Goal: Task Accomplishment & Management: Use online tool/utility

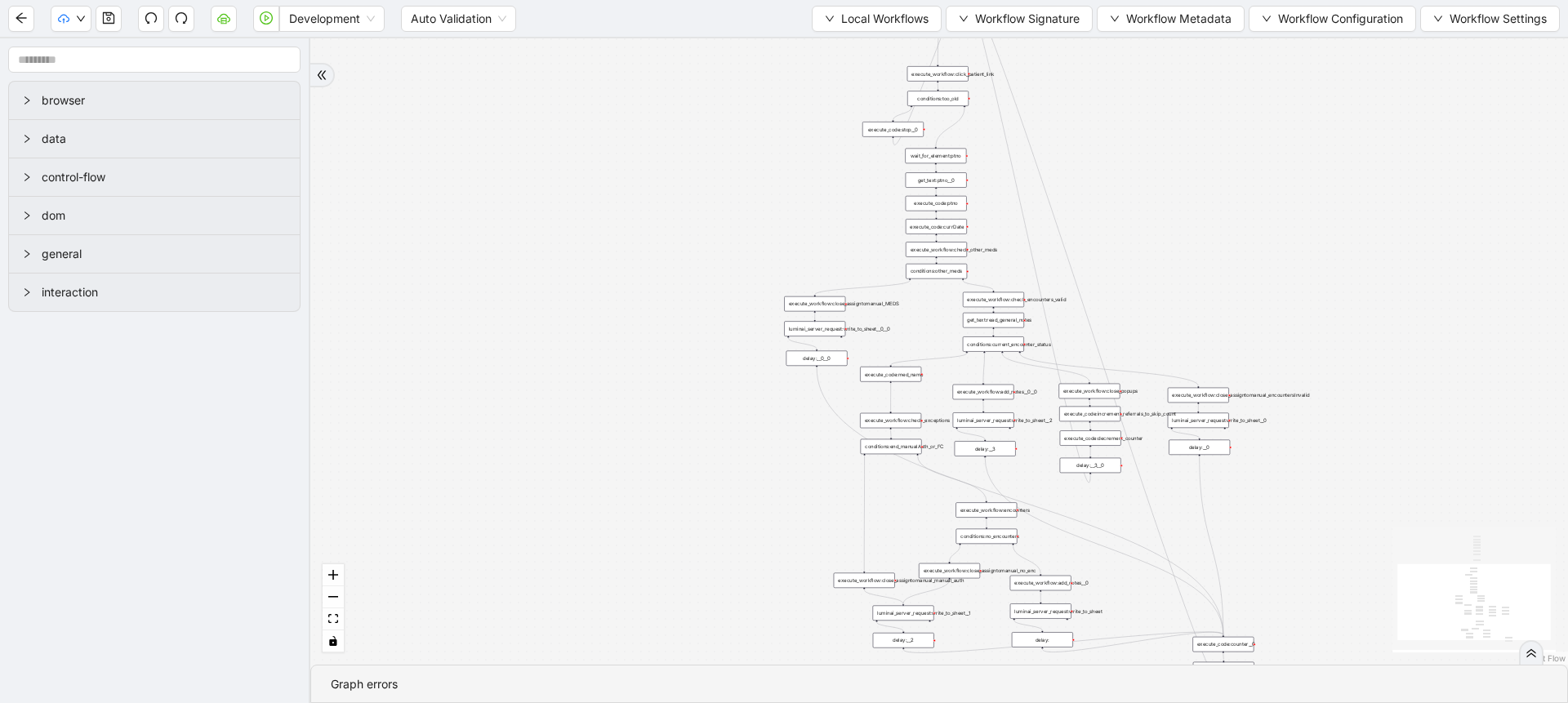
drag, startPoint x: 794, startPoint y: 135, endPoint x: 719, endPoint y: 195, distance: 96.0
click at [719, 195] on div "trigger execute_workflow:check_exceptions execute_workflow:encounters execute_w…" at bounding box center [939, 351] width 1258 height 626
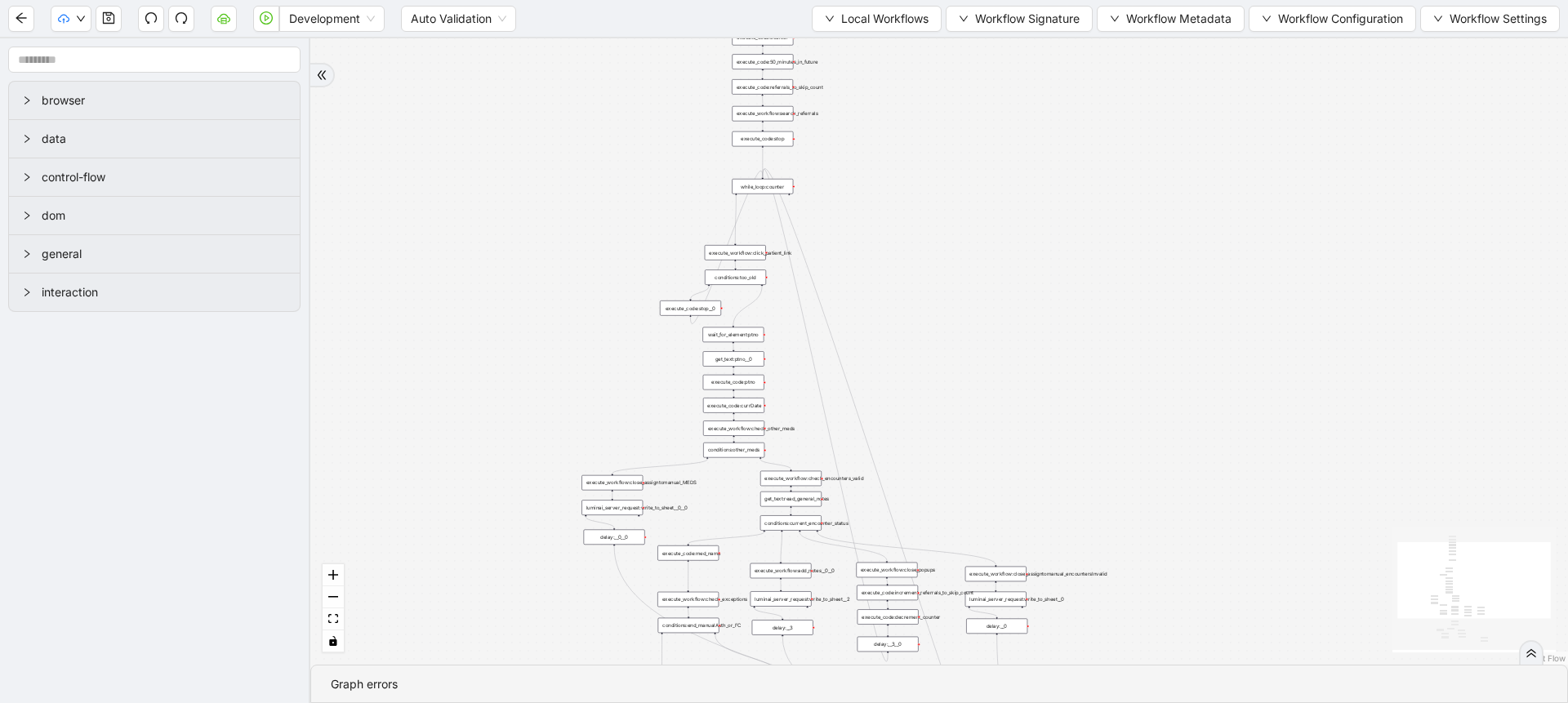
drag, startPoint x: 740, startPoint y: 261, endPoint x: 595, endPoint y: 438, distance: 228.8
click at [595, 438] on div "trigger execute_workflow:check_exceptions execute_workflow:encounters execute_w…" at bounding box center [939, 351] width 1258 height 626
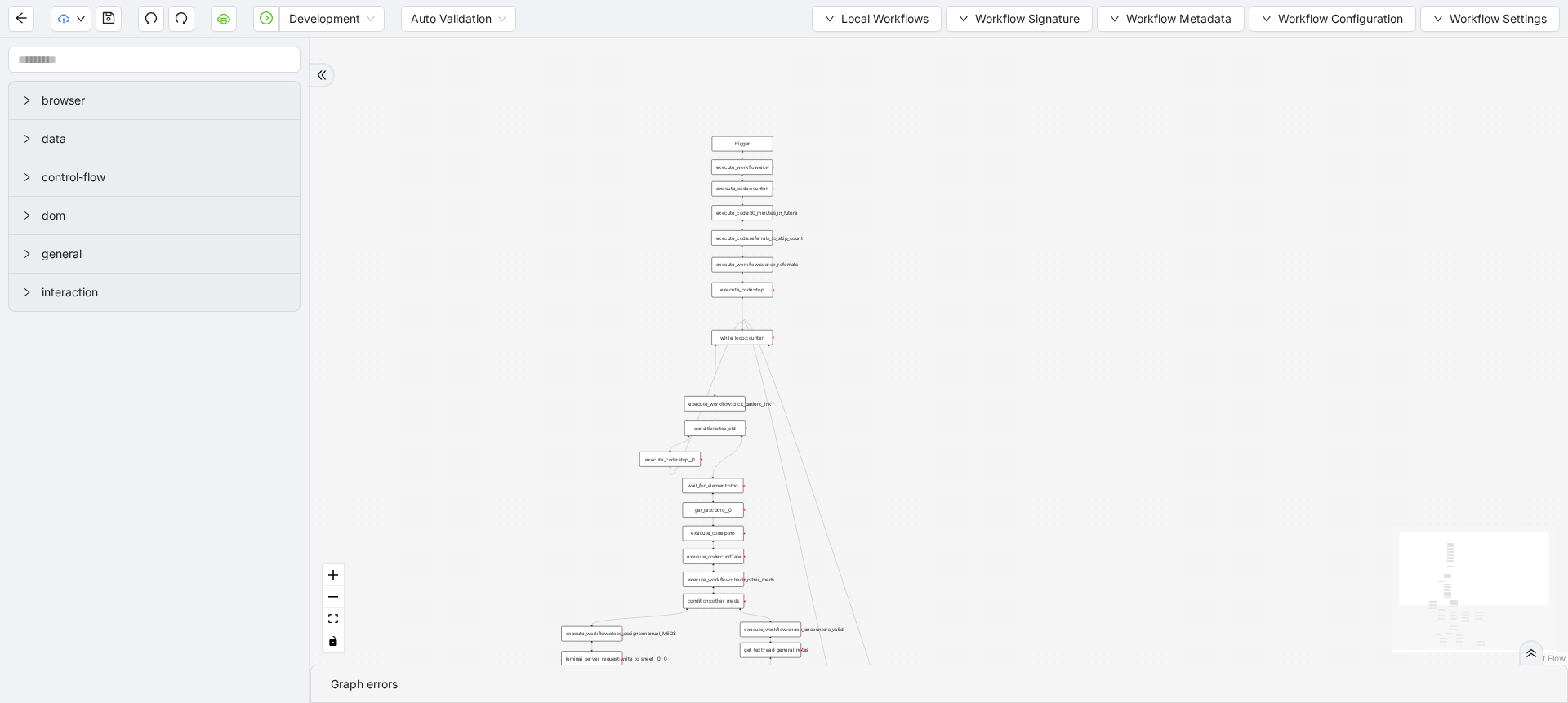
drag, startPoint x: 976, startPoint y: 259, endPoint x: 934, endPoint y: 410, distance: 156.7
click at [943, 426] on div "trigger execute_workflow:check_exceptions execute_workflow:encounters execute_w…" at bounding box center [939, 351] width 1258 height 626
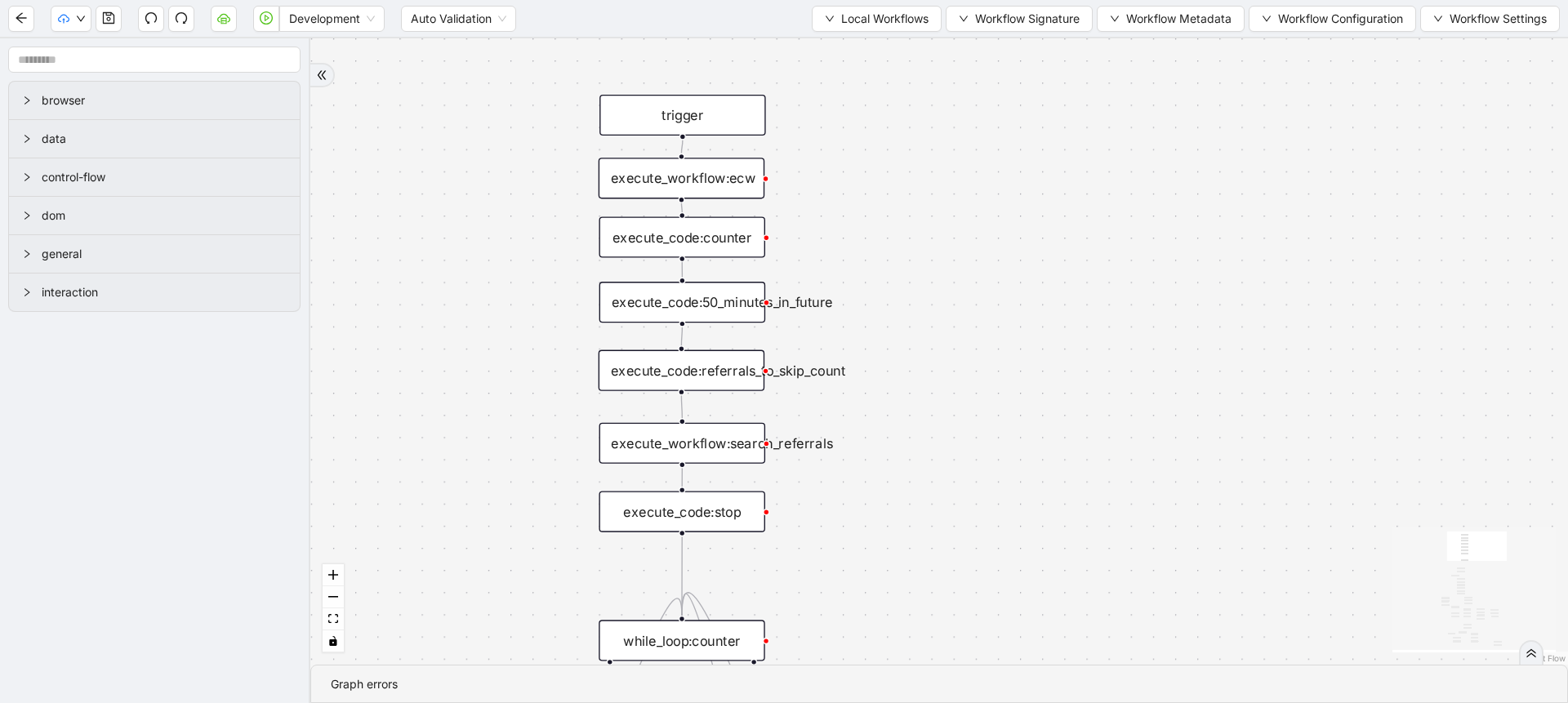
drag, startPoint x: 1001, startPoint y: 305, endPoint x: 1011, endPoint y: 314, distance: 13.5
click at [1011, 314] on div "trigger execute_workflow:check_exceptions execute_workflow:encounters execute_w…" at bounding box center [939, 351] width 1258 height 626
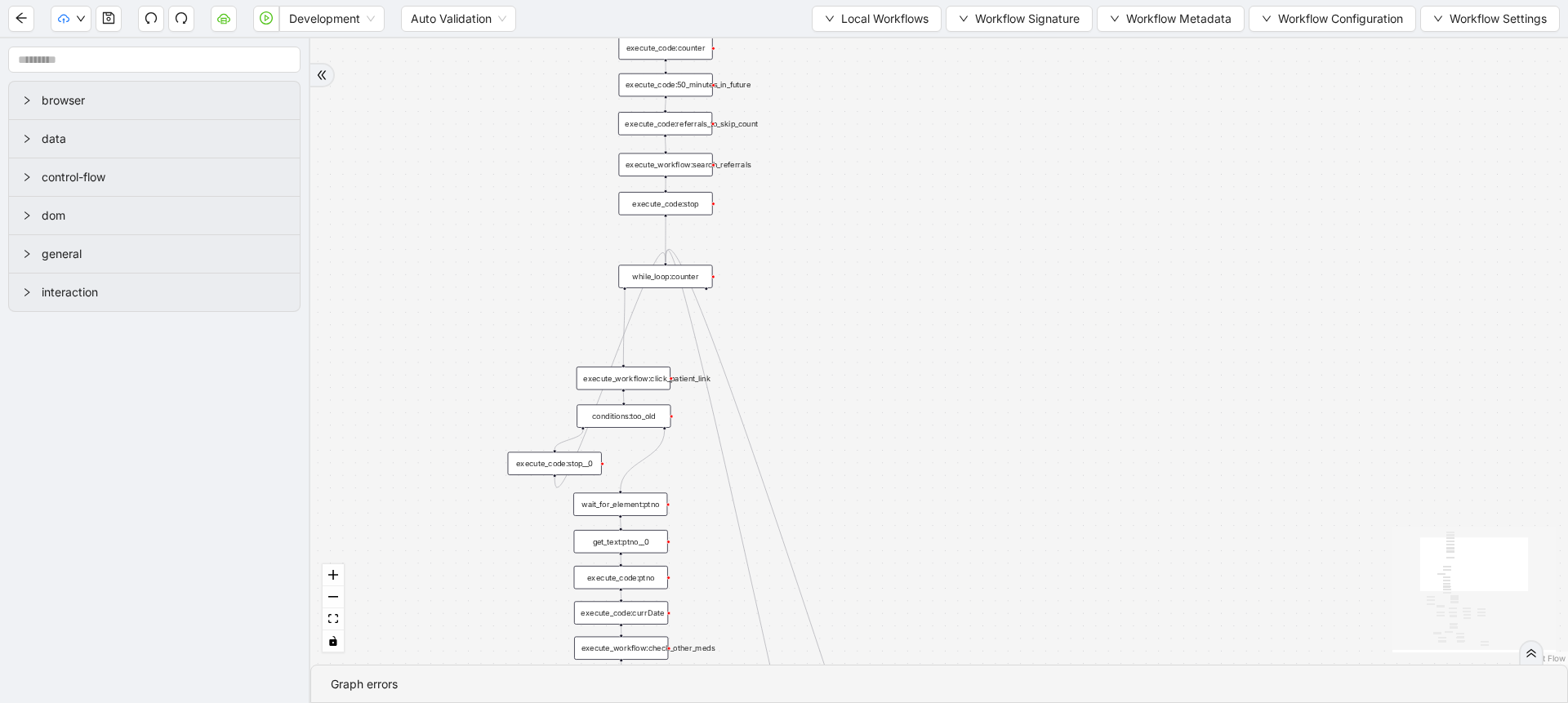
drag, startPoint x: 484, startPoint y: 474, endPoint x: 557, endPoint y: 185, distance: 298.1
click at [557, 185] on div "trigger execute_workflow:check_exceptions execute_workflow:encounters execute_w…" at bounding box center [939, 351] width 1258 height 626
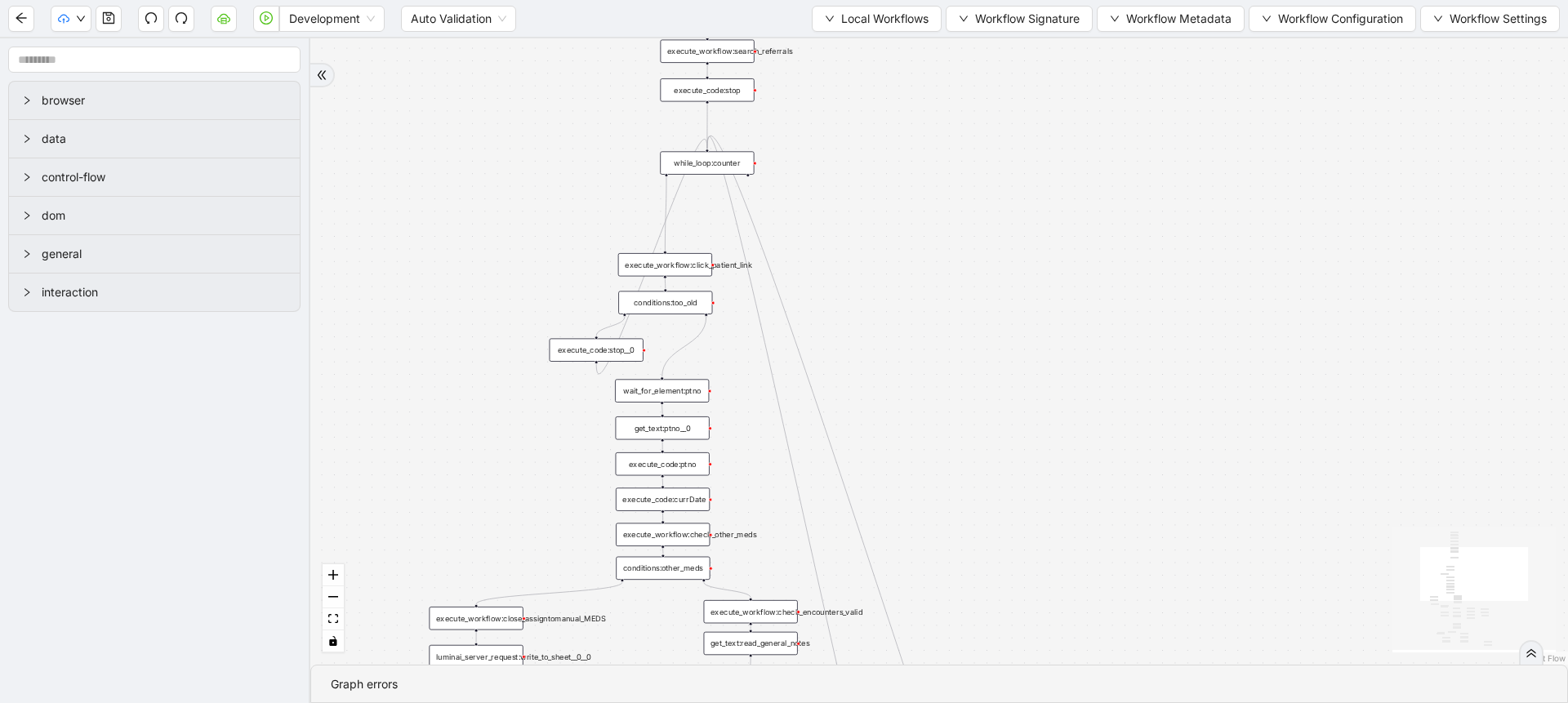
drag, startPoint x: 464, startPoint y: 407, endPoint x: 519, endPoint y: 246, distance: 170.1
click at [519, 246] on div "trigger execute_workflow:check_exceptions execute_workflow:encounters execute_w…" at bounding box center [939, 351] width 1258 height 626
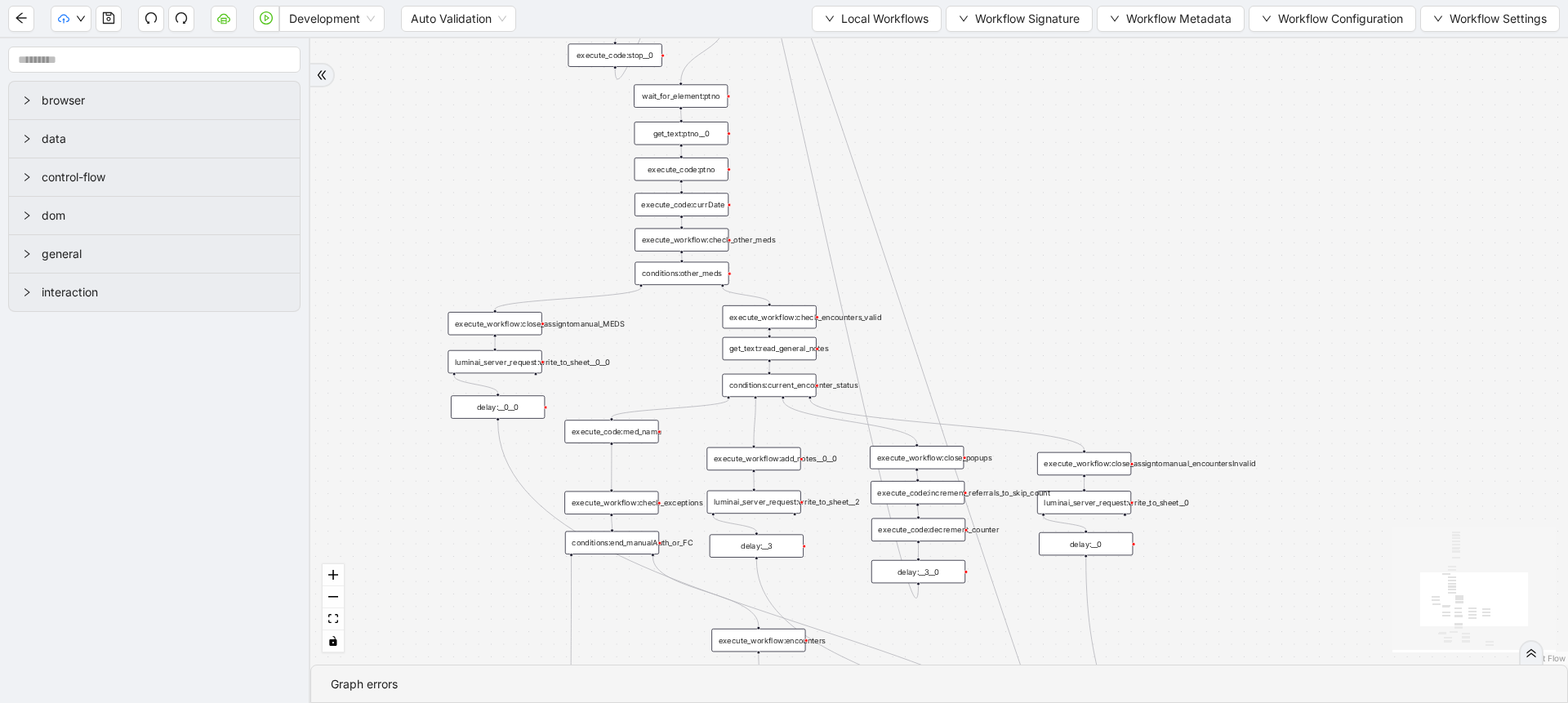
drag, startPoint x: 517, startPoint y: 386, endPoint x: 525, endPoint y: 135, distance: 251.1
click at [525, 135] on div "trigger execute_workflow:check_exceptions execute_workflow:encounters execute_w…" at bounding box center [939, 351] width 1258 height 626
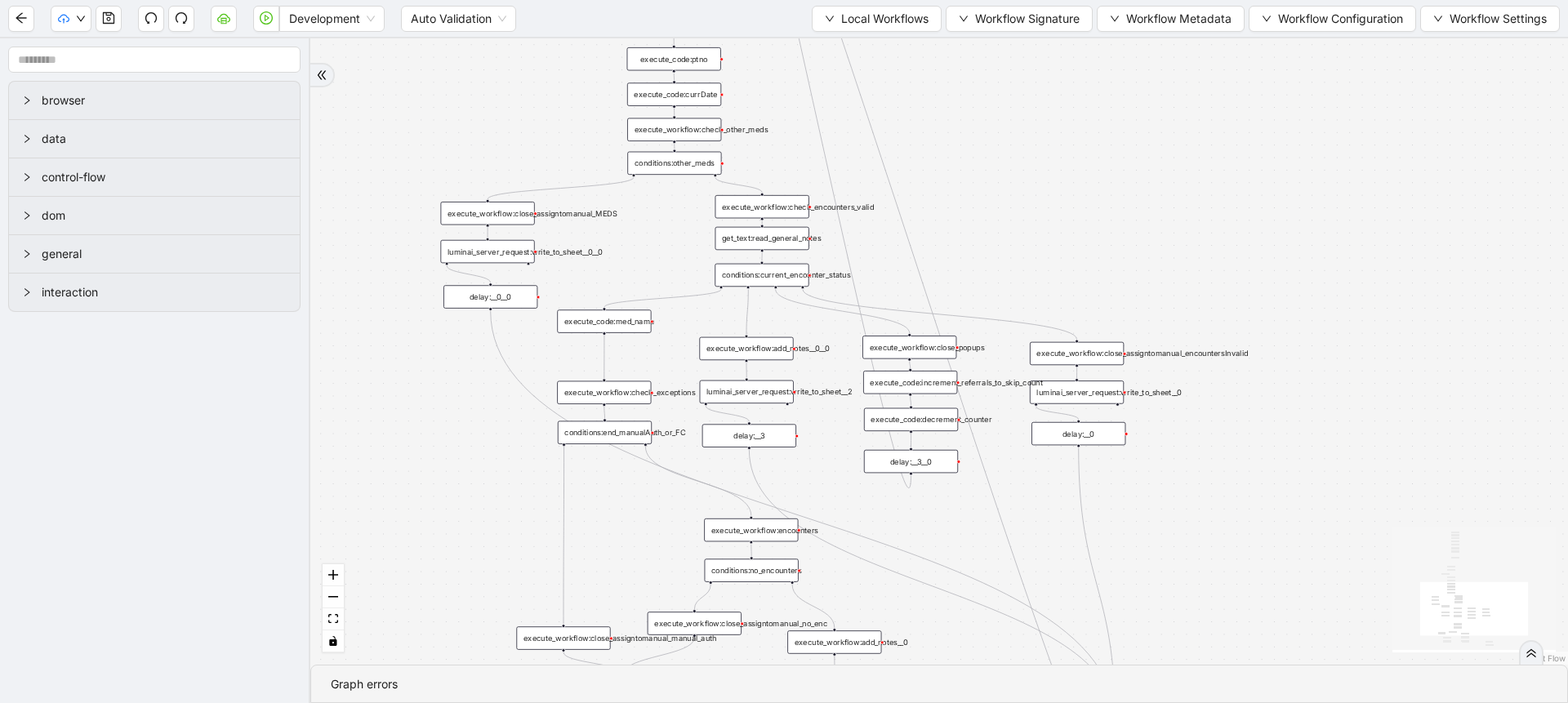
drag, startPoint x: 451, startPoint y: 610, endPoint x: 430, endPoint y: 445, distance: 166.3
click at [430, 445] on div "trigger execute_workflow:check_exceptions execute_workflow:encounters execute_w…" at bounding box center [939, 351] width 1258 height 626
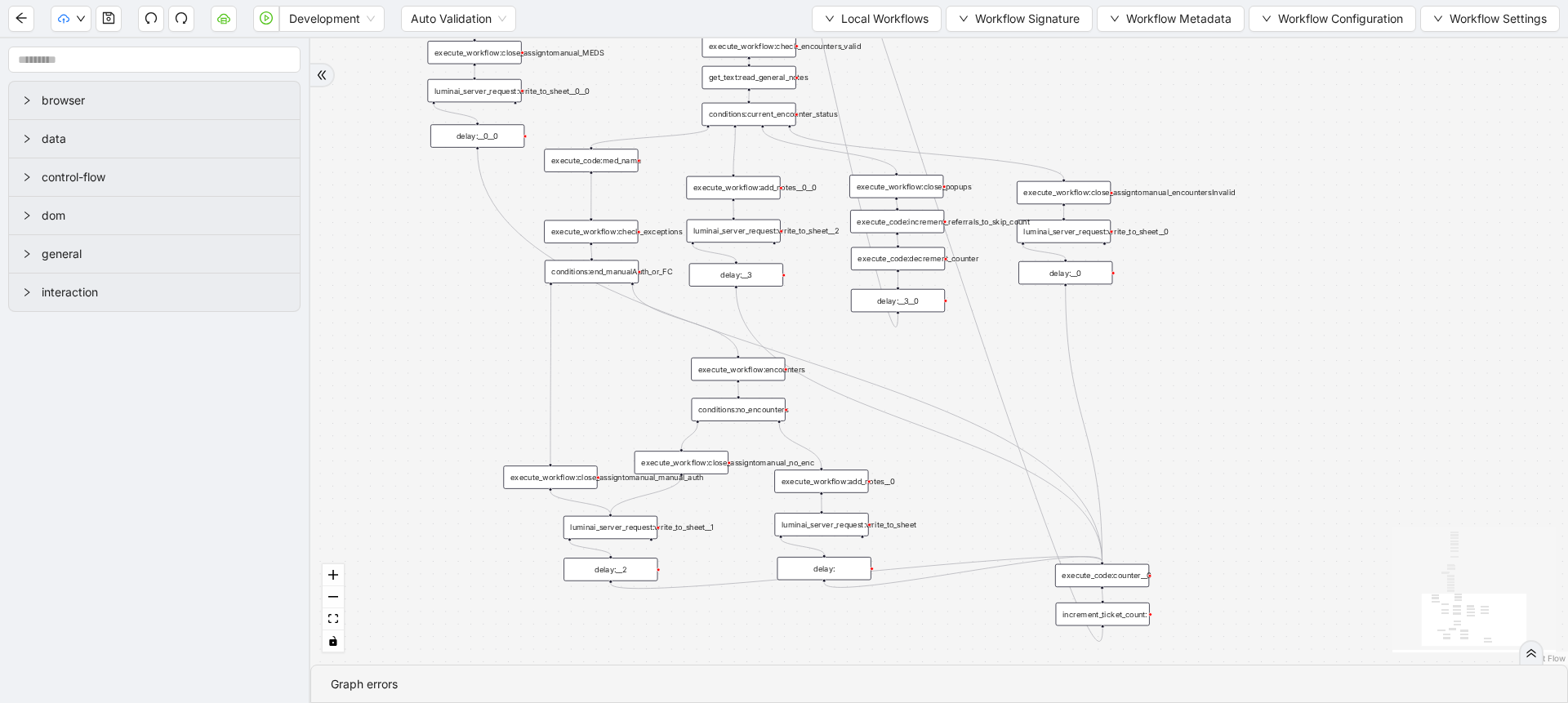
drag, startPoint x: 410, startPoint y: 527, endPoint x: 425, endPoint y: 380, distance: 147.8
click at [425, 380] on div "trigger execute_workflow:check_exceptions execute_workflow:encounters execute_w…" at bounding box center [939, 351] width 1258 height 626
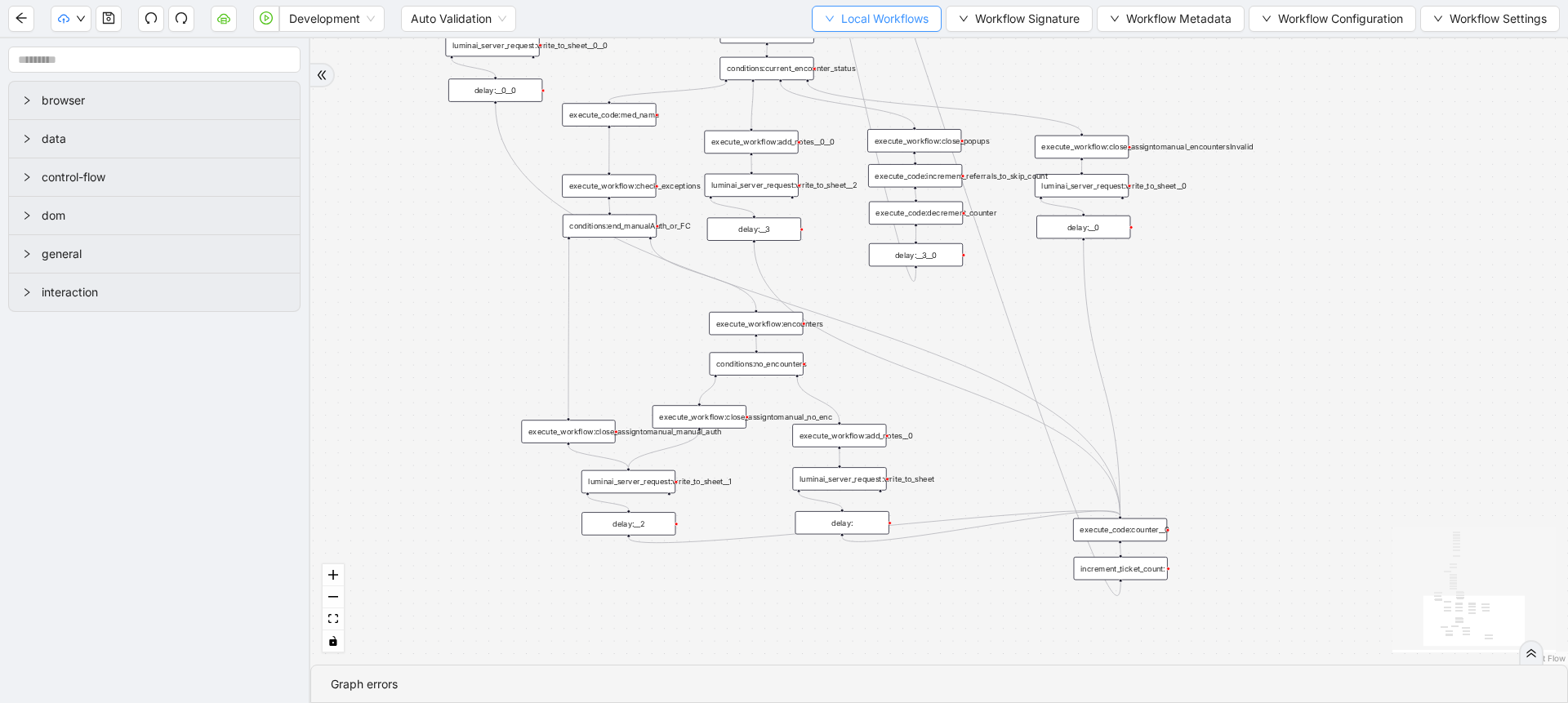
click at [891, 19] on span "Local Workflows" at bounding box center [884, 19] width 87 height 18
click at [863, 44] on span "Select" at bounding box center [869, 50] width 106 height 18
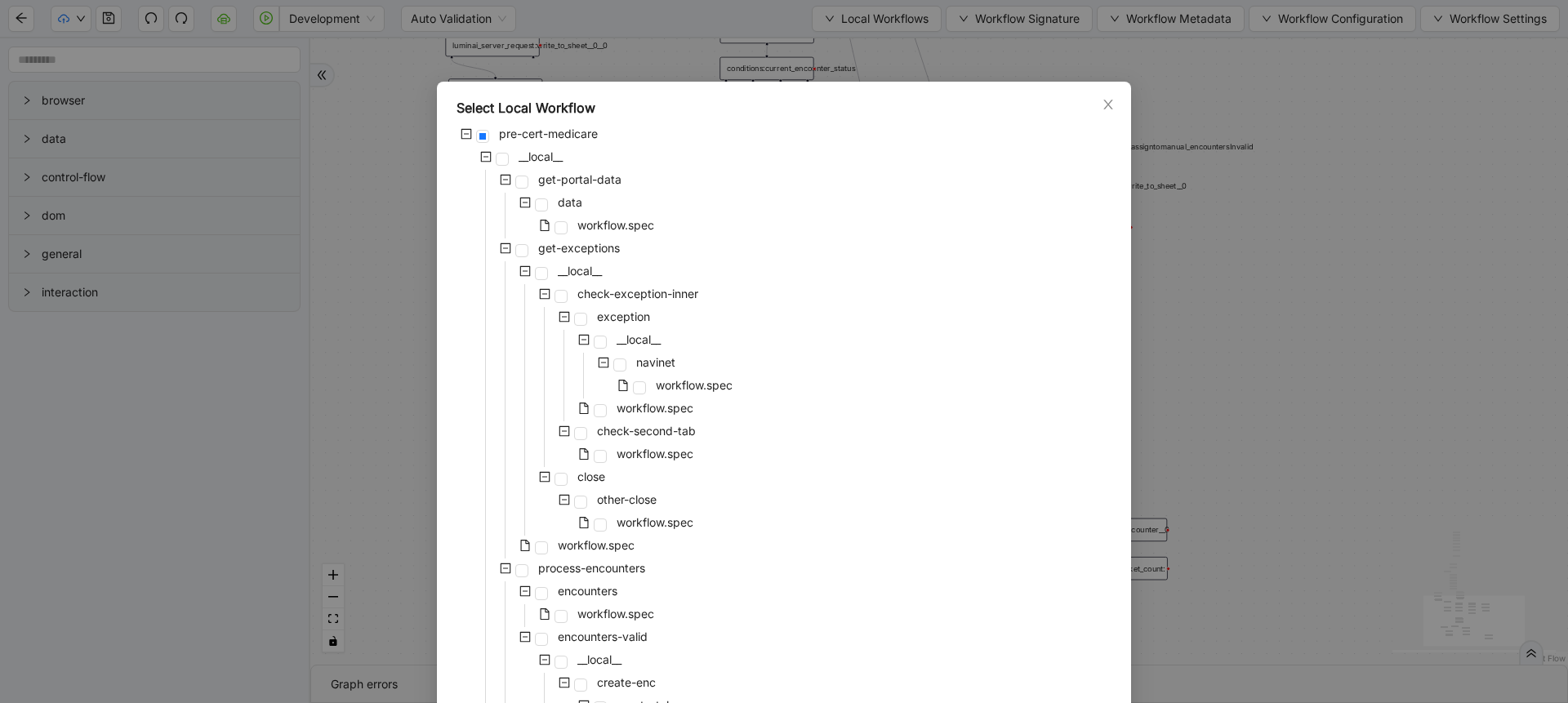
click at [1218, 327] on div "Select Local Workflow pre-cert-medicare __local__ get-portal-data data workflow…" at bounding box center [784, 352] width 1568 height 703
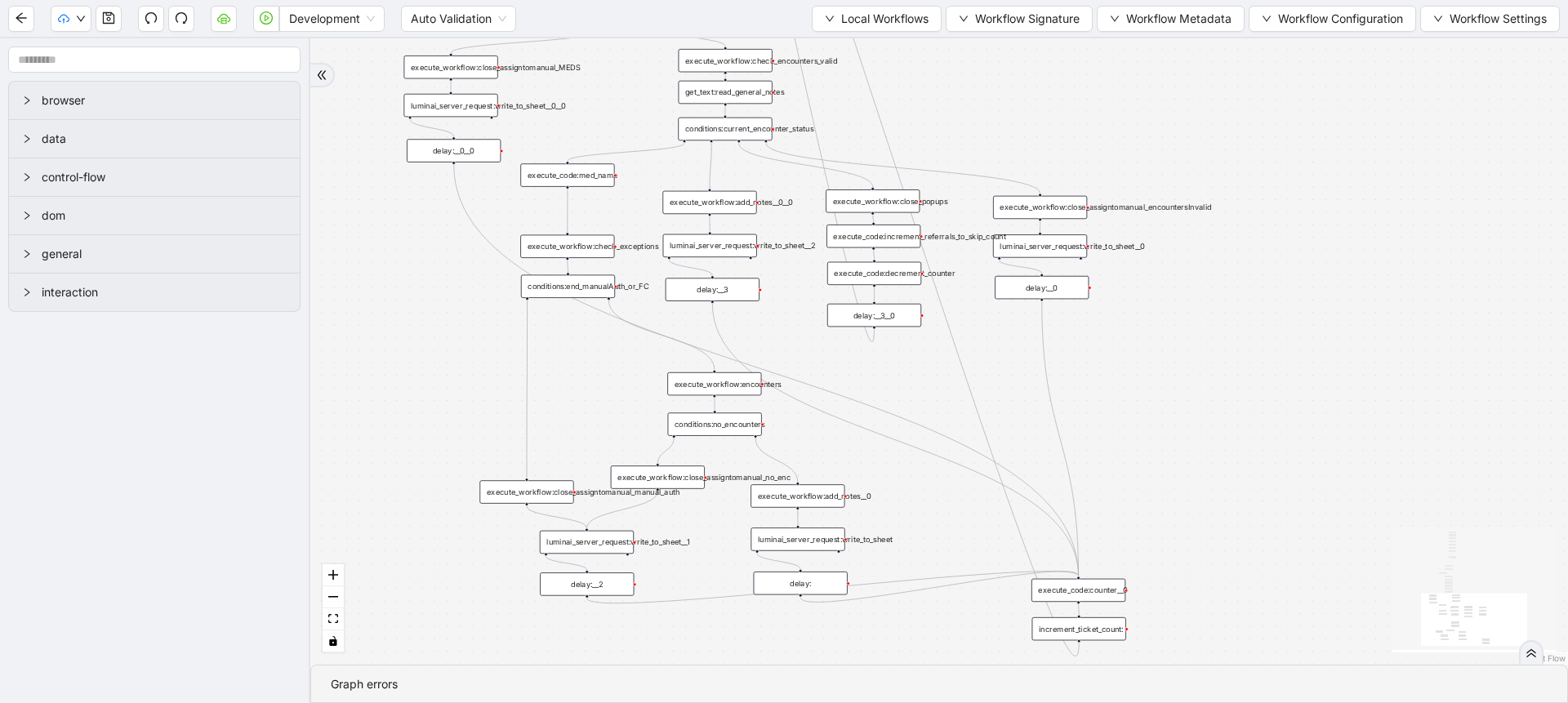
drag, startPoint x: 633, startPoint y: 535, endPoint x: 590, endPoint y: 595, distance: 73.8
click at [590, 595] on div "trigger execute_workflow:check_exceptions execute_workflow:encounters execute_w…" at bounding box center [939, 351] width 1258 height 626
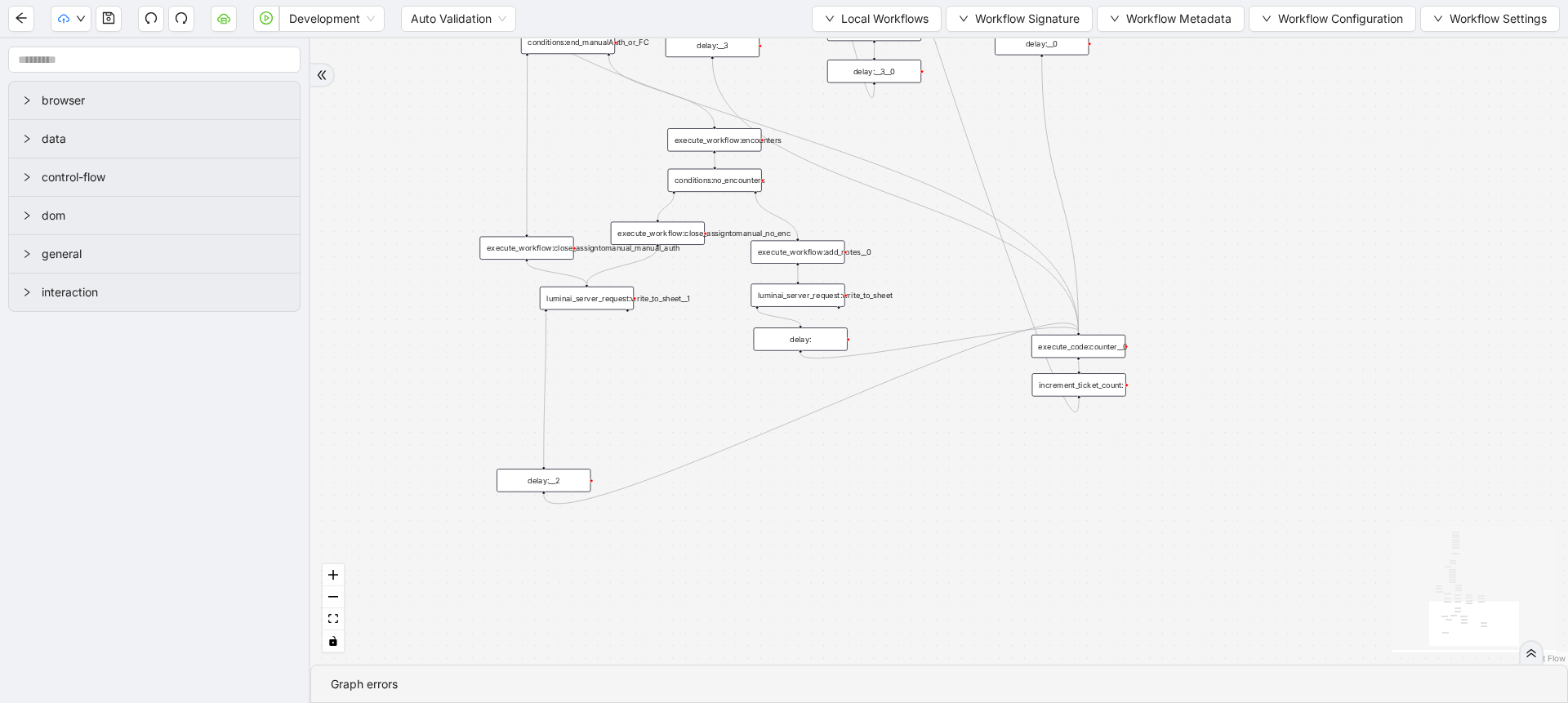
drag, startPoint x: 589, startPoint y: 593, endPoint x: 546, endPoint y: 489, distance: 112.5
click at [546, 489] on div "delay:__2" at bounding box center [543, 480] width 94 height 23
drag, startPoint x: 589, startPoint y: 303, endPoint x: 587, endPoint y: 416, distance: 113.0
click at [587, 416] on div "luminai_server_request:write_to_sheet__1" at bounding box center [584, 411] width 94 height 23
drag, startPoint x: 536, startPoint y: 245, endPoint x: 536, endPoint y: 326, distance: 81.0
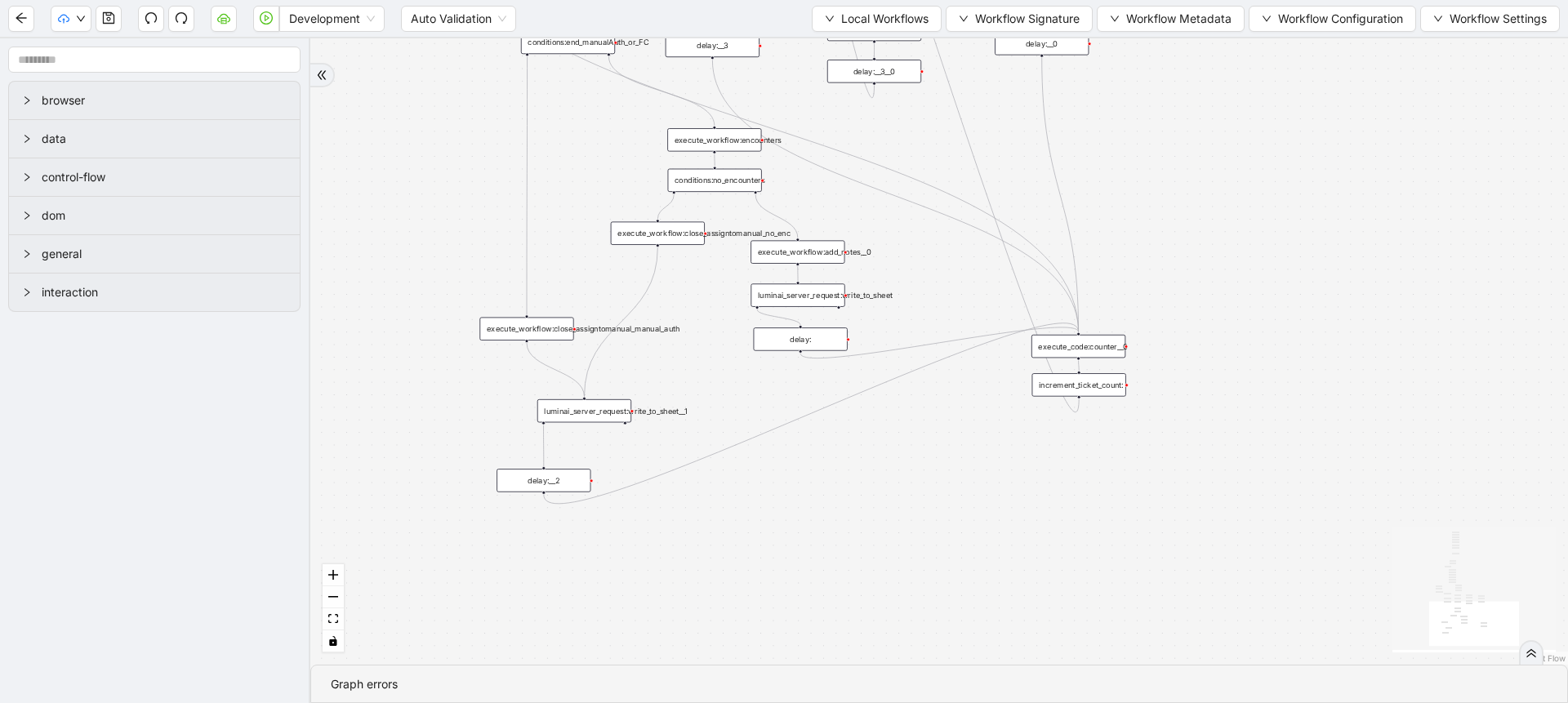
click at [536, 326] on div "execute_workflow:close_assigntomanual_manual_auth" at bounding box center [526, 329] width 94 height 23
drag, startPoint x: 651, startPoint y: 237, endPoint x: 656, endPoint y: 303, distance: 66.2
click at [656, 303] on div "execute_workflow:close_assigntomanual_no_enc" at bounding box center [663, 299] width 94 height 23
drag, startPoint x: 708, startPoint y: 179, endPoint x: 699, endPoint y: 193, distance: 16.6
click at [699, 193] on div "conditions:no_encounters" at bounding box center [706, 194] width 94 height 23
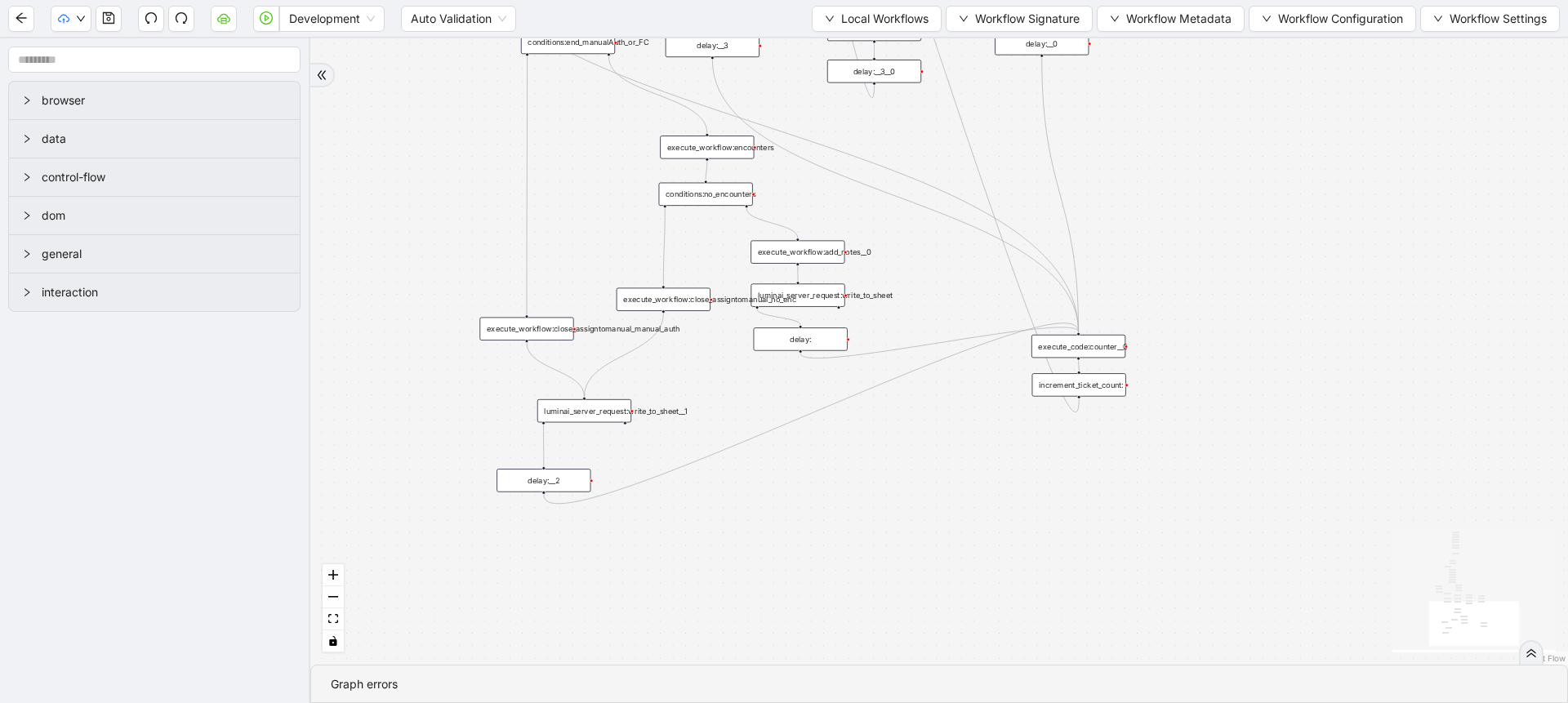
drag, startPoint x: 714, startPoint y: 141, endPoint x: 706, endPoint y: 148, distance: 10.6
click at [706, 148] on div "execute_workflow:encounters" at bounding box center [707, 147] width 94 height 23
click at [708, 190] on div "conditions:no_encounters" at bounding box center [707, 197] width 94 height 23
drag, startPoint x: 1072, startPoint y: 340, endPoint x: 1044, endPoint y: 352, distance: 30.5
click at [1044, 352] on div "execute_code:counter__0" at bounding box center [1052, 359] width 94 height 23
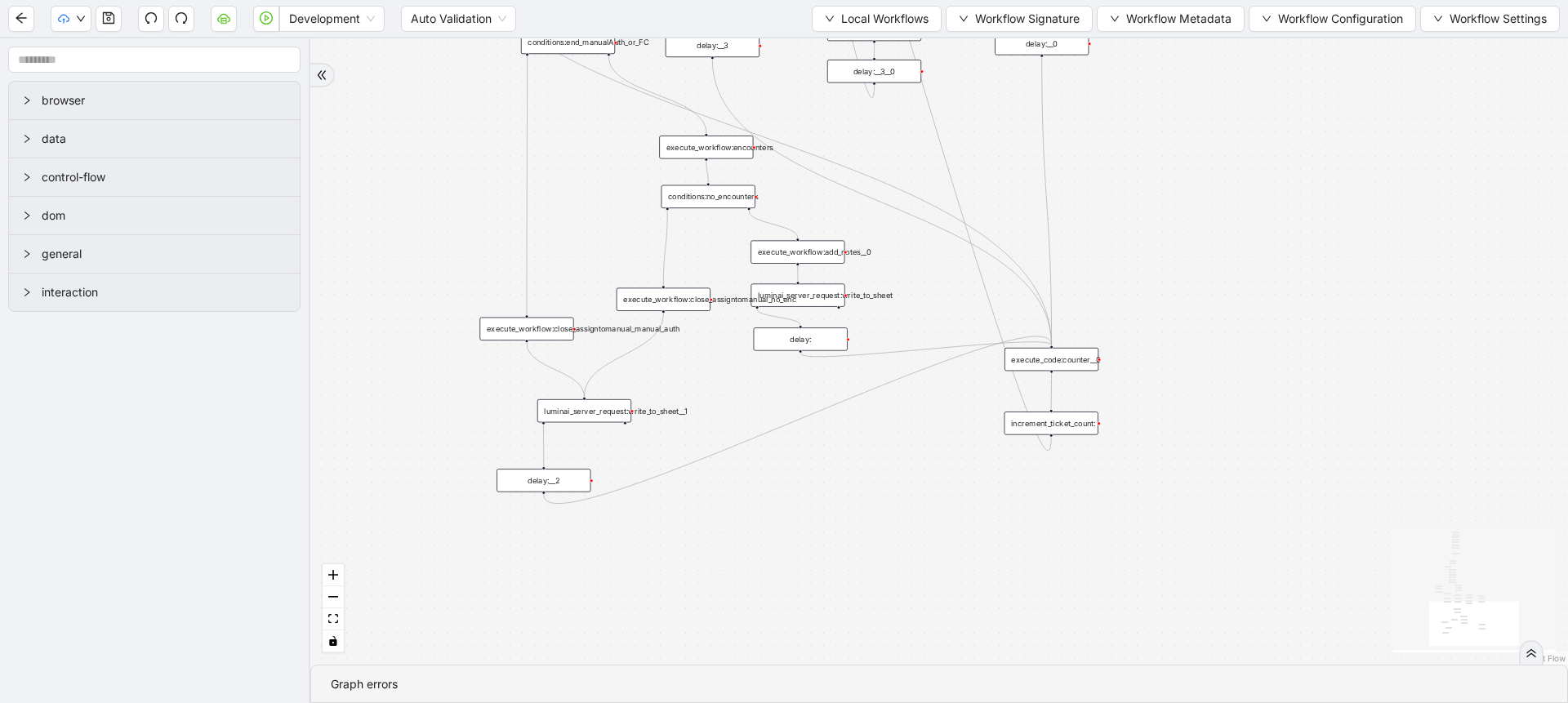
drag, startPoint x: 1064, startPoint y: 386, endPoint x: 1036, endPoint y: 425, distance: 48.0
click at [1036, 425] on div "increment_ticket_count:" at bounding box center [1051, 423] width 94 height 23
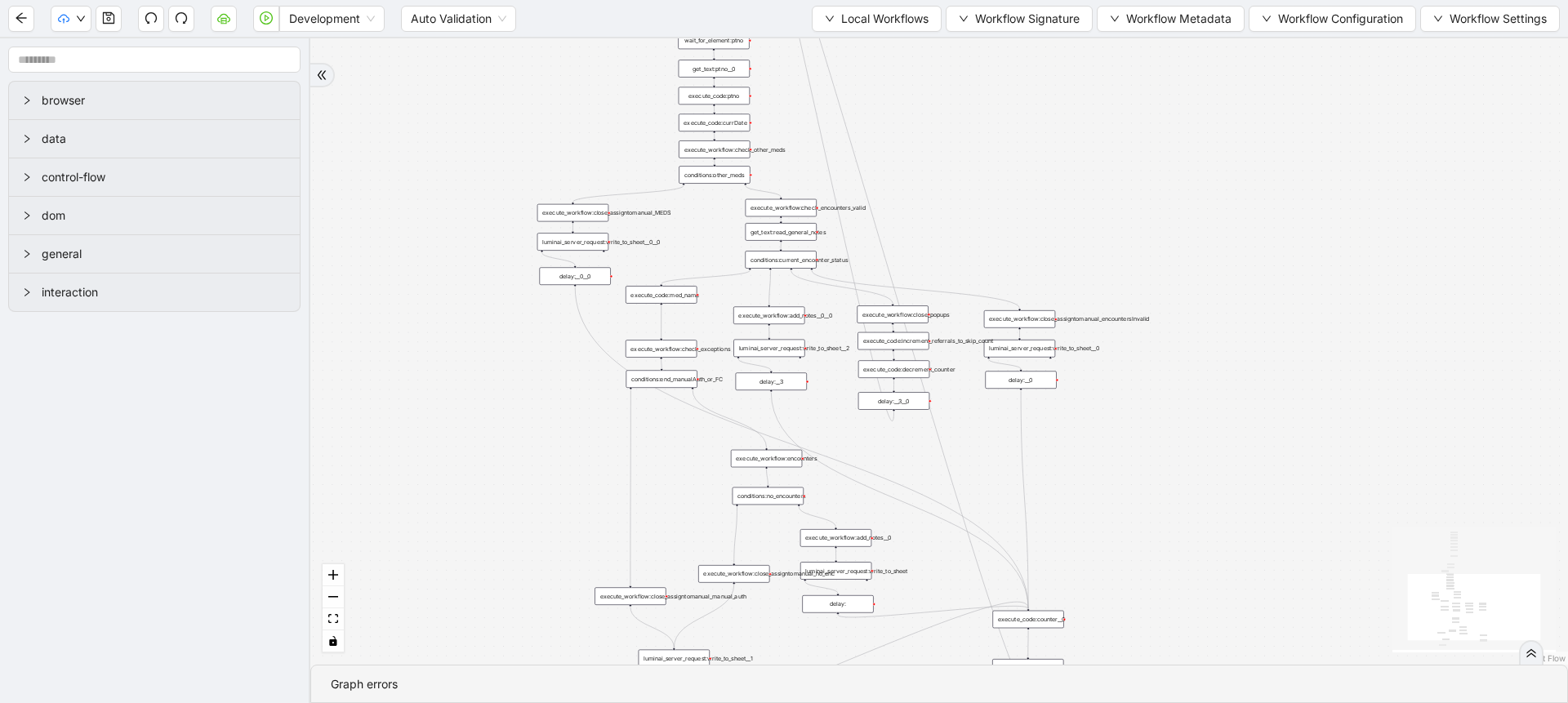
drag, startPoint x: 1110, startPoint y: 117, endPoint x: 1073, endPoint y: 436, distance: 321.1
click at [1073, 436] on div "trigger execute_workflow:check_exceptions execute_workflow:encounters execute_w…" at bounding box center [939, 351] width 1258 height 626
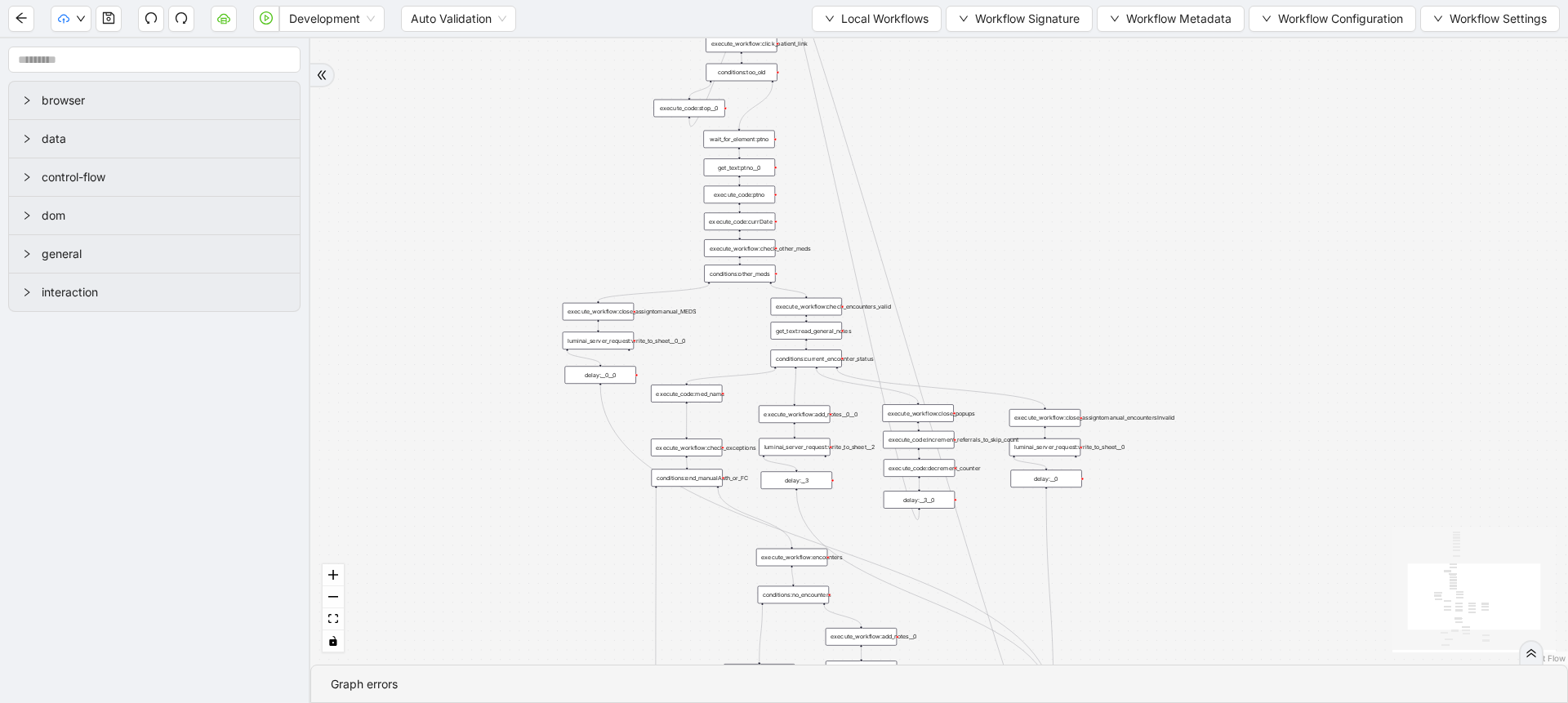
drag, startPoint x: 958, startPoint y: 154, endPoint x: 997, endPoint y: 298, distance: 149.2
click at [997, 298] on div "trigger execute_workflow:check_exceptions execute_workflow:encounters execute_w…" at bounding box center [939, 351] width 1258 height 626
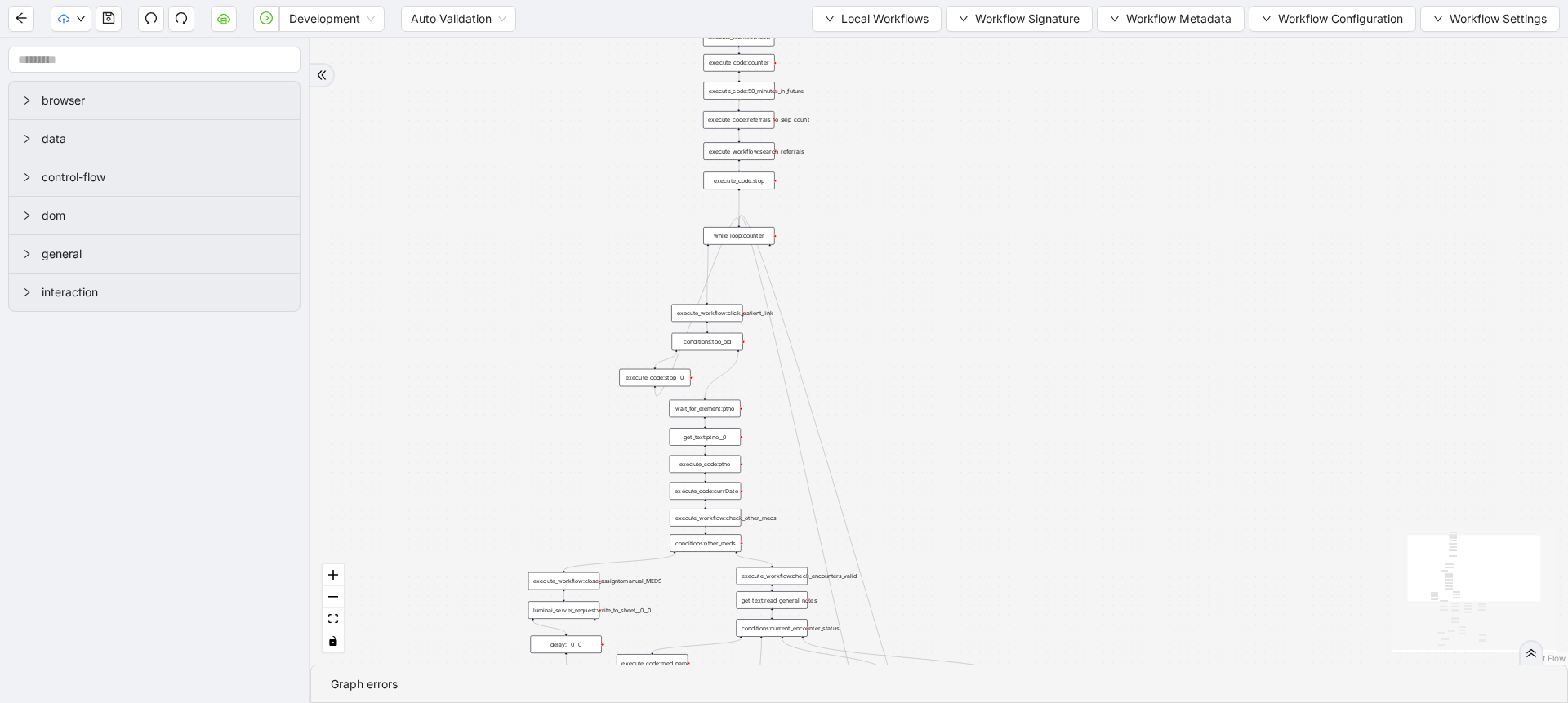
drag, startPoint x: 960, startPoint y: 199, endPoint x: 910, endPoint y: 431, distance: 237.3
click at [910, 431] on div "trigger execute_workflow:check_exceptions execute_workflow:encounters execute_w…" at bounding box center [939, 351] width 1258 height 626
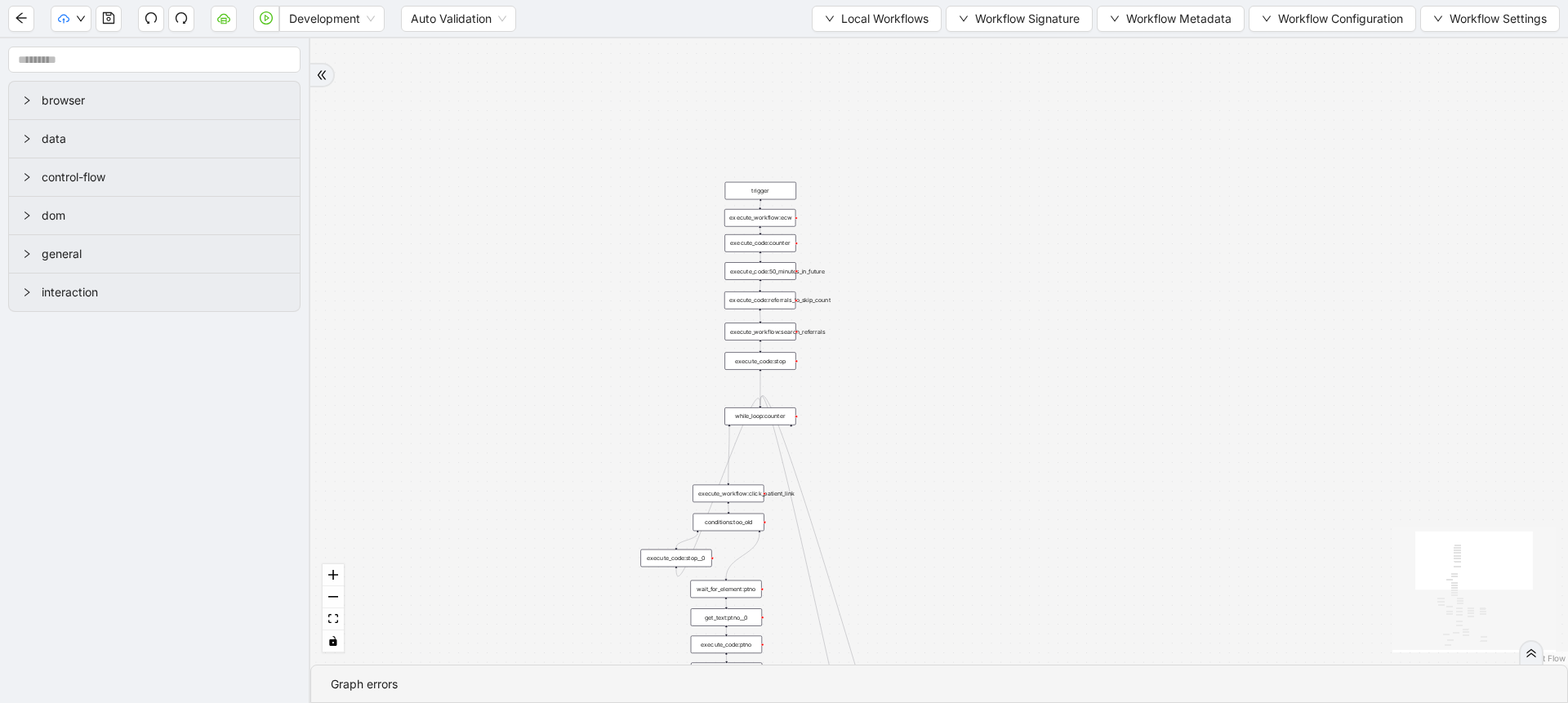
drag, startPoint x: 969, startPoint y: 208, endPoint x: 1012, endPoint y: 352, distance: 150.3
click at [1012, 352] on div "trigger execute_workflow:check_exceptions execute_workflow:encounters execute_w…" at bounding box center [939, 351] width 1258 height 626
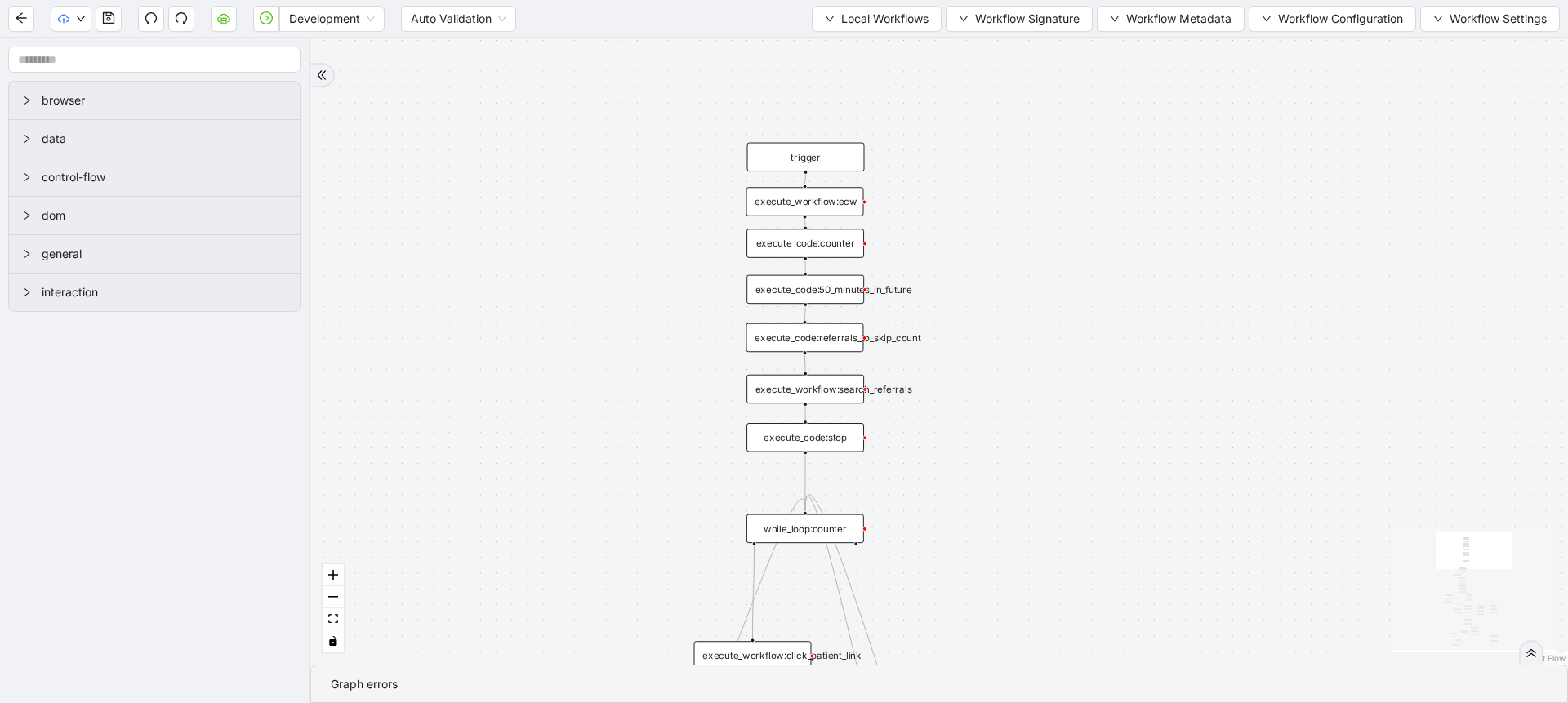
drag, startPoint x: 983, startPoint y: 173, endPoint x: 1002, endPoint y: 185, distance: 22.5
click at [1002, 185] on div "trigger execute_workflow:check_exceptions execute_workflow:encounters execute_w…" at bounding box center [939, 351] width 1258 height 626
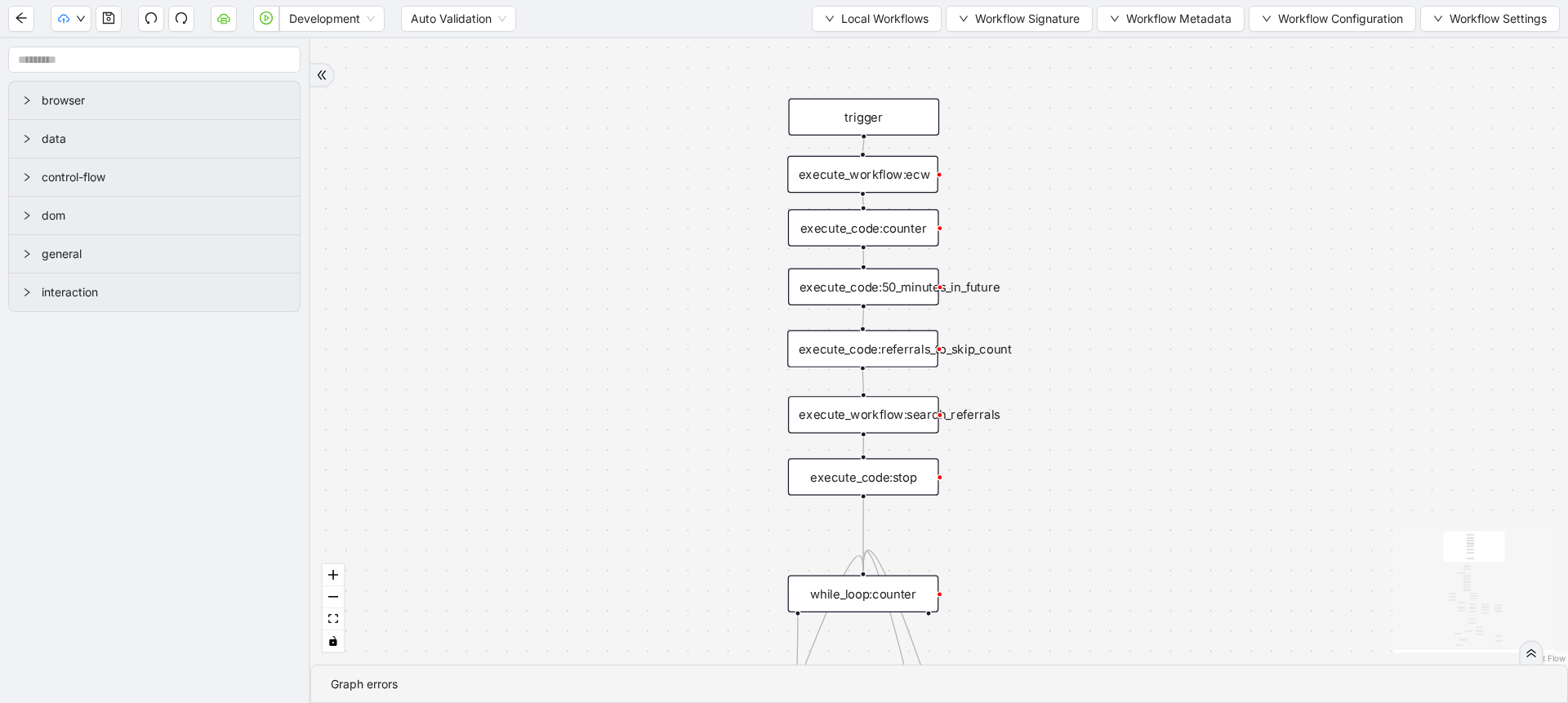
drag, startPoint x: 998, startPoint y: 198, endPoint x: 1110, endPoint y: 169, distance: 115.7
click at [1110, 169] on div "trigger execute_workflow:check_exceptions execute_workflow:encounters execute_w…" at bounding box center [939, 351] width 1258 height 626
click at [879, 18] on span "Local Workflows" at bounding box center [884, 19] width 87 height 18
click at [866, 55] on span "Select" at bounding box center [869, 50] width 106 height 18
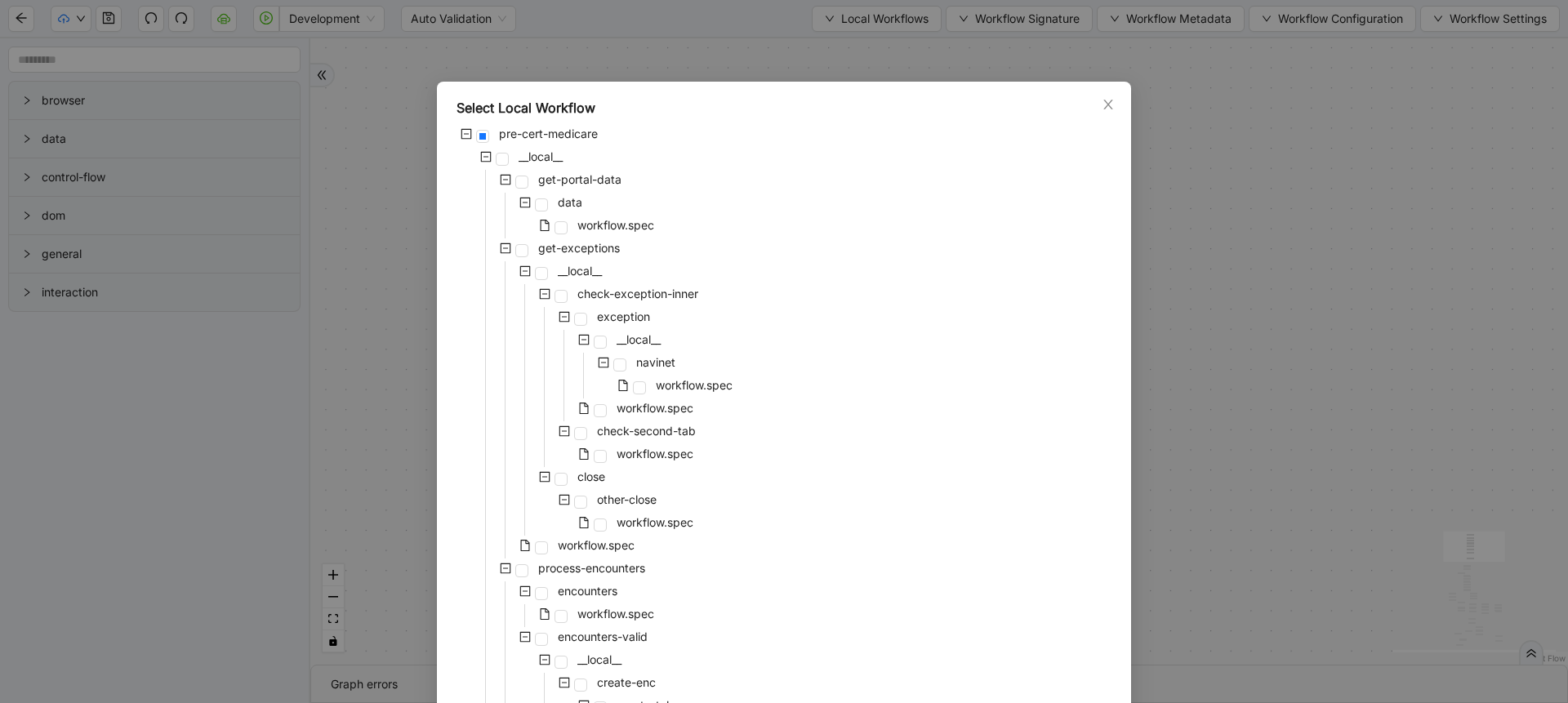
click at [1203, 262] on div "Select Local Workflow pre-cert-medicare __local__ get-portal-data data workflow…" at bounding box center [784, 352] width 1568 height 703
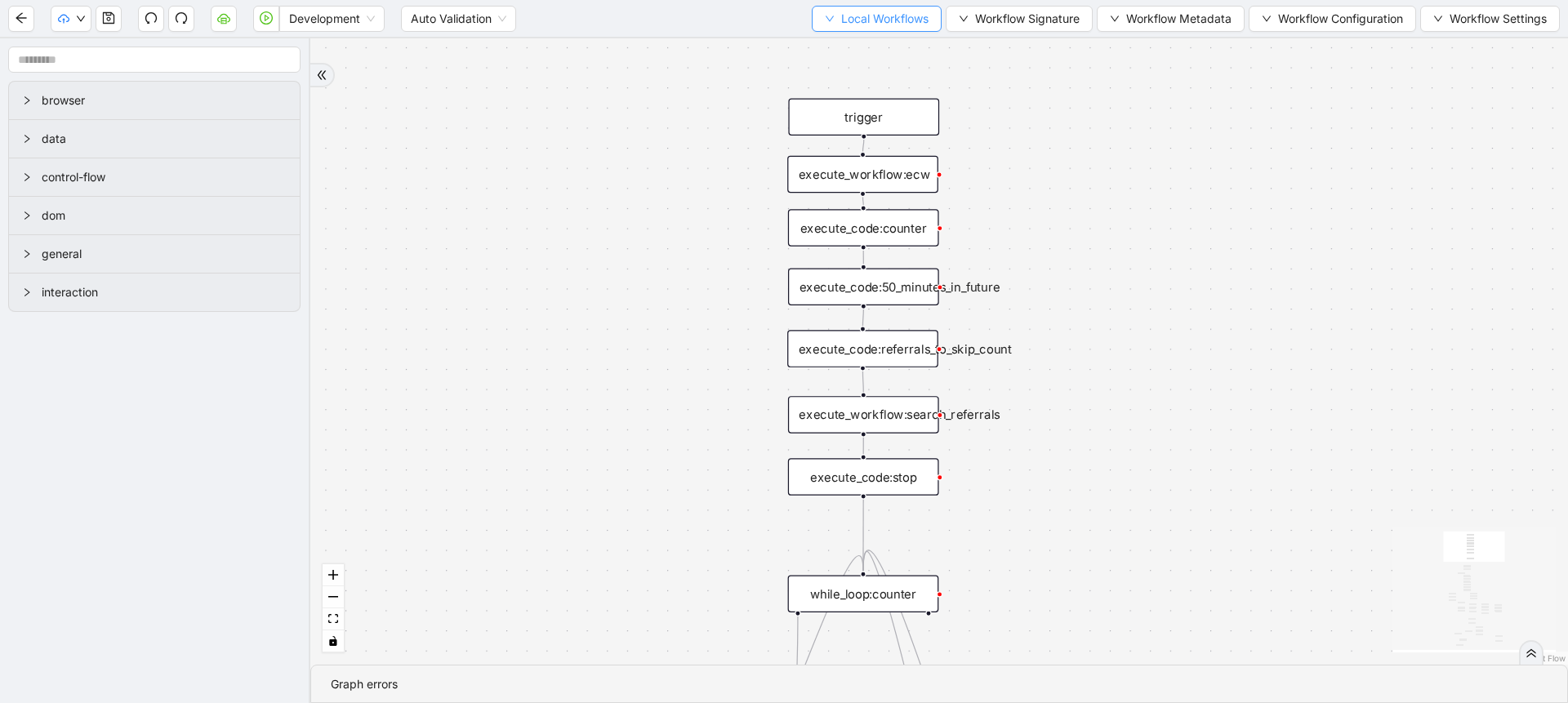
click at [876, 19] on span "Local Workflows" at bounding box center [884, 19] width 87 height 18
click at [860, 49] on span "Select" at bounding box center [869, 50] width 106 height 18
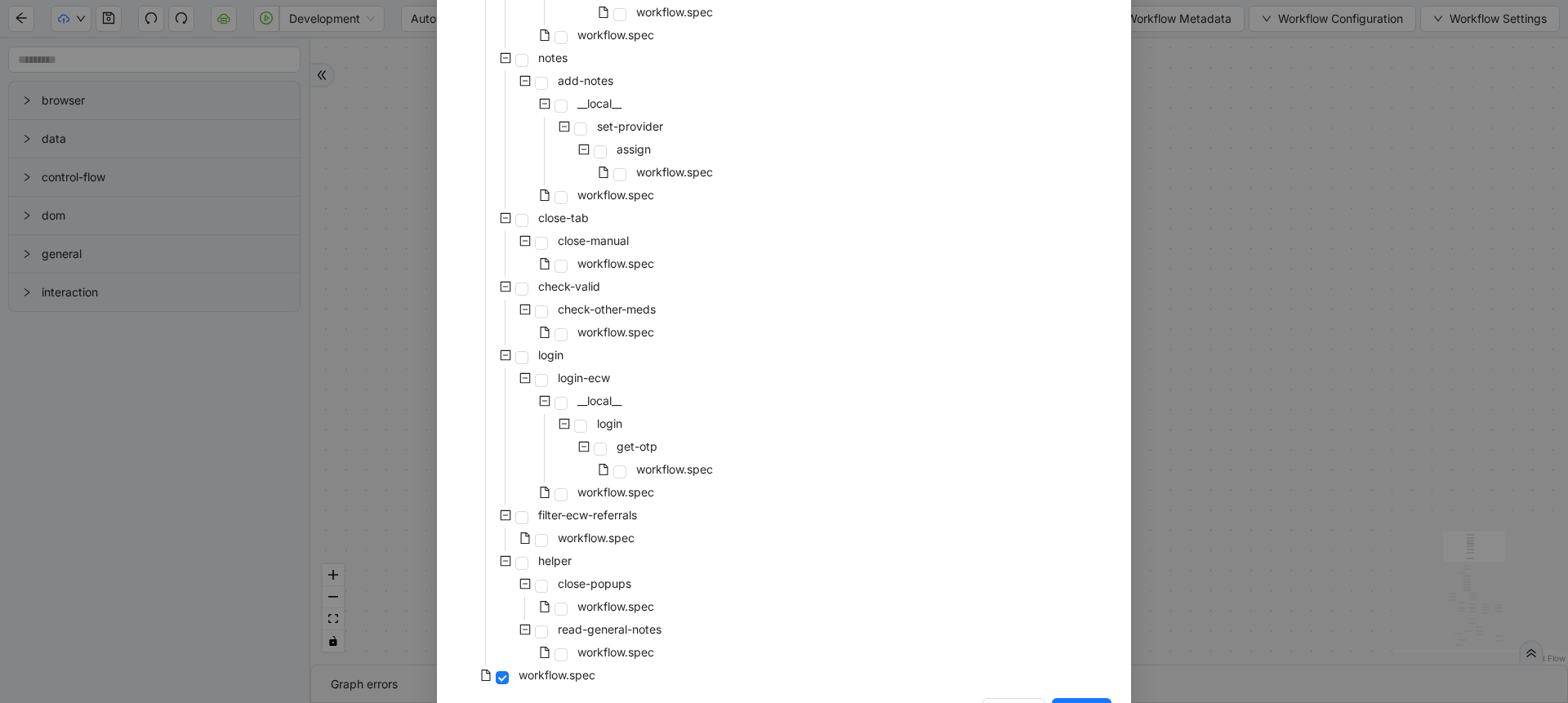
scroll to position [735, 0]
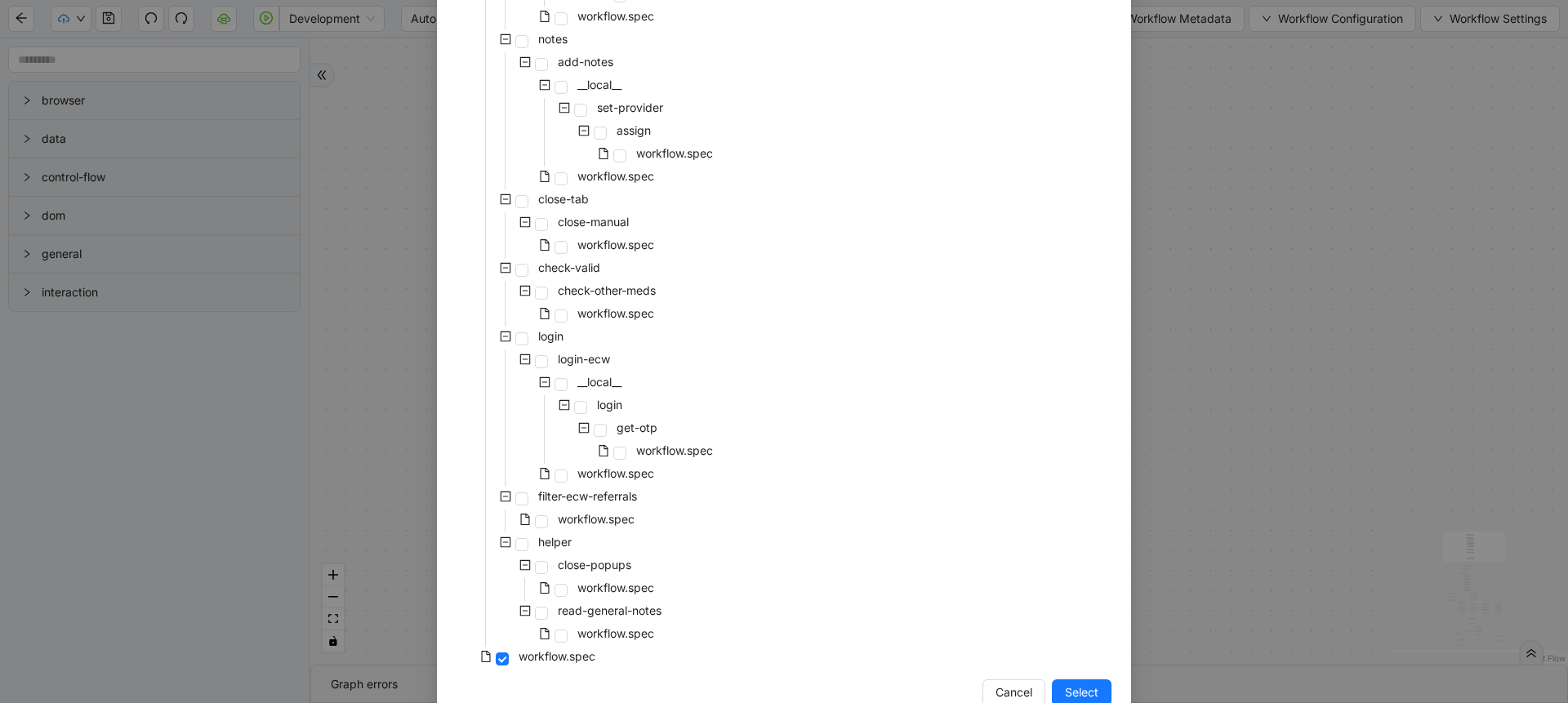
click at [1303, 282] on div "Select Local Workflow pre-cert-medicare __local__ get-portal-data data workflow…" at bounding box center [784, 352] width 1568 height 703
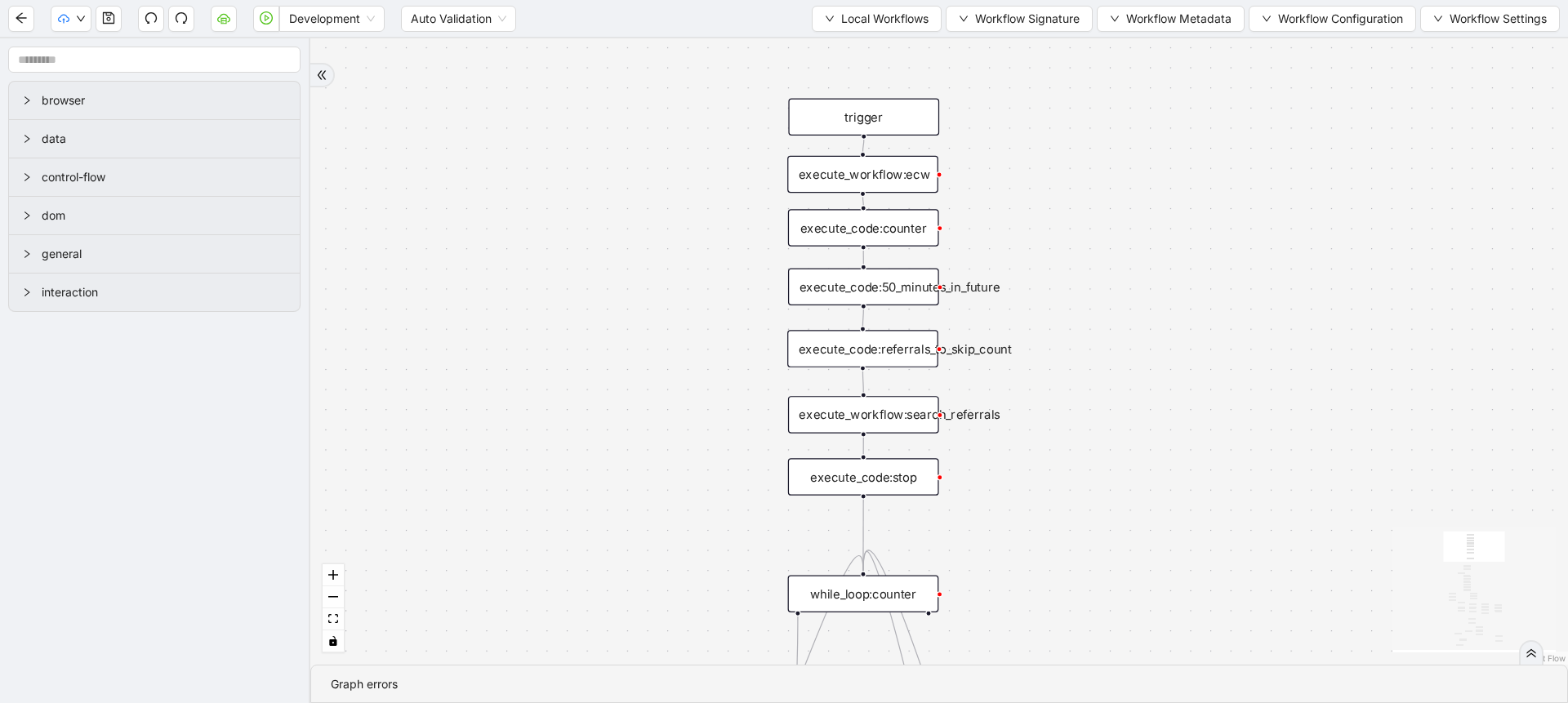
click at [895, 182] on div "execute_workflow:ecw" at bounding box center [862, 175] width 151 height 38
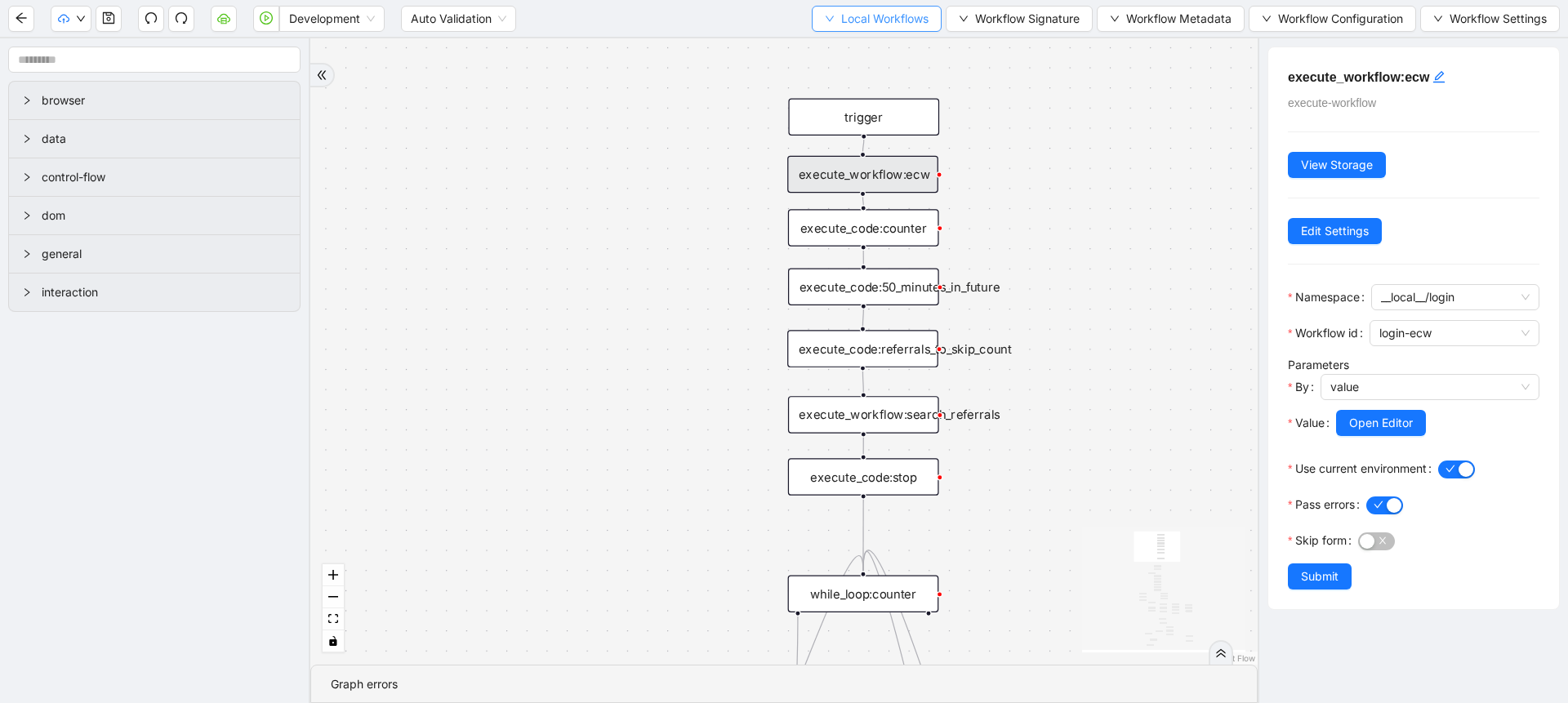
click at [912, 24] on span "Local Workflows" at bounding box center [884, 19] width 87 height 18
click at [849, 50] on span "Select" at bounding box center [869, 50] width 106 height 18
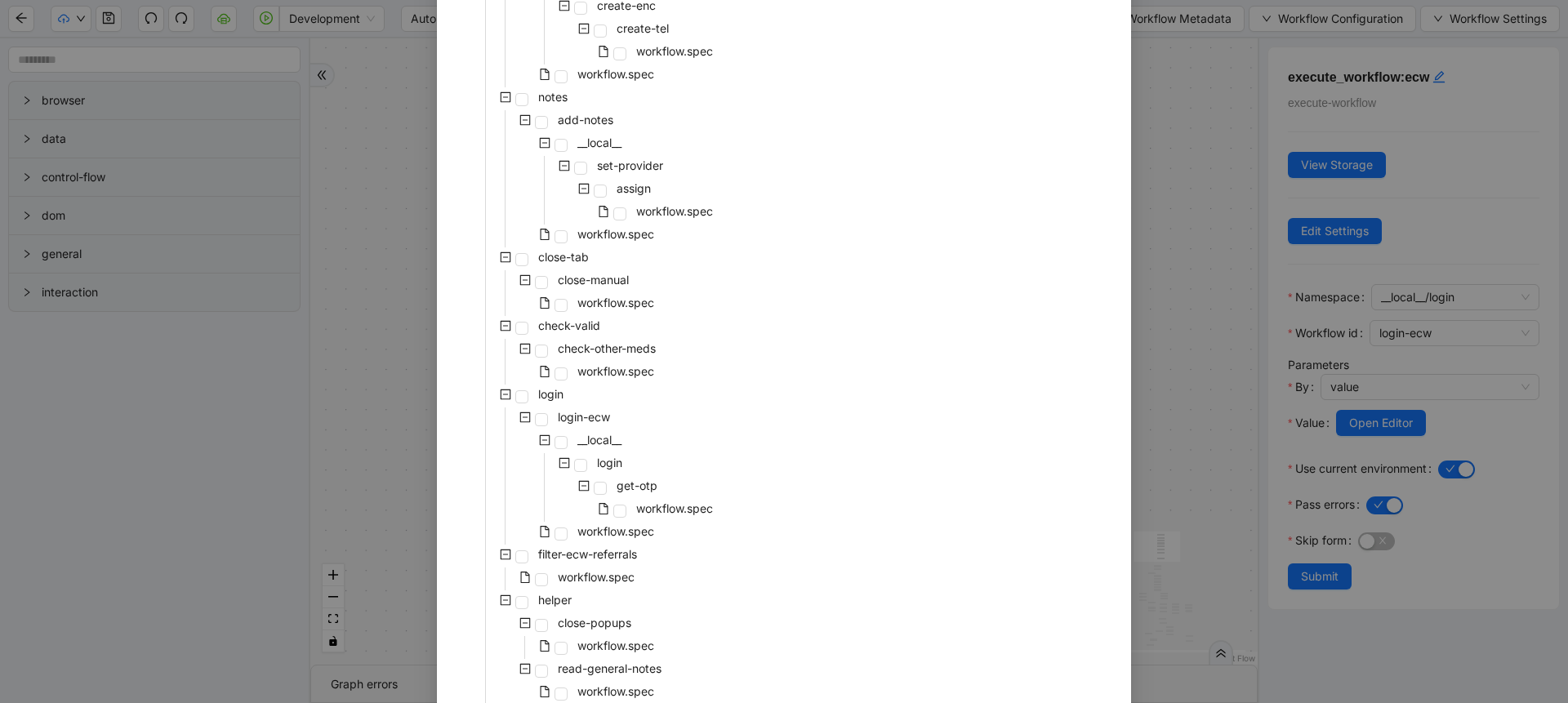
scroll to position [773, 0]
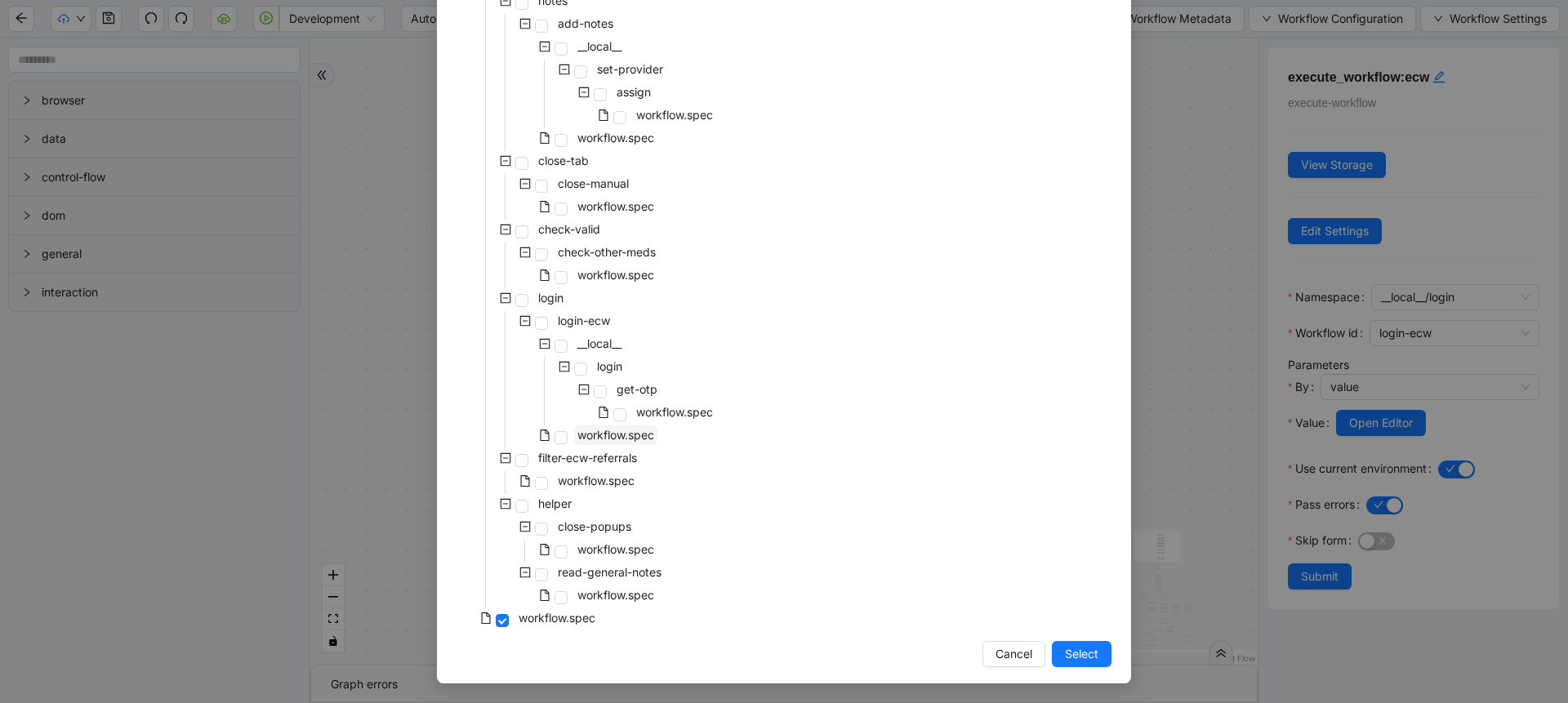
click at [578, 440] on span "workflow.spec" at bounding box center [616, 435] width 77 height 14
click at [1077, 650] on span "Select" at bounding box center [1081, 654] width 34 height 18
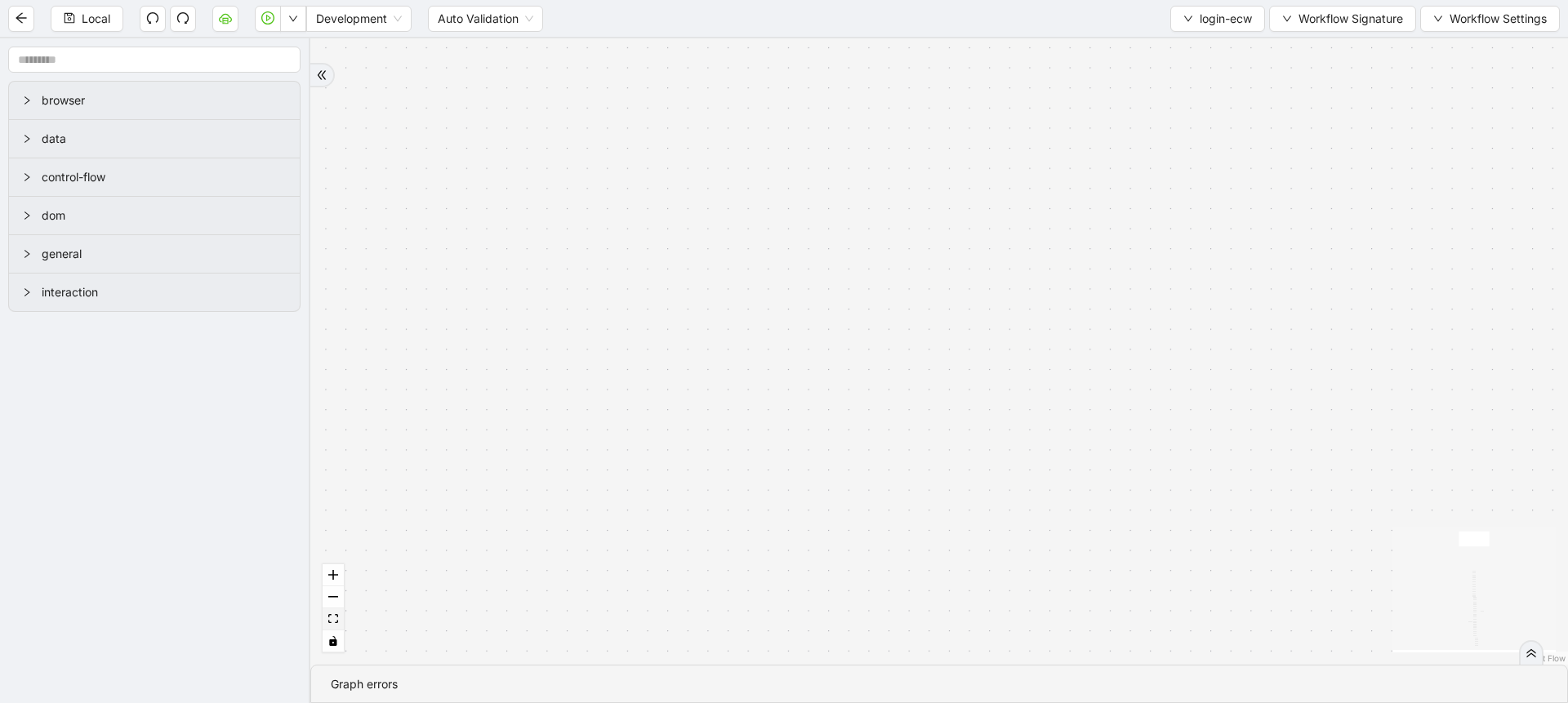
click at [333, 616] on icon "fit view" at bounding box center [333, 618] width 10 height 9
drag, startPoint x: 673, startPoint y: 164, endPoint x: 539, endPoint y: 444, distance: 310.4
click at [539, 444] on div "fallback success onError onError trigger wait_for_element: username delay: 3s s…" at bounding box center [939, 351] width 1258 height 626
drag, startPoint x: 881, startPoint y: 281, endPoint x: 847, endPoint y: 296, distance: 37.2
click at [864, 324] on div "fallback success onError onError trigger wait_for_element: username delay: 3s s…" at bounding box center [939, 351] width 1258 height 626
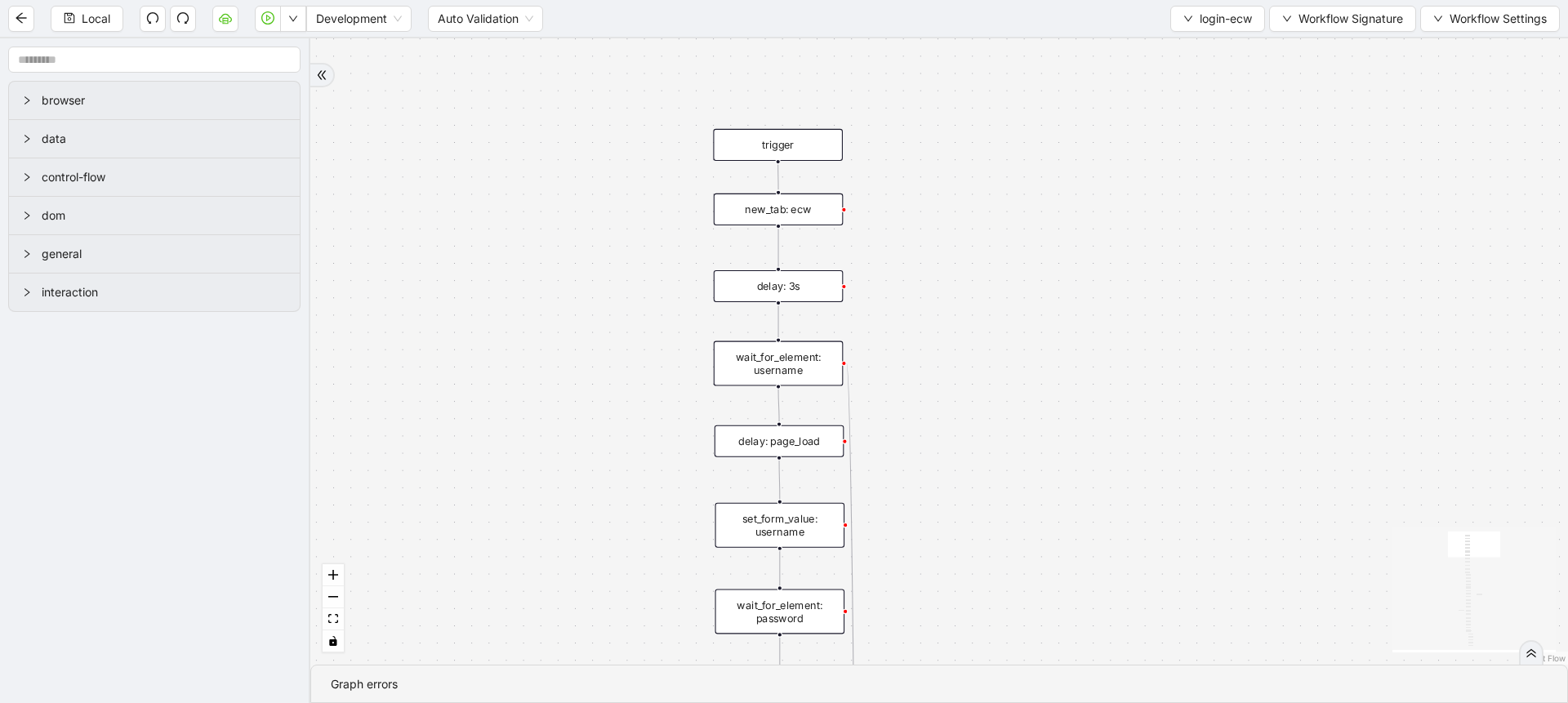
drag, startPoint x: 1001, startPoint y: 325, endPoint x: 967, endPoint y: 282, distance: 54.8
click at [1001, 315] on div "fallback success onError onError trigger wait_for_element: username delay: 3s s…" at bounding box center [939, 351] width 1258 height 626
click at [779, 193] on div "new_tab: ecw" at bounding box center [778, 200] width 130 height 32
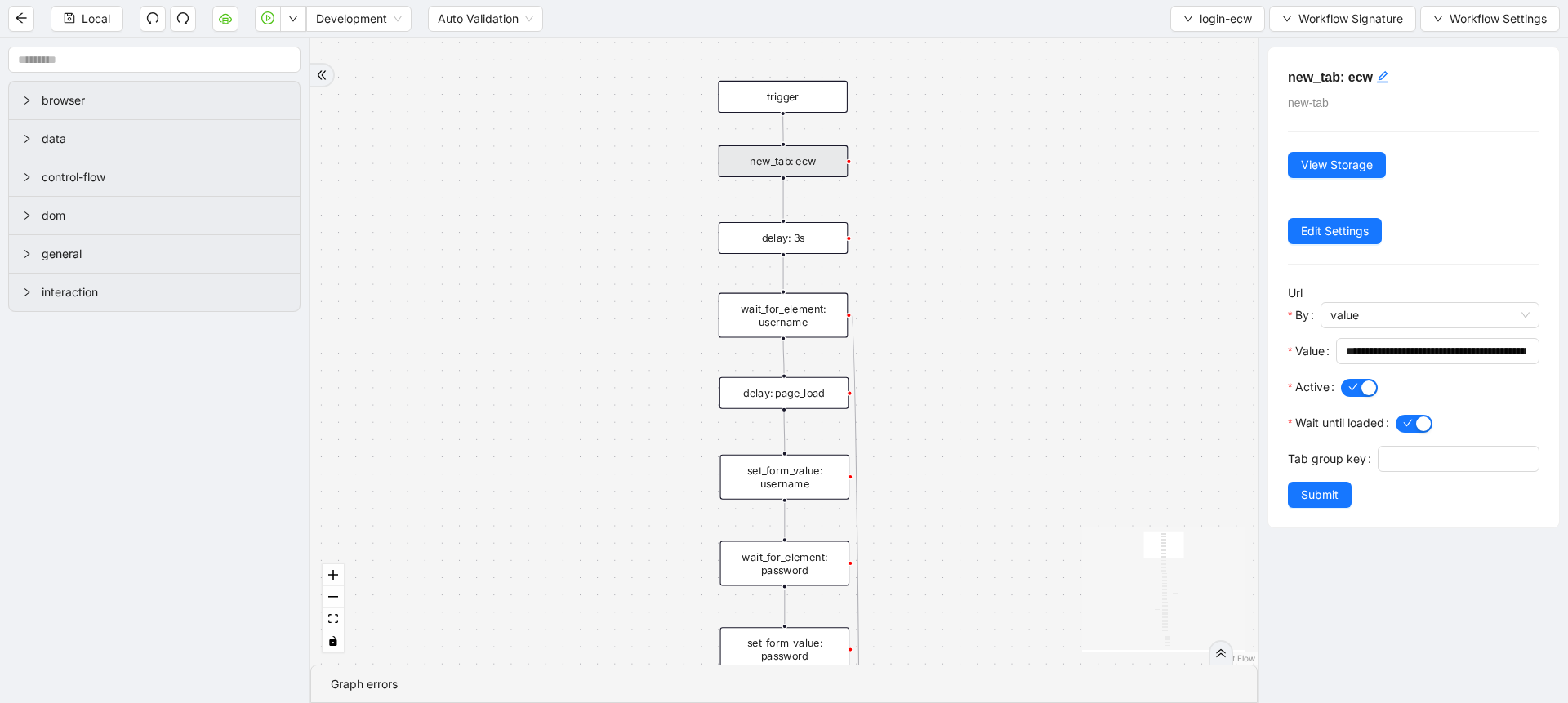
drag, startPoint x: 898, startPoint y: 366, endPoint x: 903, endPoint y: 328, distance: 38.3
click at [903, 328] on div "fallback success onError onError trigger wait_for_element: username delay: 3s s…" at bounding box center [784, 351] width 947 height 626
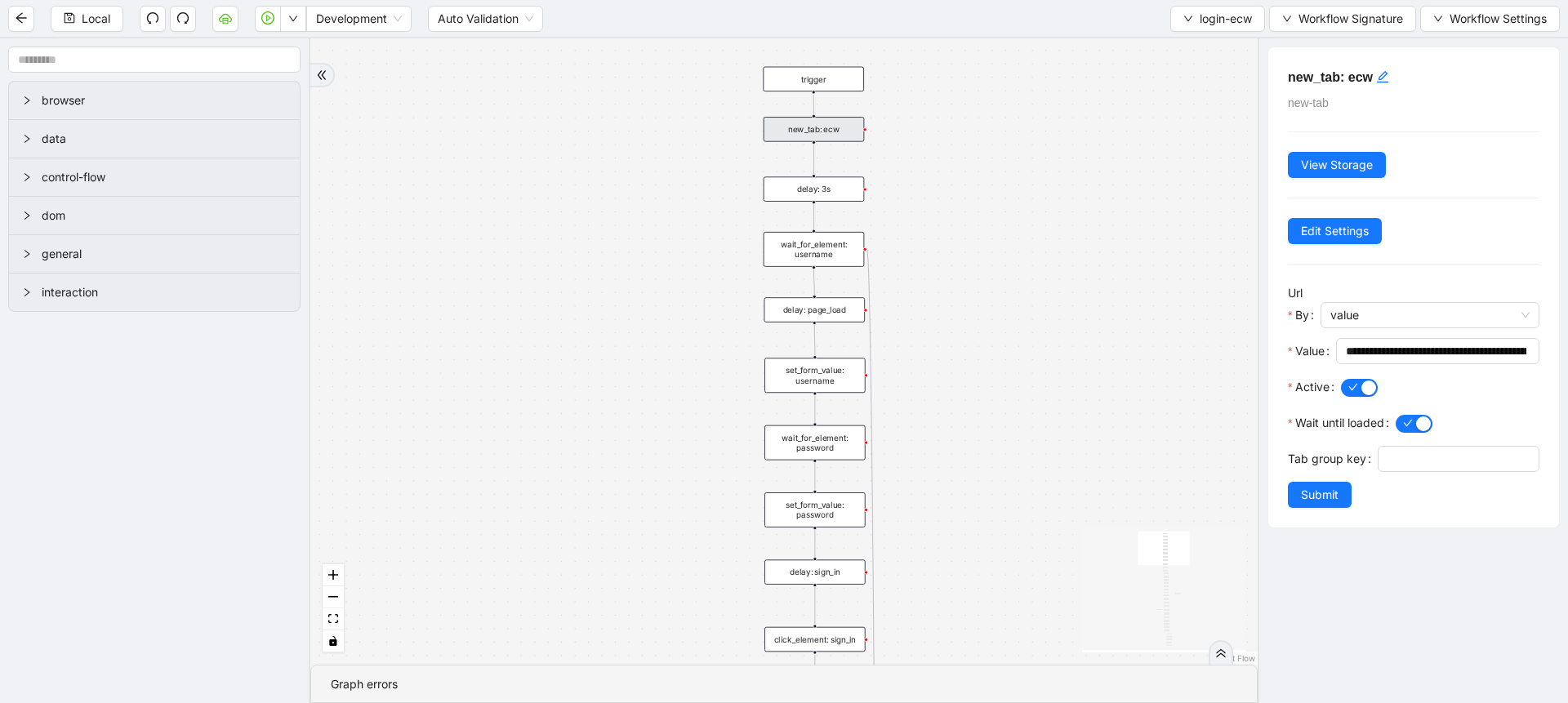
drag, startPoint x: 920, startPoint y: 349, endPoint x: 921, endPoint y: 291, distance: 58.0
click at [921, 291] on div "fallback success onError onError trigger wait_for_element: username delay: 3s s…" at bounding box center [784, 351] width 947 height 626
click at [1223, 16] on span "login-ecw" at bounding box center [1225, 19] width 52 height 18
click at [364, 23] on span "Development" at bounding box center [359, 19] width 86 height 25
click at [1299, 26] on span "Workflow Signature" at bounding box center [1351, 19] width 104 height 18
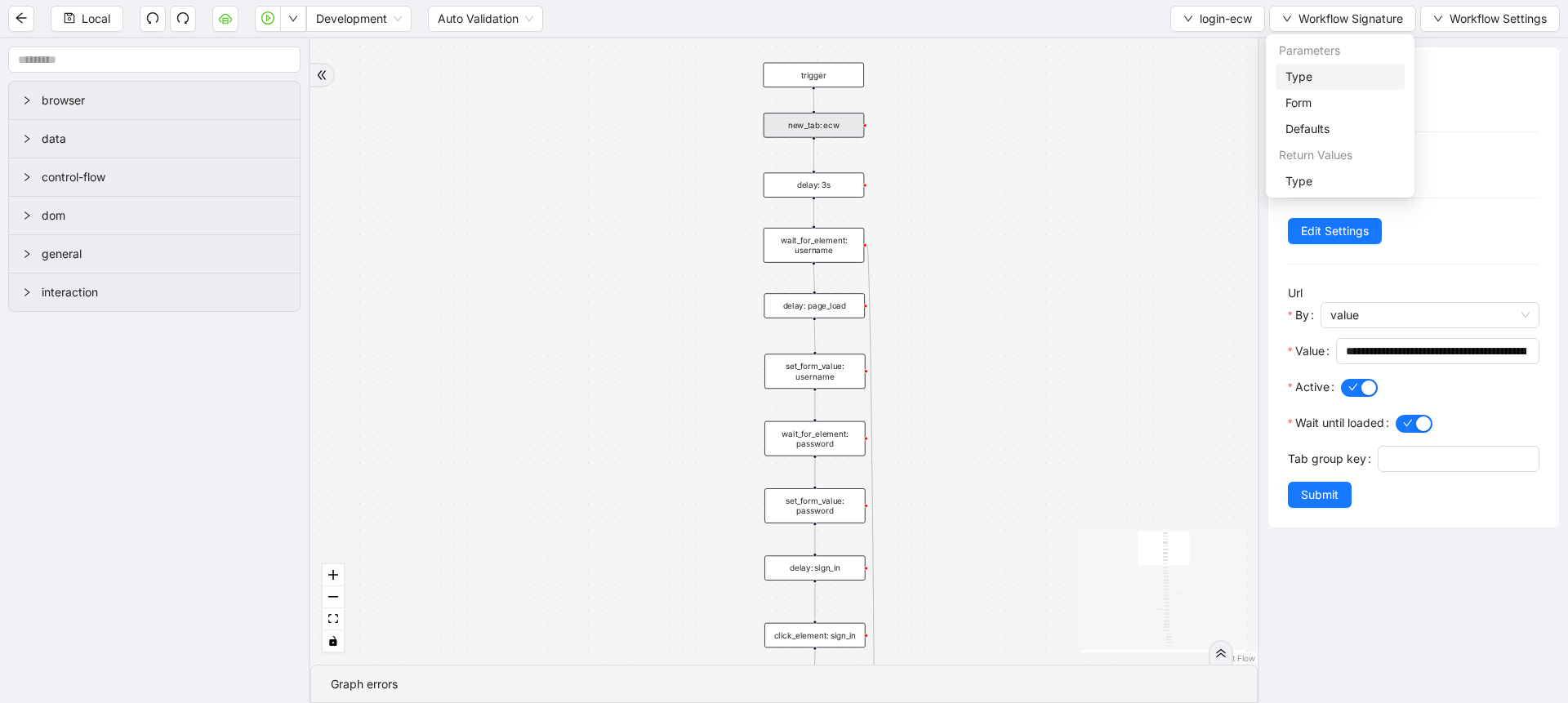
click at [1292, 77] on span "Type" at bounding box center [1340, 77] width 110 height 18
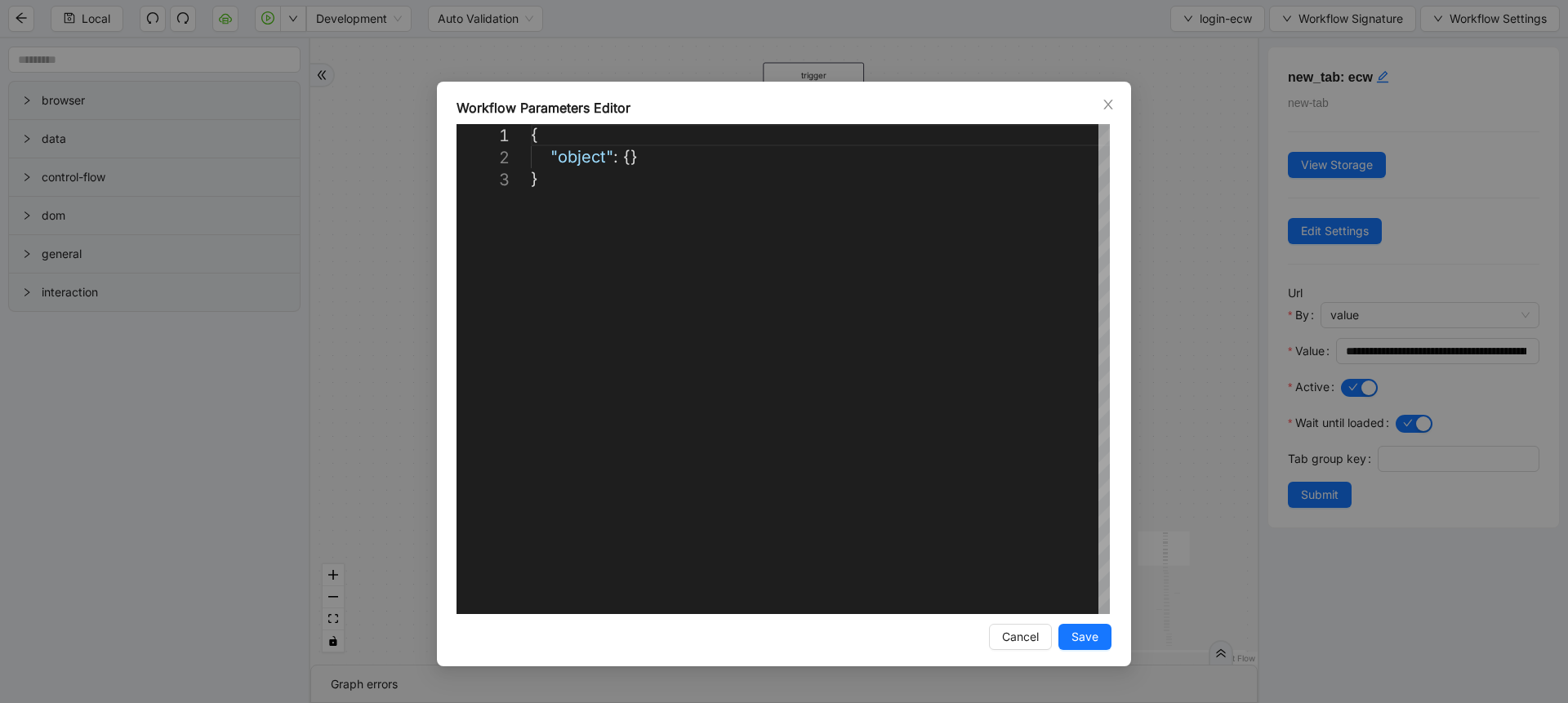
click at [1260, 90] on div "**********" at bounding box center [784, 352] width 1568 height 703
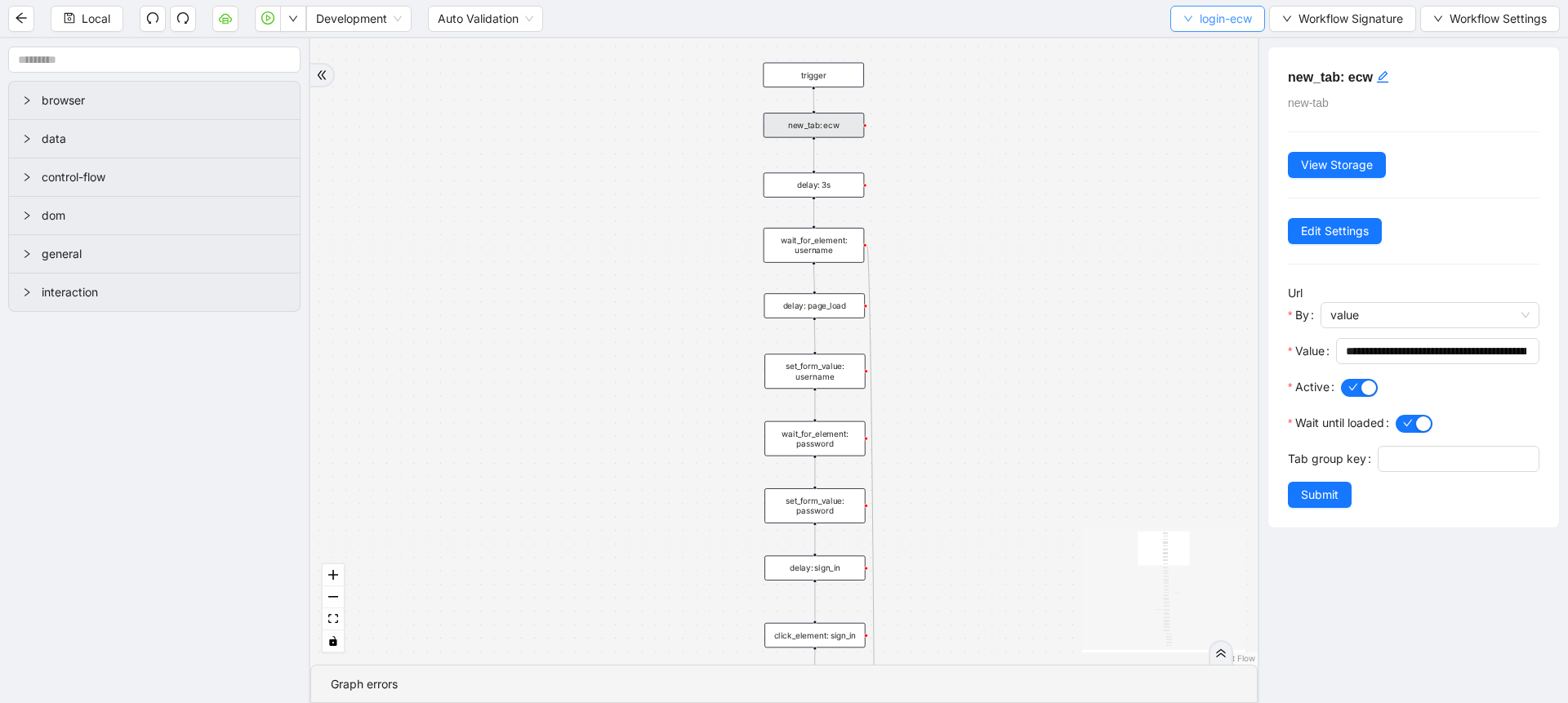
click at [1218, 26] on span "login-ecw" at bounding box center [1225, 19] width 52 height 18
click at [1193, 56] on span "Select" at bounding box center [1214, 50] width 71 height 18
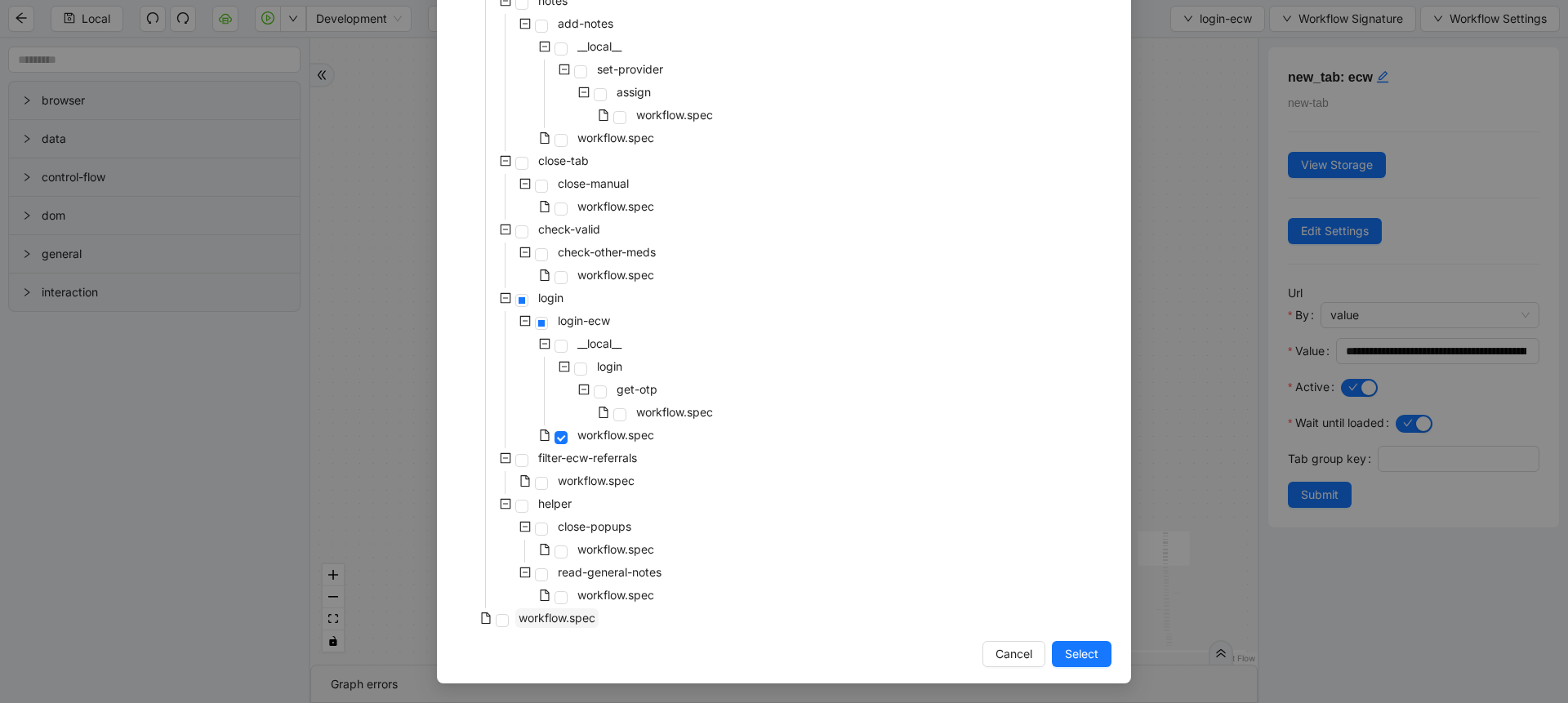
click at [567, 624] on span "workflow.spec" at bounding box center [557, 617] width 77 height 14
drag, startPoint x: 1081, startPoint y: 657, endPoint x: 1083, endPoint y: 632, distance: 25.1
click at [1080, 656] on span "Select" at bounding box center [1081, 654] width 34 height 18
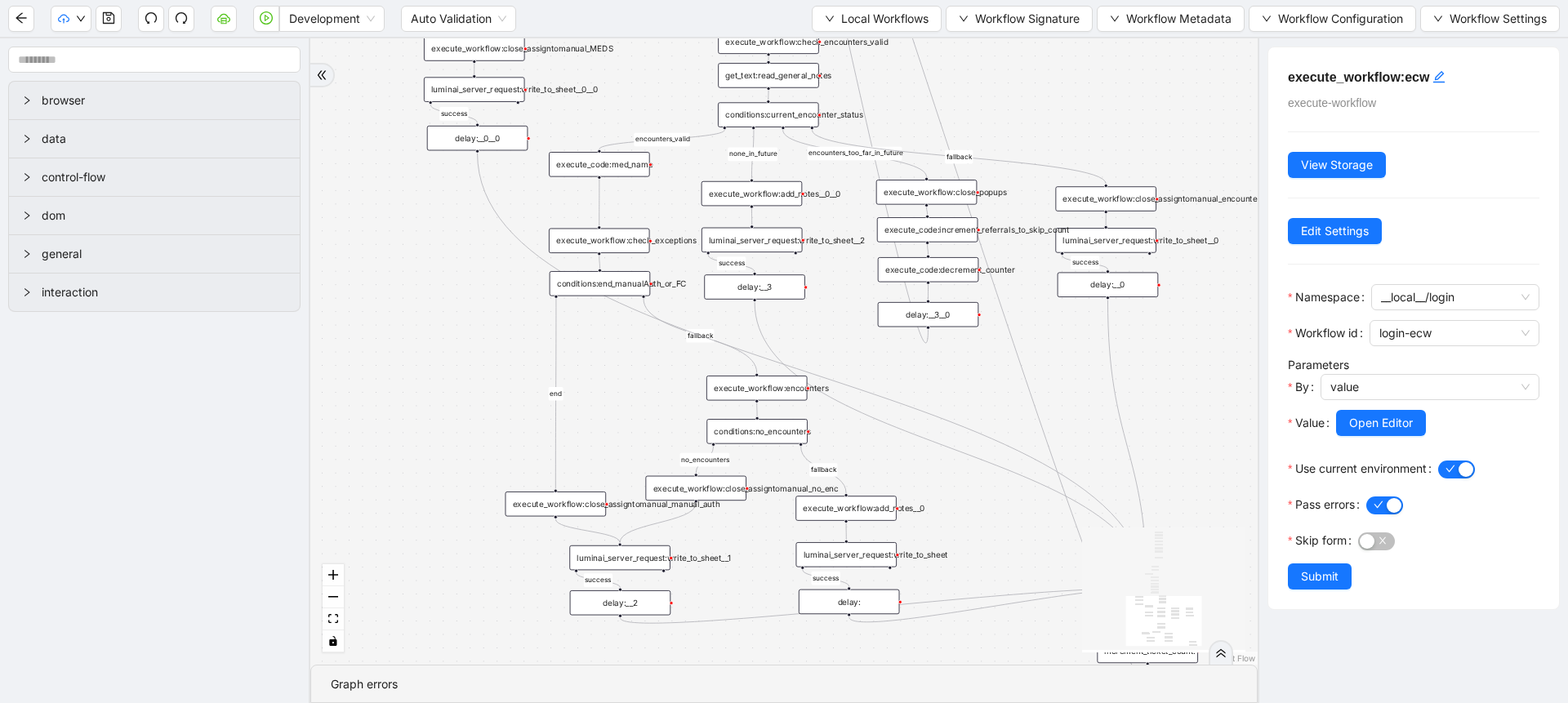
drag, startPoint x: 662, startPoint y: 195, endPoint x: 600, endPoint y: 630, distance: 439.4
click at [600, 630] on div "fallback success success fallback no_encounters end success success success old…" at bounding box center [784, 351] width 947 height 626
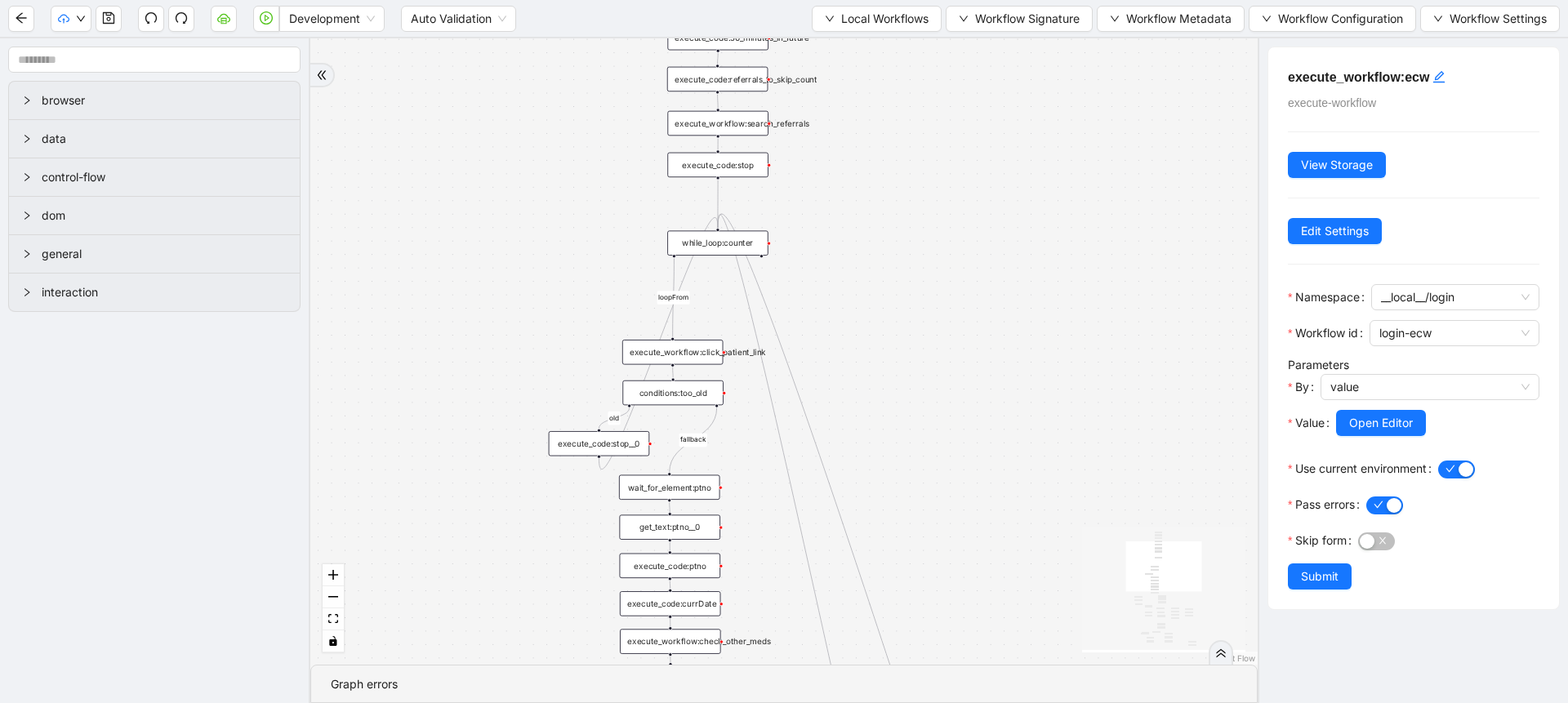
drag, startPoint x: 993, startPoint y: 271, endPoint x: 1015, endPoint y: 560, distance: 289.8
click at [1015, 596] on div "fallback success success fallback no_encounters end success success success old…" at bounding box center [784, 351] width 947 height 626
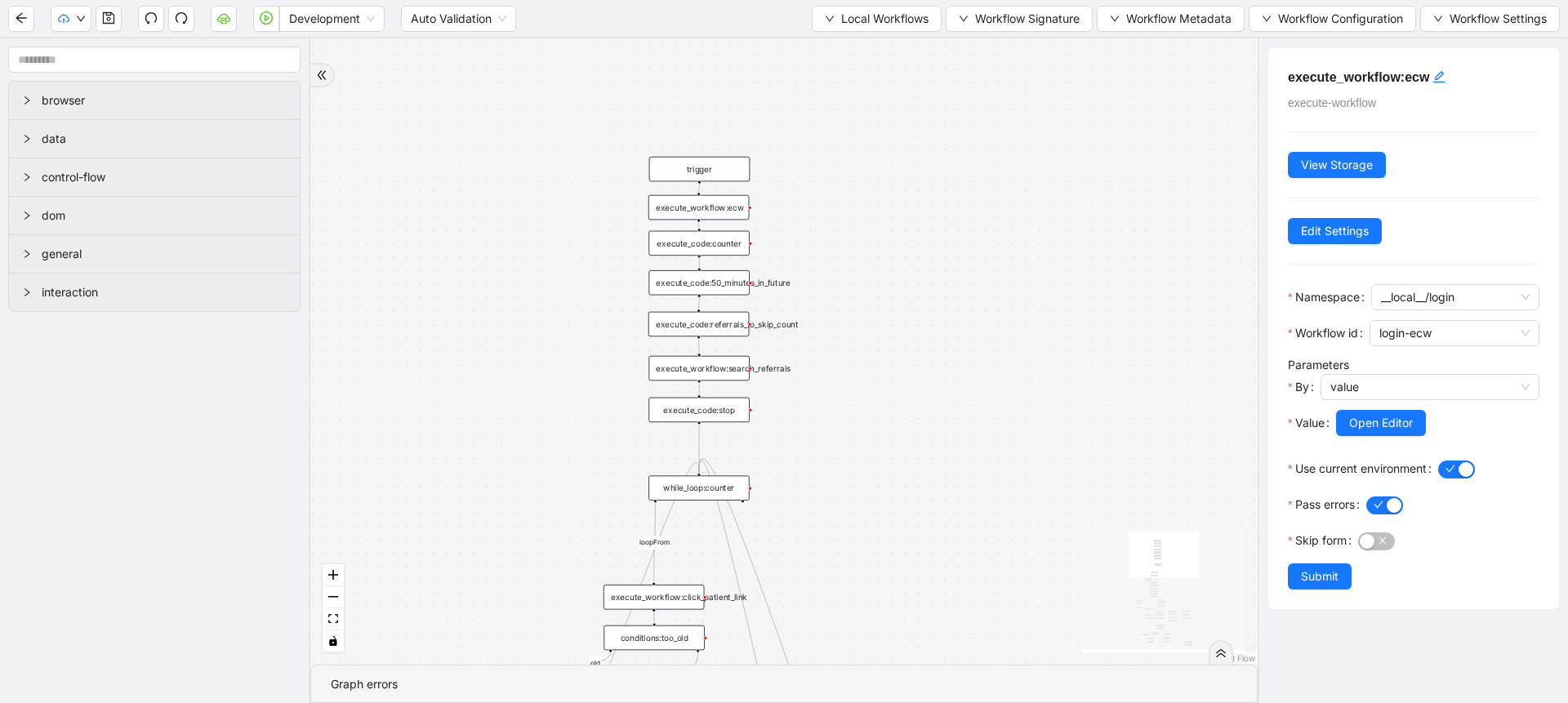
drag, startPoint x: 935, startPoint y: 308, endPoint x: 932, endPoint y: 478, distance: 170.0
click at [932, 535] on div "fallback success success fallback no_encounters end success success success old…" at bounding box center [784, 351] width 947 height 626
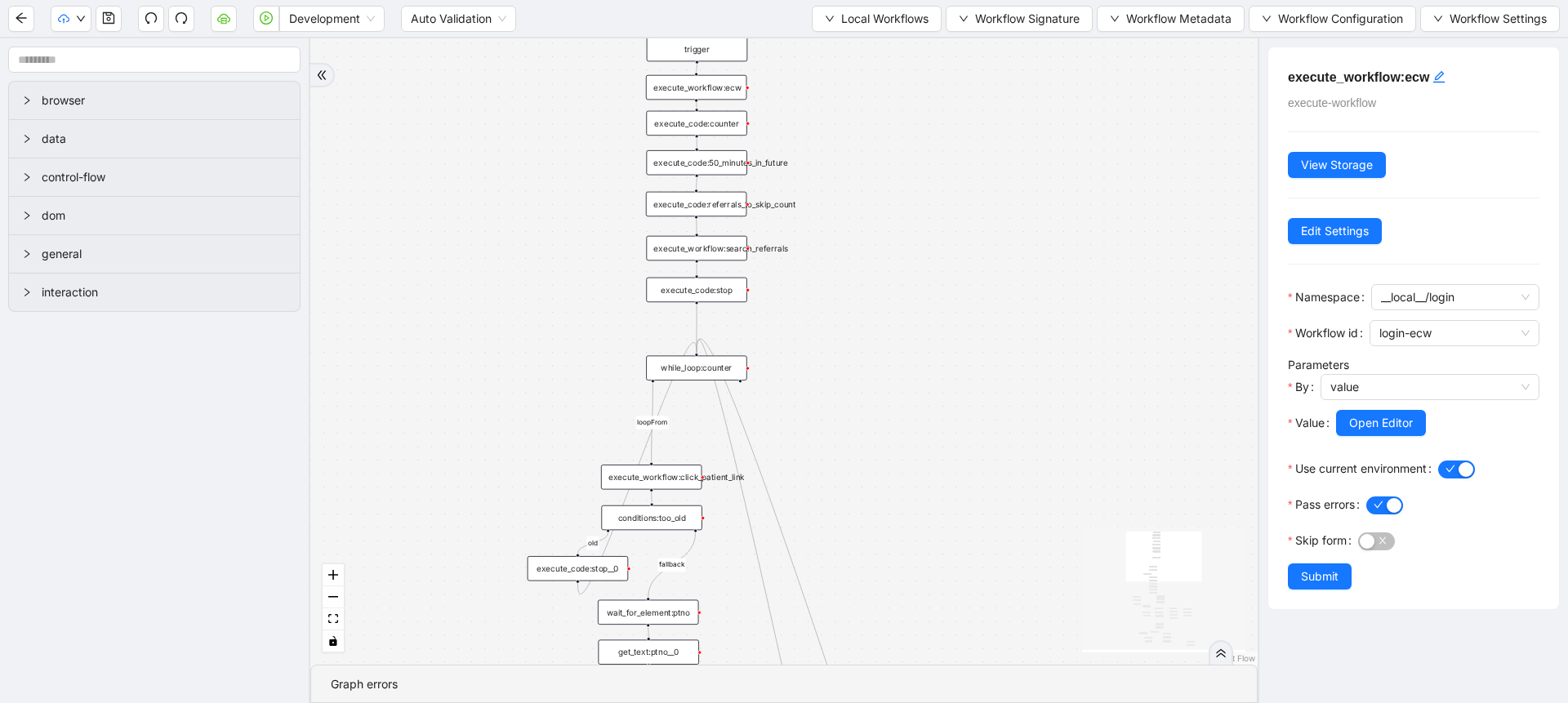
drag, startPoint x: 920, startPoint y: 208, endPoint x: 917, endPoint y: 123, distance: 85.1
click at [918, 125] on div "fallback success success fallback no_encounters end success success success old…" at bounding box center [784, 351] width 947 height 626
drag, startPoint x: 879, startPoint y: 123, endPoint x: 898, endPoint y: 154, distance: 36.4
click at [898, 154] on div "fallback success success fallback no_encounters end success success success old…" at bounding box center [784, 351] width 947 height 626
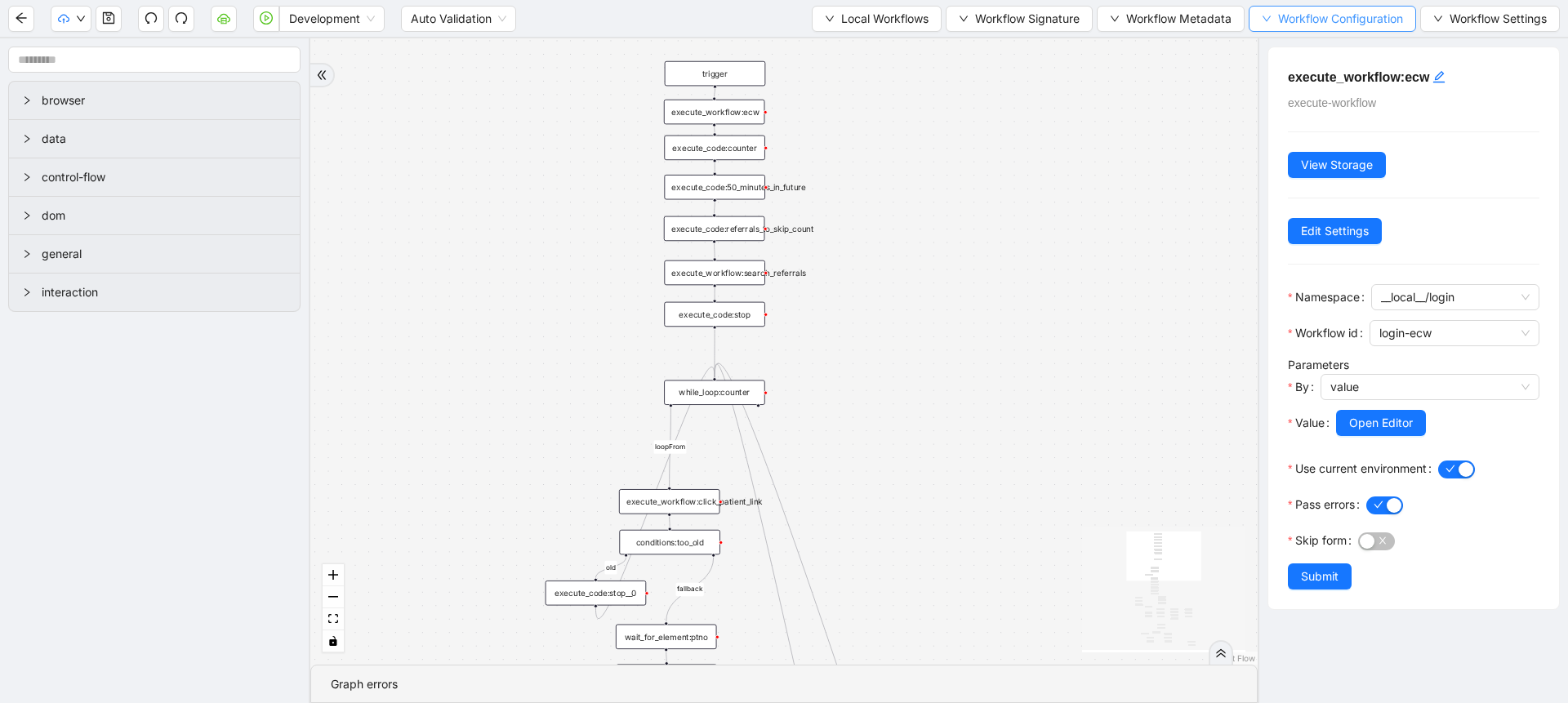
click at [1278, 19] on span "Workflow Configuration" at bounding box center [1340, 19] width 125 height 18
click at [1276, 72] on span "Value" at bounding box center [1329, 77] width 145 height 18
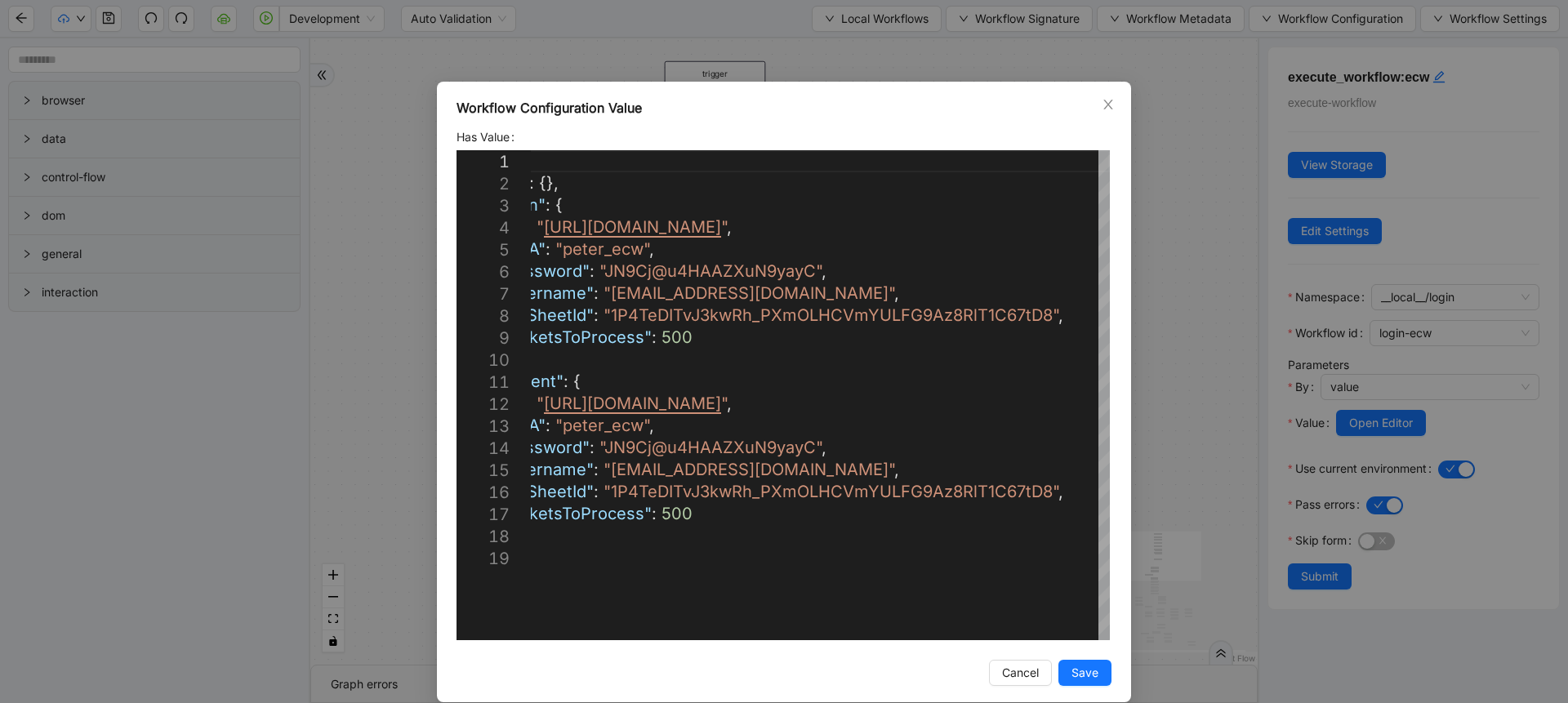
click at [1140, 296] on div "Workflow Configuration Value Has Value 1 2 3 4 5 6 7 8 9 10 11 12 13 14 15 16 1…" at bounding box center [784, 352] width 1568 height 703
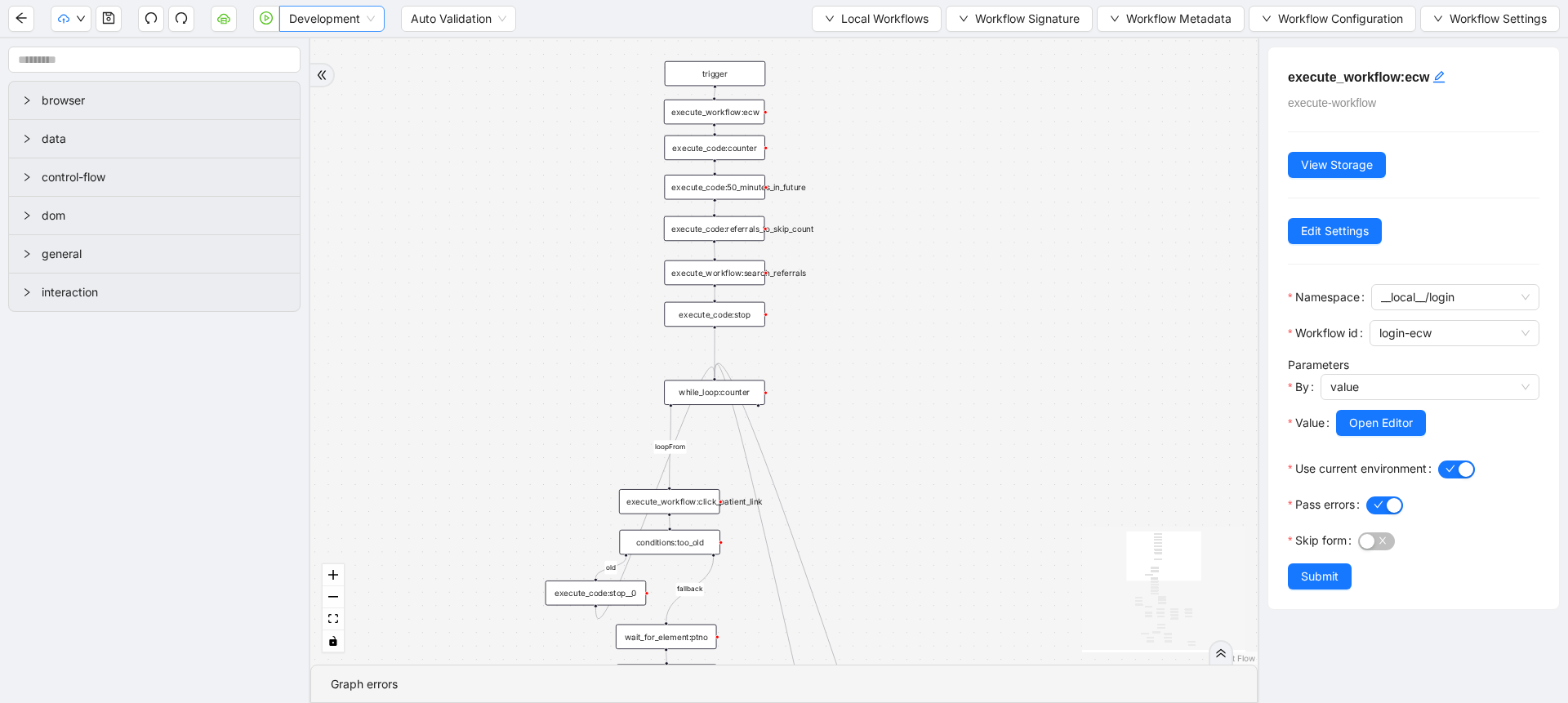
click at [305, 19] on span "Development" at bounding box center [331, 19] width 86 height 25
click at [304, 71] on div "Production" at bounding box center [332, 78] width 80 height 18
click at [855, 20] on span "Local Workflows" at bounding box center [884, 19] width 87 height 18
click at [853, 49] on span "Select" at bounding box center [869, 50] width 106 height 18
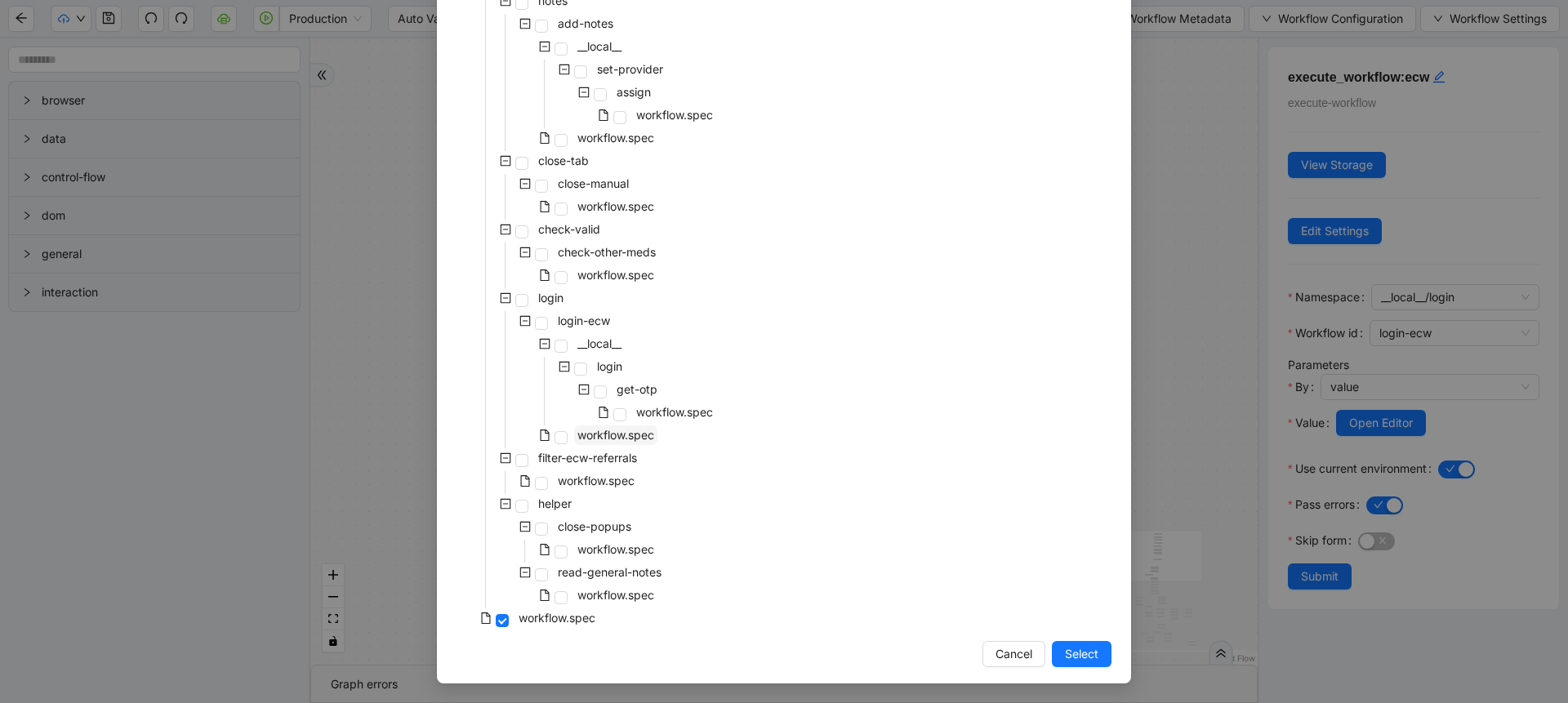
click at [585, 440] on span "workflow.spec" at bounding box center [616, 435] width 77 height 14
click at [1064, 646] on span "Select" at bounding box center [1081, 654] width 34 height 18
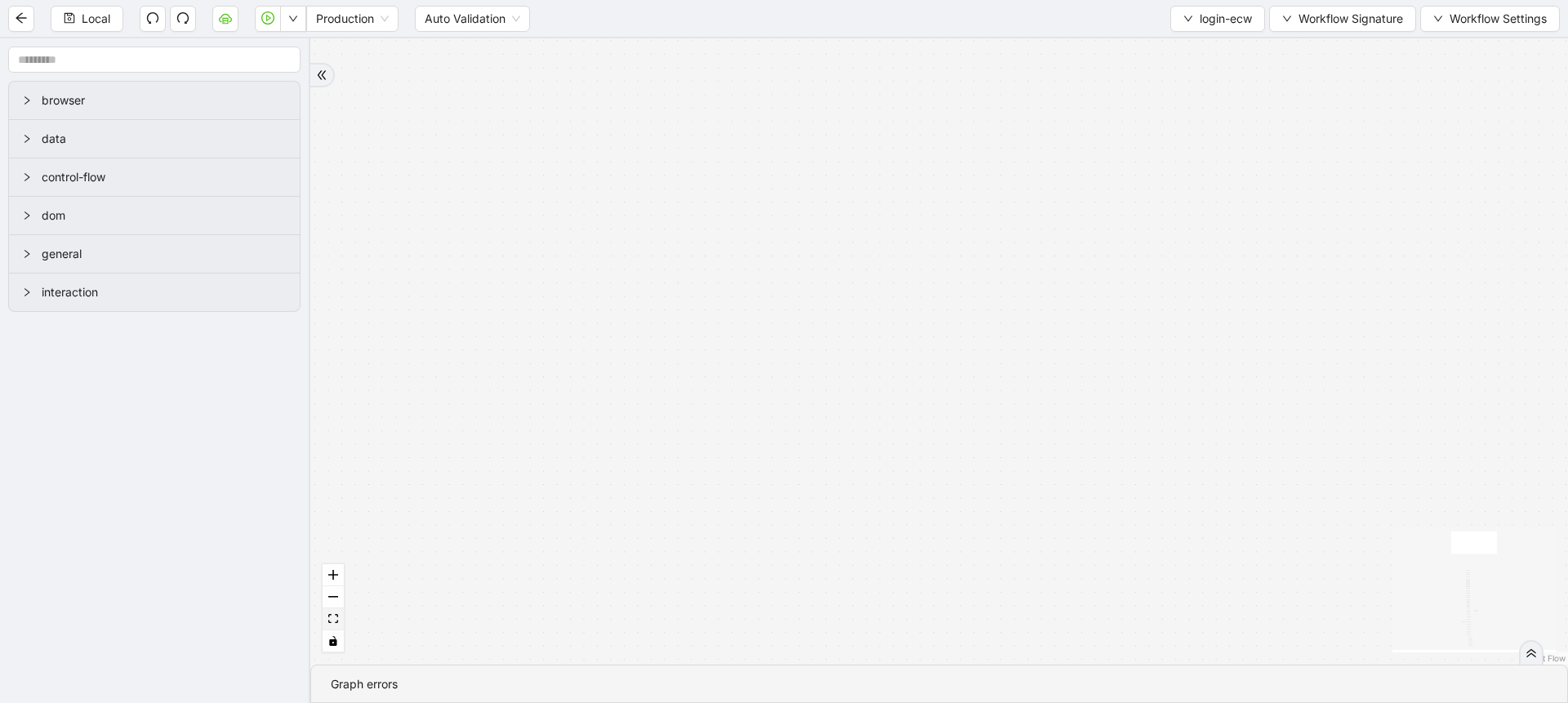
click at [335, 614] on icon "fit view" at bounding box center [333, 618] width 10 height 9
click at [295, 19] on icon "down" at bounding box center [292, 19] width 8 height 5
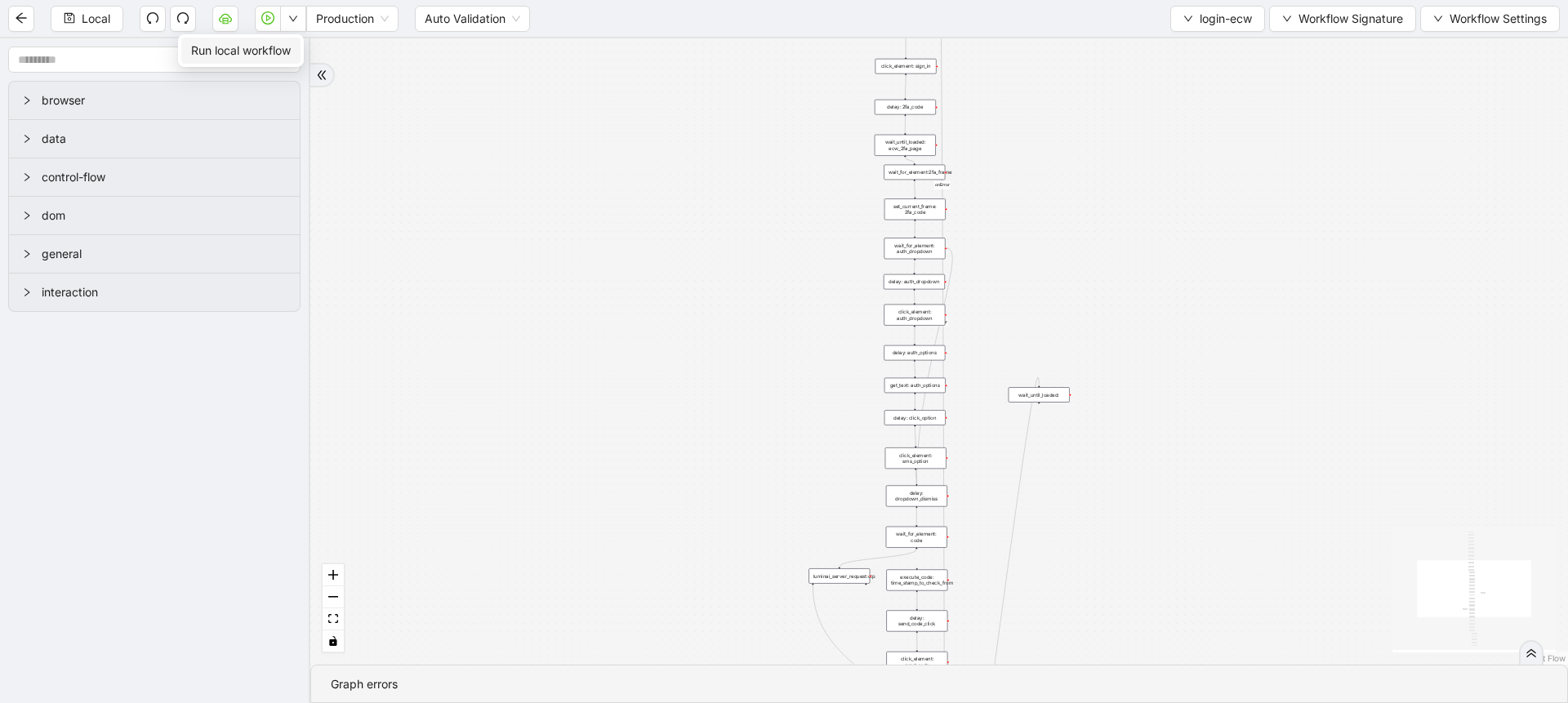
click at [285, 43] on span "Run local workflow" at bounding box center [240, 50] width 100 height 18
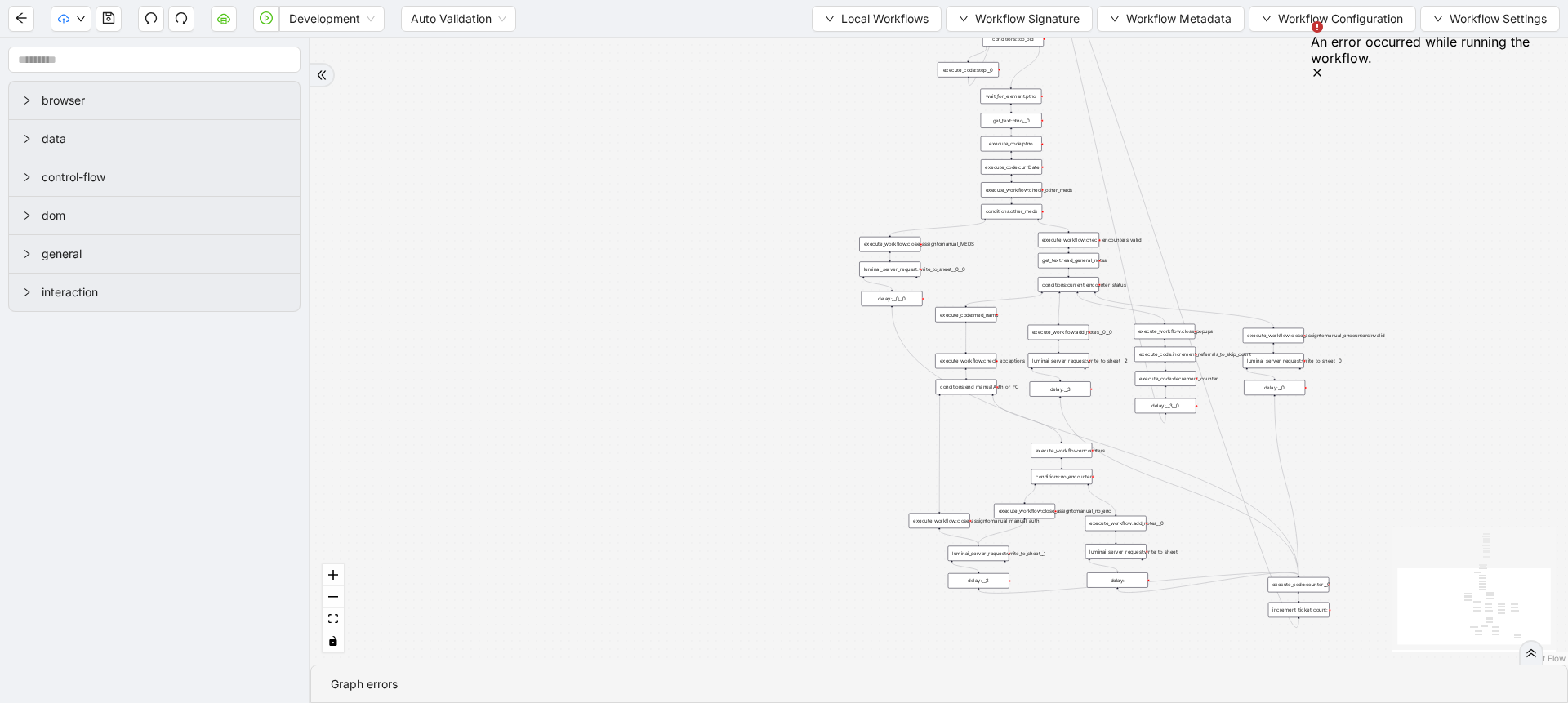
click at [1518, 42] on div "An error occurred while running the workflow." at bounding box center [1429, 51] width 237 height 62
click at [1324, 66] on icon "Notifications (F8)" at bounding box center [1317, 72] width 13 height 13
click at [1293, 10] on span "Workflow Configuration" at bounding box center [1340, 19] width 125 height 18
click at [1292, 76] on span "Value" at bounding box center [1329, 77] width 145 height 18
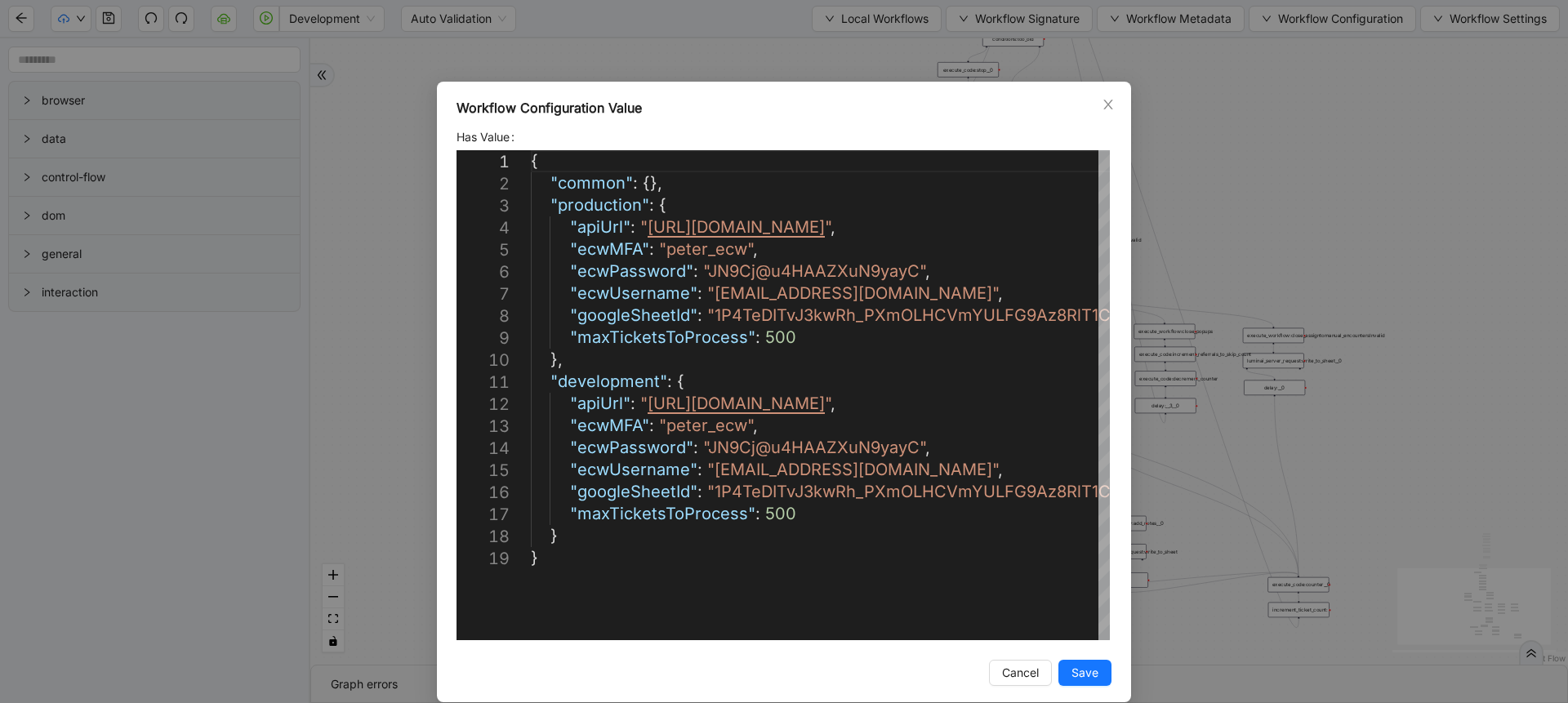
click at [1248, 306] on div "Workflow Configuration Value Has Value 1 2 3 4 5 6 7 8 9 10 11 12 13 14 15 16 1…" at bounding box center [784, 352] width 1568 height 703
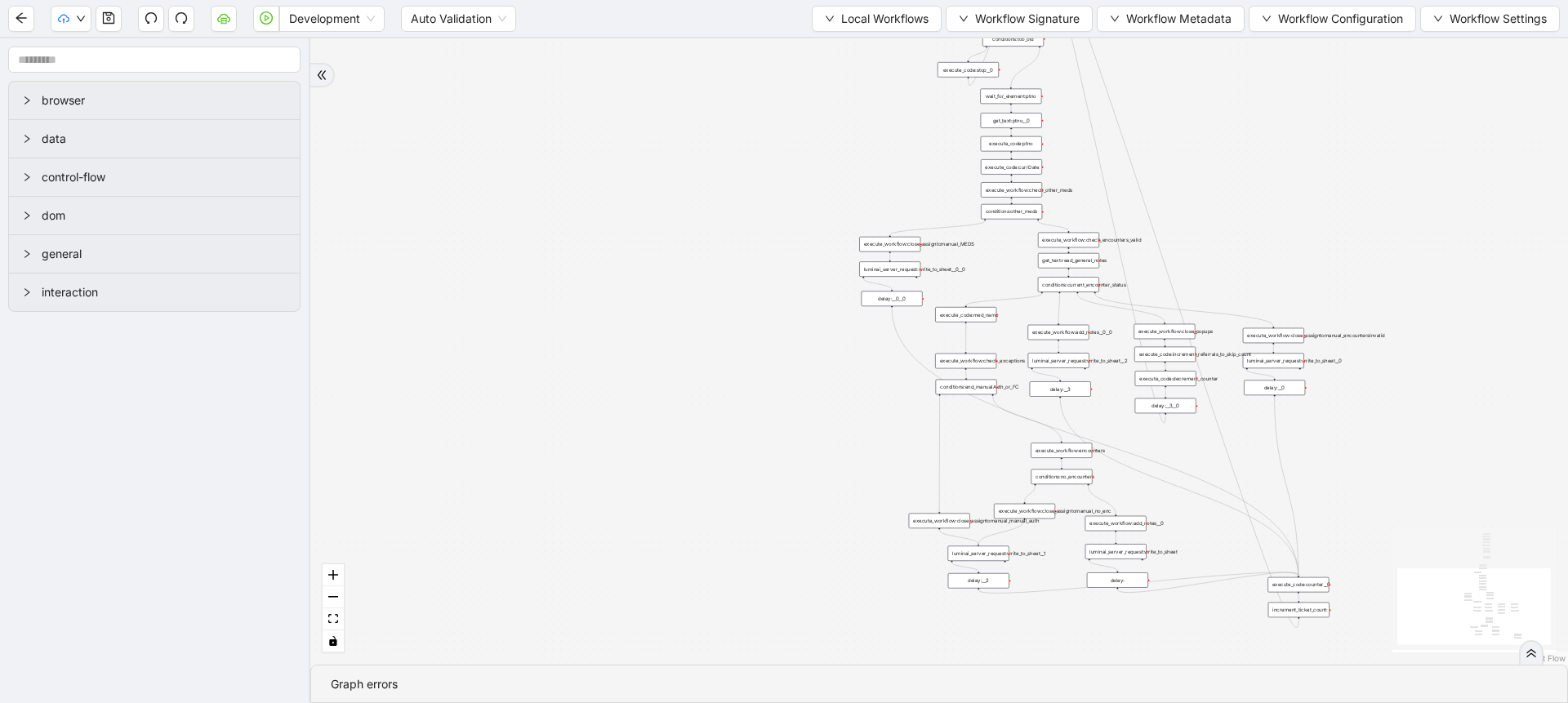
click at [1221, 214] on div "trigger execute_workflow:check_exceptions execute_workflow:encounters execute_w…" at bounding box center [939, 351] width 1258 height 626
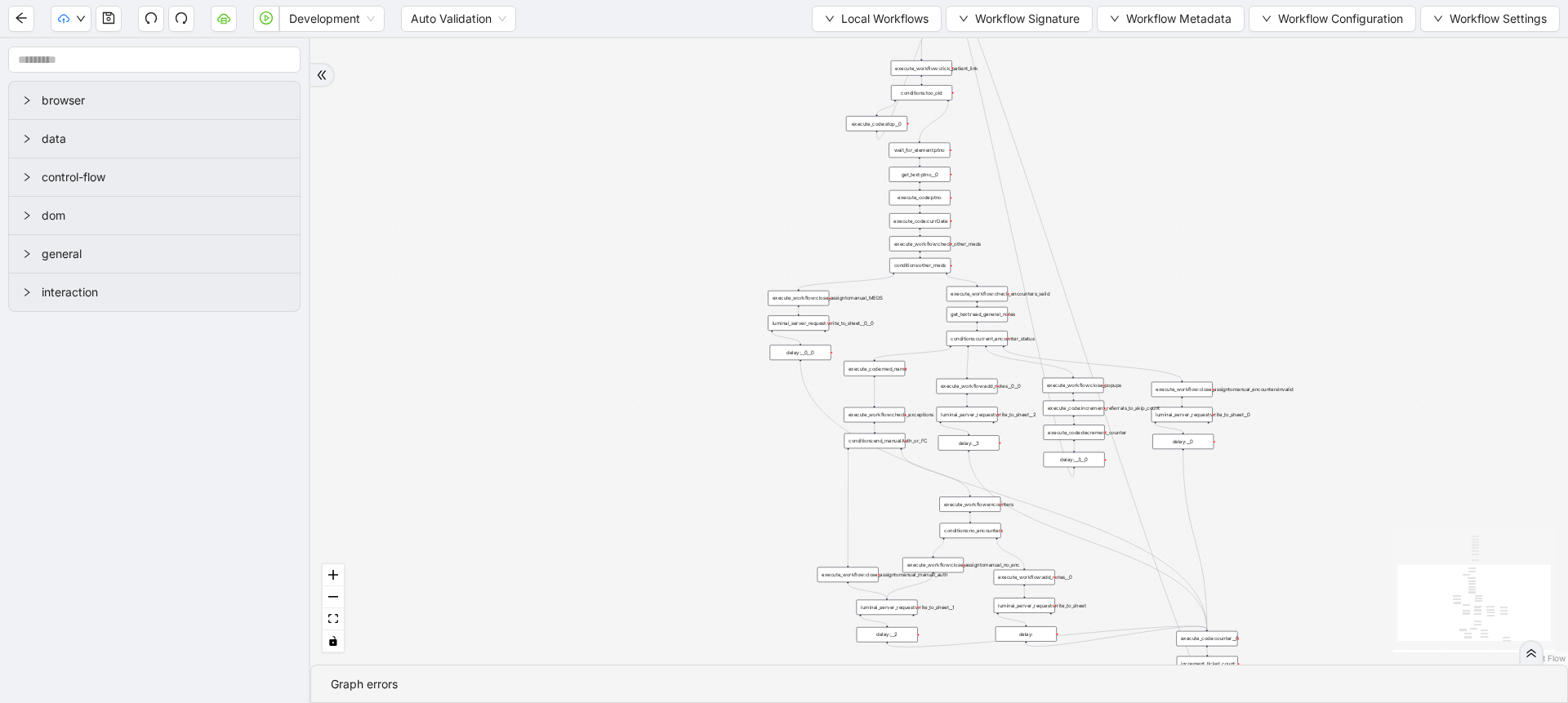
drag, startPoint x: 788, startPoint y: 169, endPoint x: 657, endPoint y: 241, distance: 149.5
click at [656, 244] on div "trigger execute_workflow:check_exceptions execute_workflow:encounters execute_w…" at bounding box center [939, 351] width 1258 height 626
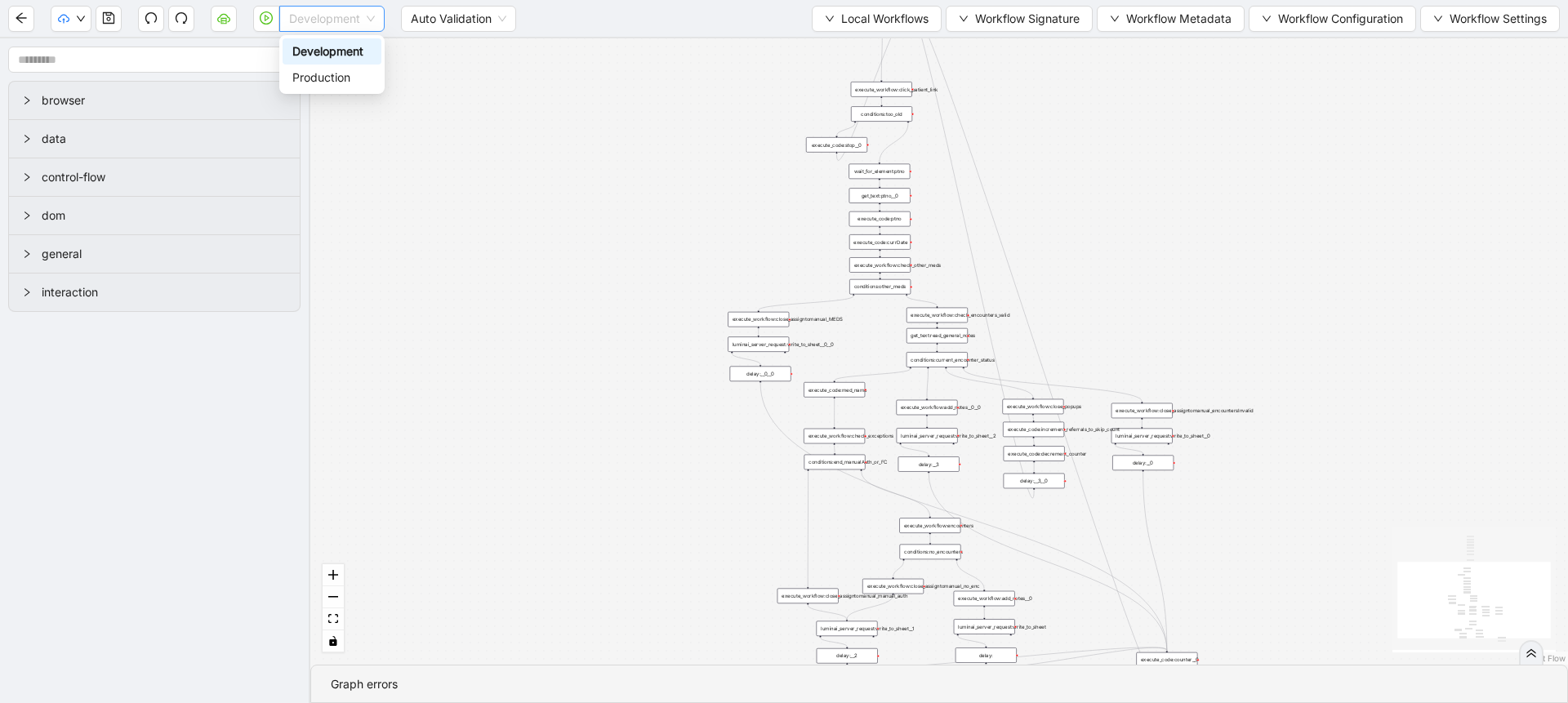
click at [287, 22] on div "Development" at bounding box center [331, 19] width 105 height 26
click at [299, 71] on div "Production" at bounding box center [332, 78] width 80 height 18
click at [261, 28] on button "button" at bounding box center [267, 19] width 27 height 26
click at [467, 208] on div "trigger execute_workflow:check_exceptions execute_workflow:encounters execute_w…" at bounding box center [939, 351] width 1258 height 626
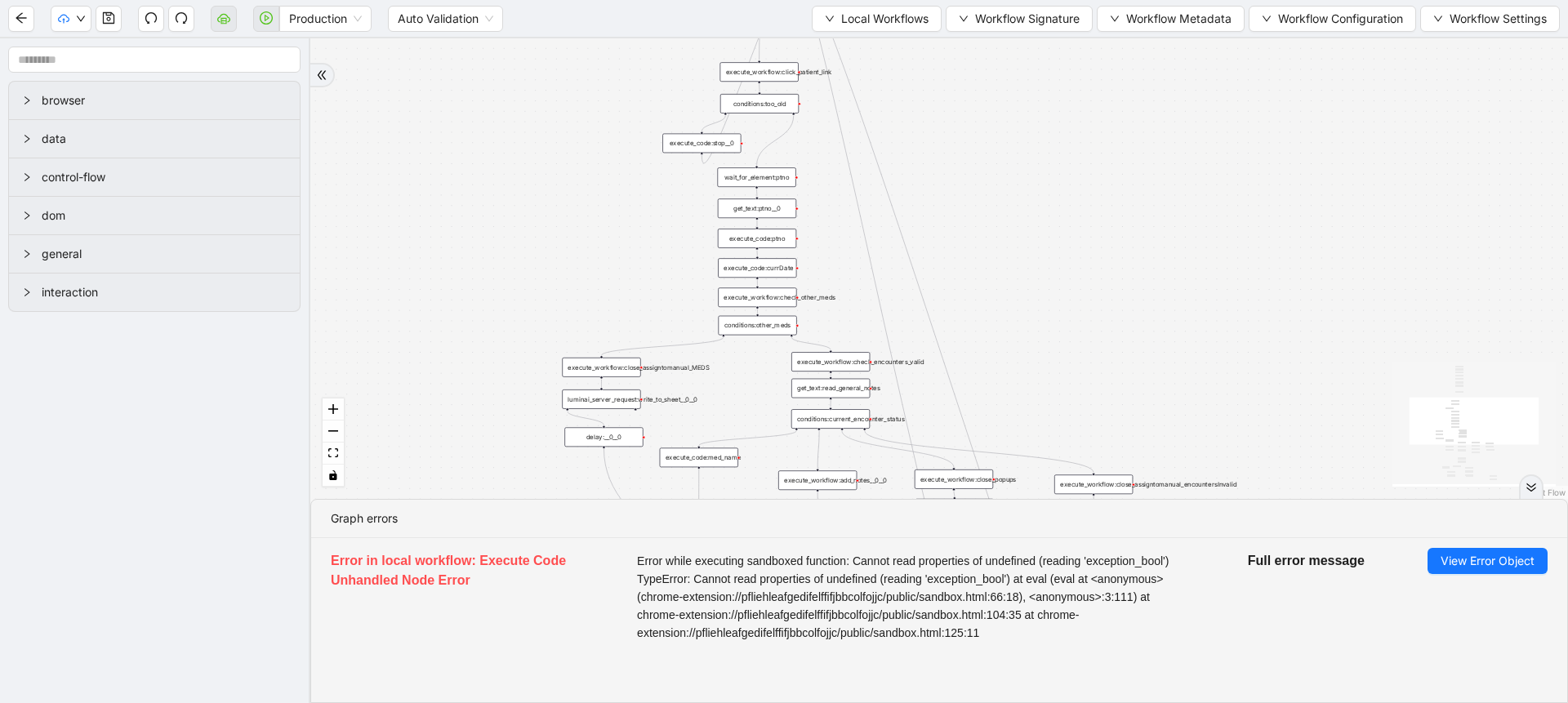
drag, startPoint x: 670, startPoint y: 155, endPoint x: 534, endPoint y: 156, distance: 136.0
click at [534, 156] on div "trigger execute_workflow:check_exceptions execute_workflow:encounters execute_w…" at bounding box center [939, 268] width 1258 height 460
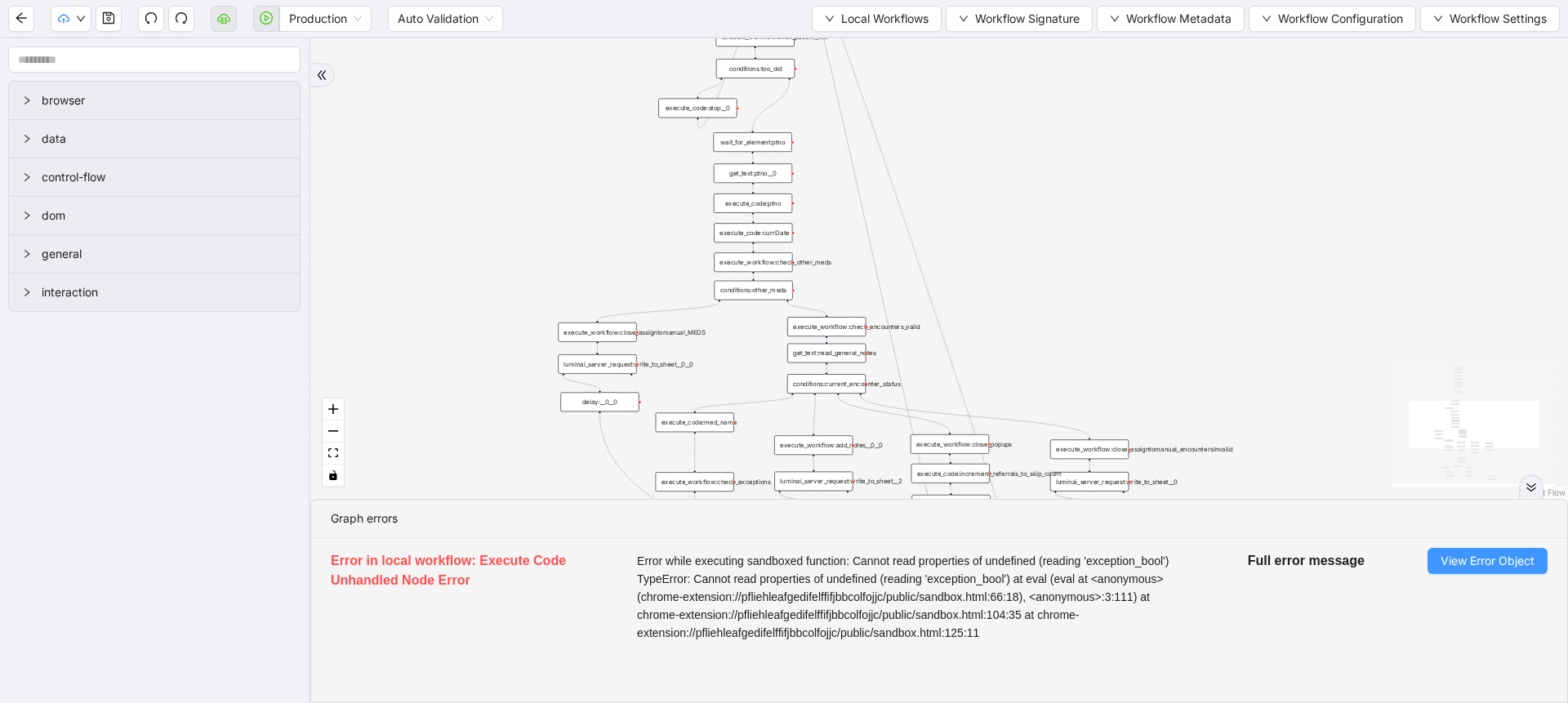
click at [1461, 558] on span "View Error Object" at bounding box center [1488, 561] width 94 height 18
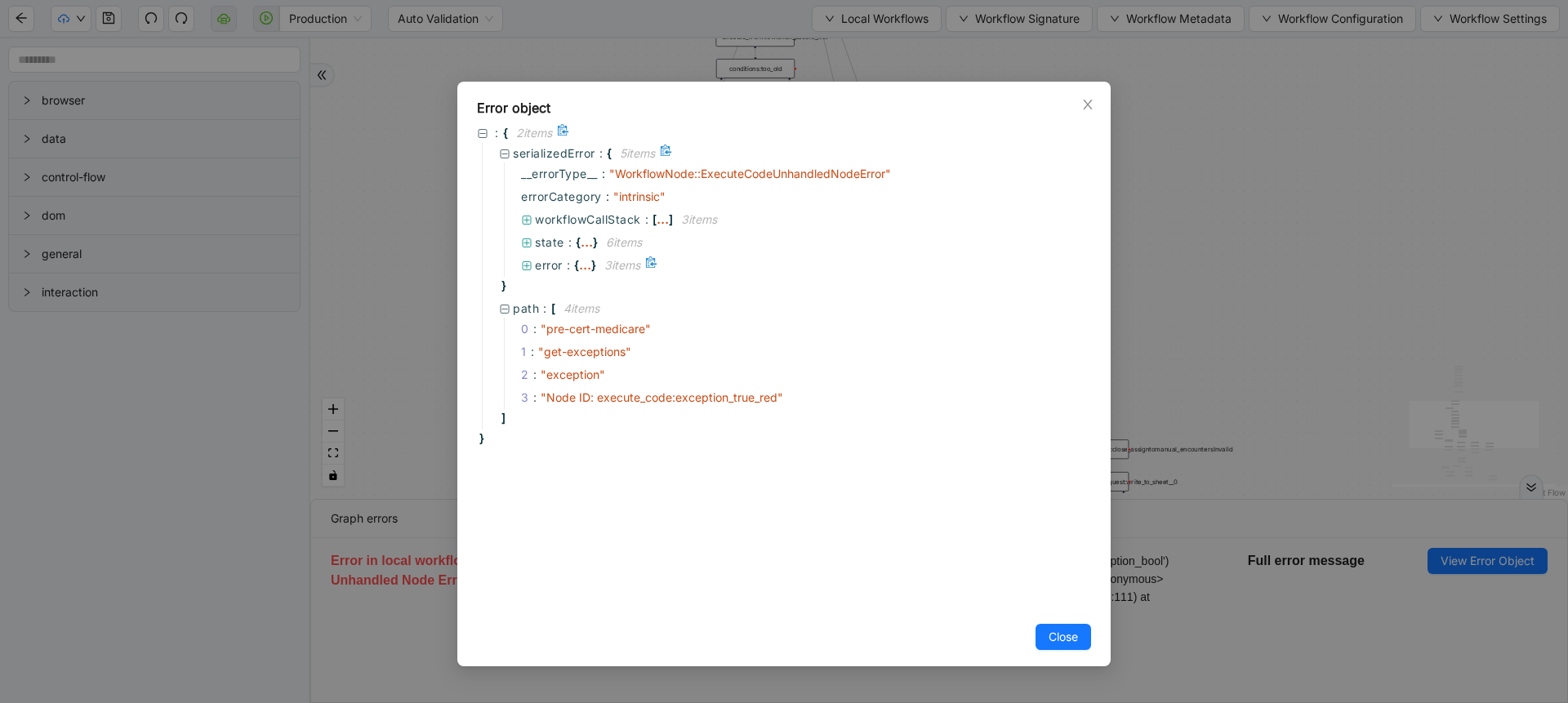
click at [587, 261] on div "..." at bounding box center [585, 264] width 12 height 8
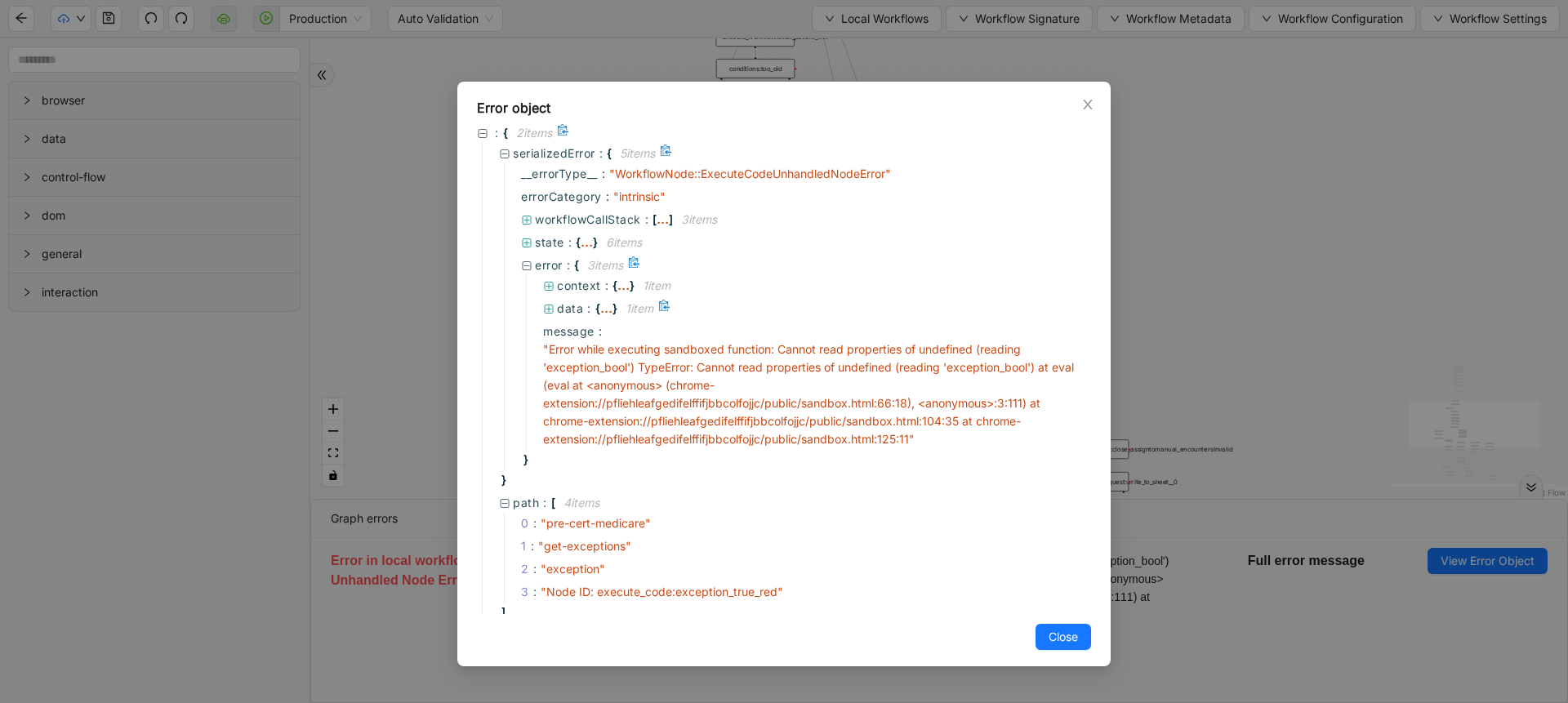
click at [600, 304] on div "..." at bounding box center [606, 307] width 12 height 8
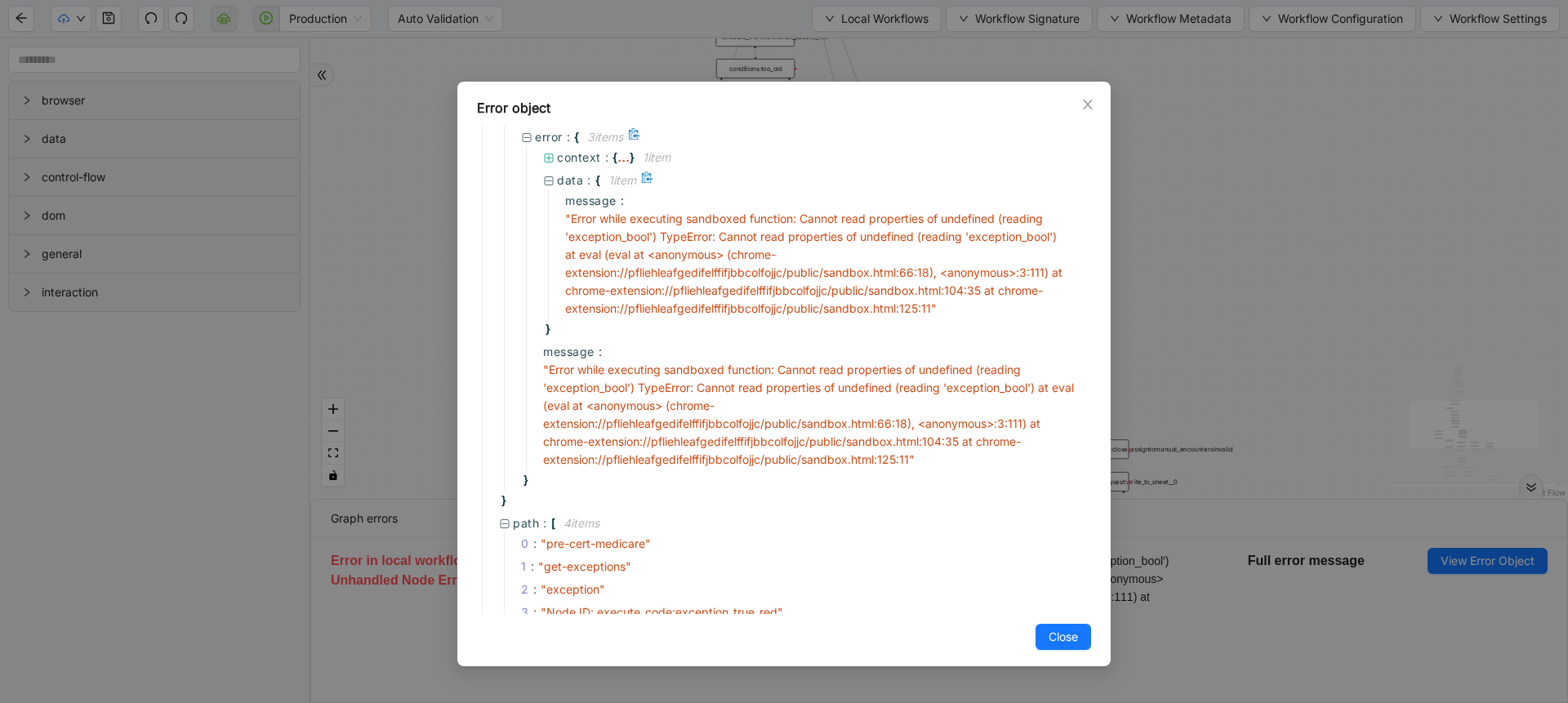
scroll to position [177, 0]
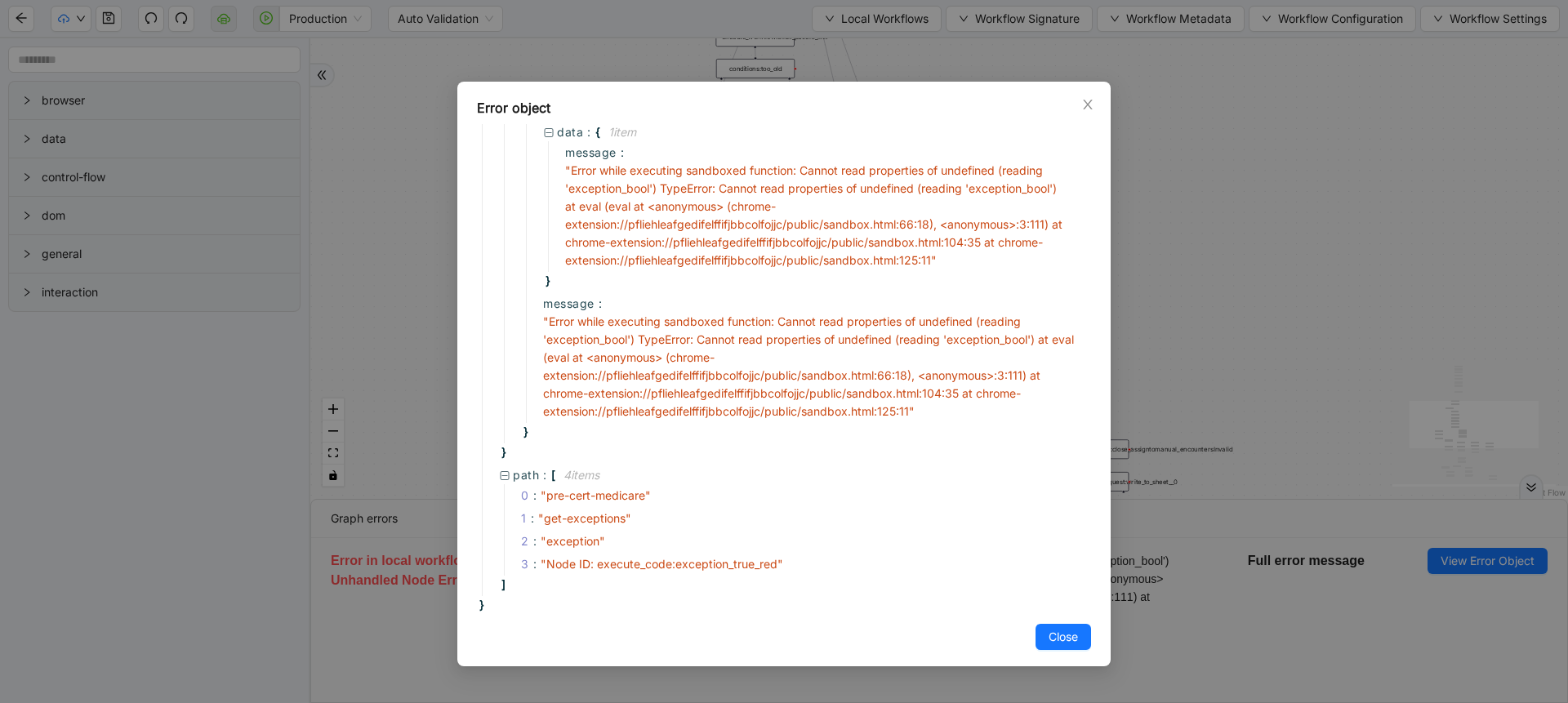
click at [1282, 220] on div "Error object : { 2 item s serializedError : { 5 item s __errorType__ : " Workfl…" at bounding box center [784, 352] width 1568 height 703
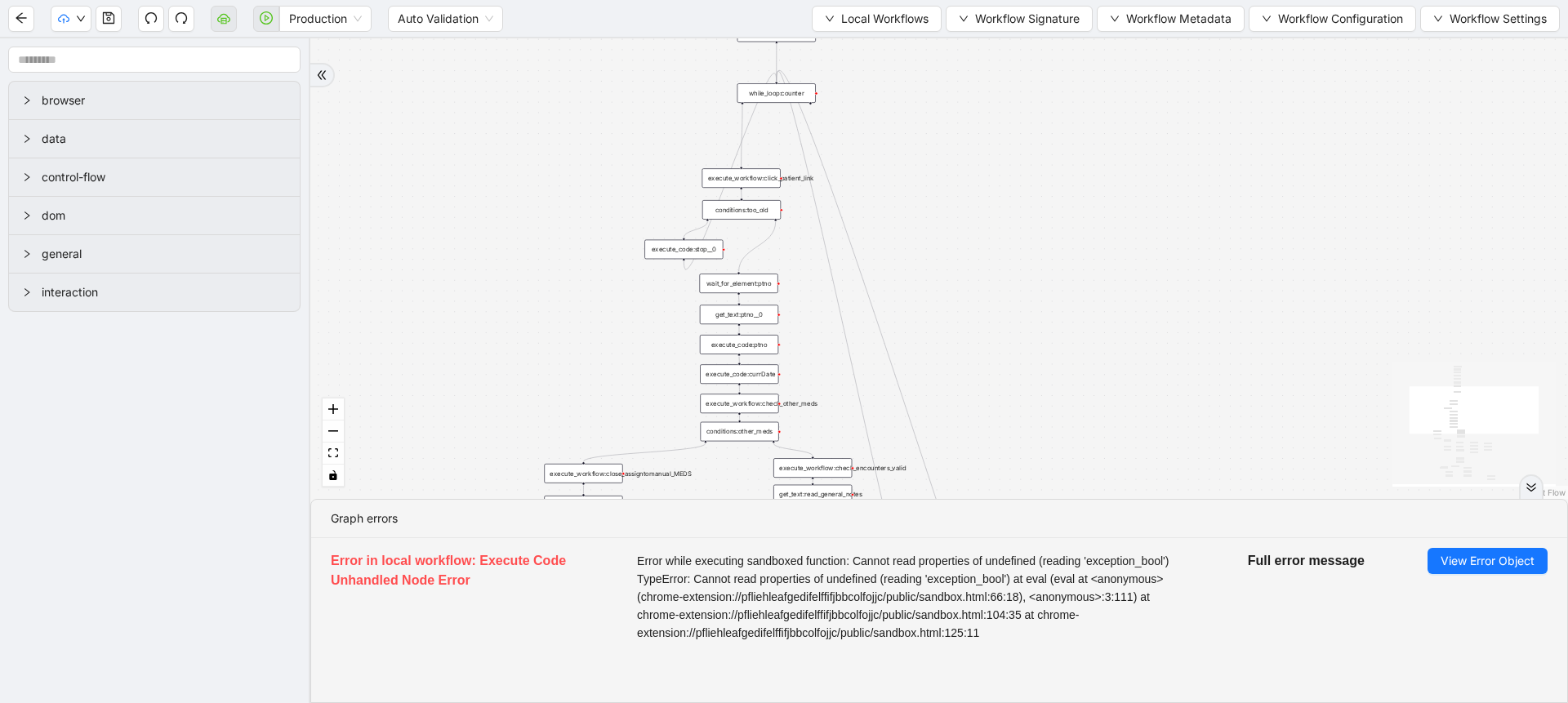
drag, startPoint x: 993, startPoint y: 215, endPoint x: 979, endPoint y: 357, distance: 142.7
click at [979, 357] on div "trigger execute_workflow:check_exceptions execute_workflow:encounters execute_w…" at bounding box center [939, 268] width 1258 height 460
click at [1437, 562] on button "View Error Object" at bounding box center [1488, 561] width 120 height 26
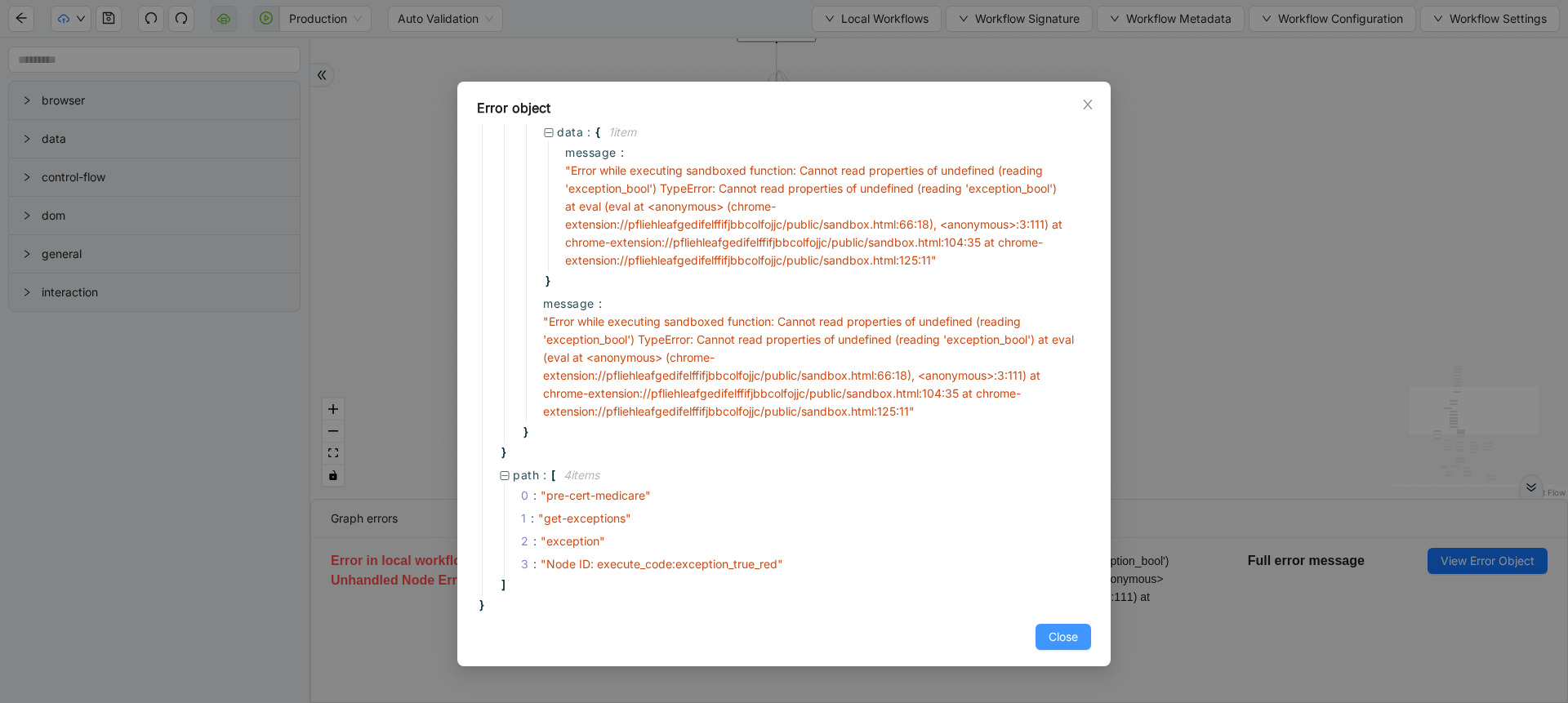
click at [1057, 638] on span "Close" at bounding box center [1063, 637] width 29 height 18
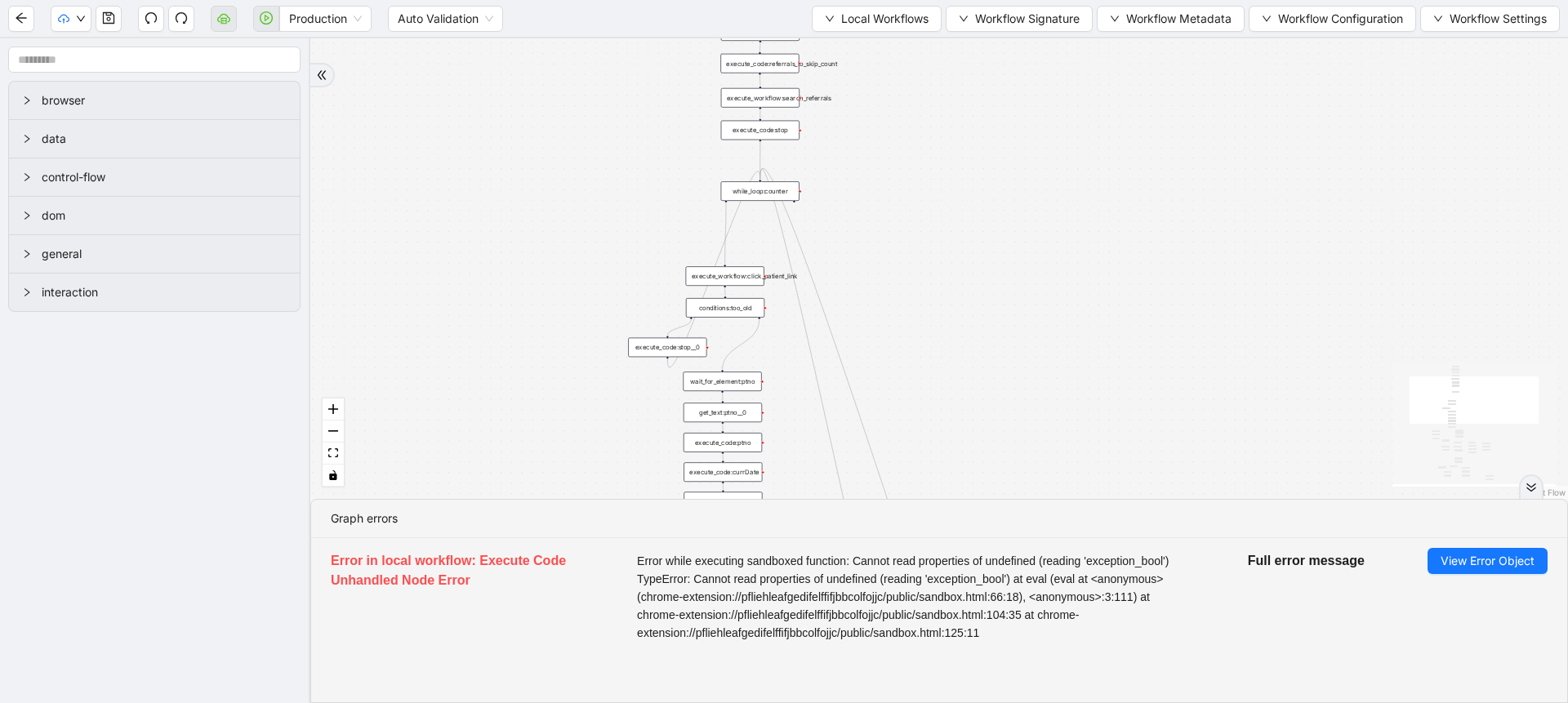
drag, startPoint x: 996, startPoint y: 257, endPoint x: 974, endPoint y: 435, distance: 179.4
click at [974, 435] on div "trigger execute_workflow:check_exceptions execute_workflow:encounters execute_w…" at bounding box center [939, 268] width 1258 height 460
drag, startPoint x: 950, startPoint y: 230, endPoint x: 970, endPoint y: 369, distance: 140.4
click at [970, 369] on div "trigger execute_workflow:check_exceptions execute_workflow:encounters execute_w…" at bounding box center [939, 268] width 1258 height 460
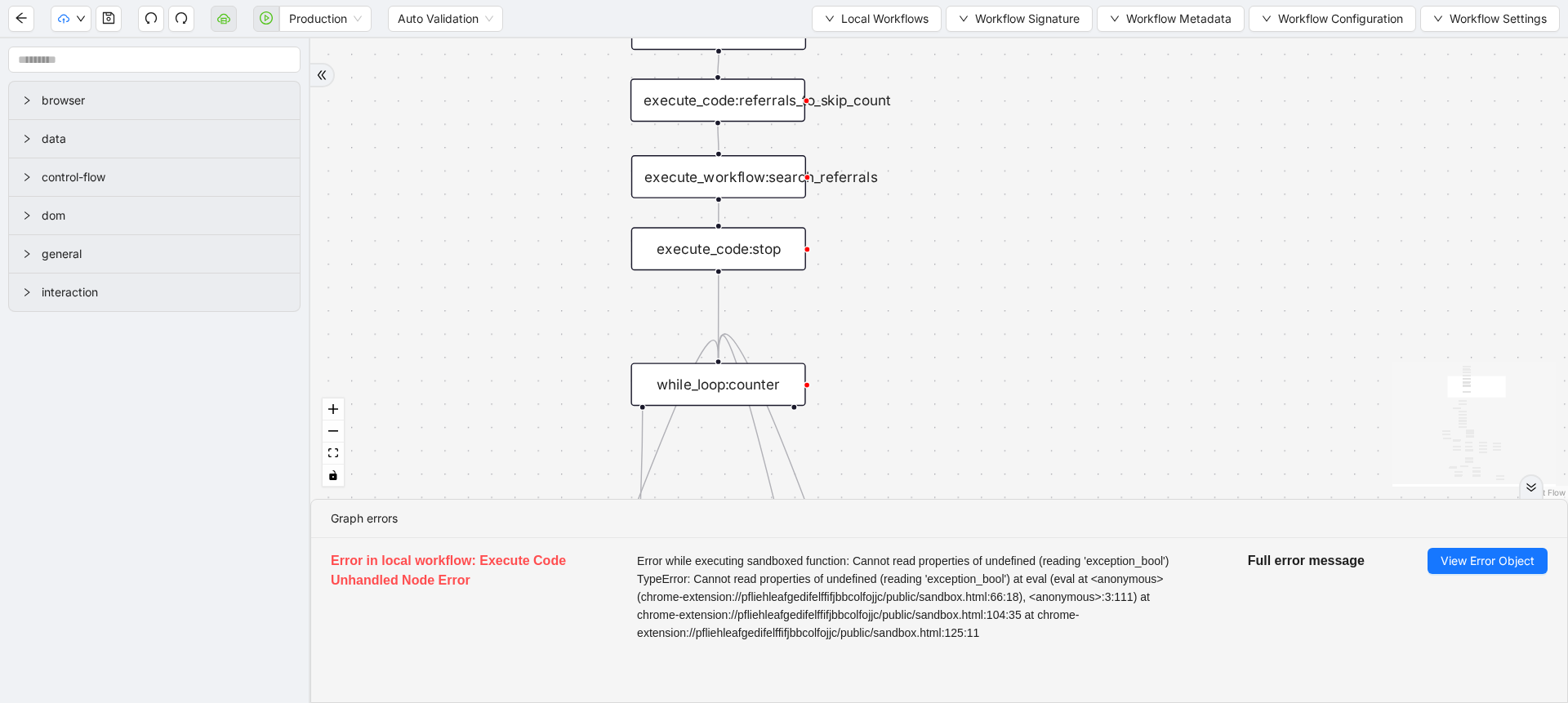
drag, startPoint x: 949, startPoint y: 332, endPoint x: 937, endPoint y: 165, distance: 167.4
click at [937, 165] on div "trigger execute_workflow:check_exceptions execute_workflow:encounters execute_w…" at bounding box center [939, 268] width 1258 height 460
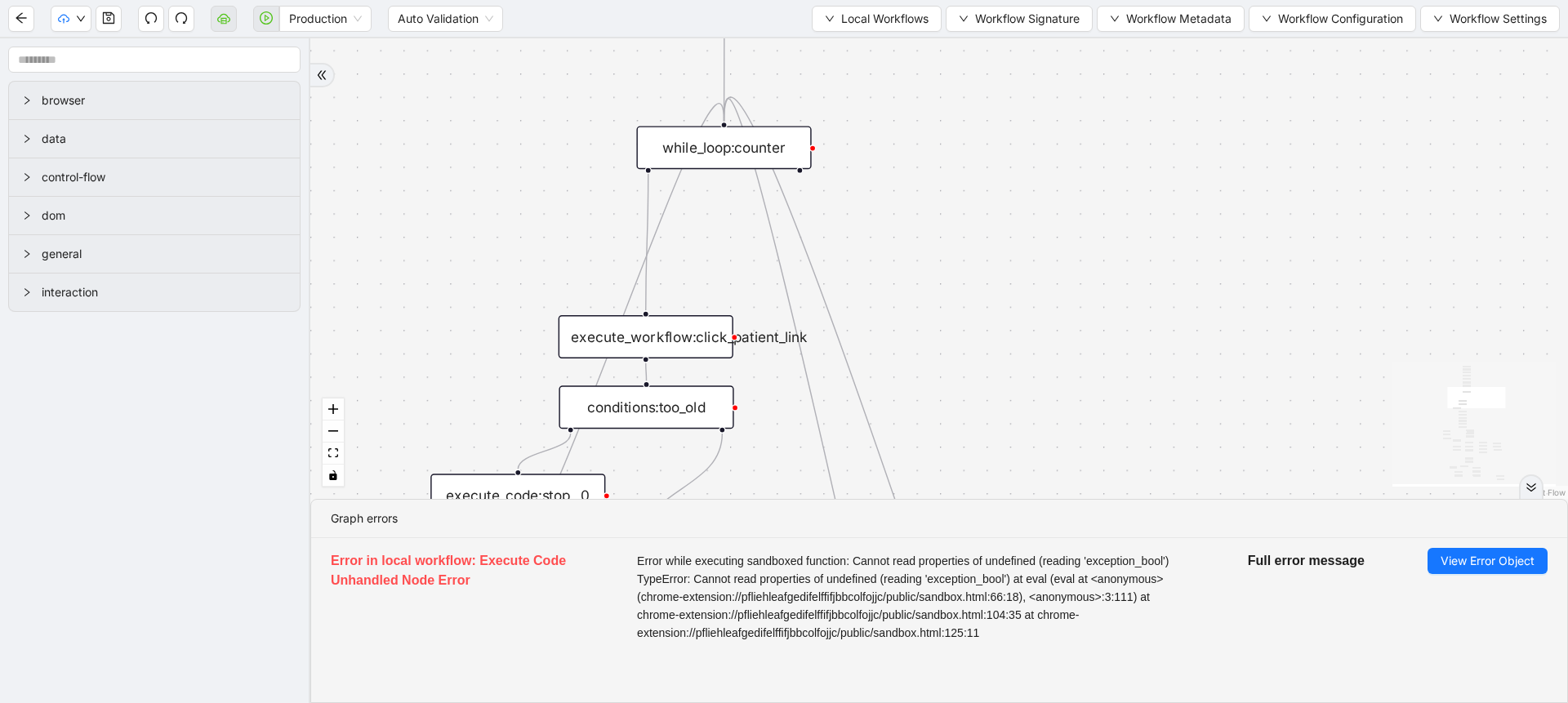
drag, startPoint x: 945, startPoint y: 329, endPoint x: 956, endPoint y: 120, distance: 209.3
click at [956, 120] on div "trigger execute_workflow:check_exceptions execute_workflow:encounters execute_w…" at bounding box center [939, 268] width 1258 height 460
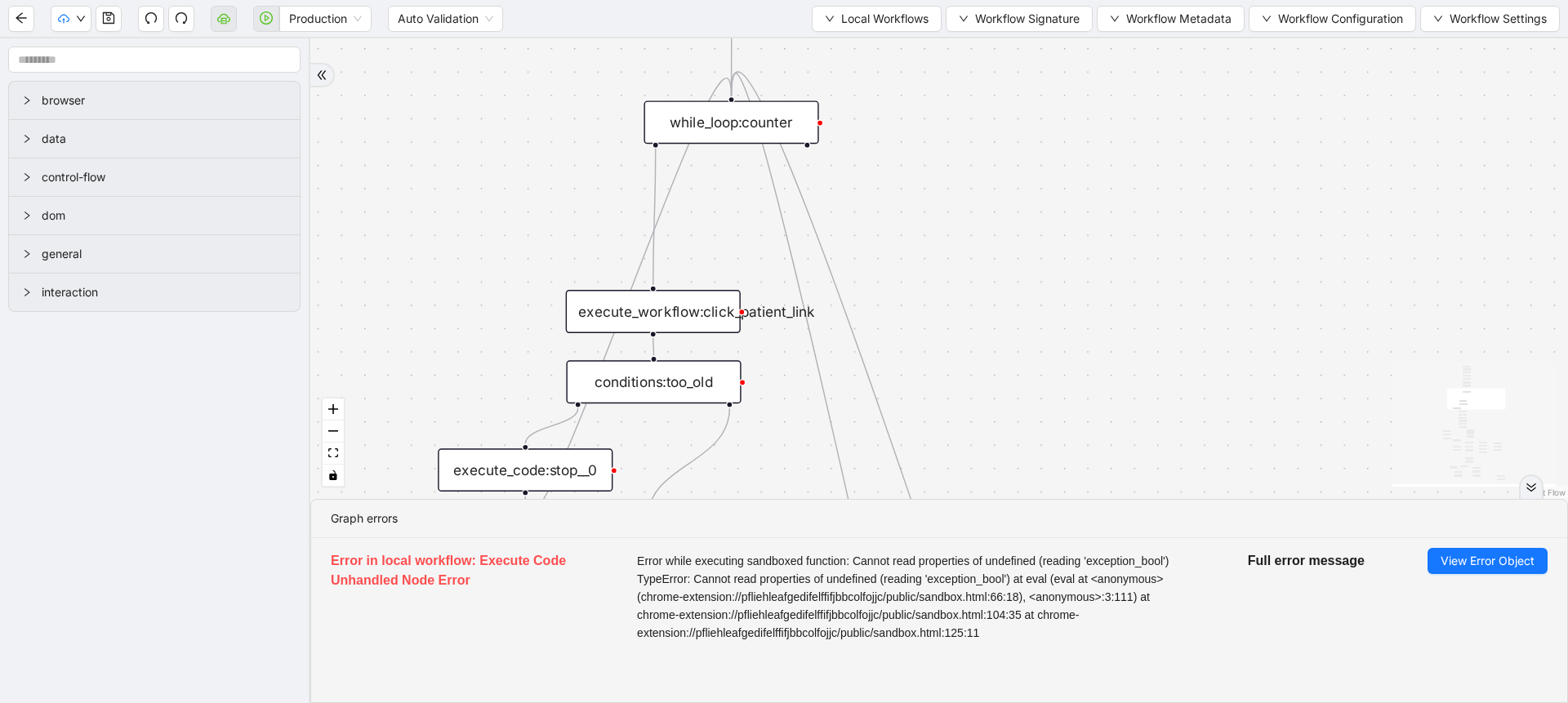
drag, startPoint x: 997, startPoint y: 308, endPoint x: 1030, endPoint y: 107, distance: 203.7
click at [1030, 107] on div "trigger execute_workflow:check_exceptions execute_workflow:encounters execute_w…" at bounding box center [939, 268] width 1258 height 460
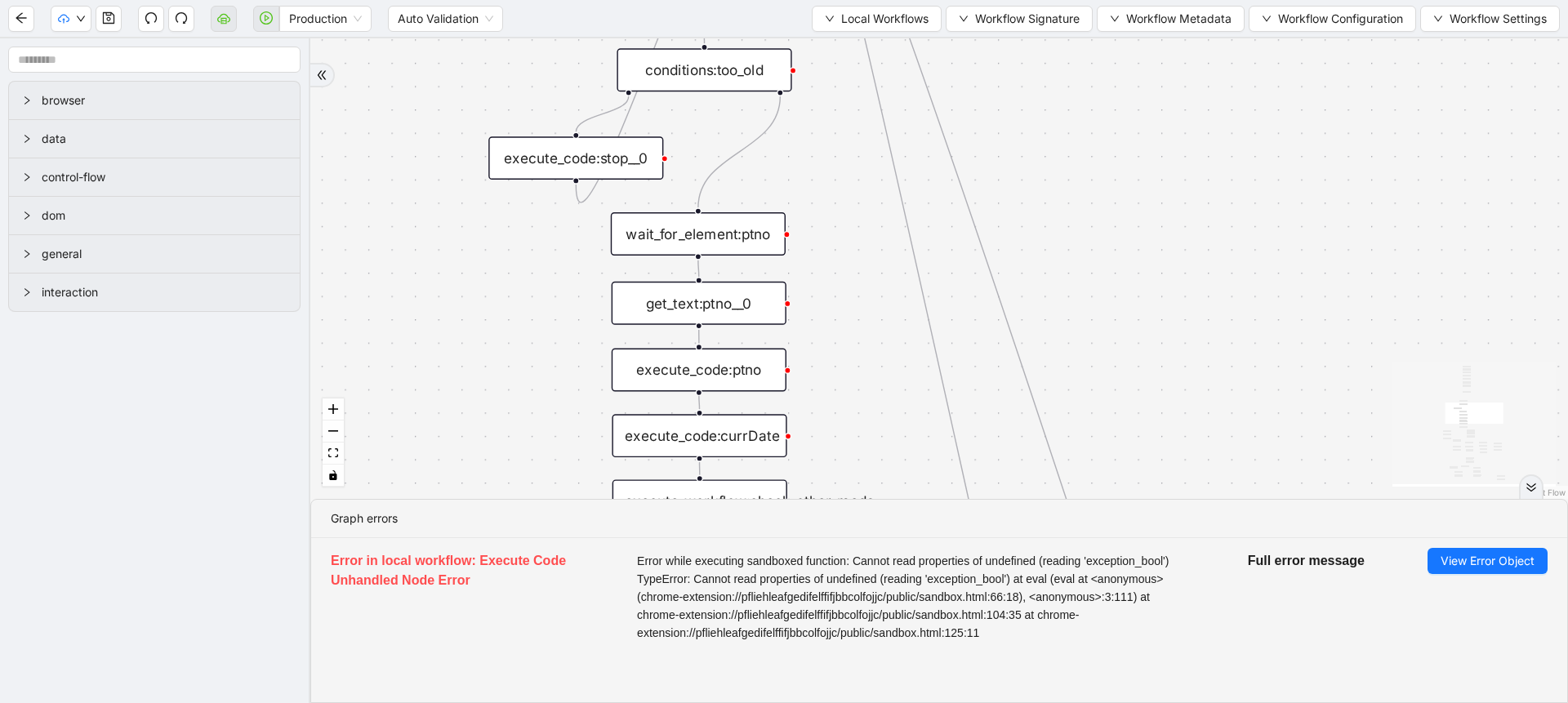
drag, startPoint x: 1045, startPoint y: 260, endPoint x: 1068, endPoint y: 134, distance: 128.1
click at [1068, 134] on div "trigger execute_workflow:check_exceptions execute_workflow:encounters execute_w…" at bounding box center [939, 268] width 1258 height 460
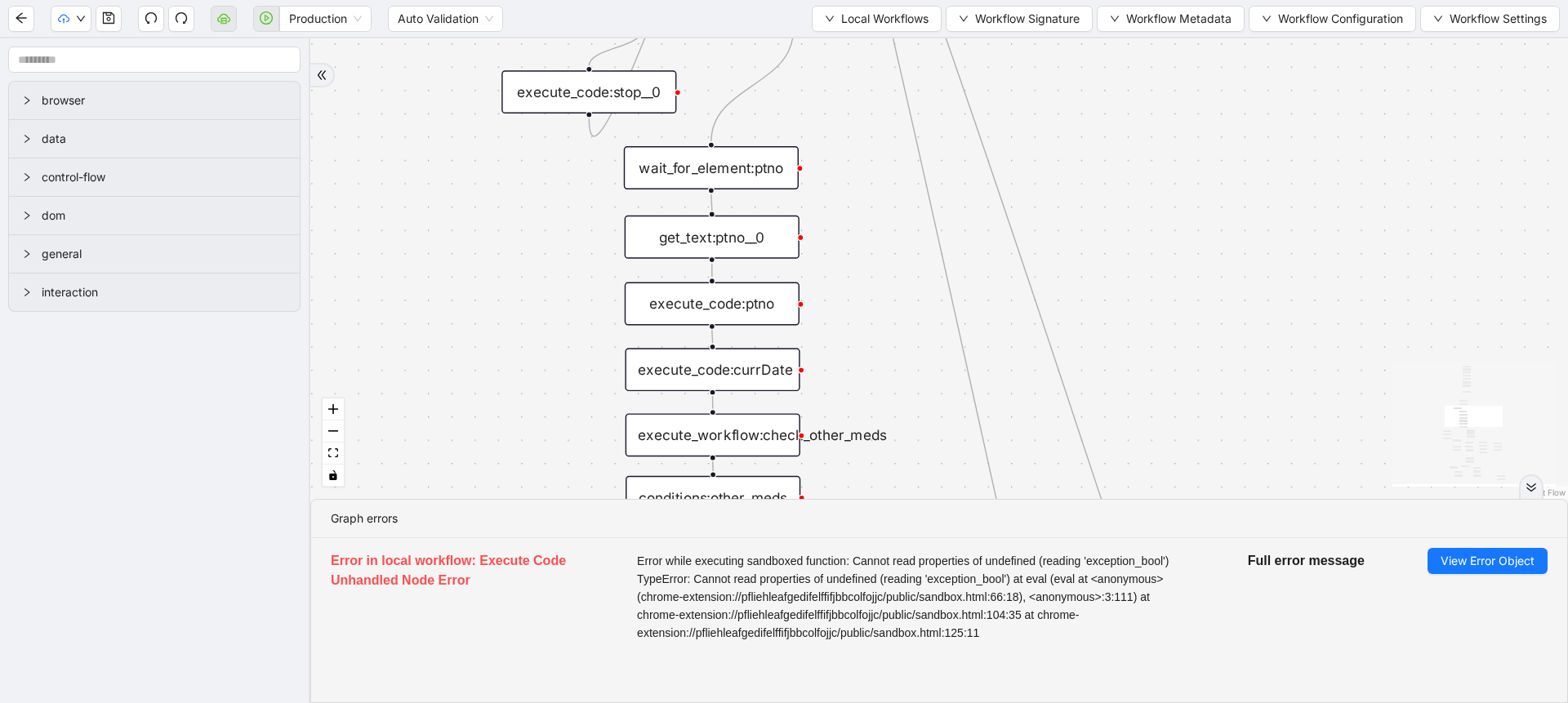
drag, startPoint x: 1098, startPoint y: 314, endPoint x: 1111, endPoint y: 246, distance: 69.2
click at [1111, 246] on div "trigger execute_workflow:check_exceptions execute_workflow:encounters execute_w…" at bounding box center [939, 268] width 1258 height 460
click at [711, 234] on div "get_text:ptno__0" at bounding box center [712, 237] width 175 height 43
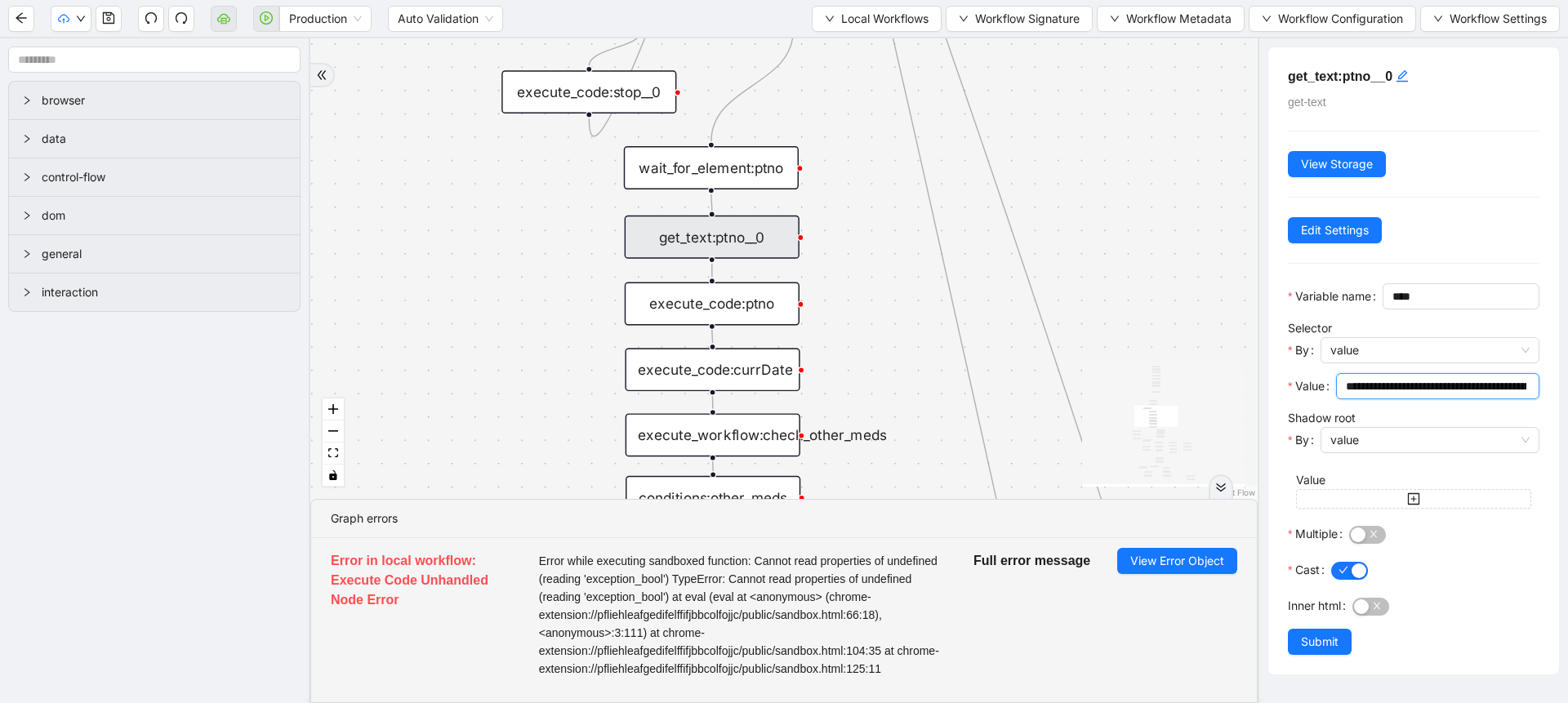
click at [1420, 395] on input "**********" at bounding box center [1435, 386] width 180 height 18
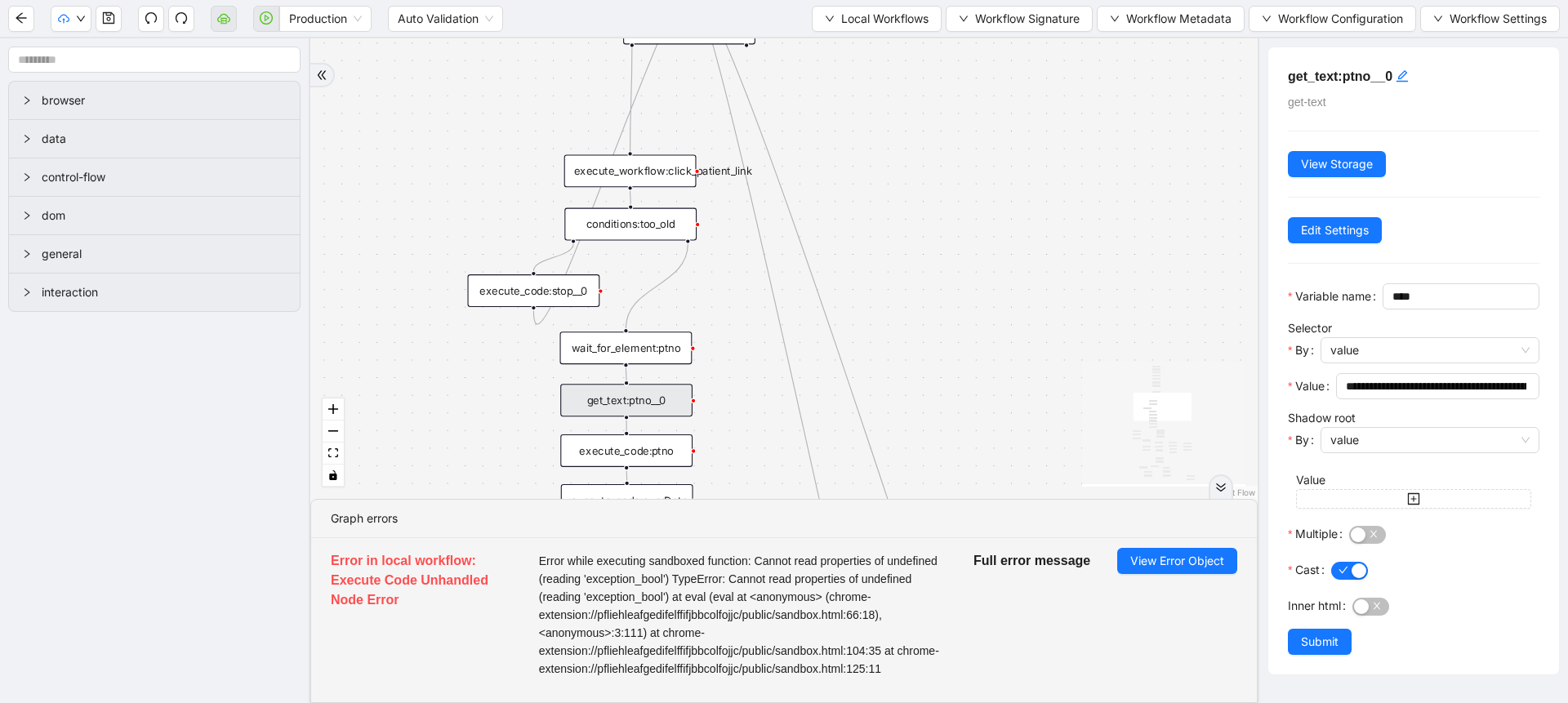
drag, startPoint x: 369, startPoint y: 190, endPoint x: 367, endPoint y: 365, distance: 175.0
click at [367, 365] on div "trigger execute_workflow:check_exceptions execute_workflow:encounters execute_w…" at bounding box center [784, 268] width 947 height 460
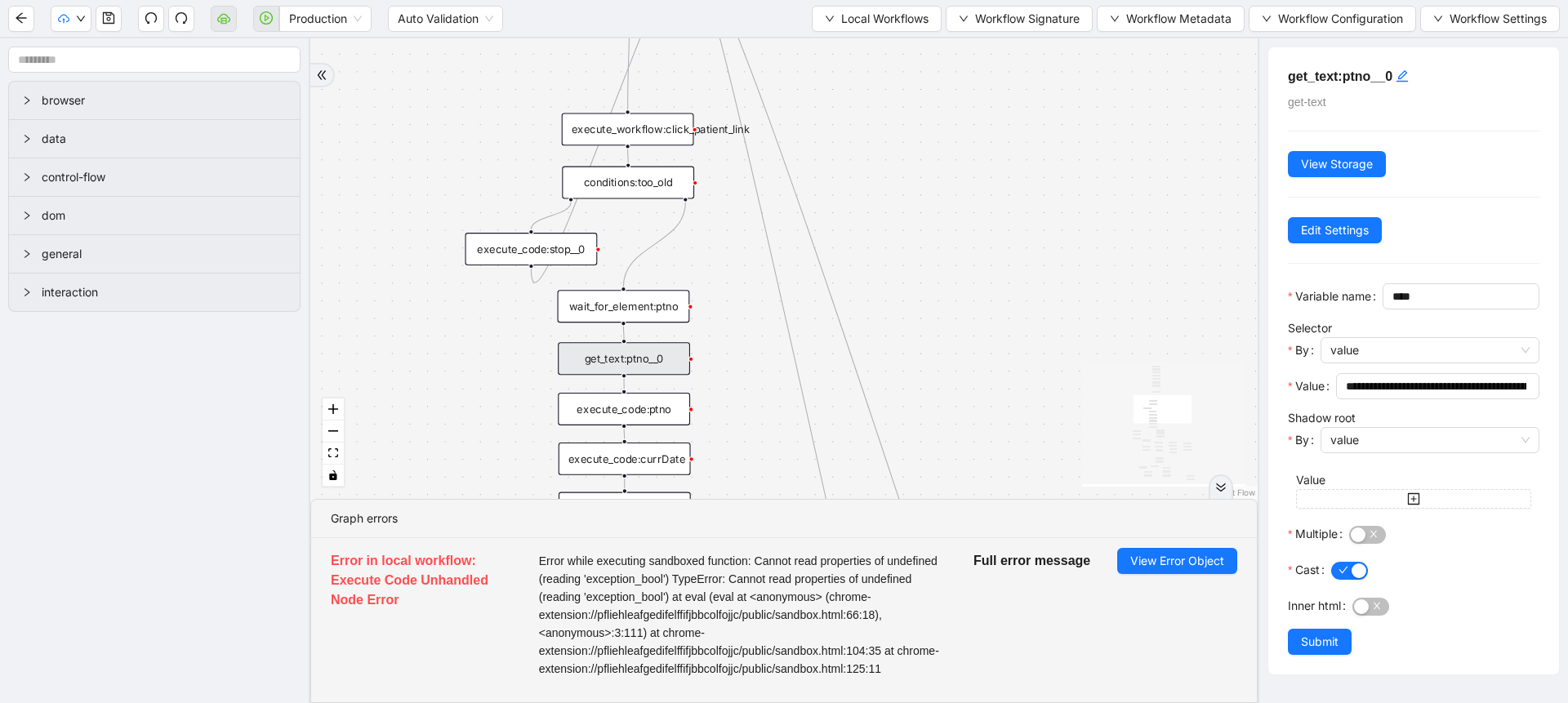
drag, startPoint x: 413, startPoint y: 247, endPoint x: 414, endPoint y: 185, distance: 62.0
click at [414, 185] on div "trigger execute_workflow:check_exceptions execute_workflow:encounters execute_w…" at bounding box center [784, 268] width 947 height 460
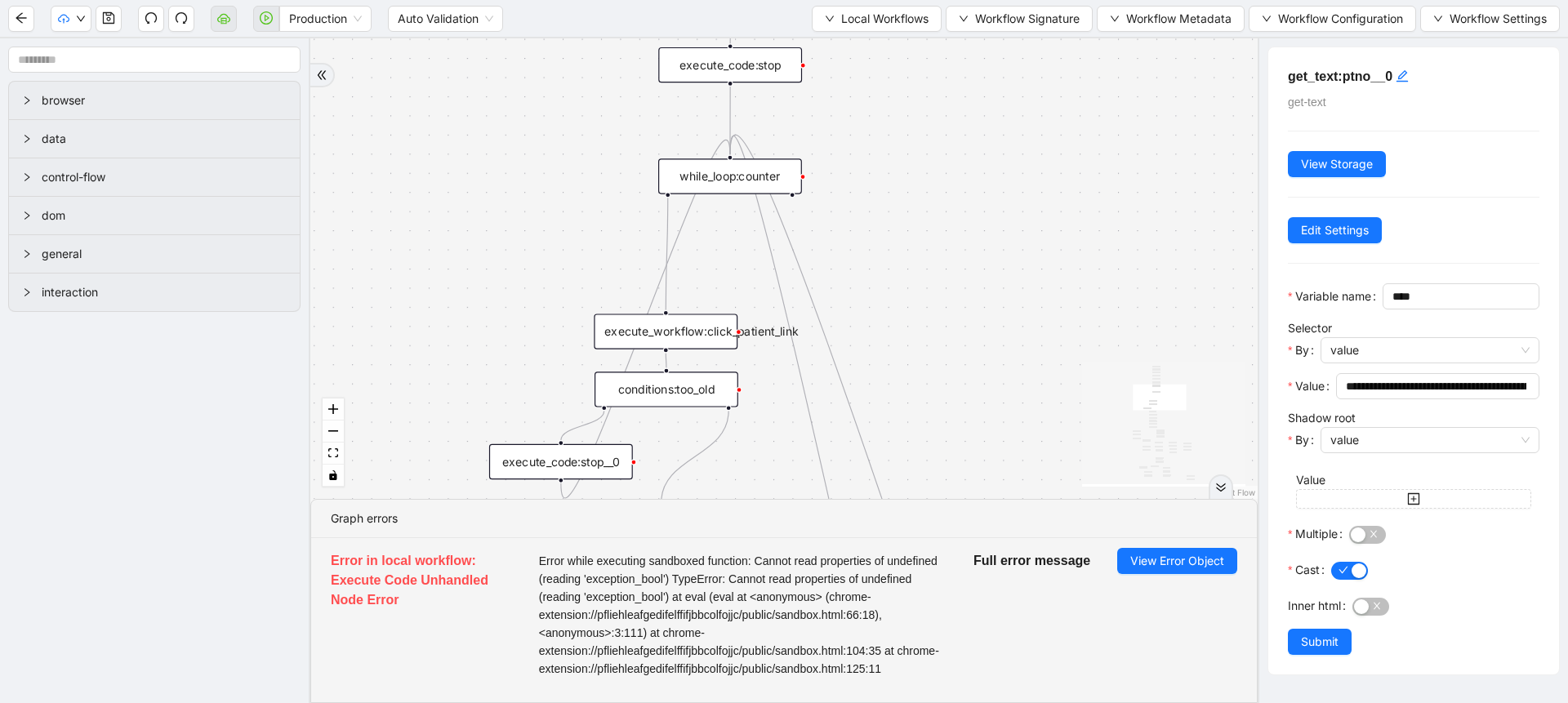
drag, startPoint x: 437, startPoint y: 253, endPoint x: 454, endPoint y: 495, distance: 242.6
click at [454, 495] on div "trigger execute_workflow:check_exceptions execute_workflow:encounters execute_w…" at bounding box center [784, 268] width 947 height 460
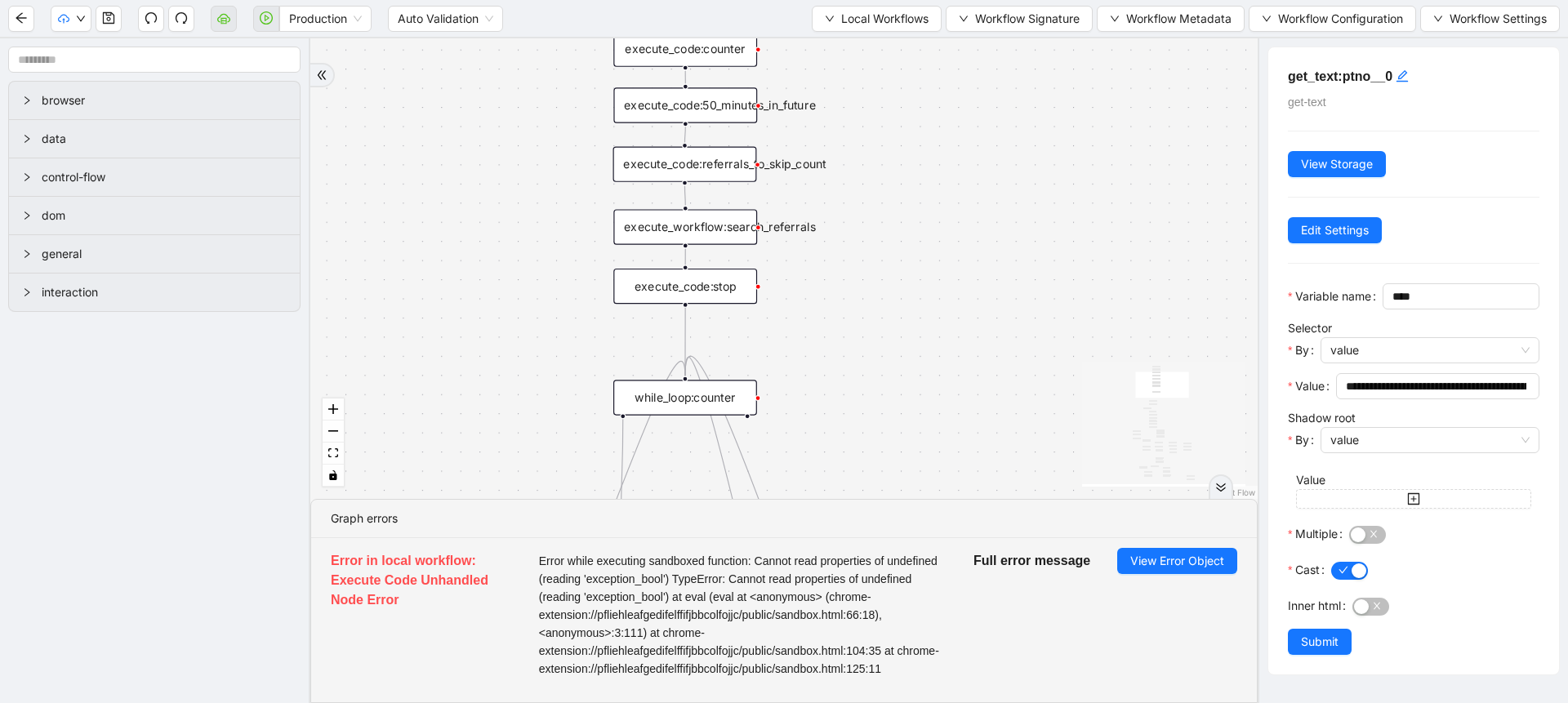
drag, startPoint x: 521, startPoint y: 199, endPoint x: 474, endPoint y: 420, distance: 225.9
click at [474, 420] on div "trigger execute_workflow:check_exceptions execute_workflow:encounters execute_w…" at bounding box center [784, 268] width 947 height 460
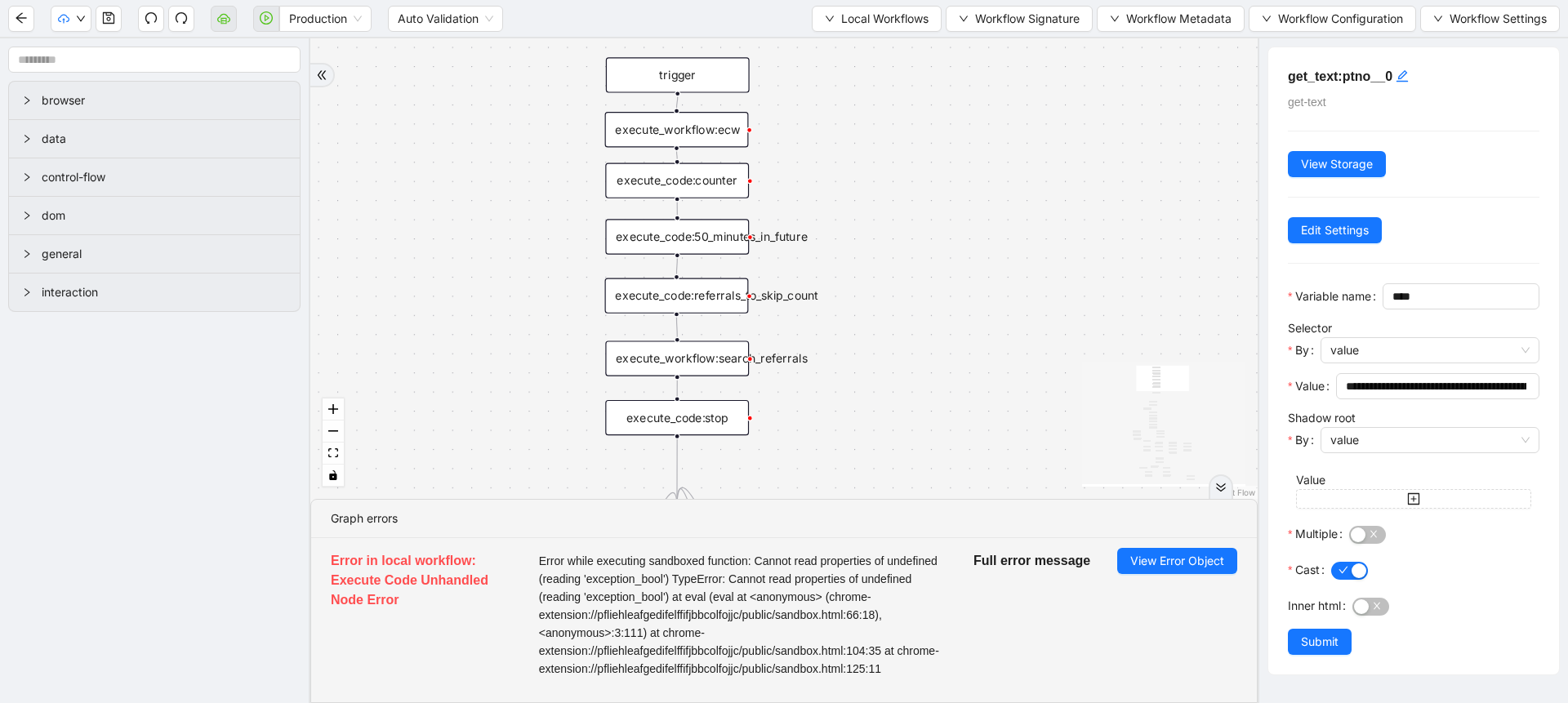
drag, startPoint x: 471, startPoint y: 240, endPoint x: 463, endPoint y: 363, distance: 123.3
click at [463, 363] on div "trigger execute_workflow:check_exceptions execute_workflow:encounters execute_w…" at bounding box center [784, 268] width 947 height 460
click at [463, 214] on div "trigger execute_workflow:check_exceptions execute_workflow:encounters execute_w…" at bounding box center [784, 268] width 947 height 460
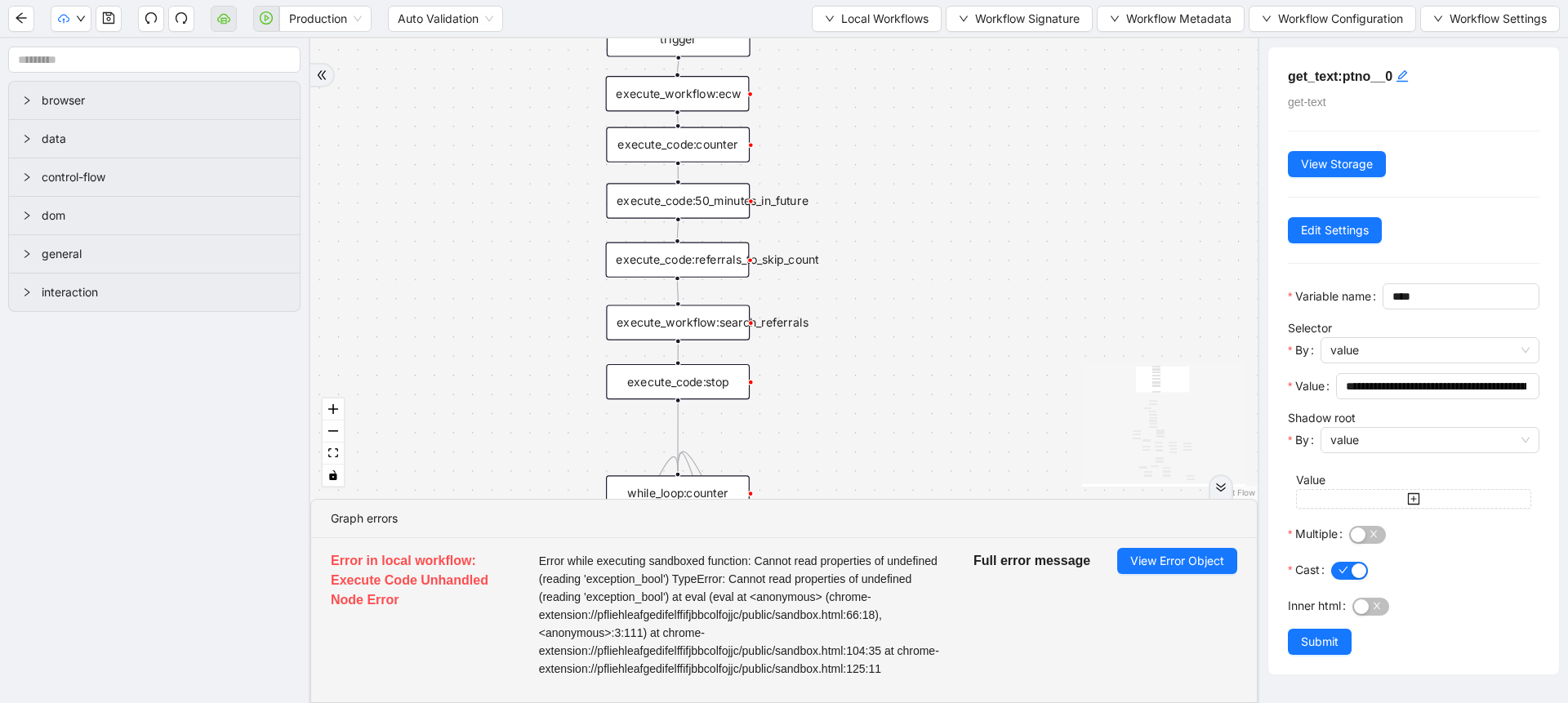
drag, startPoint x: 463, startPoint y: 214, endPoint x: 466, endPoint y: 175, distance: 39.1
click at [466, 175] on div "trigger execute_workflow:check_exceptions execute_workflow:encounters execute_w…" at bounding box center [784, 268] width 947 height 460
click at [852, 19] on span "Local Workflows" at bounding box center [884, 19] width 87 height 18
click at [852, 42] on span "Select" at bounding box center [872, 50] width 104 height 18
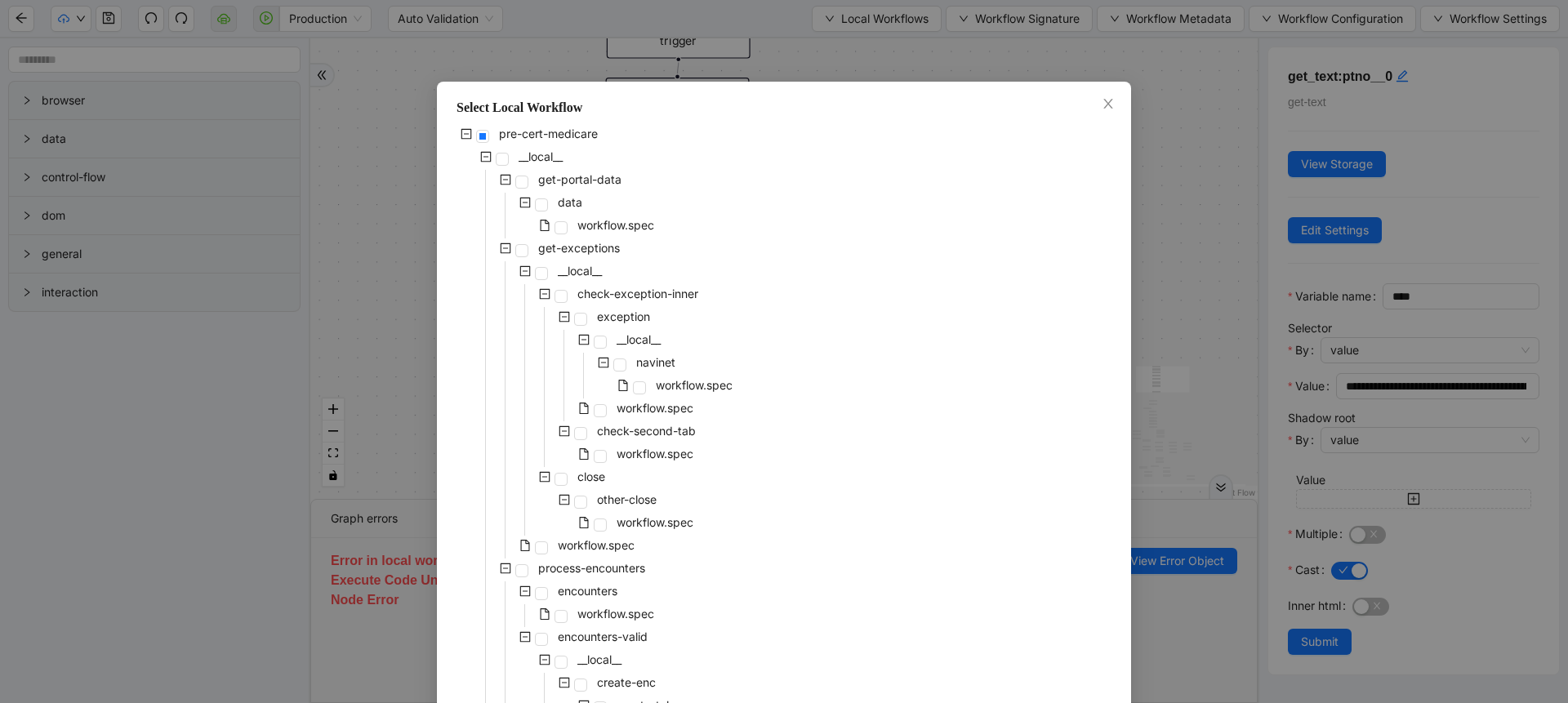
click at [1140, 306] on div "Select Local Workflow pre-cert-medicare __local__ get-portal-data data workflow…" at bounding box center [784, 352] width 1568 height 703
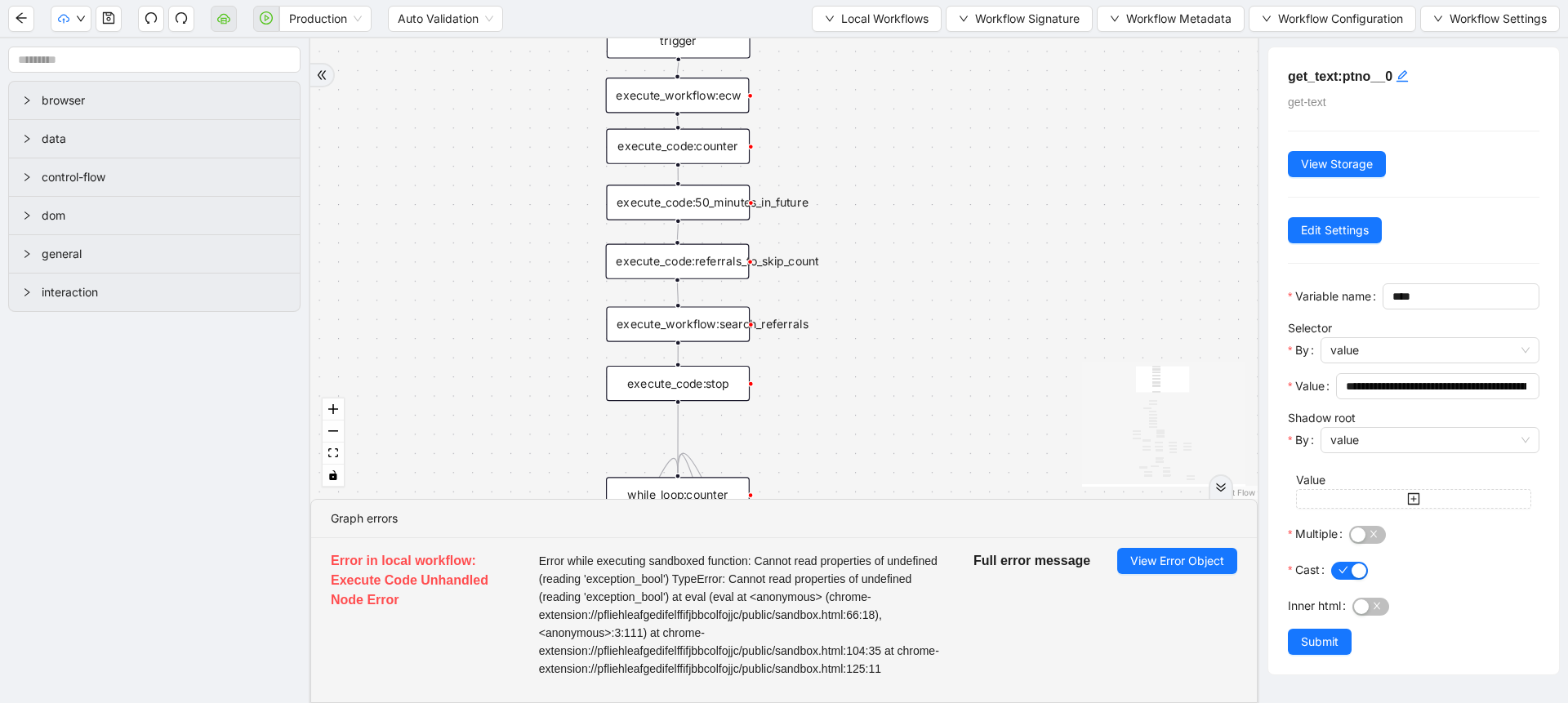
click at [706, 318] on div "execute_workflow:search_referrals" at bounding box center [678, 324] width 144 height 35
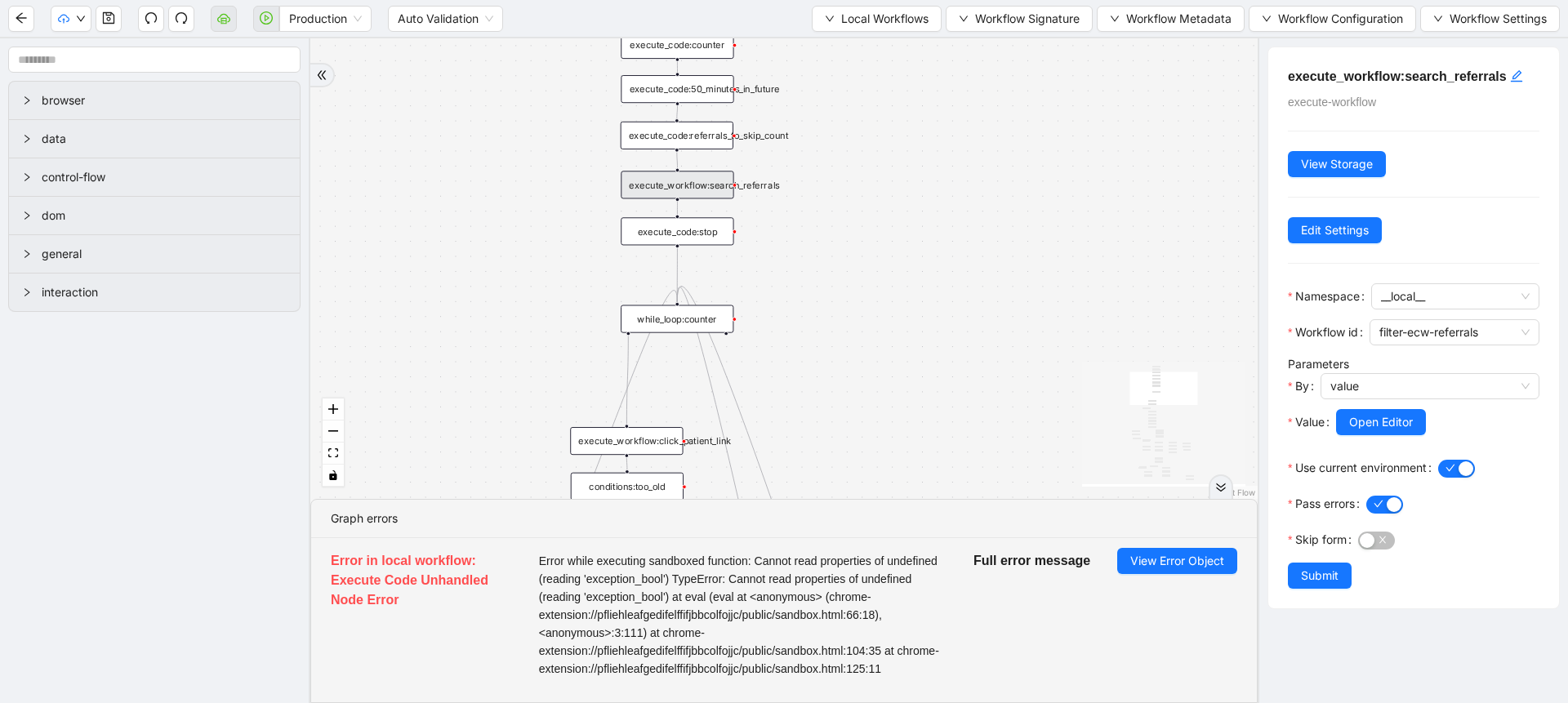
drag, startPoint x: 902, startPoint y: 355, endPoint x: 892, endPoint y: 189, distance: 166.3
click at [892, 189] on div "trigger execute_workflow:check_exceptions execute_workflow:encounters execute_w…" at bounding box center [784, 268] width 947 height 460
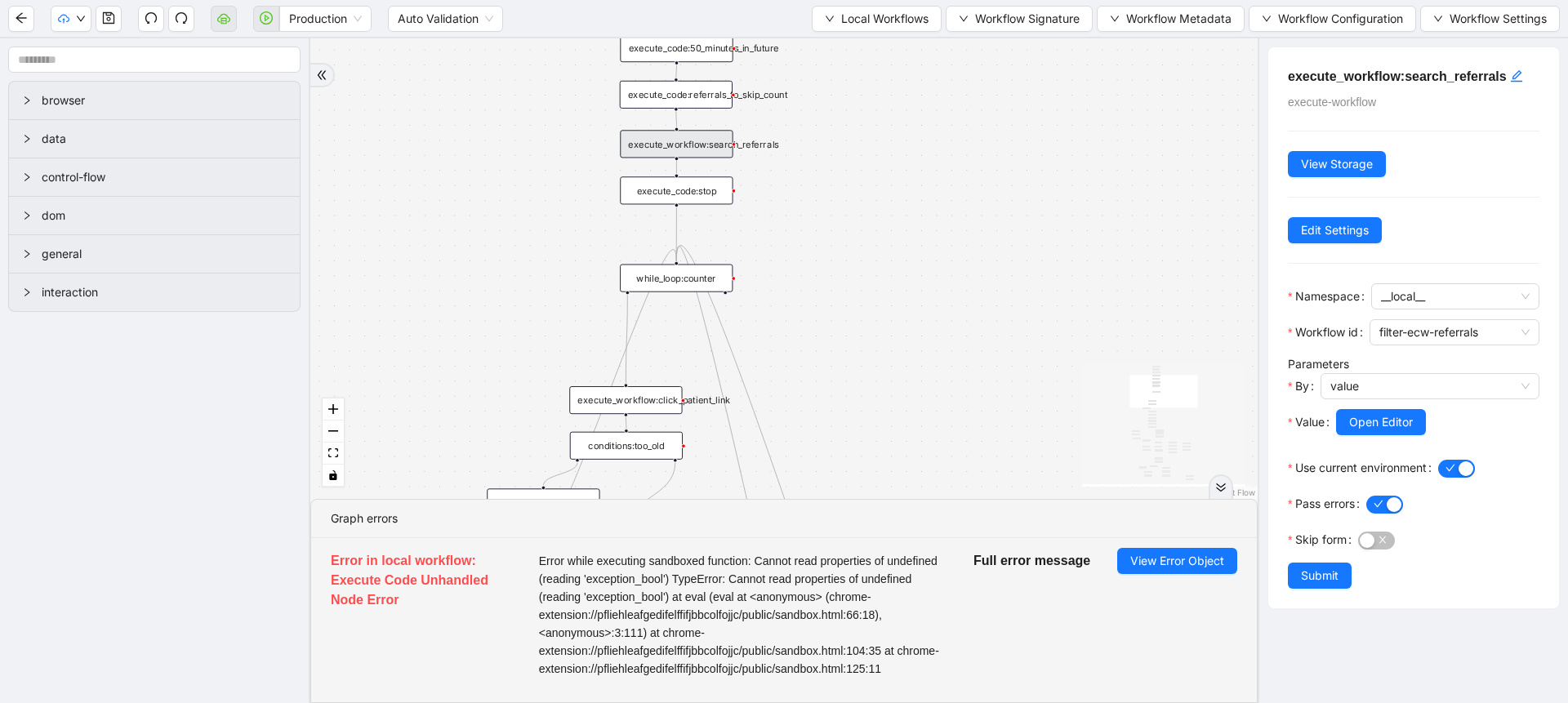
drag, startPoint x: 892, startPoint y: 189, endPoint x: 894, endPoint y: 177, distance: 12.2
click at [894, 177] on div "trigger execute_workflow:check_exceptions execute_workflow:encounters execute_w…" at bounding box center [784, 268] width 947 height 460
click at [852, 23] on span "Local Workflows" at bounding box center [884, 19] width 87 height 18
click at [855, 42] on span "Select" at bounding box center [872, 50] width 104 height 18
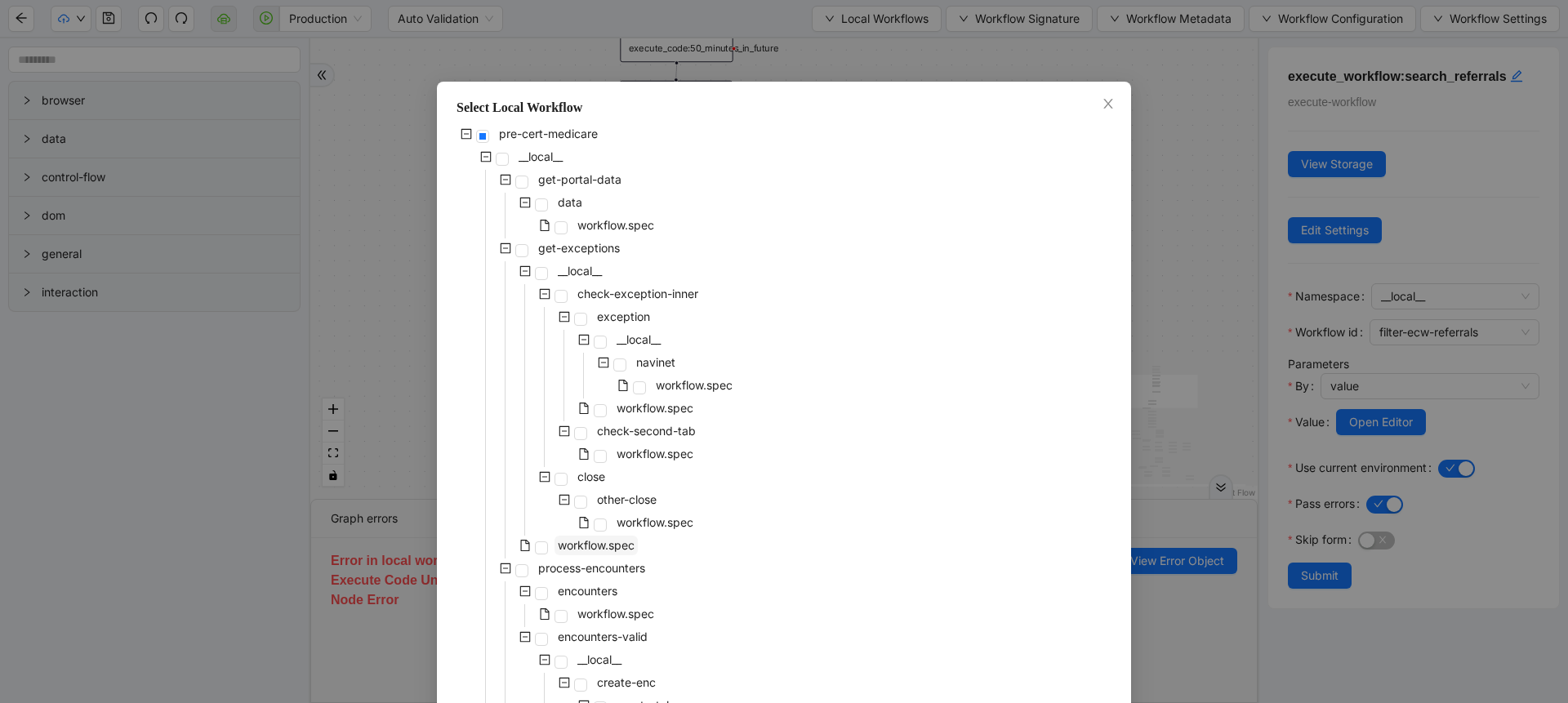
click at [593, 547] on span "workflow.spec" at bounding box center [595, 545] width 77 height 14
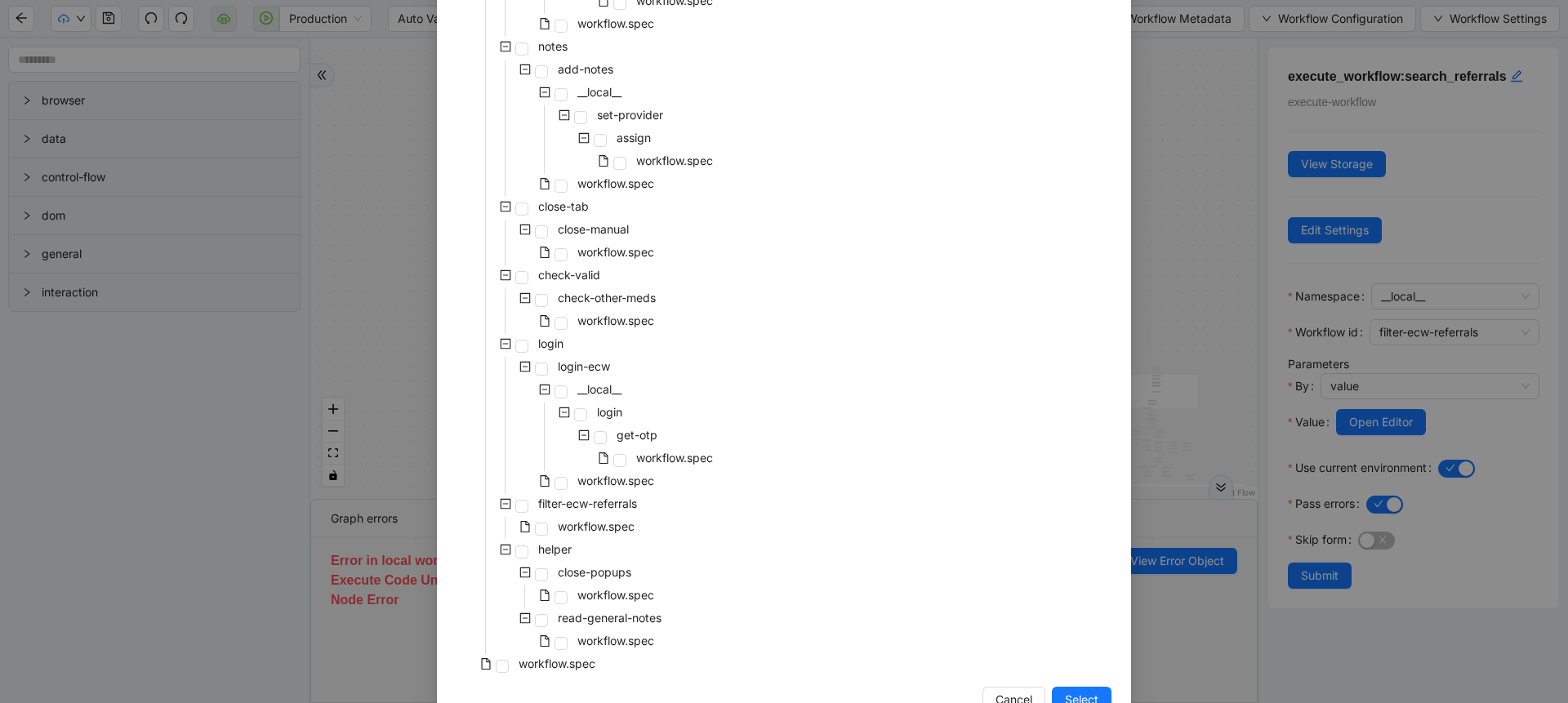
scroll to position [773, 0]
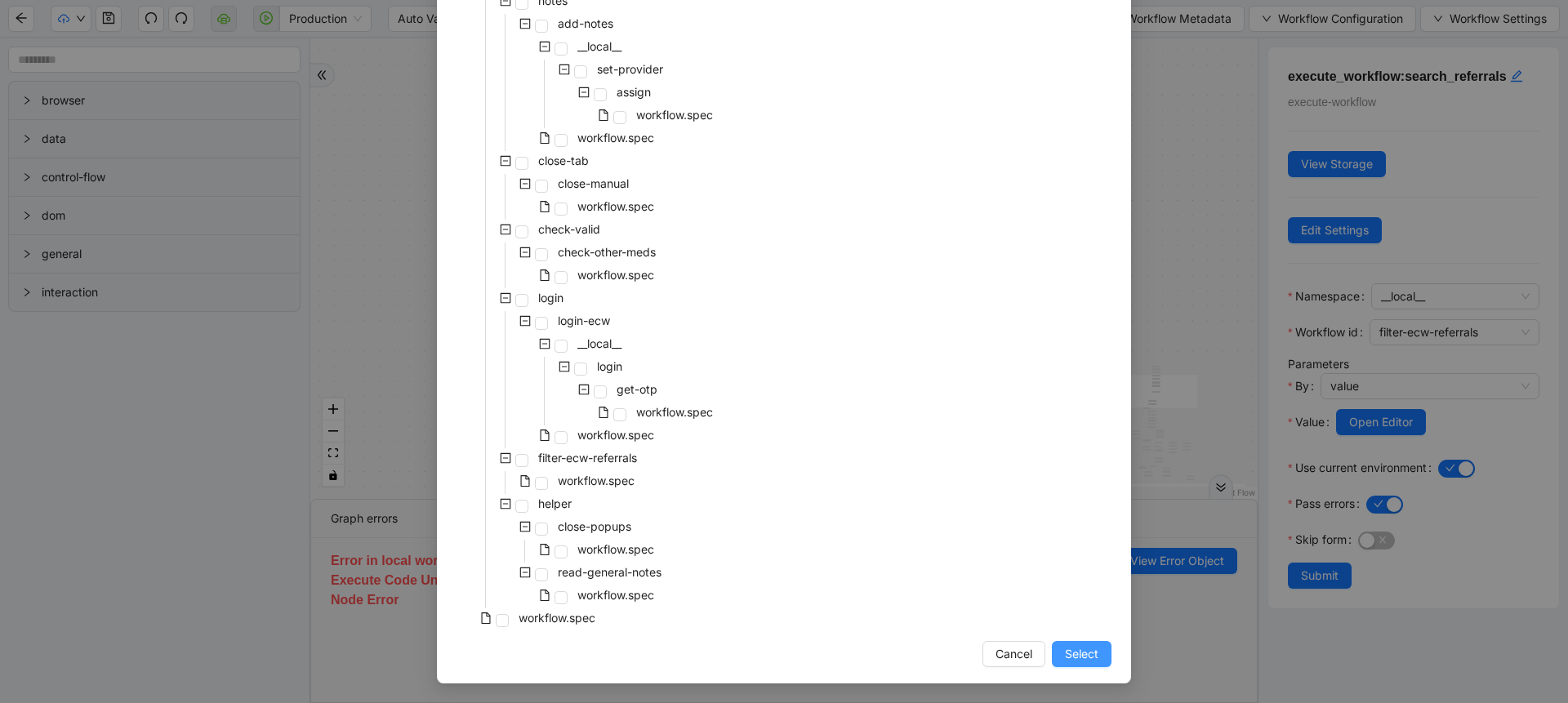
click at [1056, 652] on button "Select" at bounding box center [1081, 654] width 59 height 26
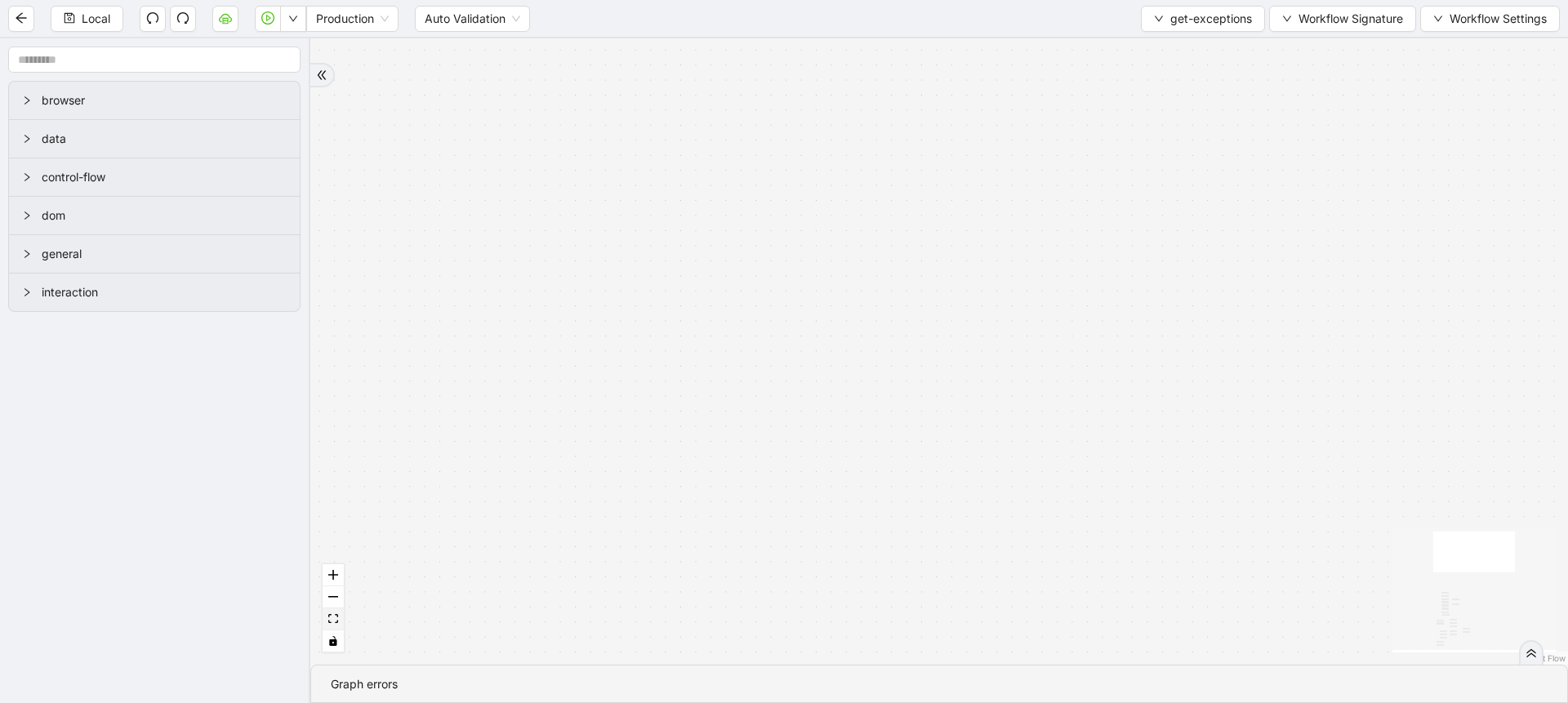
click at [340, 617] on button "fit view" at bounding box center [333, 619] width 21 height 22
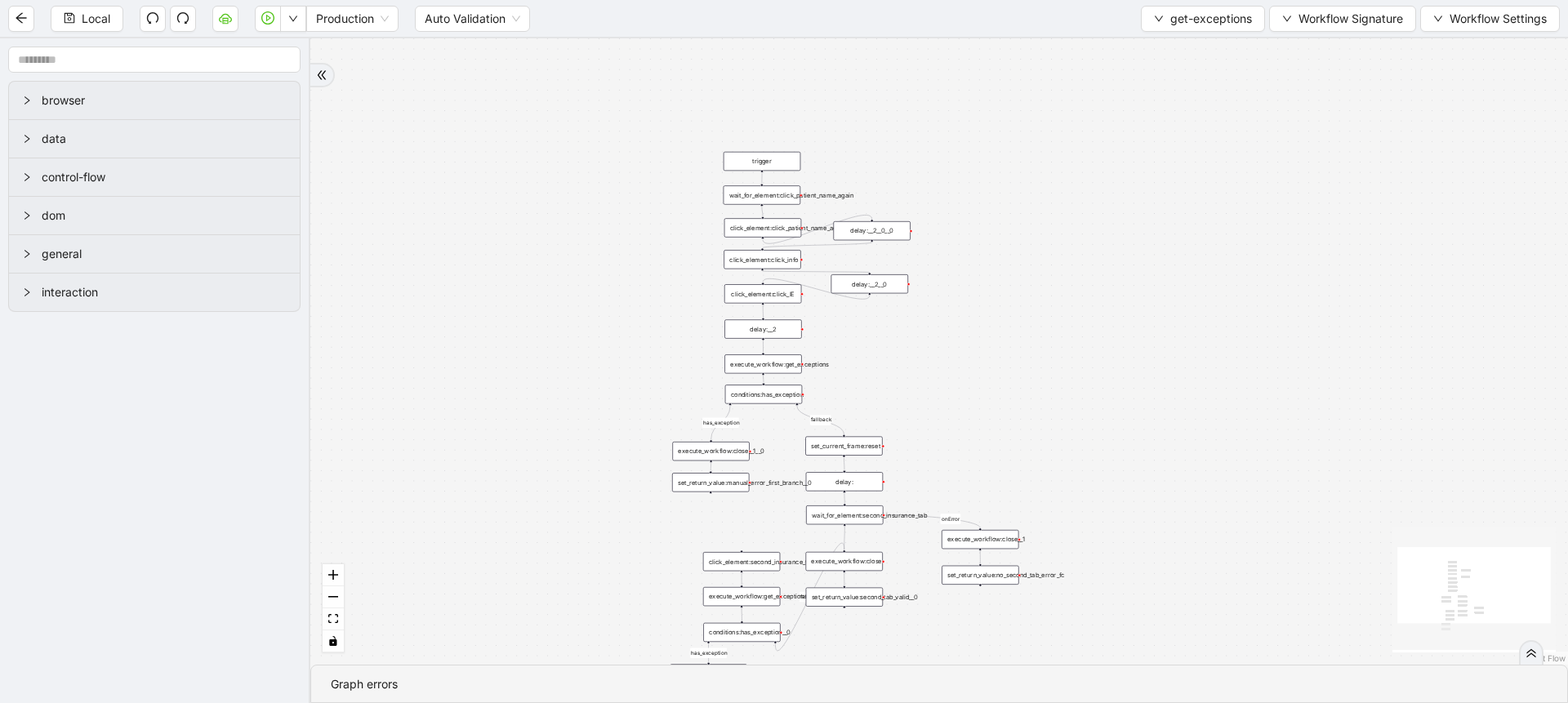
drag, startPoint x: 626, startPoint y: 285, endPoint x: 528, endPoint y: 373, distance: 131.7
click at [528, 373] on div "fallback fallback has_exception has_exception onError trigger click_element:cli…" at bounding box center [939, 351] width 1258 height 626
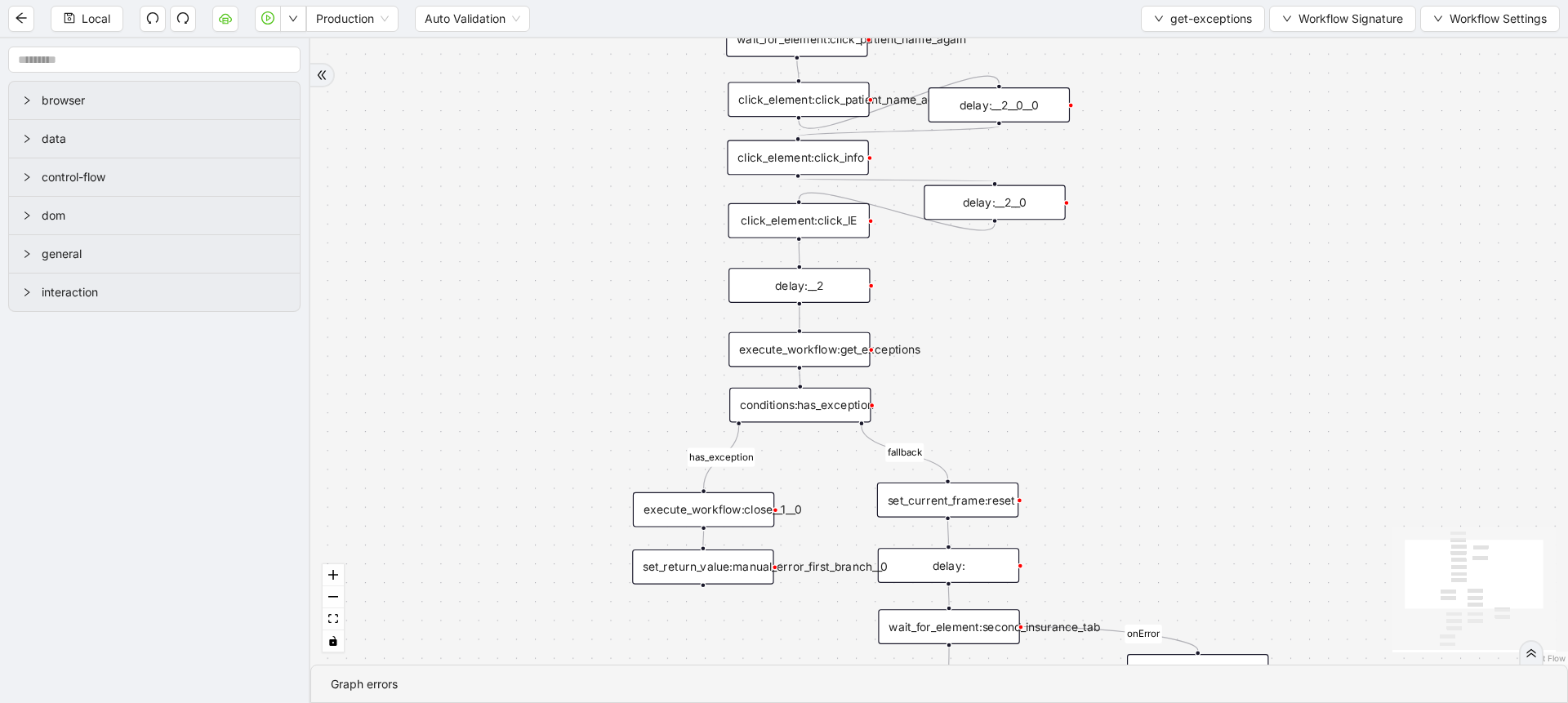
drag, startPoint x: 675, startPoint y: 294, endPoint x: 615, endPoint y: 156, distance: 150.5
click at [615, 156] on div "fallback fallback has_exception has_exception onError trigger click_element:cli…" at bounding box center [939, 351] width 1258 height 626
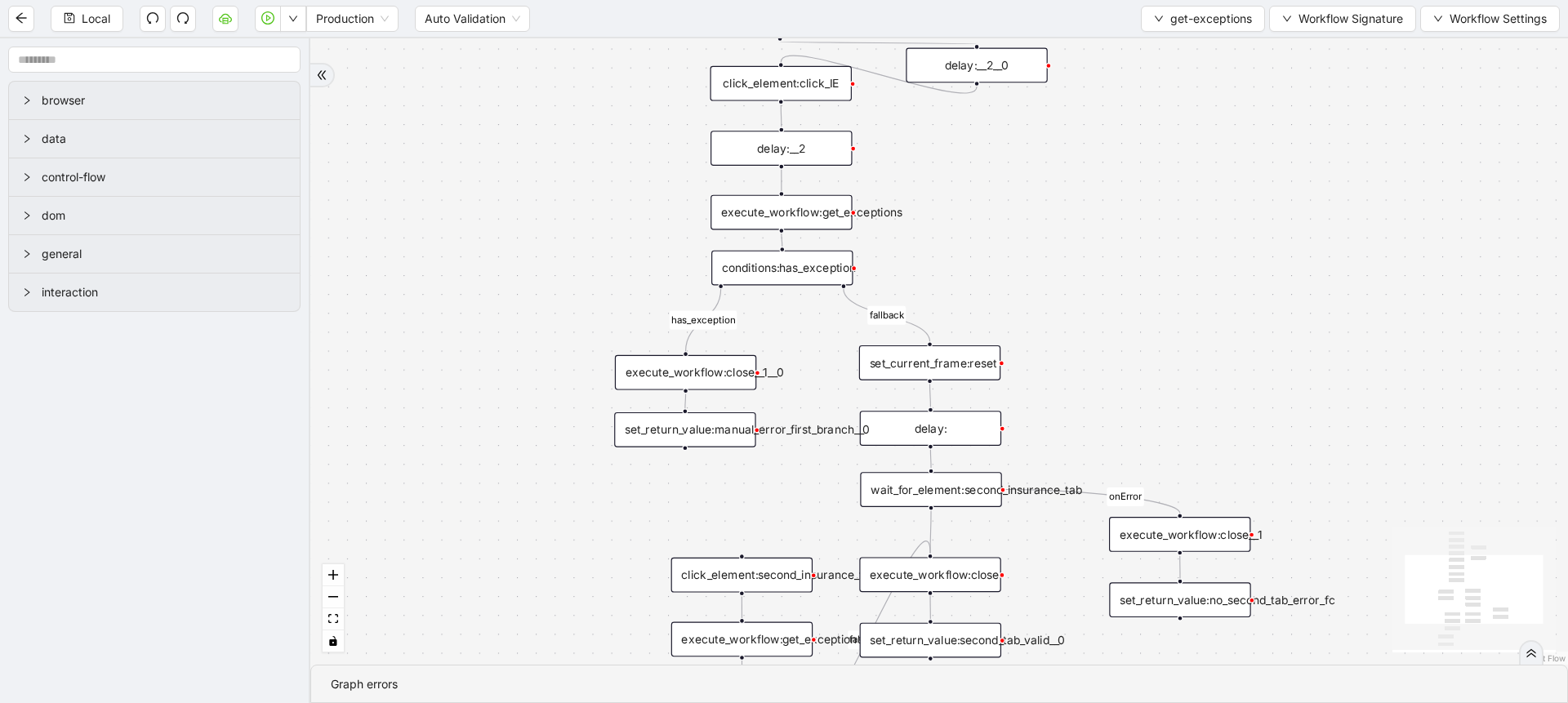
drag, startPoint x: 560, startPoint y: 377, endPoint x: 569, endPoint y: 296, distance: 81.5
click at [569, 296] on div "fallback fallback has_exception has_exception onError trigger click_element:cli…" at bounding box center [939, 351] width 1258 height 626
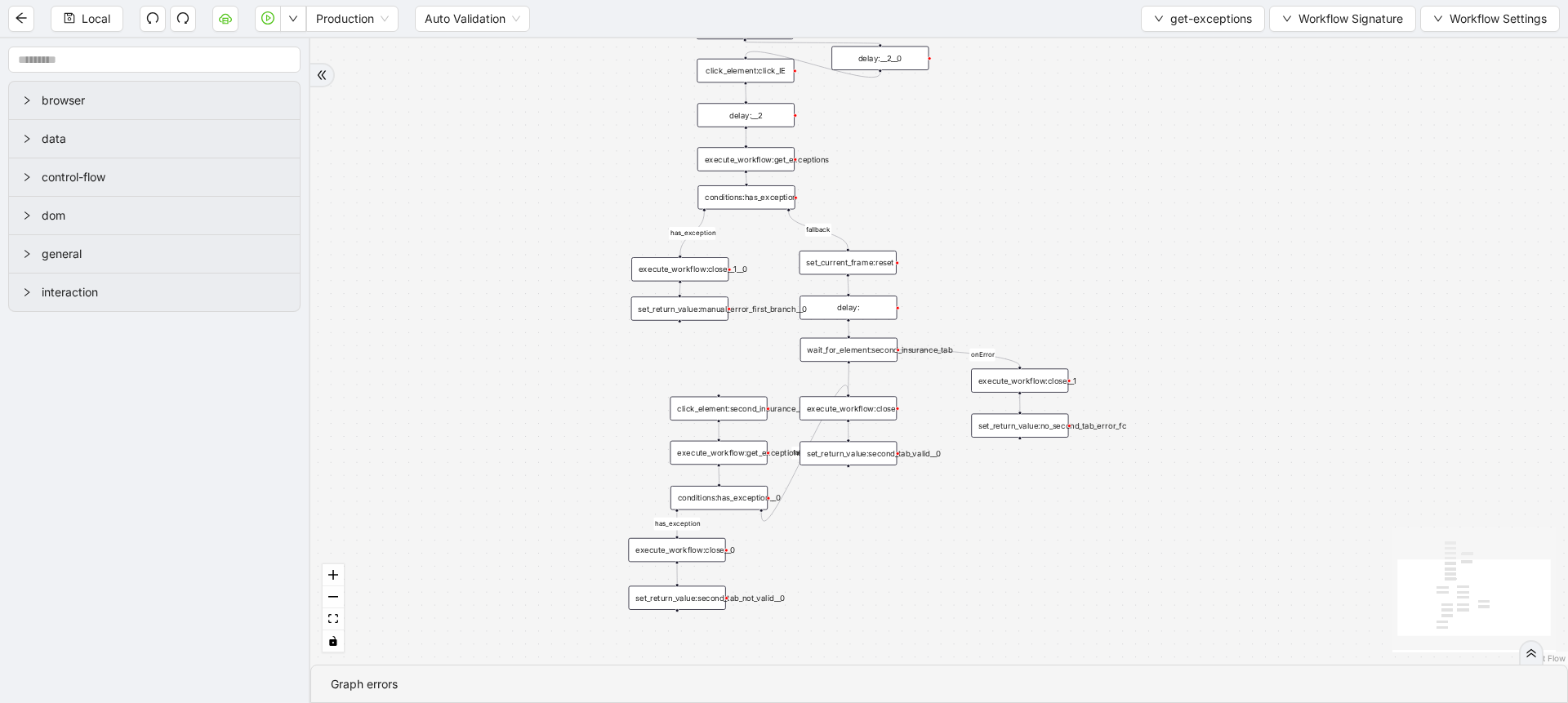
drag, startPoint x: 609, startPoint y: 493, endPoint x: 607, endPoint y: 369, distance: 124.0
click at [607, 369] on div "fallback fallback has_exception has_exception onError trigger click_element:cli…" at bounding box center [939, 351] width 1258 height 626
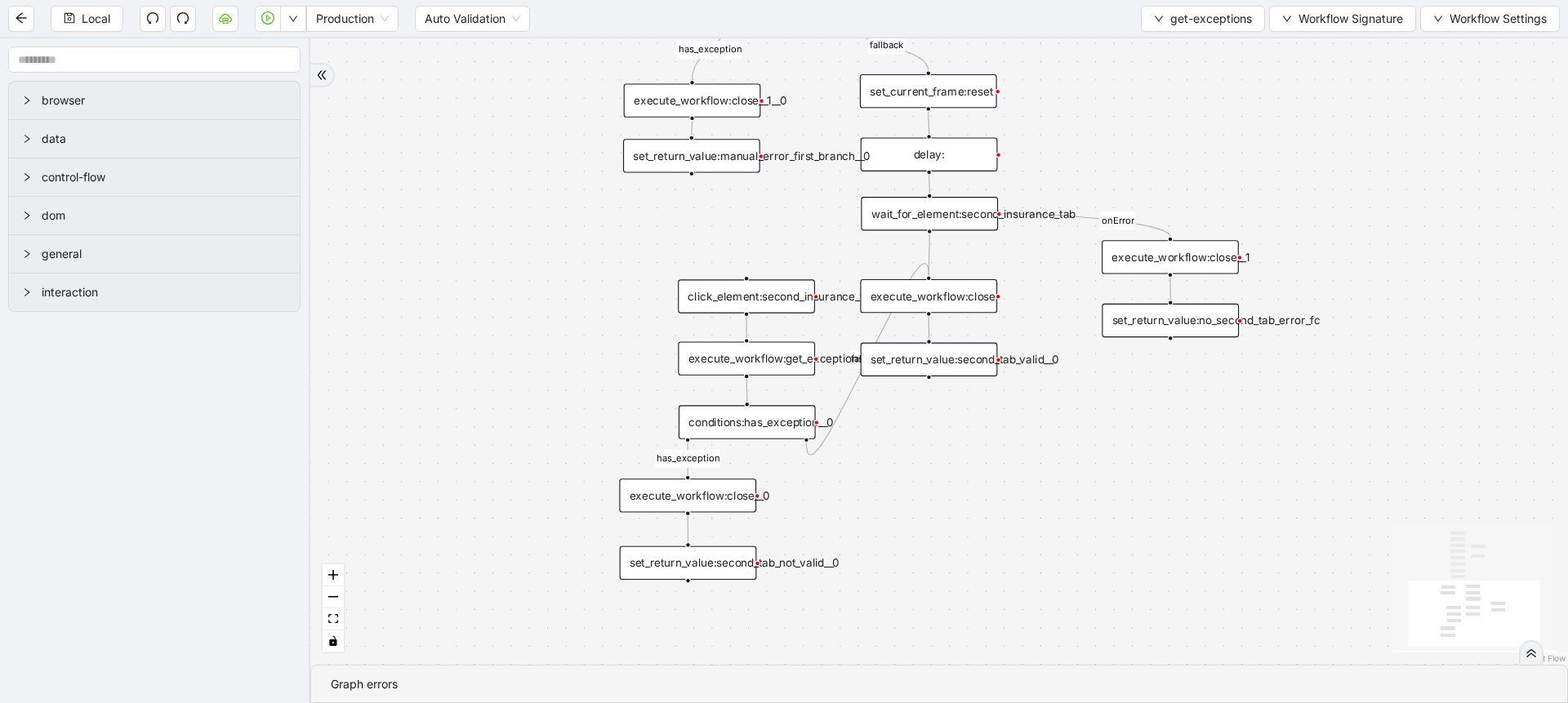
drag, startPoint x: 607, startPoint y: 369, endPoint x: 591, endPoint y: 266, distance: 104.2
click at [591, 266] on div "fallback fallback has_exception has_exception onError trigger click_element:cli…" at bounding box center [939, 351] width 1258 height 626
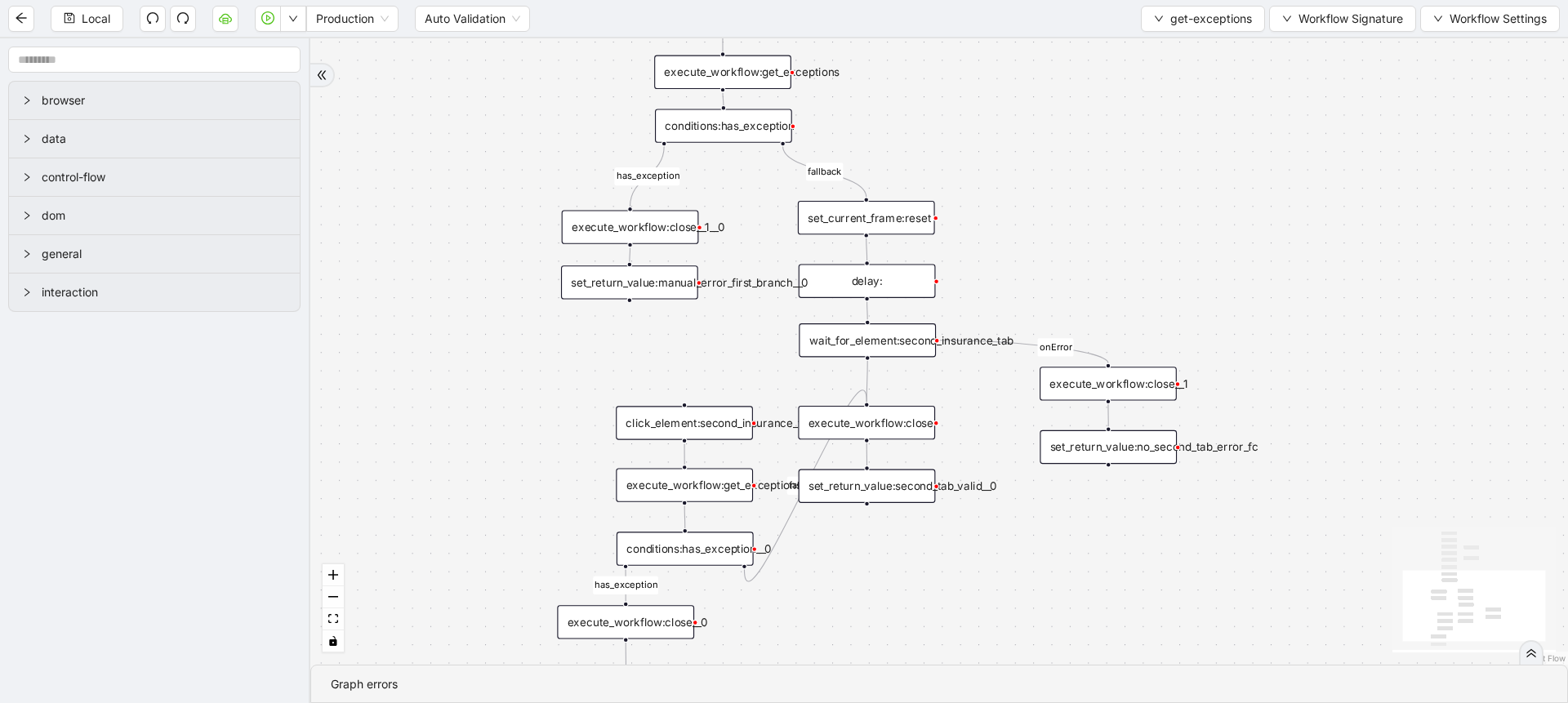
drag, startPoint x: 608, startPoint y: 240, endPoint x: 546, endPoint y: 367, distance: 141.3
click at [546, 367] on div "fallback fallback has_exception has_exception onError trigger click_element:cli…" at bounding box center [939, 351] width 1258 height 626
click at [753, 132] on div "conditions:has_exception" at bounding box center [723, 125] width 137 height 34
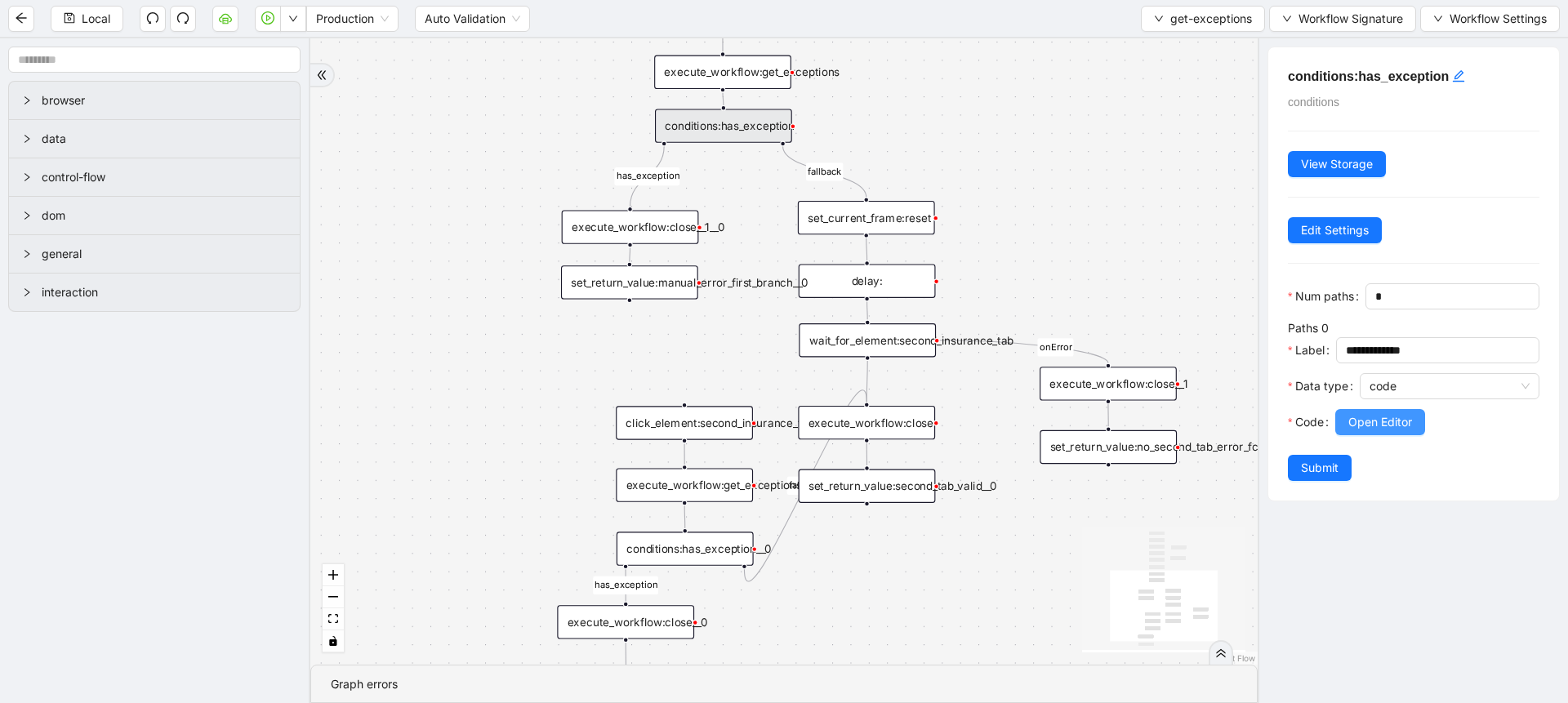
click at [1366, 431] on span "Open Editor" at bounding box center [1380, 422] width 64 height 18
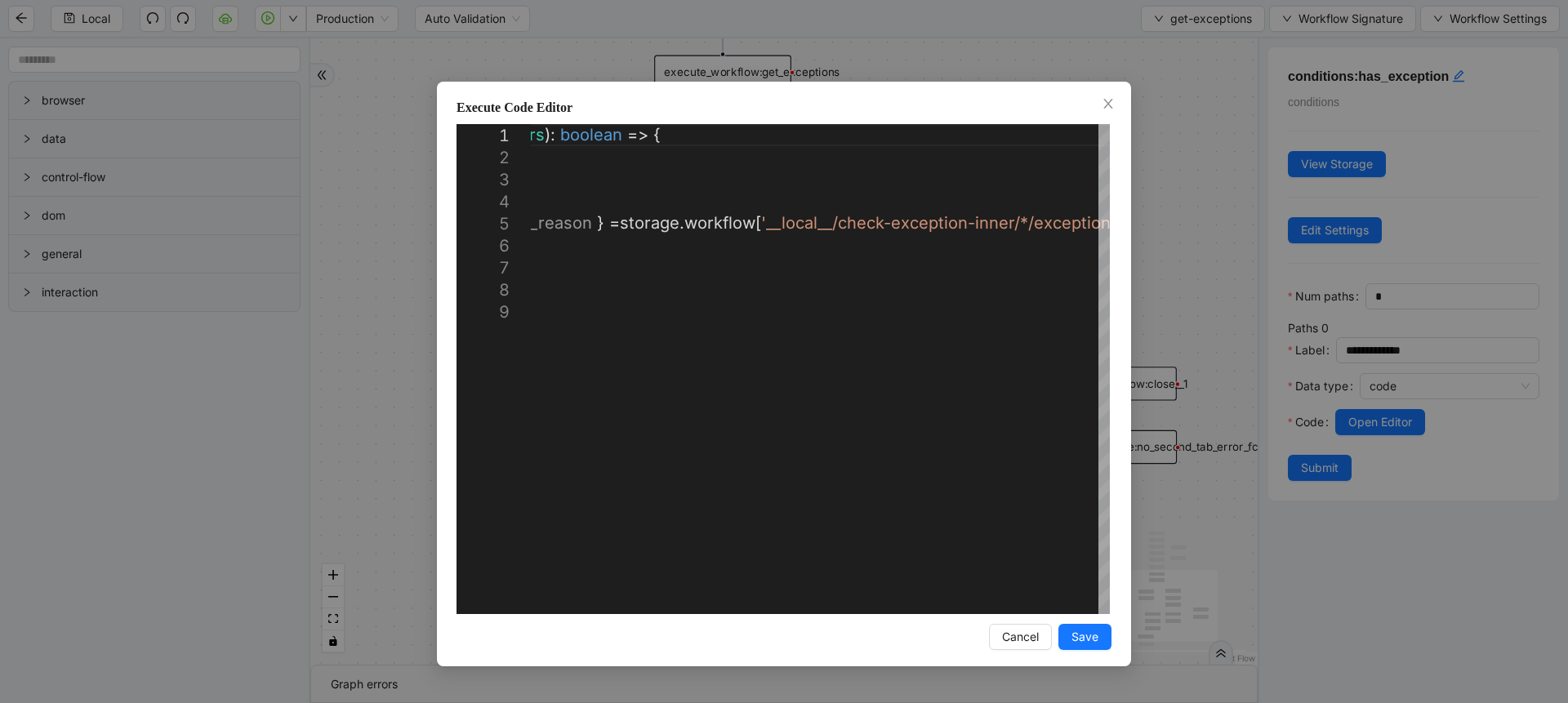
click at [398, 189] on div "**********" at bounding box center [784, 352] width 1568 height 703
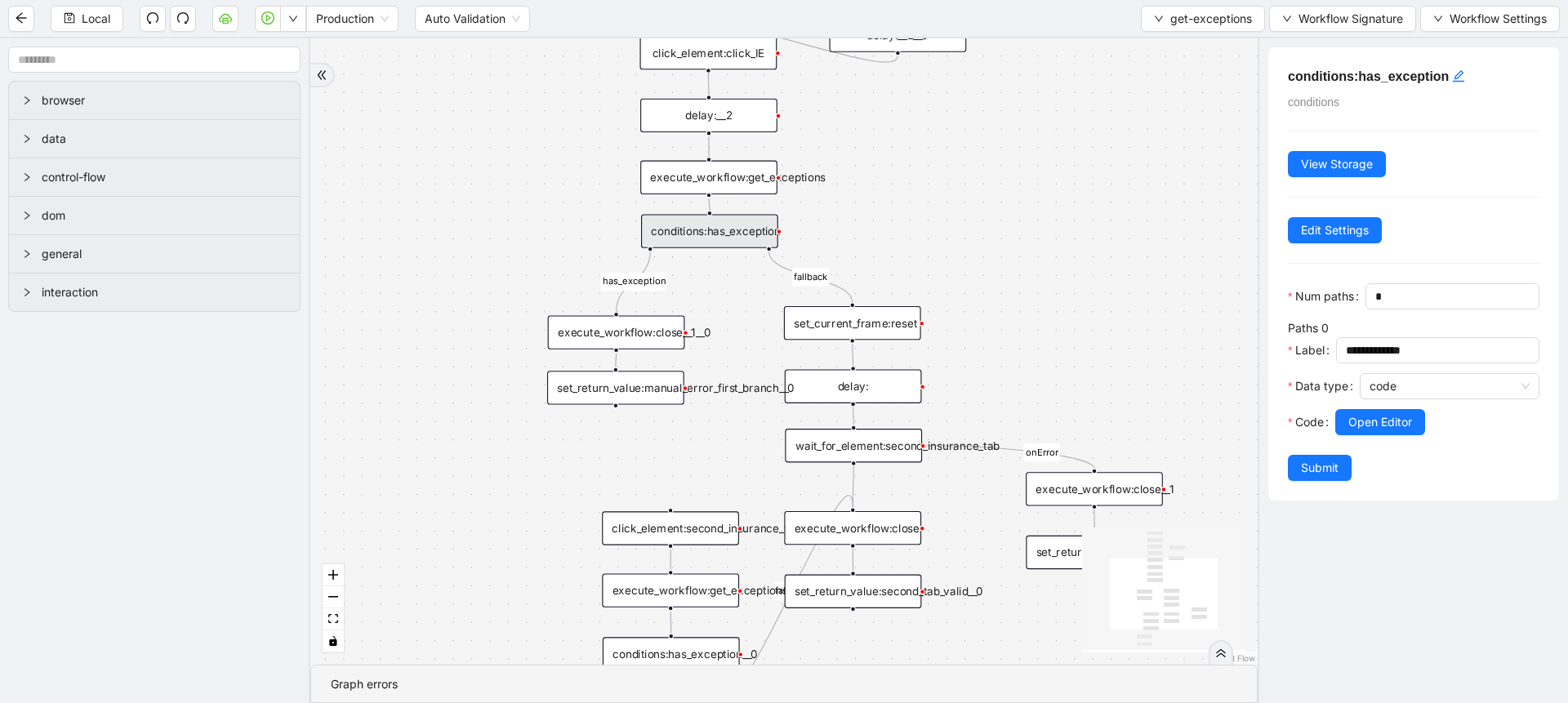
drag, startPoint x: 764, startPoint y: 189, endPoint x: 736, endPoint y: 397, distance: 209.9
click at [736, 397] on div "fallback fallback has_exception has_exception onError trigger click_element:cli…" at bounding box center [784, 351] width 947 height 626
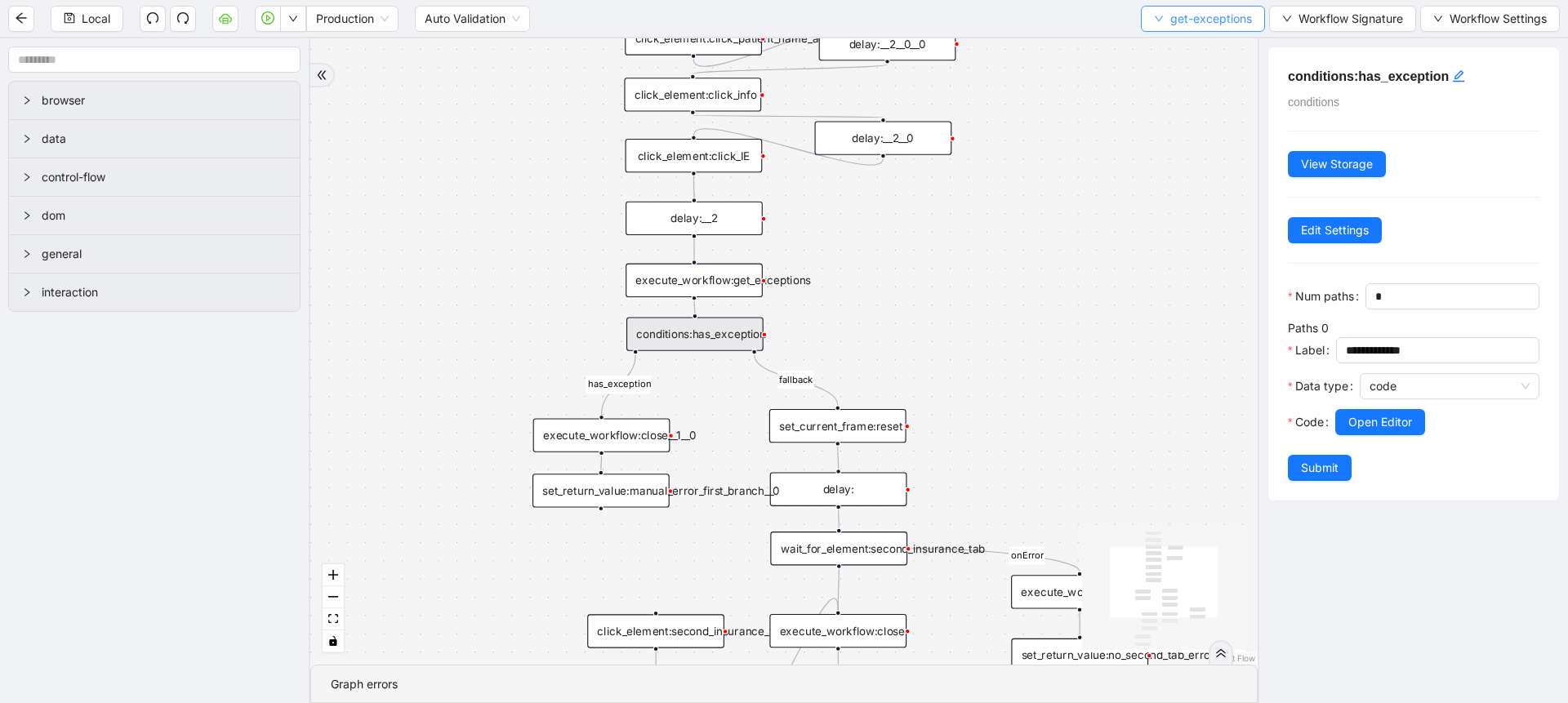
click at [1163, 30] on button "get-exceptions" at bounding box center [1202, 19] width 125 height 26
click at [1168, 48] on span "Select" at bounding box center [1201, 50] width 98 height 18
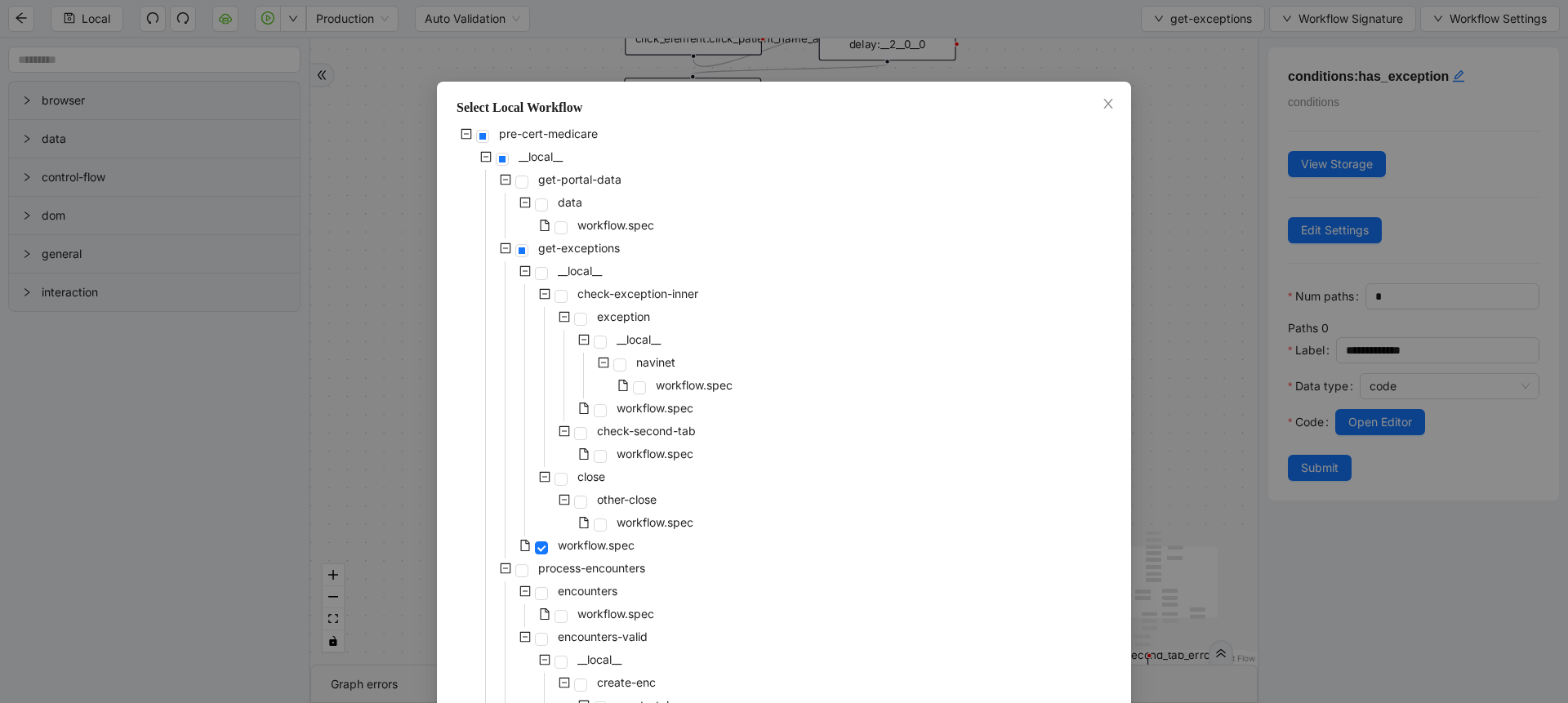
click at [1151, 262] on div "Select Local Workflow pre-cert-medicare __local__ get-portal-data data workflow…" at bounding box center [784, 352] width 1568 height 703
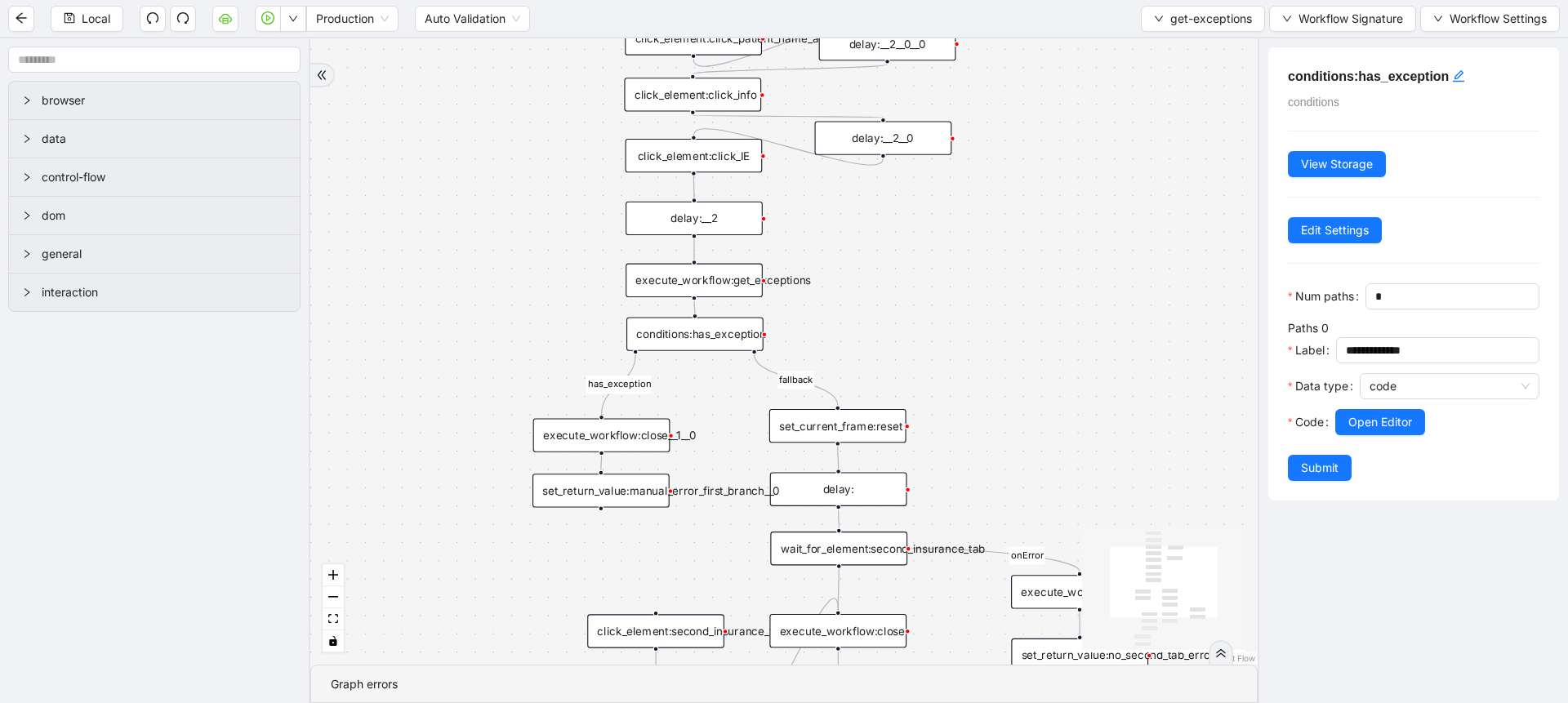
click at [706, 270] on div "execute_workflow:get_exceptions" at bounding box center [693, 281] width 137 height 34
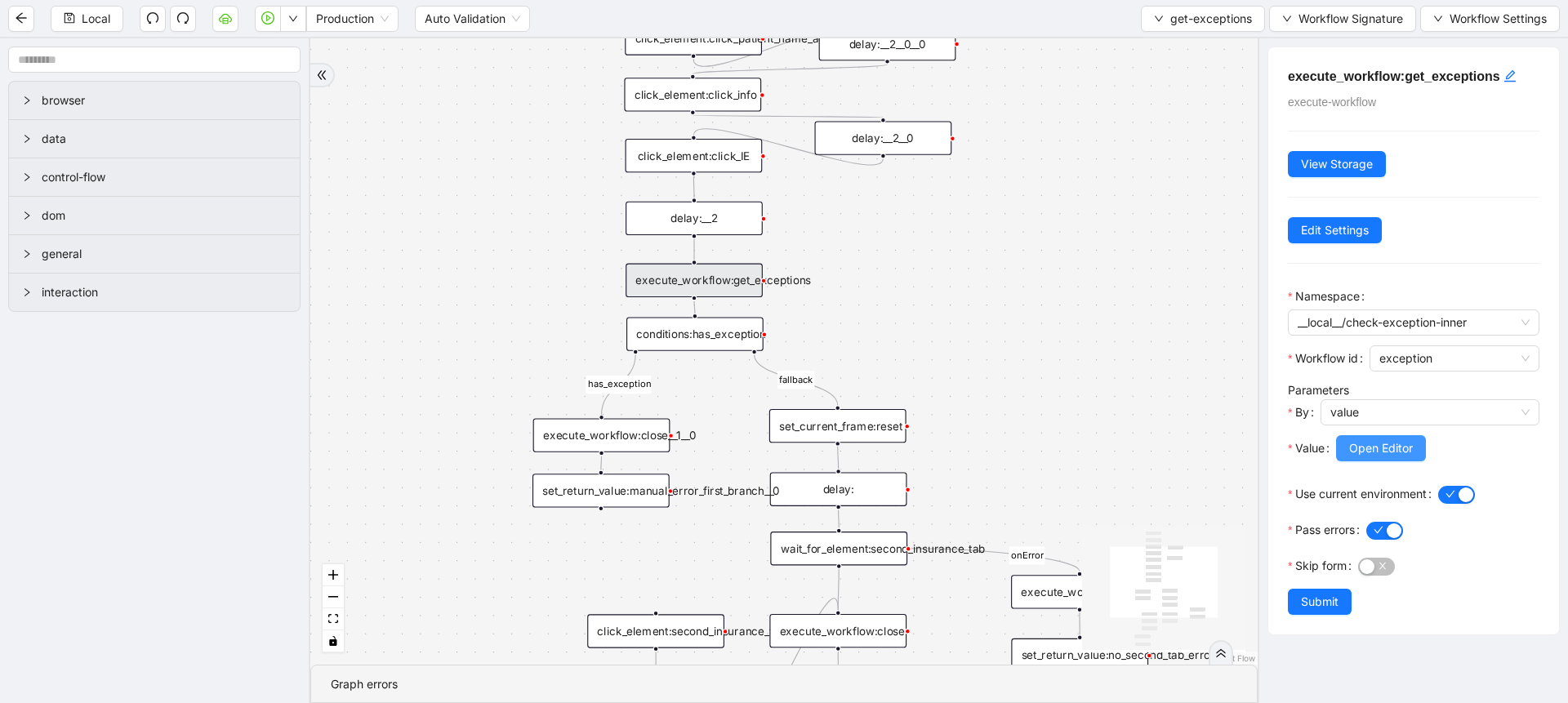
click at [1360, 457] on span "Open Editor" at bounding box center [1381, 448] width 64 height 18
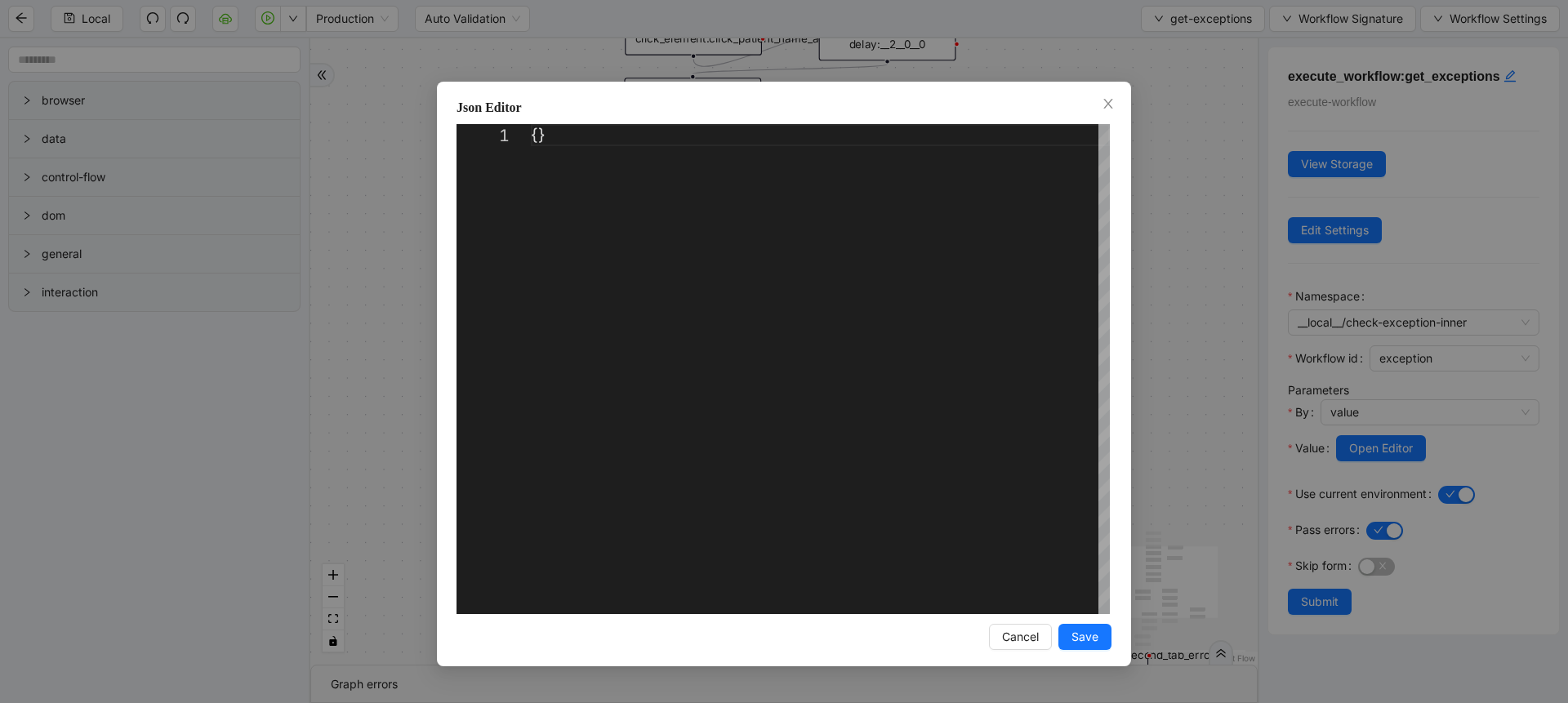
click at [1186, 401] on div "Json Editor 1 {} ** Enter to Rename, Shift+Enter to Preview Cancel Save" at bounding box center [784, 352] width 1568 height 703
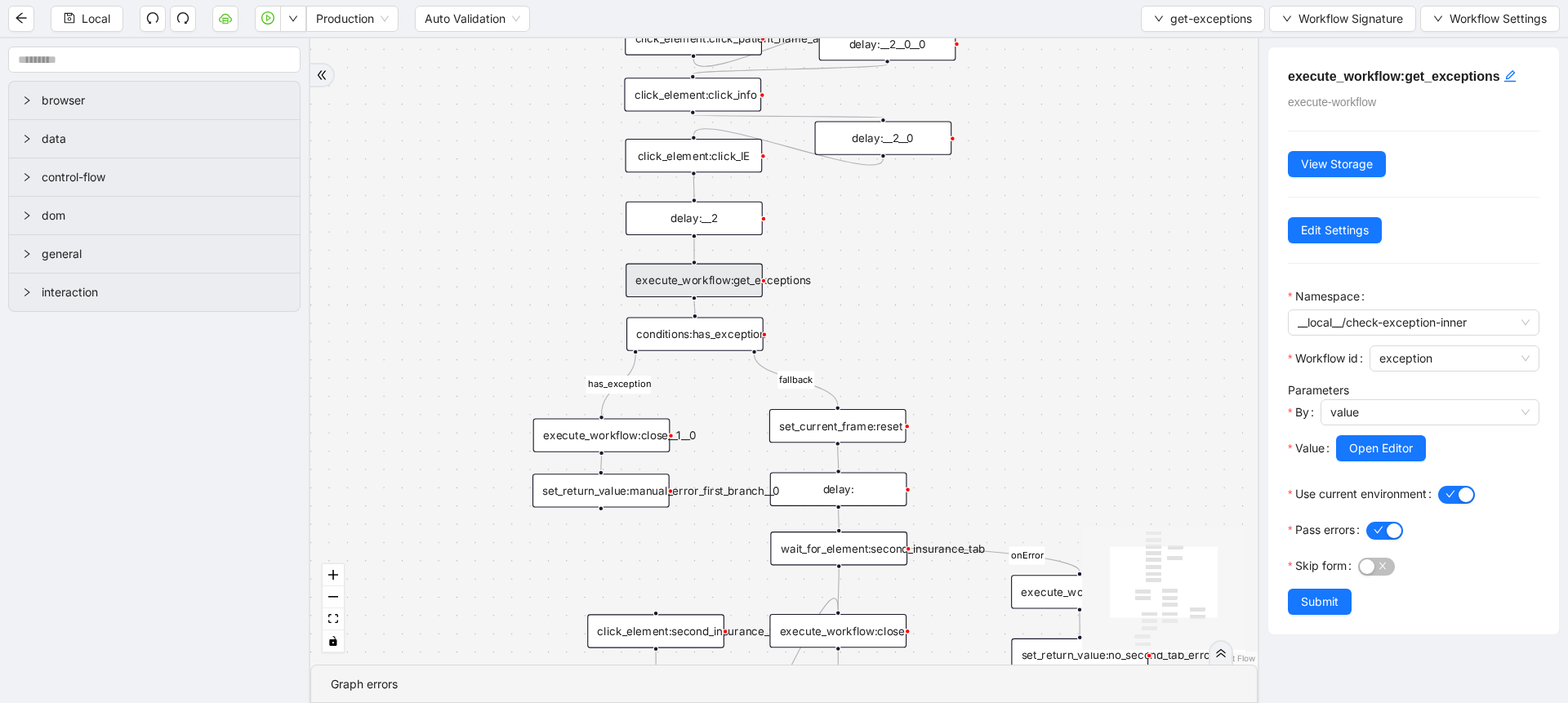
click at [1180, 35] on div "Local Production Auto Validation get-exceptions Workflow Signature Workflow Set…" at bounding box center [784, 19] width 1568 height 37
click at [1163, 19] on button "get-exceptions" at bounding box center [1202, 19] width 125 height 26
click at [1164, 42] on span "Select" at bounding box center [1201, 50] width 98 height 18
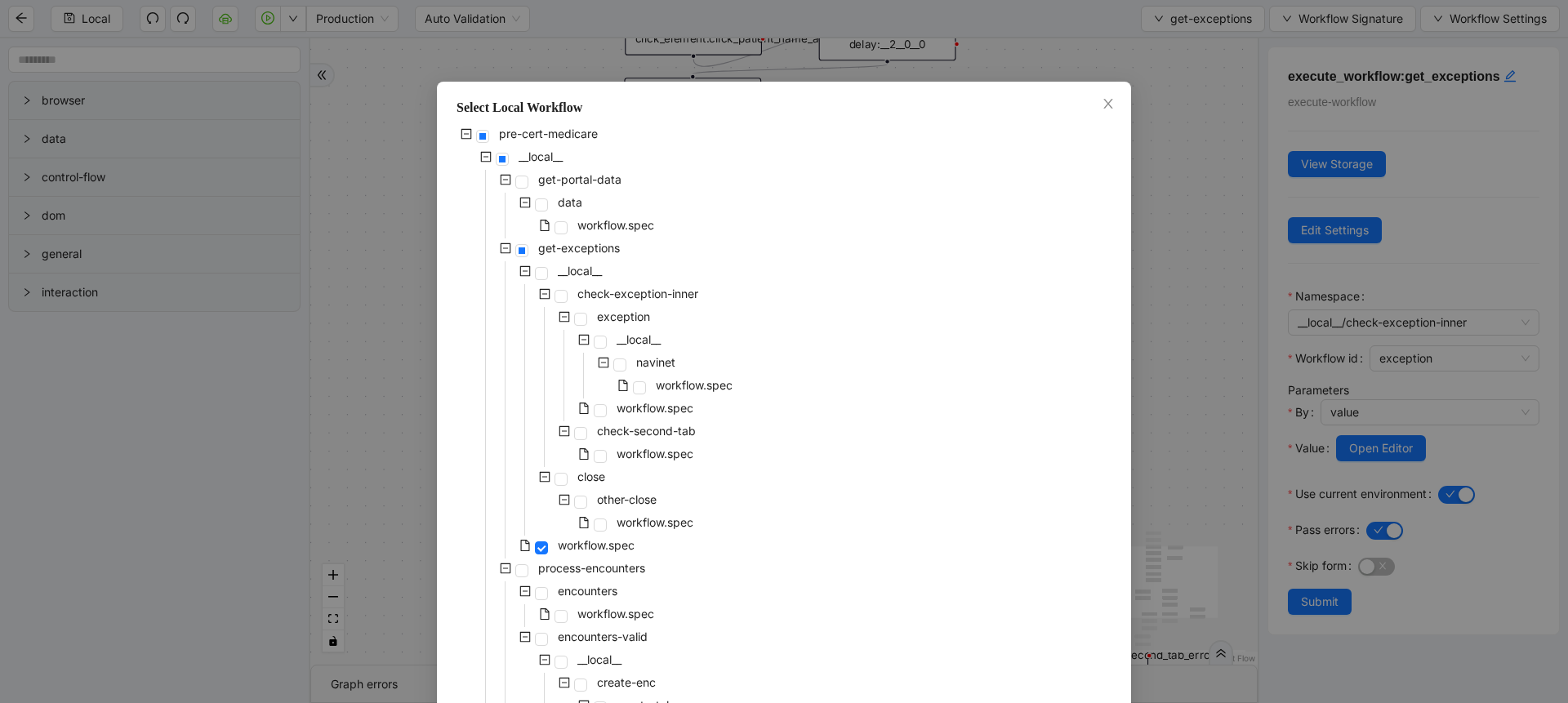
click at [604, 414] on div "workflow.spec" at bounding box center [577, 410] width 240 height 23
click at [626, 415] on span "workflow.spec" at bounding box center [655, 408] width 83 height 19
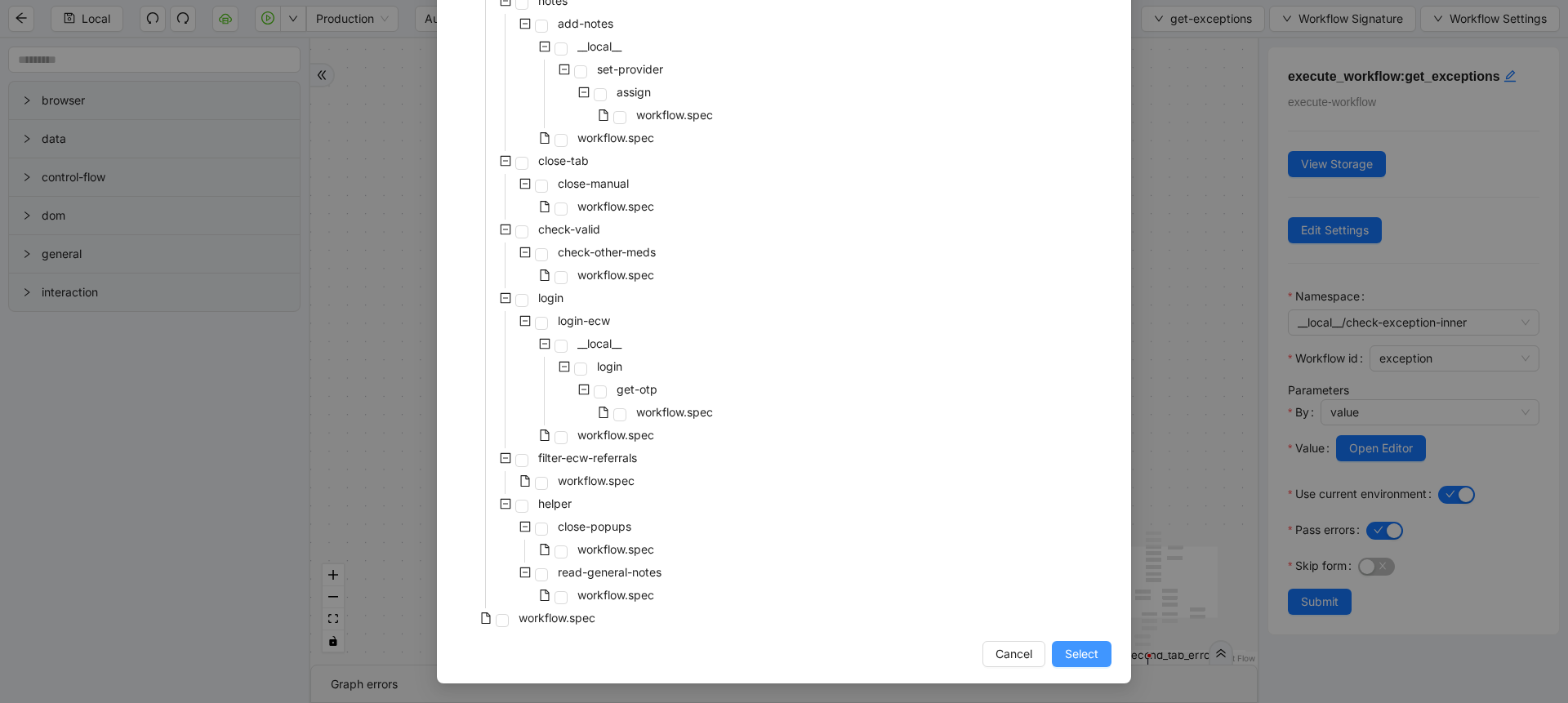
click at [1065, 659] on span "Select" at bounding box center [1081, 654] width 34 height 18
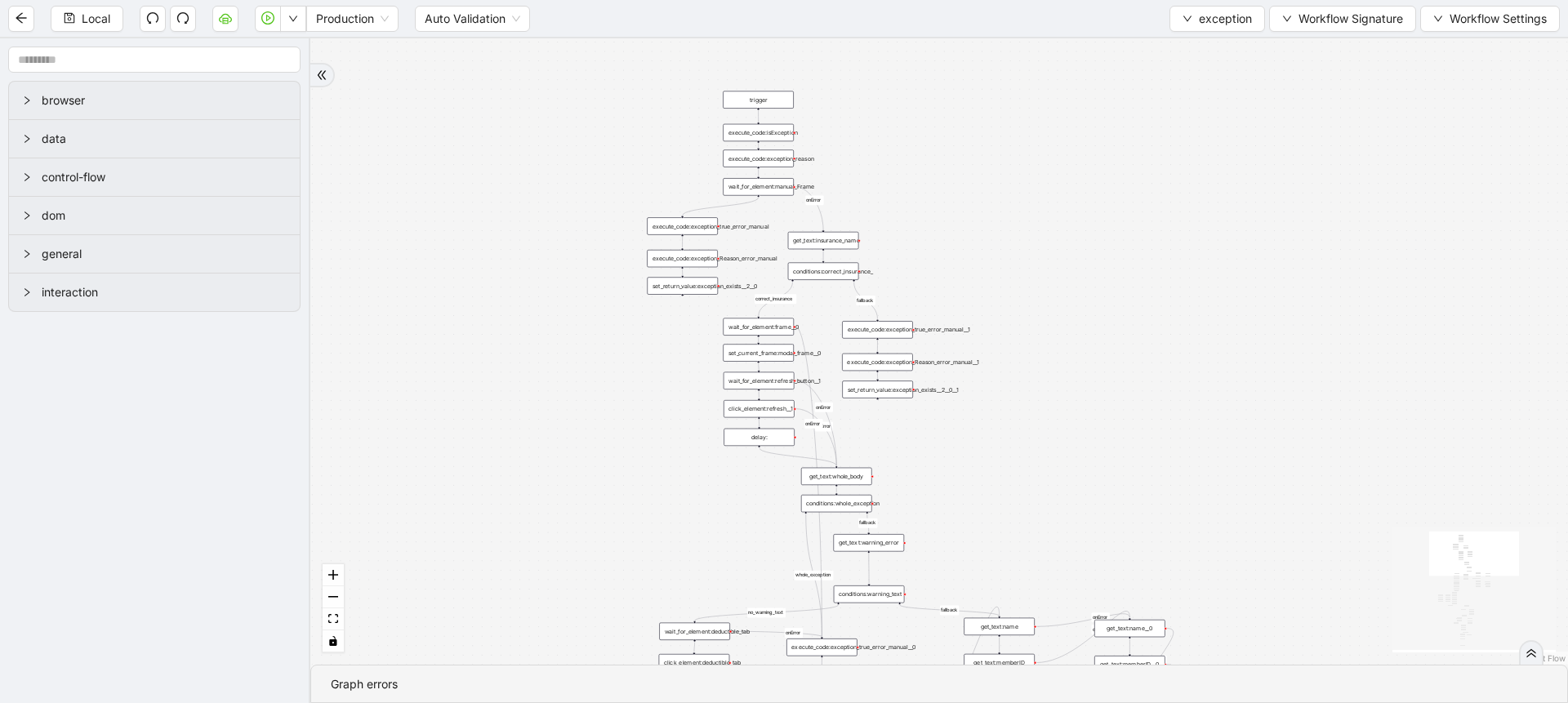
drag, startPoint x: 1012, startPoint y: 318, endPoint x: 966, endPoint y: 557, distance: 243.4
click at [966, 557] on div "no_warning_text fallback fallback table_exists benefitValid fallback fallback c…" at bounding box center [939, 351] width 1258 height 626
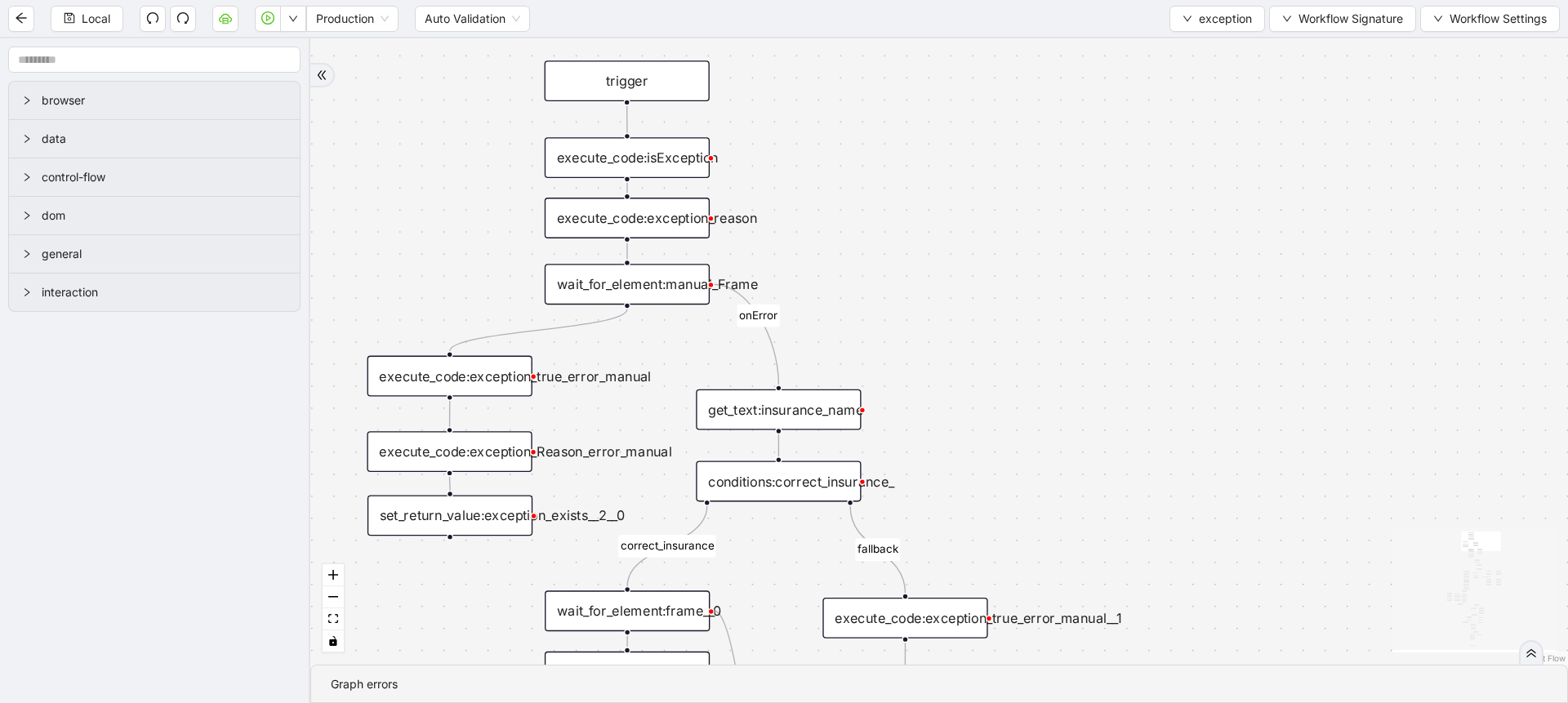
drag, startPoint x: 910, startPoint y: 283, endPoint x: 952, endPoint y: 248, distance: 54.7
click at [952, 248] on div "no_warning_text fallback fallback table_exists benefitValid fallback fallback c…" at bounding box center [939, 351] width 1258 height 626
click at [641, 131] on div "no_warning_text fallback fallback table_exists benefitValid fallback fallback c…" at bounding box center [939, 351] width 1258 height 626
click at [670, 146] on div "execute_code:isException" at bounding box center [632, 154] width 165 height 41
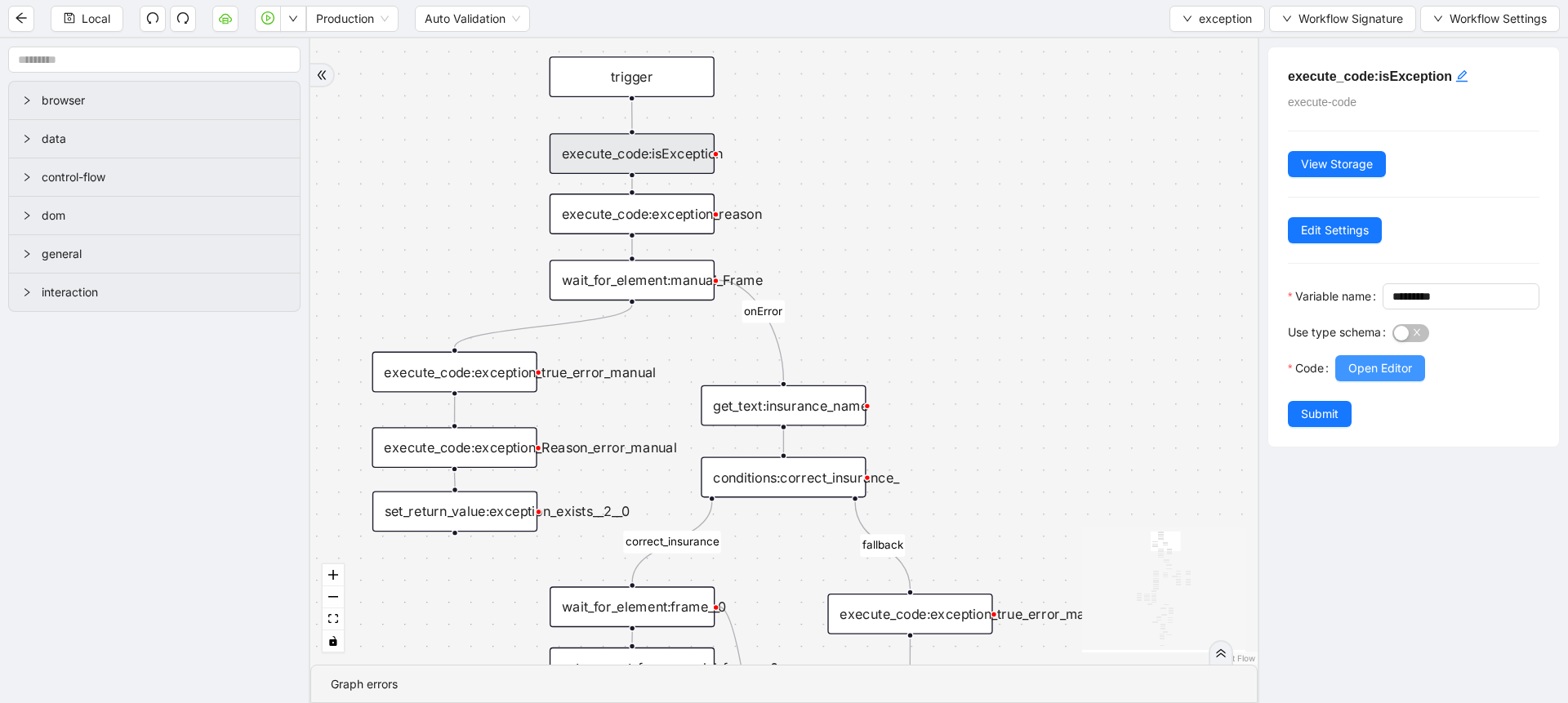
click at [1354, 377] on span "Open Editor" at bounding box center [1380, 368] width 64 height 18
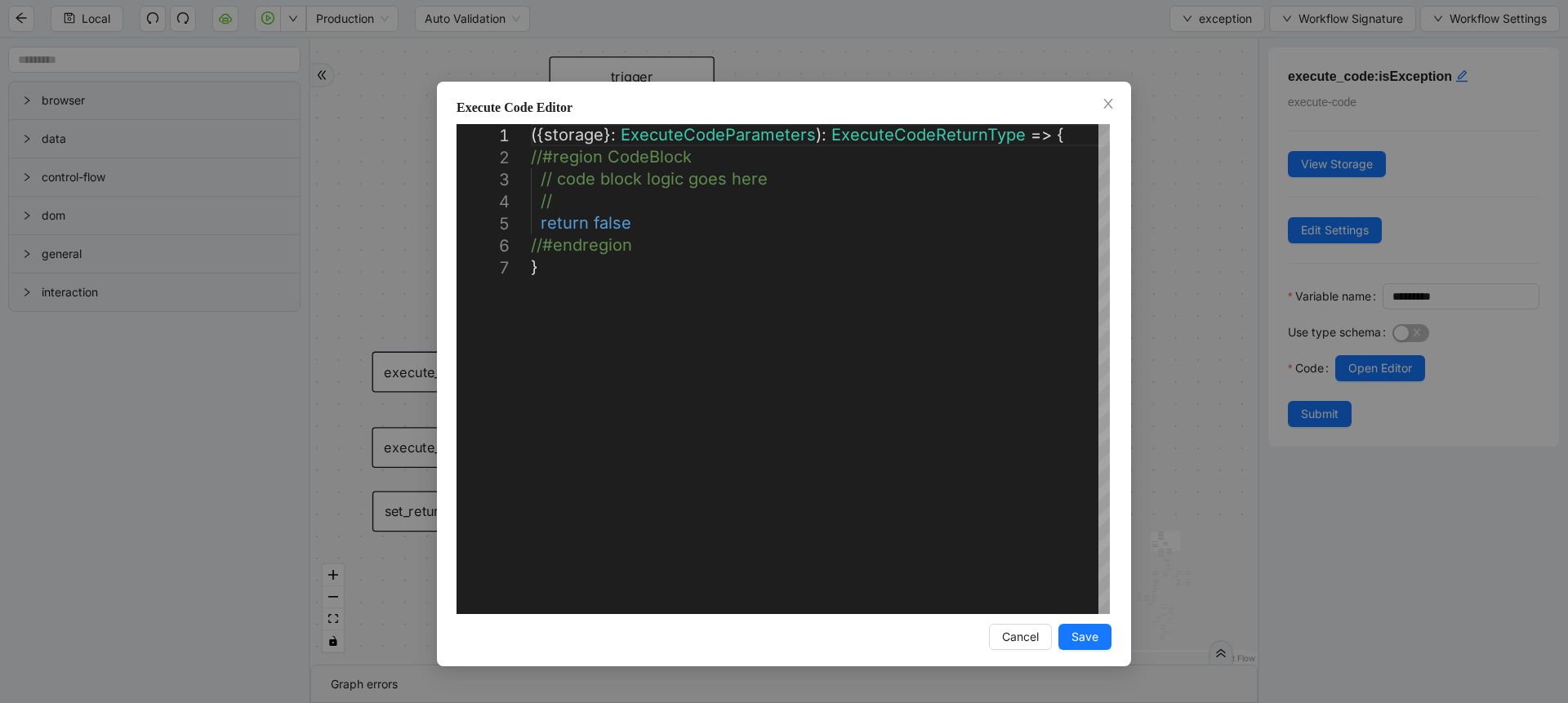
click at [1164, 316] on div "**********" at bounding box center [784, 352] width 1568 height 703
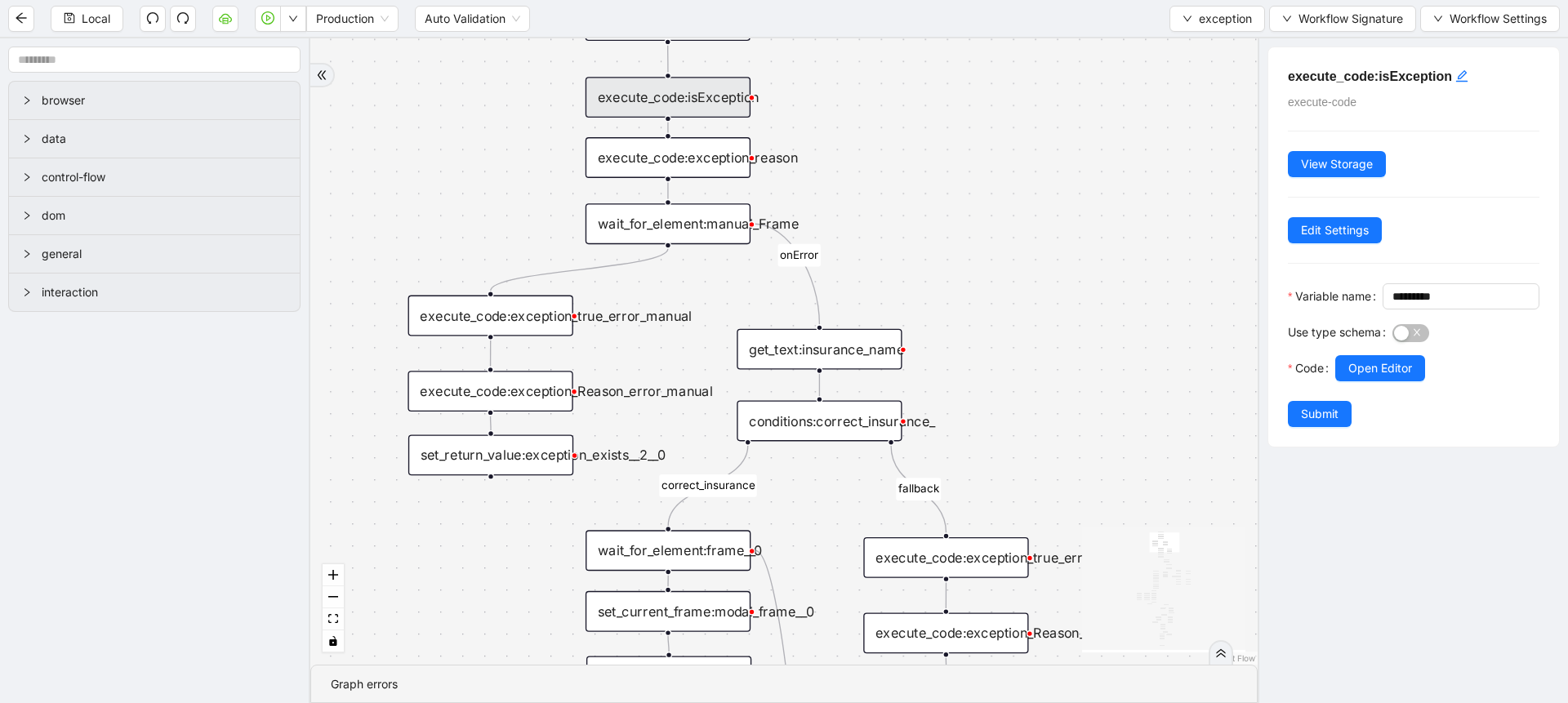
drag, startPoint x: 915, startPoint y: 273, endPoint x: 957, endPoint y: 207, distance: 78.2
click at [957, 207] on div "no_warning_text fallback fallback table_exists benefitValid fallback fallback c…" at bounding box center [784, 351] width 947 height 626
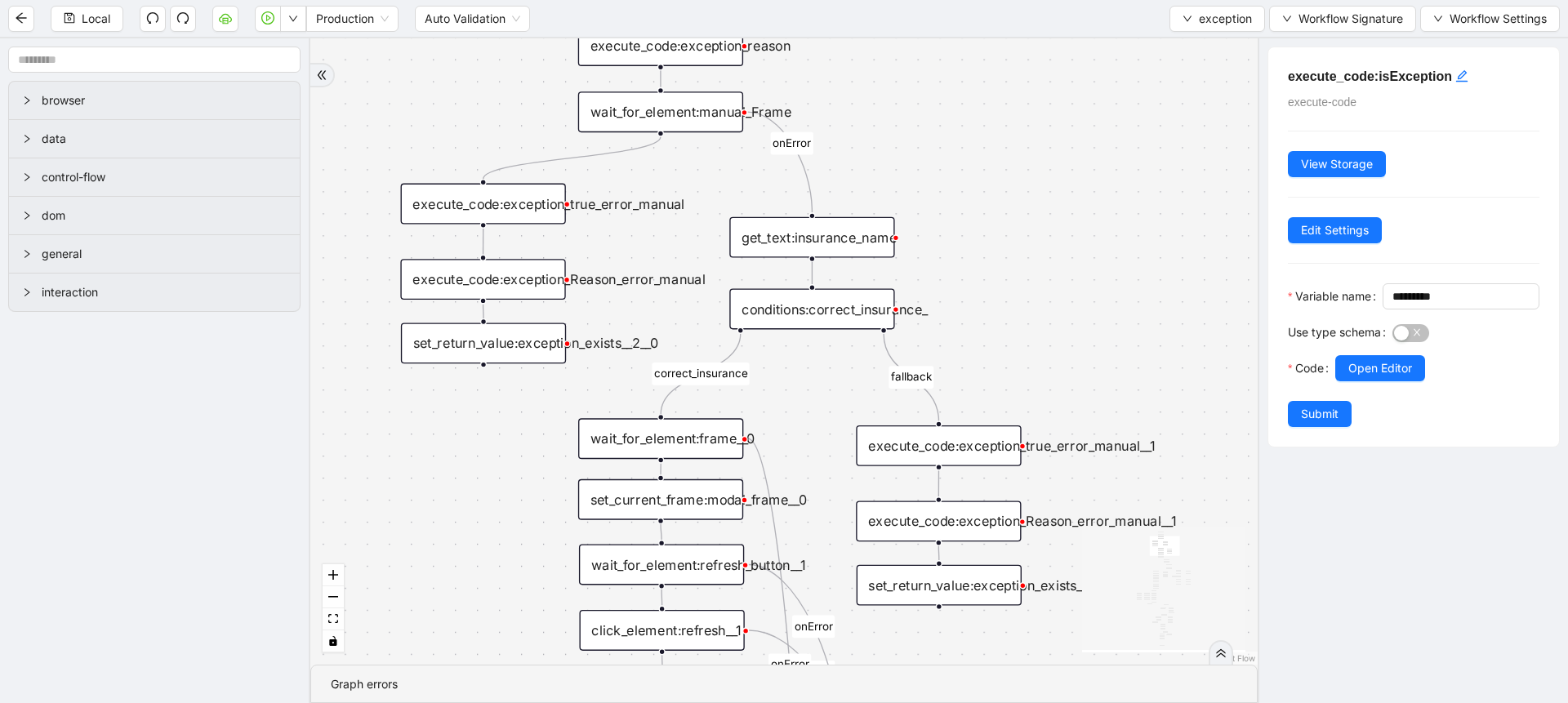
drag, startPoint x: 957, startPoint y: 207, endPoint x: 945, endPoint y: 105, distance: 102.7
click at [945, 105] on div "no_warning_text fallback fallback table_exists benefitValid fallback fallback c…" at bounding box center [784, 351] width 947 height 626
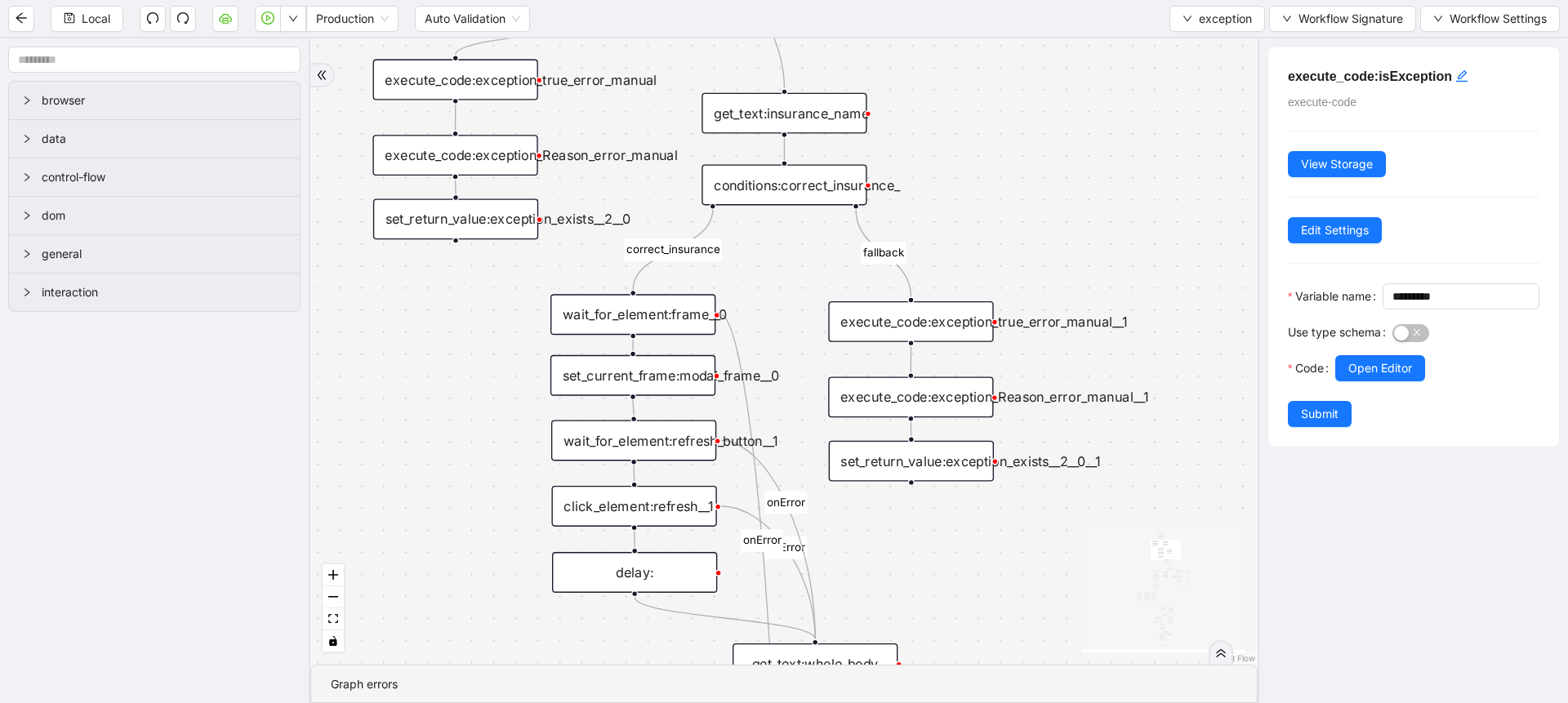
drag, startPoint x: 945, startPoint y: 105, endPoint x: 935, endPoint y: -30, distance: 135.4
click at [935, 0] on html "Local Production Auto Validation exception Workflow Signature Workflow Settings…" at bounding box center [784, 352] width 1568 height 703
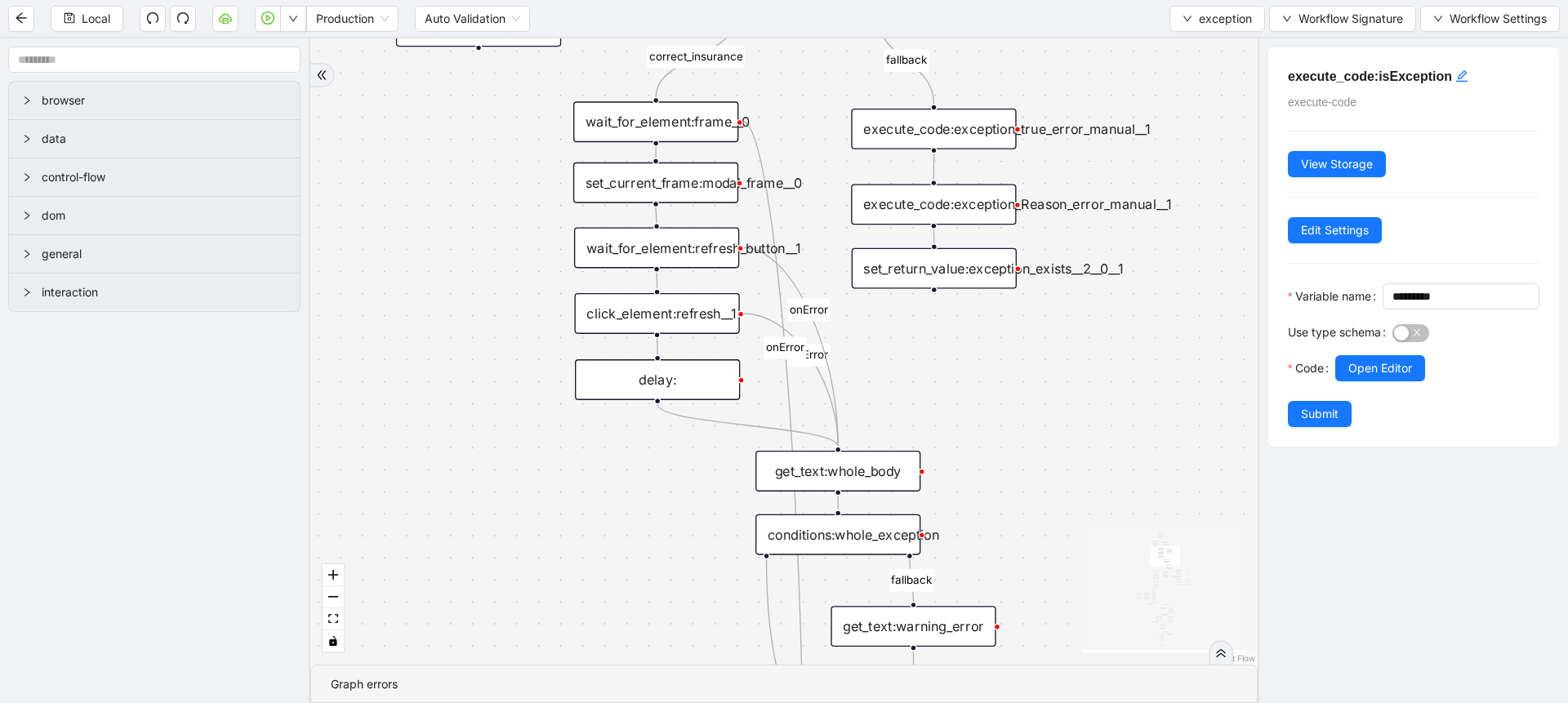
drag, startPoint x: 948, startPoint y: 163, endPoint x: 954, endPoint y: -25, distance: 188.1
click at [954, 0] on html "Local Production Auto Validation exception Workflow Signature Workflow Settings…" at bounding box center [784, 352] width 1568 height 703
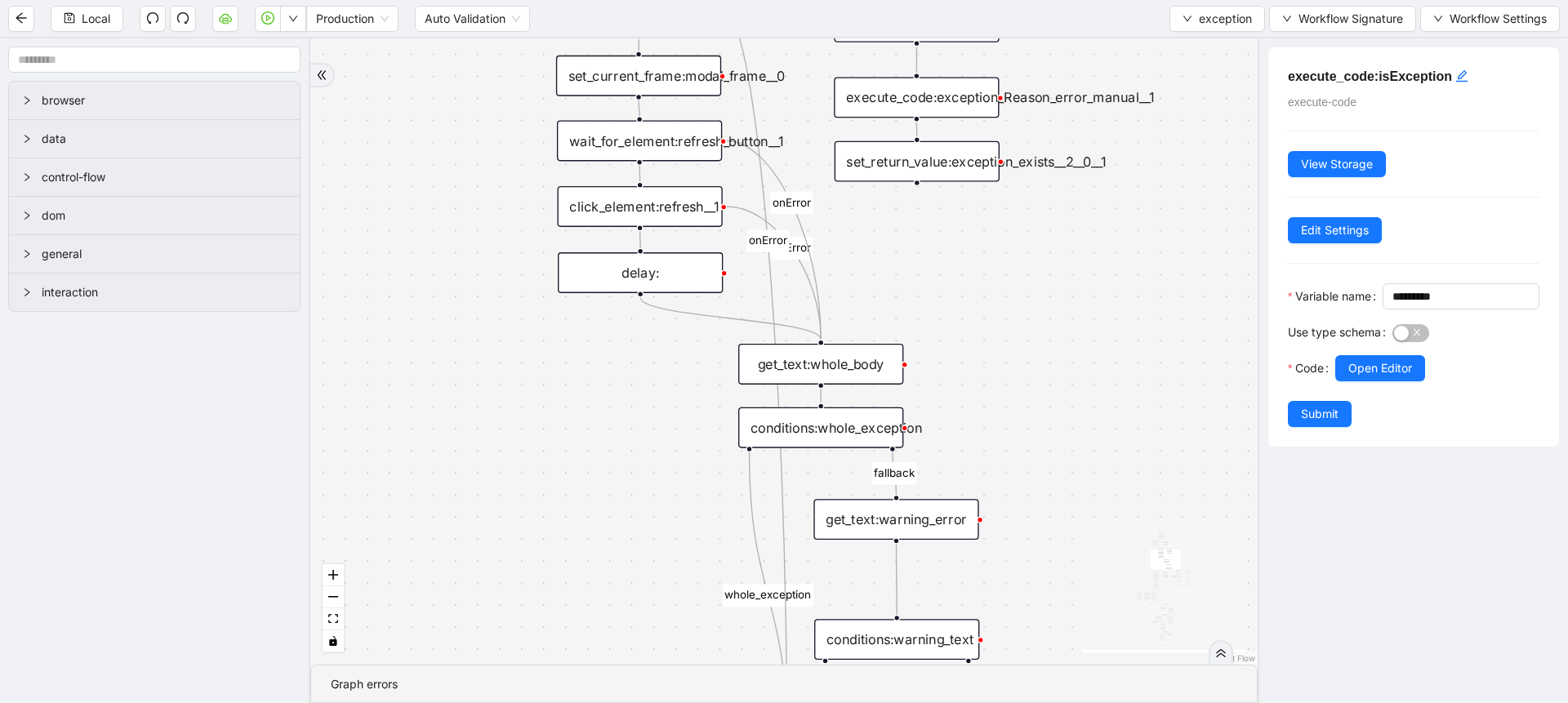
drag, startPoint x: 1065, startPoint y: 508, endPoint x: 1031, endPoint y: 268, distance: 242.4
click at [1031, 268] on div "no_warning_text fallback fallback table_exists benefitValid fallback fallback c…" at bounding box center [784, 351] width 947 height 626
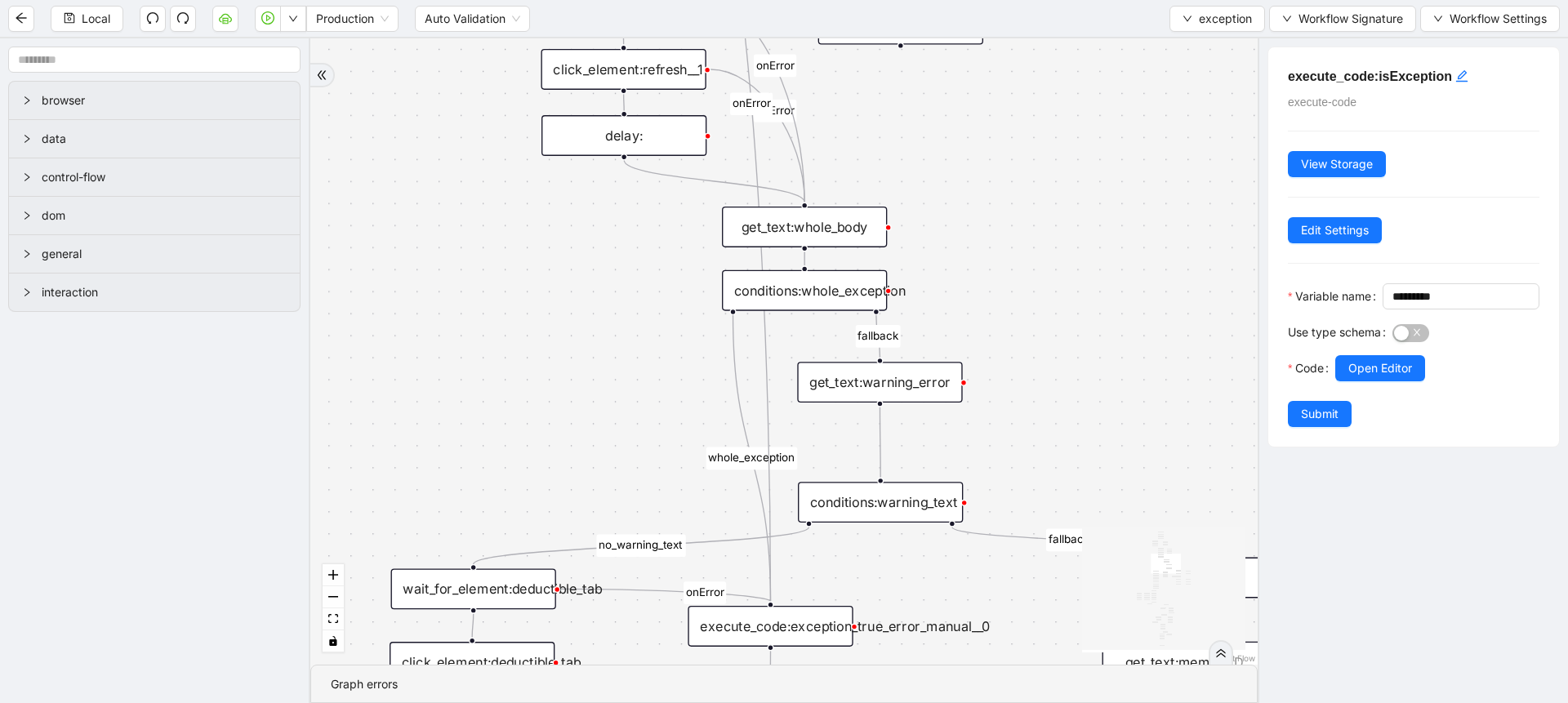
drag, startPoint x: 1057, startPoint y: 457, endPoint x: 1068, endPoint y: 309, distance: 148.4
click at [1068, 309] on div "no_warning_text fallback fallback table_exists benefitValid fallback fallback c…" at bounding box center [784, 351] width 947 height 626
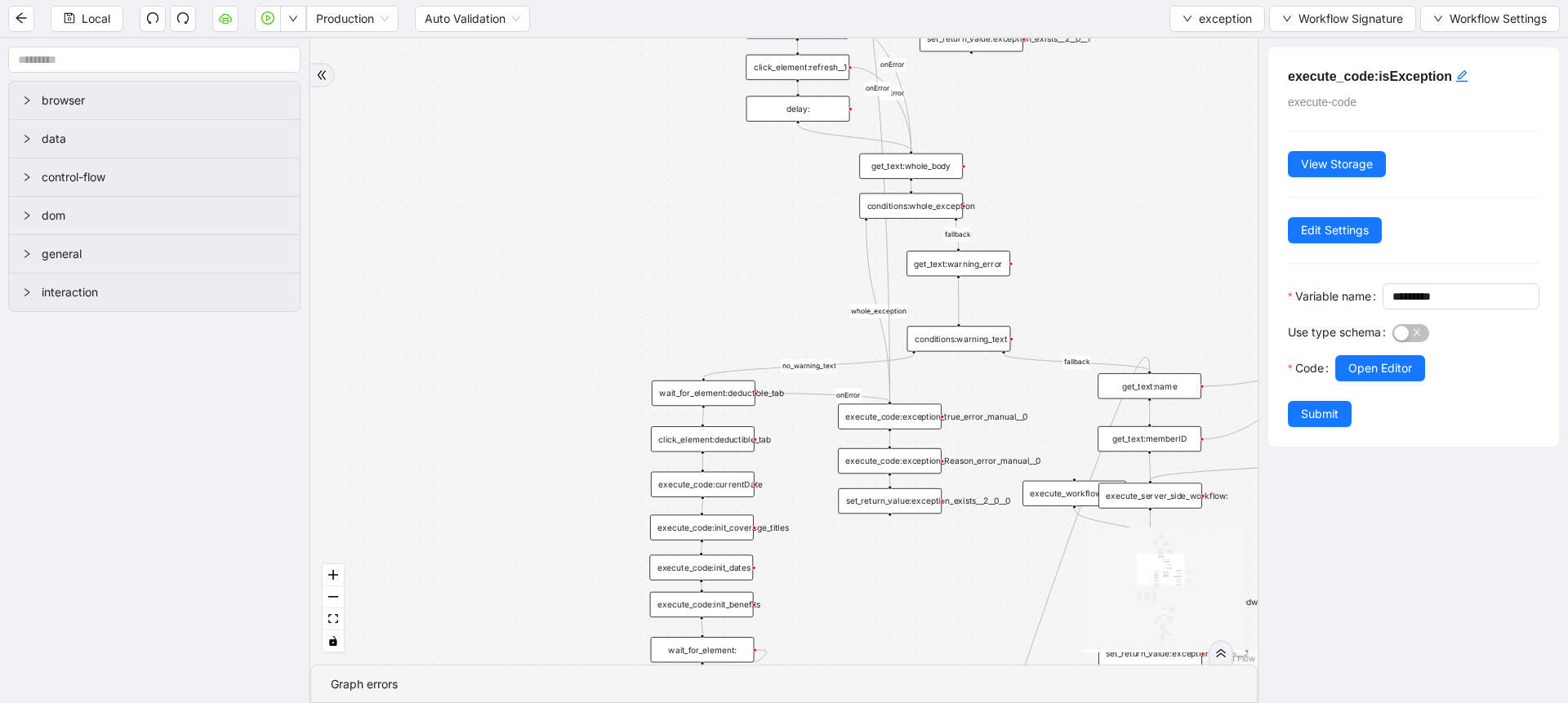
drag, startPoint x: 1065, startPoint y: 308, endPoint x: 979, endPoint y: 178, distance: 155.9
click at [979, 178] on div "no_warning_text fallback fallback table_exists benefitValid fallback fallback c…" at bounding box center [784, 351] width 947 height 626
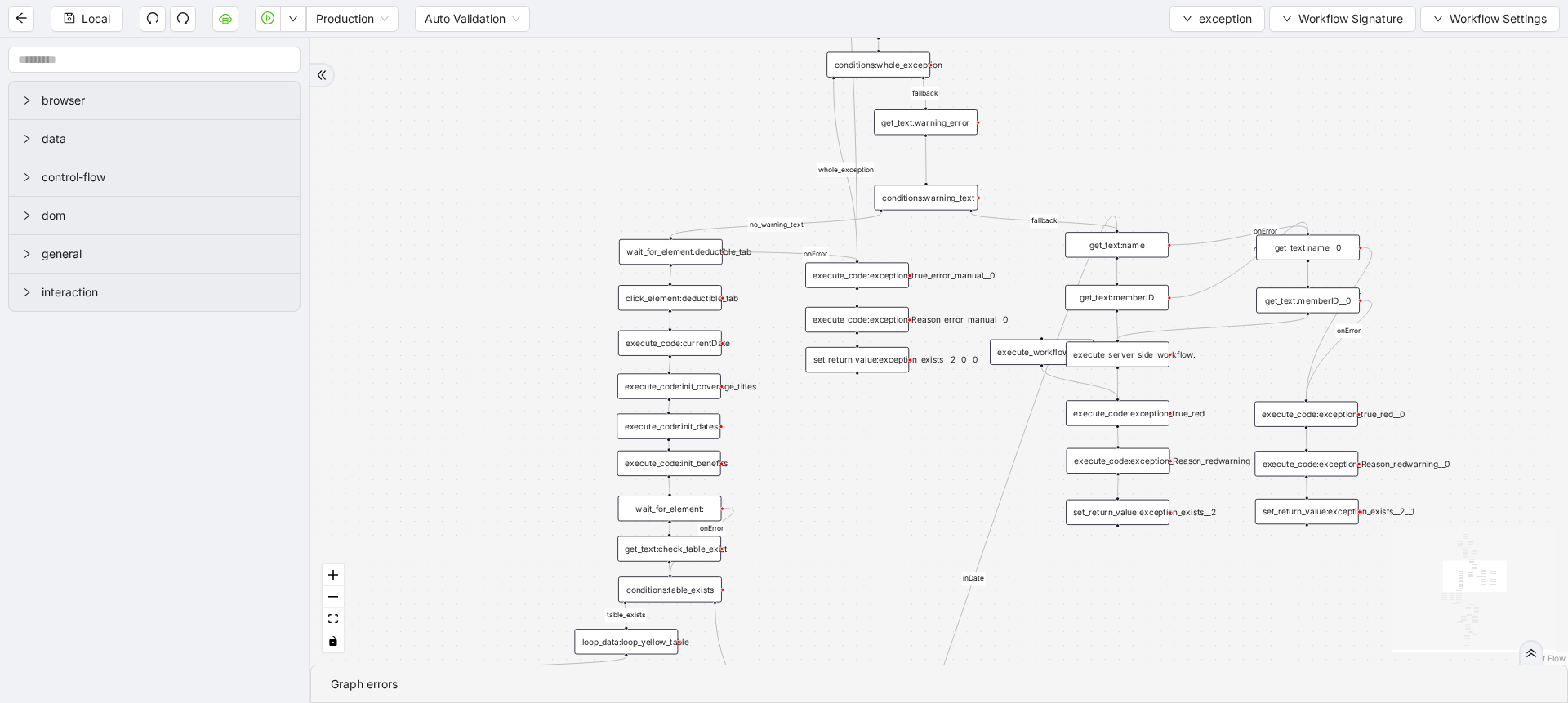
drag, startPoint x: 1117, startPoint y: 321, endPoint x: 1082, endPoint y: 153, distance: 171.6
click at [1082, 153] on div "no_warning_text fallback fallback table_exists benefitValid fallback fallback c…" at bounding box center [939, 351] width 1258 height 626
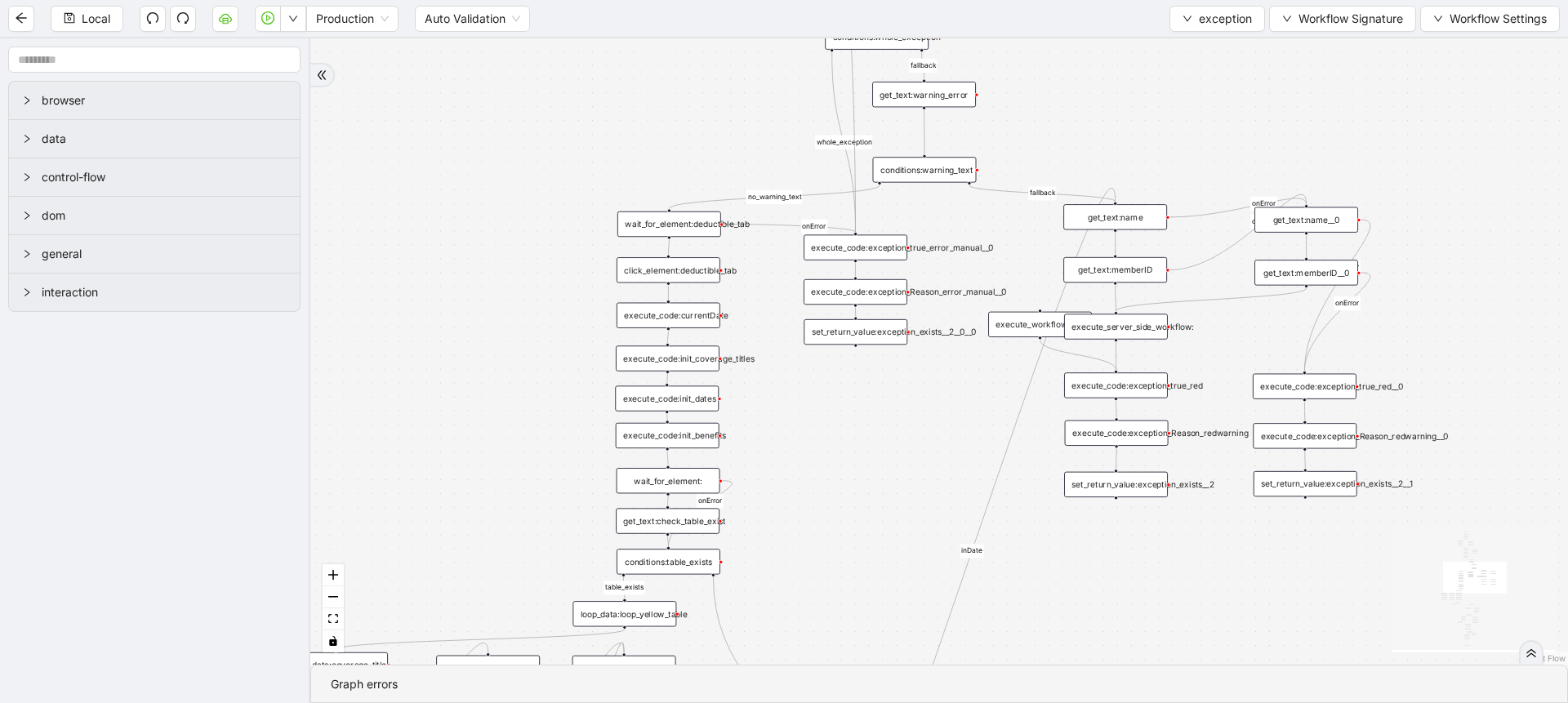
click at [1087, 486] on div "set_return_value:exception_exists__2" at bounding box center [1116, 484] width 103 height 26
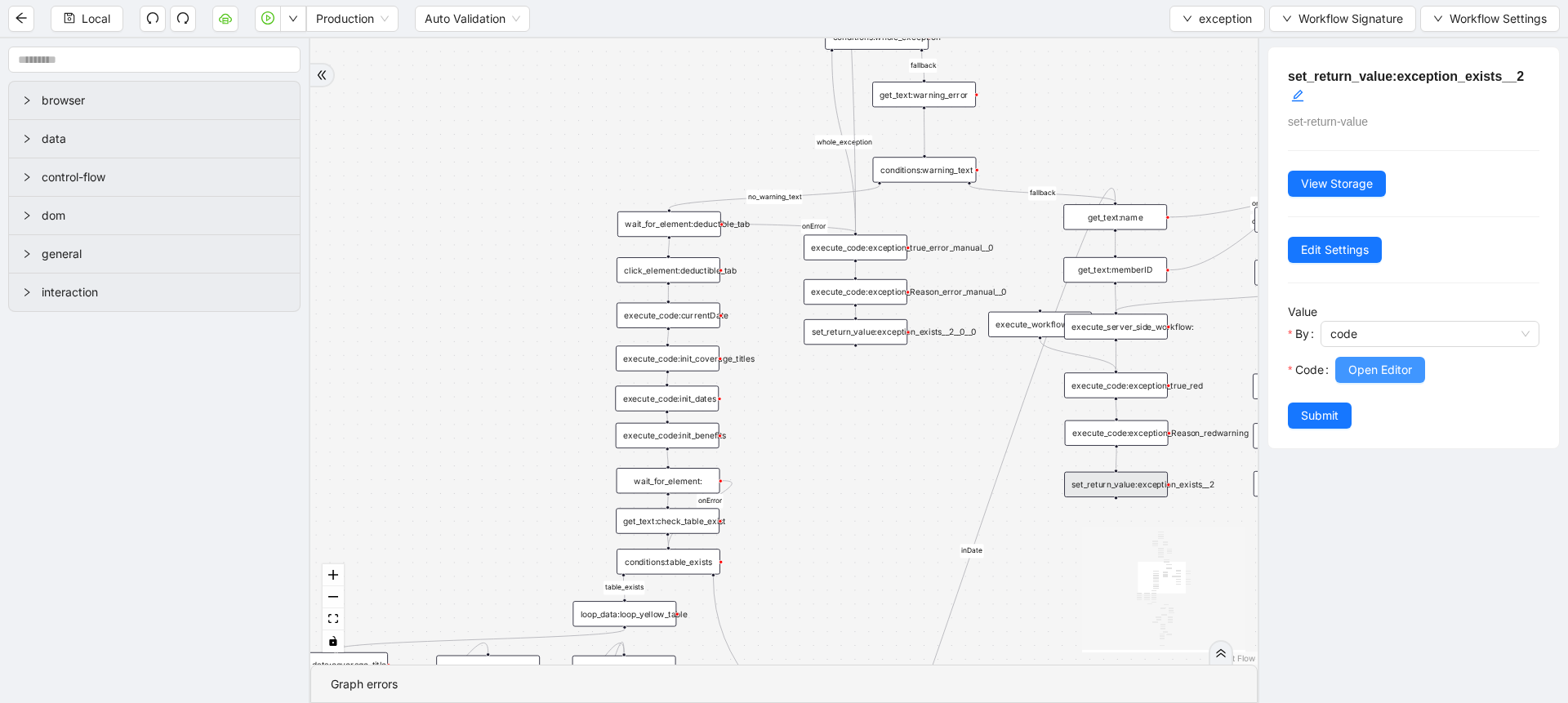
click at [1357, 373] on span "Open Editor" at bounding box center [1380, 370] width 64 height 18
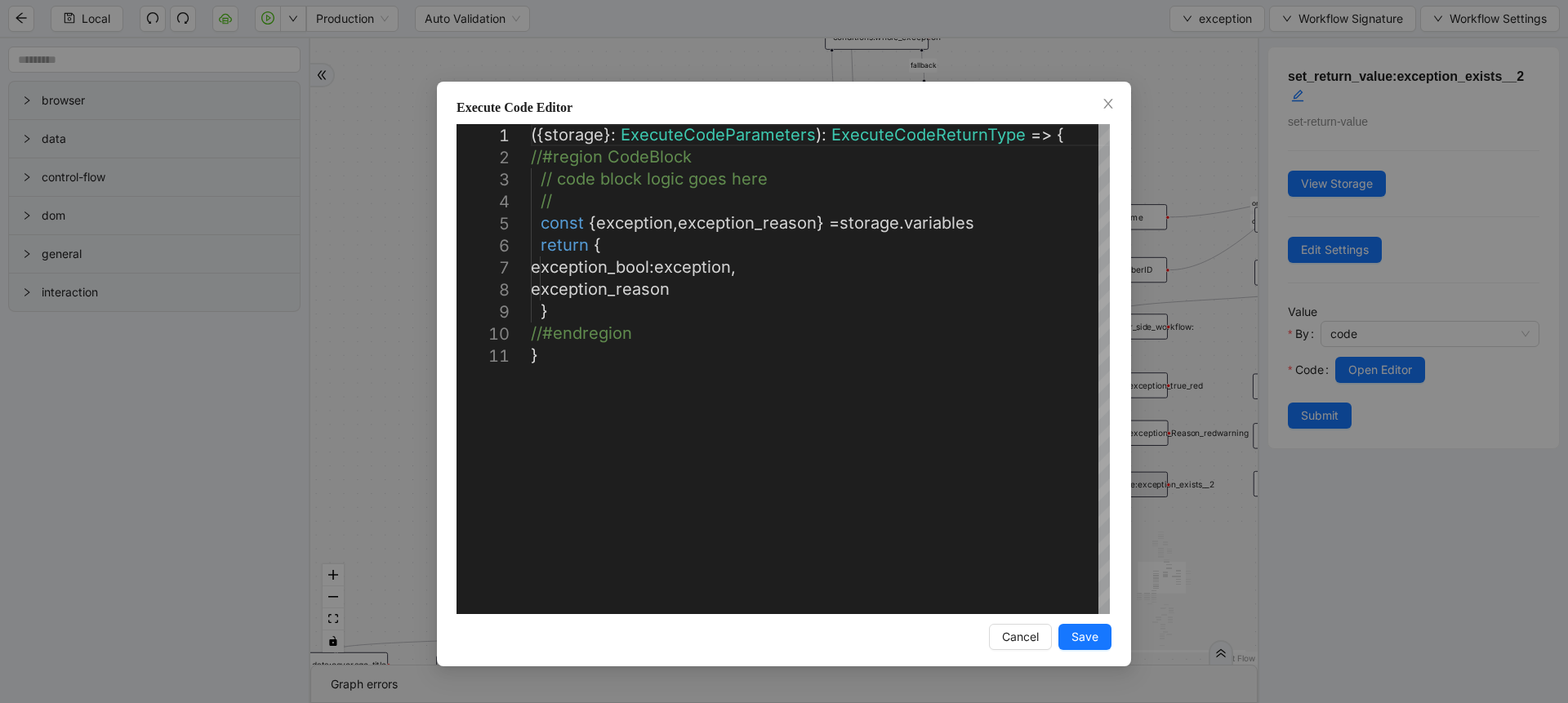
click at [1185, 266] on div "**********" at bounding box center [784, 352] width 1568 height 703
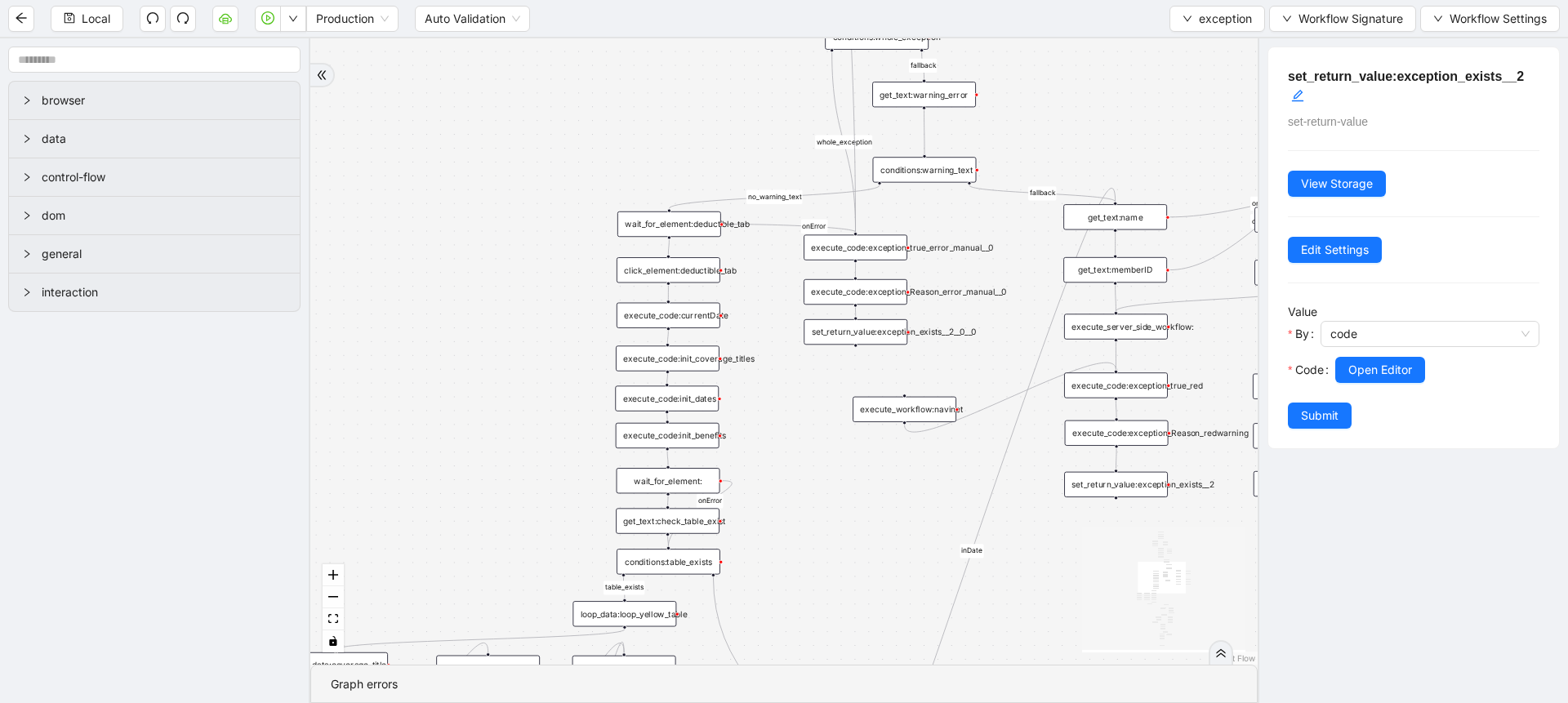
drag, startPoint x: 1032, startPoint y: 323, endPoint x: 897, endPoint y: 408, distance: 159.5
click at [897, 408] on div "execute_workflow:navinet" at bounding box center [904, 409] width 103 height 26
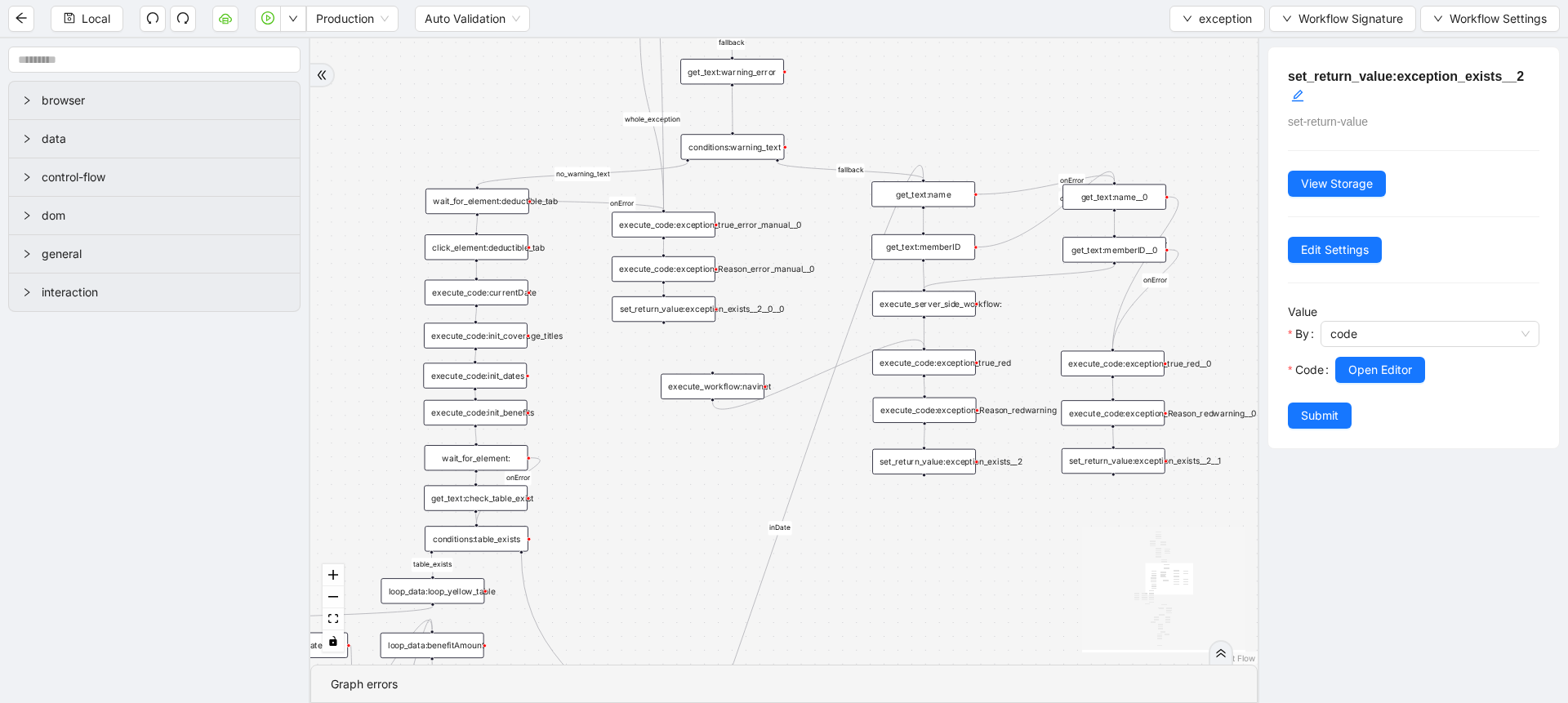
drag, startPoint x: 1052, startPoint y: 555, endPoint x: 841, endPoint y: 524, distance: 213.3
click at [841, 524] on div "no_warning_text fallback fallback table_exists benefitValid fallback fallback c…" at bounding box center [784, 351] width 947 height 626
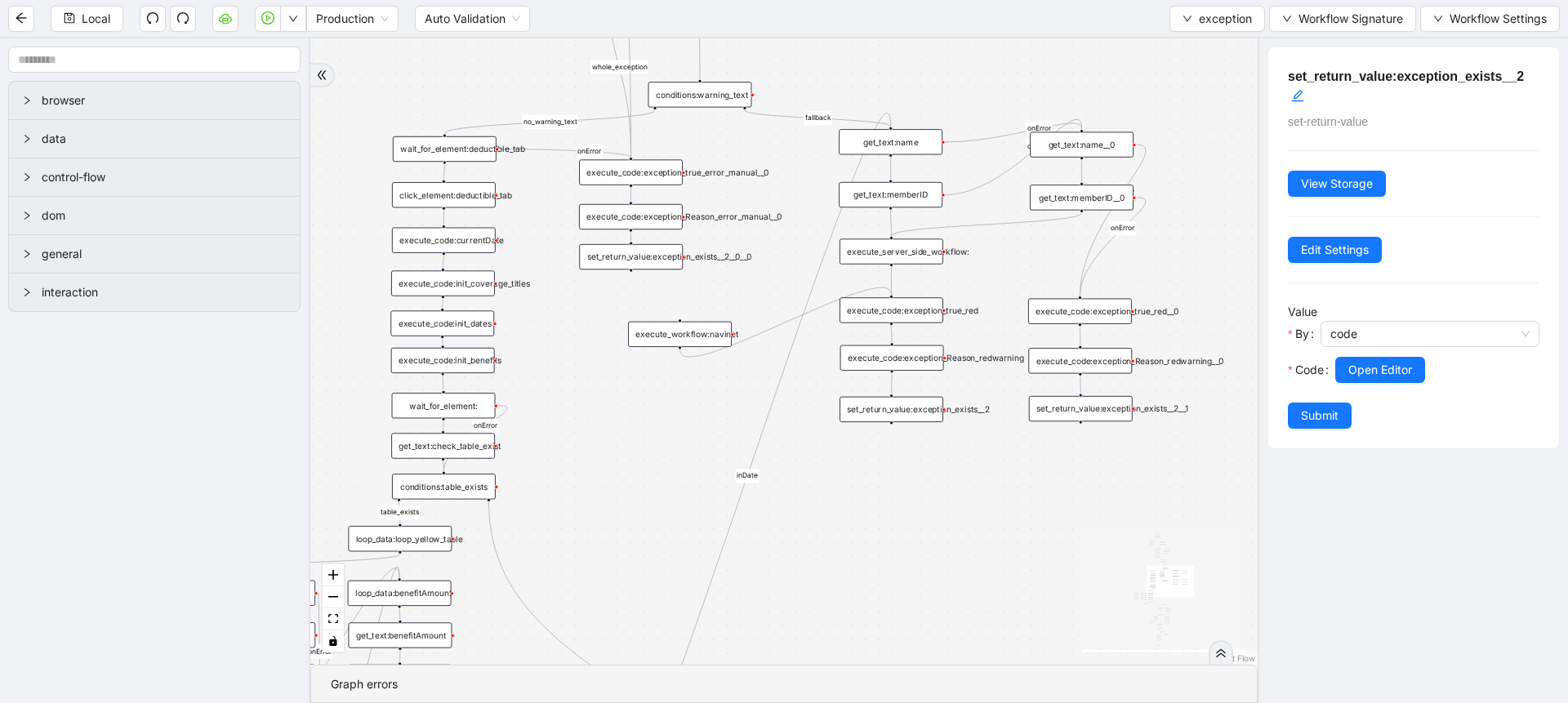
drag, startPoint x: 841, startPoint y: 524, endPoint x: 827, endPoint y: 481, distance: 45.2
click at [827, 481] on div "no_warning_text fallback fallback table_exists benefitValid fallback fallback c…" at bounding box center [784, 351] width 947 height 626
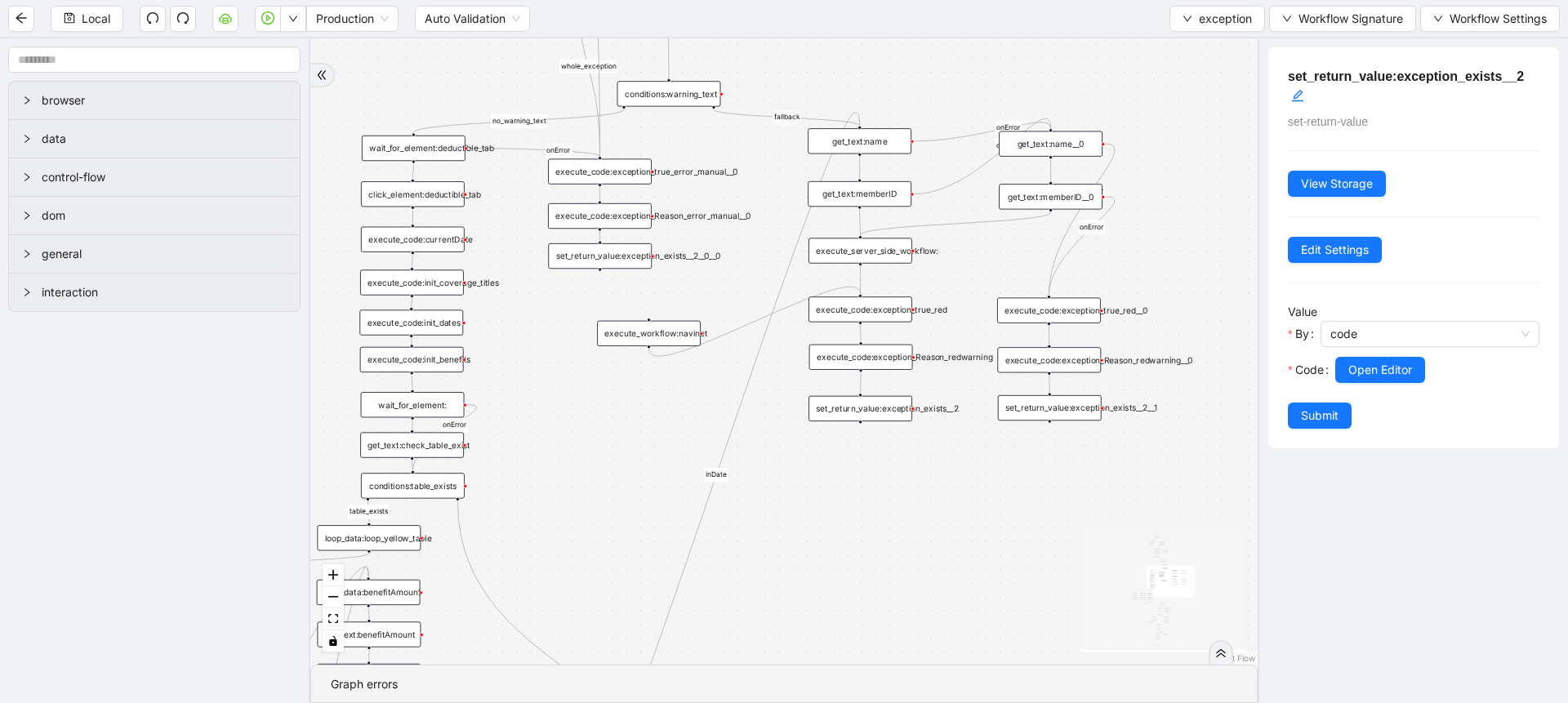
drag, startPoint x: 886, startPoint y: 535, endPoint x: 855, endPoint y: 533, distance: 31.1
click at [855, 533] on div "no_warning_text fallback fallback table_exists benefitValid fallback fallback c…" at bounding box center [784, 351] width 947 height 626
click at [699, 102] on div "conditions:warning_text" at bounding box center [668, 94] width 103 height 26
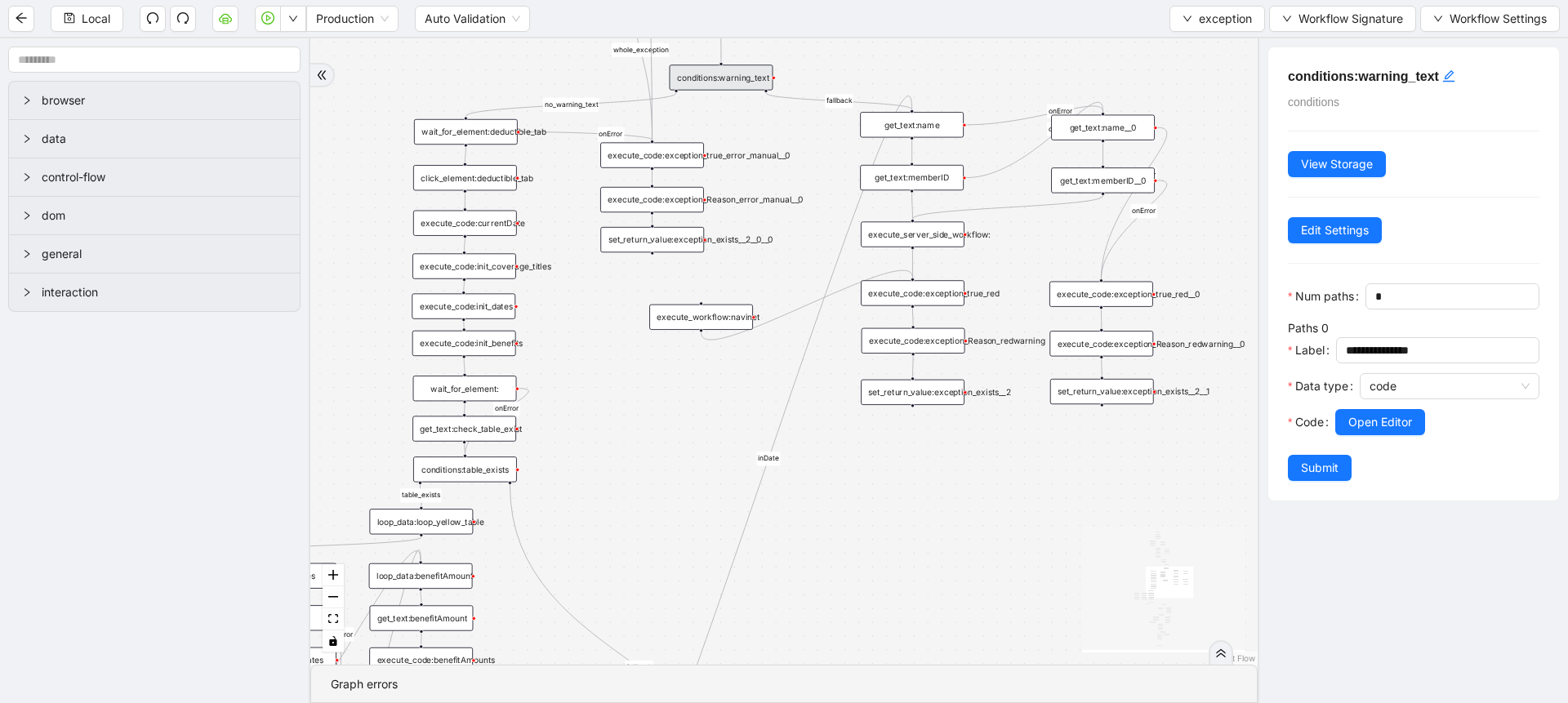
drag, startPoint x: 819, startPoint y: 535, endPoint x: 872, endPoint y: 518, distance: 55.7
click at [872, 518] on div "no_warning_text fallback fallback table_exists benefitValid fallback fallback c…" at bounding box center [784, 351] width 947 height 626
click at [933, 243] on div "execute_server_side_workflow:" at bounding box center [912, 234] width 103 height 26
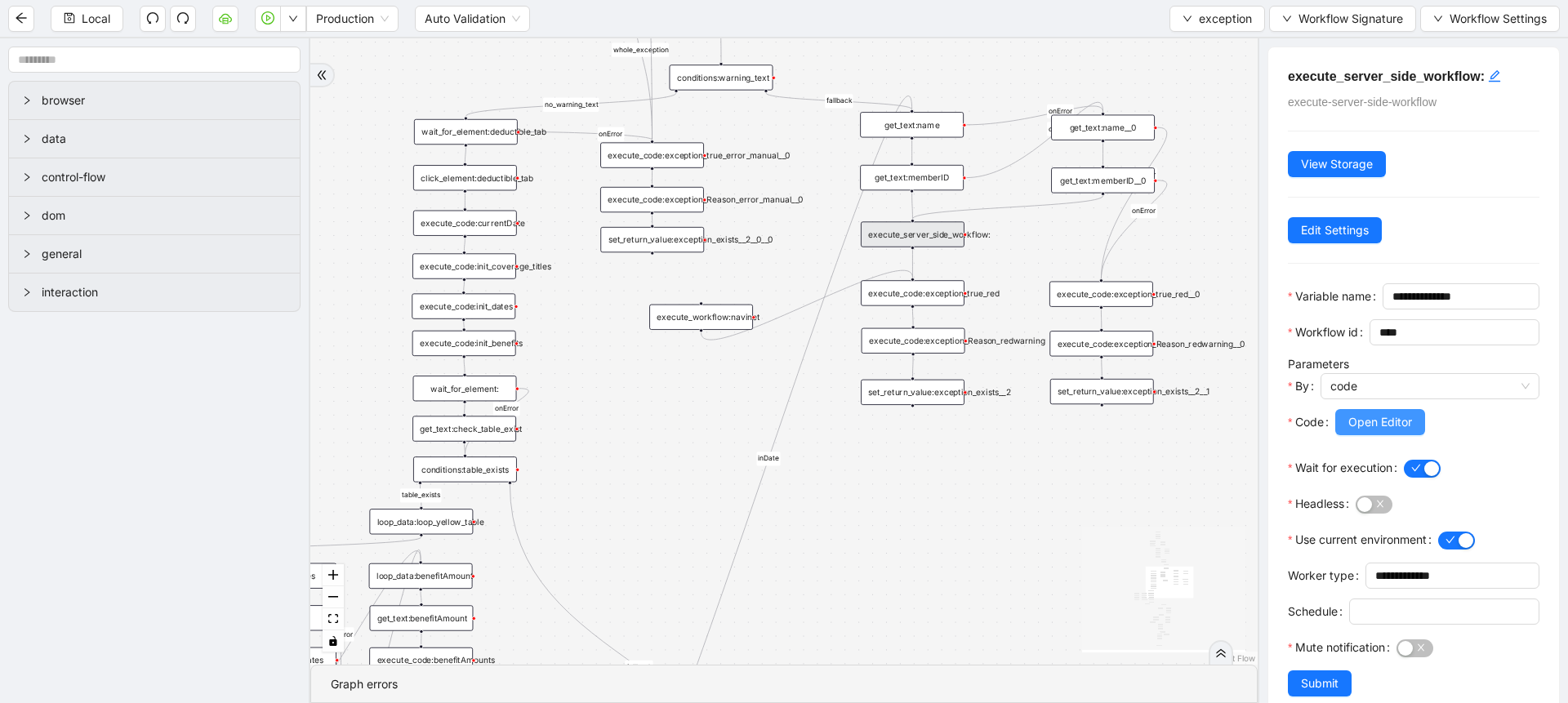
click at [1377, 431] on span "Open Editor" at bounding box center [1380, 422] width 64 height 18
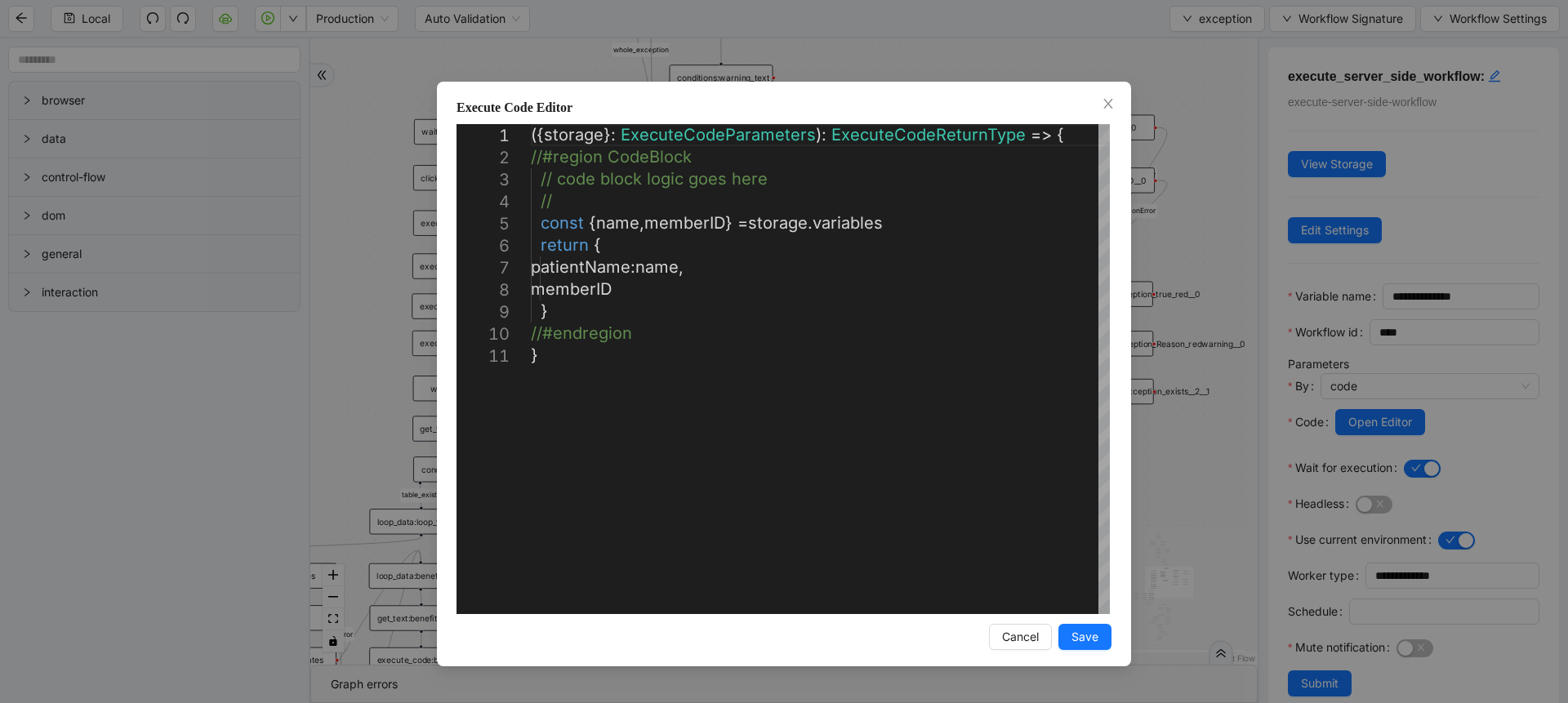
click at [1384, 265] on div "**********" at bounding box center [784, 352] width 1568 height 703
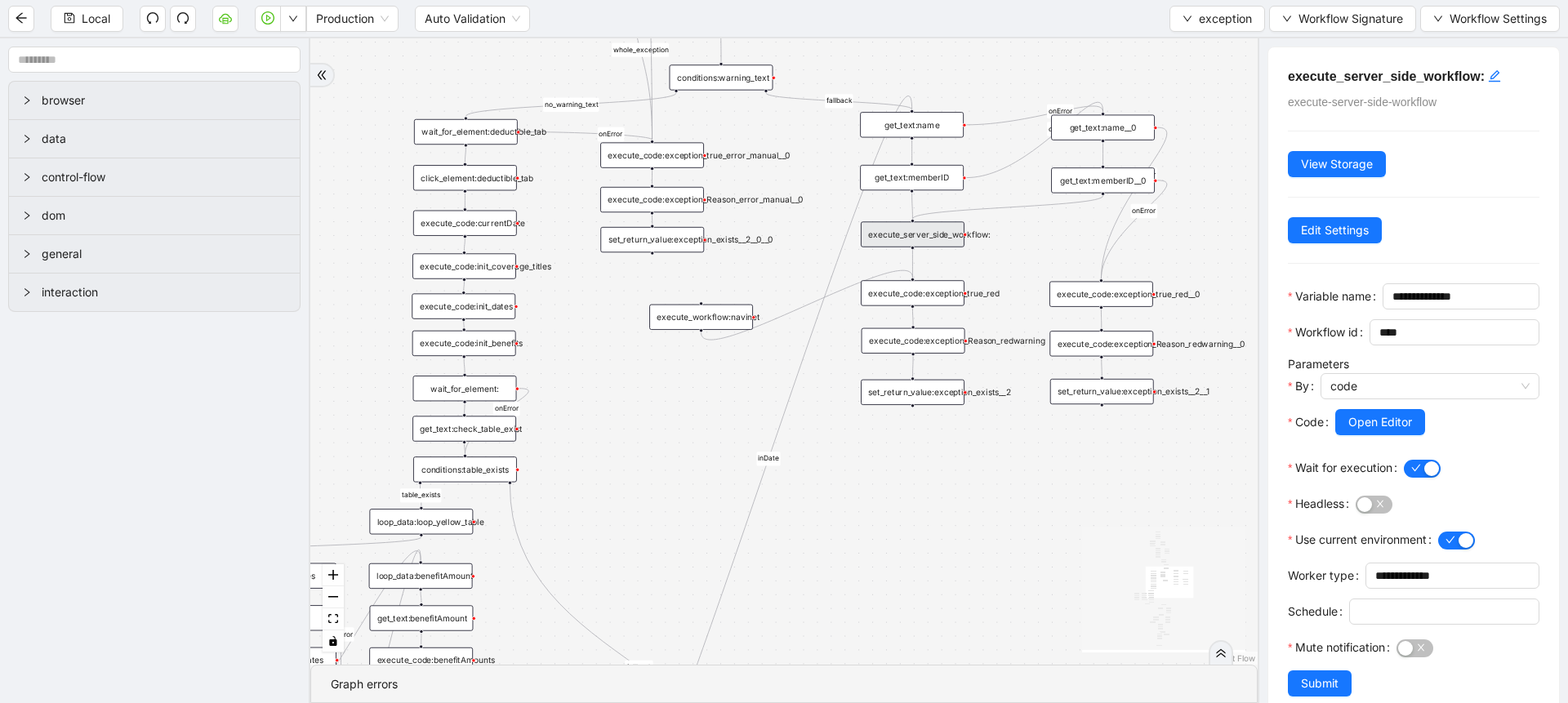
click at [909, 298] on div "execute_code:exception_true_red" at bounding box center [912, 292] width 103 height 26
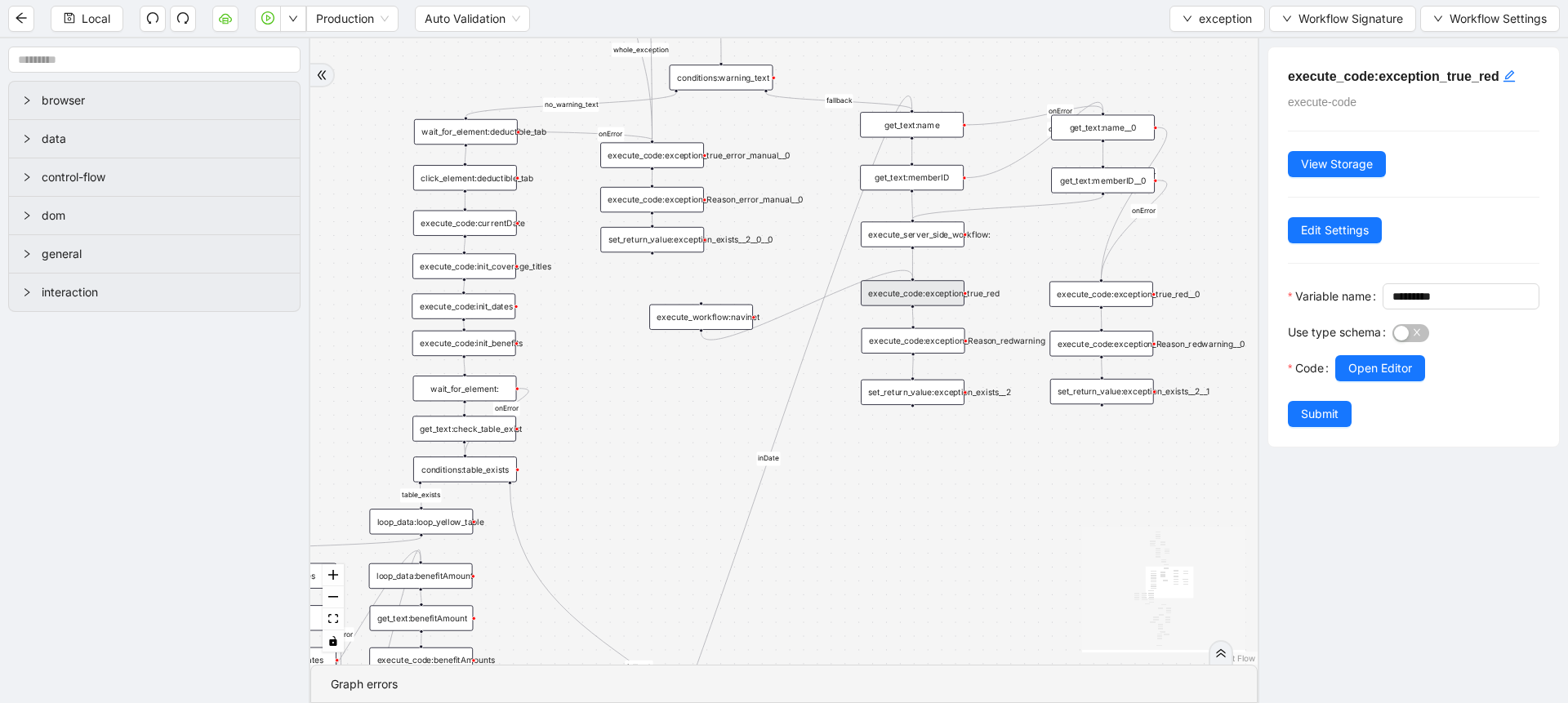
click at [560, 343] on div "no_warning_text fallback fallback table_exists benefitValid fallback fallback c…" at bounding box center [784, 351] width 947 height 626
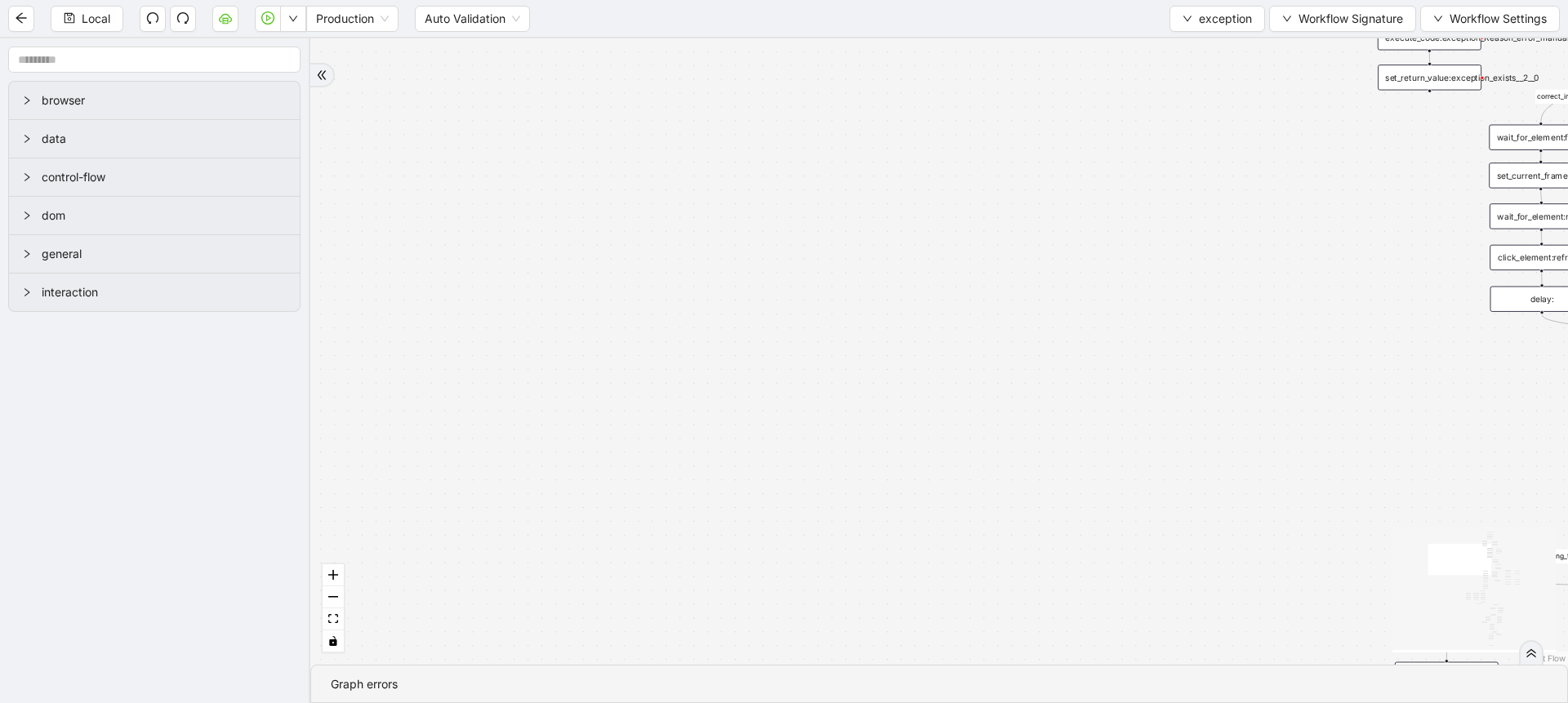
drag, startPoint x: 551, startPoint y: 305, endPoint x: 1562, endPoint y: 756, distance: 1107.0
click at [1562, 702] on html "Local Production Auto Validation exception Workflow Signature Workflow Settings…" at bounding box center [784, 352] width 1568 height 703
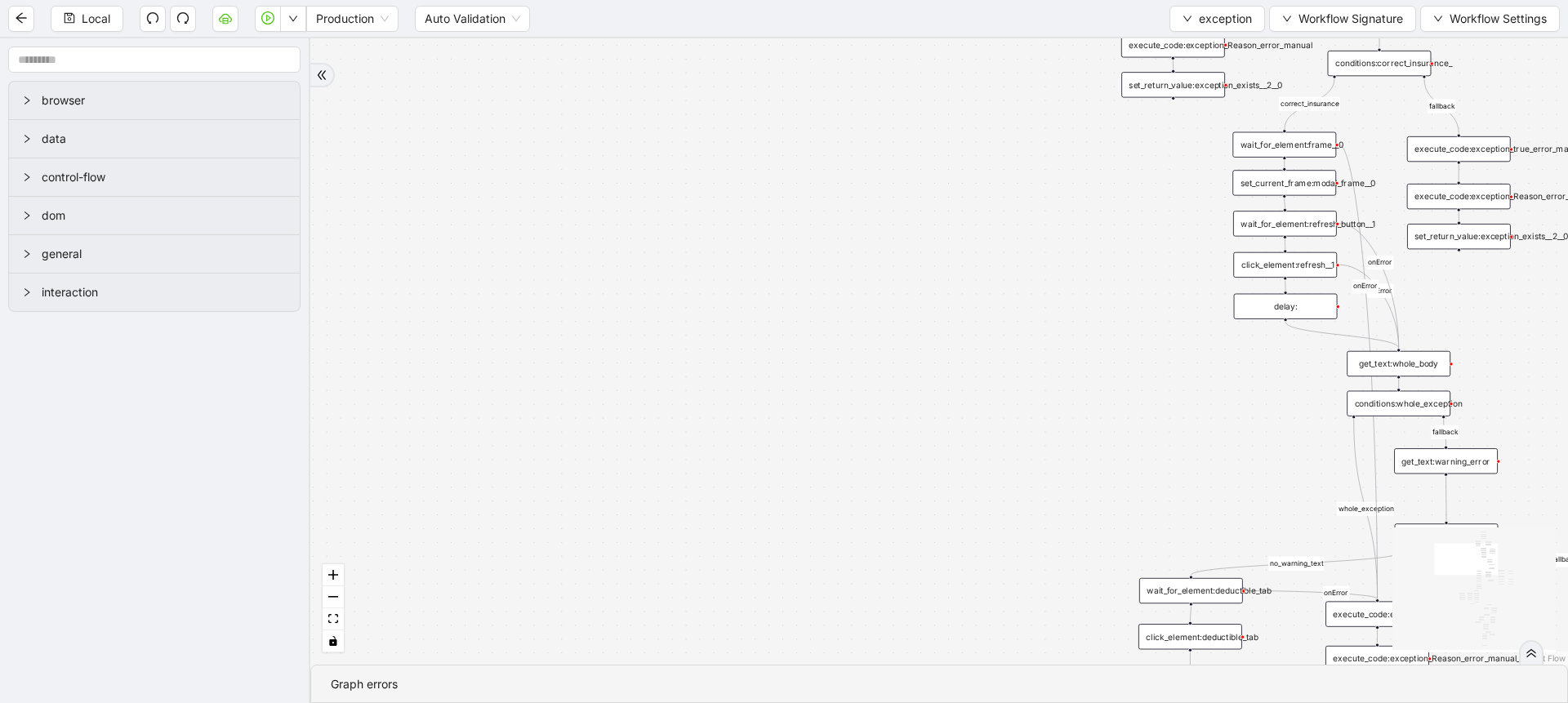
drag, startPoint x: 1281, startPoint y: 368, endPoint x: 999, endPoint y: 369, distance: 282.0
click at [999, 369] on div "no_warning_text fallback fallback table_exists benefitValid fallback fallback c…" at bounding box center [939, 351] width 1258 height 626
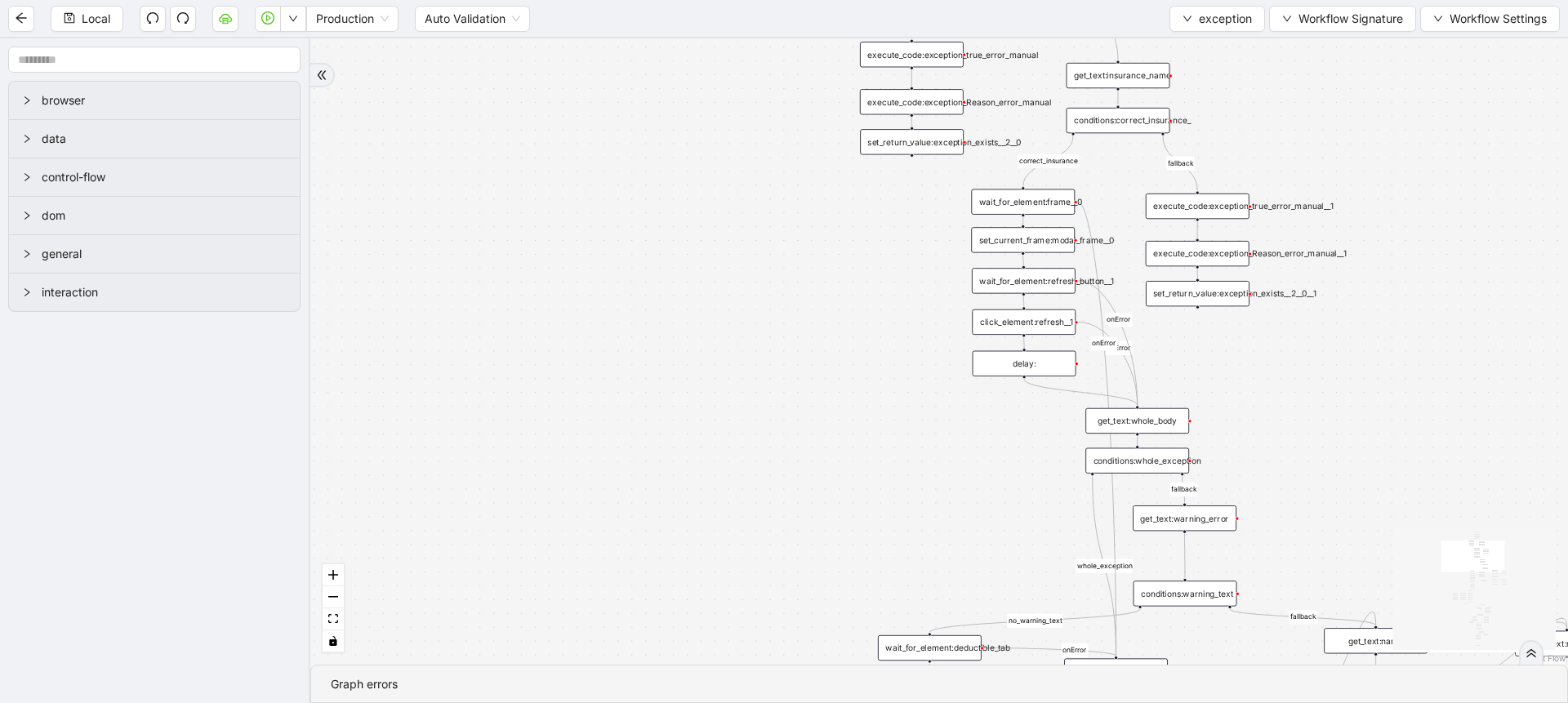
drag, startPoint x: 999, startPoint y: 369, endPoint x: 736, endPoint y: 433, distance: 270.7
click at [736, 433] on div "no_warning_text fallback fallback table_exists benefitValid fallback fallback c…" at bounding box center [939, 351] width 1258 height 626
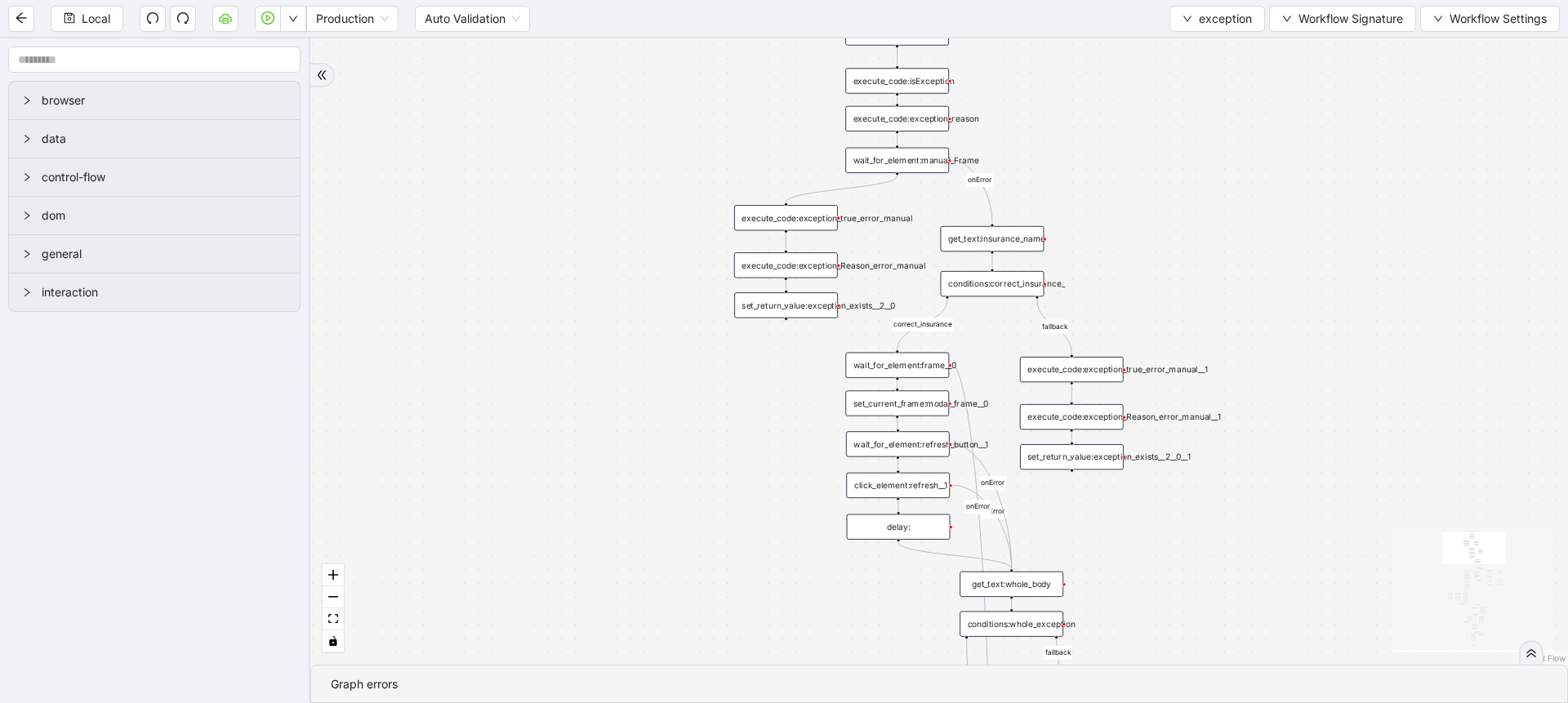
drag, startPoint x: 736, startPoint y: 433, endPoint x: 610, endPoint y: 594, distance: 204.4
click at [610, 594] on div "no_warning_text fallback fallback table_exists benefitValid fallback fallback c…" at bounding box center [939, 351] width 1258 height 626
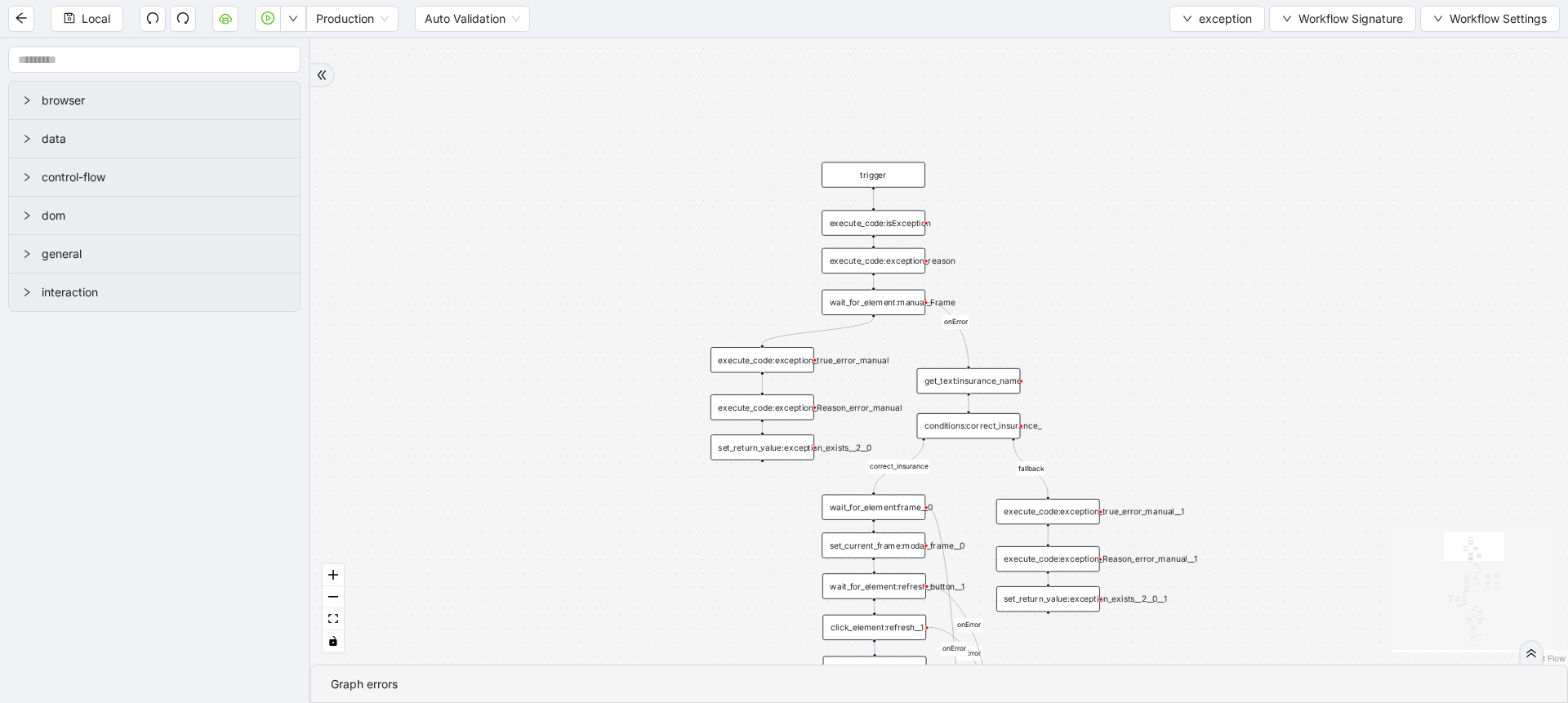
drag, startPoint x: 610, startPoint y: 594, endPoint x: 584, endPoint y: 738, distance: 146.3
click at [584, 702] on html "Local Production Auto Validation exception Workflow Signature Workflow Settings…" at bounding box center [784, 352] width 1568 height 703
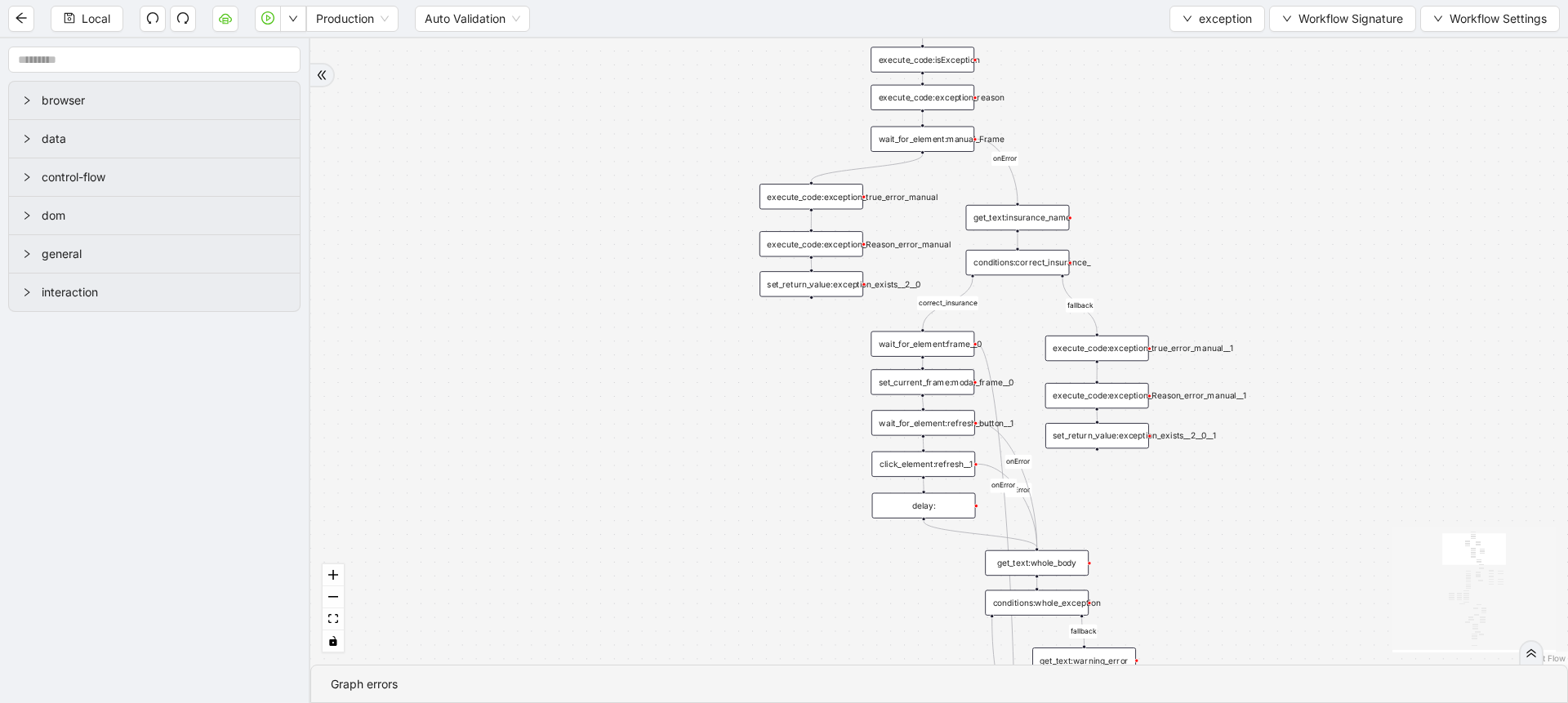
drag, startPoint x: 610, startPoint y: 654, endPoint x: 711, endPoint y: 367, distance: 304.3
click at [711, 367] on div "no_warning_text fallback fallback table_exists benefitValid fallback fallback c…" at bounding box center [939, 351] width 1258 height 626
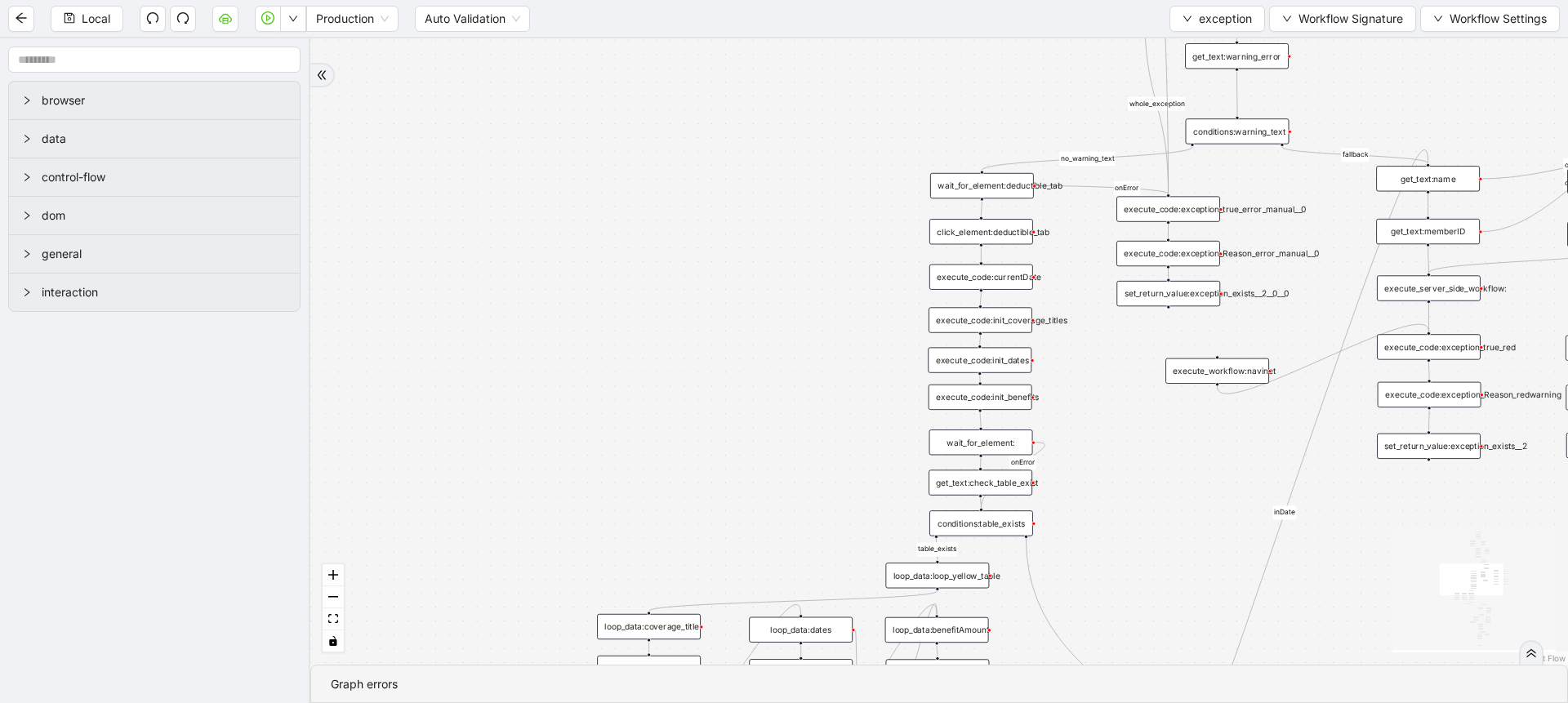
drag, startPoint x: 711, startPoint y: 367, endPoint x: 805, endPoint y: -113, distance: 489.1
click at [805, 0] on html "Local Production Auto Validation exception Workflow Signature Workflow Settings…" at bounding box center [784, 352] width 1568 height 703
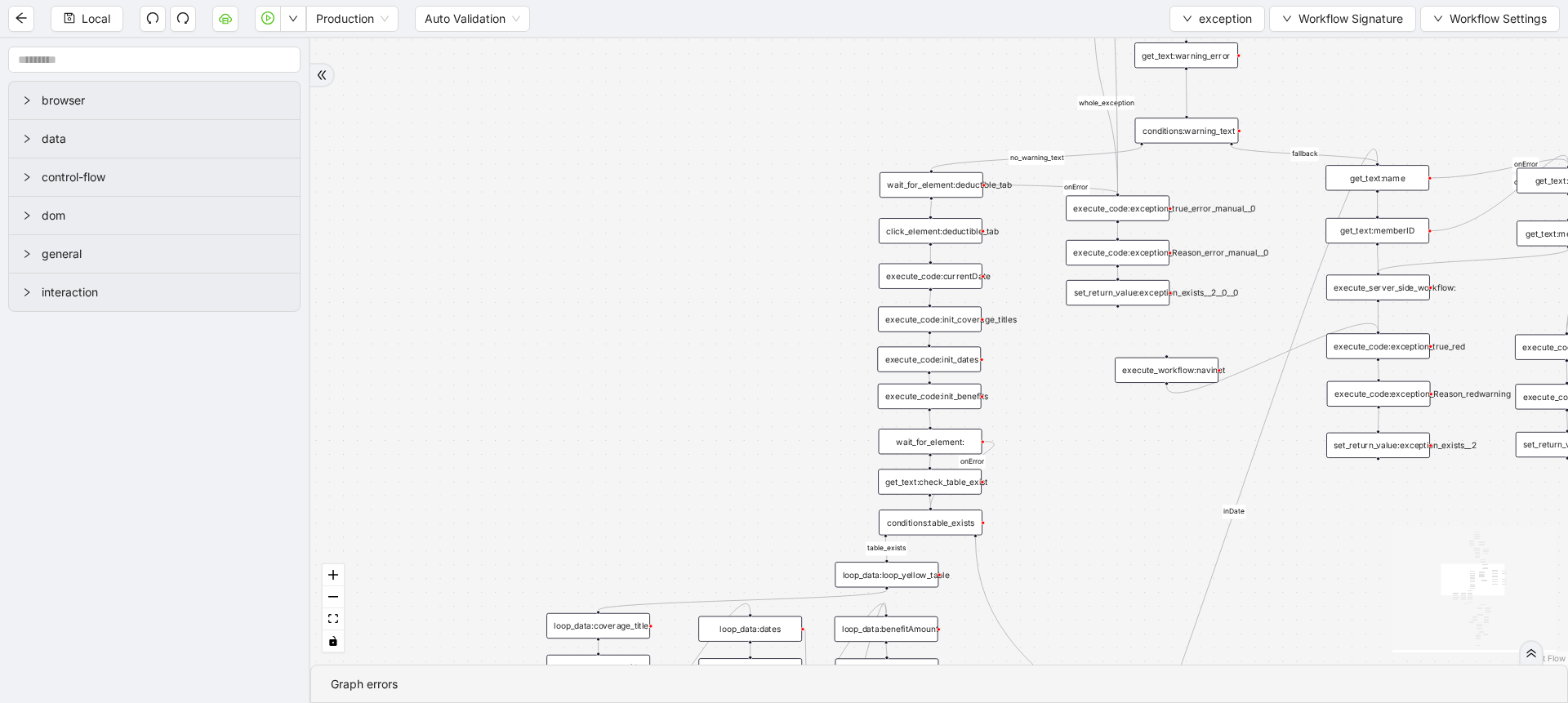
drag, startPoint x: 672, startPoint y: 42, endPoint x: 628, endPoint y: 38, distance: 44.2
click at [628, 38] on div "no_warning_text fallback fallback table_exists benefitValid fallback fallback c…" at bounding box center [939, 351] width 1258 height 626
click at [1313, 556] on div "no_warning_text fallback fallback table_exists benefitValid fallback fallback c…" at bounding box center [939, 351] width 1258 height 626
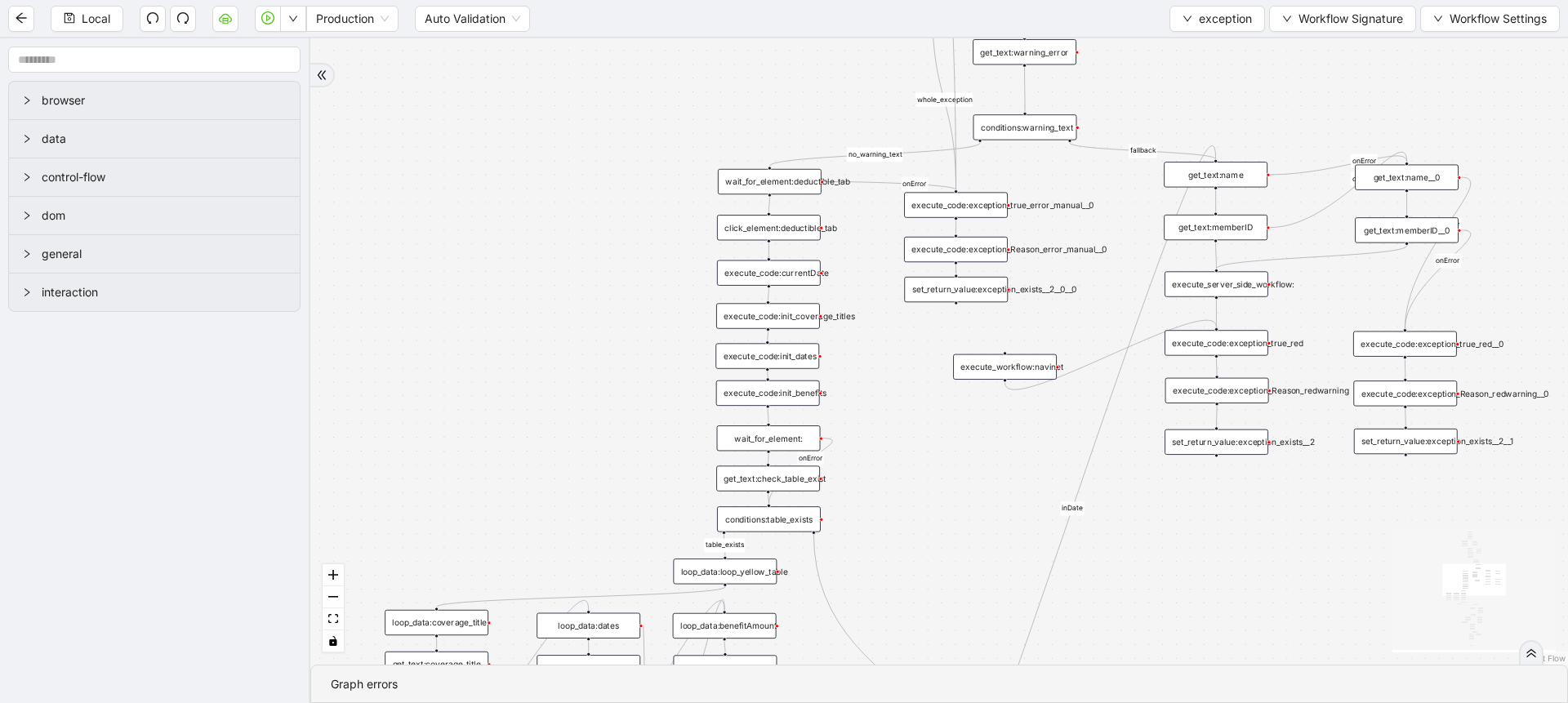
drag, startPoint x: 1313, startPoint y: 556, endPoint x: 1158, endPoint y: 556, distance: 155.0
click at [1158, 556] on div "no_warning_text fallback fallback table_exists benefitValid fallback fallback c…" at bounding box center [939, 351] width 1258 height 626
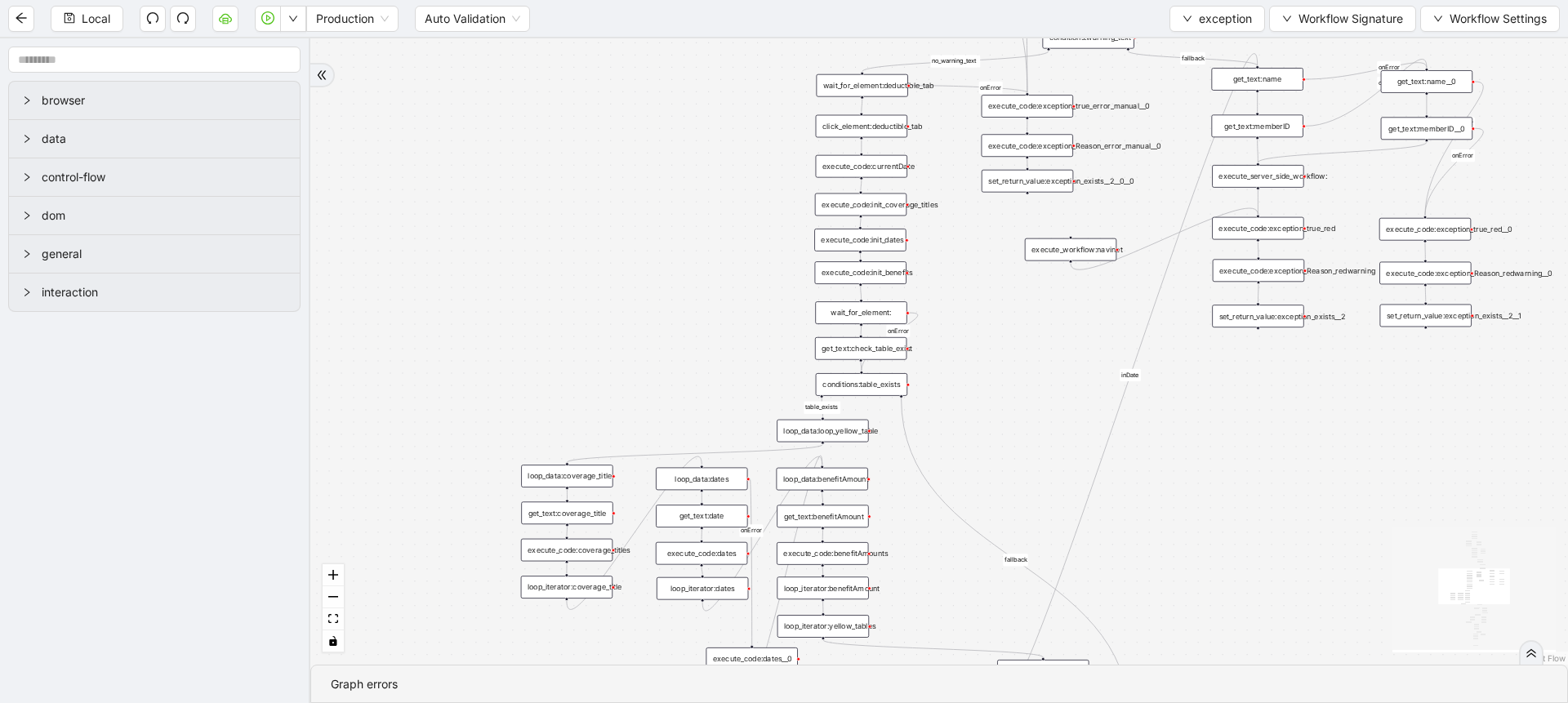
drag, startPoint x: 957, startPoint y: 520, endPoint x: 999, endPoint y: 383, distance: 143.3
click at [999, 383] on div "no_warning_text fallback fallback table_exists benefitValid fallback fallback c…" at bounding box center [939, 351] width 1258 height 626
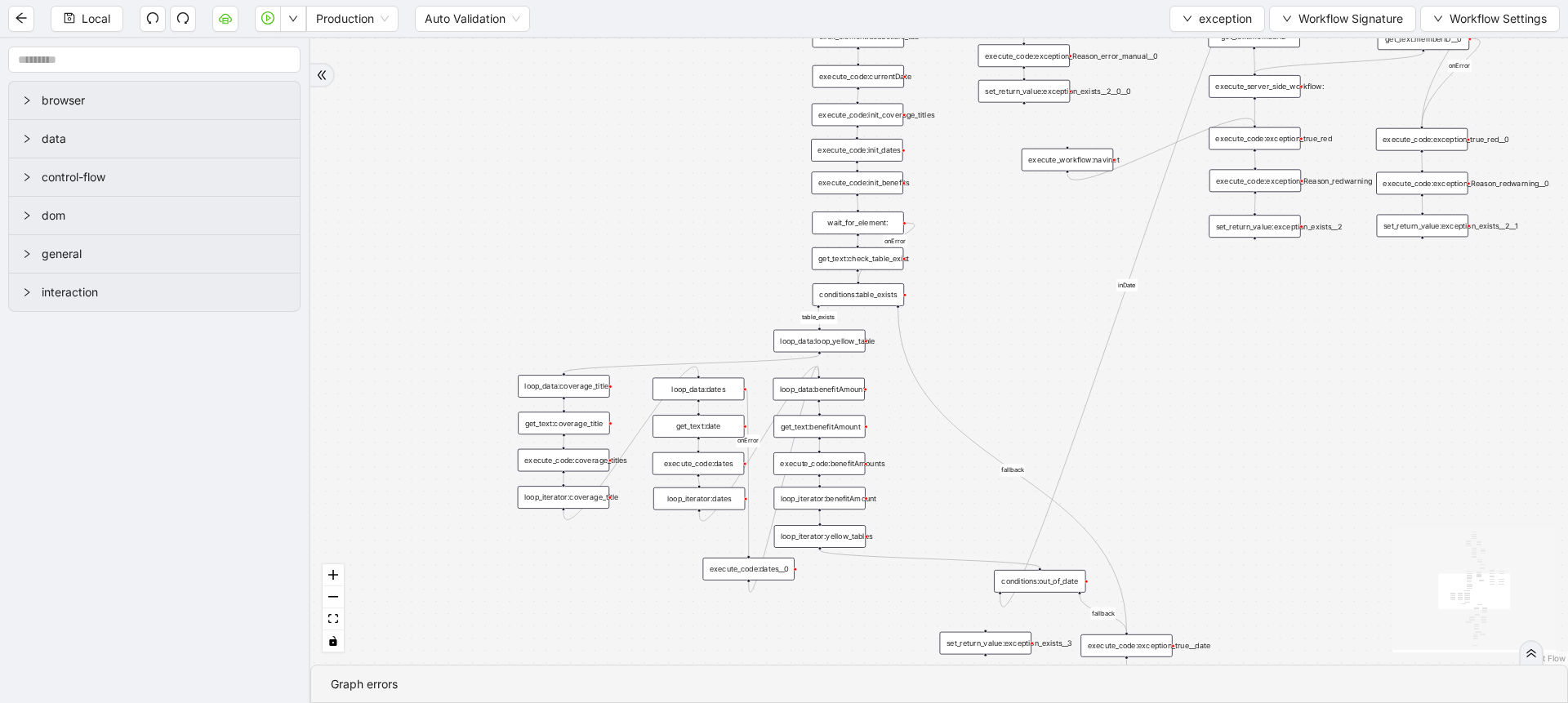
drag, startPoint x: 999, startPoint y: 383, endPoint x: 996, endPoint y: 292, distance: 91.0
click at [996, 292] on div "no_warning_text fallback fallback table_exists benefitValid fallback fallback c…" at bounding box center [939, 351] width 1258 height 626
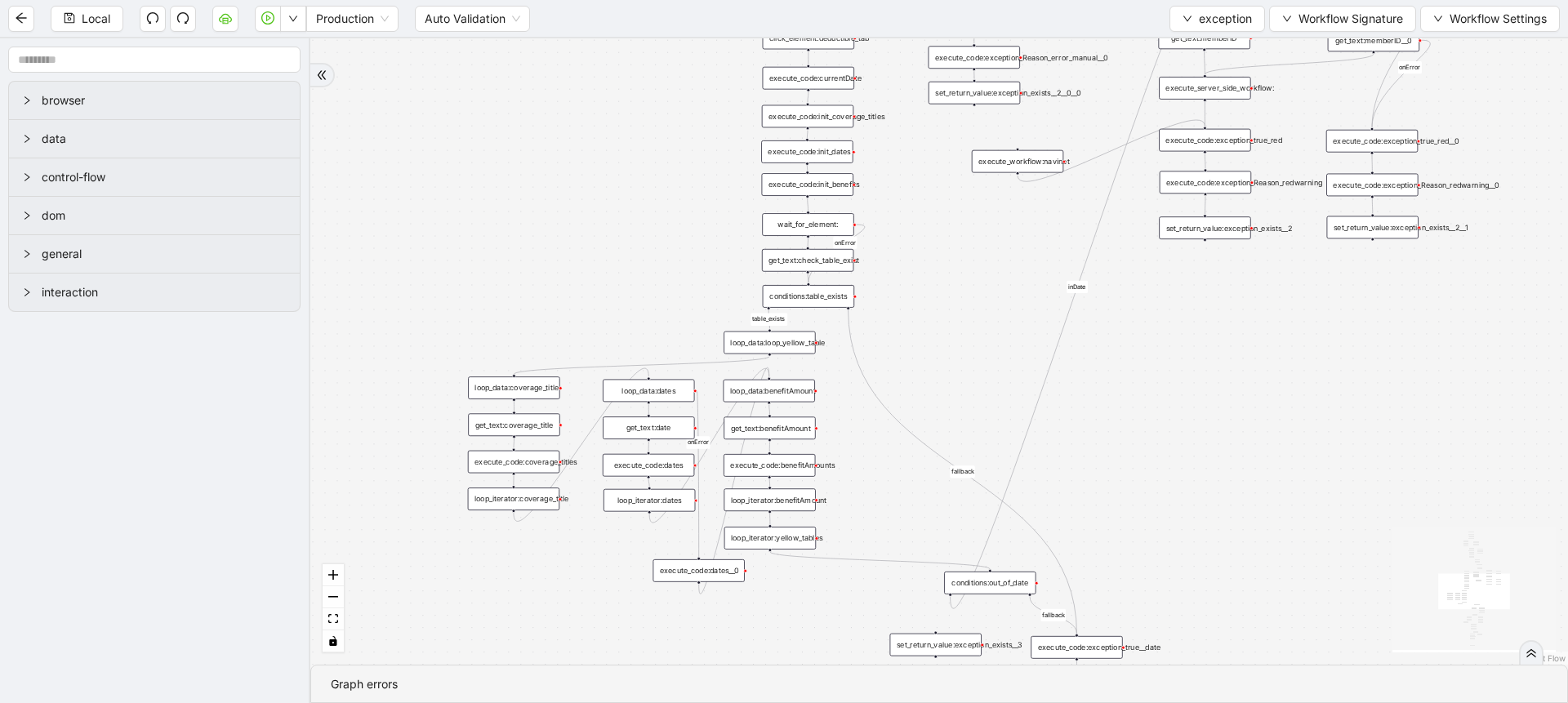
drag, startPoint x: 1029, startPoint y: 383, endPoint x: 978, endPoint y: 389, distance: 51.4
click at [978, 389] on div "no_warning_text fallback fallback table_exists benefitValid fallback fallback c…" at bounding box center [939, 351] width 1258 height 626
click at [268, 17] on icon "play-circle" at bounding box center [268, 18] width 13 height 13
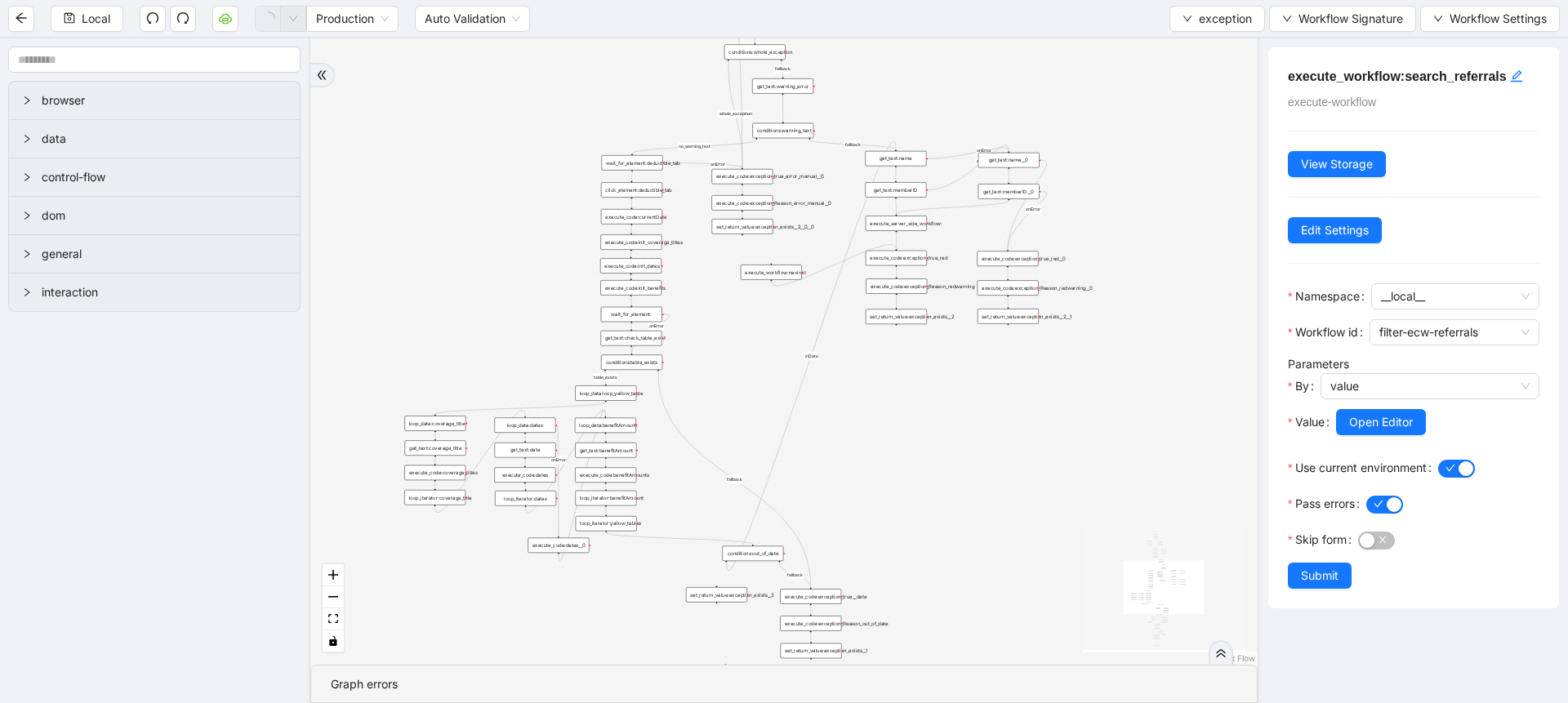
drag, startPoint x: 468, startPoint y: 216, endPoint x: 380, endPoint y: 392, distance: 196.8
click at [380, 392] on div "no_warning_text fallback fallback table_exists benefitValid fallback fallback c…" at bounding box center [784, 351] width 947 height 626
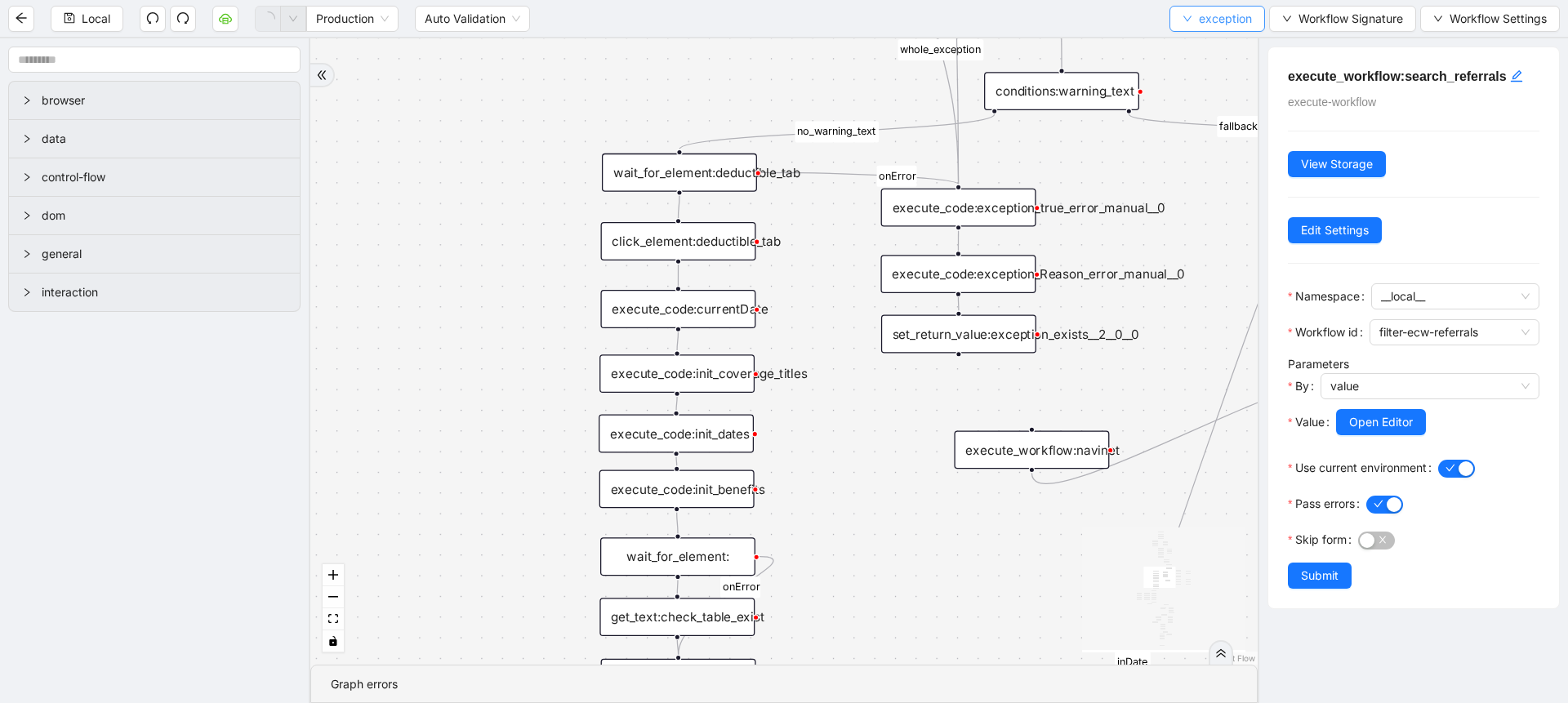
click at [1207, 20] on span "exception" at bounding box center [1225, 19] width 53 height 18
click at [1201, 45] on span "Select" at bounding box center [1216, 50] width 70 height 18
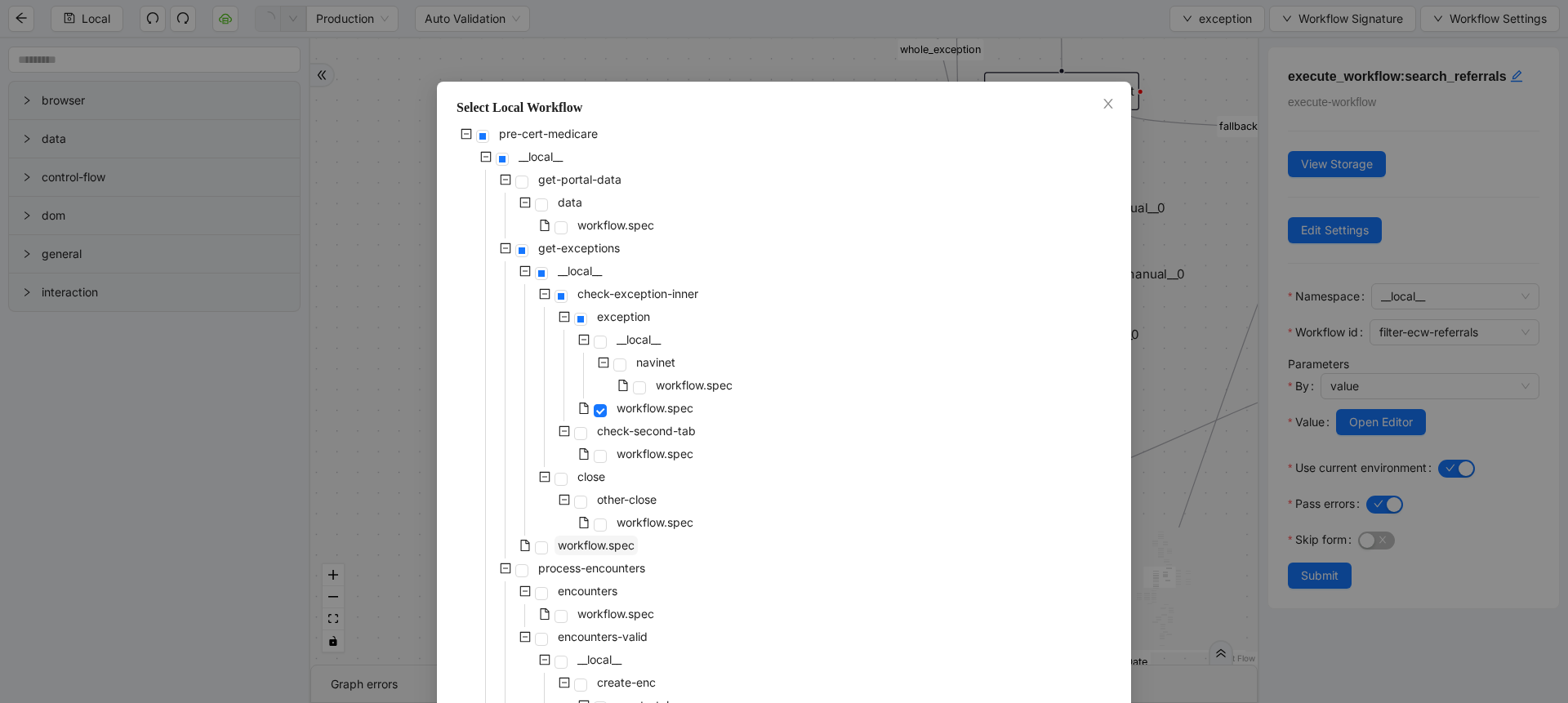
click at [614, 541] on span "workflow.spec" at bounding box center [595, 545] width 77 height 14
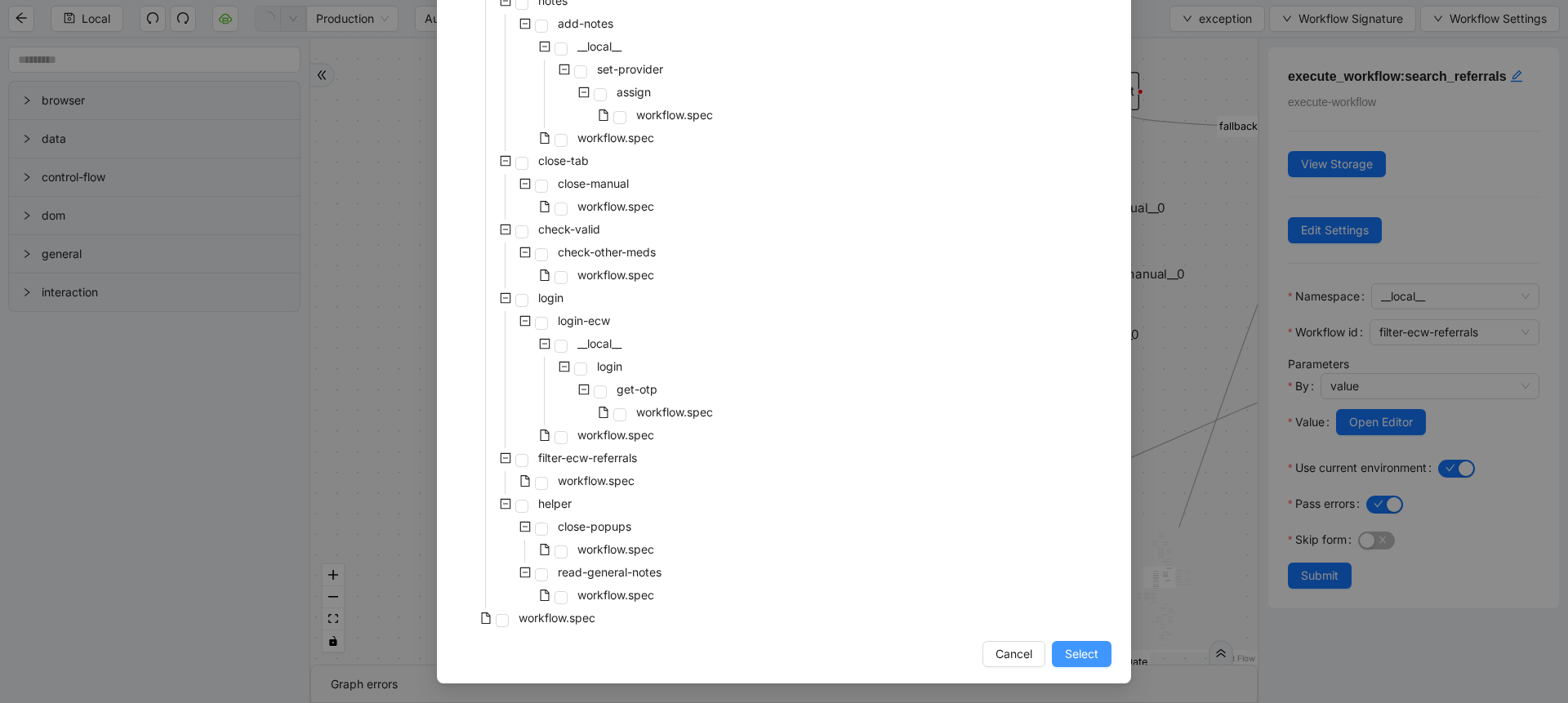
click at [1055, 660] on button "Select" at bounding box center [1081, 654] width 59 height 26
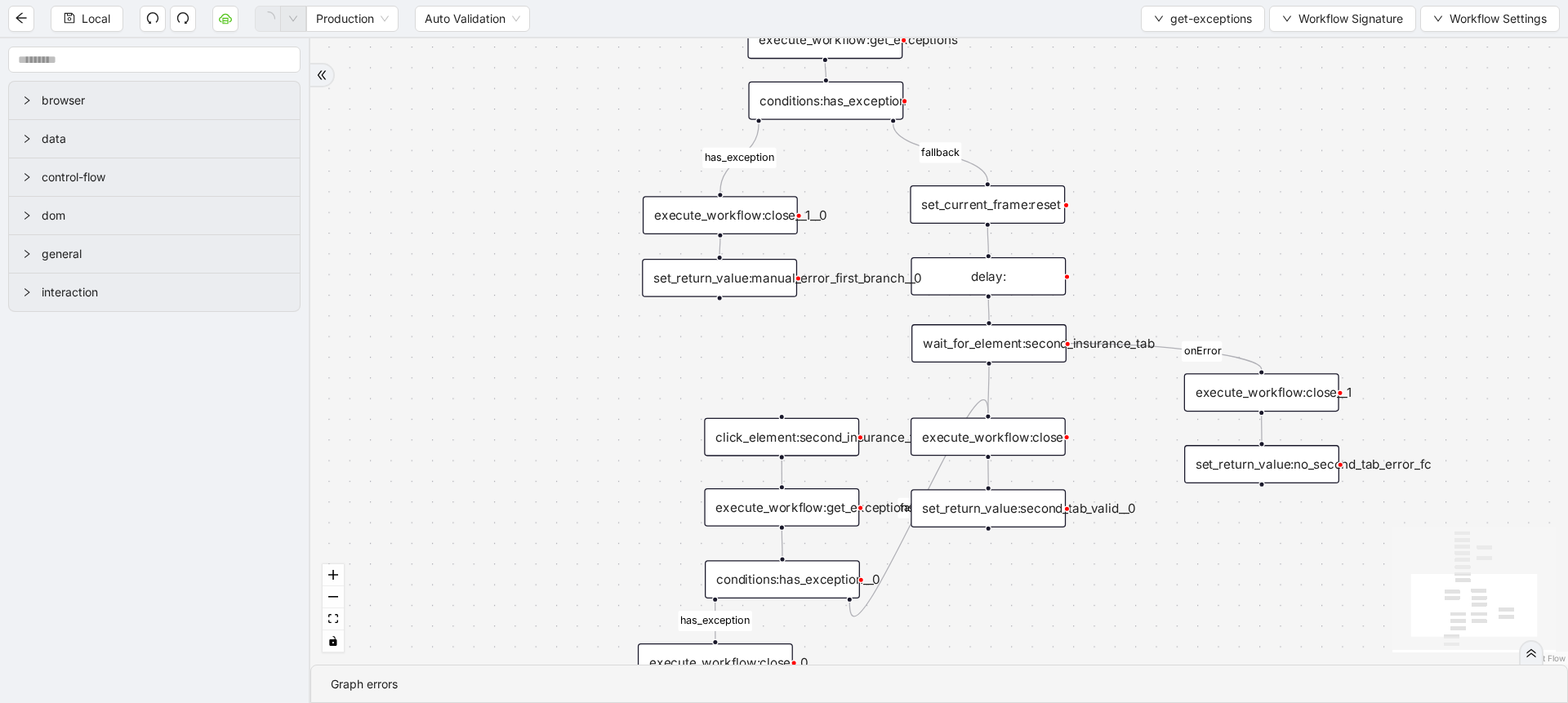
drag, startPoint x: 945, startPoint y: 306, endPoint x: 804, endPoint y: 427, distance: 185.8
click at [804, 427] on div "fallback fallback has_exception has_exception onError trigger click_element:cli…" at bounding box center [939, 351] width 1258 height 626
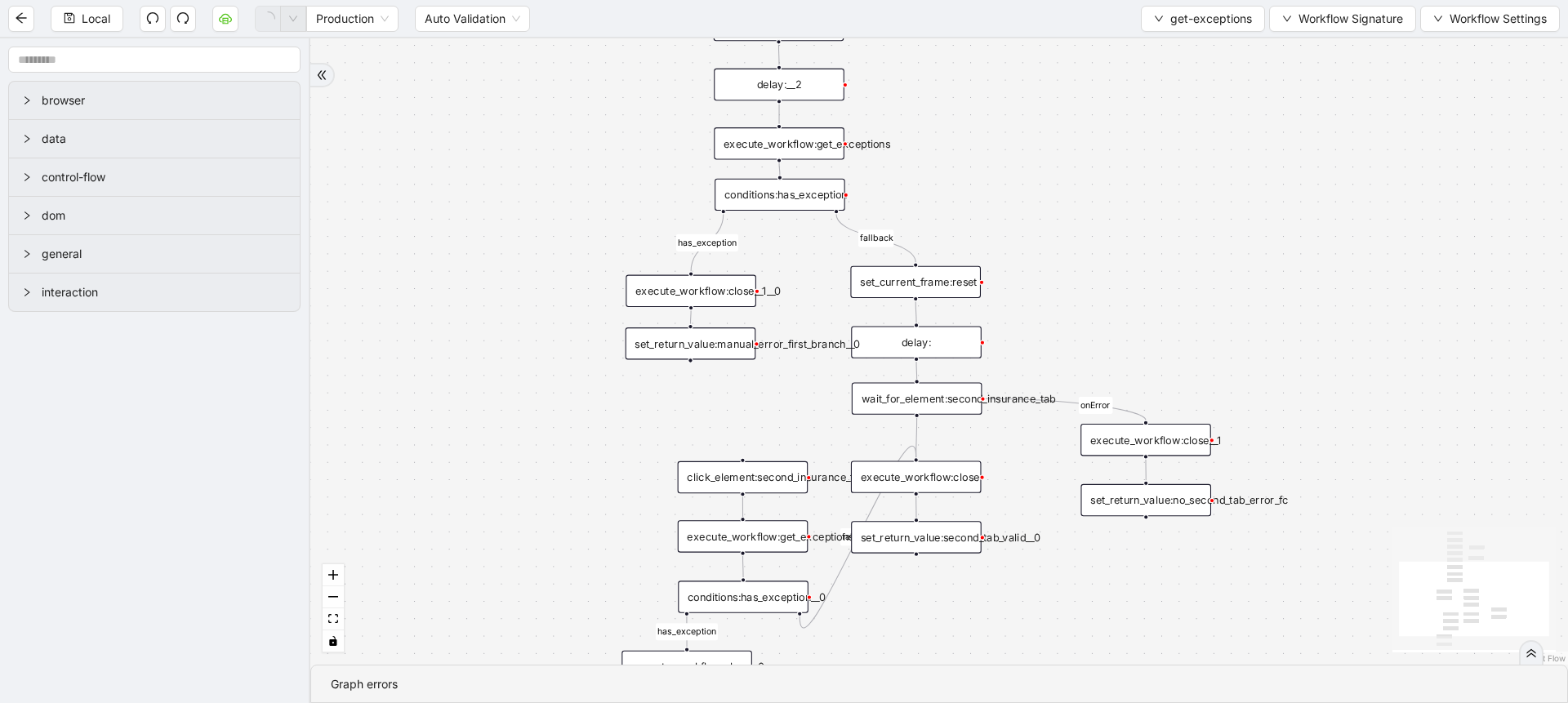
click at [786, 193] on div "conditions:has_exception" at bounding box center [780, 194] width 131 height 32
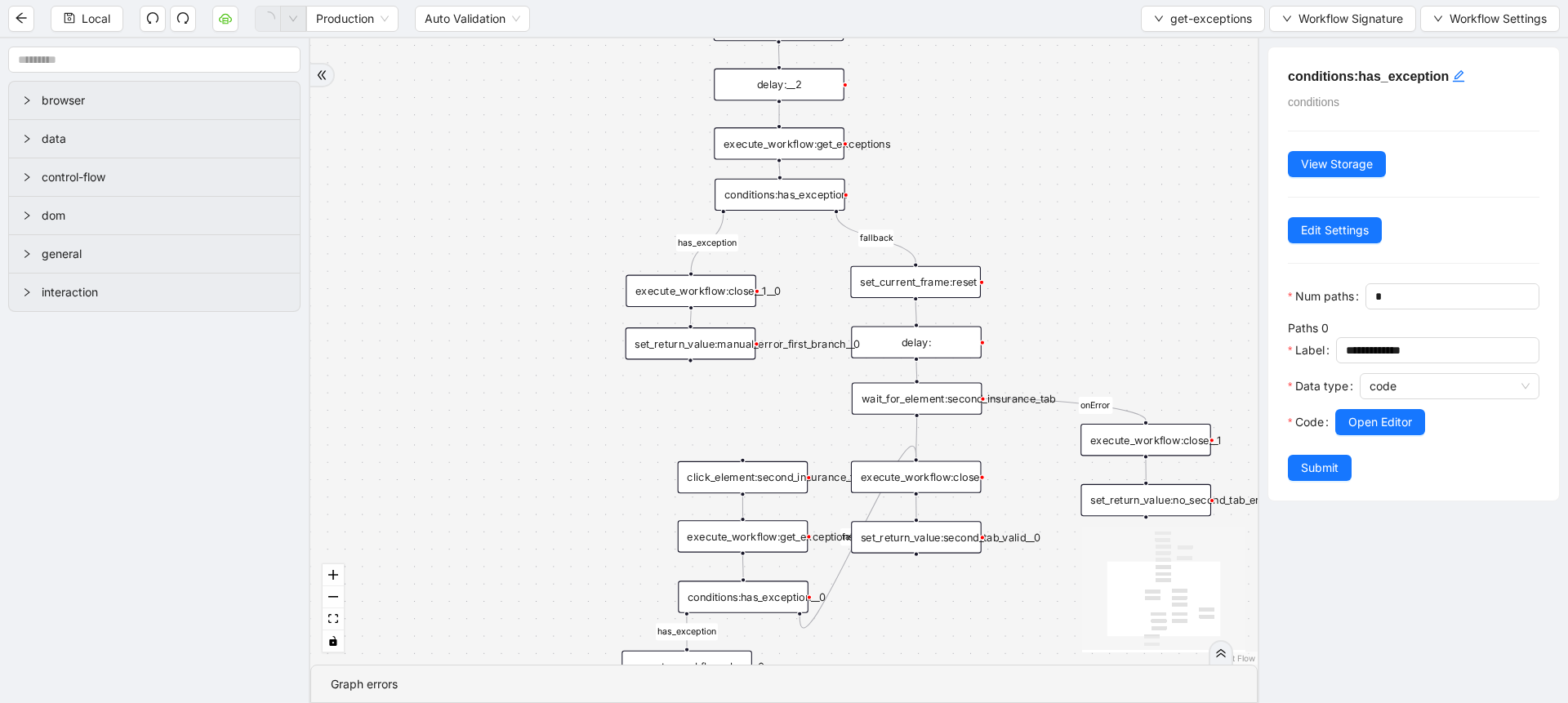
click at [711, 351] on div "set_return_value:manual_error_first_branch__0" at bounding box center [691, 344] width 131 height 32
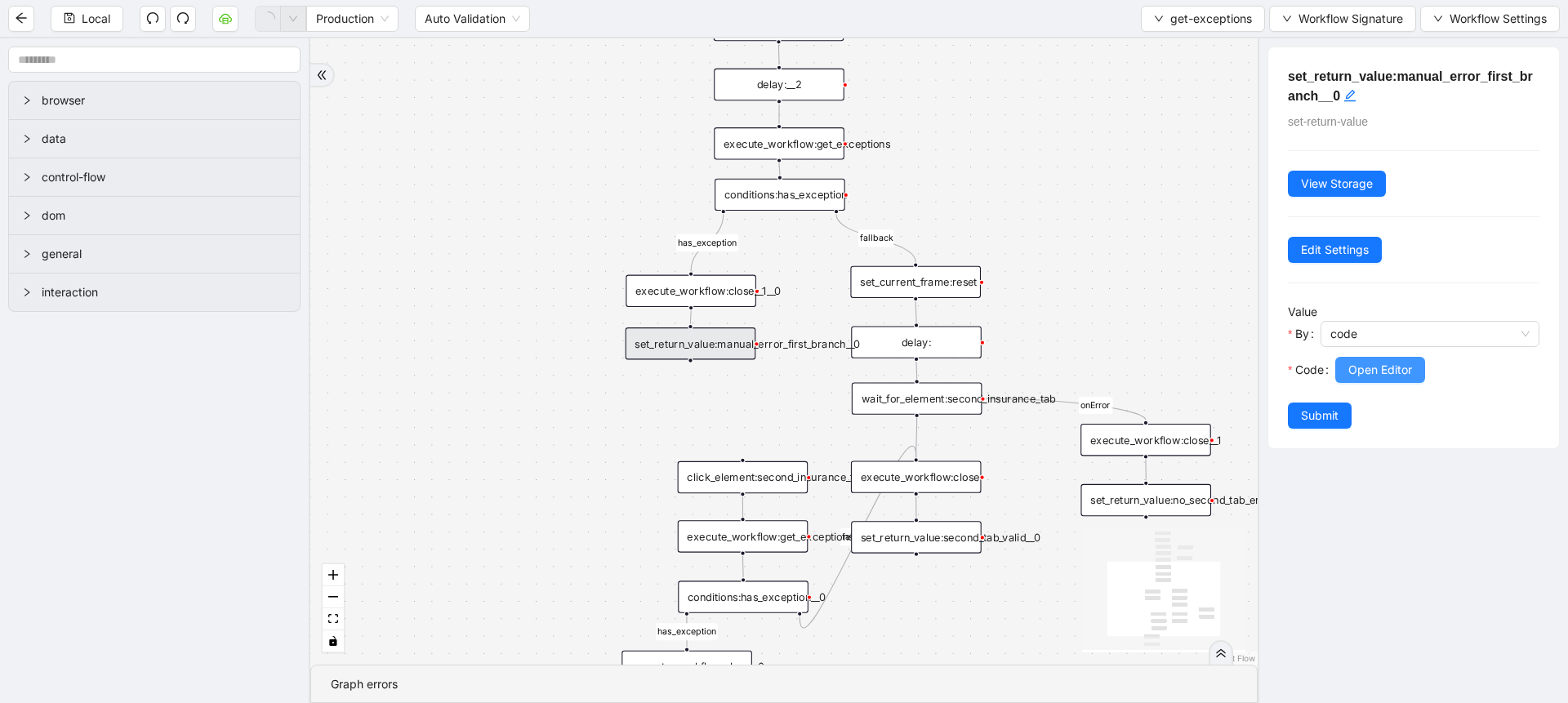
click at [1351, 373] on span "Open Editor" at bounding box center [1380, 370] width 64 height 18
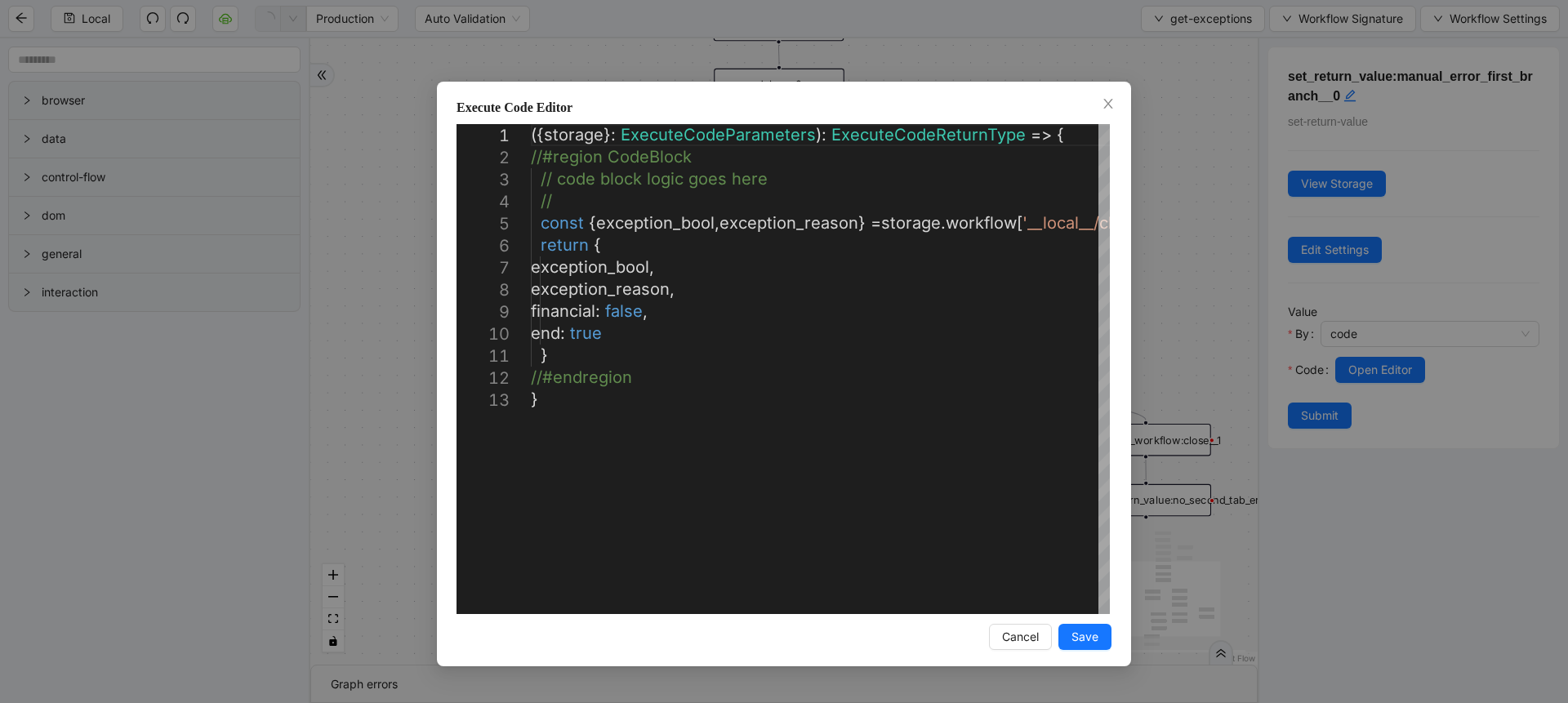
click at [1178, 293] on div "**********" at bounding box center [784, 352] width 1568 height 703
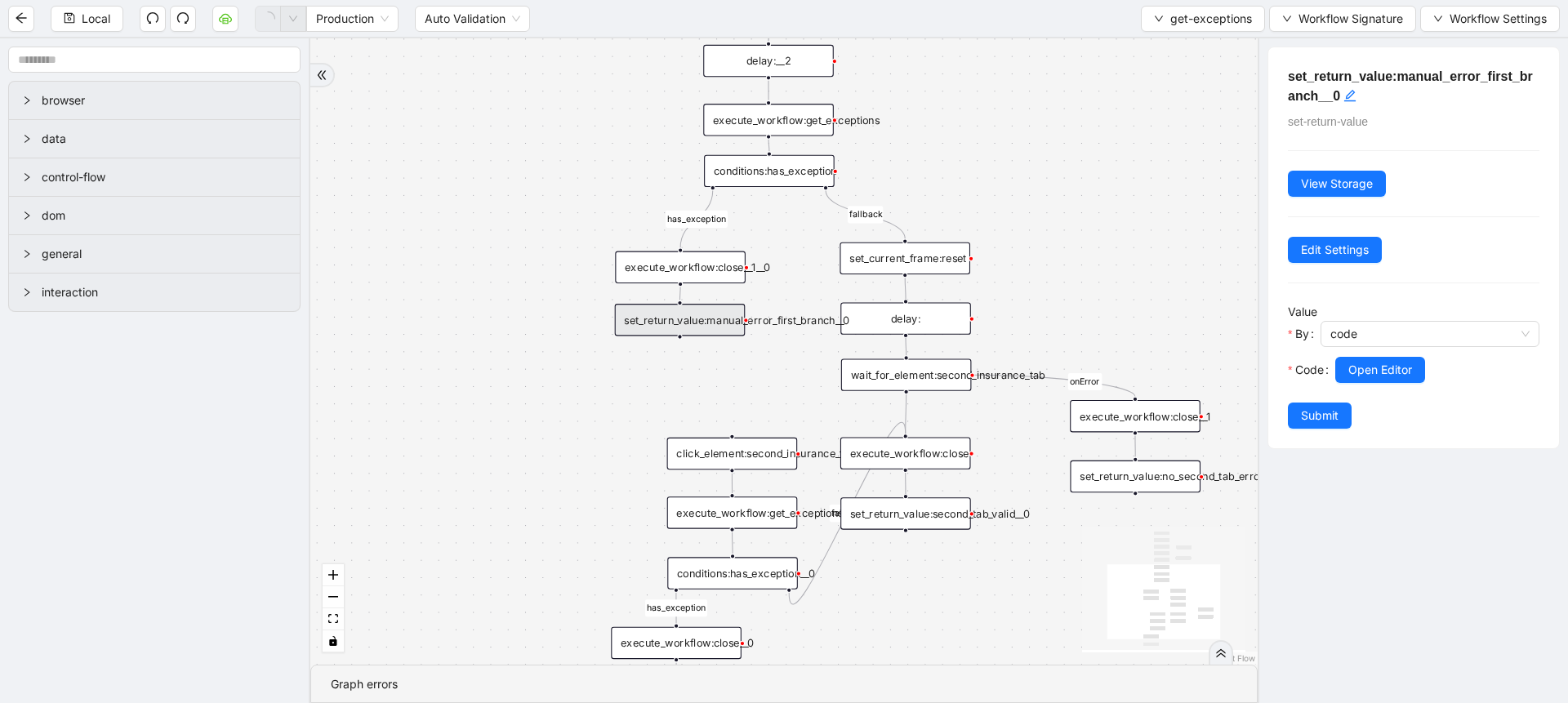
drag, startPoint x: 587, startPoint y: 457, endPoint x: 576, endPoint y: 432, distance: 27.3
click at [576, 432] on div "fallback fallback has_exception has_exception onError trigger click_element:cli…" at bounding box center [784, 351] width 947 height 626
click at [1243, 4] on div "Local Production Auto Validation get-exceptions Workflow Signature Workflow Set…" at bounding box center [784, 19] width 1568 height 37
click at [1231, 13] on span "get-exceptions" at bounding box center [1211, 19] width 81 height 18
click at [1217, 42] on span "Select" at bounding box center [1201, 50] width 98 height 18
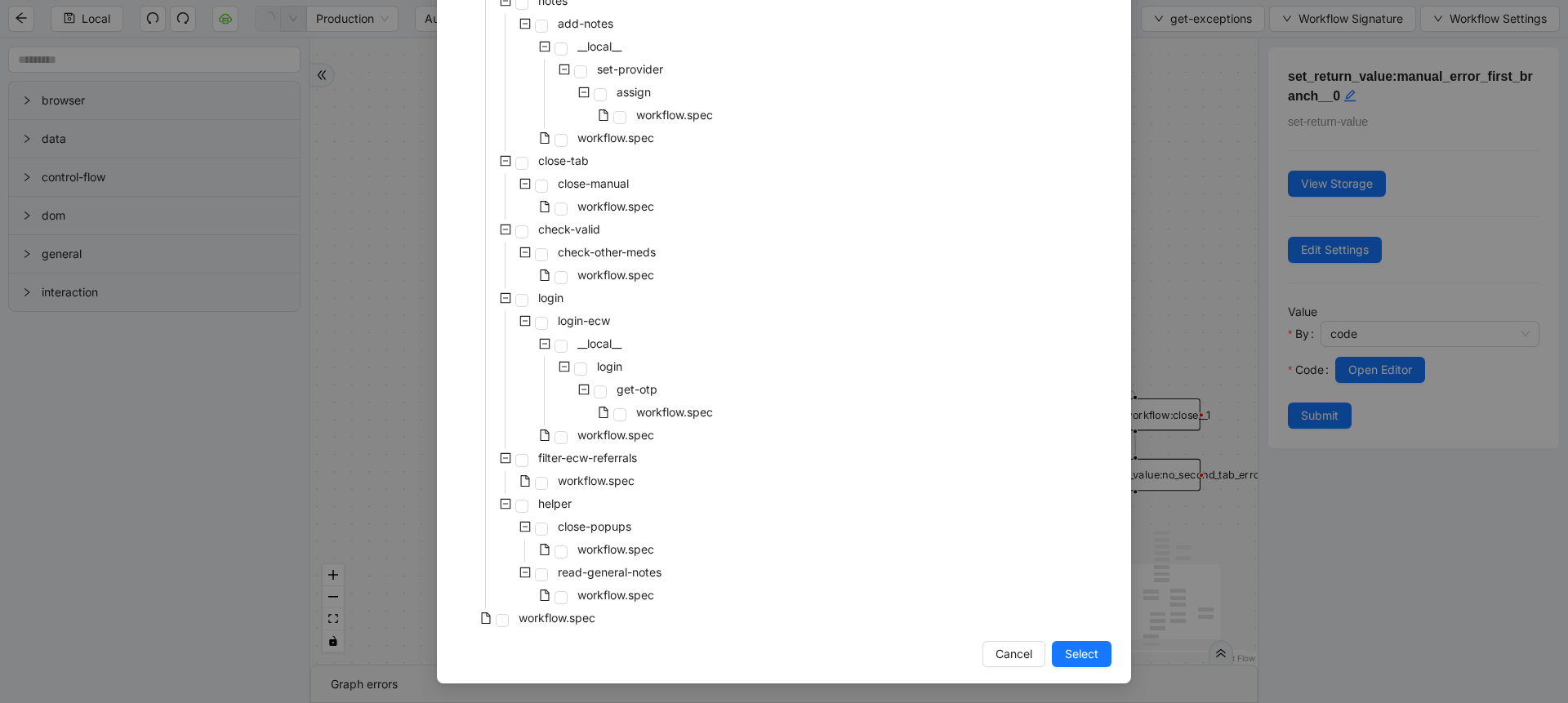
click at [579, 616] on span "workflow.spec" at bounding box center [557, 617] width 77 height 14
click at [1076, 653] on span "Select" at bounding box center [1081, 654] width 34 height 18
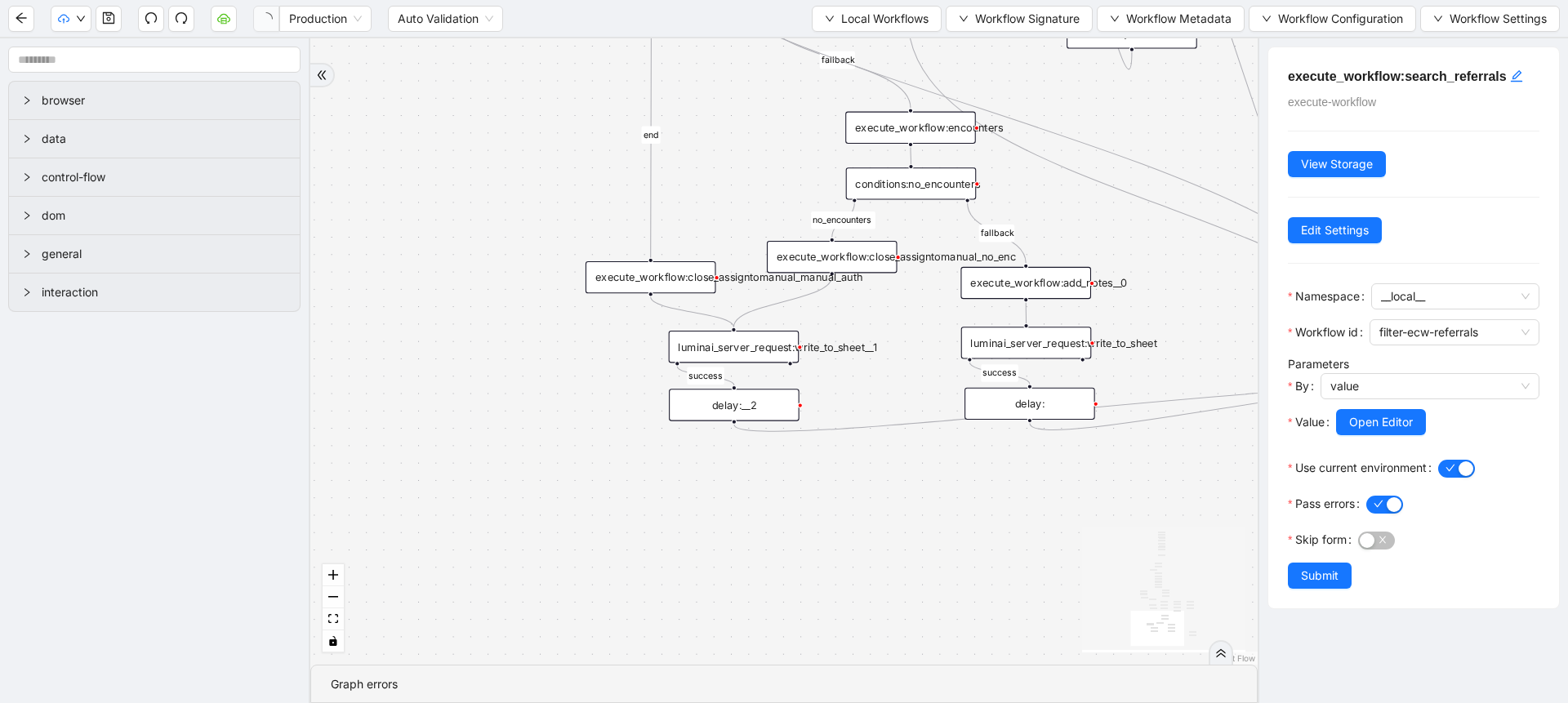
drag, startPoint x: 1047, startPoint y: 476, endPoint x: 882, endPoint y: 630, distance: 225.7
click at [882, 630] on div "fallback success success fallback no_encounters end success success success old…" at bounding box center [784, 351] width 947 height 626
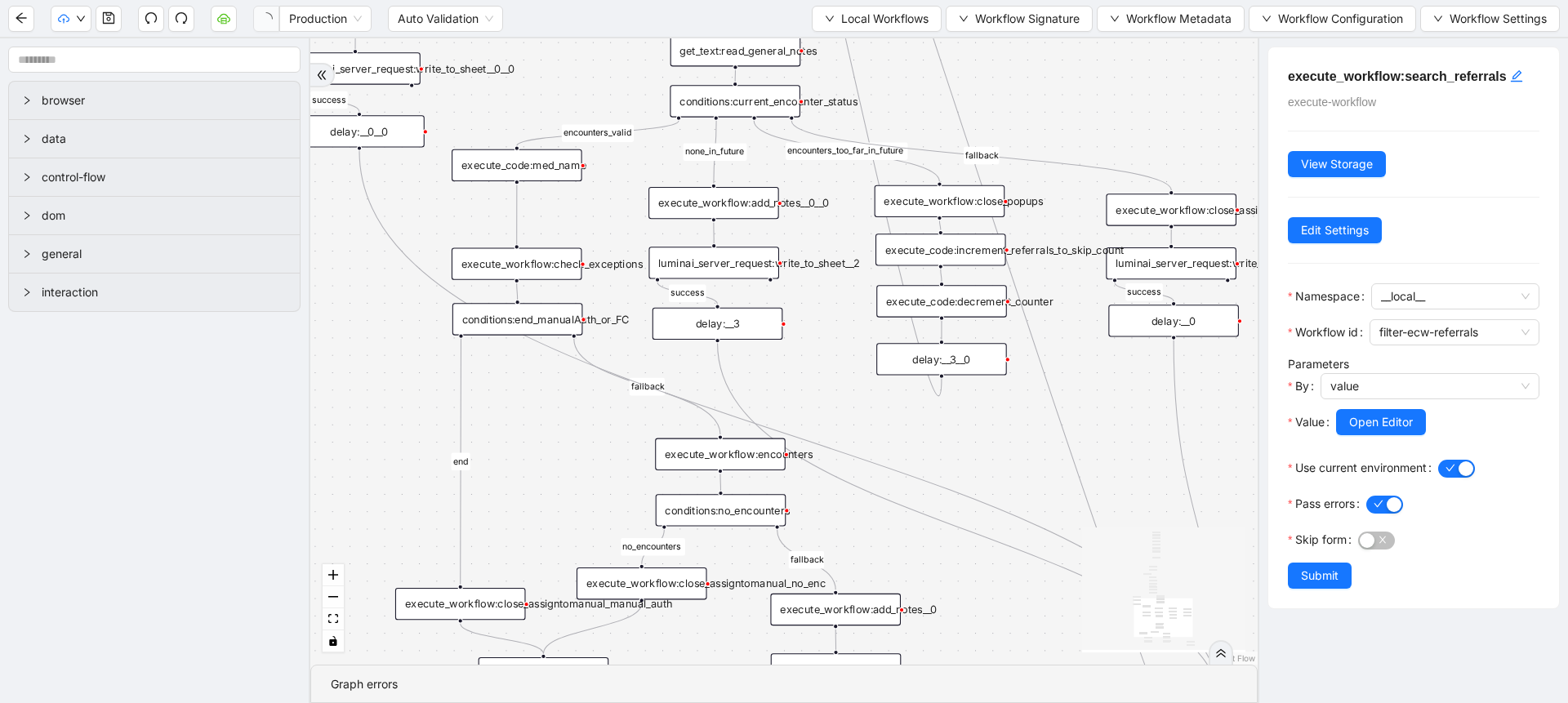
drag, startPoint x: 1017, startPoint y: 286, endPoint x: 883, endPoint y: 555, distance: 300.5
click at [883, 555] on div "fallback success success fallback no_encounters end success success success old…" at bounding box center [784, 351] width 947 height 626
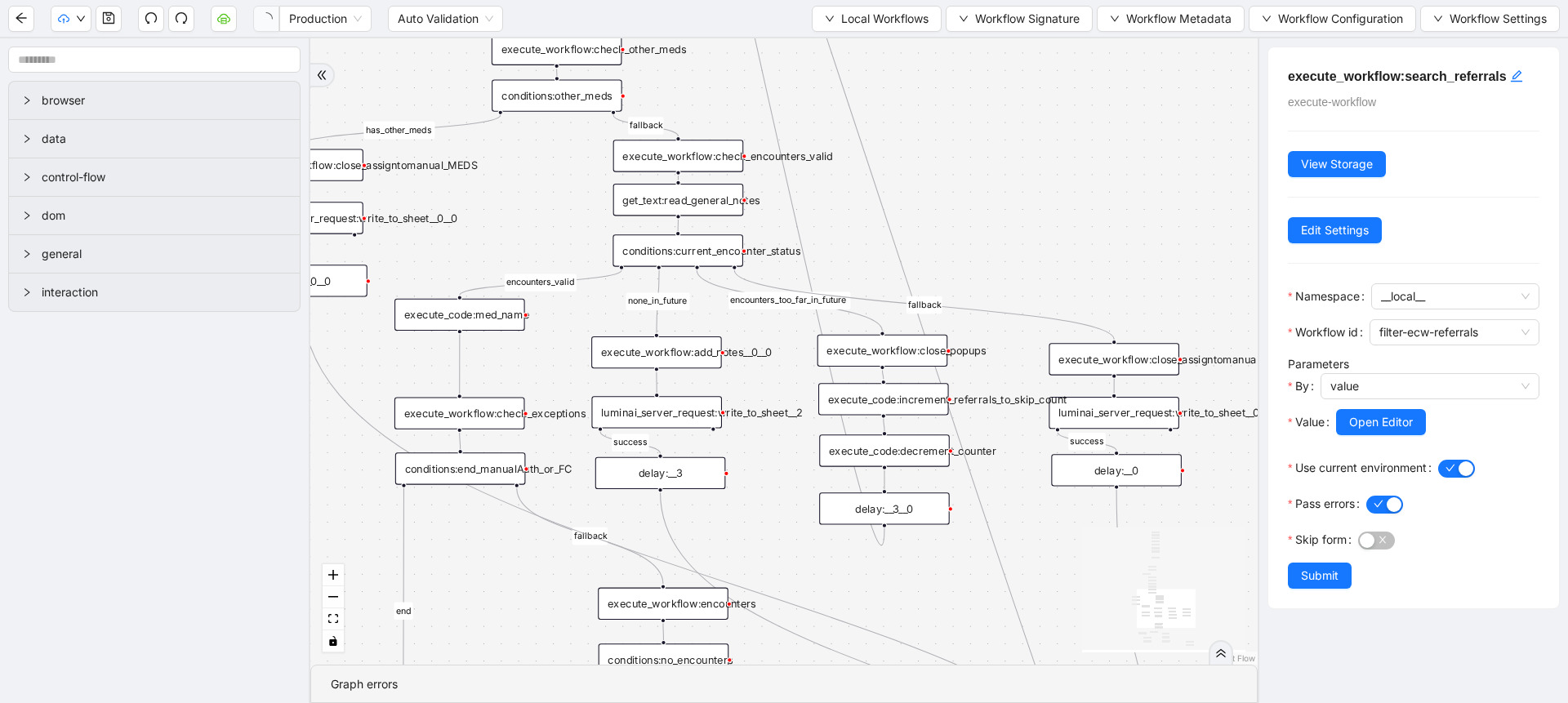
drag, startPoint x: 1013, startPoint y: 470, endPoint x: 957, endPoint y: 620, distance: 160.1
click at [957, 620] on div "fallback success success fallback no_encounters end success success success old…" at bounding box center [784, 351] width 947 height 626
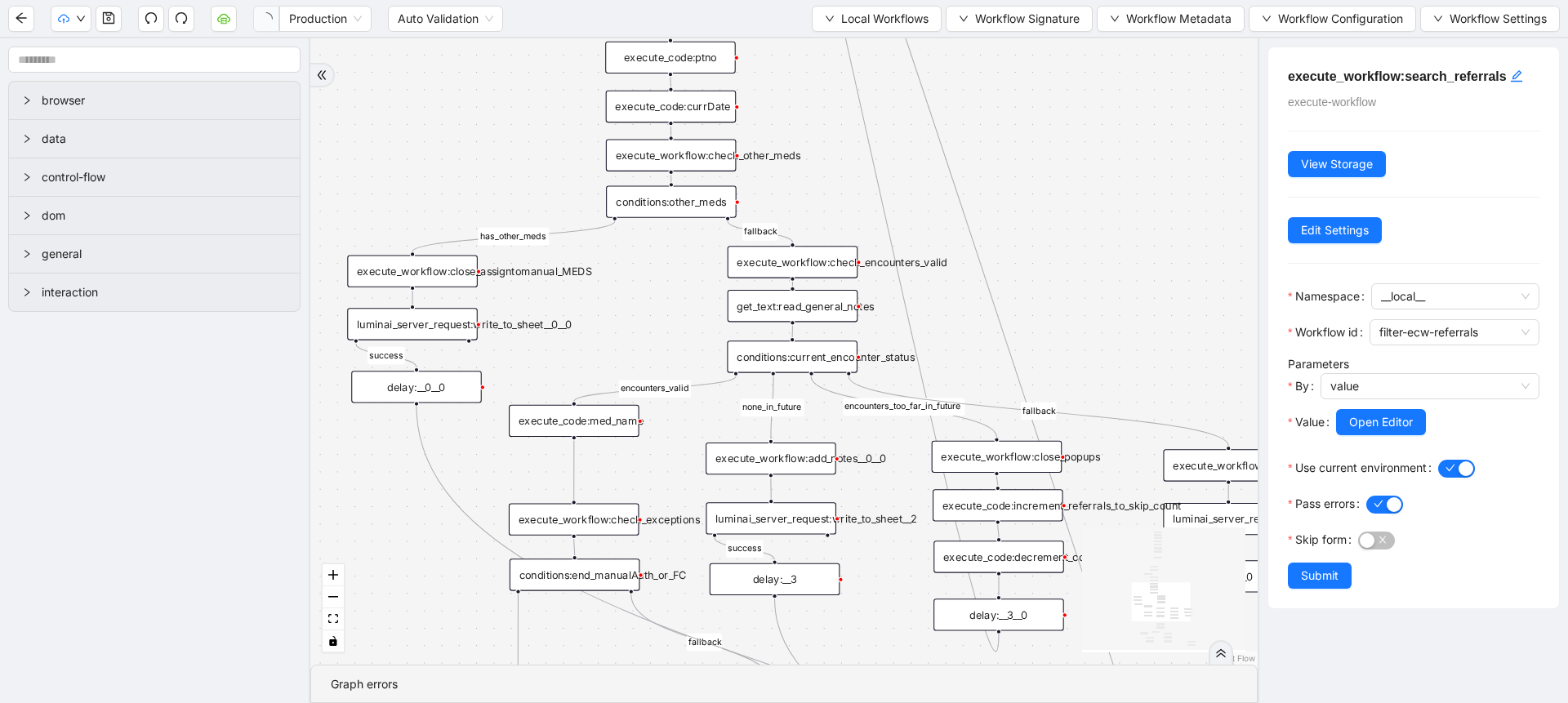
drag, startPoint x: 1021, startPoint y: 244, endPoint x: 1140, endPoint y: 352, distance: 160.7
click at [1140, 352] on div "fallback success success fallback no_encounters end success success success old…" at bounding box center [784, 351] width 947 height 626
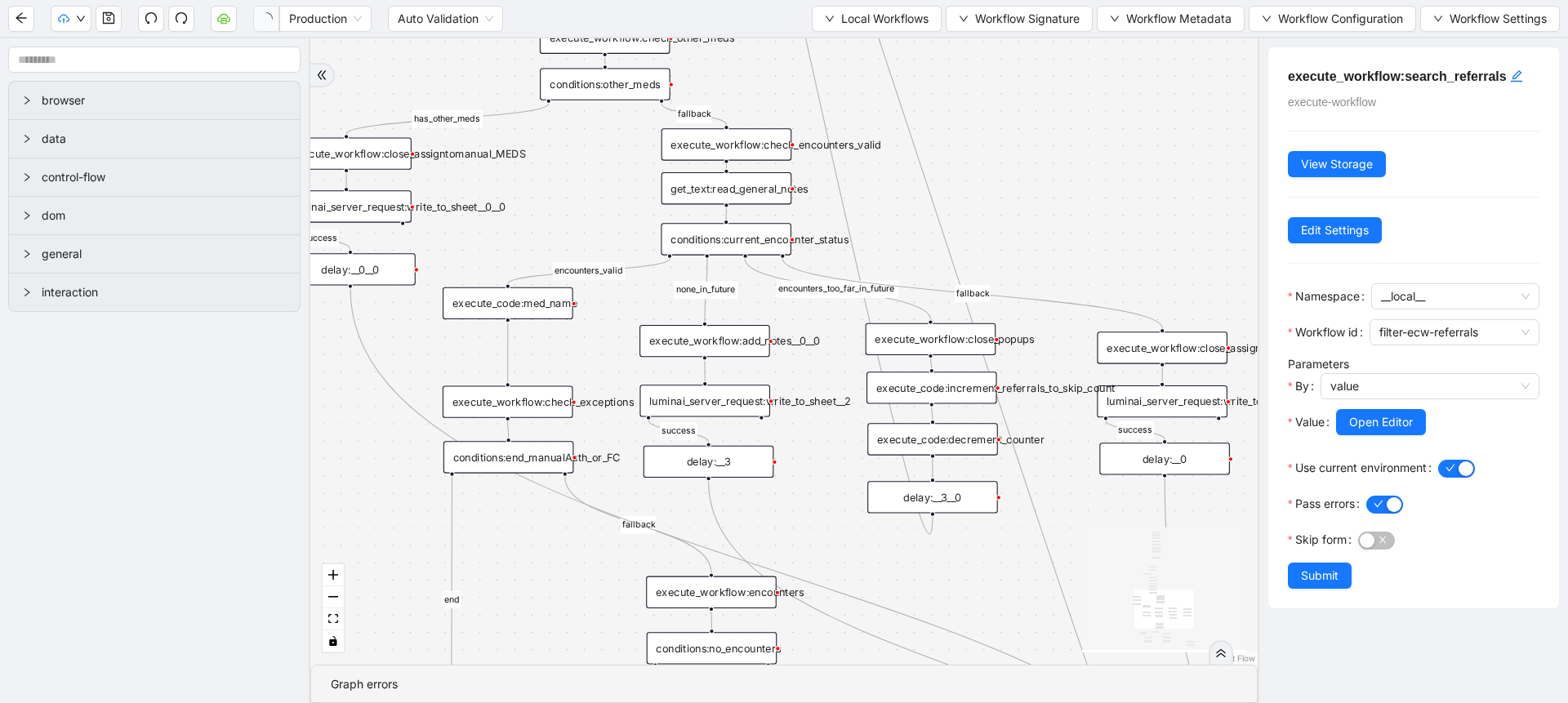
drag, startPoint x: 645, startPoint y: 328, endPoint x: 570, endPoint y: 178, distance: 167.7
click at [570, 178] on div "fallback success success fallback no_encounters end success success success old…" at bounding box center [784, 351] width 947 height 626
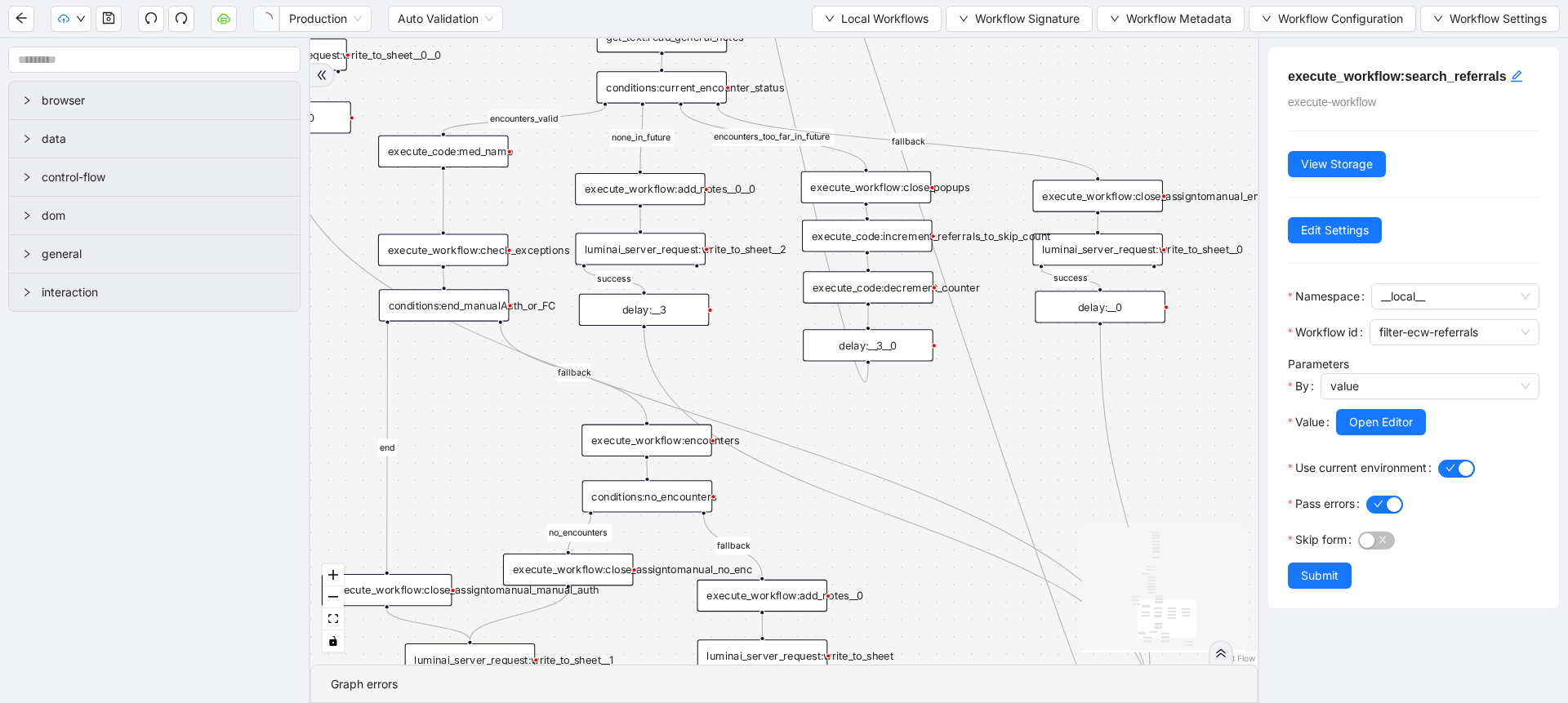
drag, startPoint x: 589, startPoint y: 344, endPoint x: 530, endPoint y: 223, distance: 134.6
click at [530, 223] on div "fallback success success fallback no_encounters end success success success old…" at bounding box center [784, 351] width 947 height 626
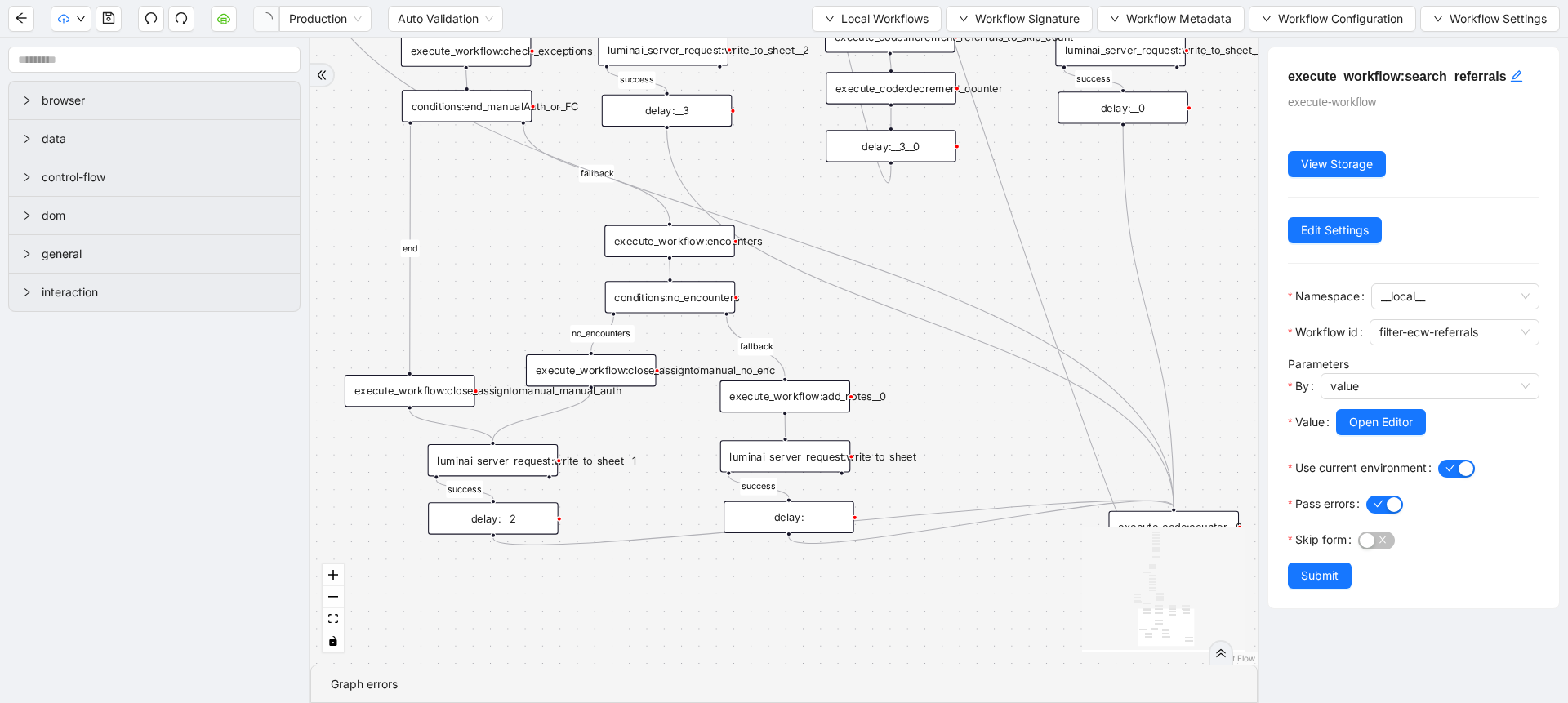
drag, startPoint x: 503, startPoint y: 437, endPoint x: 526, endPoint y: 237, distance: 201.3
click at [526, 237] on div "fallback success success fallback no_encounters end success success success old…" at bounding box center [784, 351] width 947 height 626
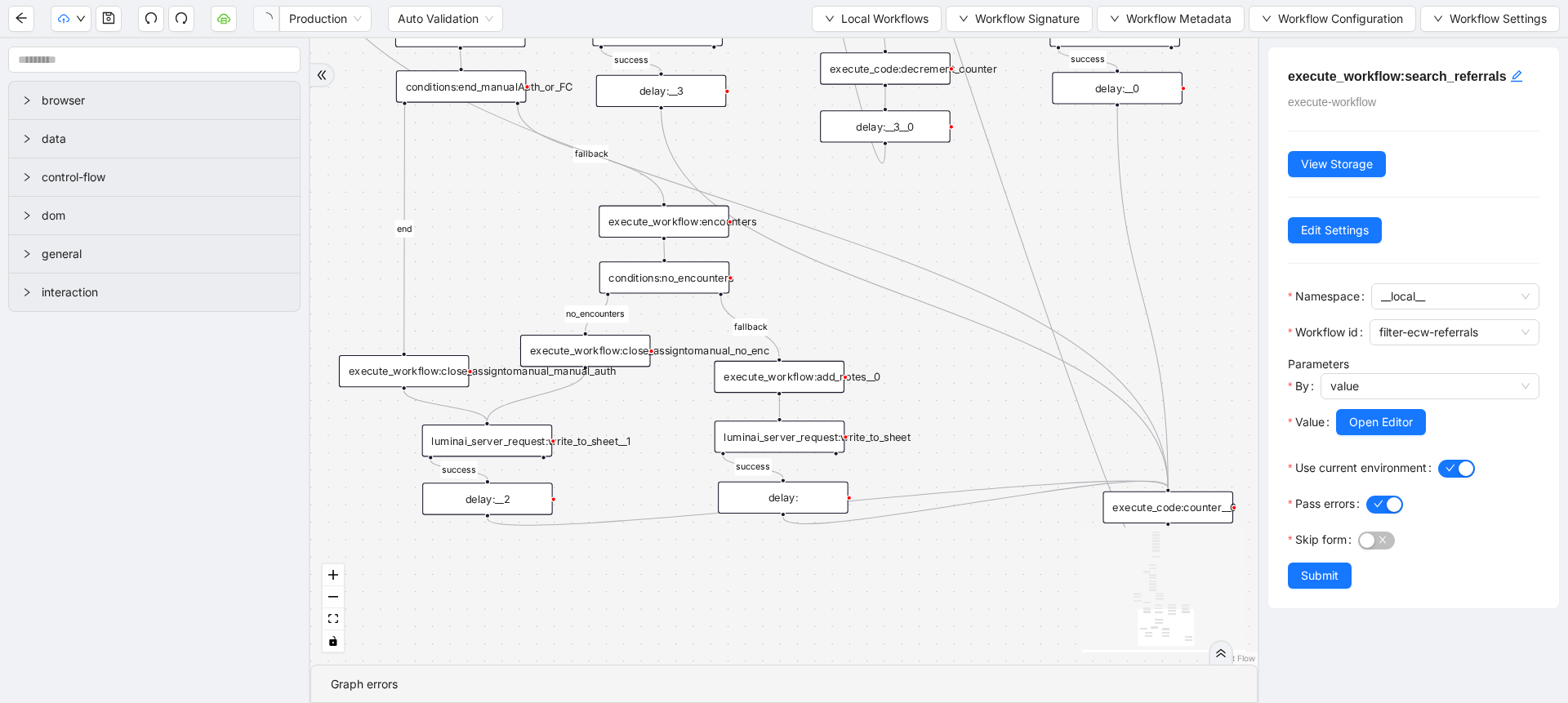
drag, startPoint x: 526, startPoint y: 237, endPoint x: 520, endPoint y: 218, distance: 19.9
click at [520, 218] on div "fallback success success fallback no_encounters end success success success old…" at bounding box center [784, 351] width 947 height 626
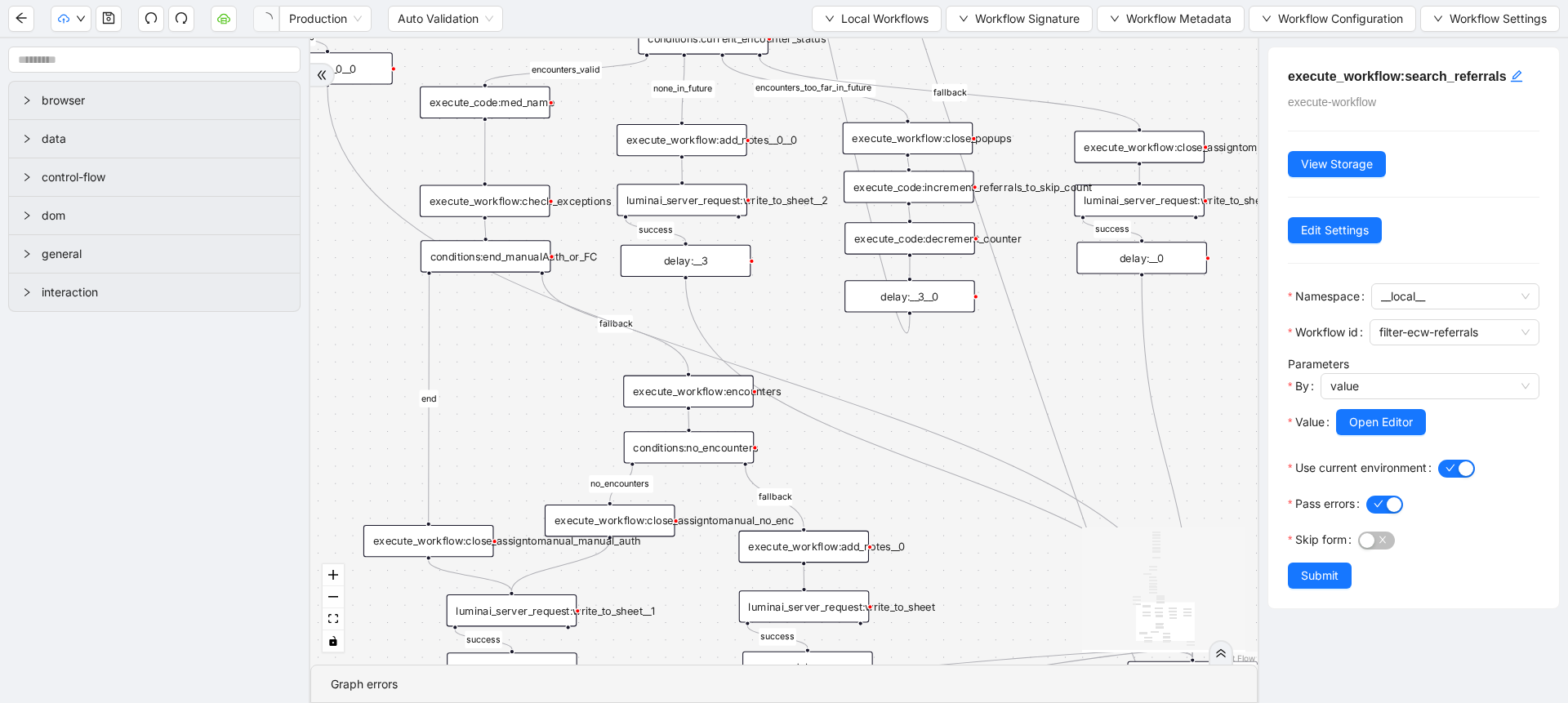
drag, startPoint x: 520, startPoint y: 218, endPoint x: 545, endPoint y: 387, distance: 170.8
click at [545, 387] on div "fallback success success fallback no_encounters end success success success old…" at bounding box center [784, 351] width 947 height 626
click at [513, 213] on div "execute_workflow:check_exceptions" at bounding box center [485, 200] width 131 height 32
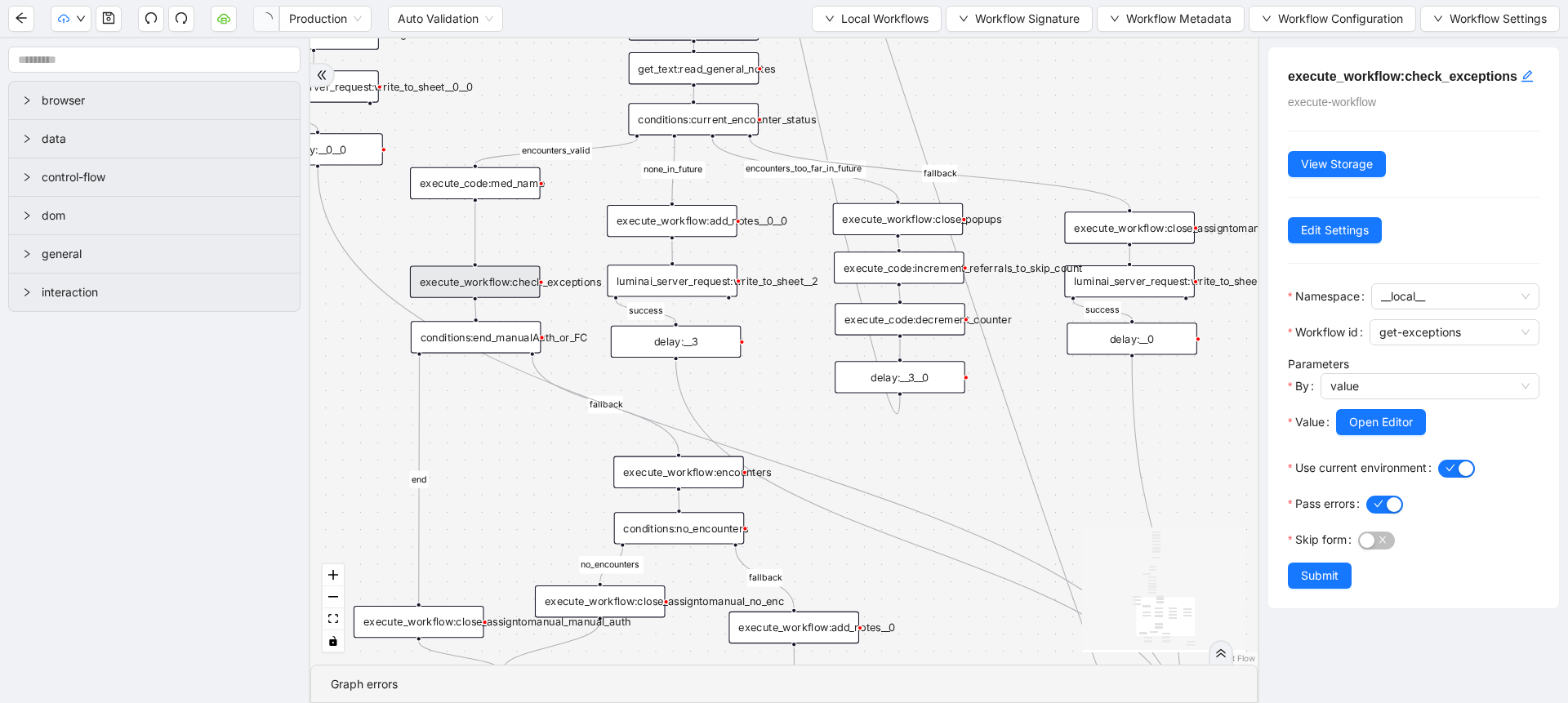
drag, startPoint x: 807, startPoint y: 306, endPoint x: 797, endPoint y: 387, distance: 81.6
click at [797, 387] on div "fallback success success fallback no_encounters end success success success old…" at bounding box center [784, 351] width 947 height 626
click at [511, 336] on div "conditions:end_manualAuth_or_FC" at bounding box center [476, 336] width 131 height 32
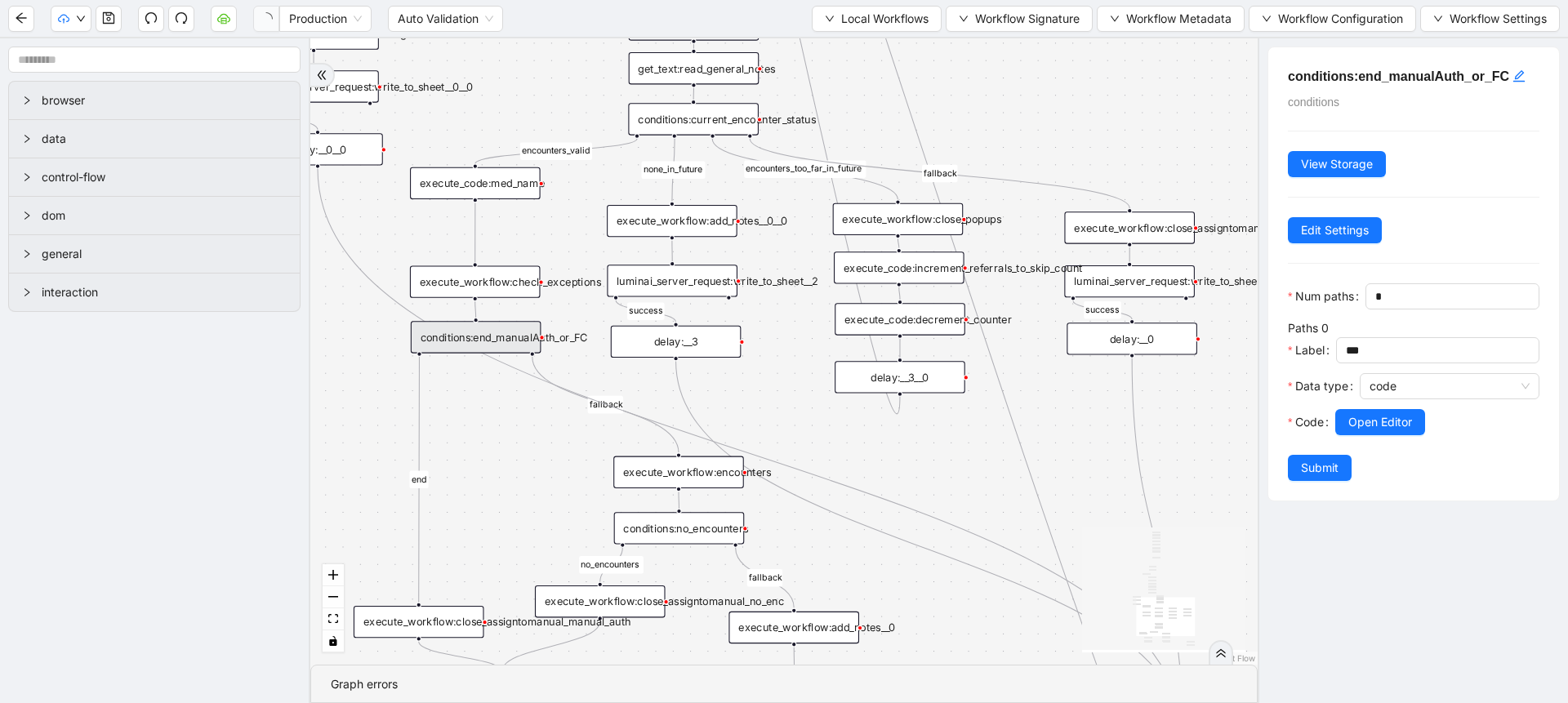
click at [500, 275] on div "execute_workflow:check_exceptions" at bounding box center [475, 281] width 131 height 32
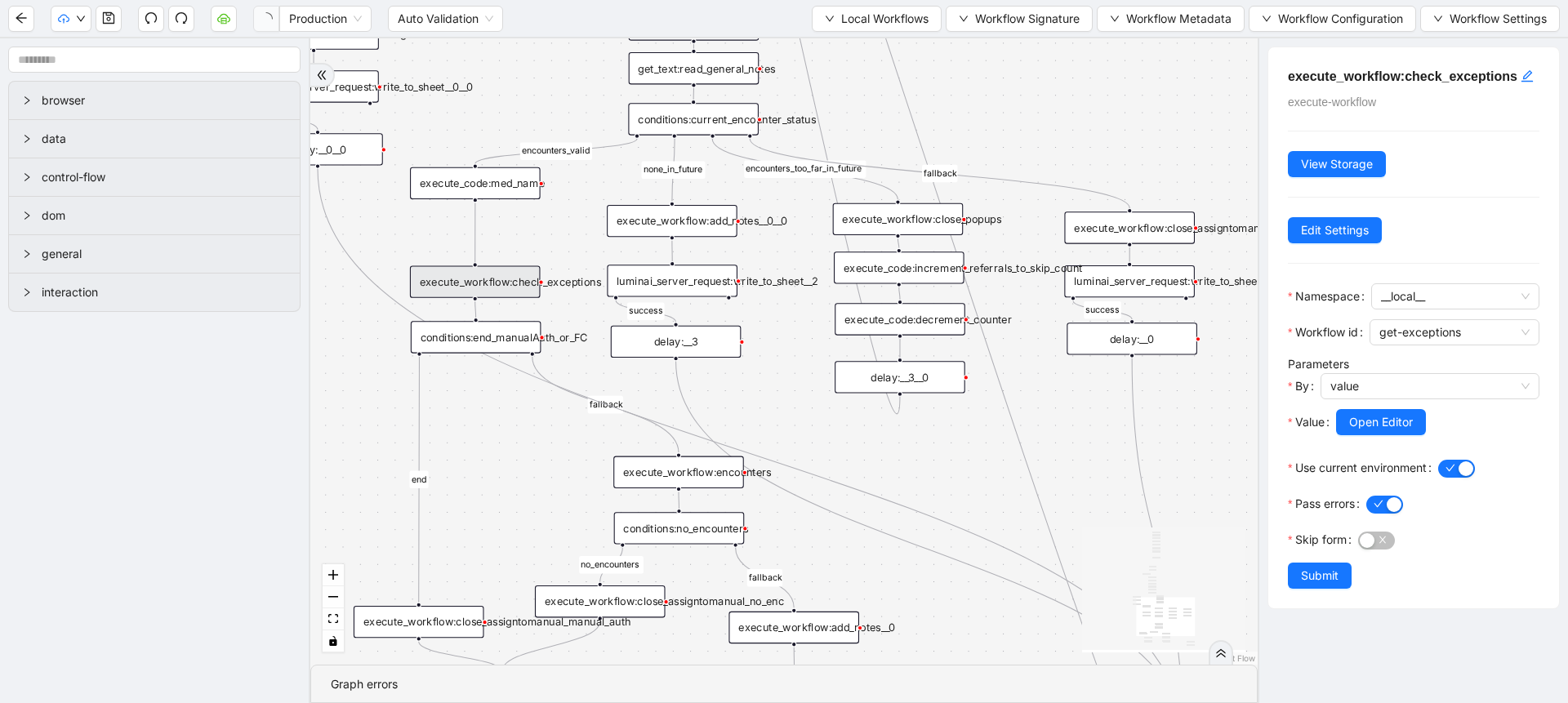
click at [909, 453] on div "fallback success success fallback no_encounters end success success success old…" at bounding box center [784, 351] width 947 height 626
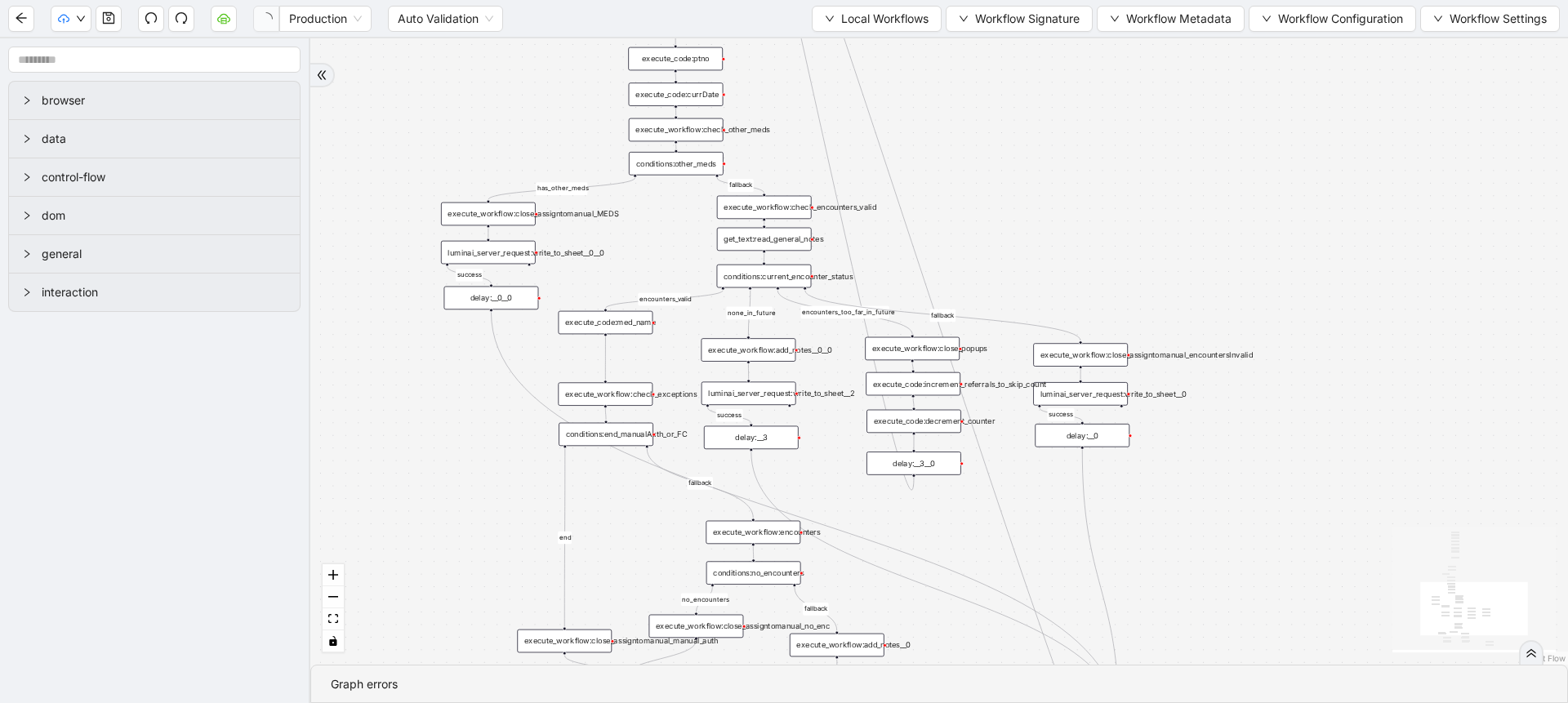
drag, startPoint x: 909, startPoint y: 453, endPoint x: 920, endPoint y: 518, distance: 65.9
click at [920, 518] on div "fallback success success fallback no_encounters end success success success old…" at bounding box center [939, 351] width 1258 height 626
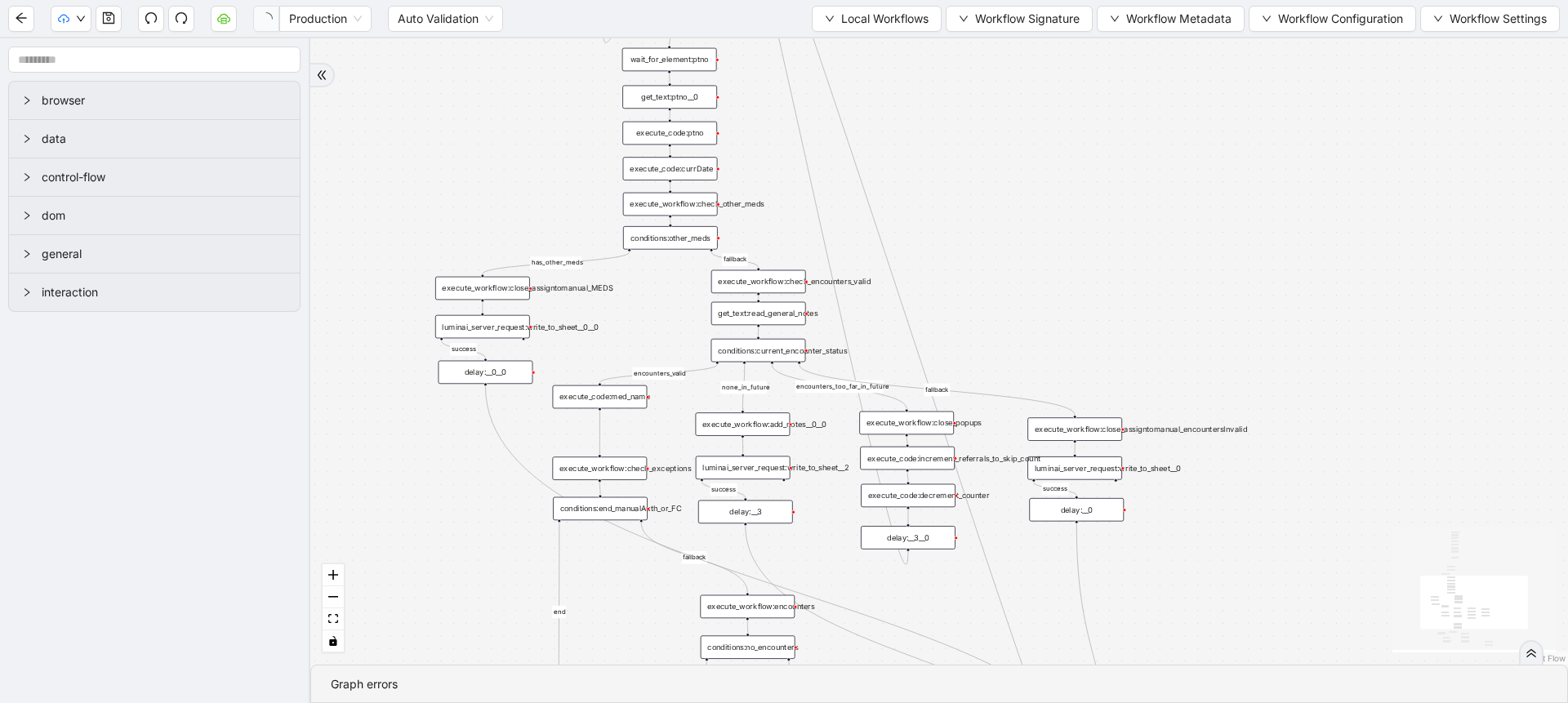
drag, startPoint x: 681, startPoint y: 276, endPoint x: 675, endPoint y: 352, distance: 76.2
click at [675, 352] on div "fallback success success fallback no_encounters end success success success old…" at bounding box center [939, 351] width 1258 height 626
click at [881, 32] on div "Production Auto Validation Local Workflows Workflow Signature Workflow Metadata…" at bounding box center [784, 19] width 1568 height 37
click at [883, 29] on button "Local Workflows" at bounding box center [876, 19] width 130 height 26
click at [883, 62] on li "Select" at bounding box center [872, 51] width 125 height 26
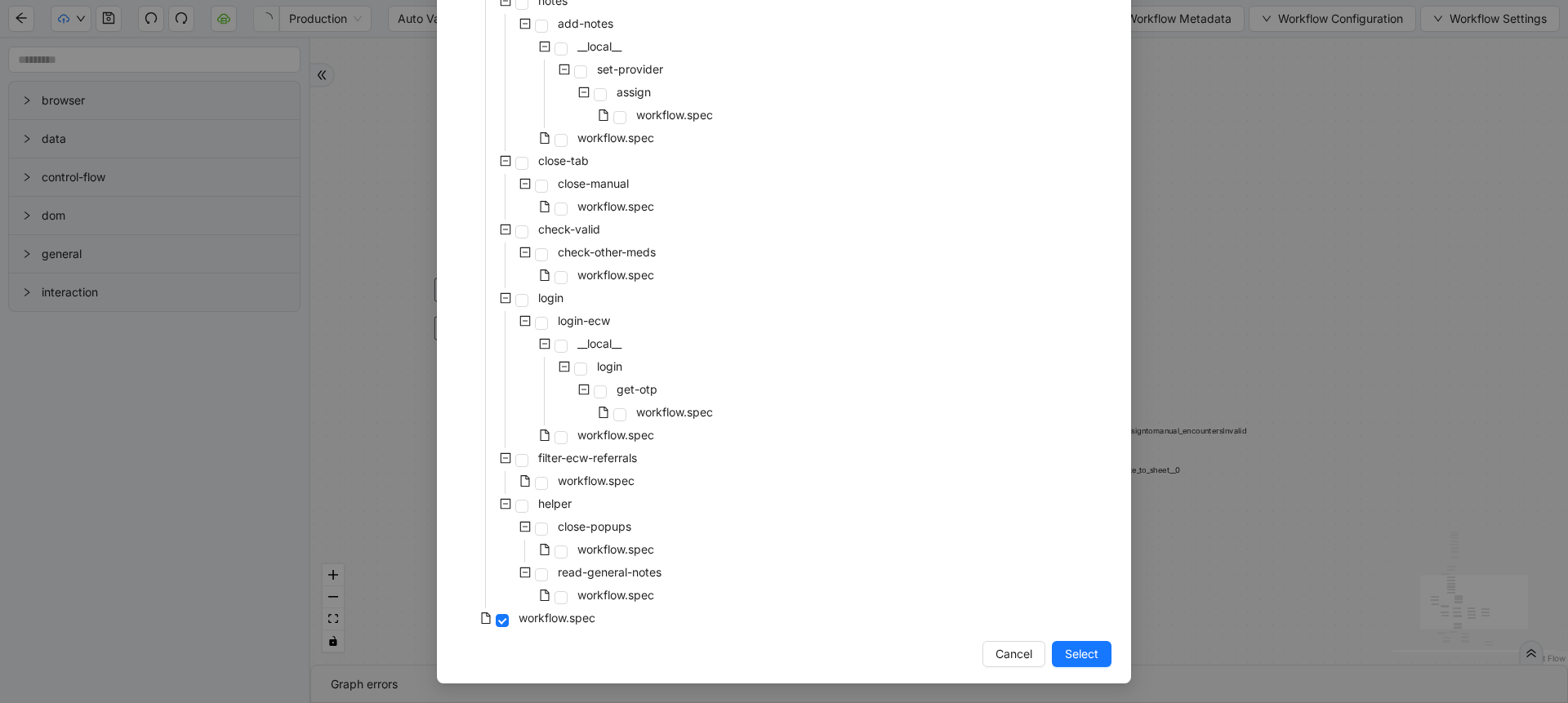
click at [1270, 203] on div "Select Local Workflow pre-cert-medicare __local__ get-portal-data data workflow…" at bounding box center [784, 352] width 1568 height 703
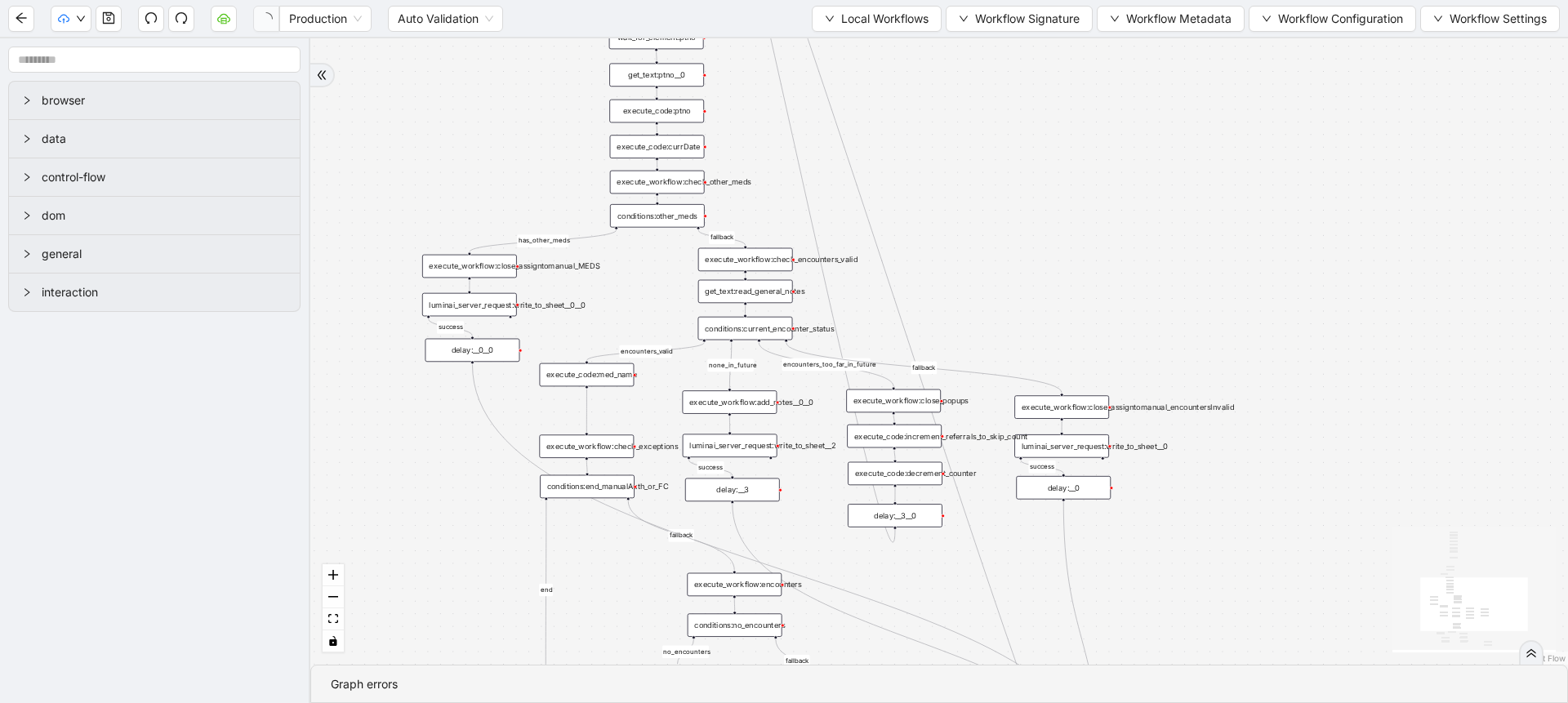
drag, startPoint x: 956, startPoint y: 286, endPoint x: 943, endPoint y: 262, distance: 27.3
click at [943, 262] on div "fallback success success fallback no_encounters end success success success old…" at bounding box center [939, 351] width 1258 height 626
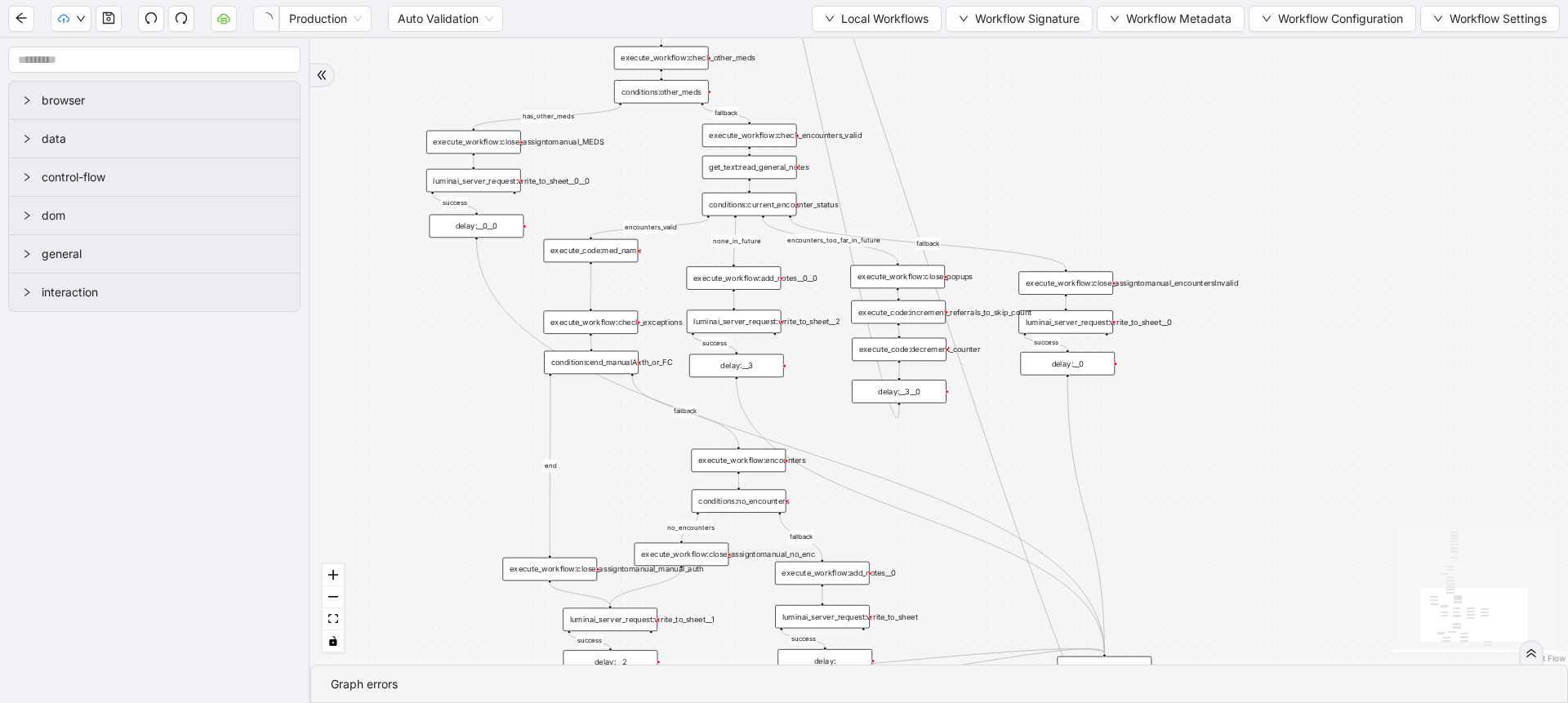
drag, startPoint x: 984, startPoint y: 341, endPoint x: 989, endPoint y: 200, distance: 141.1
click at [989, 200] on div "fallback success success fallback no_encounters end success success success old…" at bounding box center [939, 351] width 1258 height 626
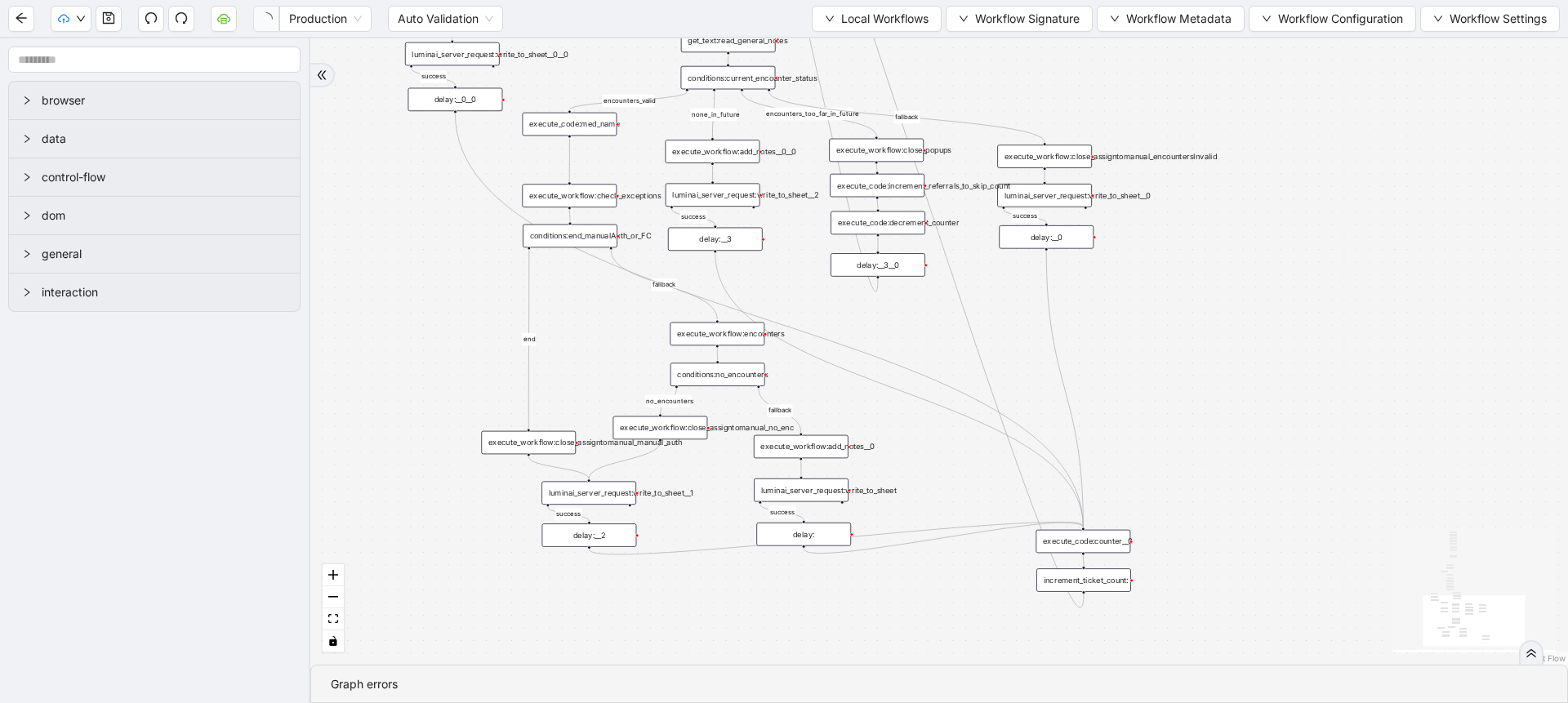
drag, startPoint x: 1042, startPoint y: 450, endPoint x: 1020, endPoint y: 342, distance: 110.2
click at [1020, 342] on div "fallback success success fallback no_encounters end success success success old…" at bounding box center [939, 351] width 1258 height 626
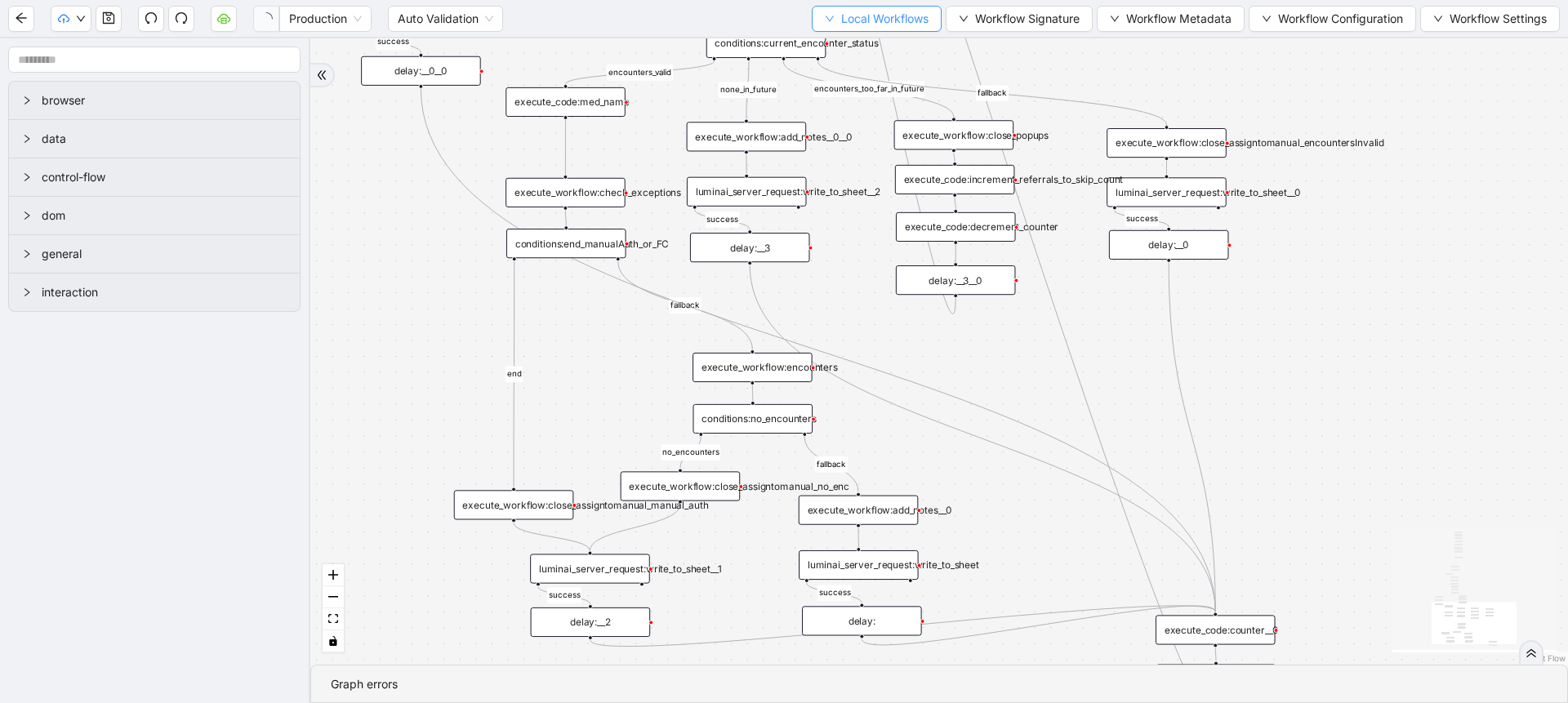
click at [845, 16] on span "Local Workflows" at bounding box center [884, 19] width 87 height 18
click at [860, 47] on span "Select" at bounding box center [872, 50] width 104 height 18
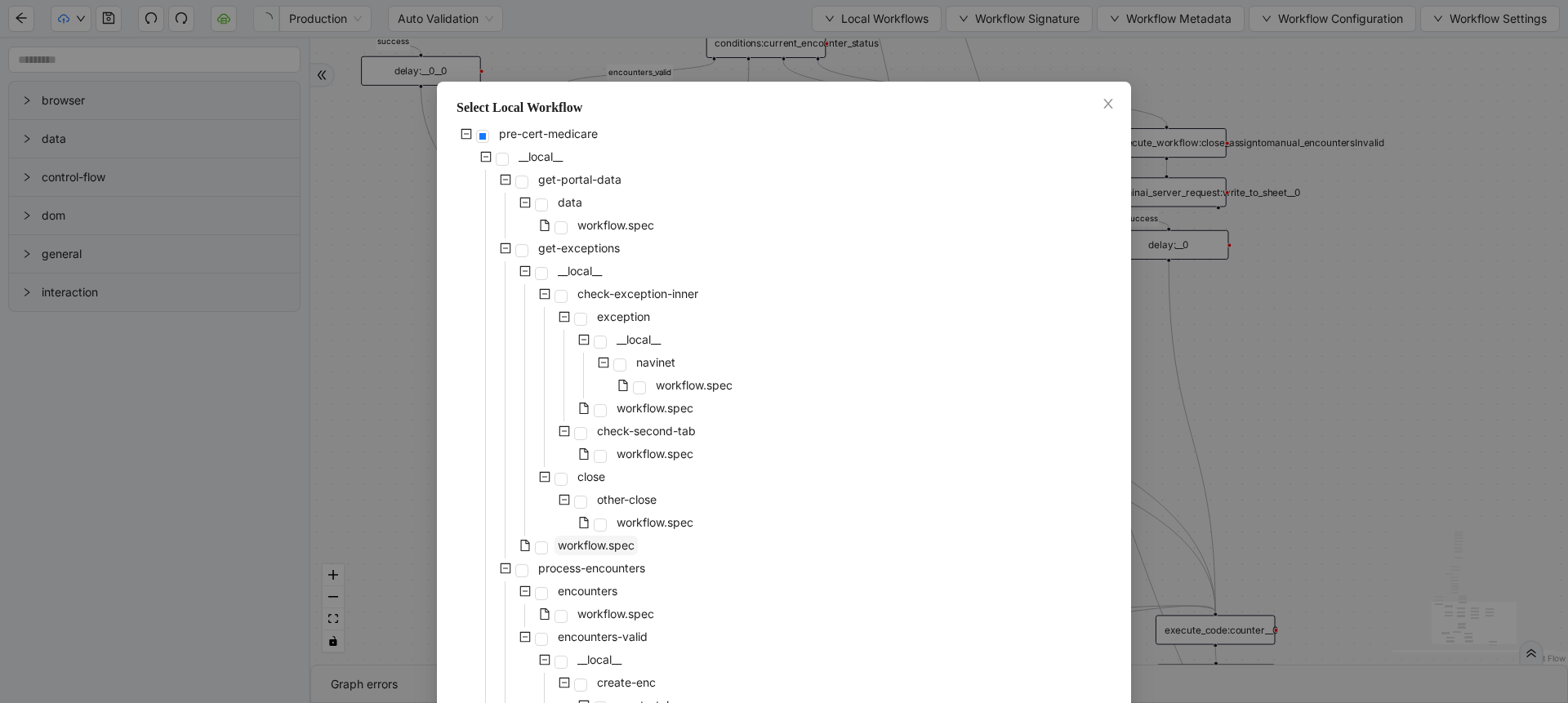
click at [586, 548] on span "workflow.spec" at bounding box center [595, 545] width 77 height 14
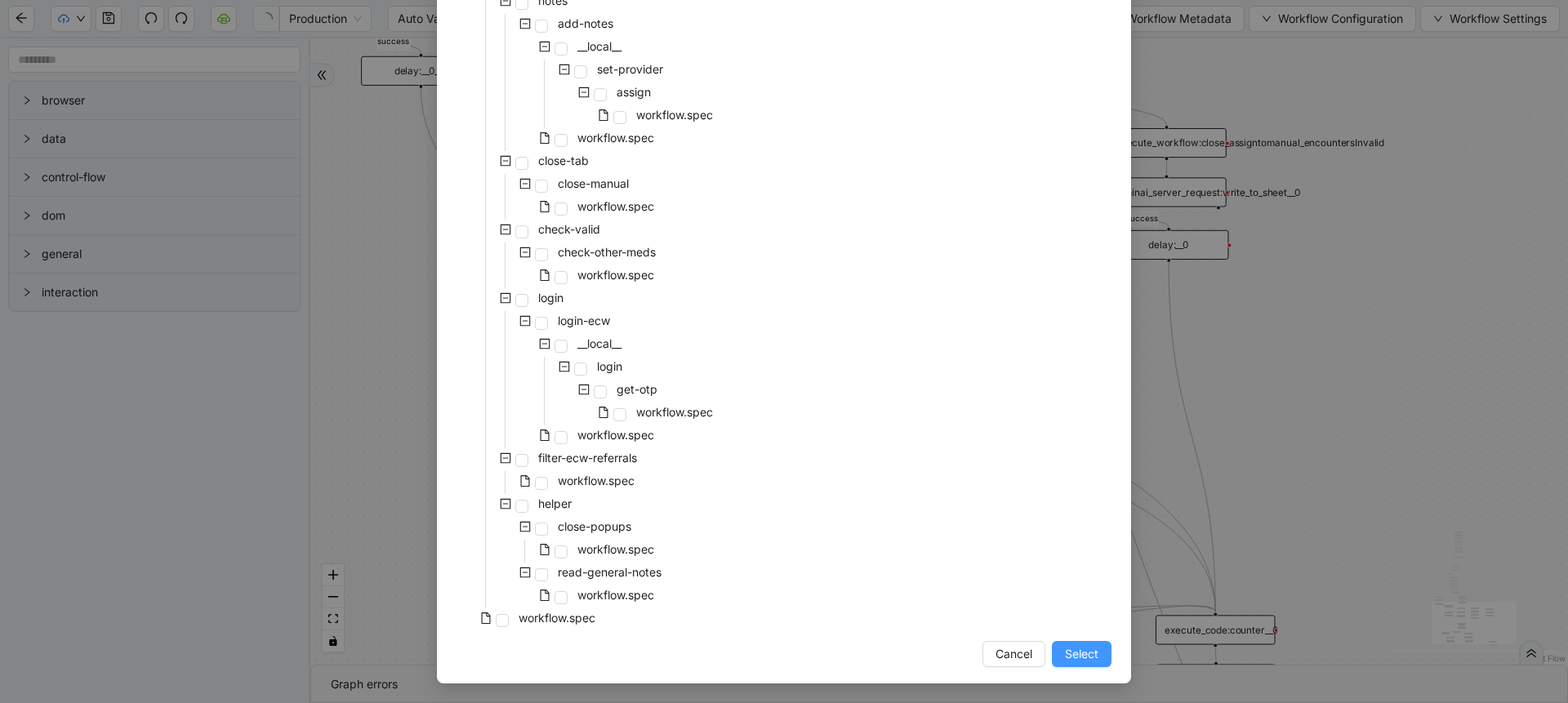
click at [1064, 647] on span "Select" at bounding box center [1081, 654] width 34 height 18
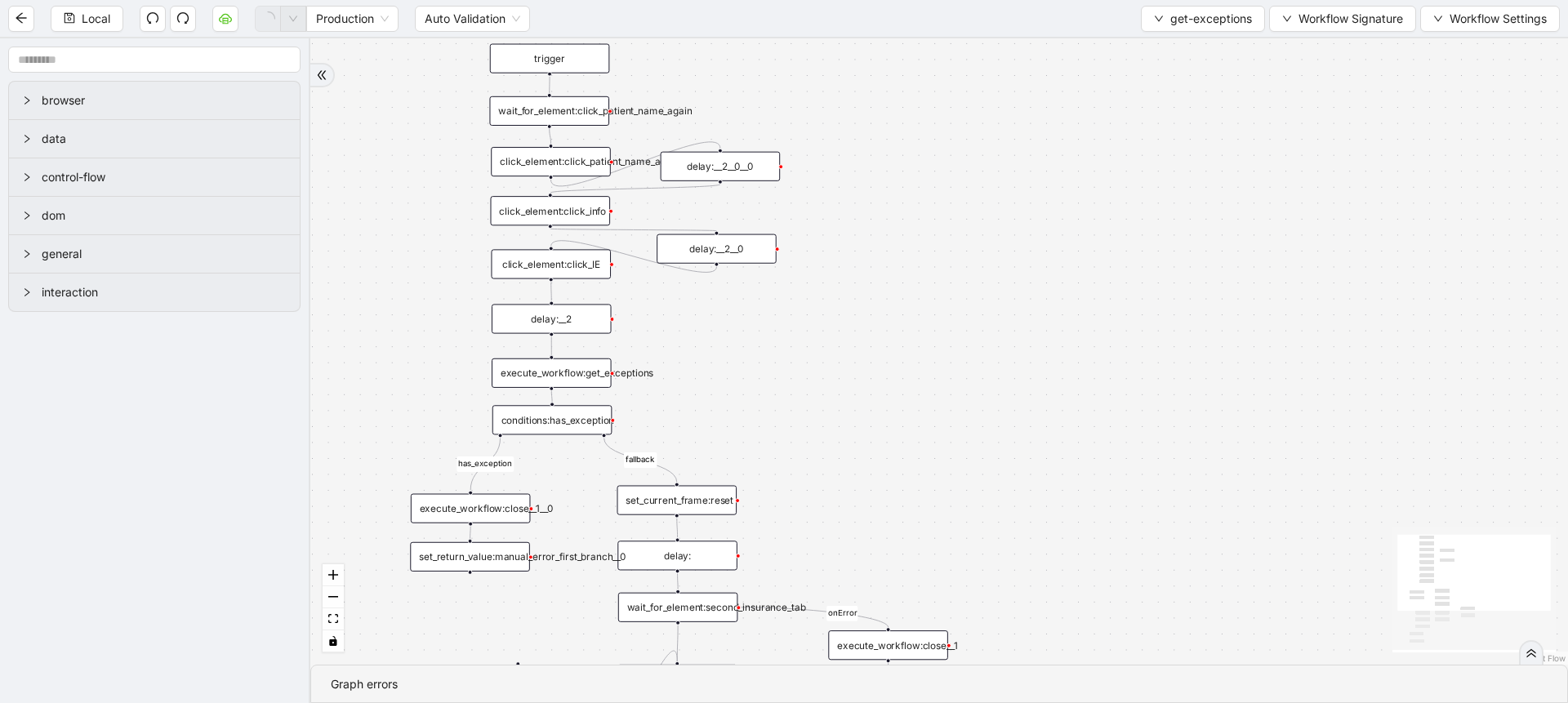
drag, startPoint x: 993, startPoint y: 508, endPoint x: 1046, endPoint y: 370, distance: 147.8
click at [1046, 370] on div "fallback fallback has_exception has_exception onError trigger click_element:cli…" at bounding box center [939, 351] width 1258 height 626
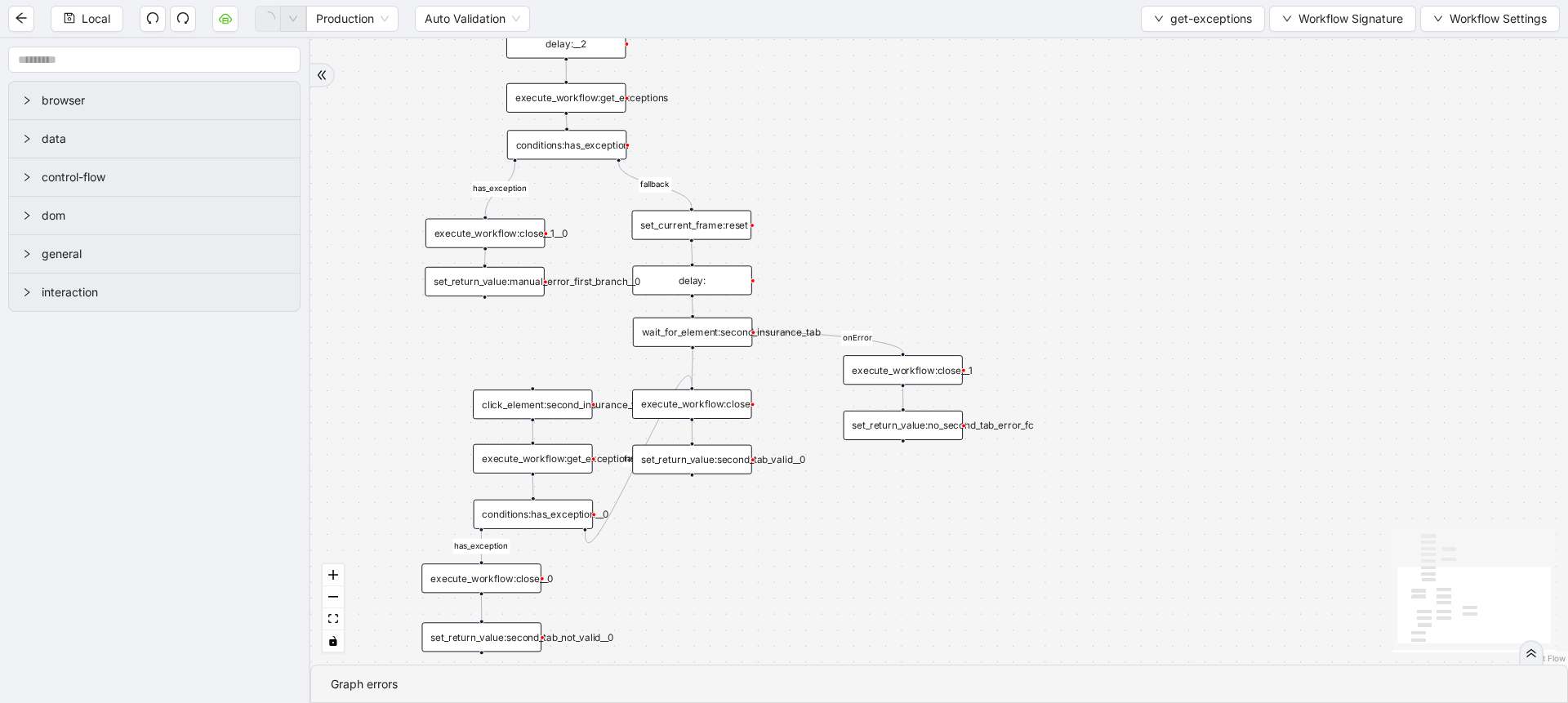
drag, startPoint x: 1046, startPoint y: 370, endPoint x: 1035, endPoint y: 159, distance: 211.3
click at [1035, 159] on div "fallback fallback has_exception has_exception onError trigger click_element:cli…" at bounding box center [939, 351] width 1258 height 626
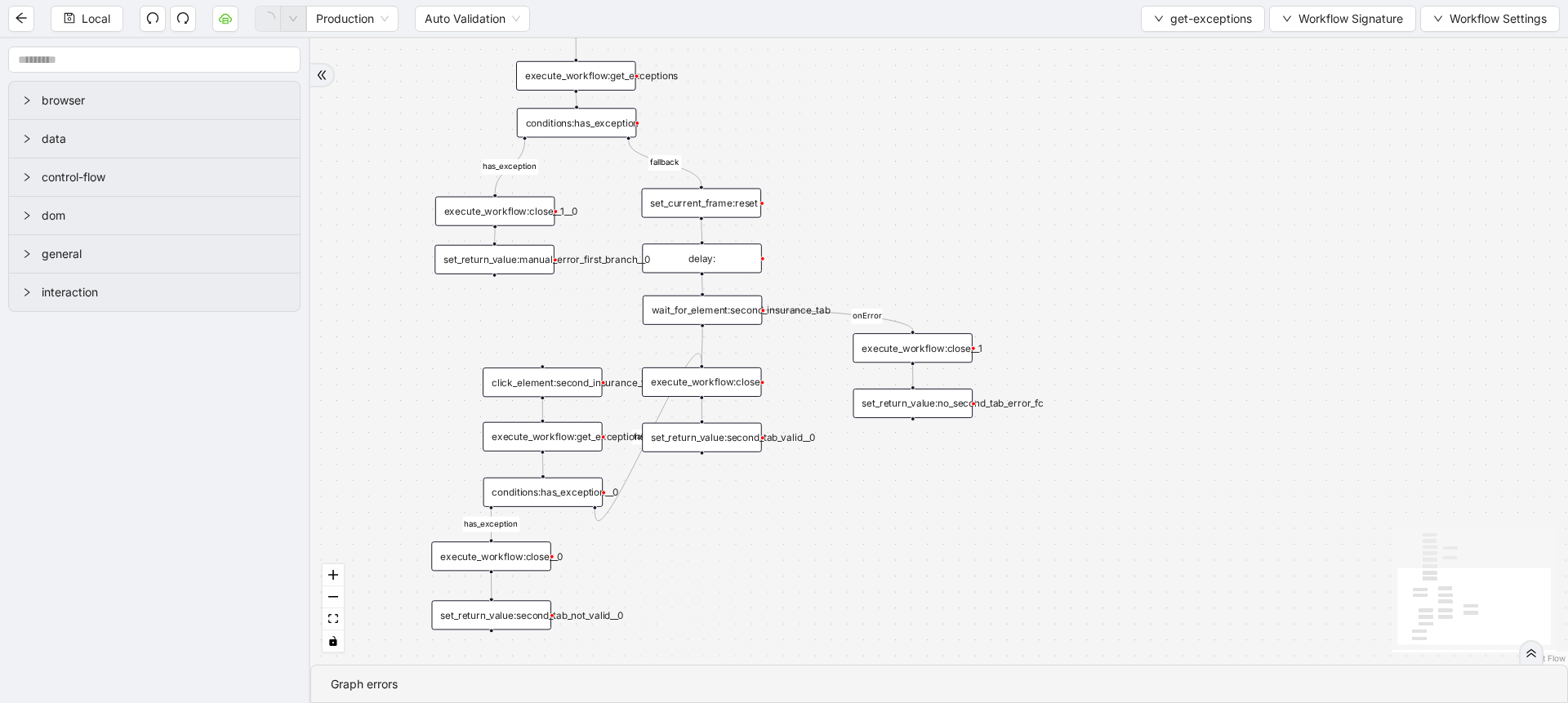
drag, startPoint x: 884, startPoint y: 556, endPoint x: 894, endPoint y: 534, distance: 24.2
click at [894, 534] on div "fallback fallback has_exception has_exception onError trigger click_element:cli…" at bounding box center [939, 351] width 1258 height 626
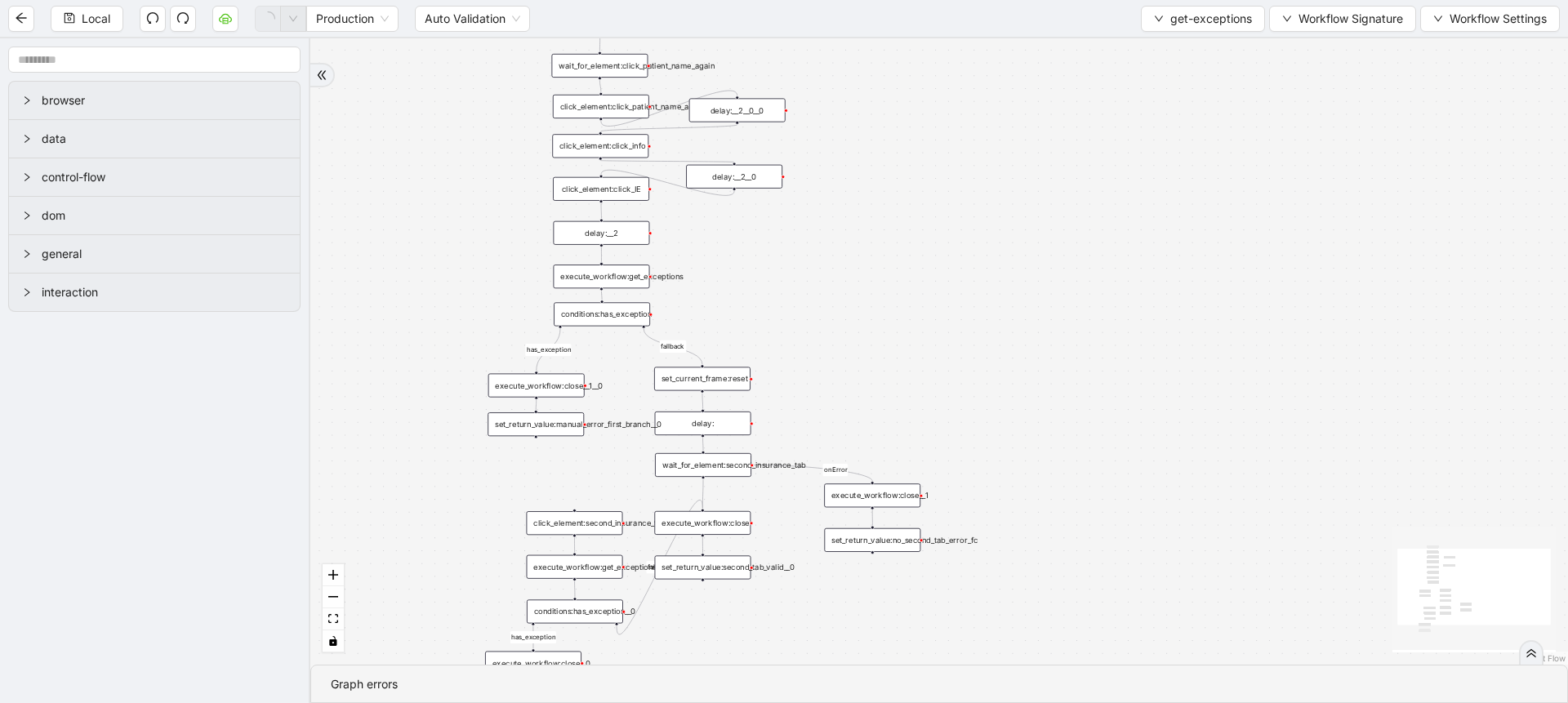
drag, startPoint x: 837, startPoint y: 237, endPoint x: 795, endPoint y: 344, distance: 114.9
click at [795, 344] on div "fallback fallback has_exception has_exception onError trigger click_element:cli…" at bounding box center [939, 351] width 1258 height 626
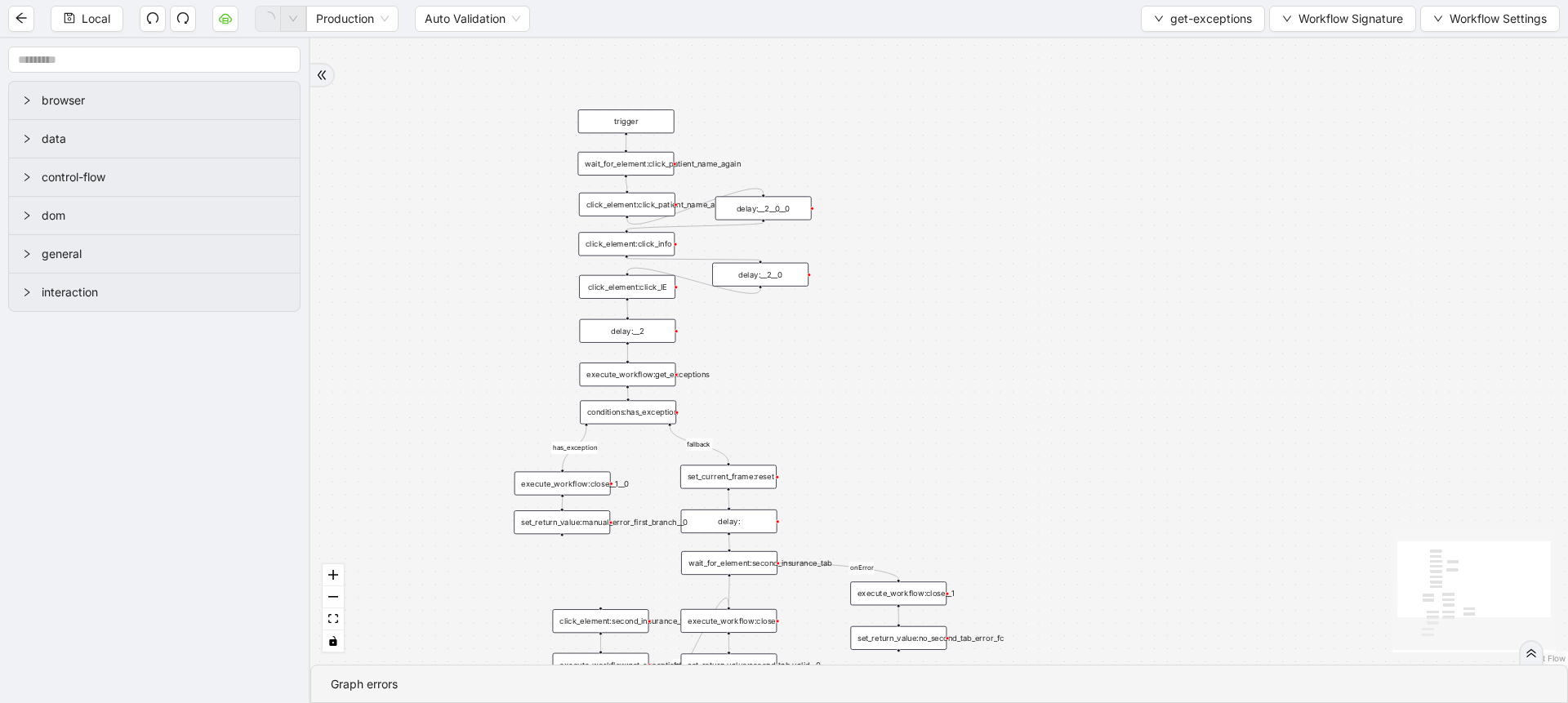
drag, startPoint x: 860, startPoint y: 263, endPoint x: 898, endPoint y: 412, distance: 153.8
click at [898, 412] on div "fallback fallback has_exception has_exception onError trigger click_element:cli…" at bounding box center [939, 351] width 1258 height 626
click at [648, 370] on div "execute_workflow:get_exceptions" at bounding box center [627, 374] width 96 height 24
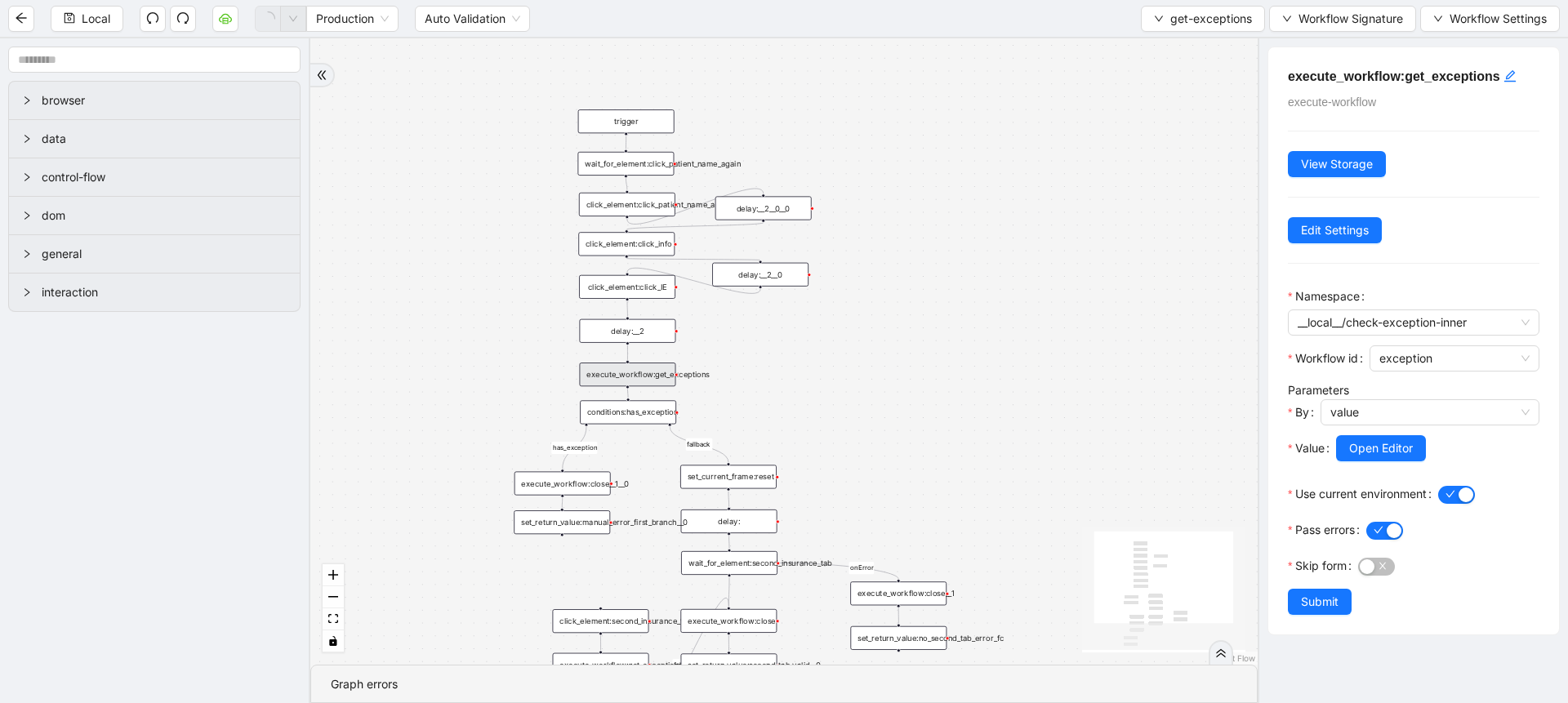
click at [648, 370] on div "execute_workflow:get_exceptions" at bounding box center [627, 374] width 96 height 24
click at [887, 410] on div "fallback fallback has_exception has_exception onError trigger click_element:cli…" at bounding box center [784, 351] width 947 height 626
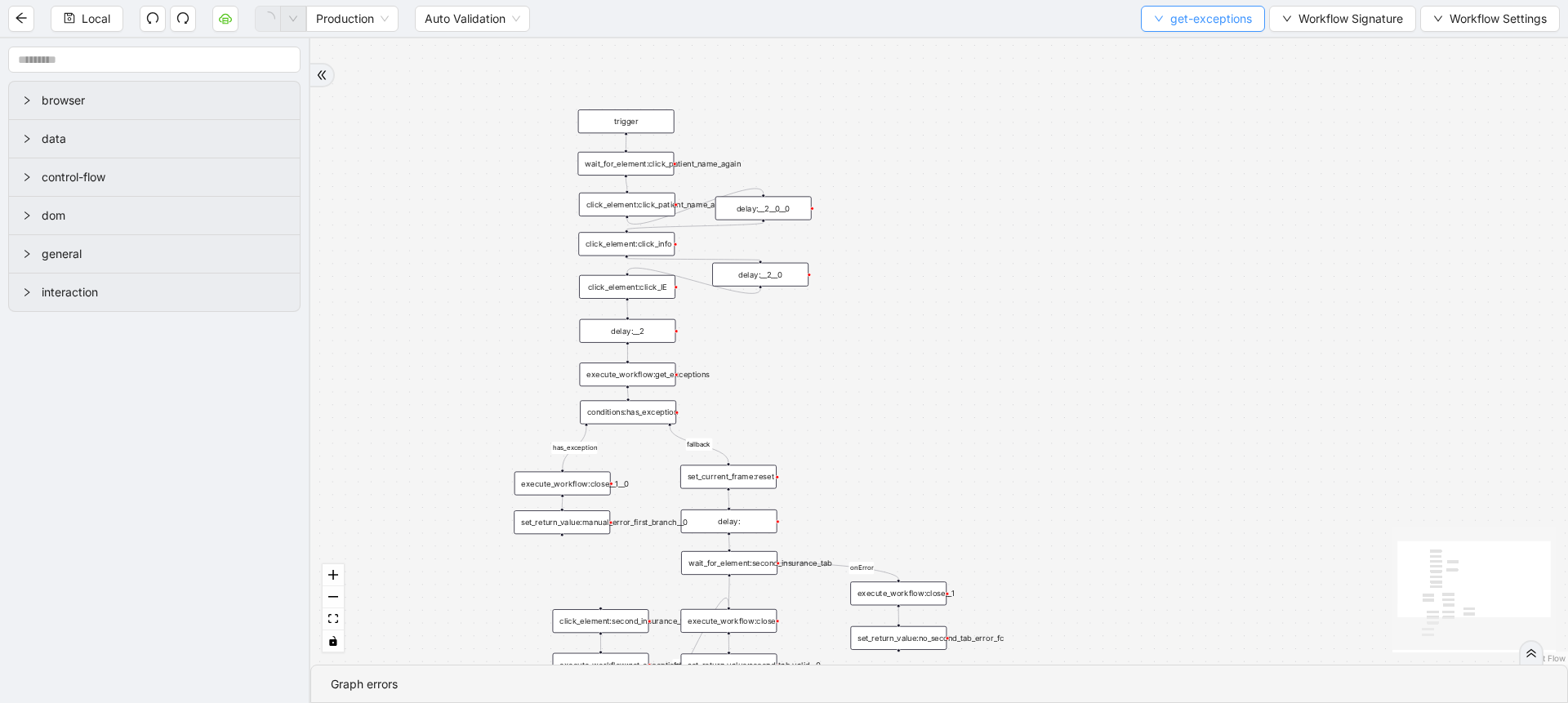
click at [1204, 11] on span "get-exceptions" at bounding box center [1211, 19] width 81 height 18
click at [1198, 57] on span "Select" at bounding box center [1201, 50] width 98 height 18
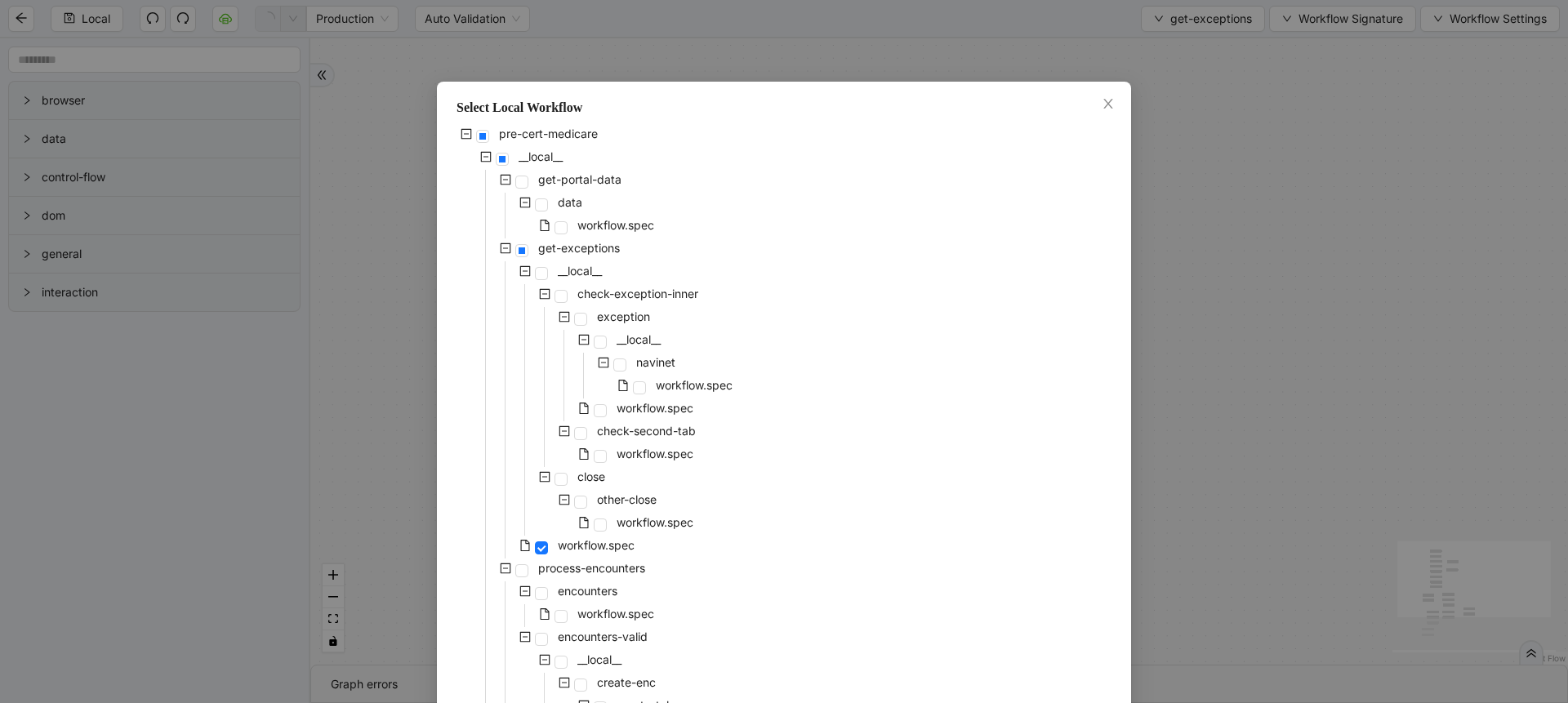
click at [612, 418] on div "workflow.spec" at bounding box center [577, 410] width 240 height 23
click at [624, 414] on span "workflow.spec" at bounding box center [655, 408] width 77 height 14
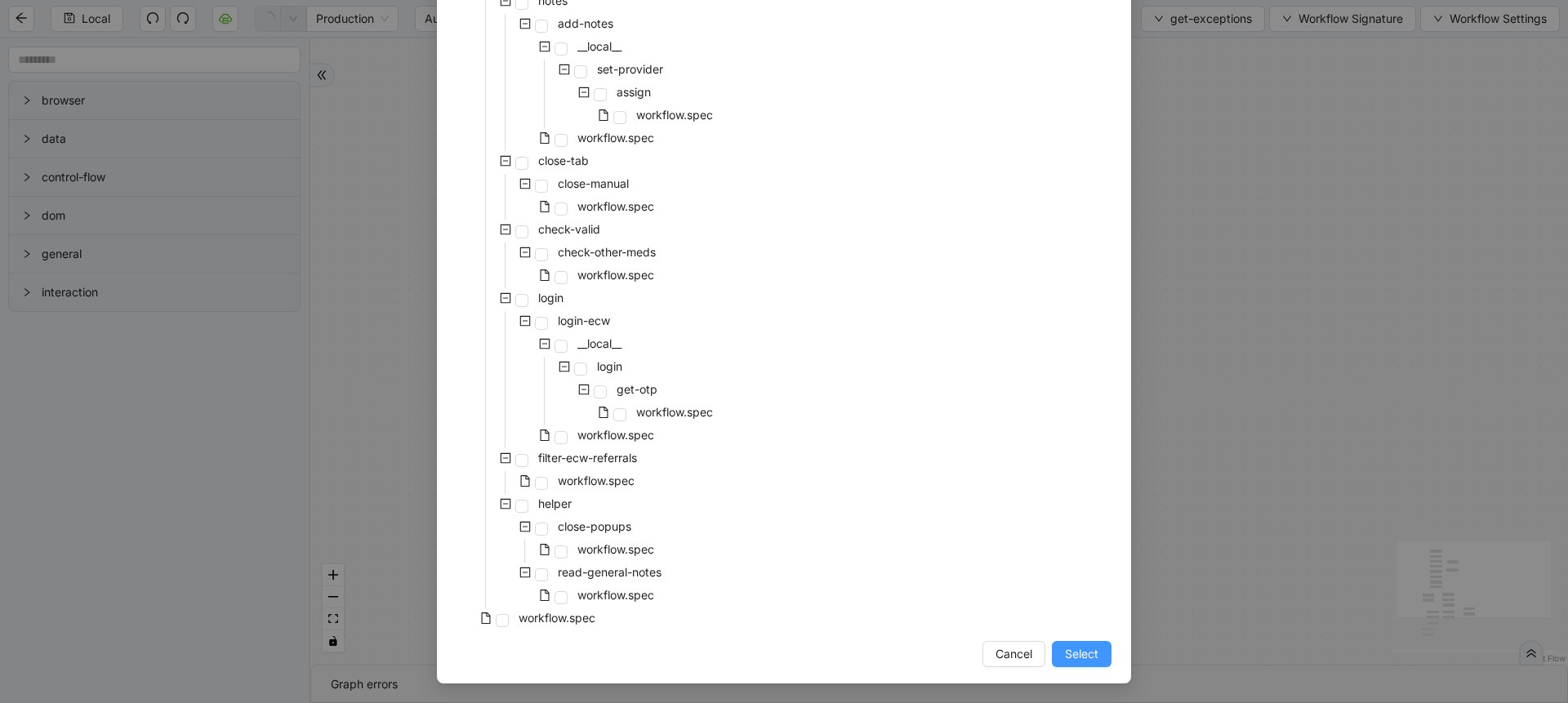
click at [1064, 651] on span "Select" at bounding box center [1081, 654] width 34 height 18
click at [1081, 661] on div "fallback fallback has_exception has_exception onError trigger click_element:cli…" at bounding box center [939, 351] width 1258 height 626
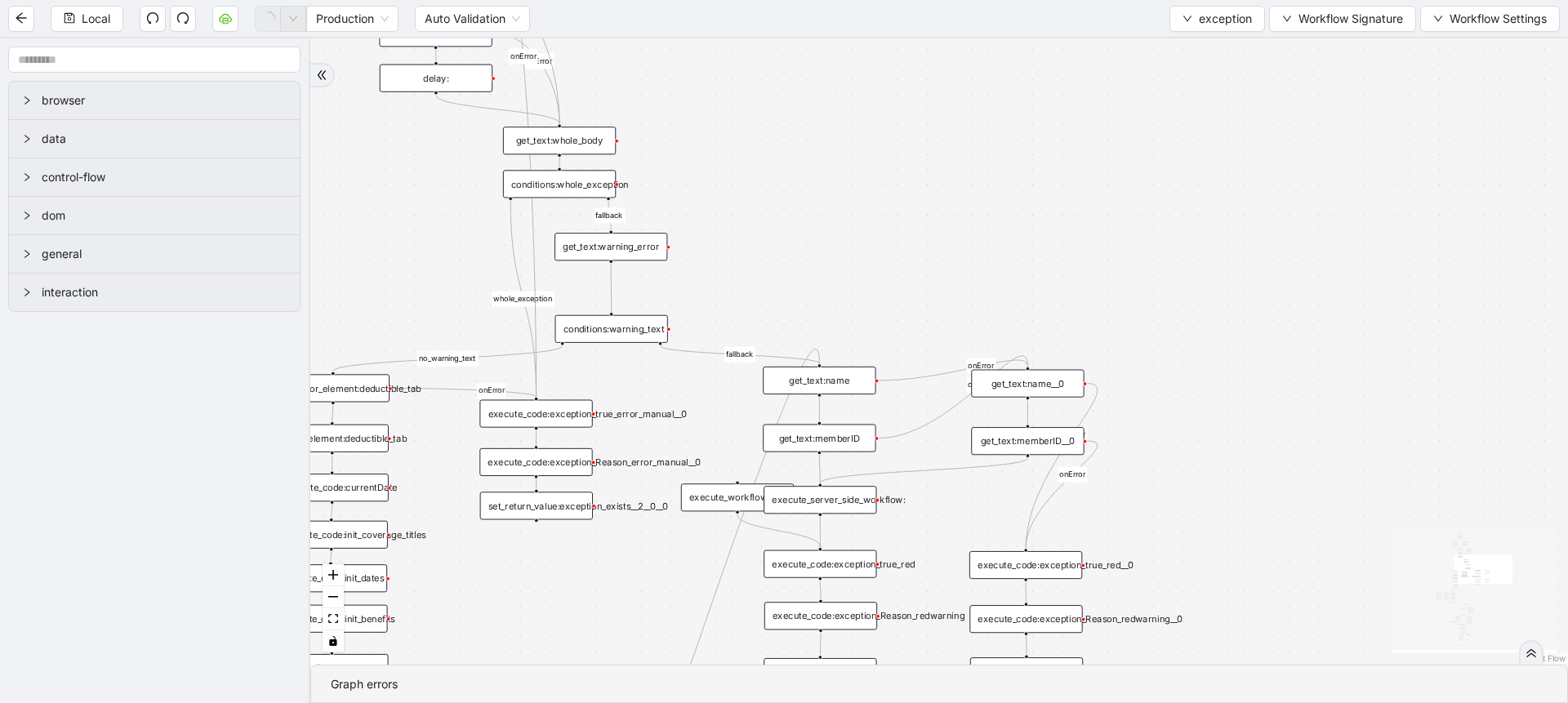
drag, startPoint x: 767, startPoint y: 163, endPoint x: 970, endPoint y: 513, distance: 404.6
click at [970, 513] on div "no_warning_text fallback fallback table_exists benefitValid fallback fallback c…" at bounding box center [939, 351] width 1258 height 626
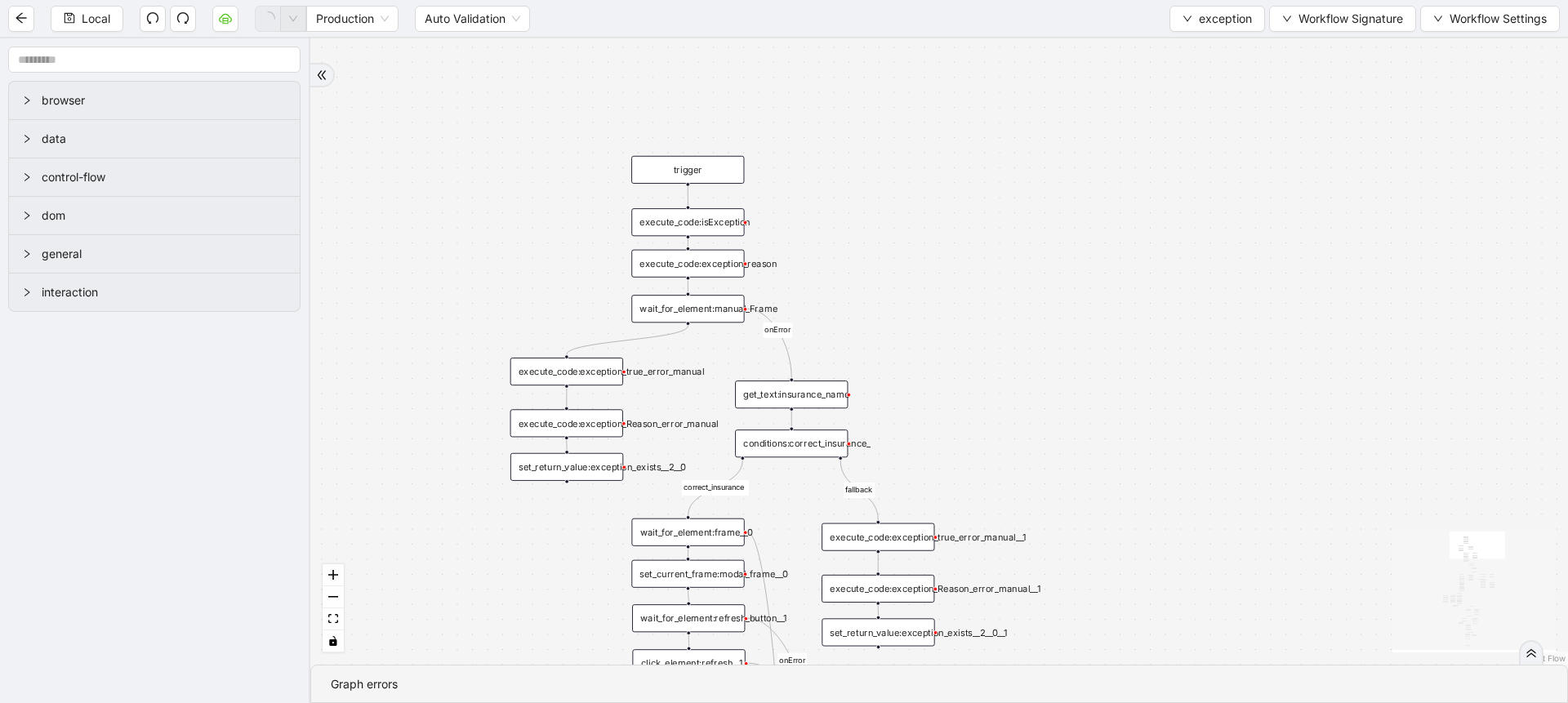
drag, startPoint x: 1034, startPoint y: 147, endPoint x: 1146, endPoint y: 509, distance: 378.9
click at [1146, 509] on div "no_warning_text fallback fallback table_exists benefitValid fallback fallback c…" at bounding box center [939, 351] width 1258 height 626
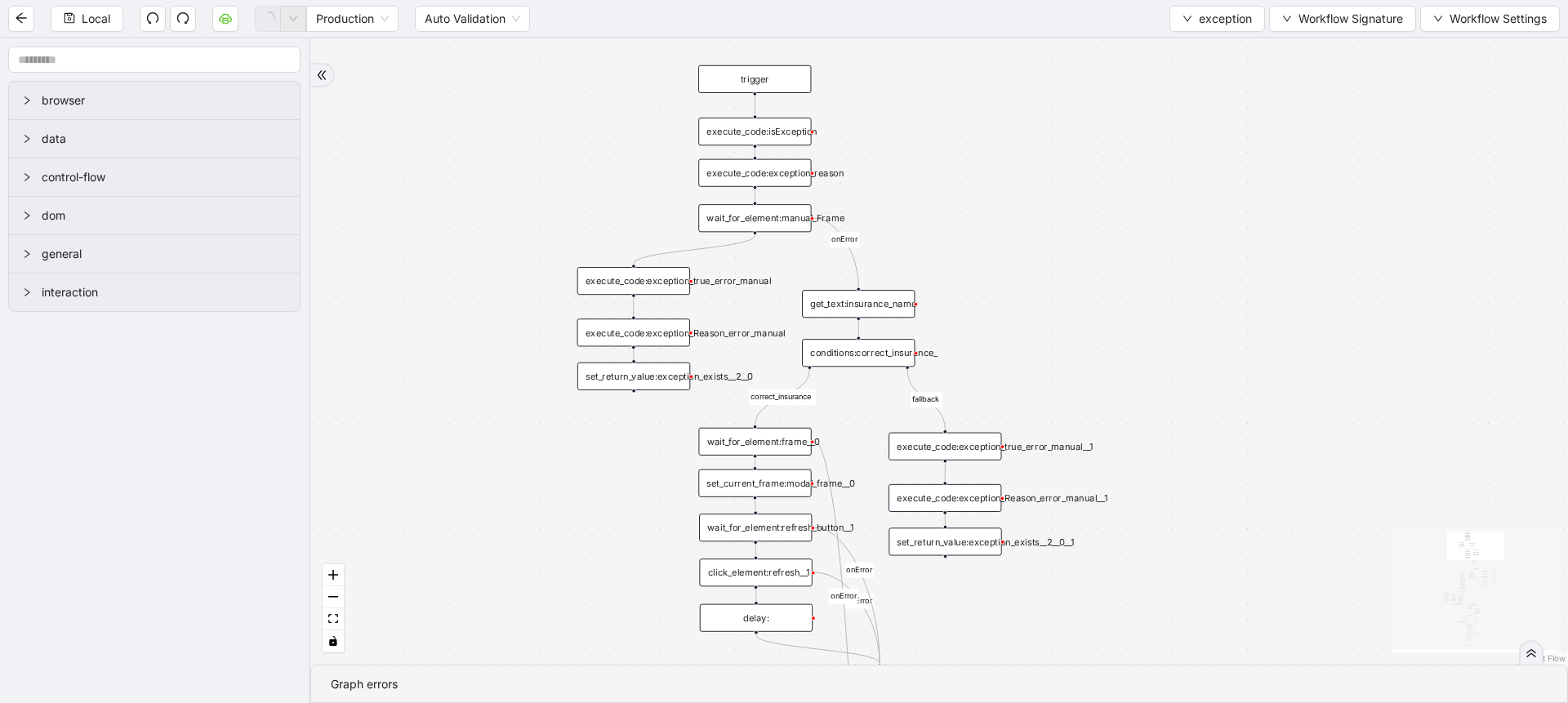
drag, startPoint x: 1004, startPoint y: 359, endPoint x: 1071, endPoint y: 265, distance: 115.4
click at [1071, 265] on div "no_warning_text fallback fallback table_exists benefitValid fallback fallback c…" at bounding box center [939, 351] width 1258 height 626
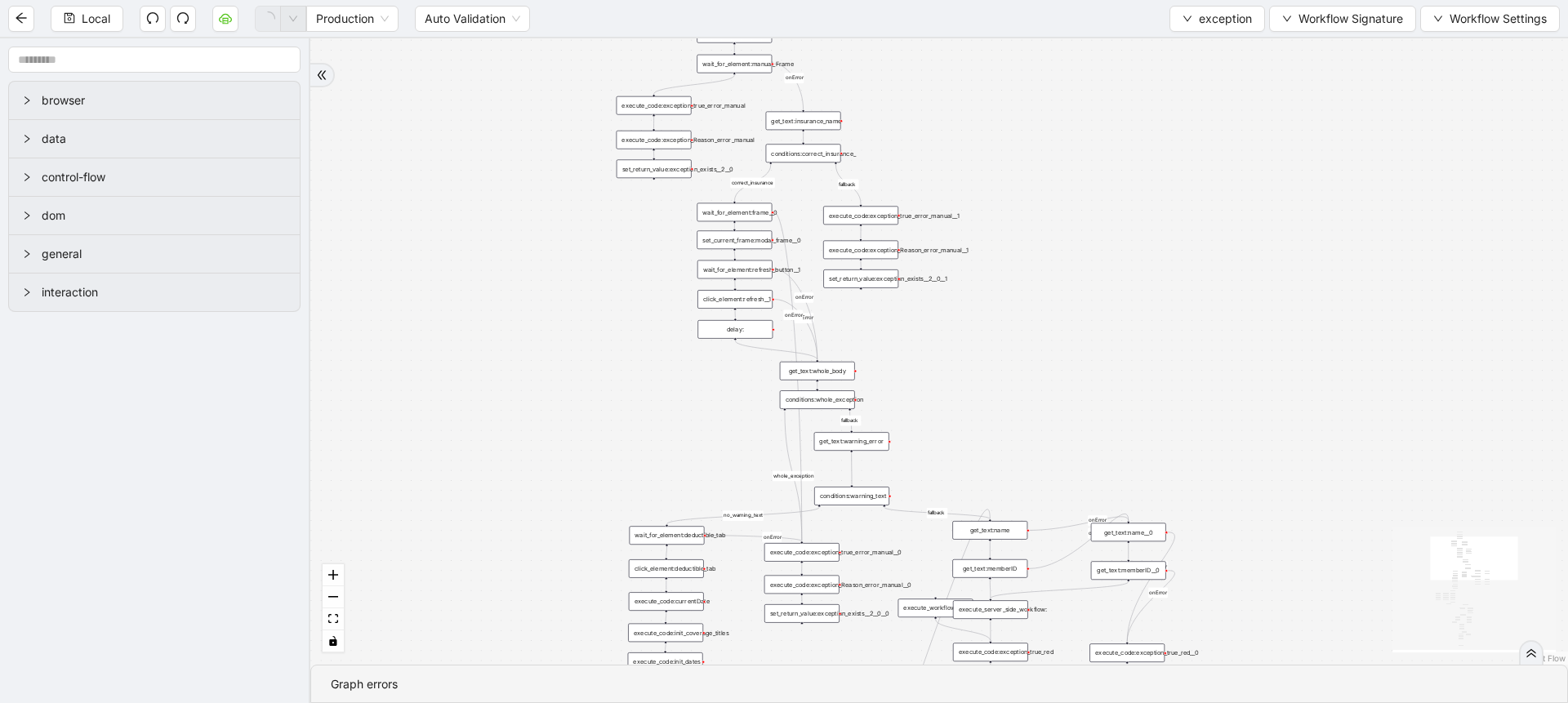
drag, startPoint x: 894, startPoint y: 586, endPoint x: 827, endPoint y: 302, distance: 291.8
click at [827, 302] on div "no_warning_text fallback fallback table_exists benefitValid fallback fallback c…" at bounding box center [939, 351] width 1258 height 626
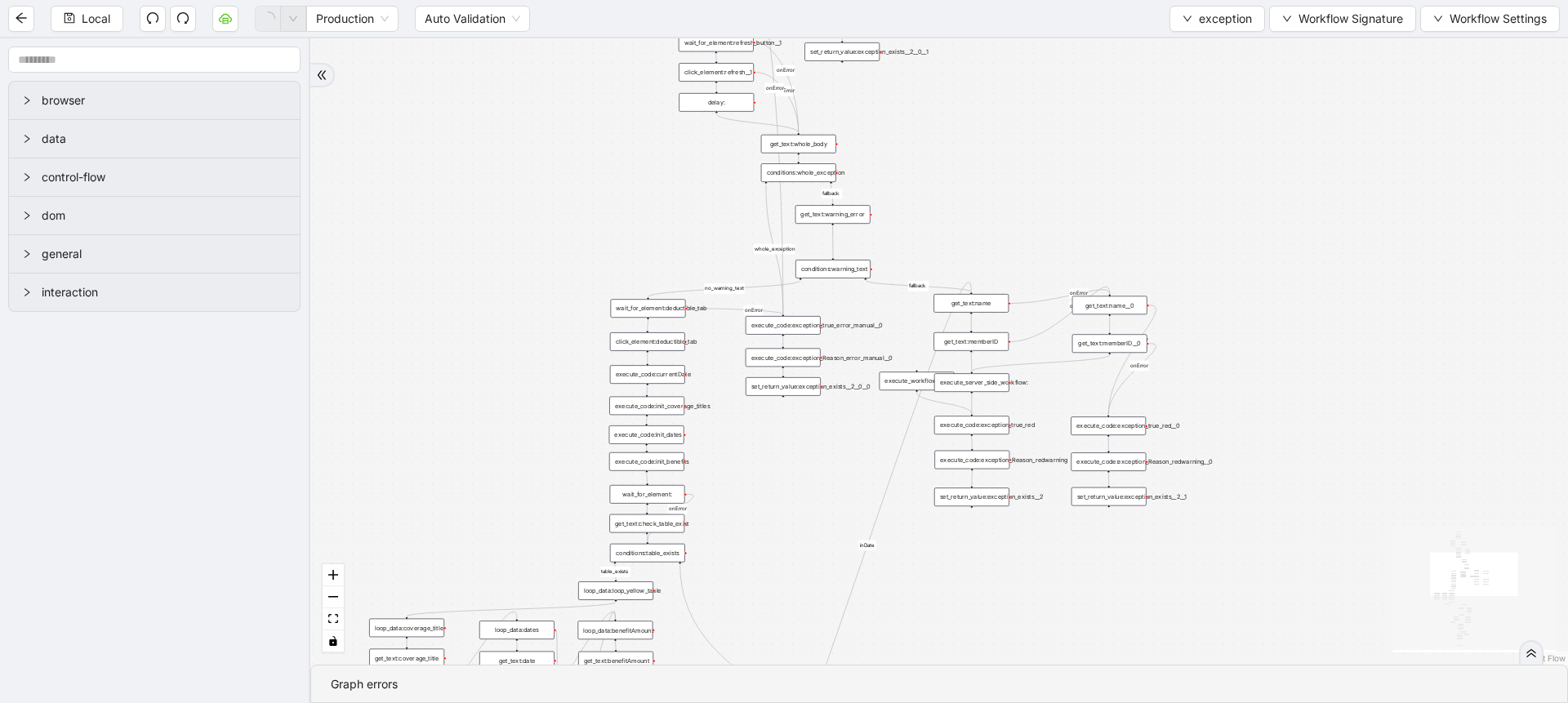
drag, startPoint x: 1031, startPoint y: 453, endPoint x: 1011, endPoint y: 232, distance: 221.9
click at [1011, 232] on div "no_warning_text fallback fallback table_exists benefitValid fallback fallback c…" at bounding box center [939, 351] width 1258 height 626
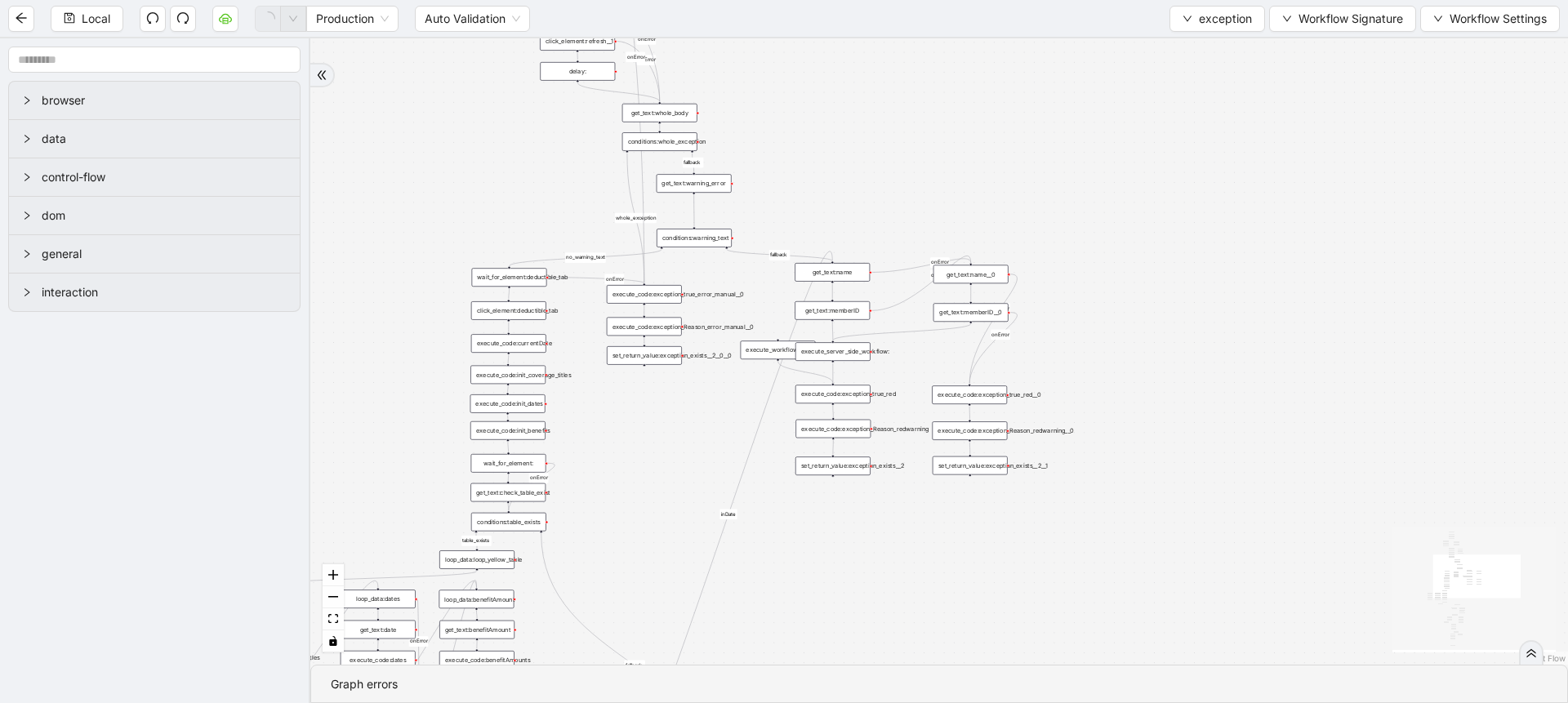
drag, startPoint x: 783, startPoint y: 480, endPoint x: 643, endPoint y: 449, distance: 143.4
click at [643, 449] on div "no_warning_text fallback fallback table_exists benefitValid fallback fallback c…" at bounding box center [939, 351] width 1258 height 626
click at [833, 350] on div "execute_server_side_workflow:" at bounding box center [832, 351] width 75 height 19
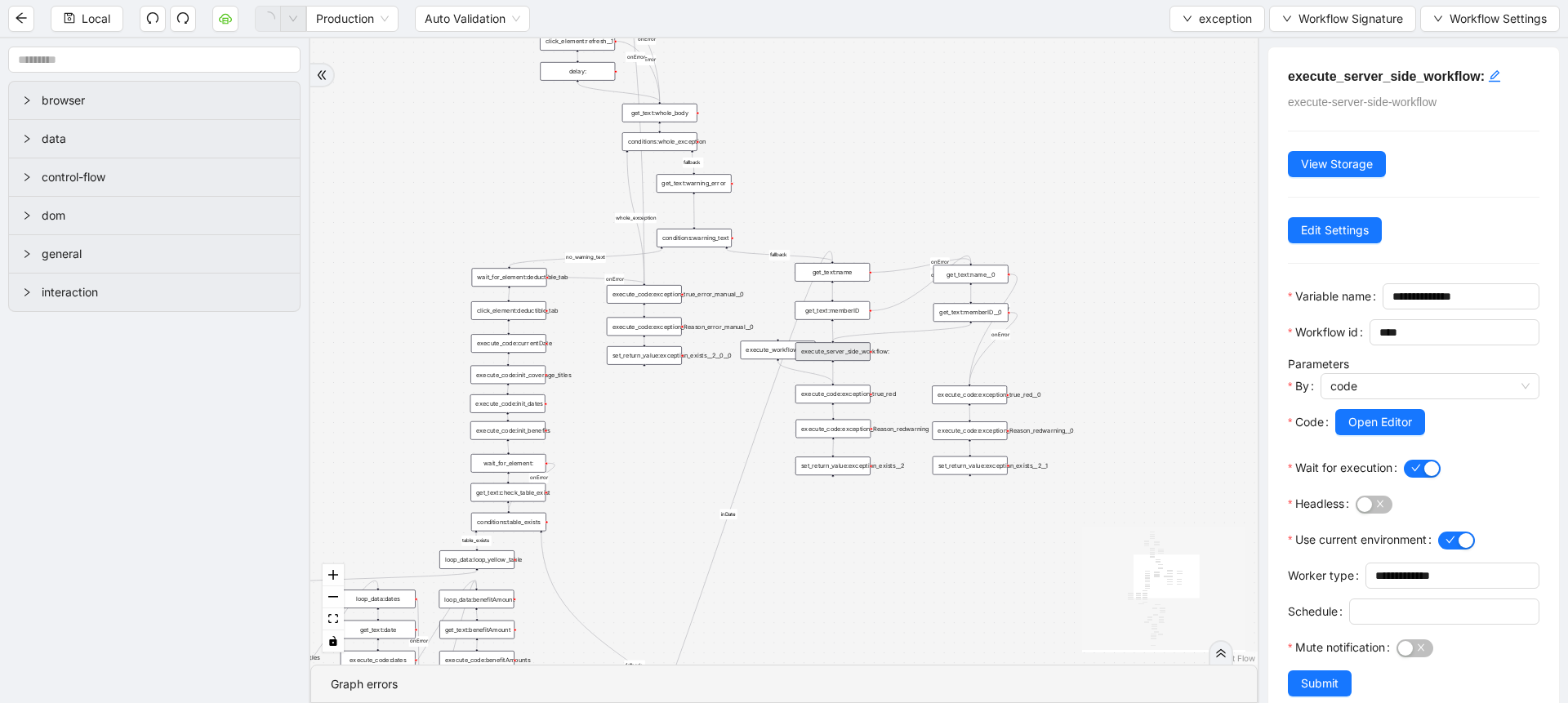
click at [833, 350] on div "execute_server_side_workflow:" at bounding box center [832, 351] width 75 height 19
click at [897, 170] on div "no_warning_text fallback fallback table_exists benefitValid fallback fallback c…" at bounding box center [784, 351] width 947 height 626
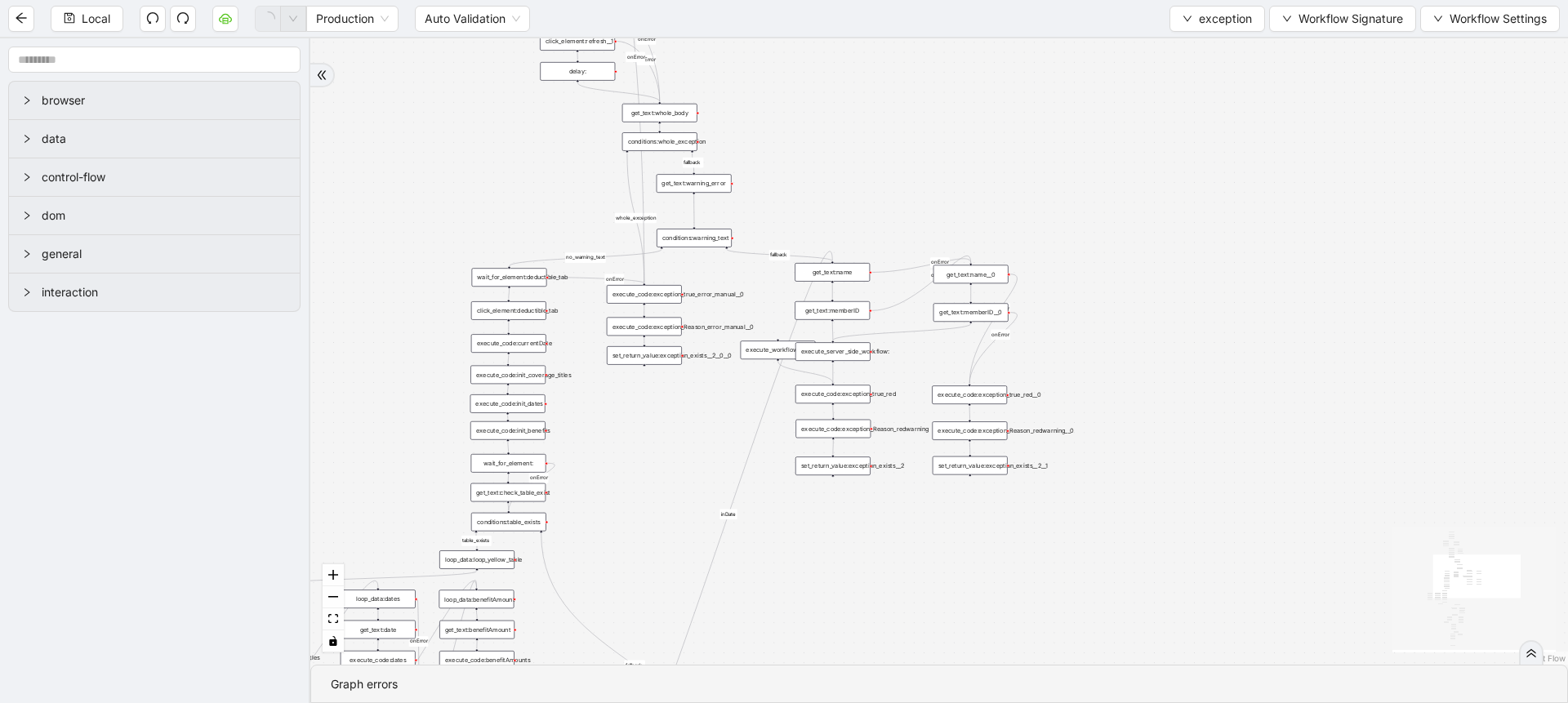
click at [1191, 32] on div "Local Production Auto Validation exception Workflow Signature Workflow Settings" at bounding box center [784, 19] width 1568 height 37
click at [1208, 17] on span "exception" at bounding box center [1225, 19] width 53 height 18
click at [1208, 38] on li "Select" at bounding box center [1216, 51] width 89 height 26
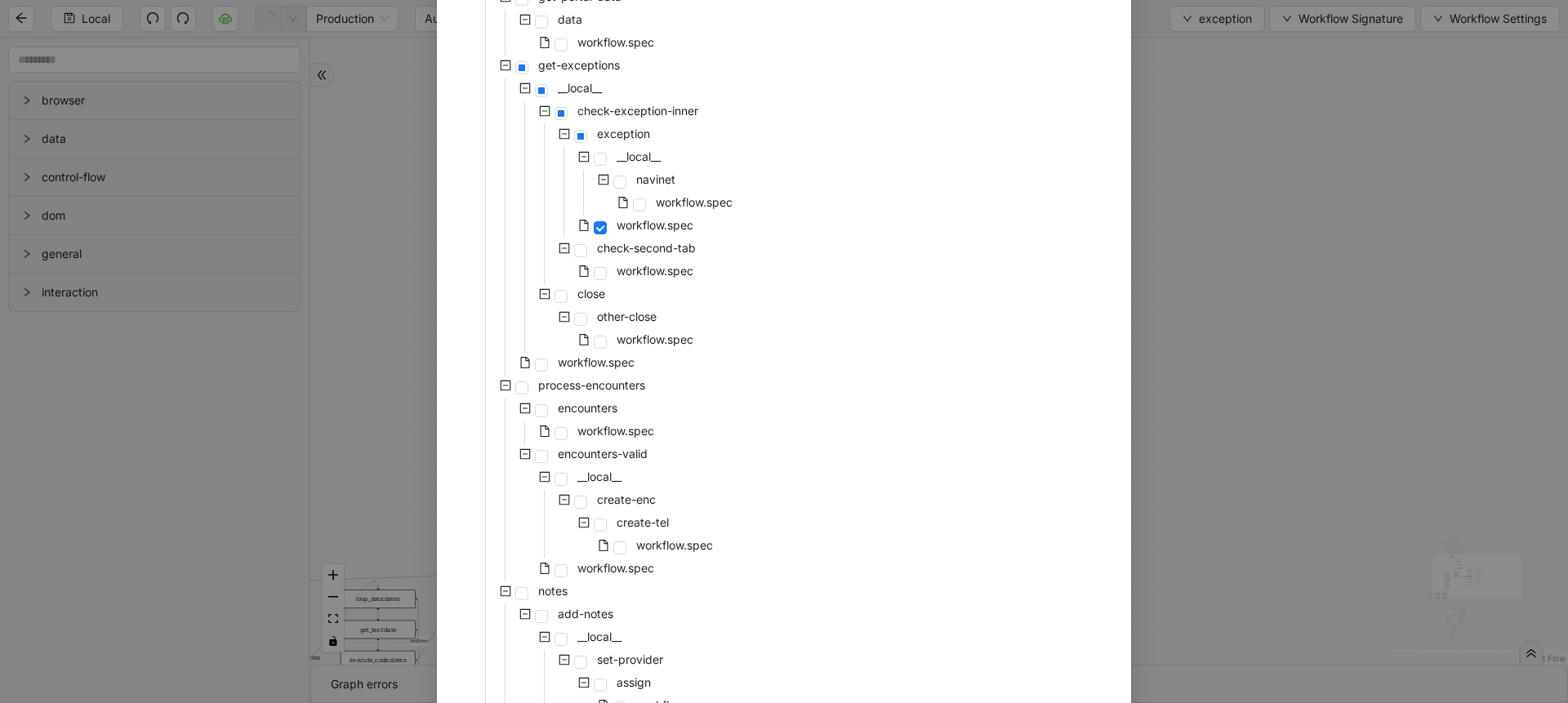
scroll to position [299, 0]
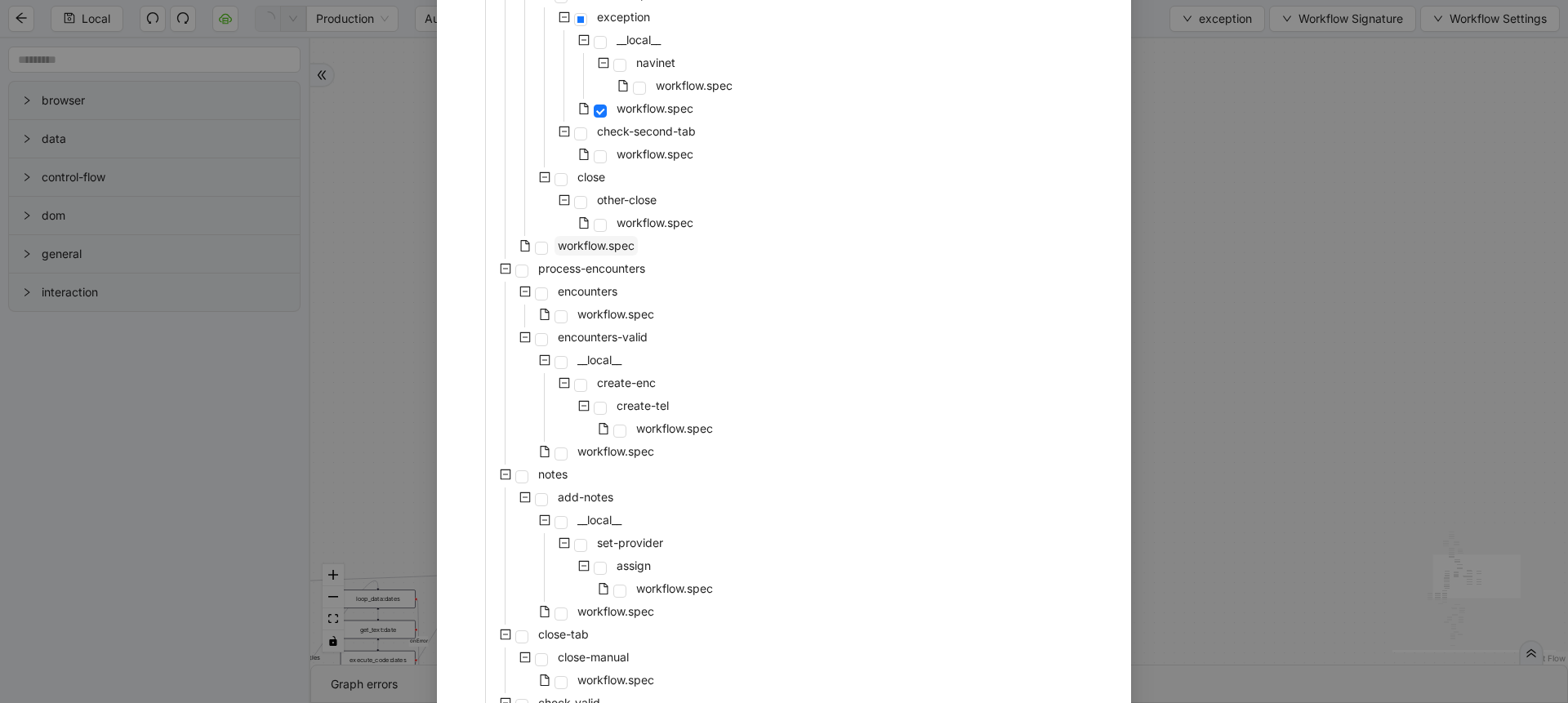
click at [592, 248] on span "workflow.spec" at bounding box center [595, 246] width 77 height 14
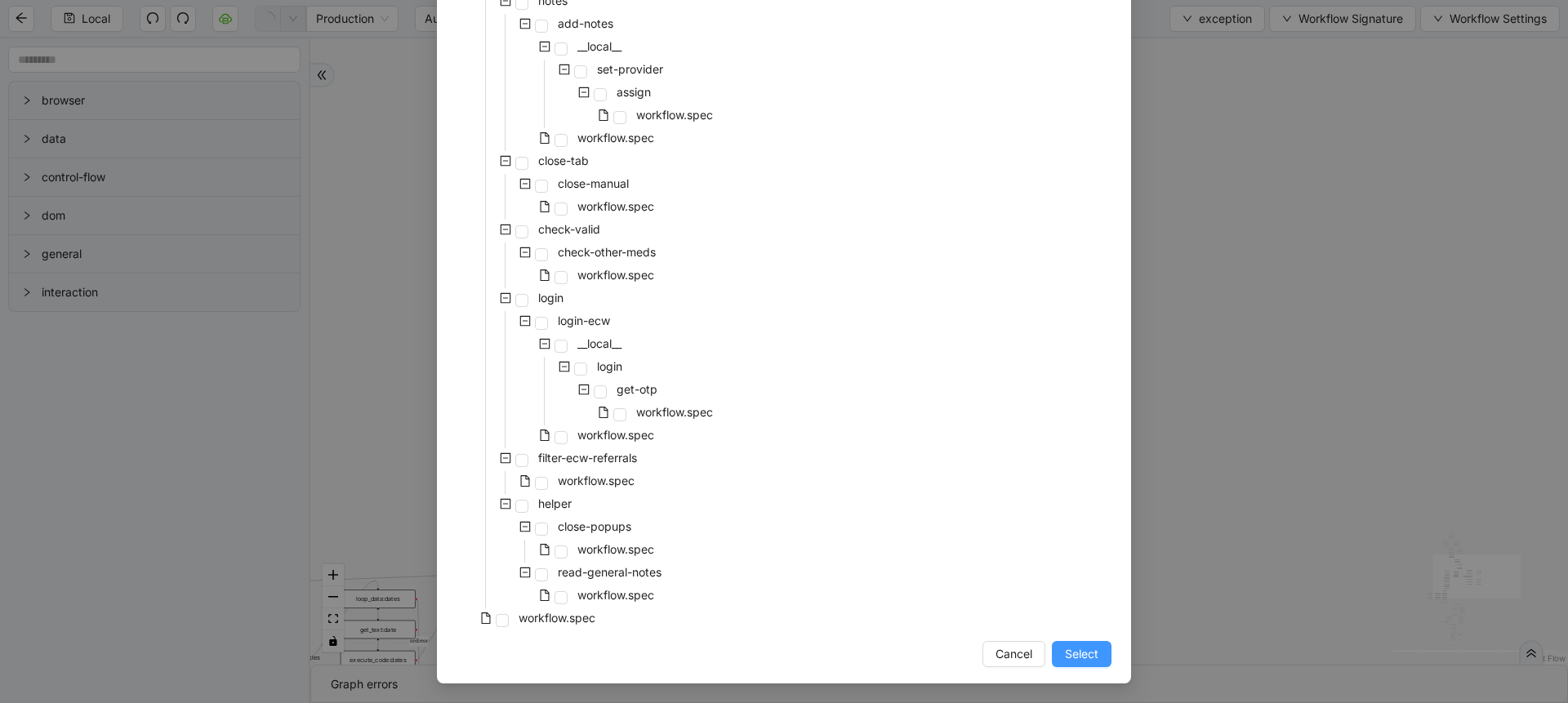
click at [1066, 663] on button "Select" at bounding box center [1081, 654] width 59 height 26
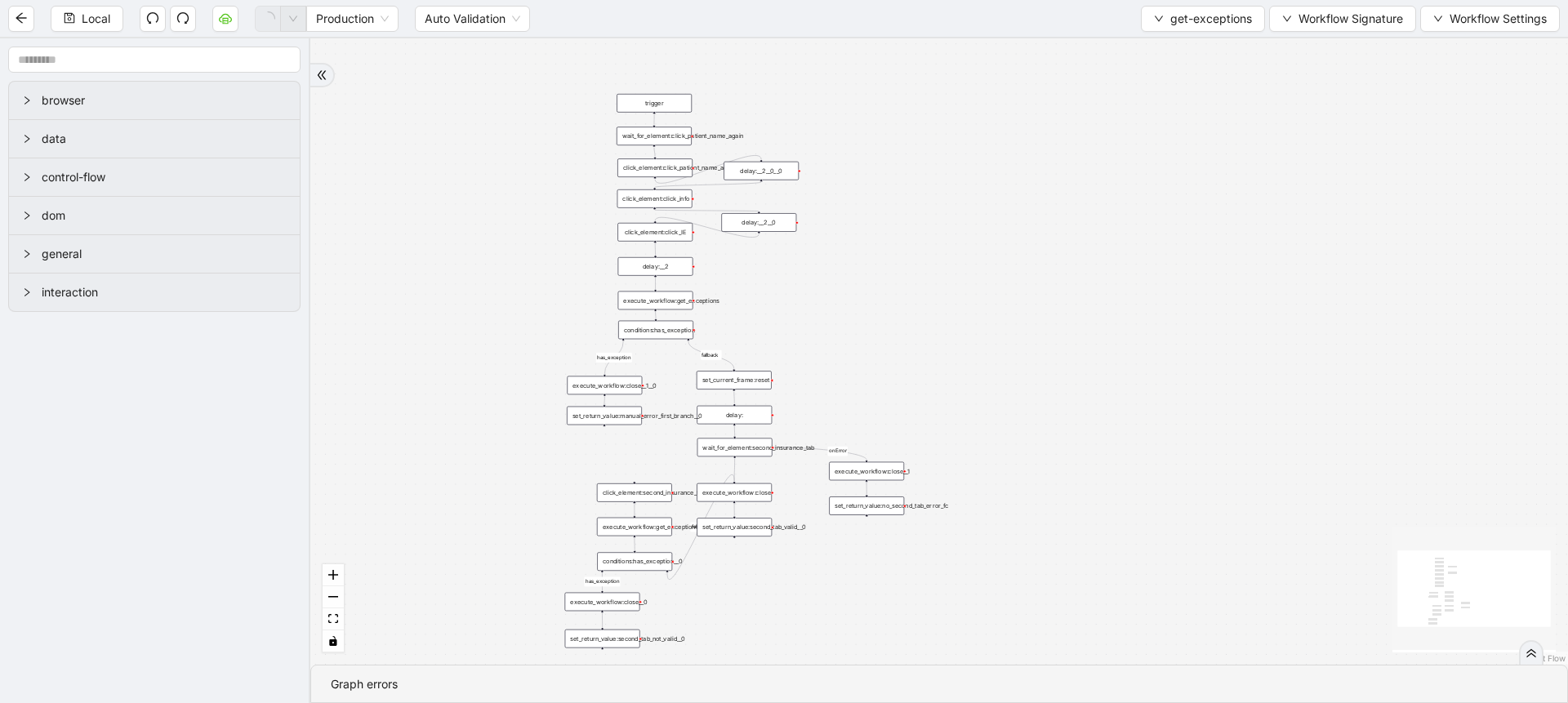
drag, startPoint x: 944, startPoint y: 209, endPoint x: 976, endPoint y: 330, distance: 125.2
click at [976, 330] on div "fallback fallback has_exception has_exception onError trigger click_element:cli…" at bounding box center [939, 351] width 1258 height 626
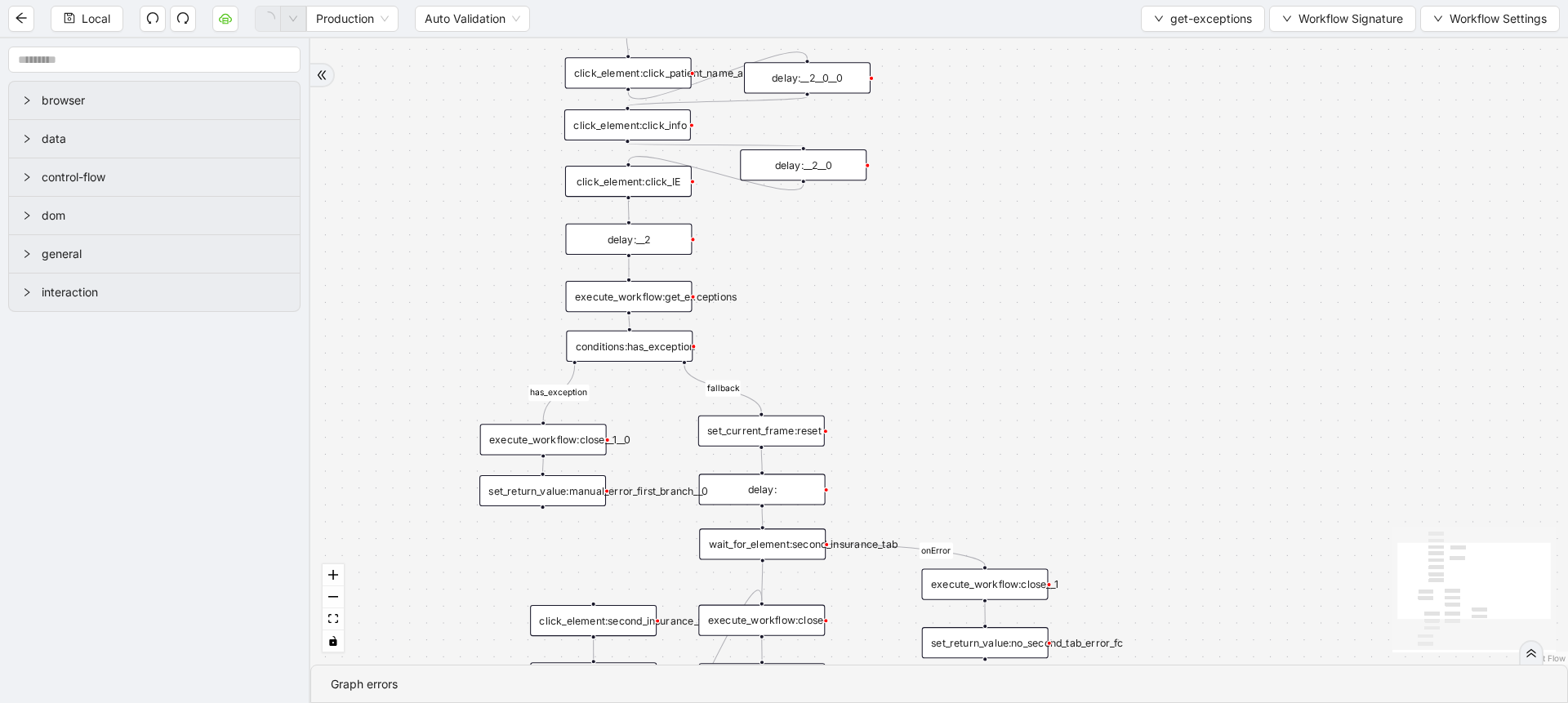
click at [1172, 4] on div "Local Production Auto Validation get-exceptions Workflow Signature Workflow Set…" at bounding box center [784, 19] width 1568 height 37
click at [1172, 11] on span "get-exceptions" at bounding box center [1211, 19] width 81 height 18
click at [1176, 42] on span "Select" at bounding box center [1201, 50] width 98 height 18
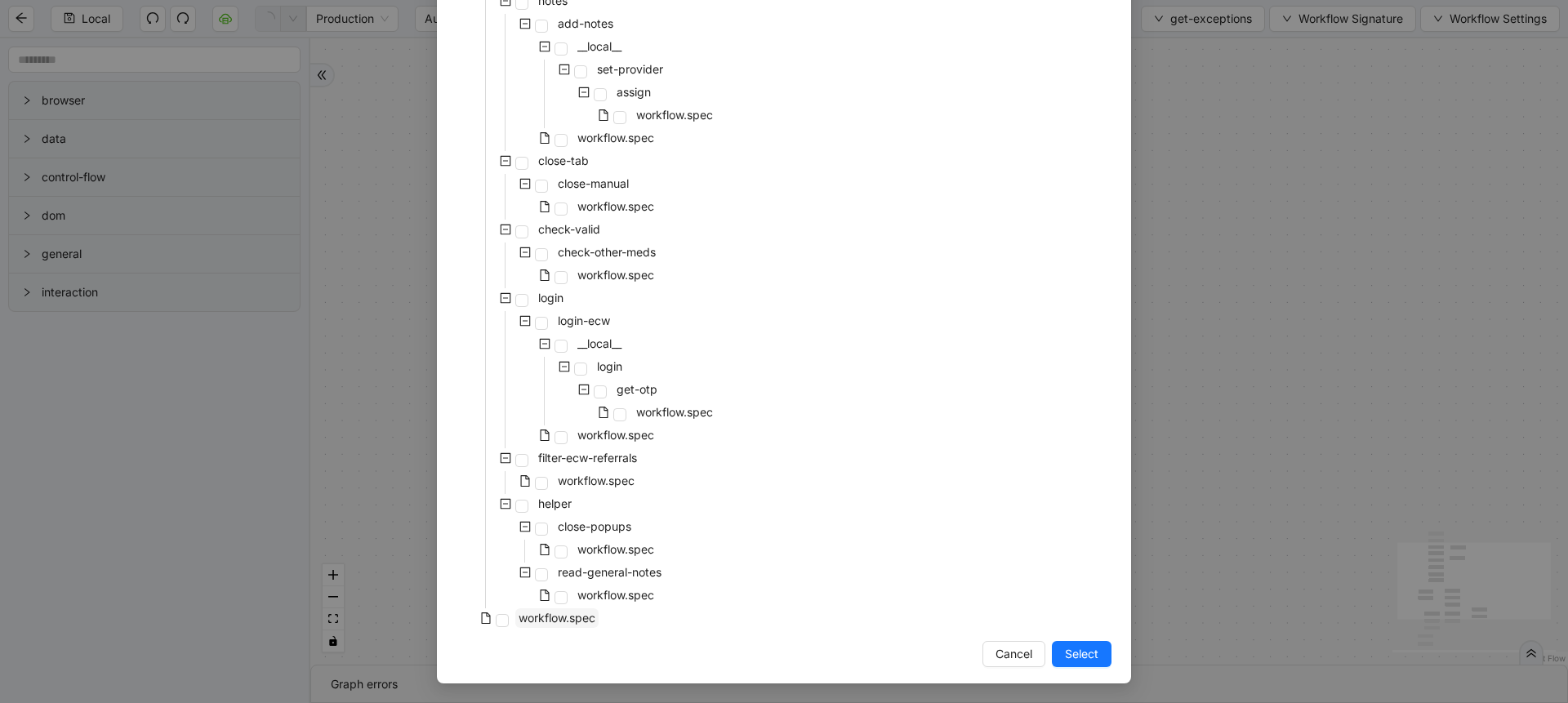
click at [580, 625] on span "workflow.spec" at bounding box center [557, 618] width 83 height 19
click at [1079, 660] on span "Select" at bounding box center [1081, 654] width 34 height 18
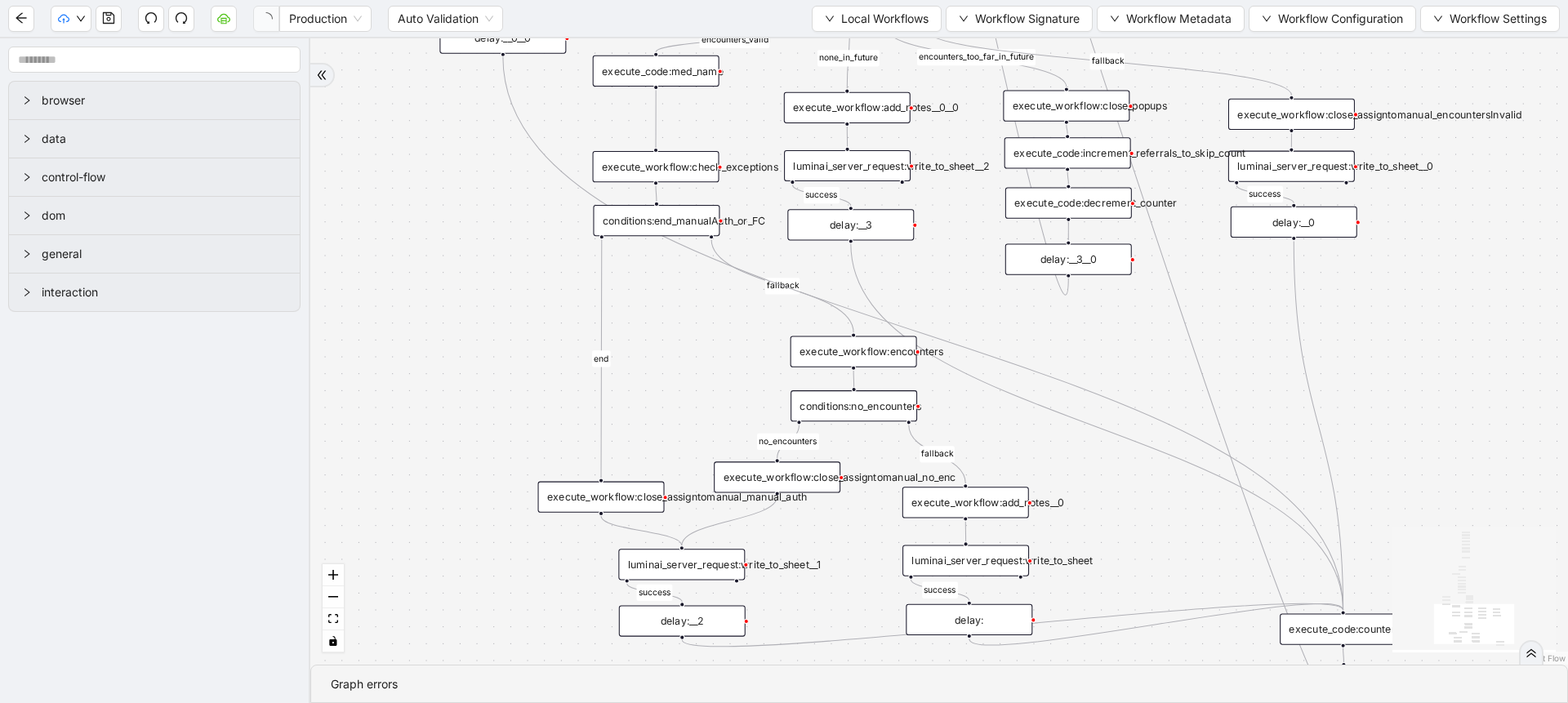
drag, startPoint x: 727, startPoint y: 186, endPoint x: 739, endPoint y: 470, distance: 284.3
click at [739, 470] on div "fallback success success fallback no_encounters end success success success old…" at bounding box center [939, 351] width 1258 height 626
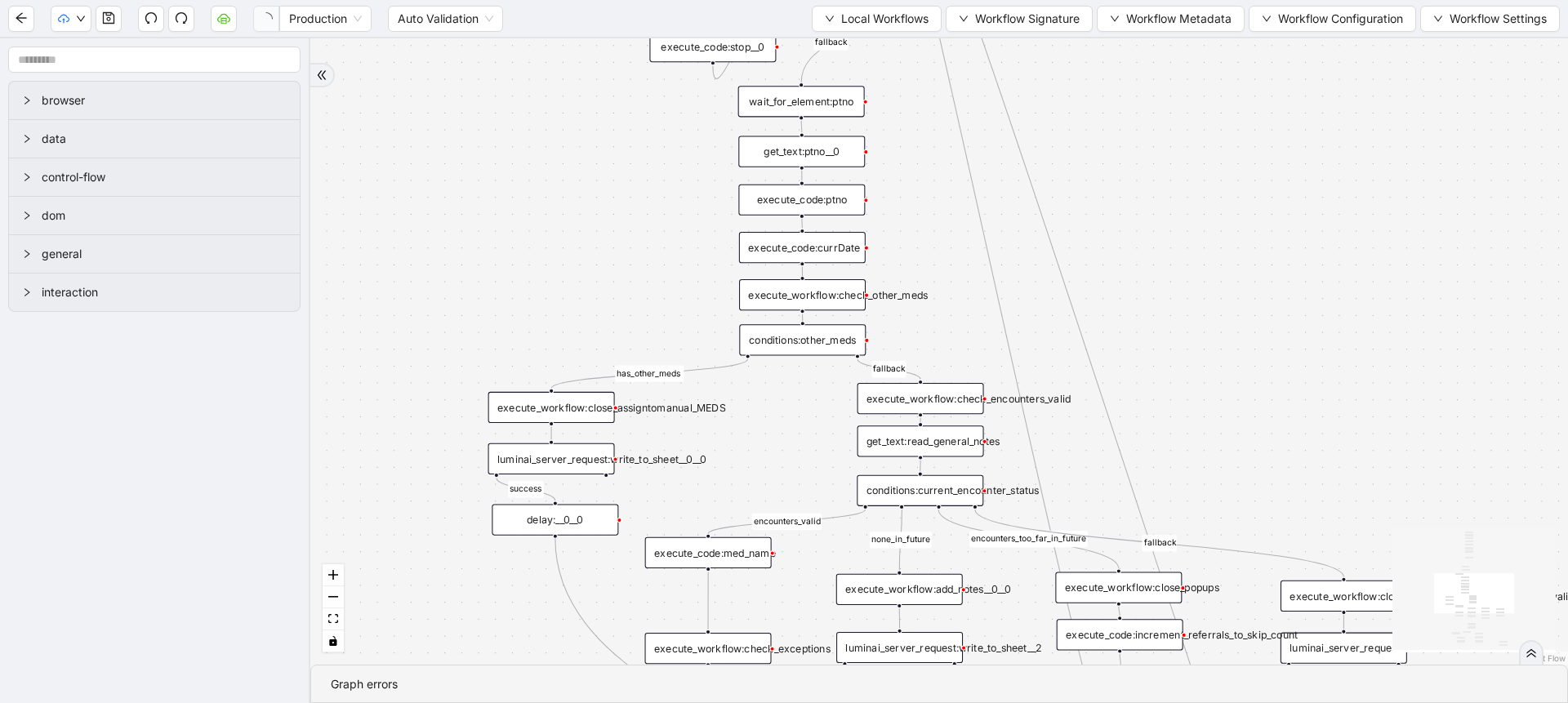
drag, startPoint x: 728, startPoint y: 115, endPoint x: 750, endPoint y: 493, distance: 378.6
click at [750, 493] on div "fallback success success fallback no_encounters end success success success old…" at bounding box center [939, 351] width 1258 height 626
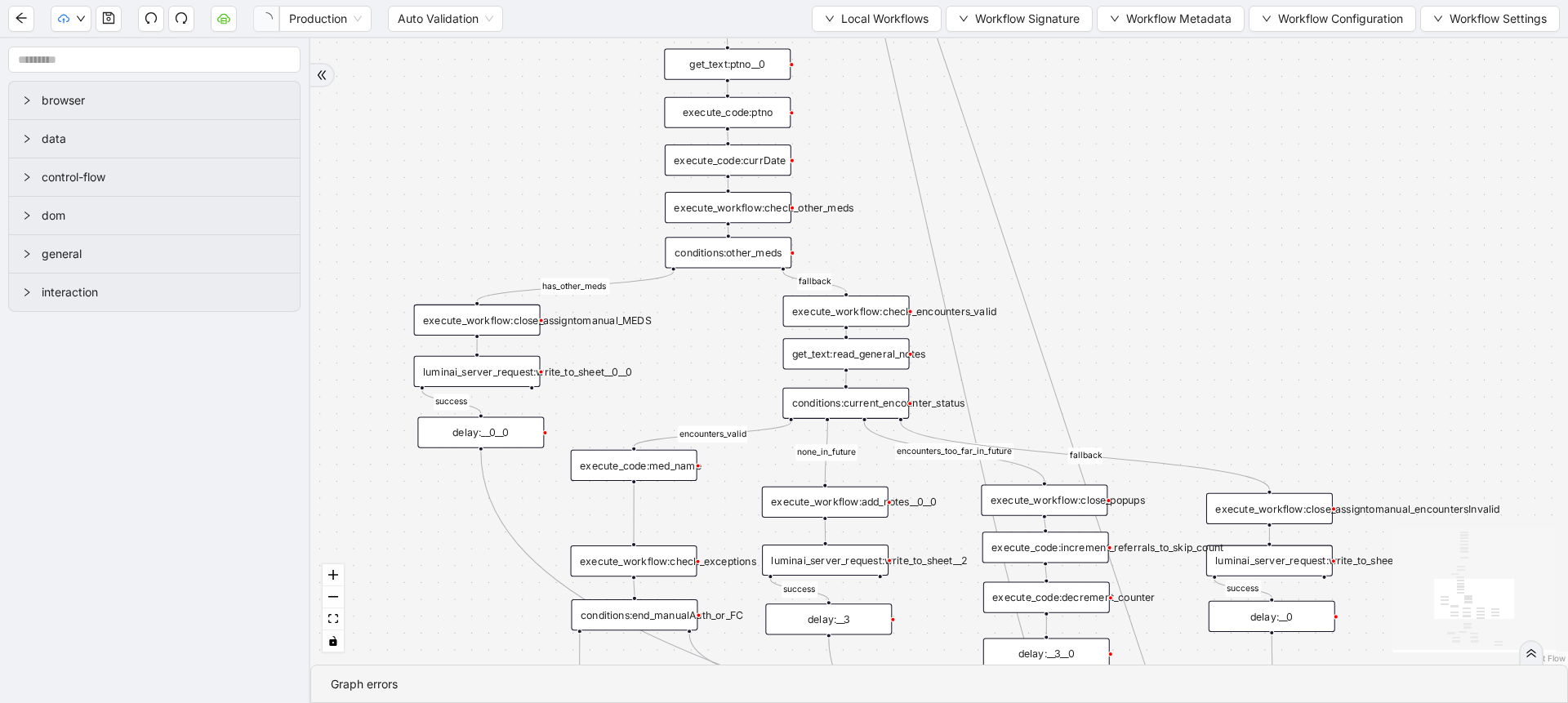
drag, startPoint x: 951, startPoint y: 261, endPoint x: 876, endPoint y: 113, distance: 165.9
click at [876, 113] on div "fallback success success fallback no_encounters end success success success old…" at bounding box center [939, 351] width 1258 height 626
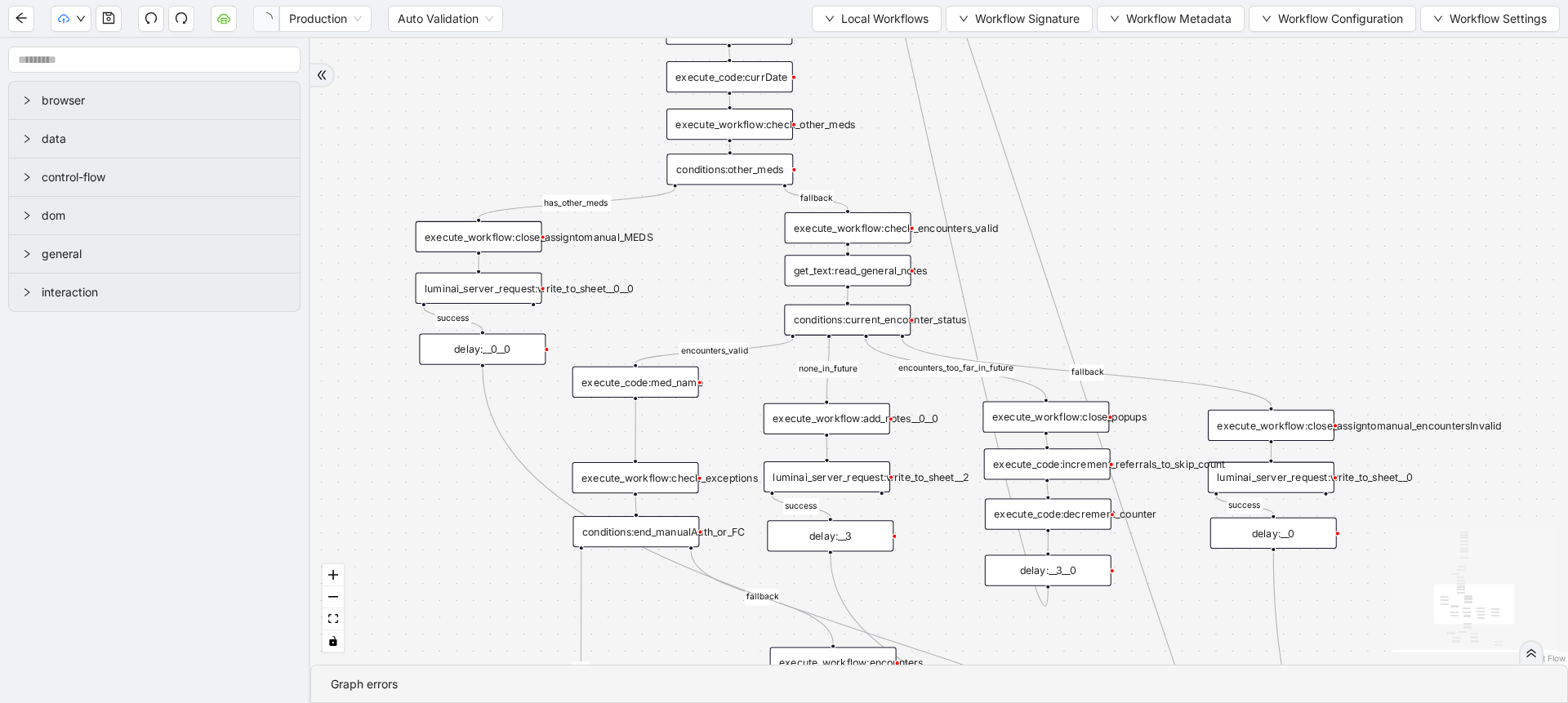
drag, startPoint x: 736, startPoint y: 315, endPoint x: 739, endPoint y: 250, distance: 65.1
click at [739, 250] on div "fallback success success fallback no_encounters end success success success old…" at bounding box center [939, 351] width 1258 height 626
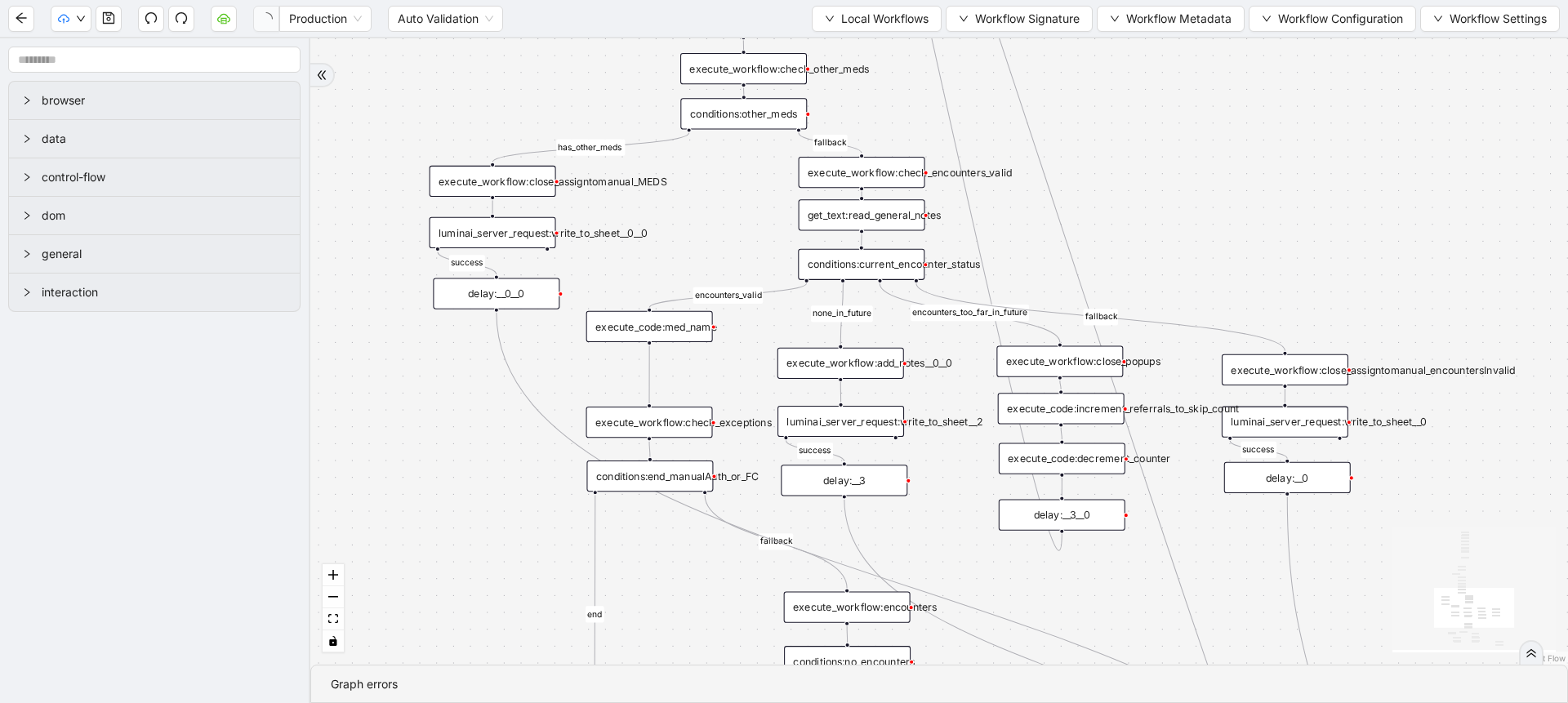
drag, startPoint x: 695, startPoint y: 312, endPoint x: 708, endPoint y: 256, distance: 57.5
click at [708, 256] on div "fallback success success fallback no_encounters end success success success old…" at bounding box center [939, 351] width 1258 height 626
click at [670, 477] on div "conditions:end_manualAuth_or_FC" at bounding box center [649, 475] width 126 height 31
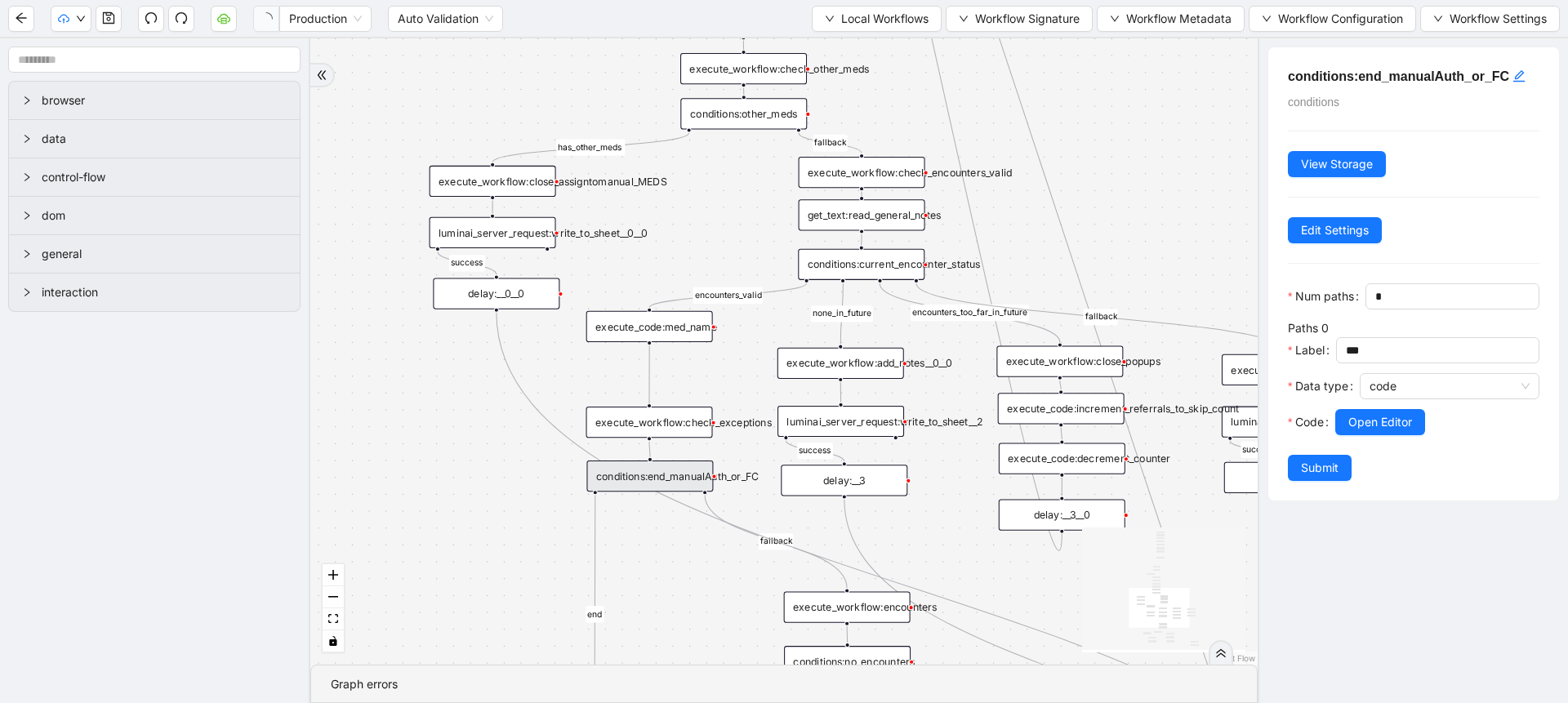
click at [670, 477] on div "conditions:end_manualAuth_or_FC" at bounding box center [649, 475] width 126 height 31
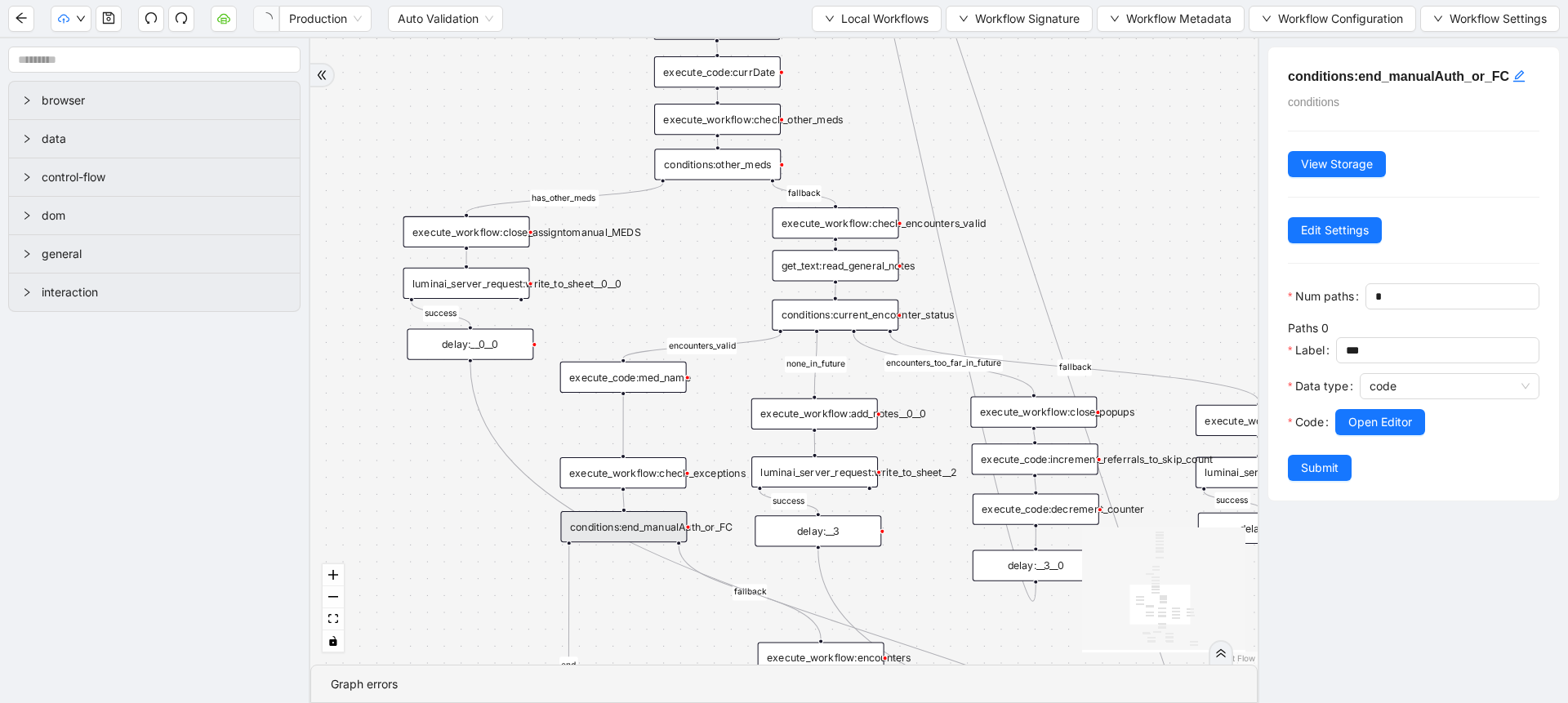
drag, startPoint x: 675, startPoint y: 589, endPoint x: 648, endPoint y: 640, distance: 57.7
click at [648, 640] on div "fallback success success fallback no_encounters end success success success old…" at bounding box center [784, 351] width 947 height 626
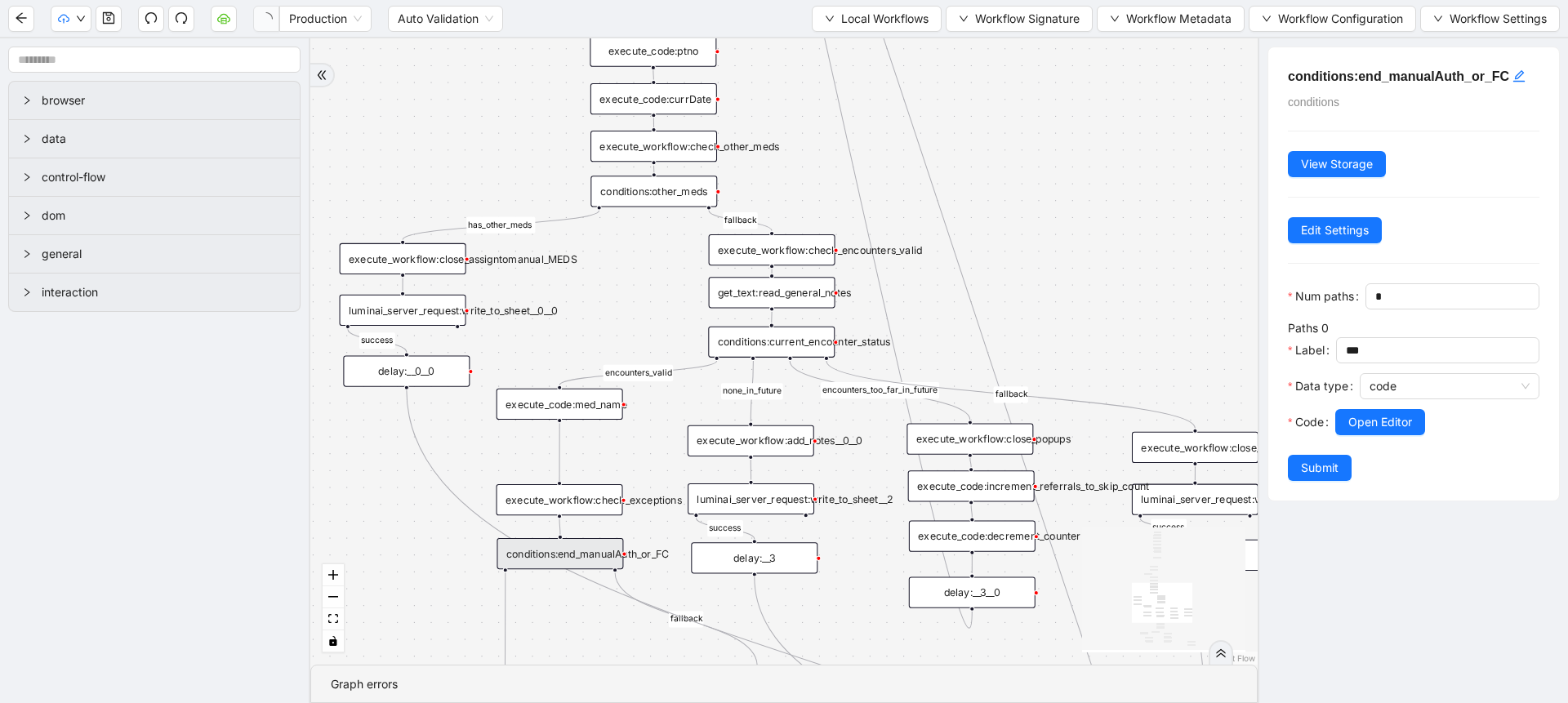
drag, startPoint x: 648, startPoint y: 640, endPoint x: 585, endPoint y: 667, distance: 68.5
click at [585, 667] on section "fallback success success fallback no_encounters end success success success old…" at bounding box center [784, 370] width 947 height 664
click at [617, 498] on div "execute_workflow:check_exceptions" at bounding box center [559, 499] width 126 height 31
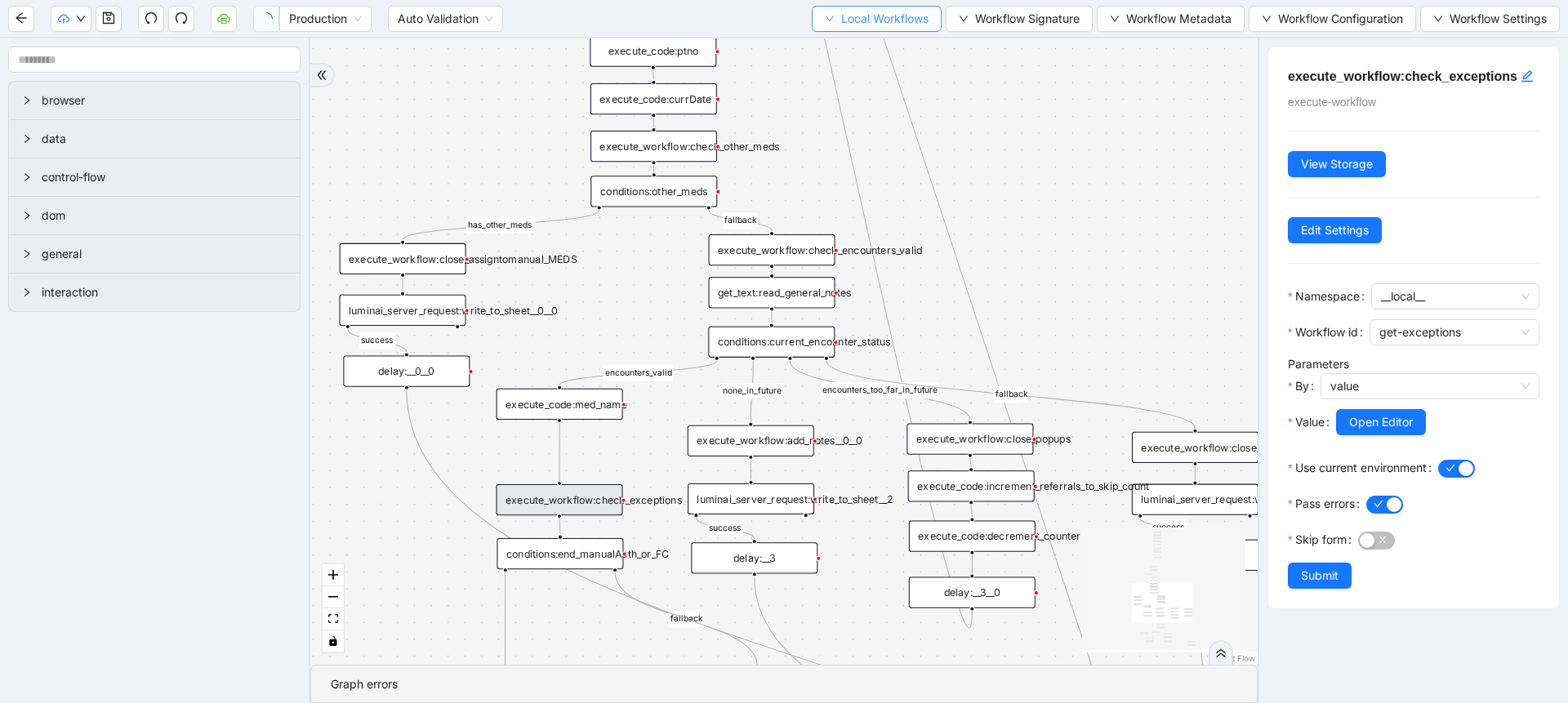
click at [905, 28] on button "Local Workflows" at bounding box center [876, 19] width 130 height 26
click at [867, 59] on li "Select" at bounding box center [872, 51] width 125 height 26
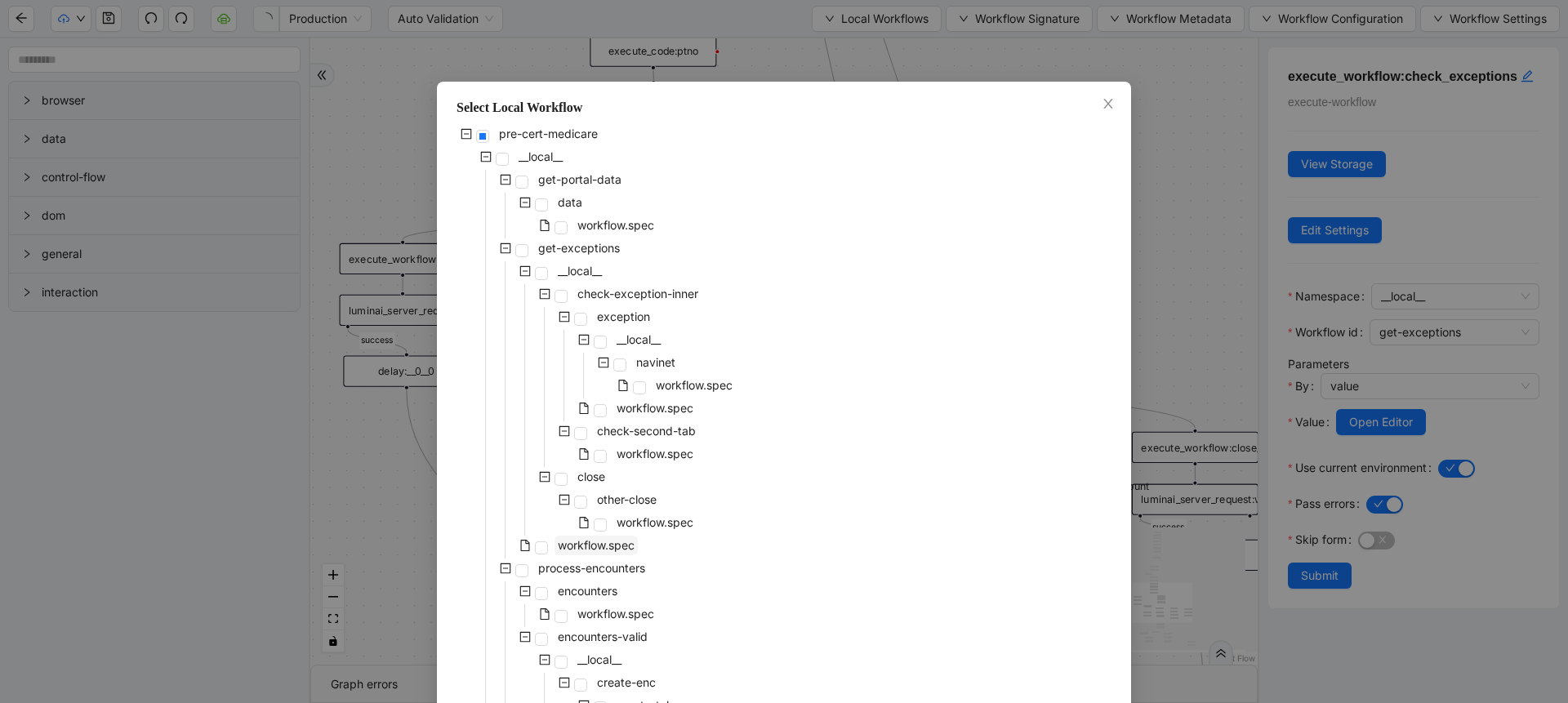
click at [579, 552] on span "workflow.spec" at bounding box center [596, 545] width 83 height 19
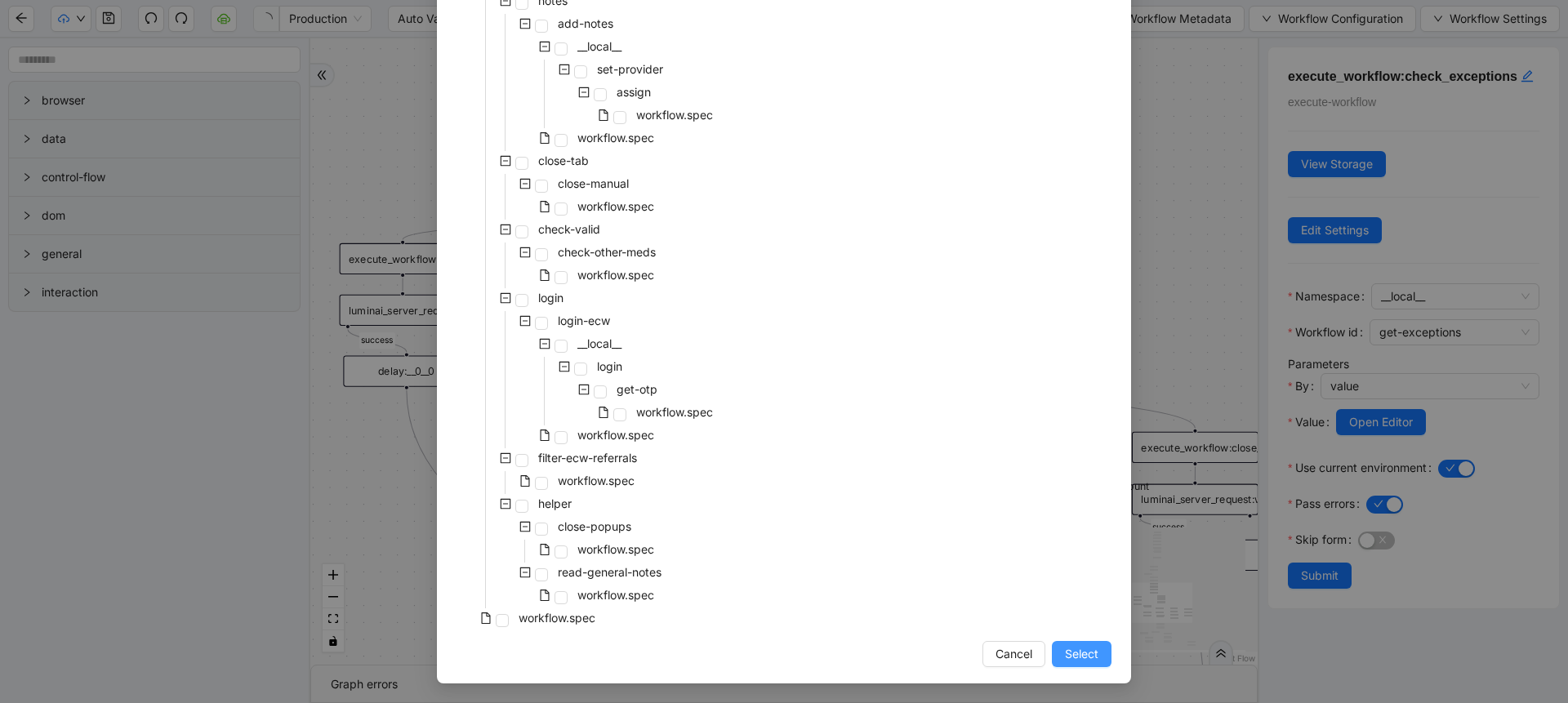
click at [1076, 657] on span "Select" at bounding box center [1081, 654] width 34 height 18
click at [1076, 657] on div "fallback success success fallback no_encounters end success success success old…" at bounding box center [784, 351] width 947 height 626
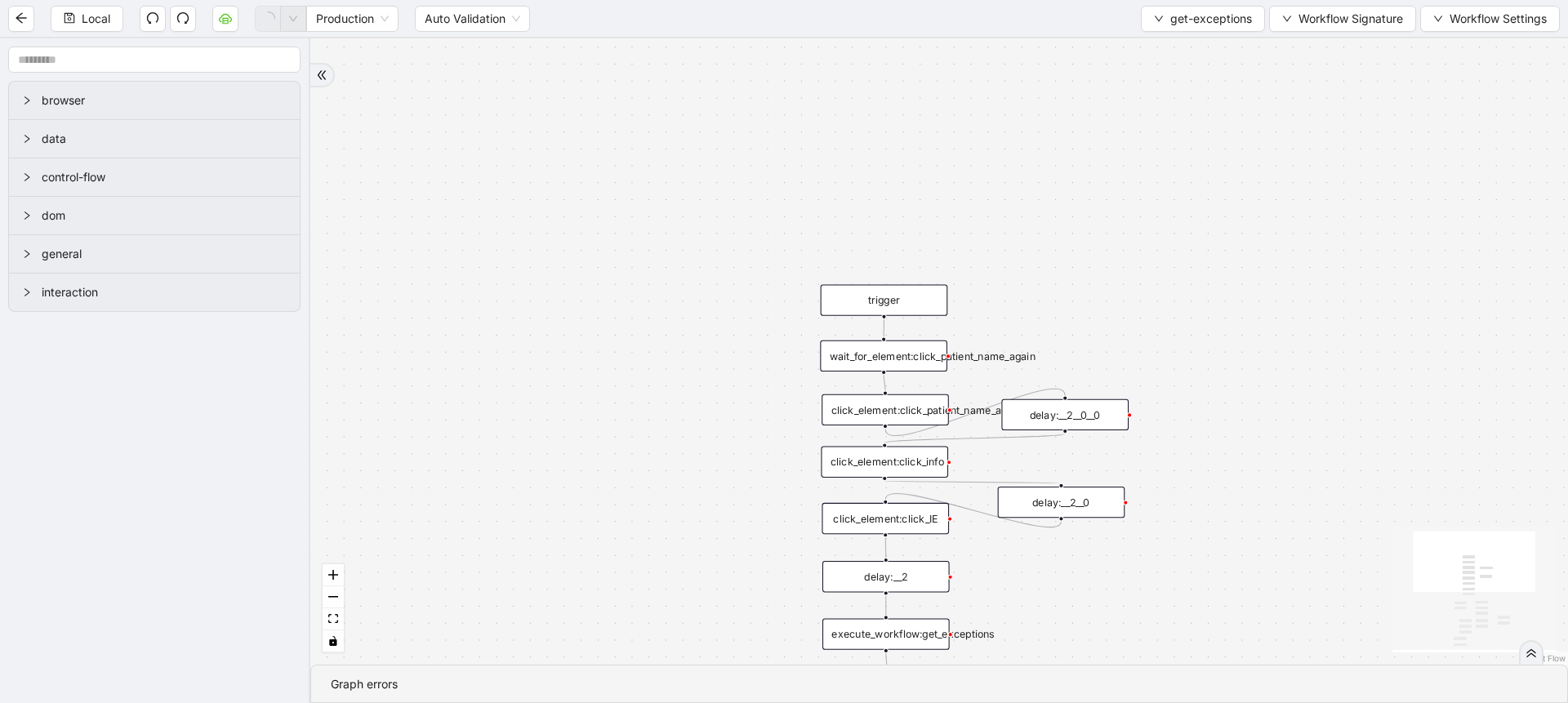
click at [822, 268] on div "fallback fallback has_exception has_exception onError trigger click_element:cli…" at bounding box center [939, 351] width 1258 height 626
click at [1150, 42] on div "fallback fallback has_exception has_exception onError trigger click_element:cli…" at bounding box center [939, 351] width 1258 height 626
click at [1162, 31] on button "get-exceptions" at bounding box center [1202, 19] width 125 height 26
click at [1169, 49] on span "Select" at bounding box center [1201, 50] width 98 height 18
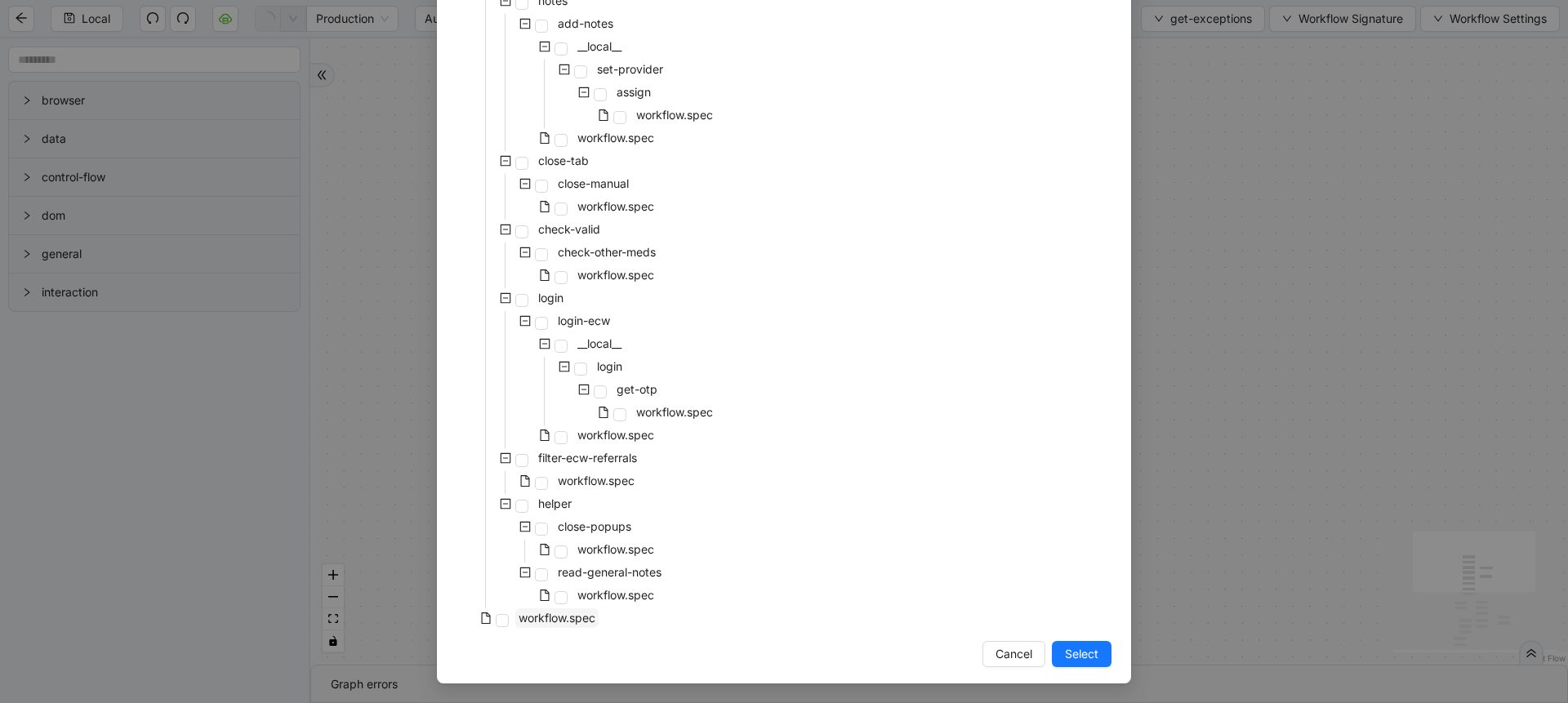
click at [565, 620] on span "workflow.spec" at bounding box center [557, 617] width 77 height 14
click at [1064, 647] on span "Select" at bounding box center [1081, 654] width 34 height 18
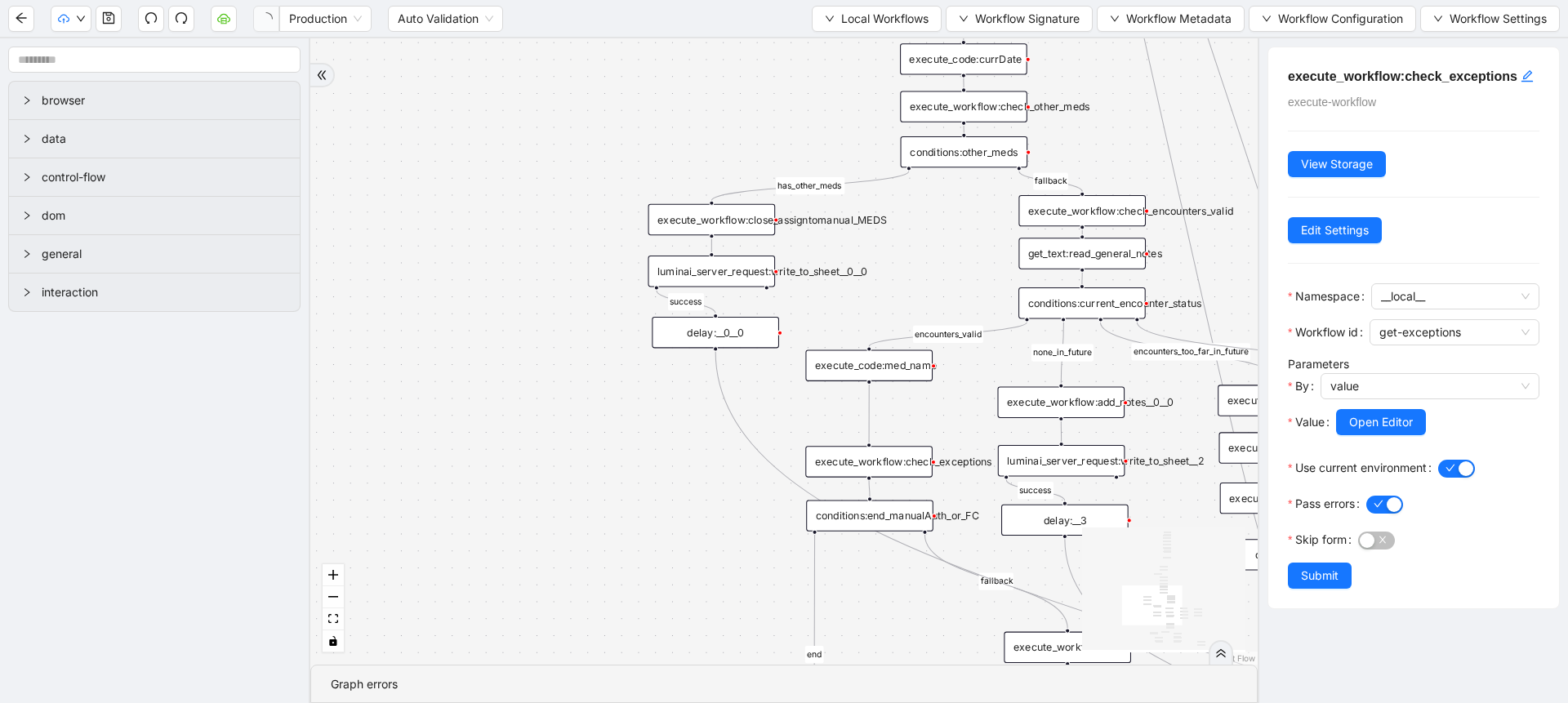
drag, startPoint x: 773, startPoint y: 508, endPoint x: 712, endPoint y: 605, distance: 114.6
click at [712, 605] on div "fallback success success fallback no_encounters end success success success old…" at bounding box center [784, 351] width 947 height 626
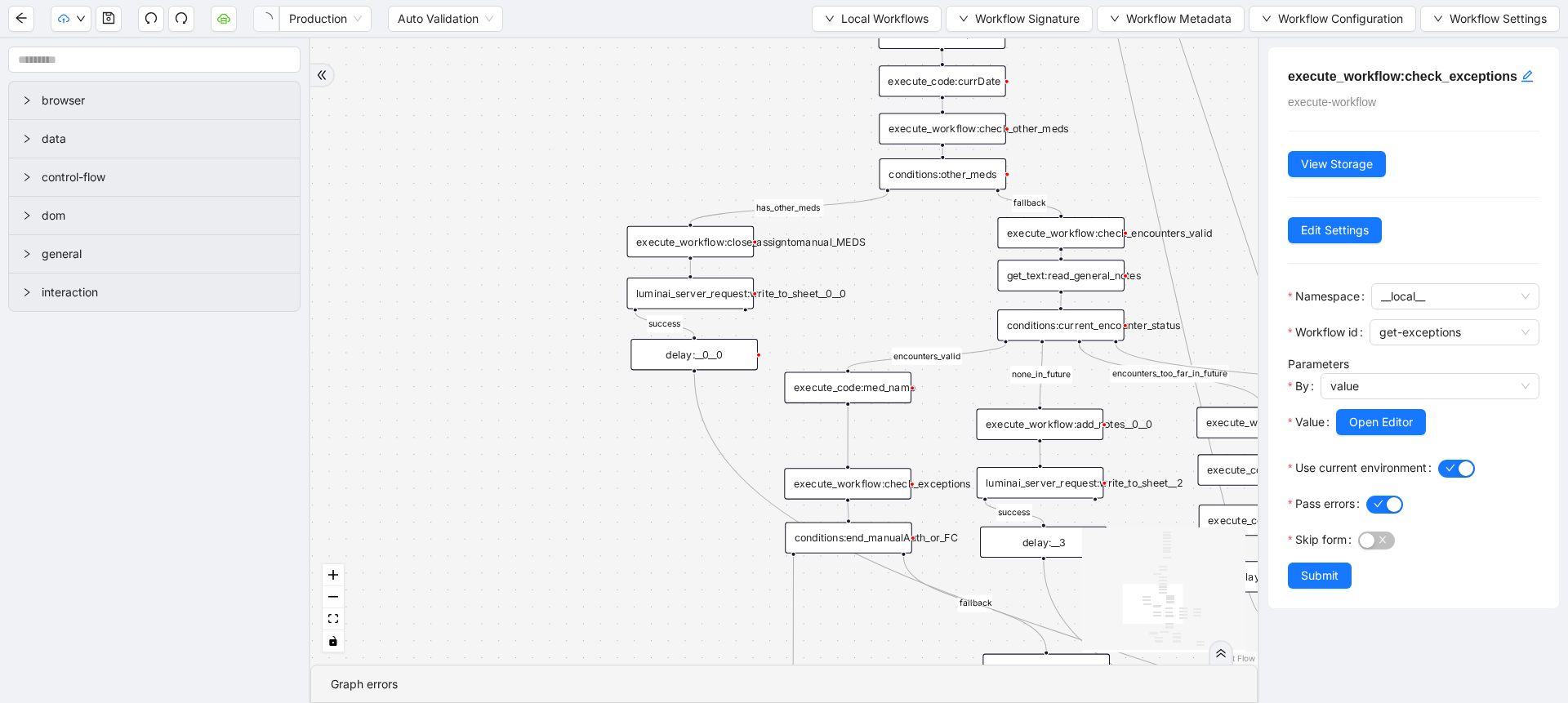
drag, startPoint x: 712, startPoint y: 605, endPoint x: 625, endPoint y: 712, distance: 137.9
click at [625, 702] on html "Production Auto Validation Local Workflows Workflow Signature Workflow Metadata…" at bounding box center [784, 352] width 1568 height 703
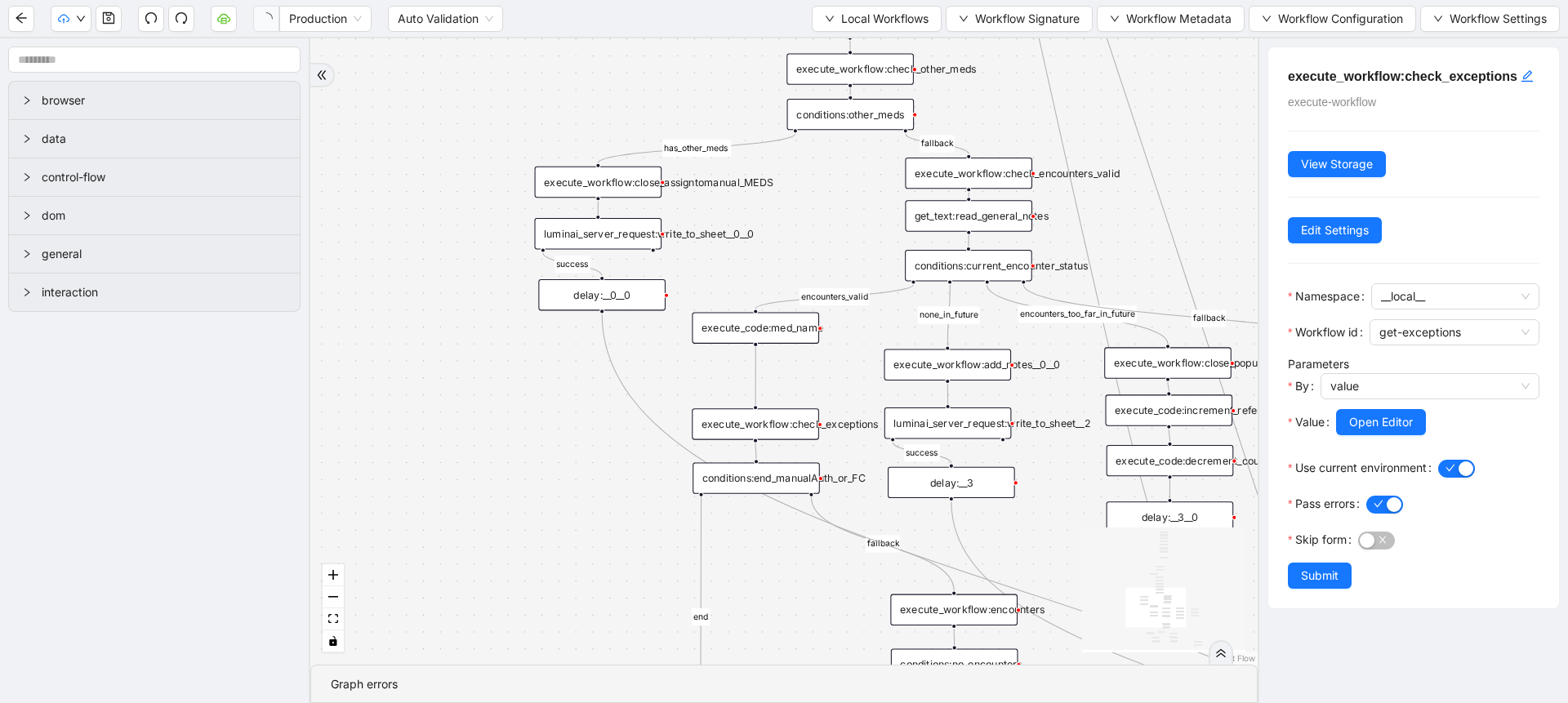
drag, startPoint x: 825, startPoint y: 397, endPoint x: 795, endPoint y: 254, distance: 146.1
click at [795, 254] on div "fallback success success fallback no_encounters end success success success old…" at bounding box center [784, 351] width 947 height 626
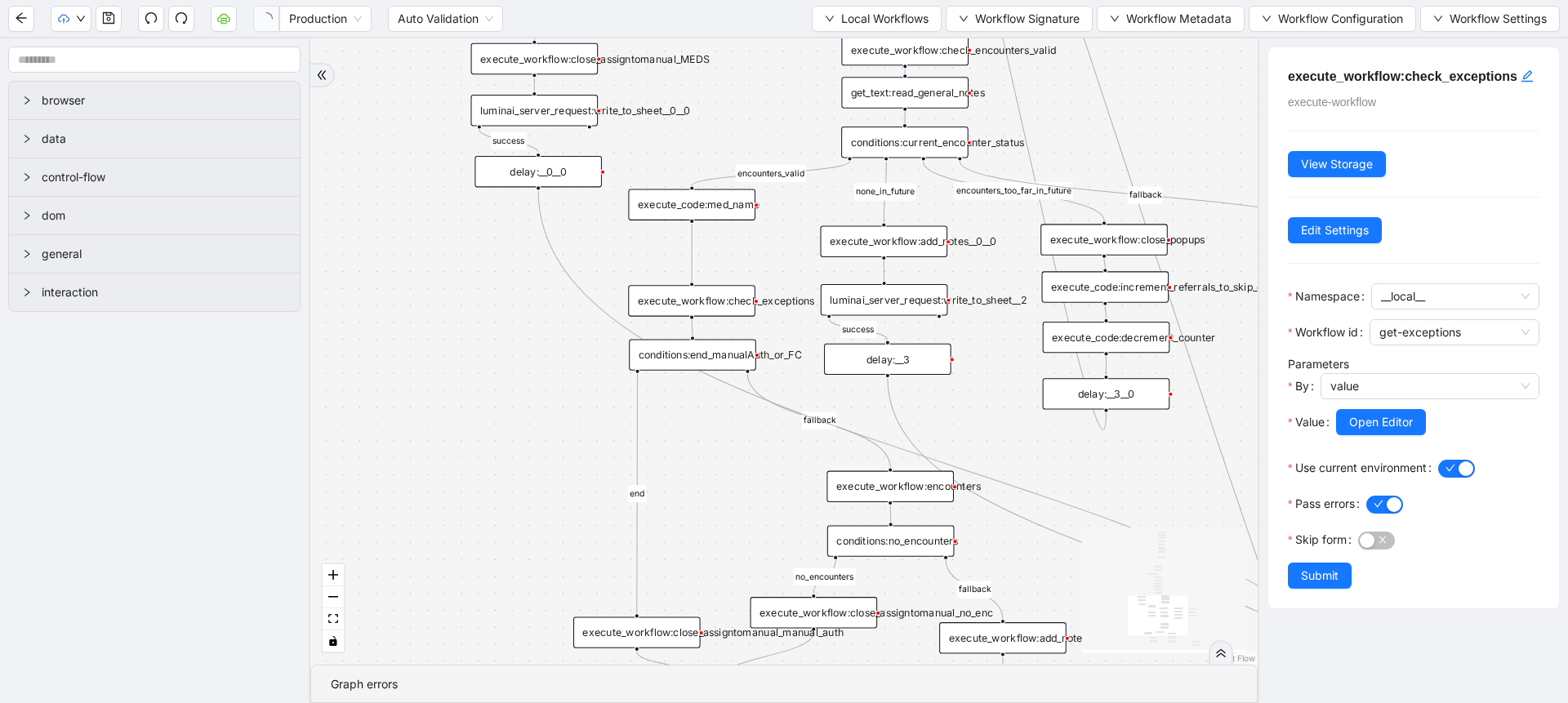
drag, startPoint x: 771, startPoint y: 596, endPoint x: 709, endPoint y: 470, distance: 140.4
click at [709, 470] on div "fallback success success fallback no_encounters end success success success old…" at bounding box center [784, 351] width 947 height 626
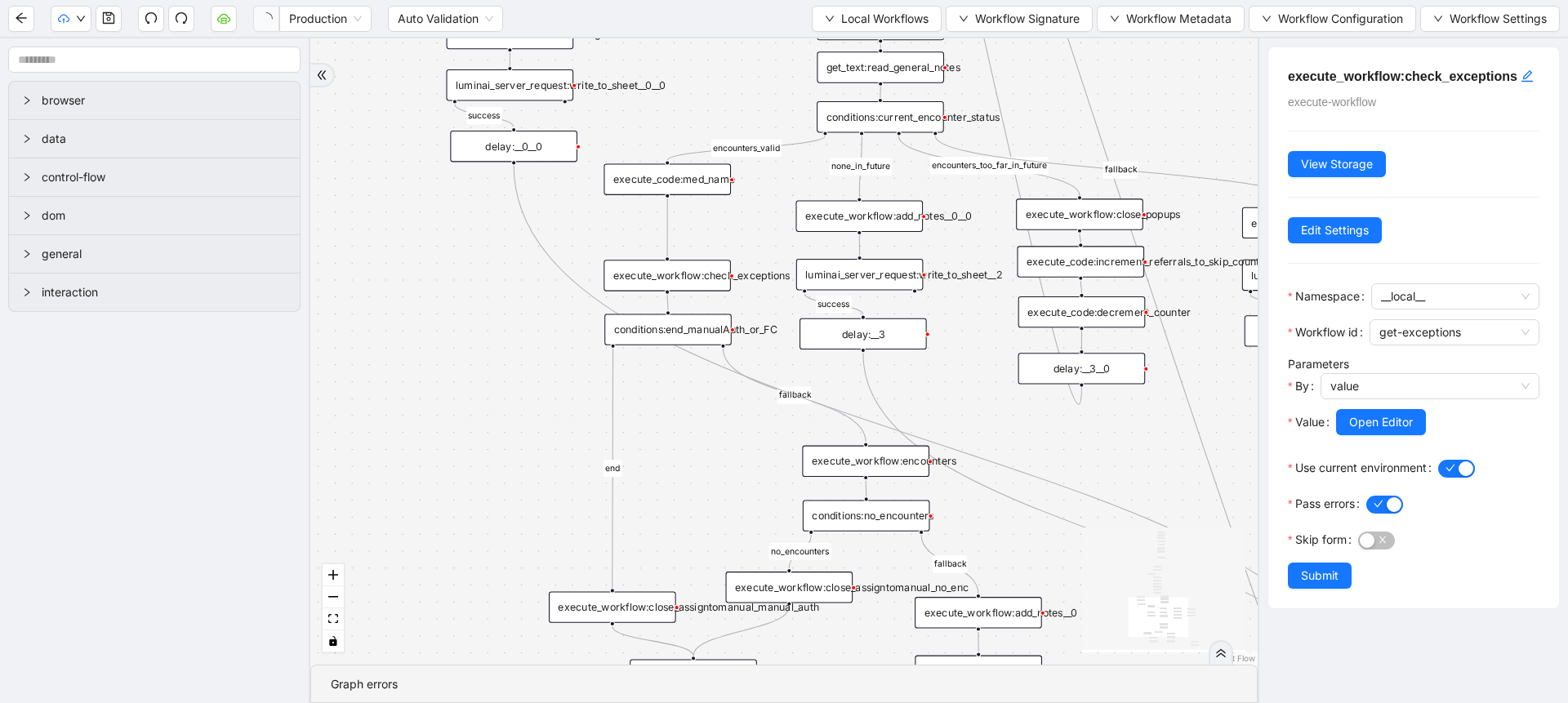
drag, startPoint x: 695, startPoint y: 474, endPoint x: 670, endPoint y: 449, distance: 35.4
click at [670, 449] on div "fallback success success fallback no_encounters end success success success old…" at bounding box center [784, 351] width 947 height 626
click at [659, 323] on div "conditions:end_manualAuth_or_FC" at bounding box center [668, 329] width 127 height 31
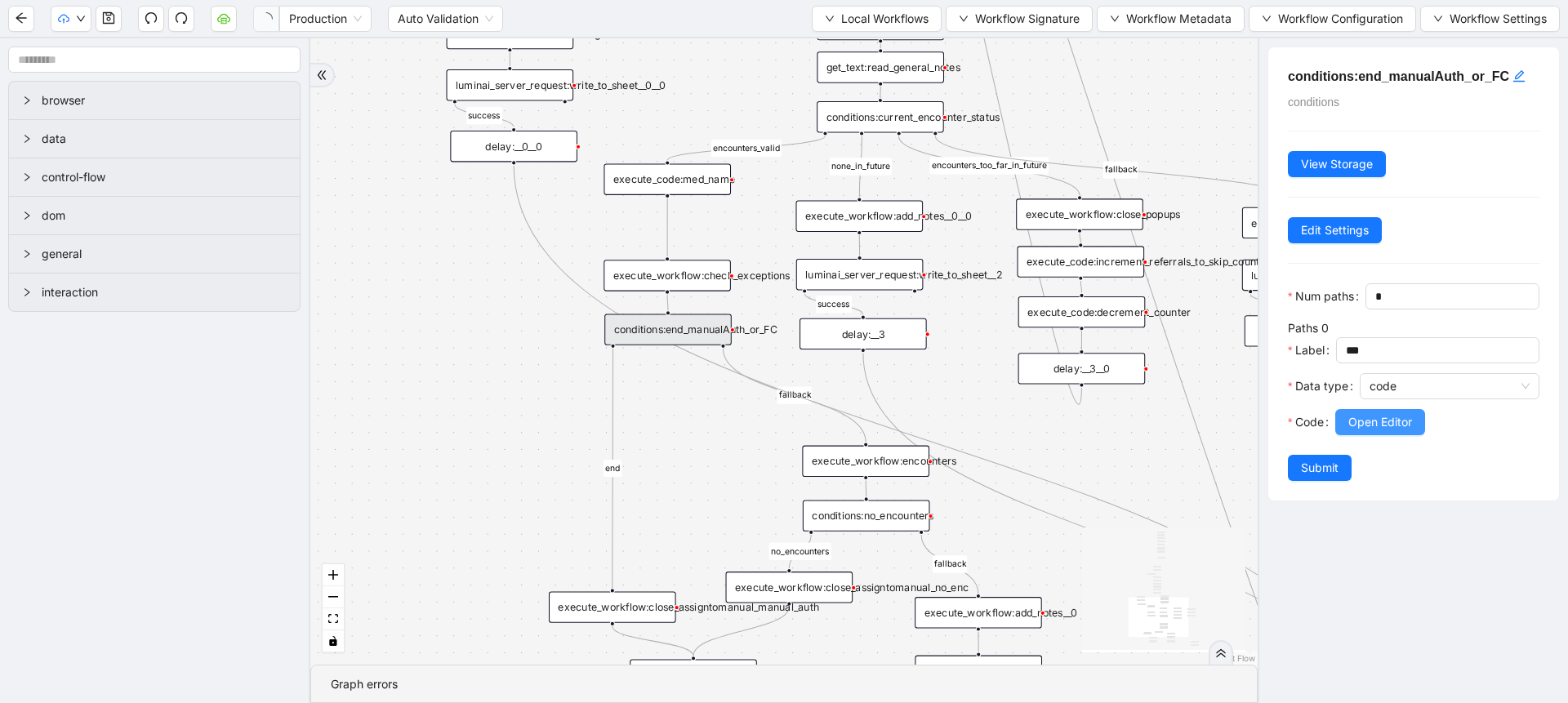
click at [1378, 431] on span "Open Editor" at bounding box center [1380, 422] width 64 height 18
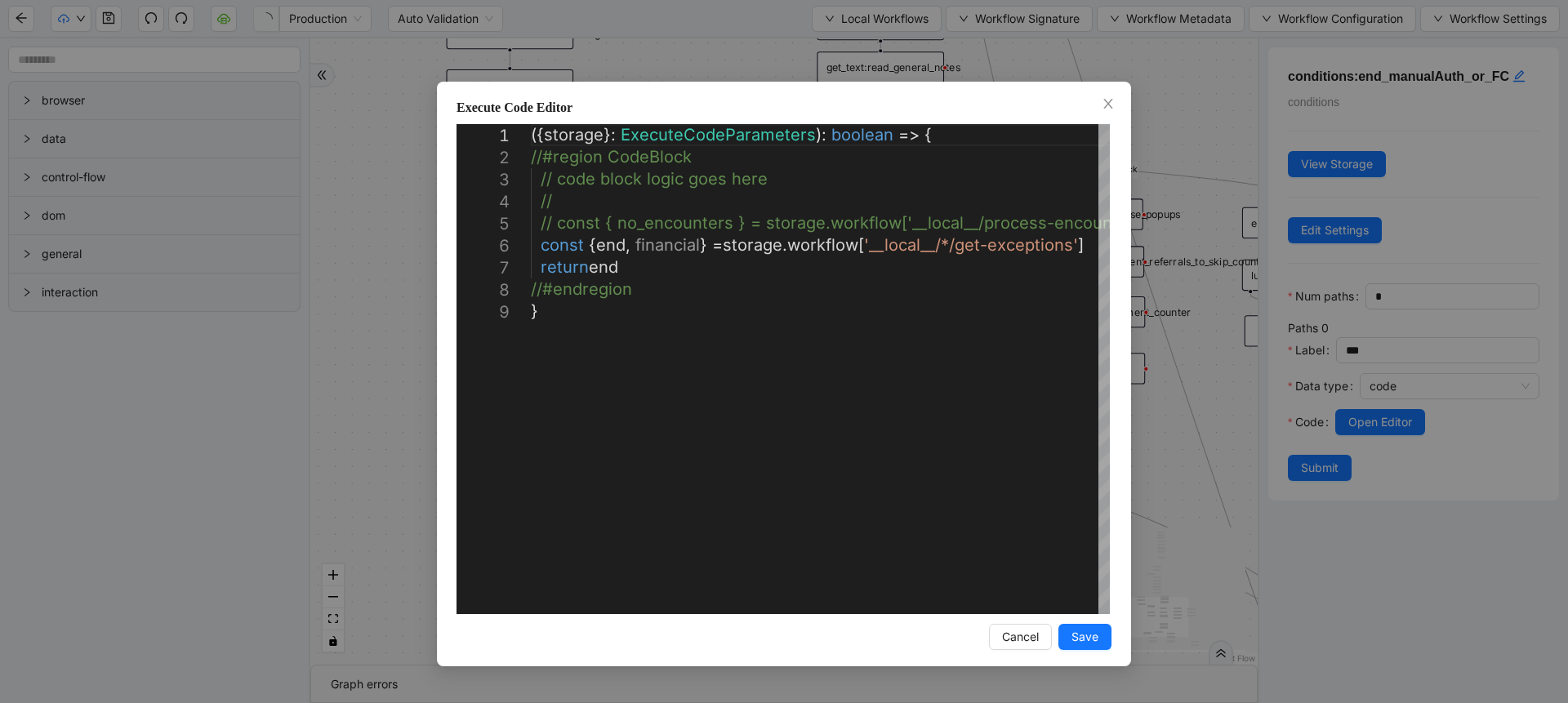
click at [1231, 492] on div "**********" at bounding box center [784, 352] width 1568 height 703
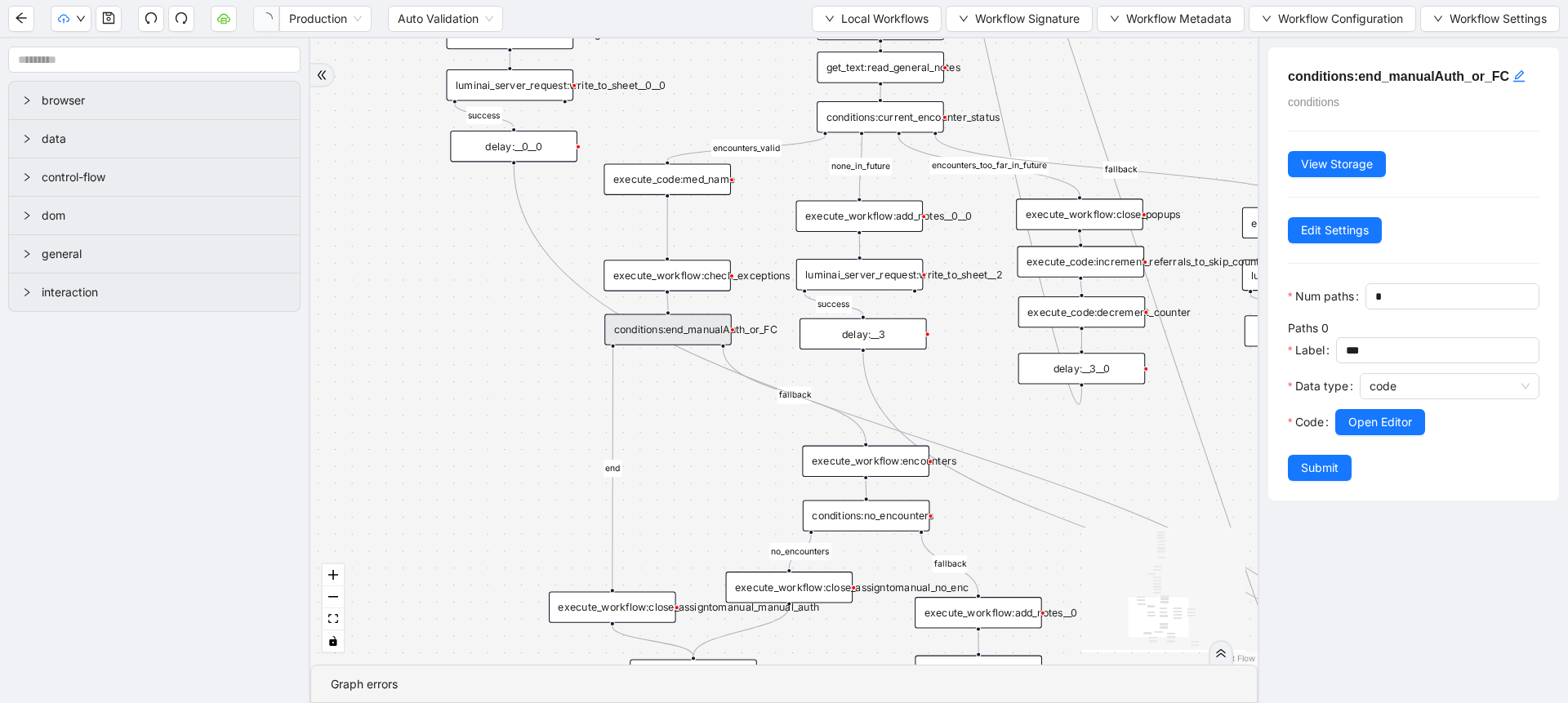
click at [1120, 456] on div "fallback success success fallback no_encounters end success success success old…" at bounding box center [784, 351] width 947 height 626
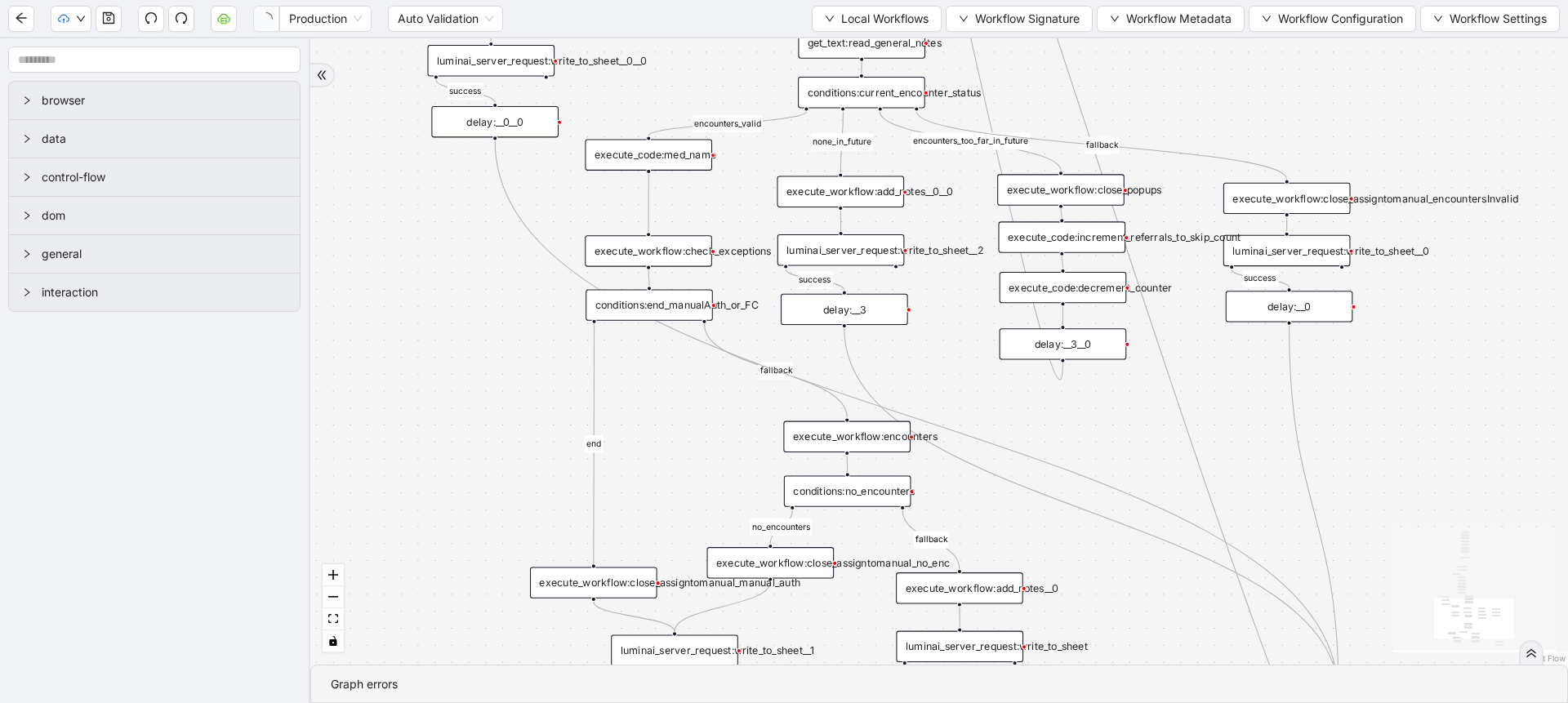
drag, startPoint x: 1120, startPoint y: 456, endPoint x: 1102, endPoint y: 432, distance: 30.0
click at [1102, 432] on div "fallback success success fallback no_encounters end success success success old…" at bounding box center [939, 351] width 1258 height 626
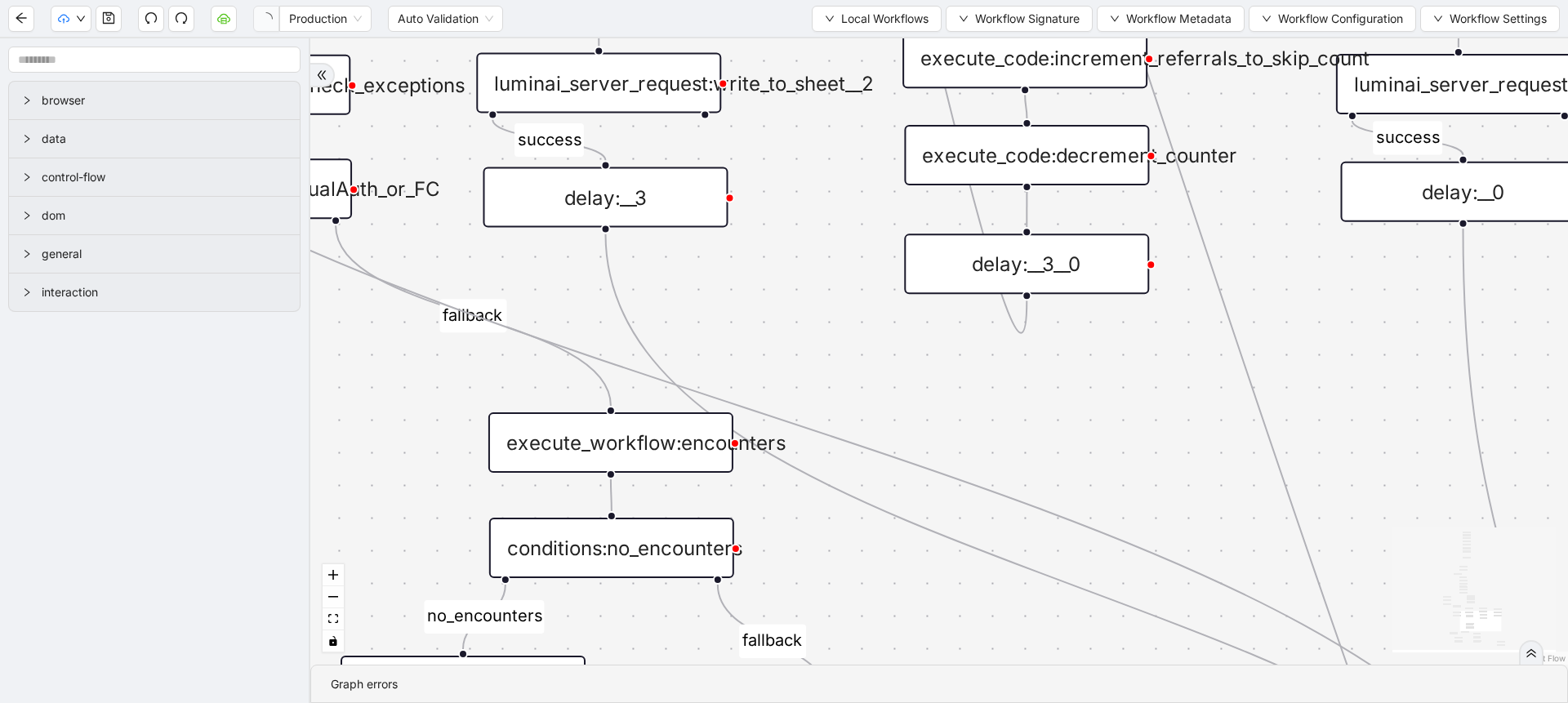
click at [1102, 432] on div "fallback success success fallback no_encounters end success success success old…" at bounding box center [939, 351] width 1258 height 626
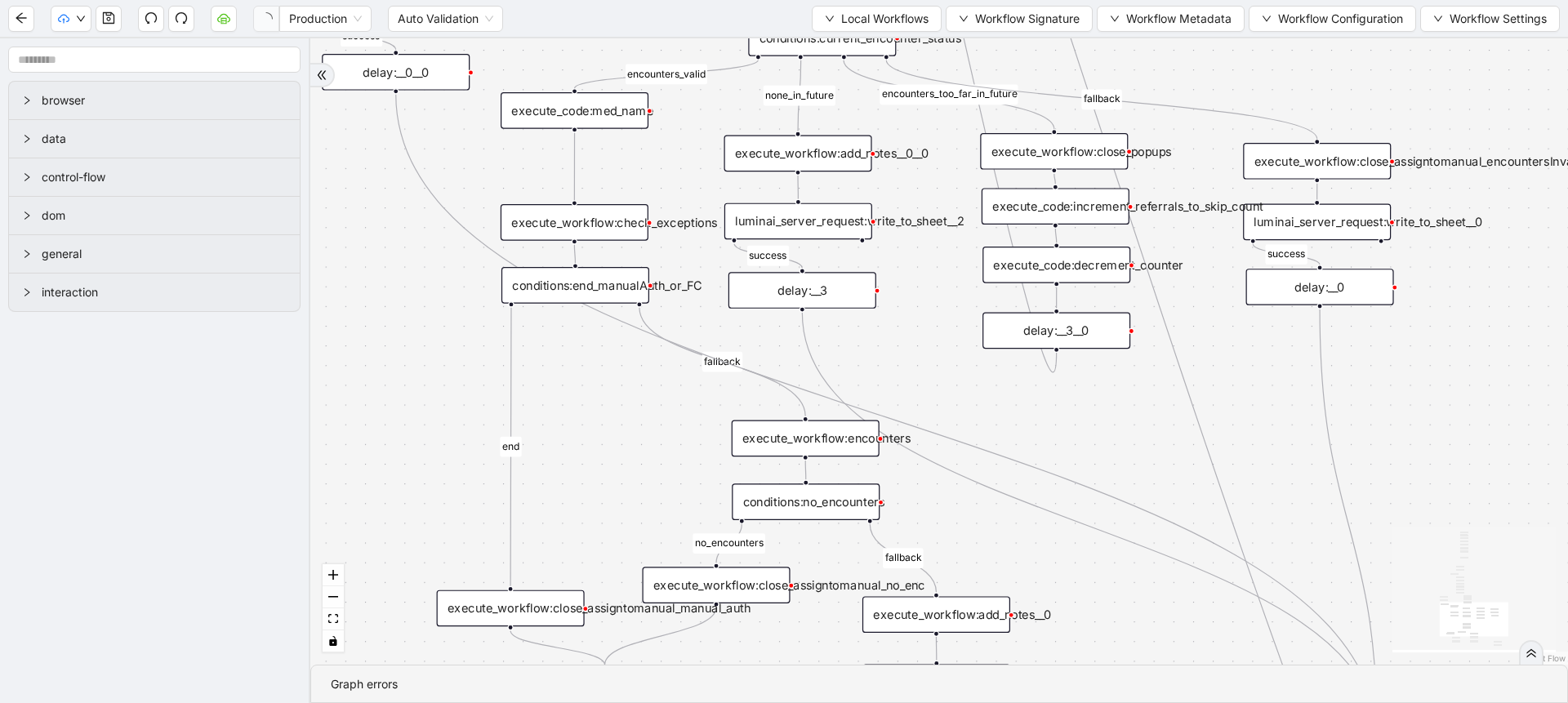
click at [794, 433] on div "execute_workflow:encounters" at bounding box center [805, 439] width 148 height 37
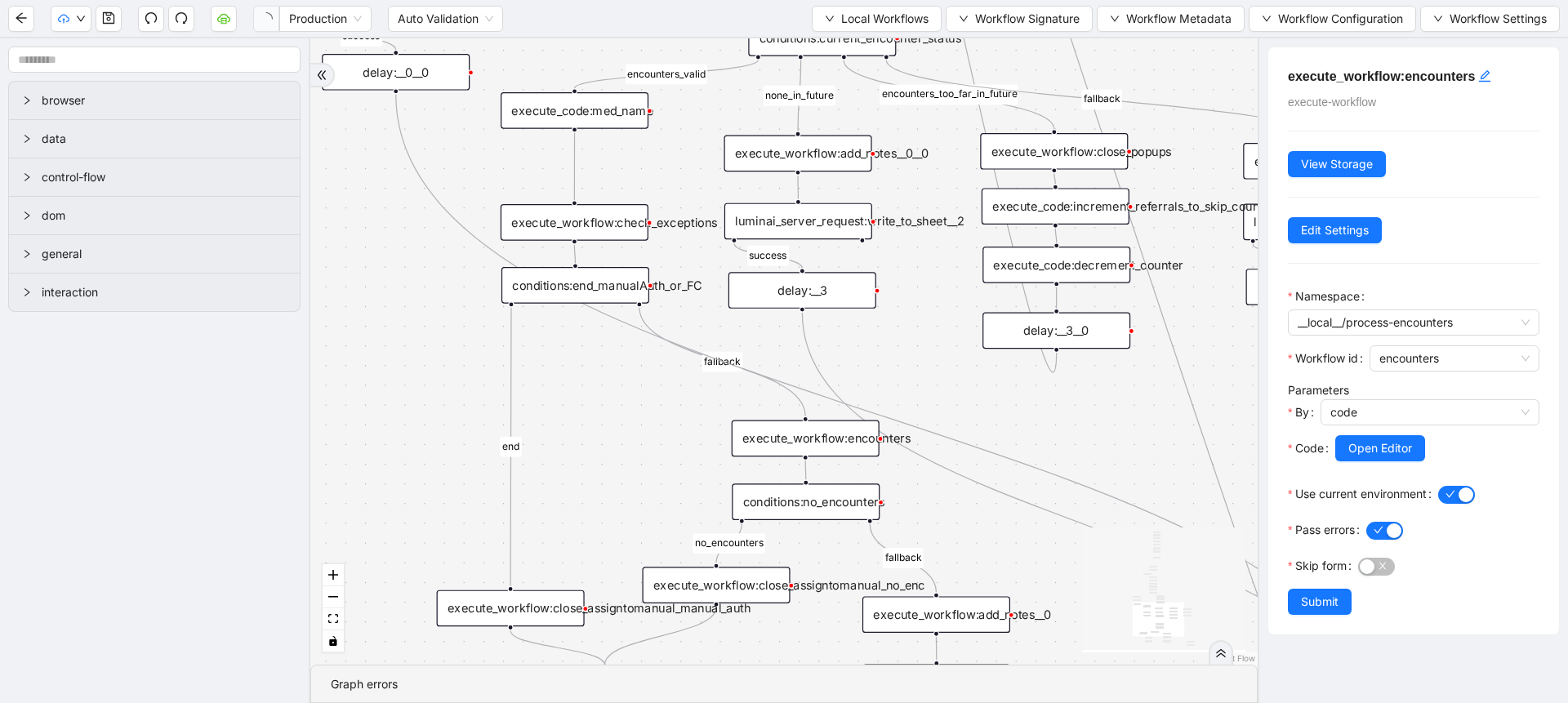
click at [463, 593] on div "execute_workflow:close_assigntomanual_manual_auth" at bounding box center [511, 609] width 148 height 37
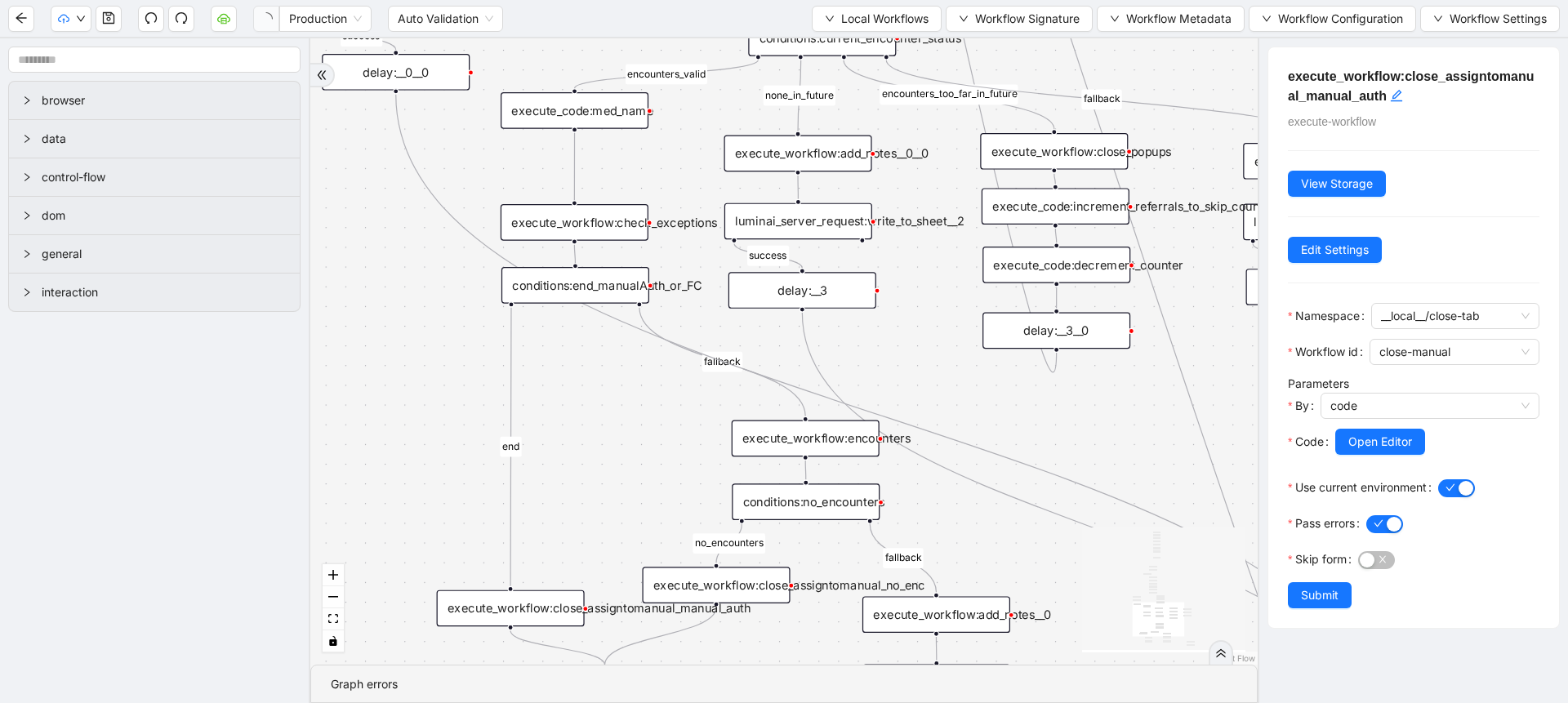
click at [784, 437] on div "execute_workflow:encounters" at bounding box center [805, 439] width 148 height 37
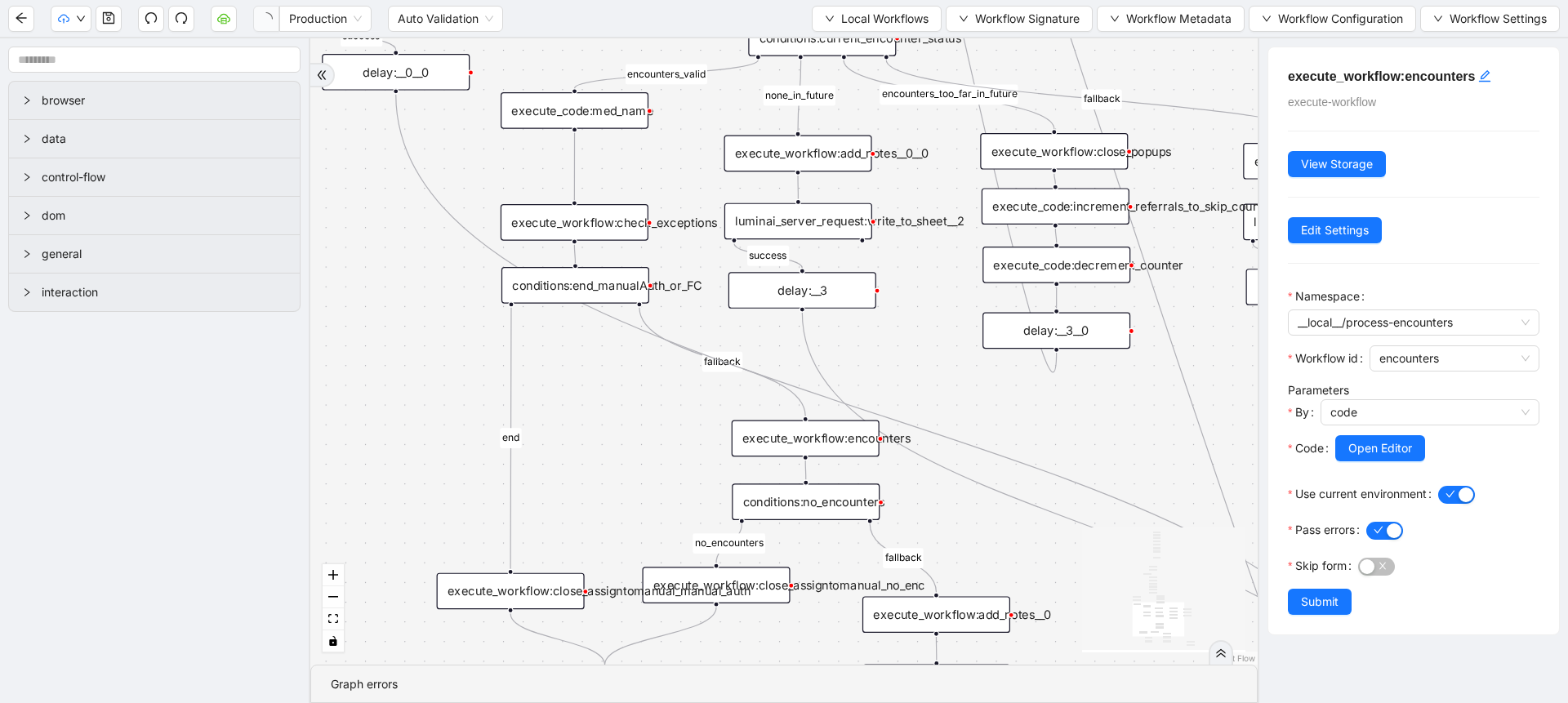
drag, startPoint x: 533, startPoint y: 593, endPoint x: 533, endPoint y: 577, distance: 16.0
click at [533, 577] on div "execute_workflow:close_assigntomanual_manual_auth" at bounding box center [511, 592] width 148 height 37
click at [531, 605] on div "execute_workflow:close_assigntomanual_manual_auth" at bounding box center [511, 592] width 148 height 37
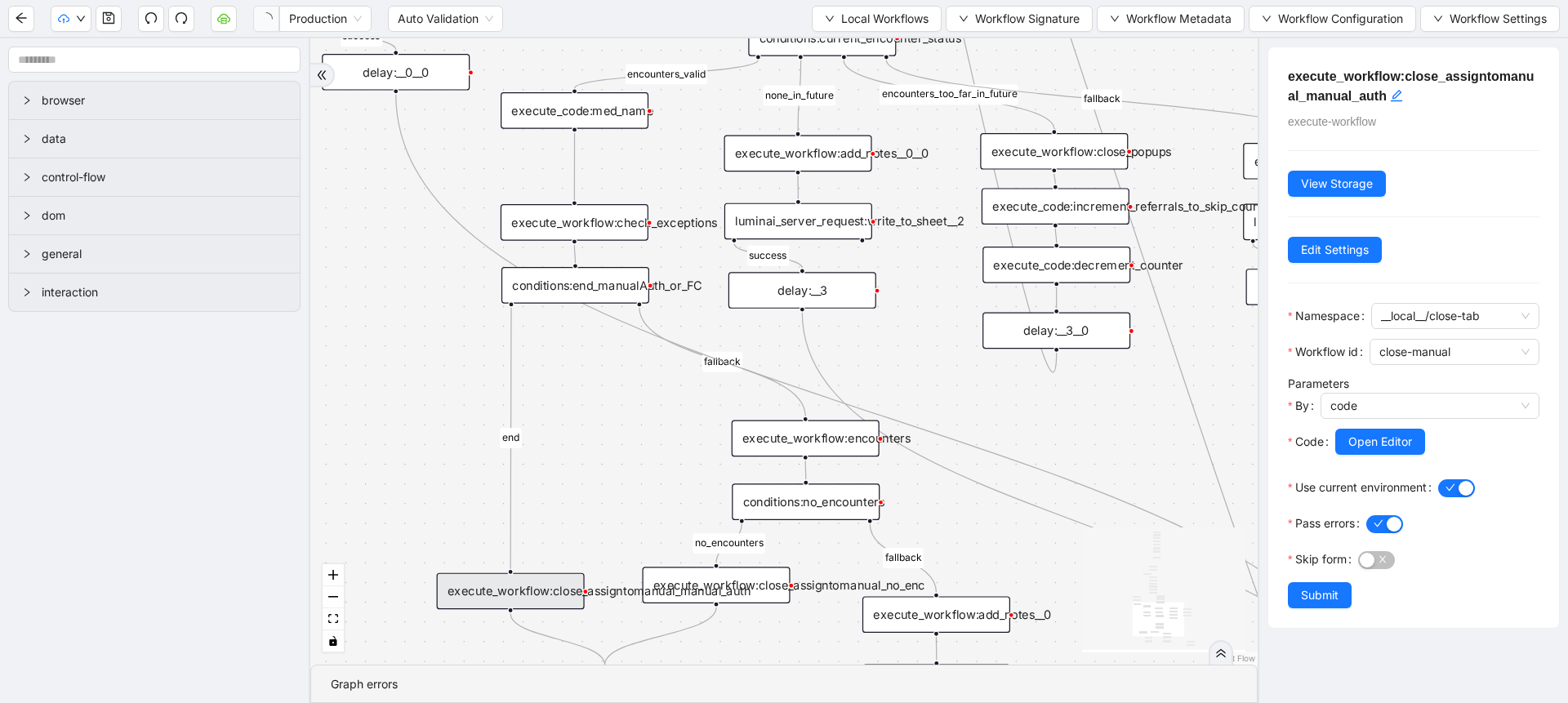
click at [781, 441] on div "execute_workflow:encounters" at bounding box center [805, 439] width 148 height 37
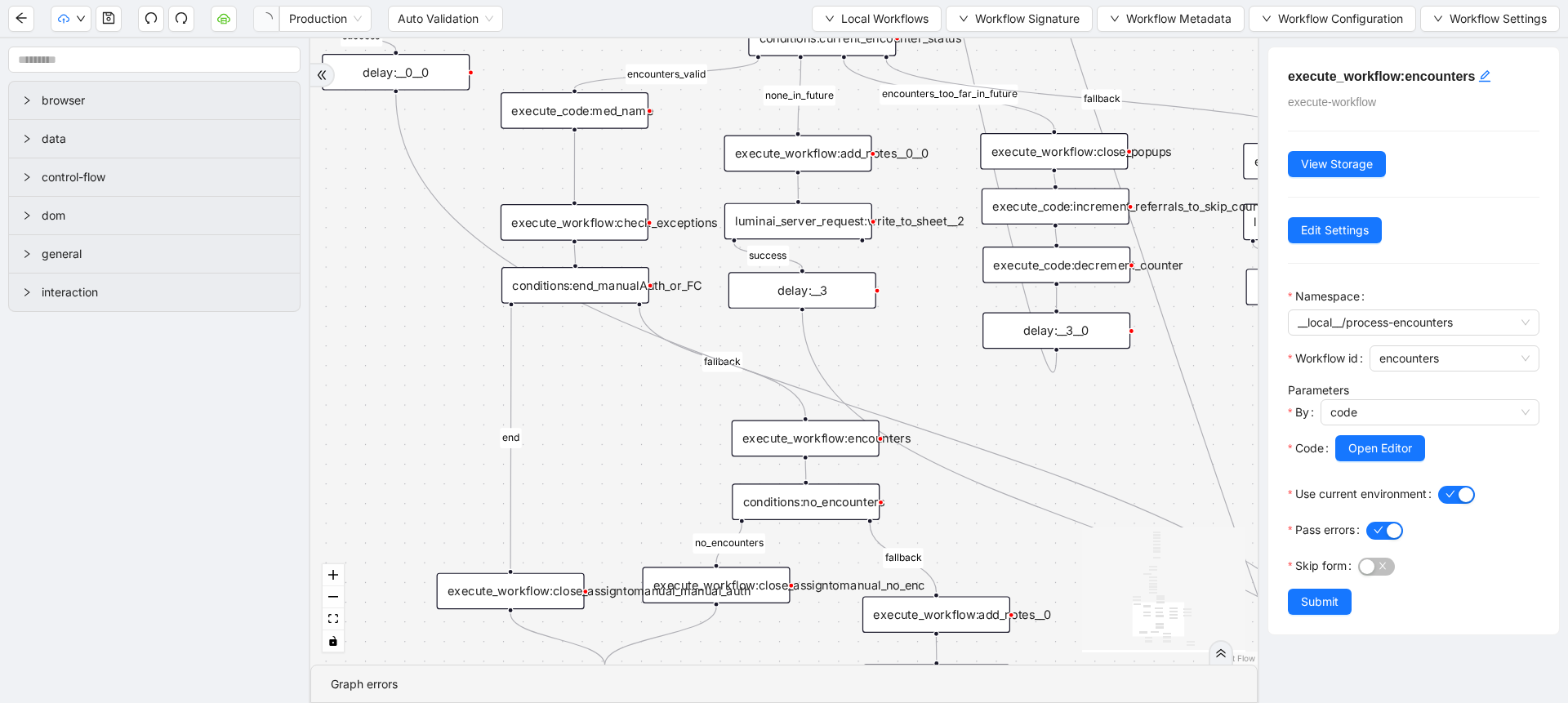
click at [526, 586] on div "execute_workflow:close_assigntomanual_manual_auth" at bounding box center [511, 592] width 148 height 37
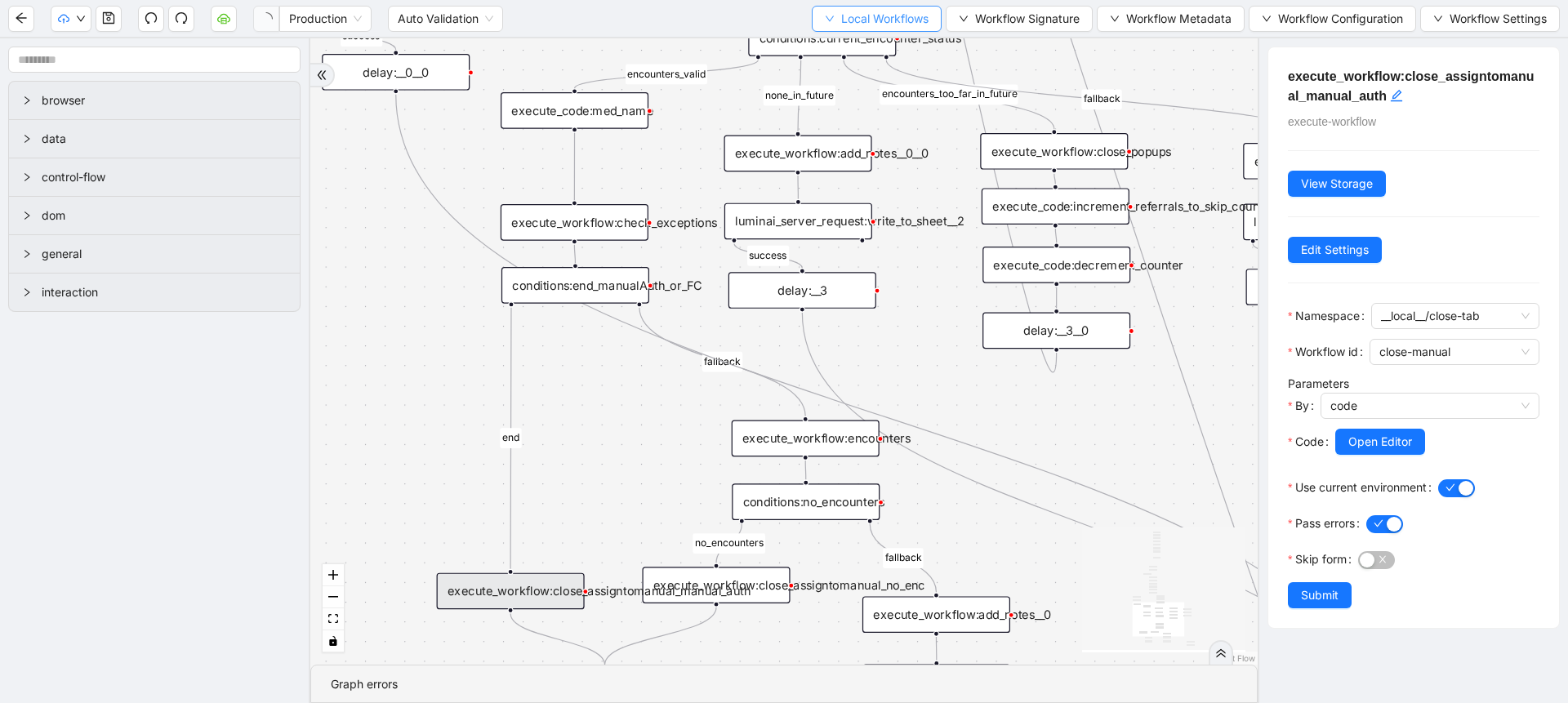
click at [868, 21] on span "Local Workflows" at bounding box center [884, 19] width 87 height 18
click at [870, 38] on li "Select" at bounding box center [872, 51] width 125 height 26
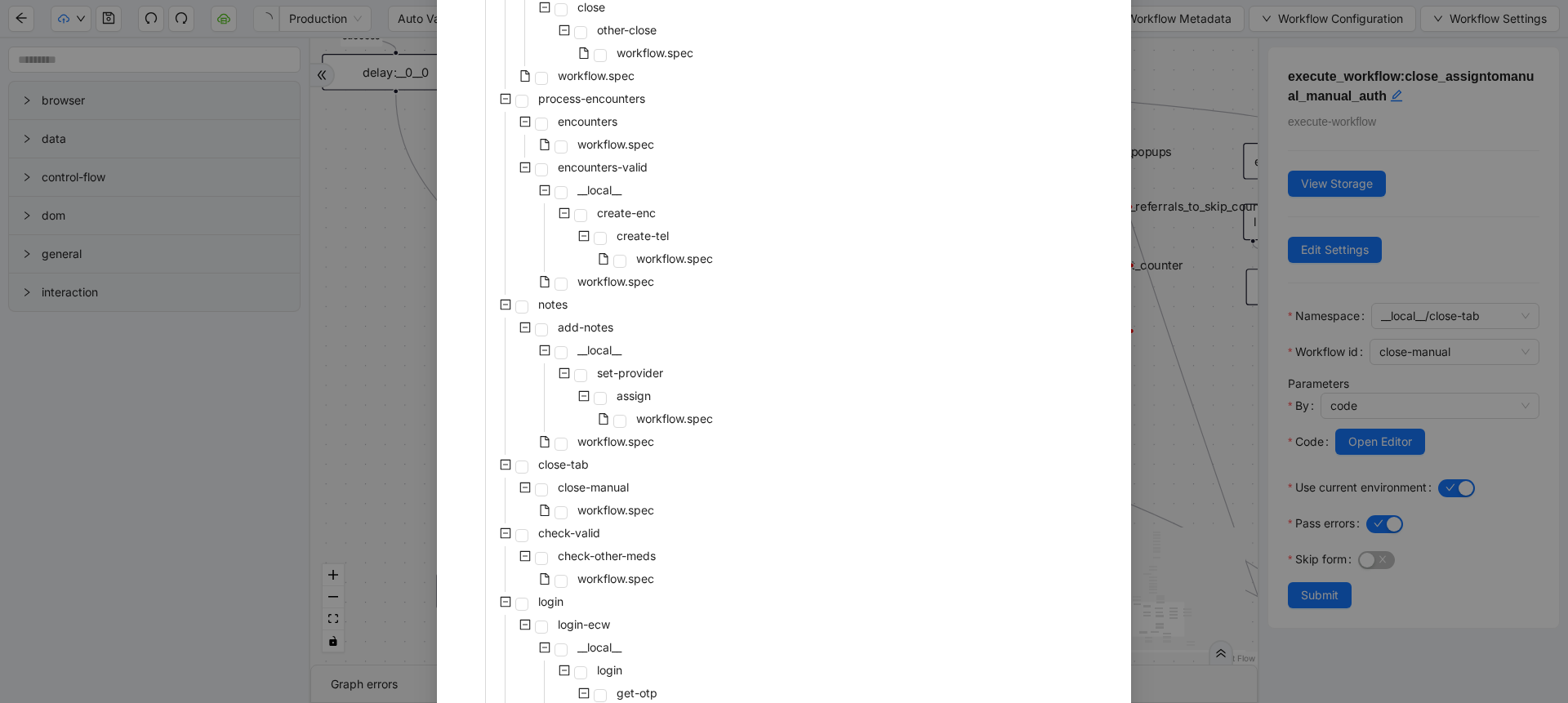
scroll to position [473, 0]
click at [578, 512] on span "workflow.spec" at bounding box center [616, 506] width 77 height 14
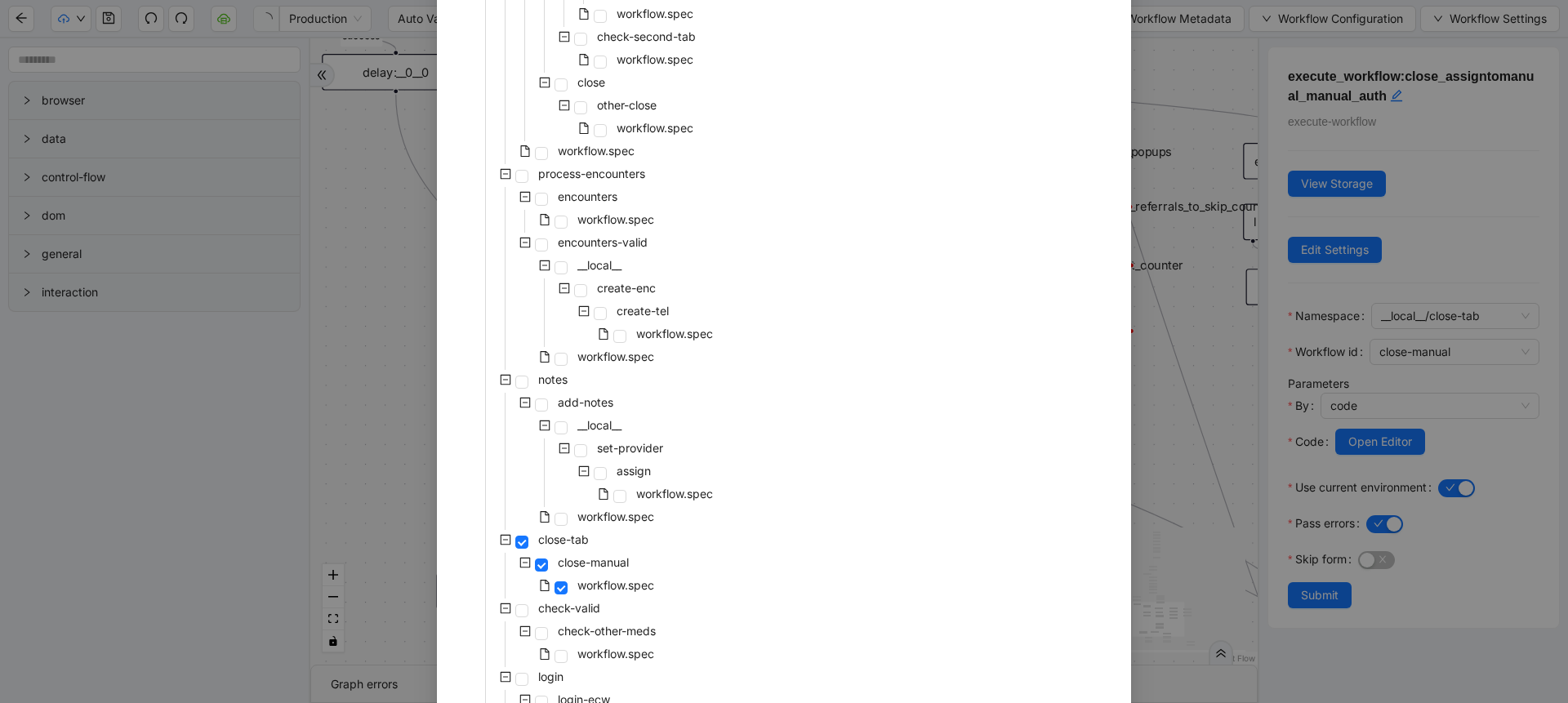
scroll to position [773, 0]
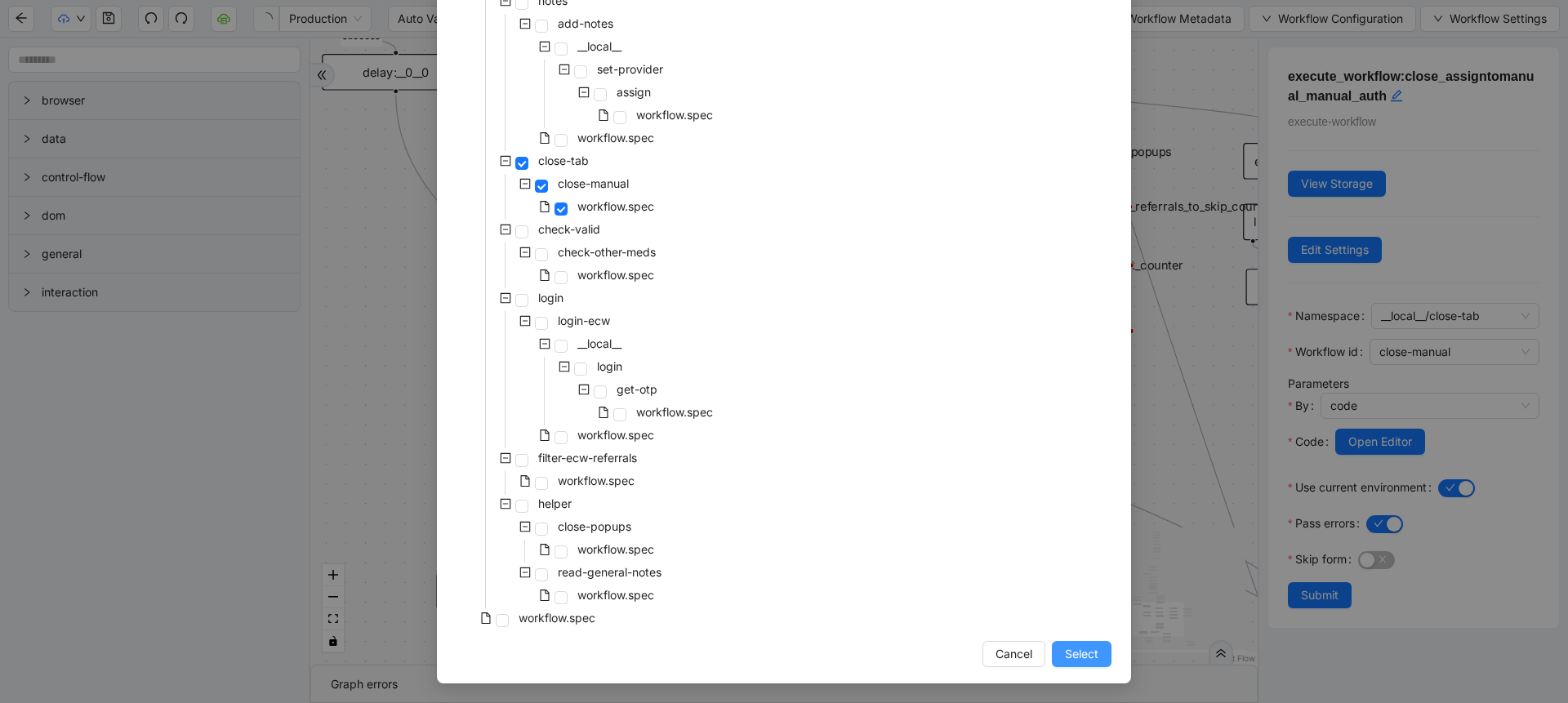
click at [1064, 646] on span "Select" at bounding box center [1081, 654] width 34 height 18
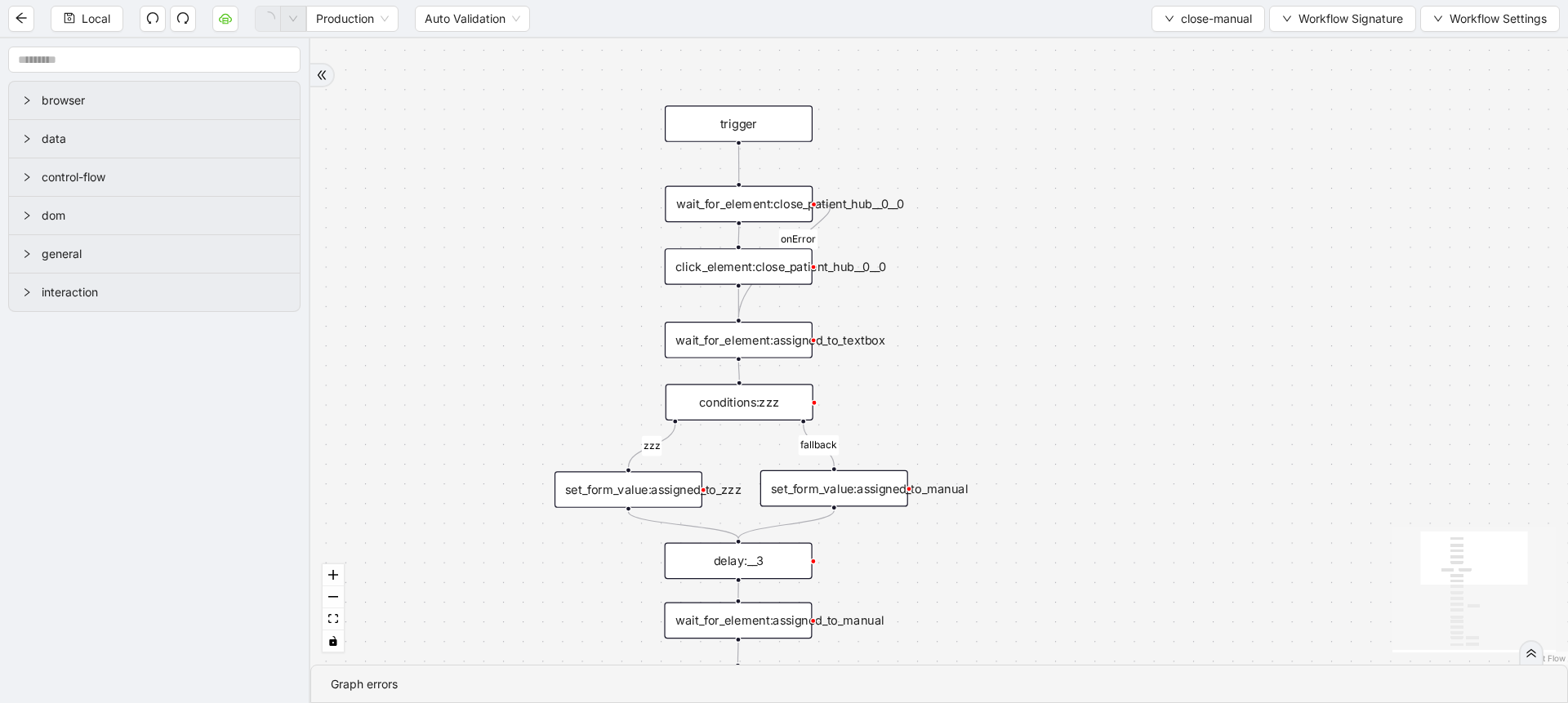
click at [763, 208] on div "wait_for_element:close_patient_hub__0__0" at bounding box center [738, 205] width 148 height 37
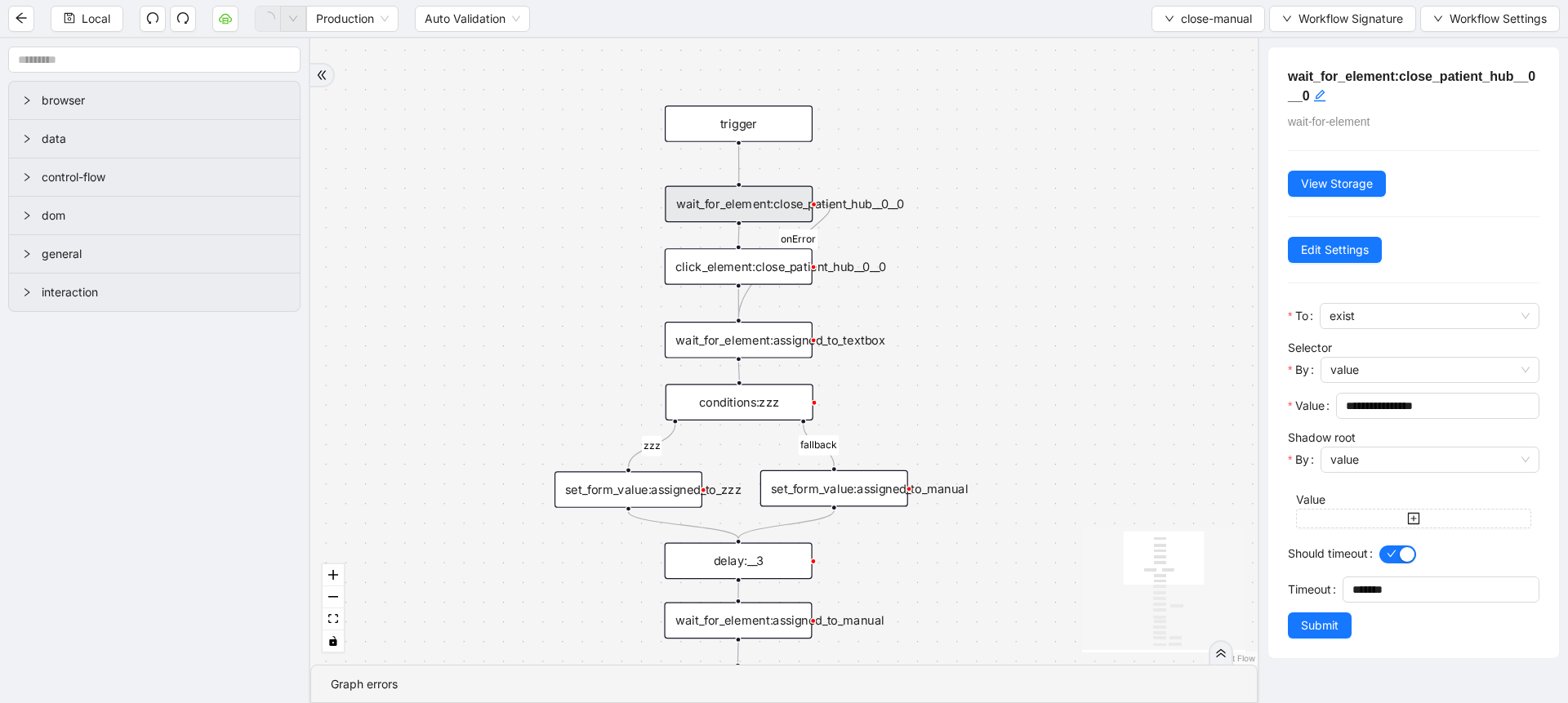
click at [719, 344] on div "wait_for_element:assigned_to_textbox" at bounding box center [738, 340] width 148 height 37
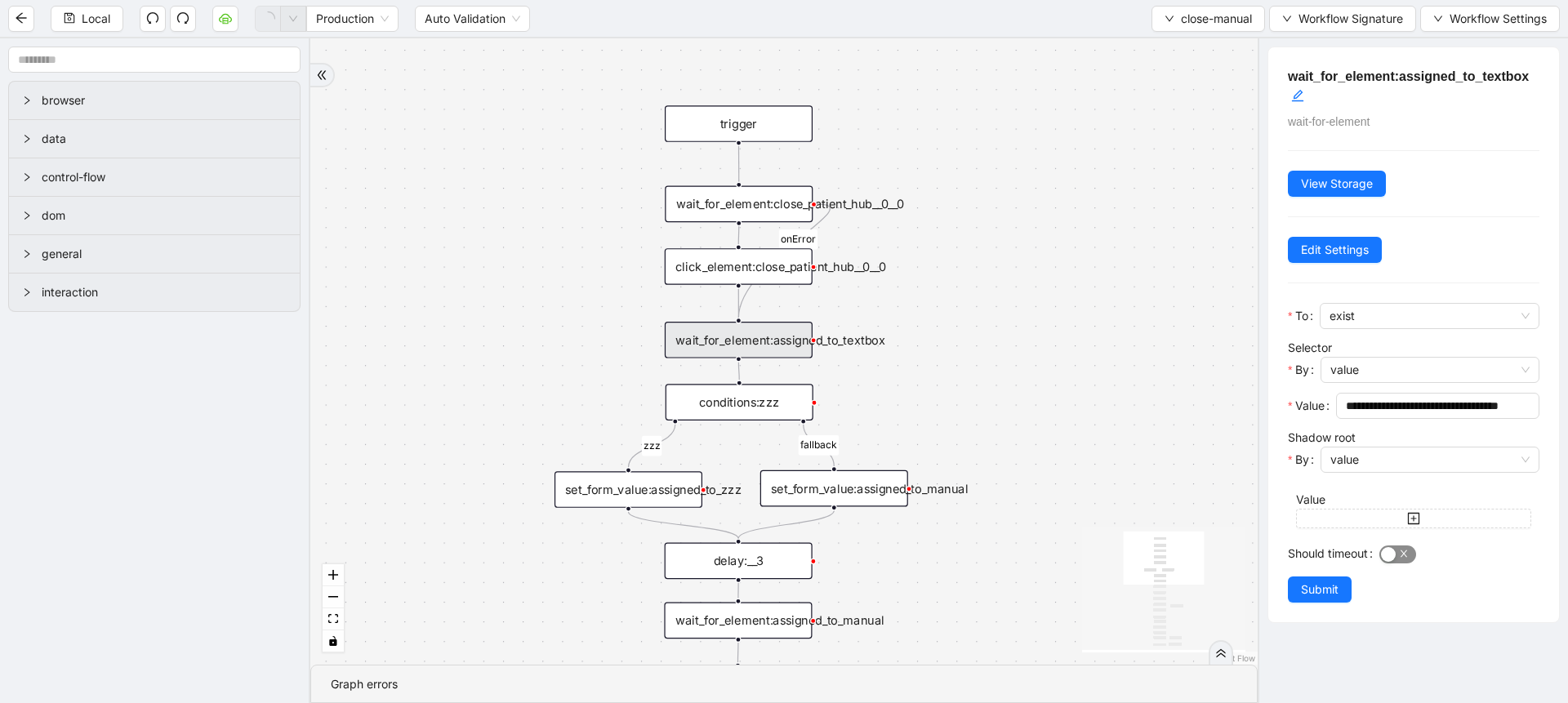
click at [1390, 551] on div "button" at bounding box center [1388, 554] width 15 height 15
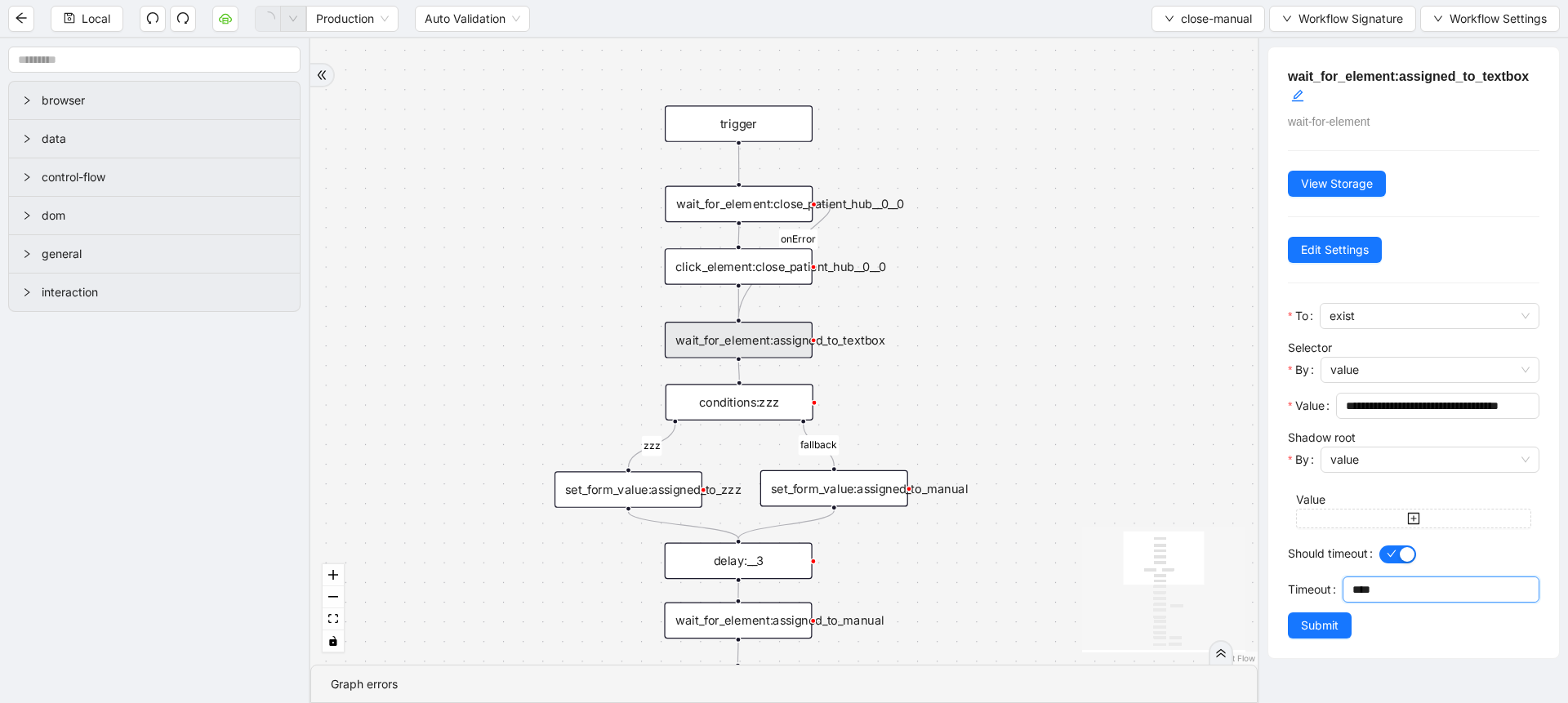
drag, startPoint x: 1305, startPoint y: 613, endPoint x: 1276, endPoint y: 611, distance: 29.1
click at [1276, 611] on div "**********" at bounding box center [1413, 352] width 291 height 610
type input "********"
click at [1303, 634] on span "Submit" at bounding box center [1320, 625] width 38 height 18
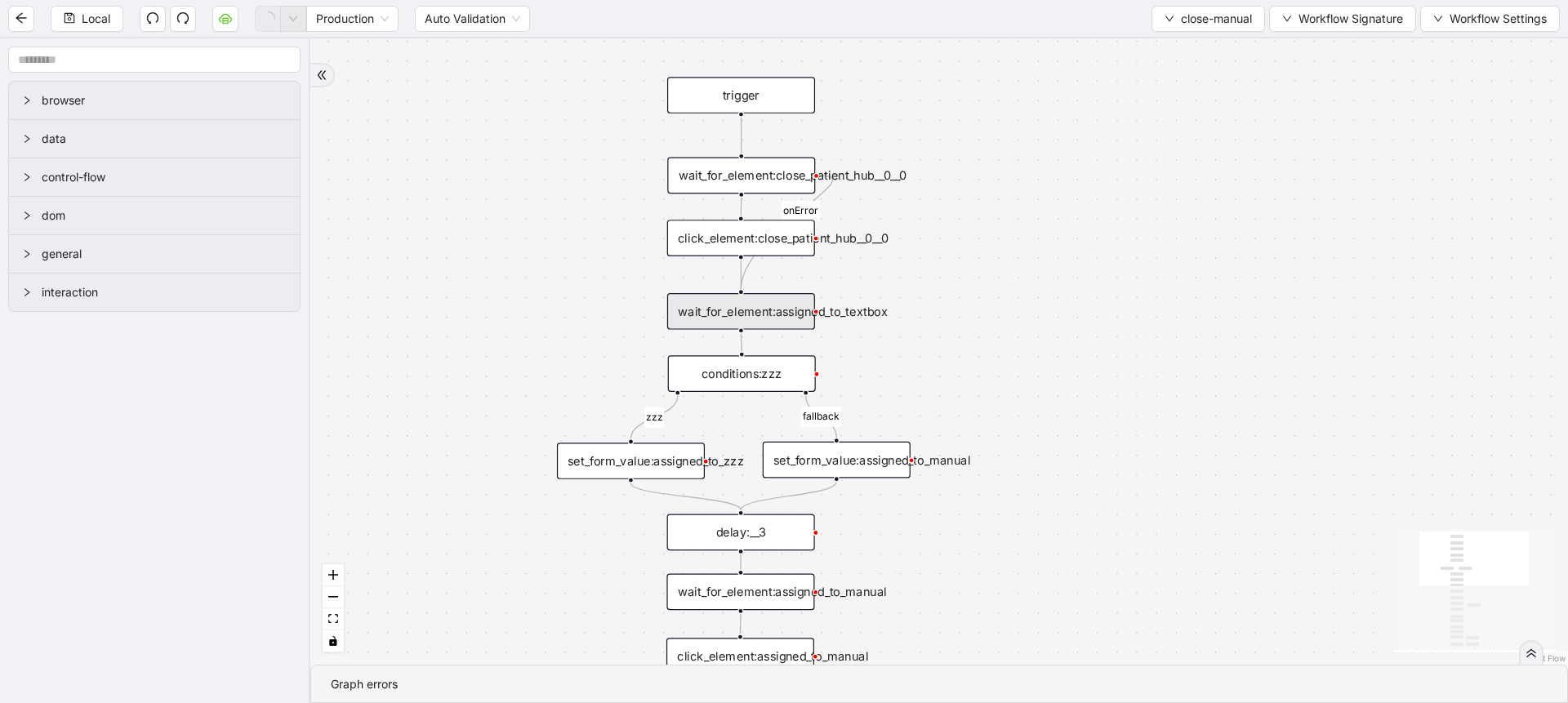
drag, startPoint x: 894, startPoint y: 413, endPoint x: 903, endPoint y: 342, distance: 71.6
click at [903, 342] on div "zzz fallback onError onError trigger click_element:assigned_to_manual wait_for_…" at bounding box center [939, 351] width 1258 height 626
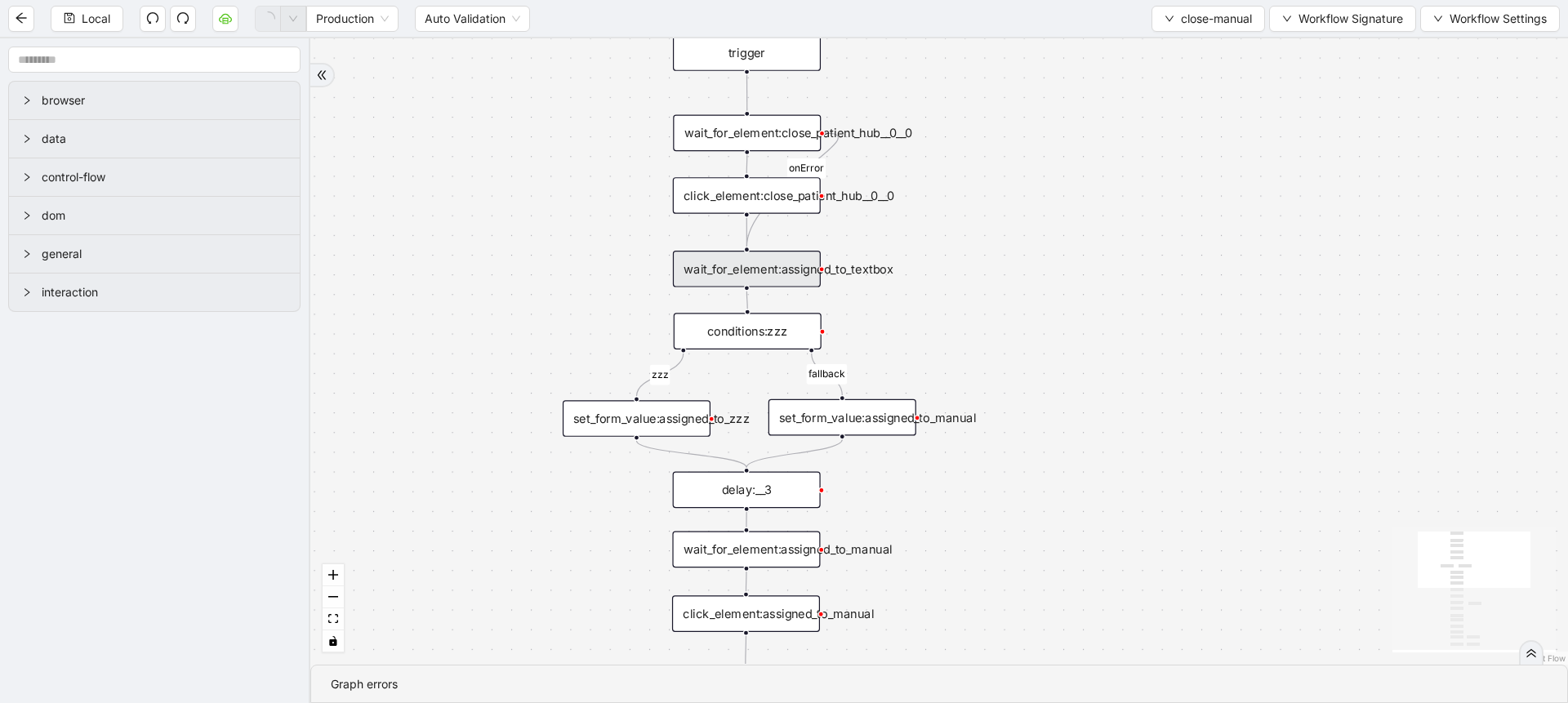
click at [1223, 35] on div "Local Production Auto Validation close-manual Workflow Signature Workflow Setti…" at bounding box center [784, 19] width 1568 height 37
click at [1207, 30] on button "close-manual" at bounding box center [1208, 19] width 113 height 26
click at [1194, 45] on span "Select" at bounding box center [1206, 50] width 89 height 18
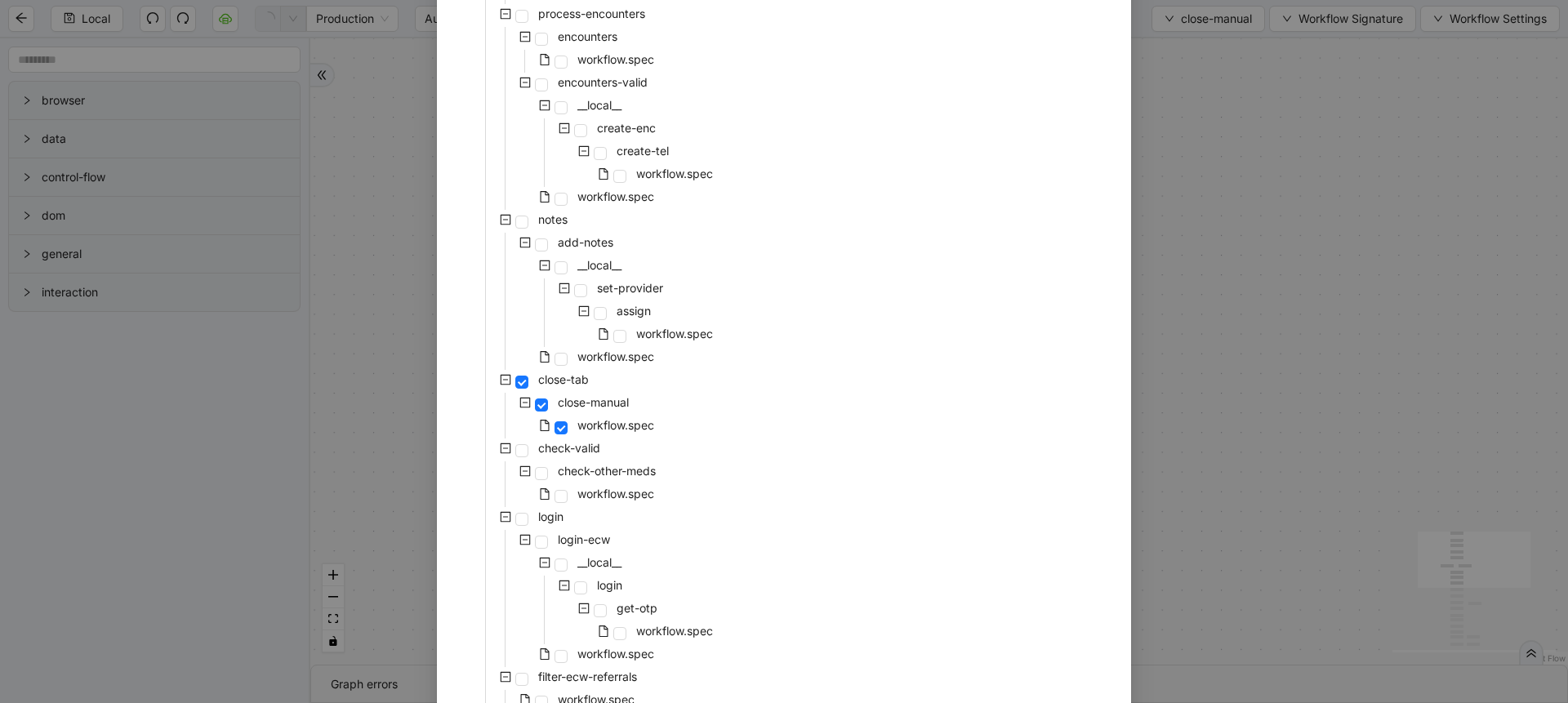
scroll to position [729, 0]
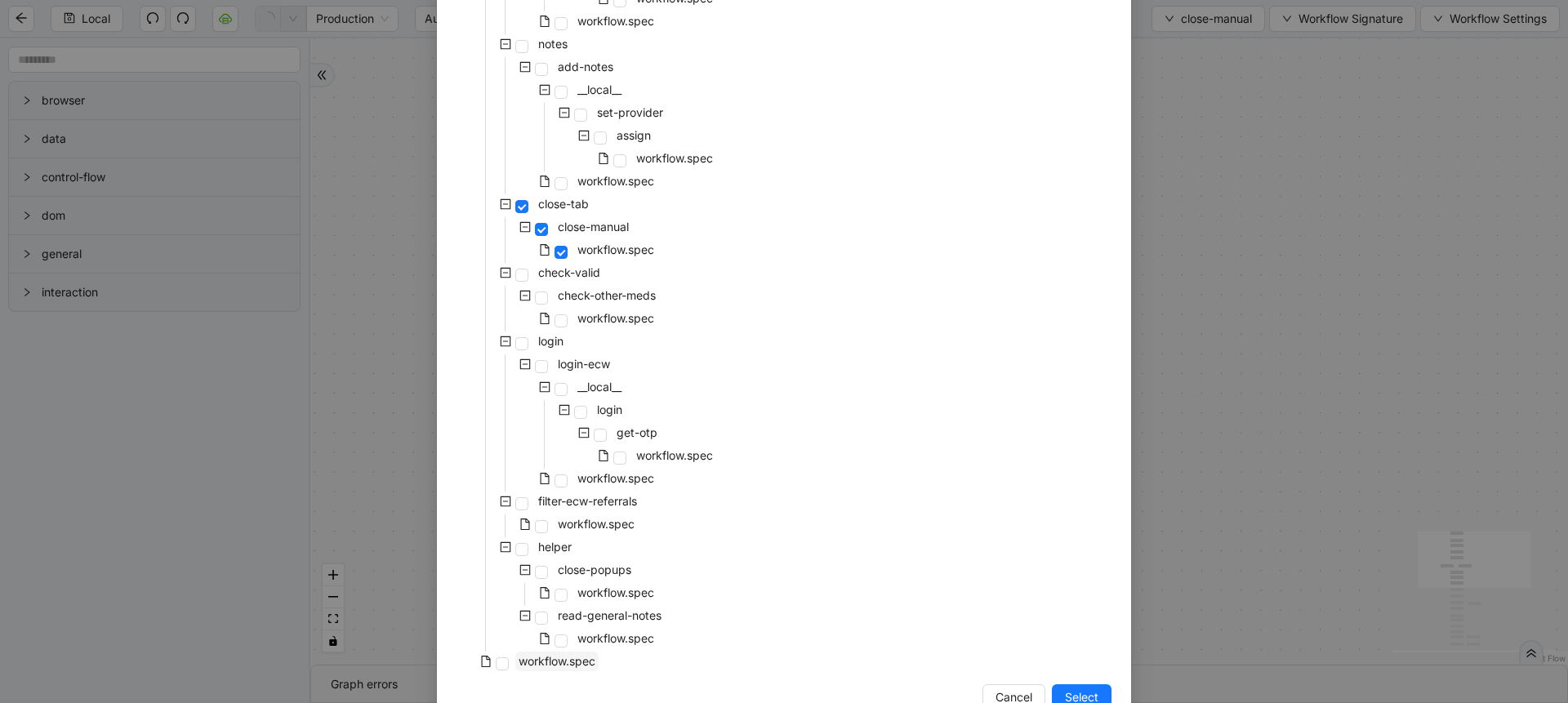
click at [567, 654] on span "workflow.spec" at bounding box center [557, 661] width 77 height 14
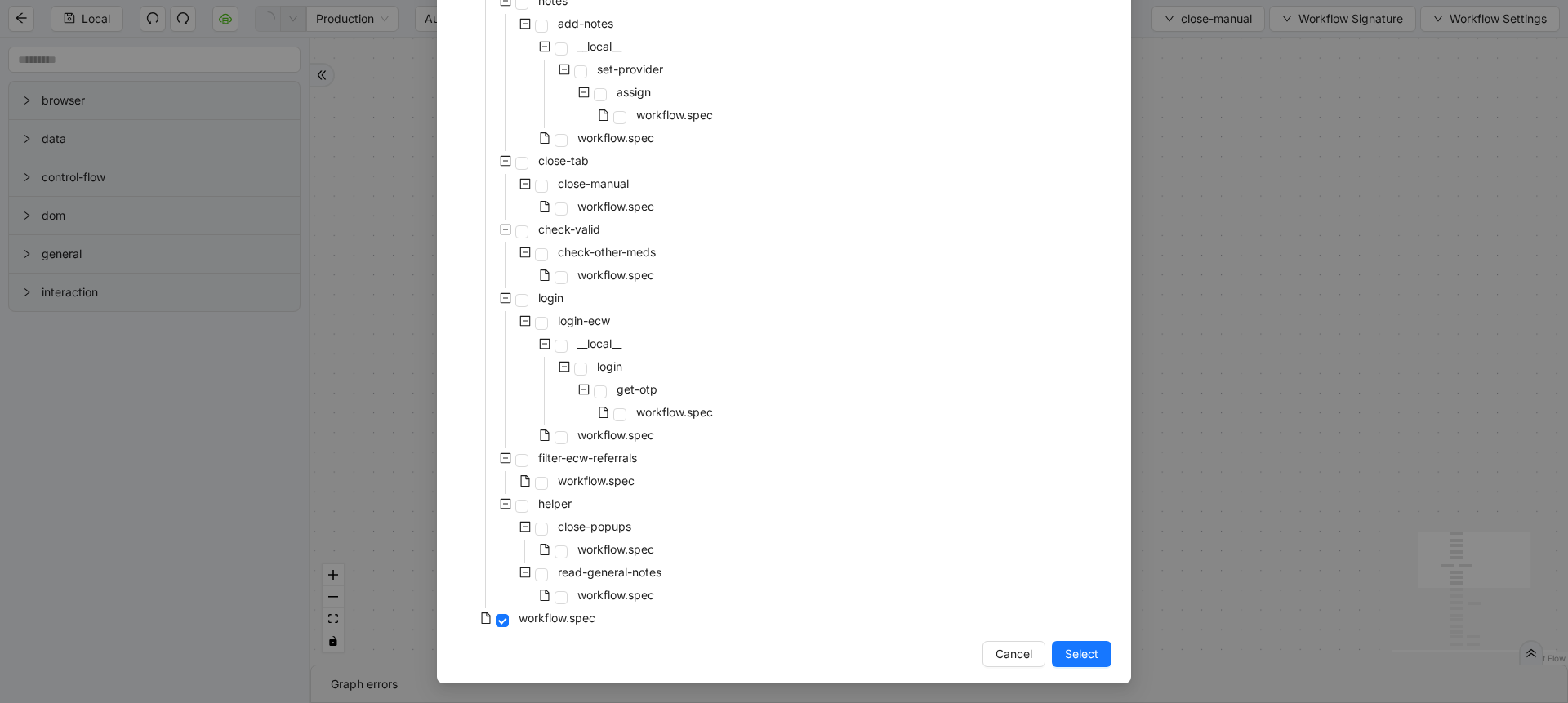
click at [1070, 653] on span "Select" at bounding box center [1081, 654] width 34 height 18
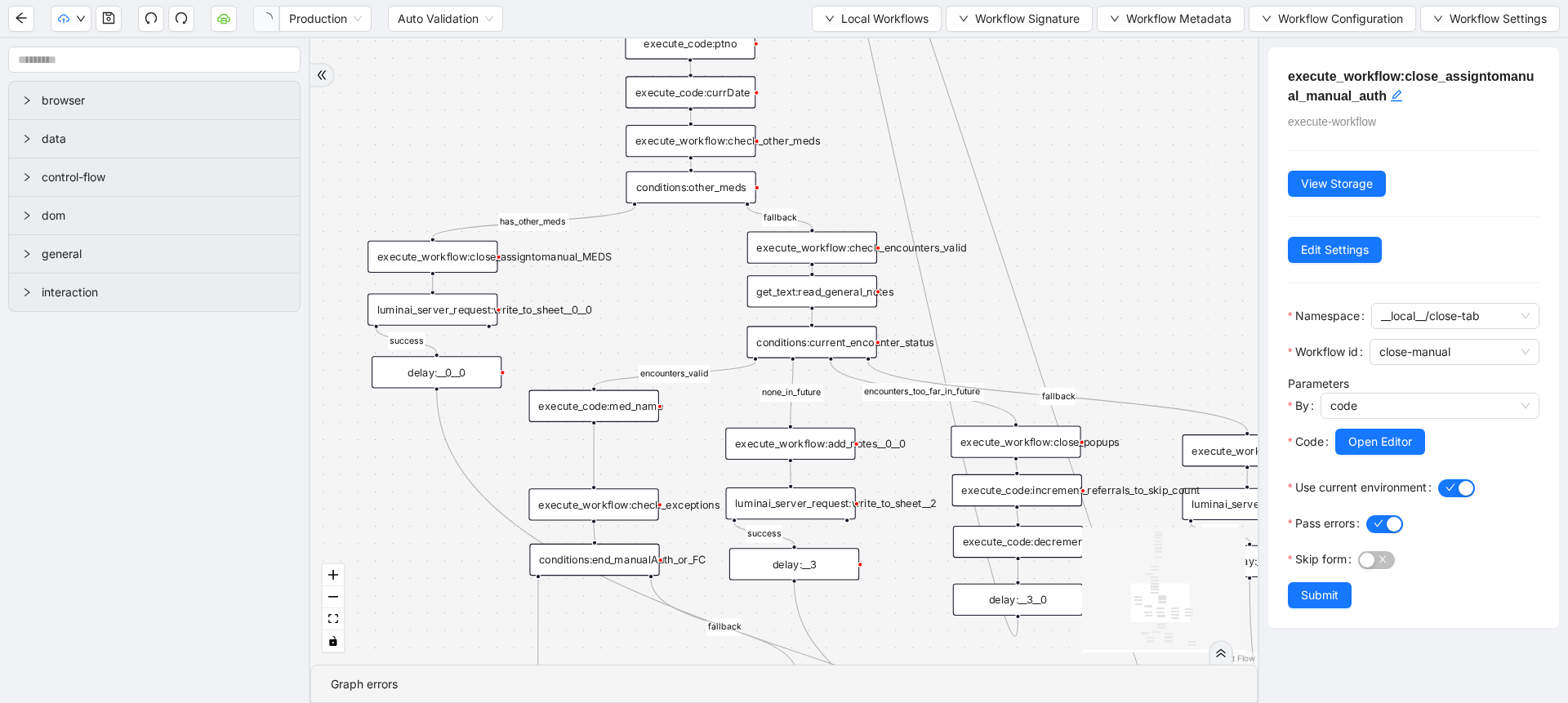
drag, startPoint x: 370, startPoint y: 263, endPoint x: 406, endPoint y: 602, distance: 340.9
click at [406, 602] on div "fallback success success fallback no_encounters end success success success old…" at bounding box center [784, 351] width 947 height 626
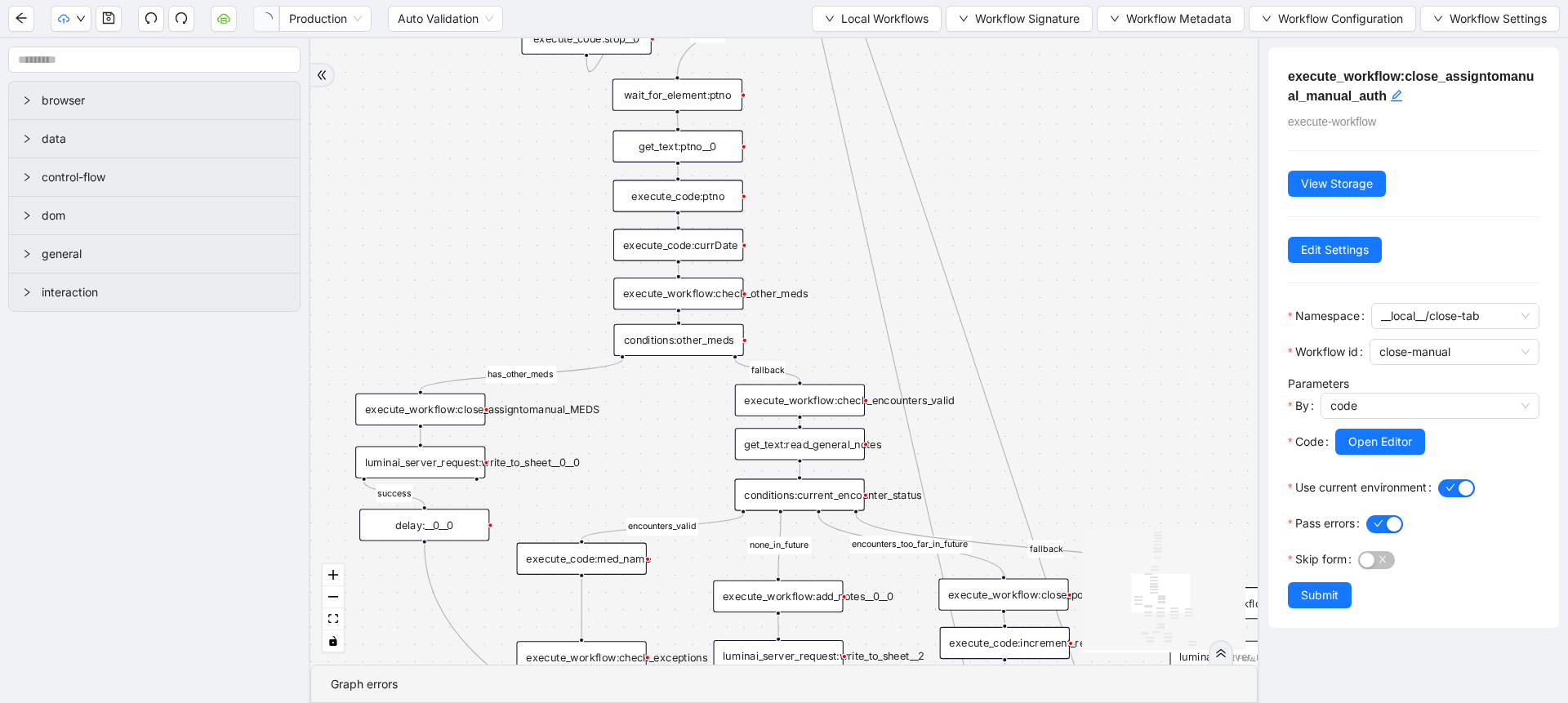
drag, startPoint x: 406, startPoint y: 602, endPoint x: 395, endPoint y: 755, distance: 153.4
click at [395, 702] on html "Production Auto Validation Local Workflows Workflow Signature Workflow Metadata…" at bounding box center [784, 352] width 1568 height 703
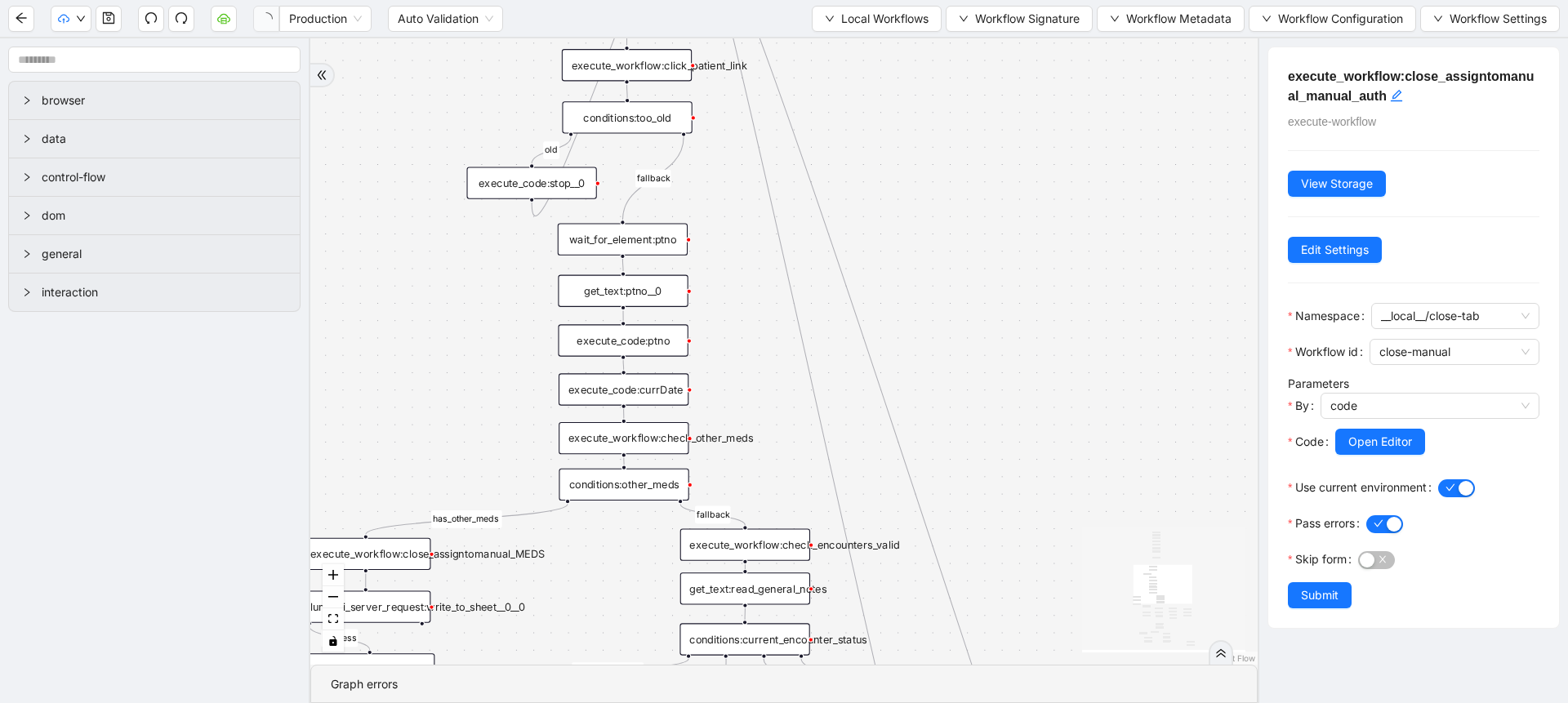
drag, startPoint x: 596, startPoint y: 447, endPoint x: 542, endPoint y: 591, distance: 153.8
click at [542, 591] on div "fallback success success fallback no_encounters end success success success old…" at bounding box center [784, 351] width 947 height 626
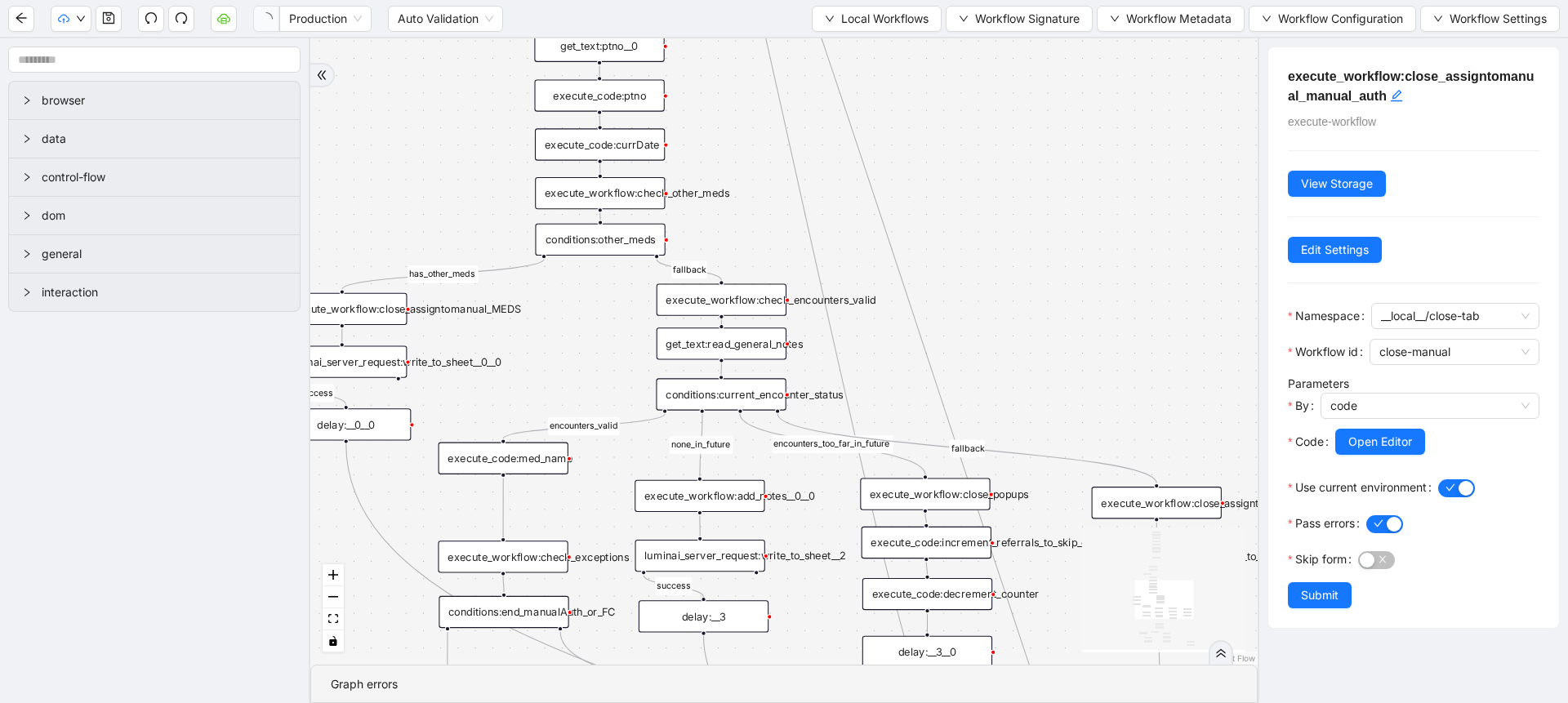
drag, startPoint x: 482, startPoint y: 450, endPoint x: 458, endPoint y: 196, distance: 255.1
click at [458, 196] on div "fallback success success fallback no_encounters end success success success old…" at bounding box center [784, 351] width 947 height 626
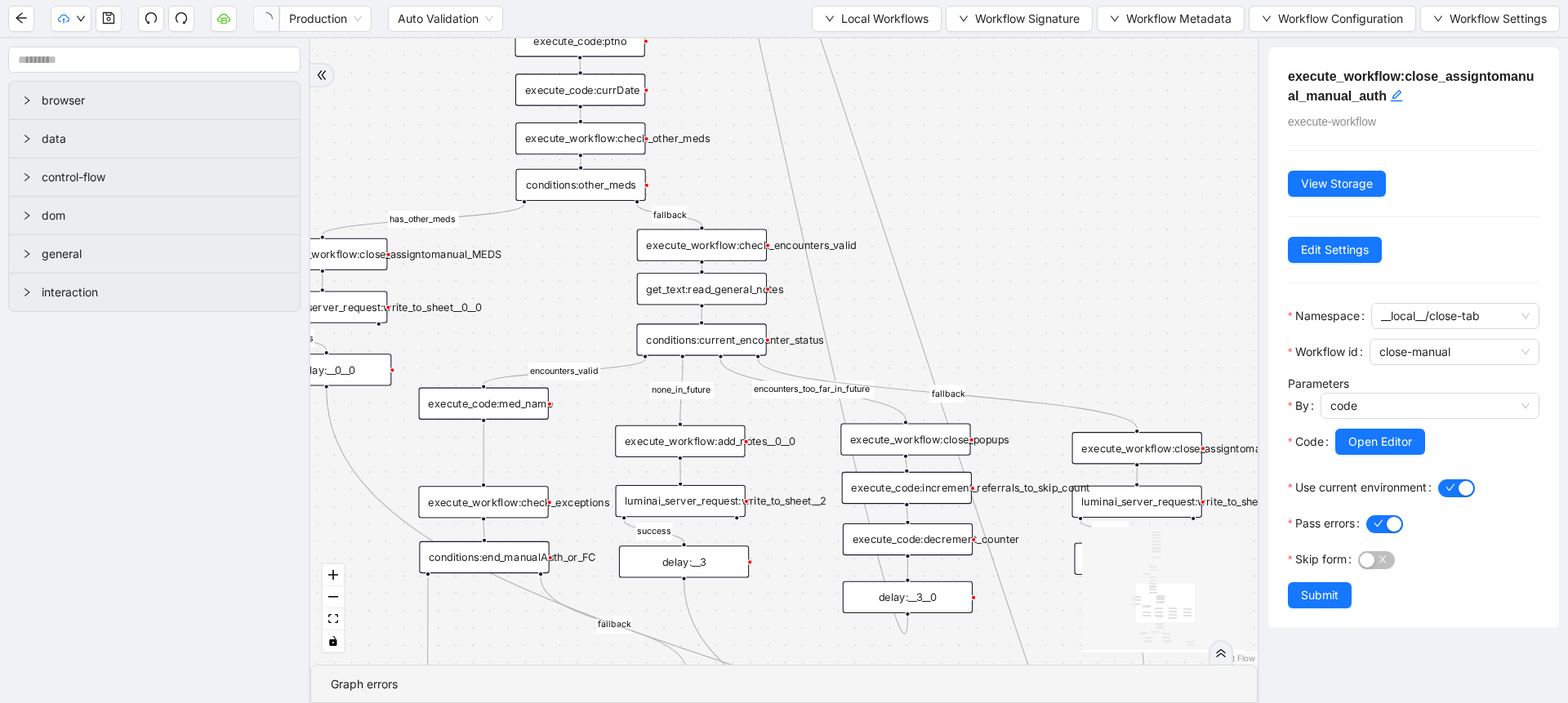
drag, startPoint x: 633, startPoint y: 465, endPoint x: 616, endPoint y: 419, distance: 49.0
click at [616, 419] on div "fallback success success fallback no_encounters end success success success old…" at bounding box center [784, 351] width 947 height 626
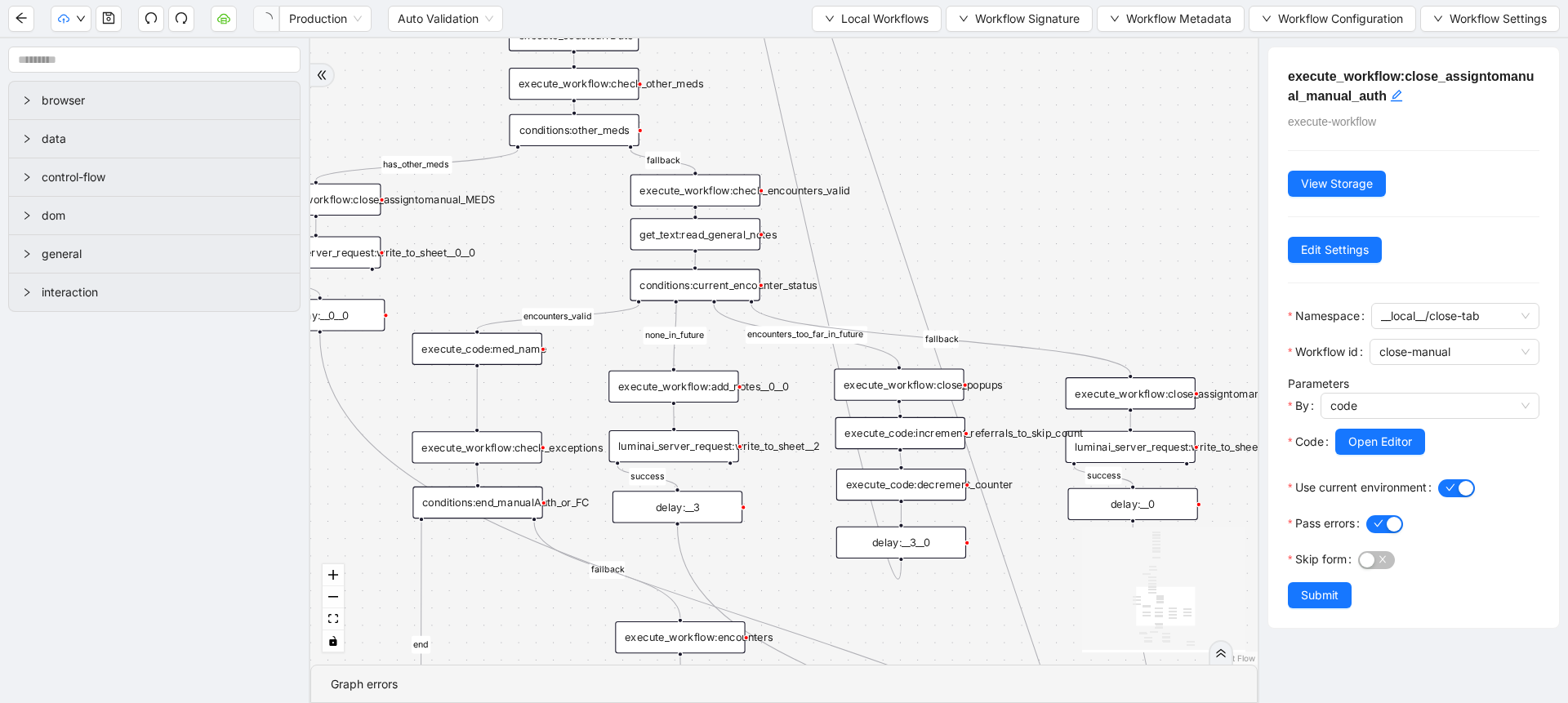
drag, startPoint x: 613, startPoint y: 412, endPoint x: 607, endPoint y: 356, distance: 56.3
click at [607, 356] on div "fallback success success fallback no_encounters end success success success old…" at bounding box center [784, 351] width 947 height 626
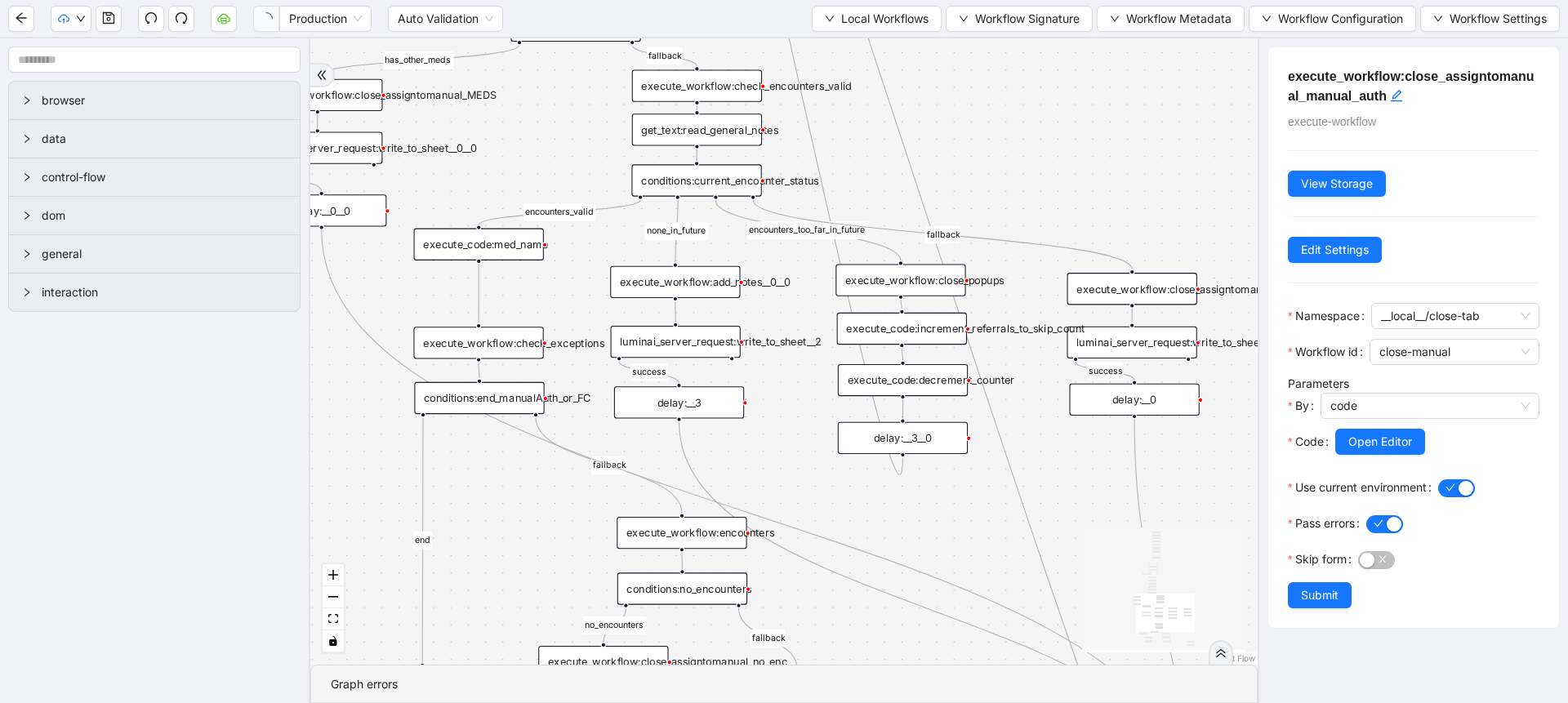
drag, startPoint x: 542, startPoint y: 404, endPoint x: 542, endPoint y: 301, distance: 103.0
click at [542, 301] on div "fallback success success fallback no_encounters end success success success old…" at bounding box center [784, 351] width 947 height 626
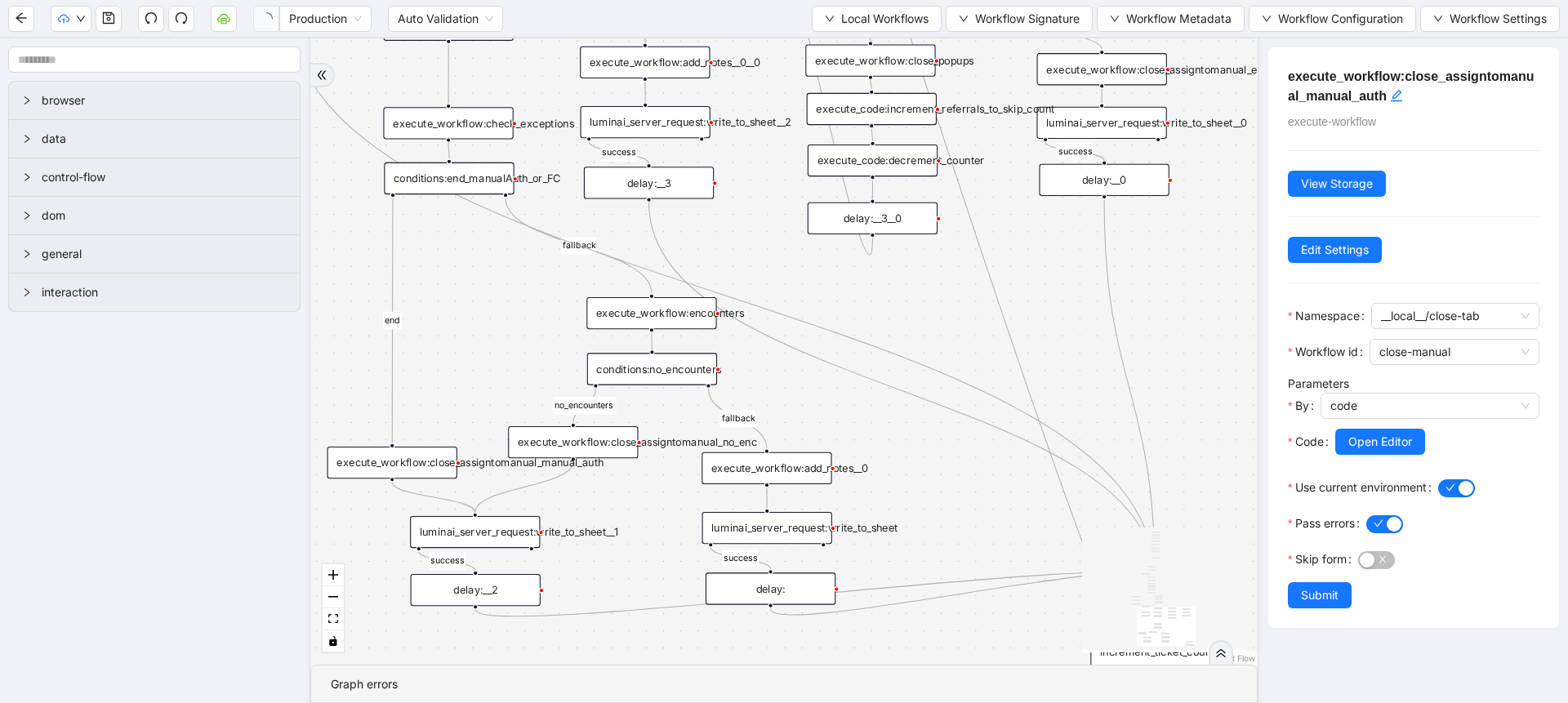
drag, startPoint x: 542, startPoint y: 301, endPoint x: 519, endPoint y: 79, distance: 223.2
click at [519, 79] on div "fallback success success fallback no_encounters end success success success old…" at bounding box center [784, 351] width 947 height 626
click at [466, 322] on div "fallback success success fallback no_encounters end success success success old…" at bounding box center [784, 351] width 947 height 626
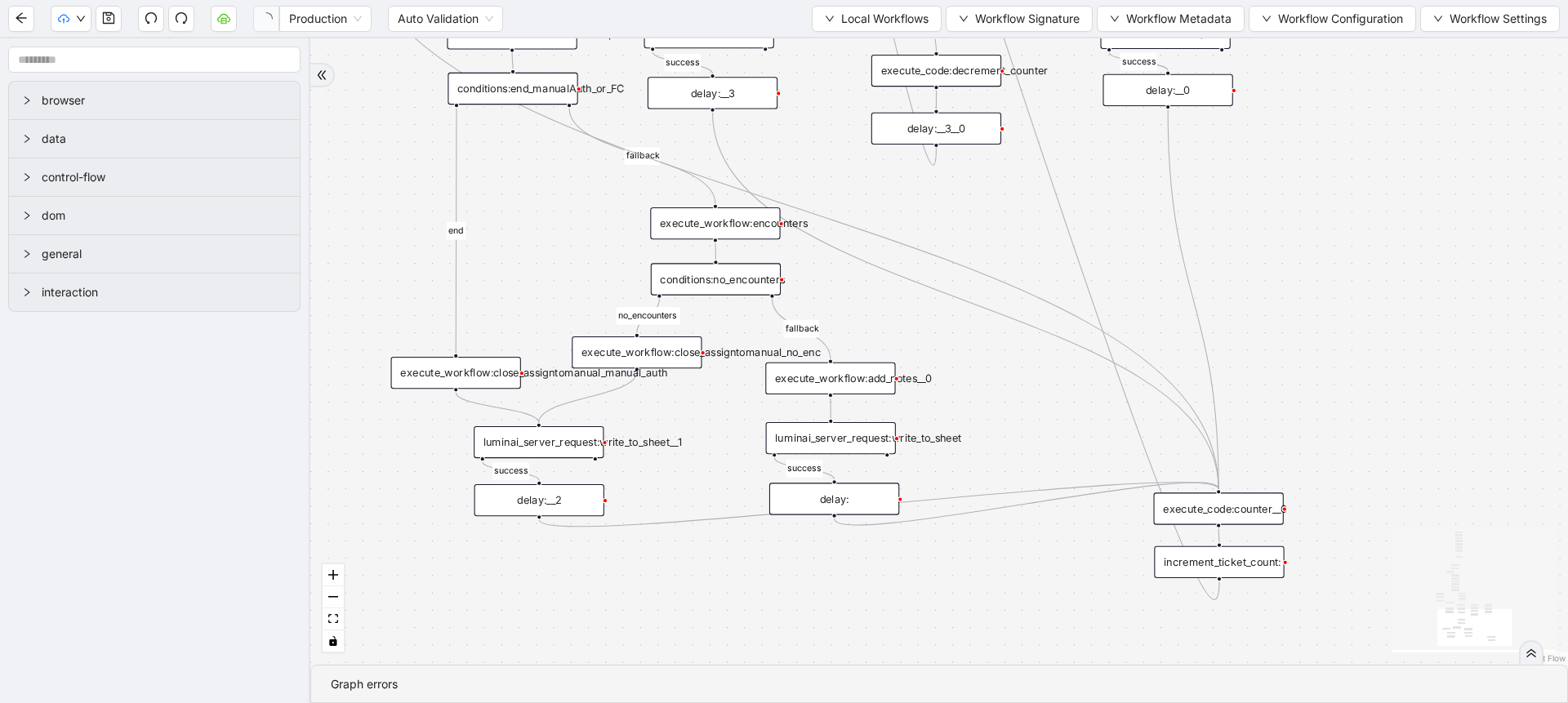
drag, startPoint x: 802, startPoint y: 275, endPoint x: 860, endPoint y: 186, distance: 106.2
click at [860, 186] on div "fallback success success fallback no_encounters end success success success old…" at bounding box center [939, 351] width 1258 height 626
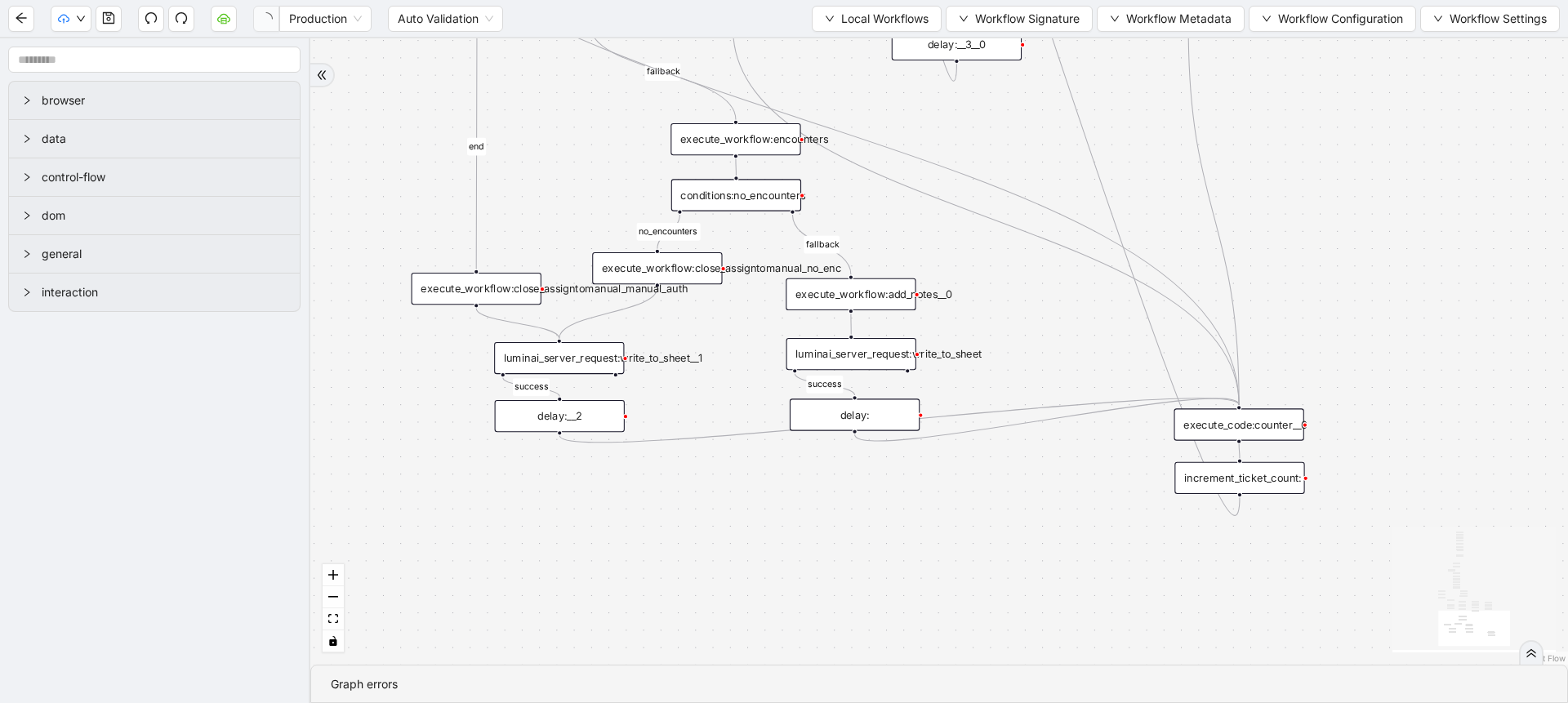
drag, startPoint x: 697, startPoint y: 453, endPoint x: 717, endPoint y: 369, distance: 86.3
click at [717, 369] on div "fallback success success fallback no_encounters end success success success old…" at bounding box center [939, 351] width 1258 height 626
drag, startPoint x: 588, startPoint y: 426, endPoint x: 532, endPoint y: 440, distance: 57.7
click at [532, 440] on div "delay:__2" at bounding box center [503, 431] width 130 height 32
click at [885, 11] on span "Local Workflows" at bounding box center [884, 19] width 87 height 18
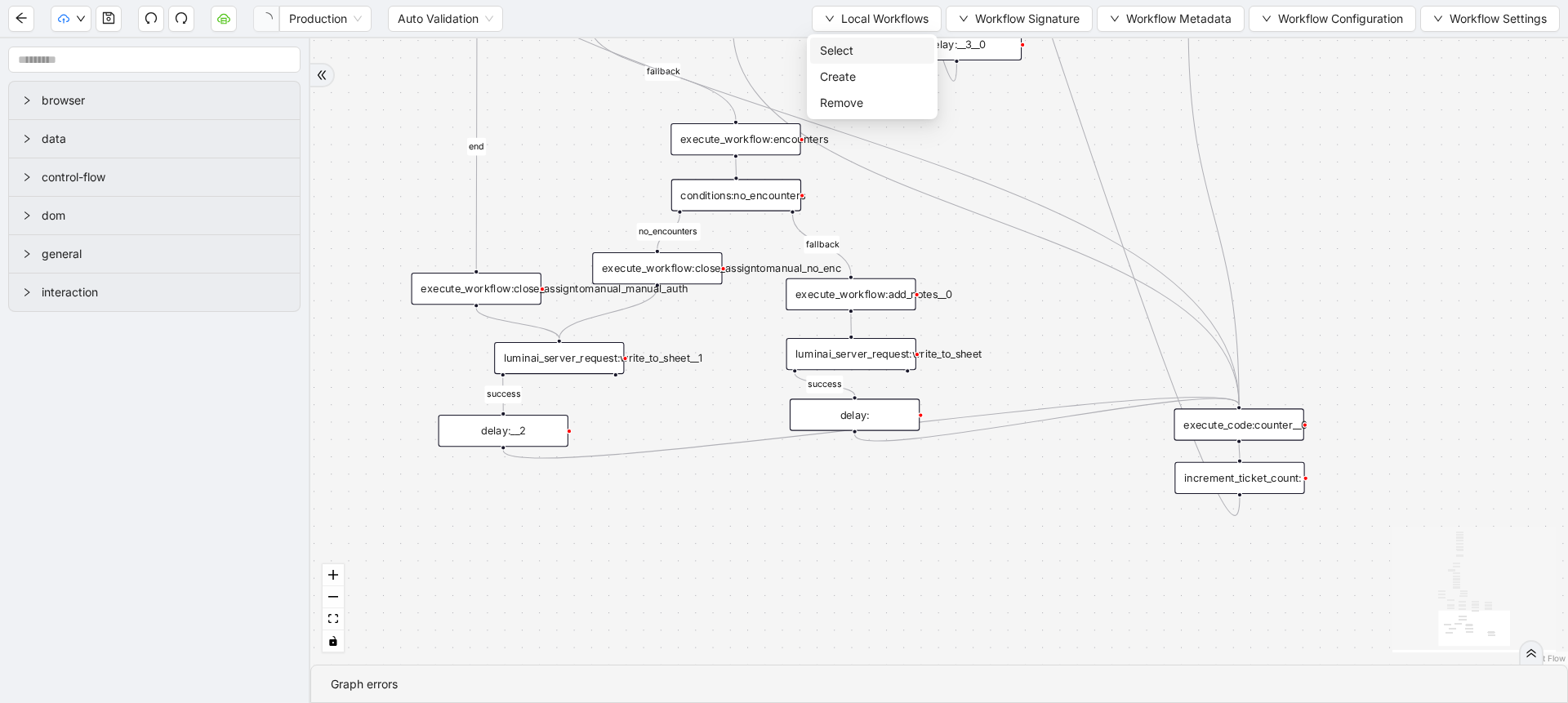
click at [891, 42] on span "Select" at bounding box center [872, 50] width 104 height 18
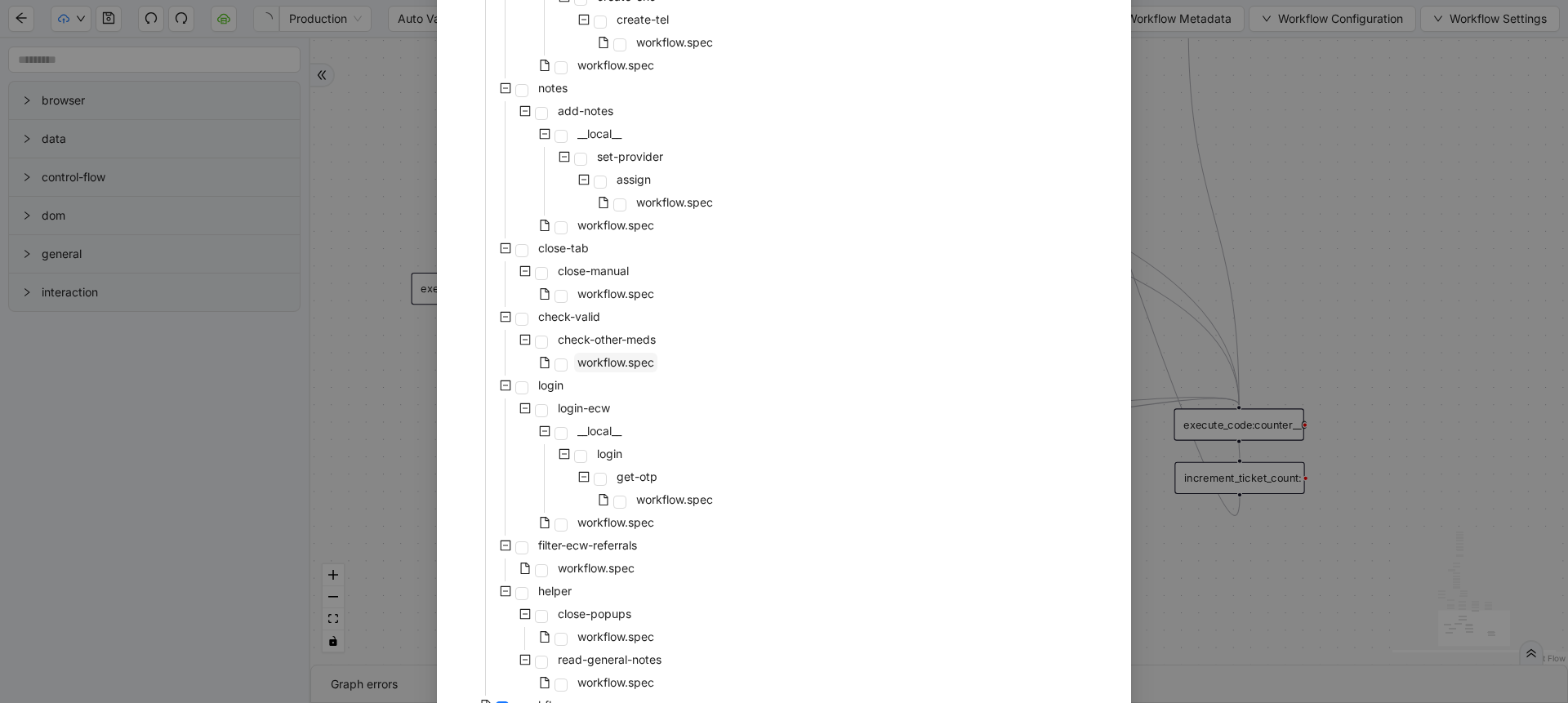
scroll to position [682, 0]
click at [606, 297] on span "workflow.spec" at bounding box center [616, 298] width 77 height 14
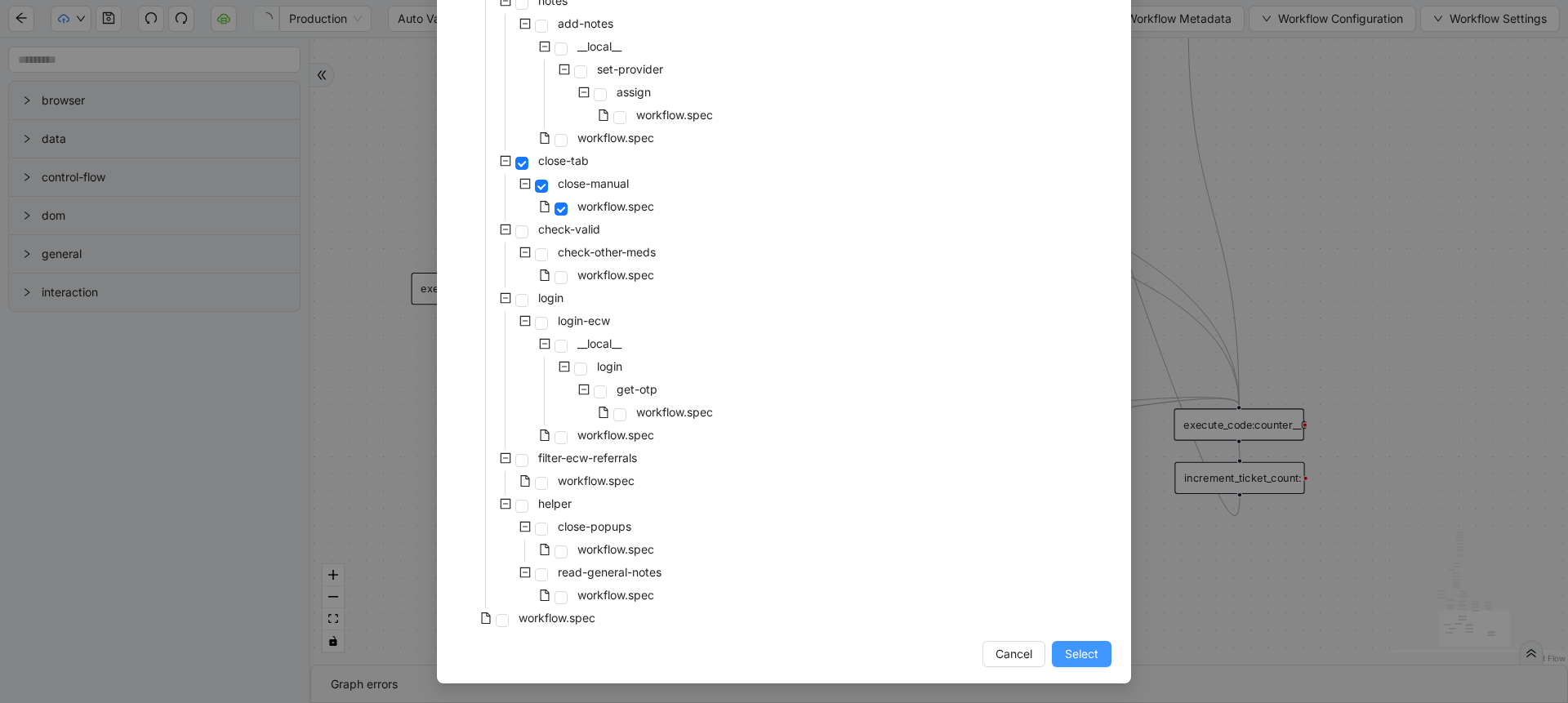
click at [1073, 654] on span "Select" at bounding box center [1081, 654] width 34 height 18
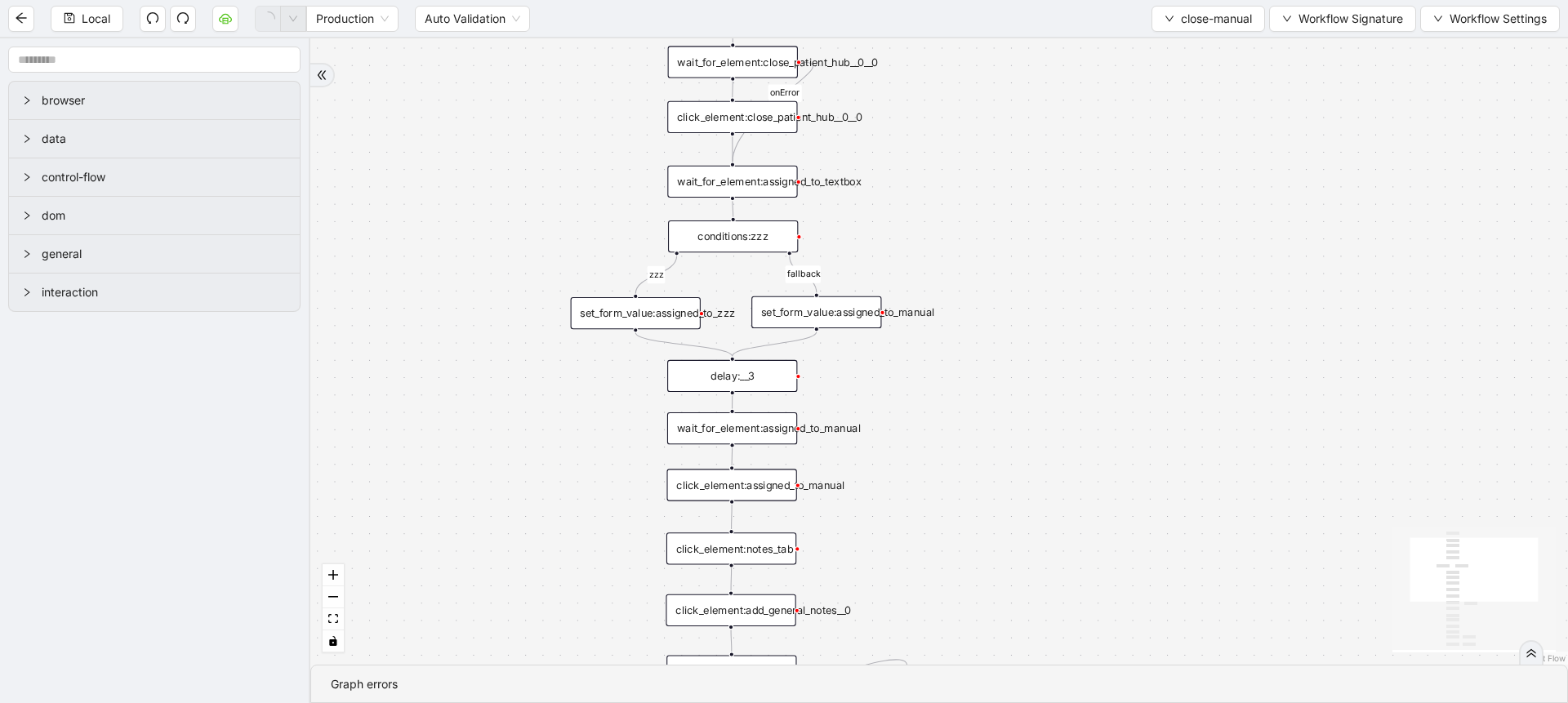
drag, startPoint x: 1026, startPoint y: 381, endPoint x: 1104, endPoint y: 554, distance: 189.8
click at [1104, 554] on div "zzz fallback onError onError trigger click_element:assigned_to_manual wait_for_…" at bounding box center [939, 351] width 1258 height 626
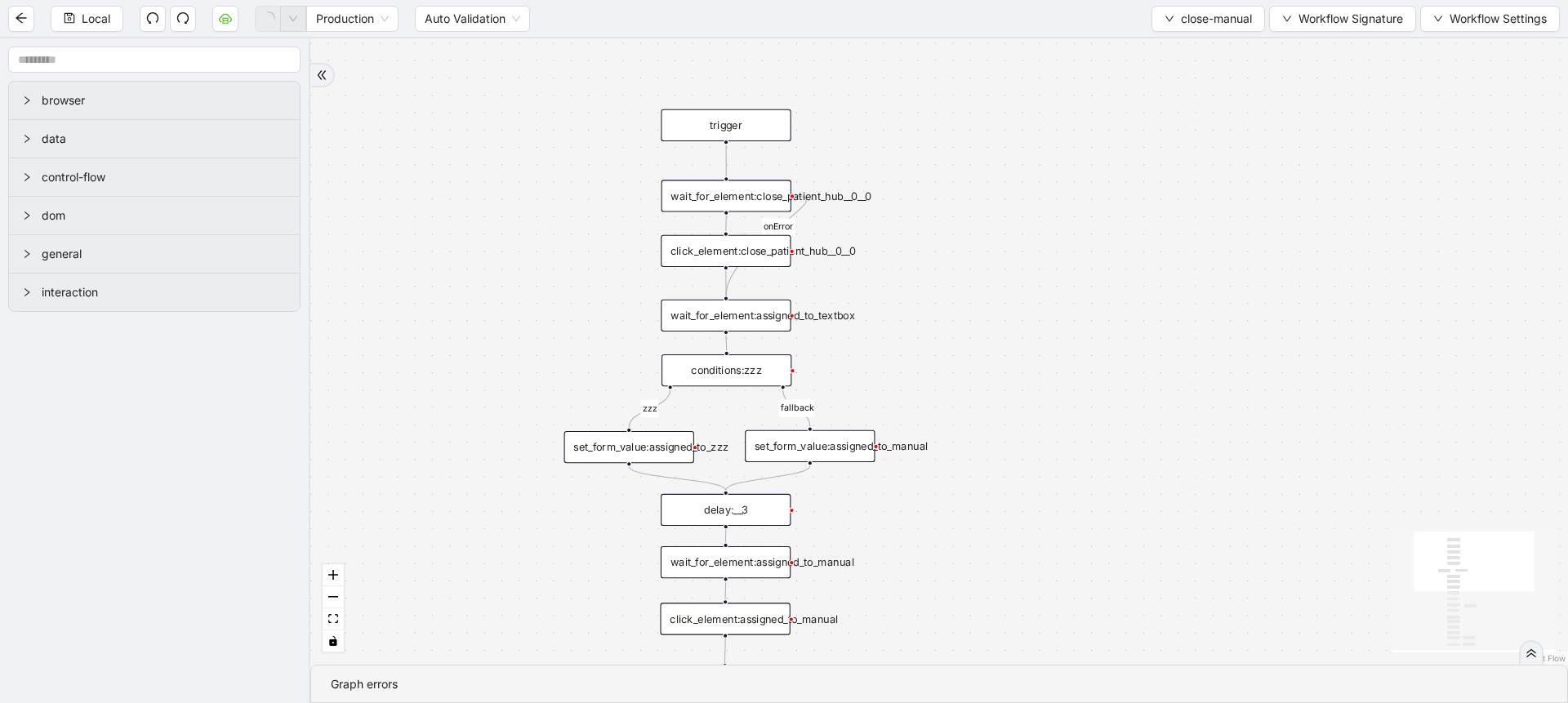
drag, startPoint x: 1054, startPoint y: 323, endPoint x: 1025, endPoint y: 413, distance: 94.6
click at [1025, 413] on div "zzz fallback onError onError trigger click_element:assigned_to_manual wait_for_…" at bounding box center [939, 351] width 1258 height 626
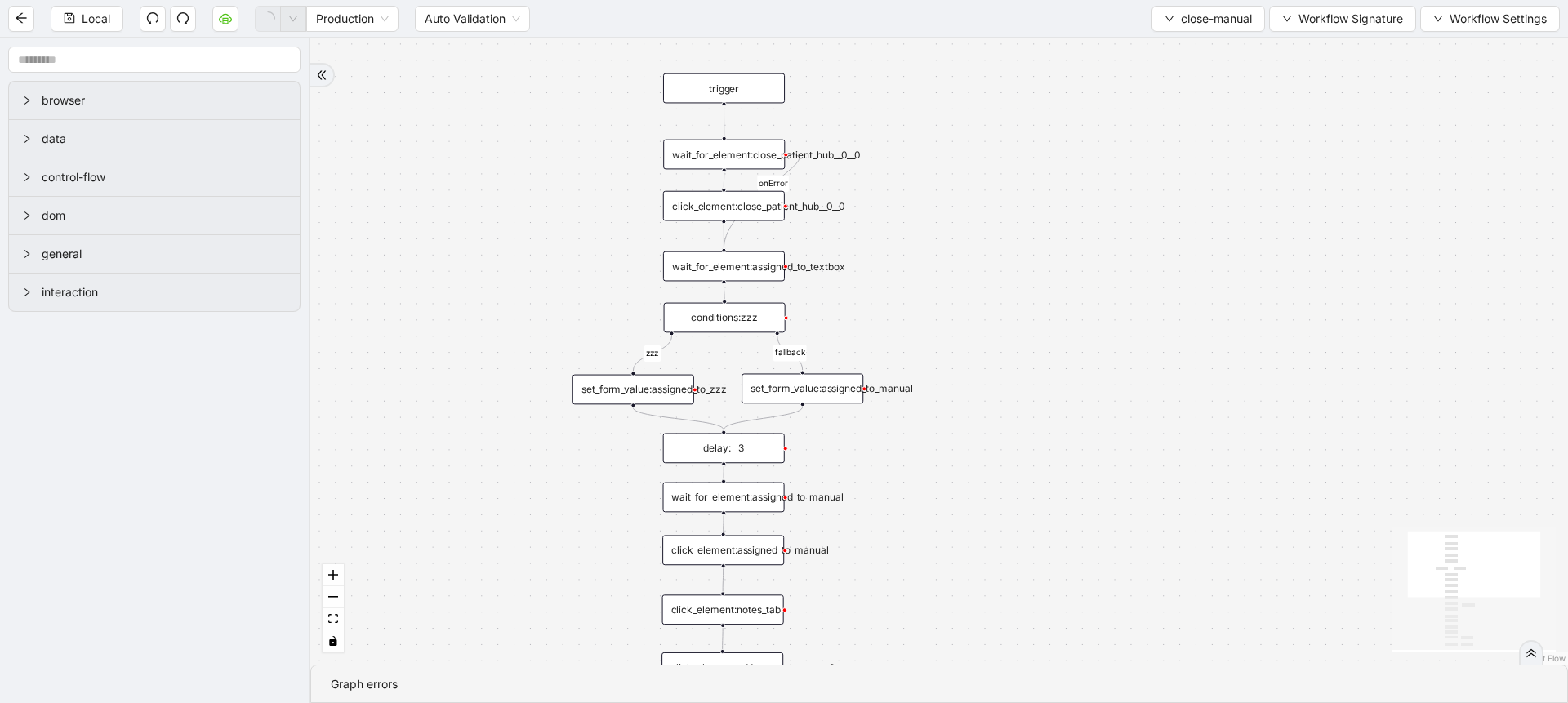
drag, startPoint x: 1025, startPoint y: 413, endPoint x: 1003, endPoint y: 358, distance: 59.2
click at [1003, 358] on div "zzz fallback onError onError trigger click_element:assigned_to_manual wait_for_…" at bounding box center [939, 351] width 1258 height 626
click at [756, 281] on div "zzz fallback onError onError trigger click_element:assigned_to_manual wait_for_…" at bounding box center [939, 351] width 1258 height 626
click at [753, 259] on div "wait_for_element:assigned_to_textbox" at bounding box center [723, 267] width 122 height 30
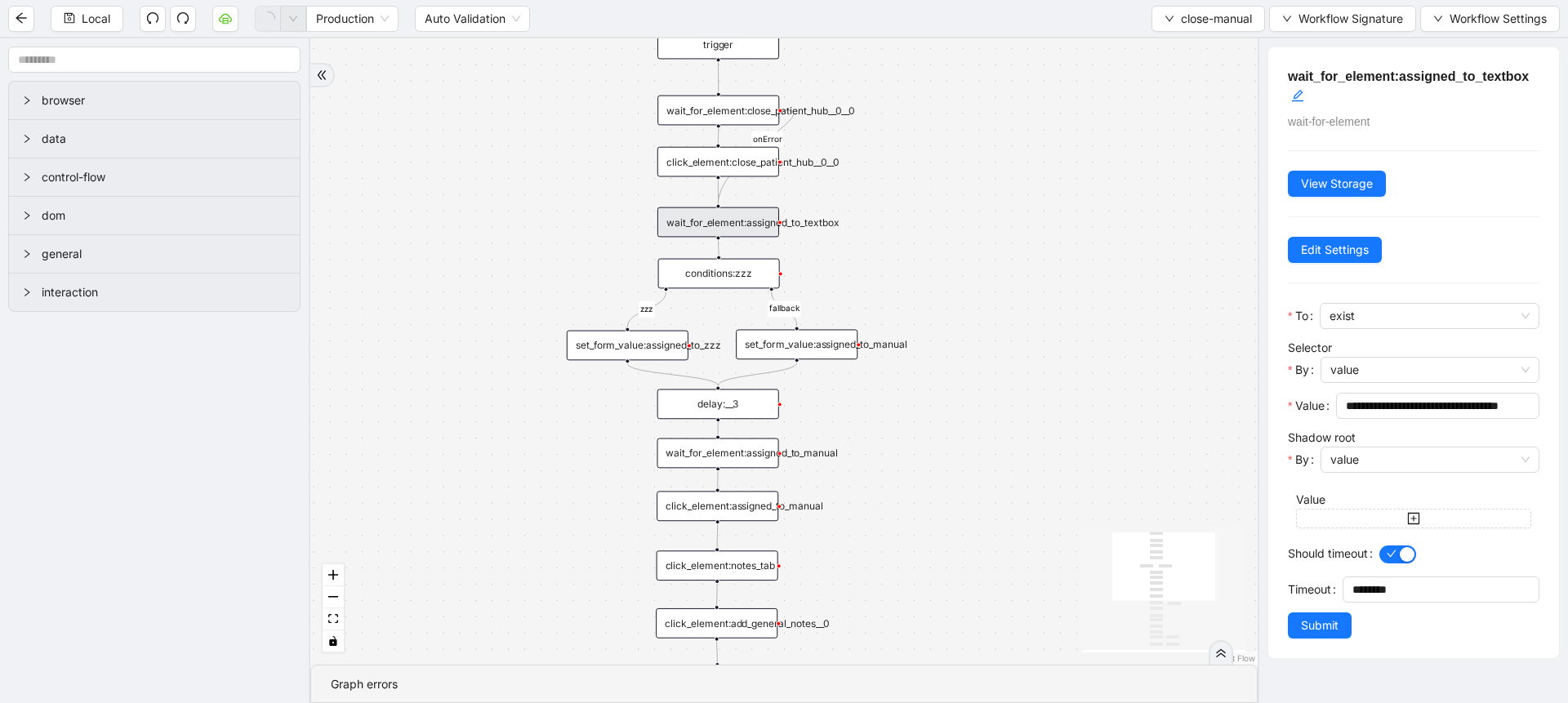
drag, startPoint x: 405, startPoint y: 181, endPoint x: 399, endPoint y: 125, distance: 56.3
click at [399, 125] on div "zzz fallback onError onError trigger click_element:assigned_to_manual wait_for_…" at bounding box center [784, 351] width 947 height 626
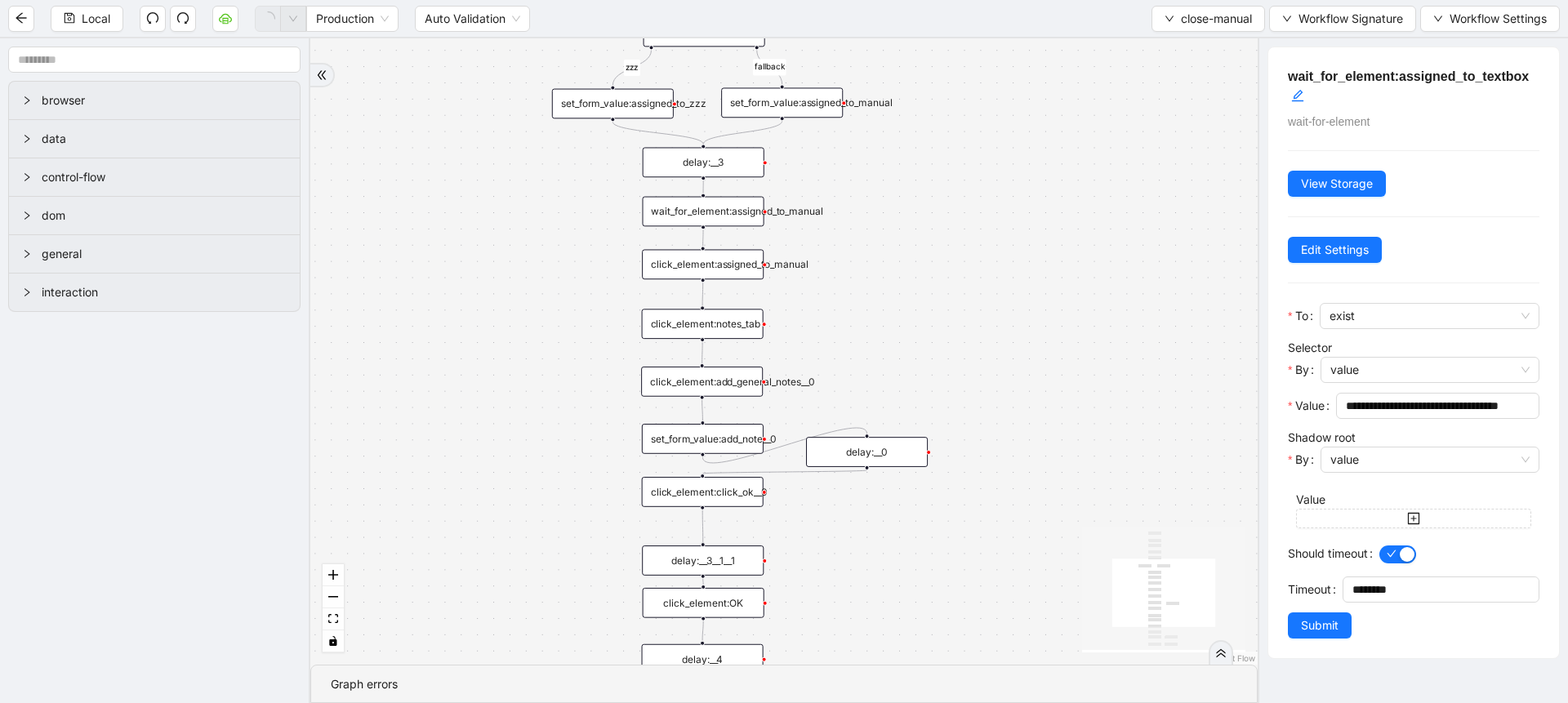
drag, startPoint x: 492, startPoint y: 442, endPoint x: 478, endPoint y: 213, distance: 229.4
click at [478, 213] on div "zzz fallback onError onError trigger click_element:assigned_to_manual wait_for_…" at bounding box center [784, 351] width 947 height 626
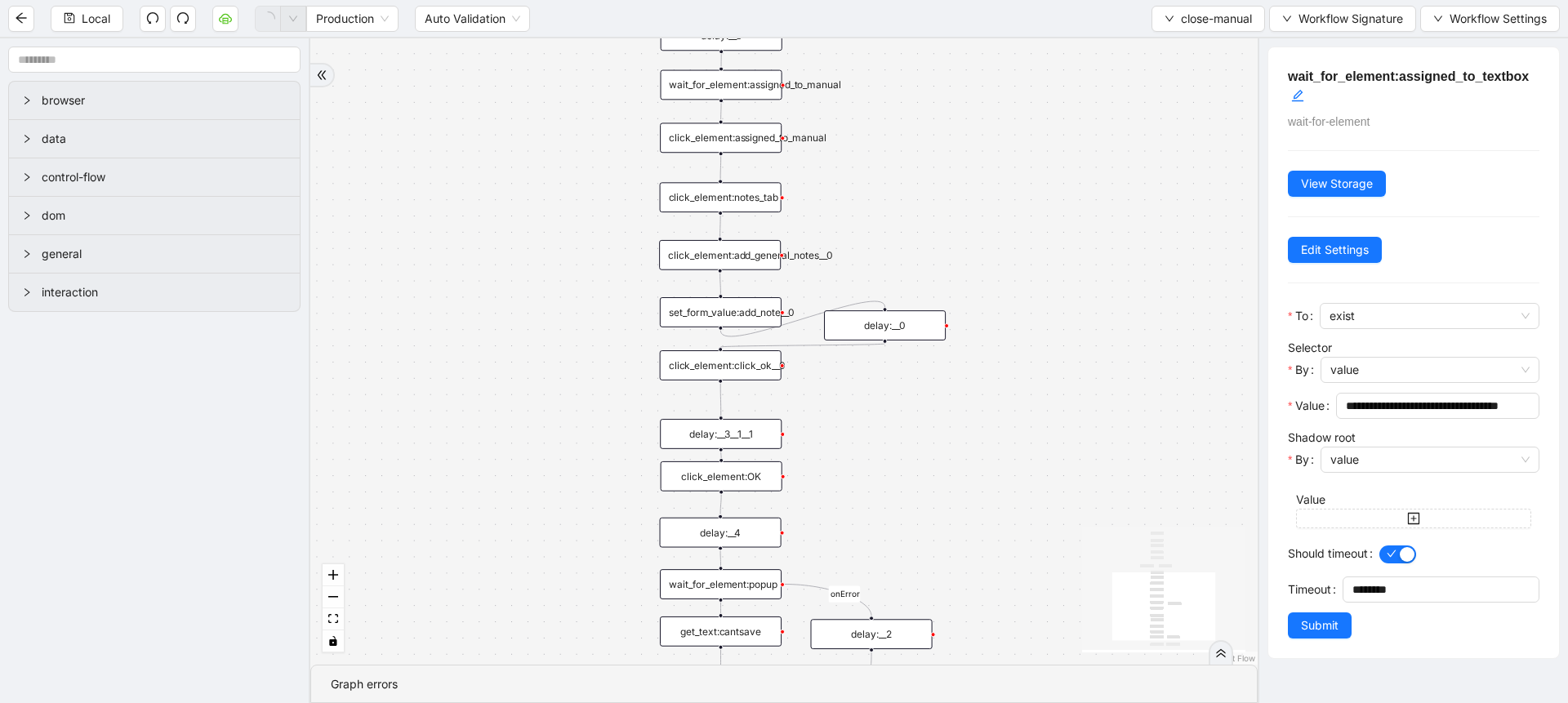
drag, startPoint x: 481, startPoint y: 371, endPoint x: 499, endPoint y: 244, distance: 128.3
click at [499, 244] on div "zzz fallback onError onError trigger click_element:assigned_to_manual wait_for_…" at bounding box center [784, 351] width 947 height 626
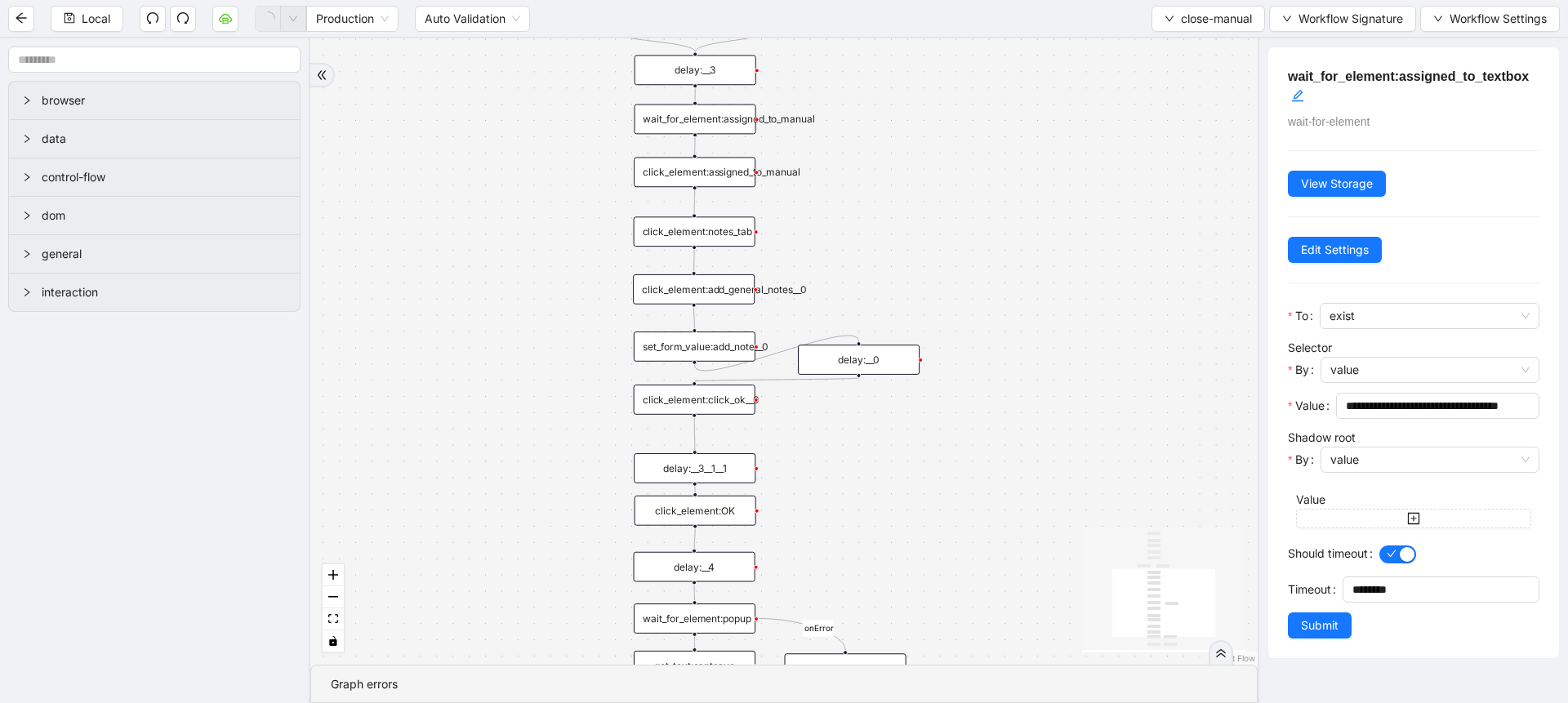
drag, startPoint x: 496, startPoint y: 469, endPoint x: 477, endPoint y: 568, distance: 100.8
click at [477, 568] on div "zzz fallback onError onError trigger click_element:assigned_to_manual wait_for_…" at bounding box center [784, 351] width 947 height 626
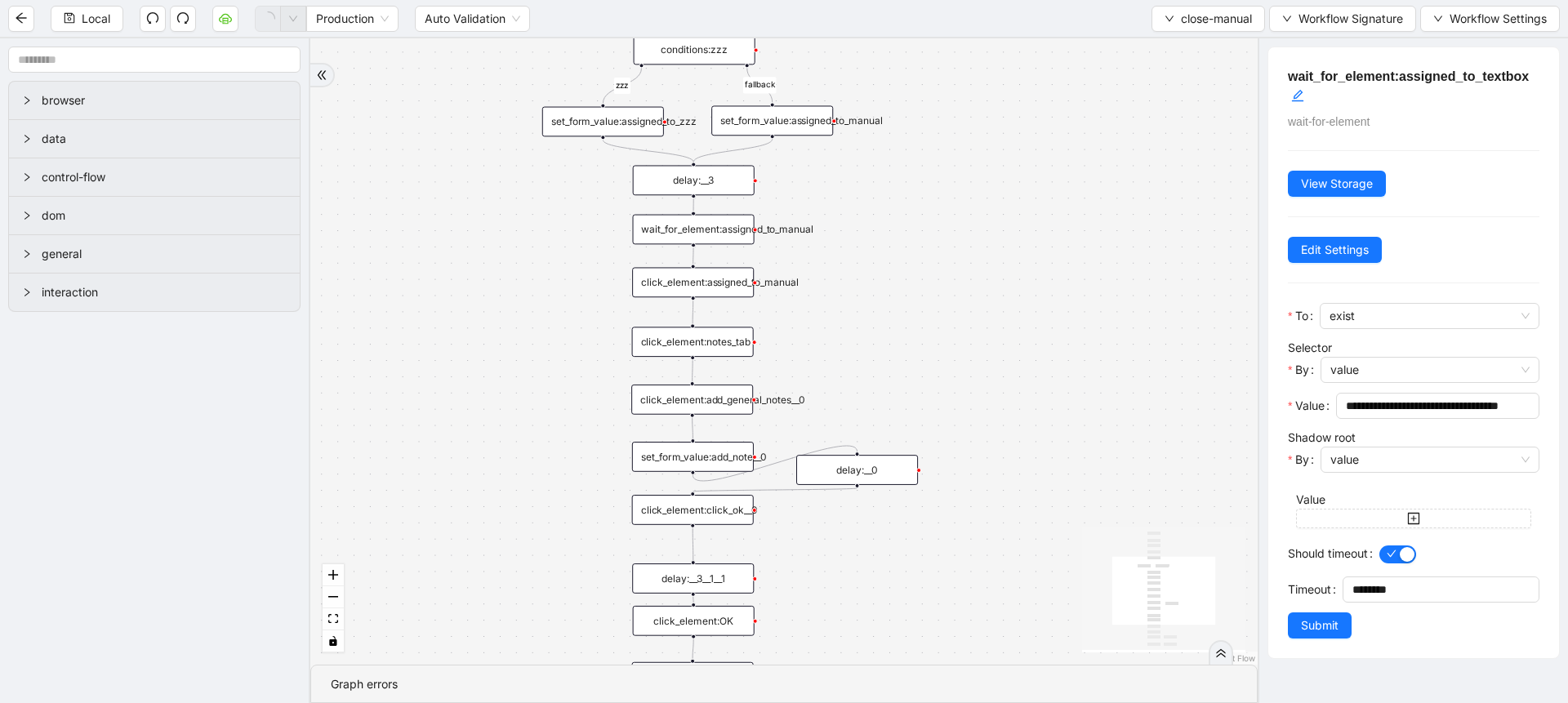
drag, startPoint x: 504, startPoint y: 405, endPoint x: 454, endPoint y: 650, distance: 250.0
click at [454, 650] on div "zzz fallback onError onError trigger click_element:assigned_to_manual wait_for_…" at bounding box center [784, 351] width 947 height 626
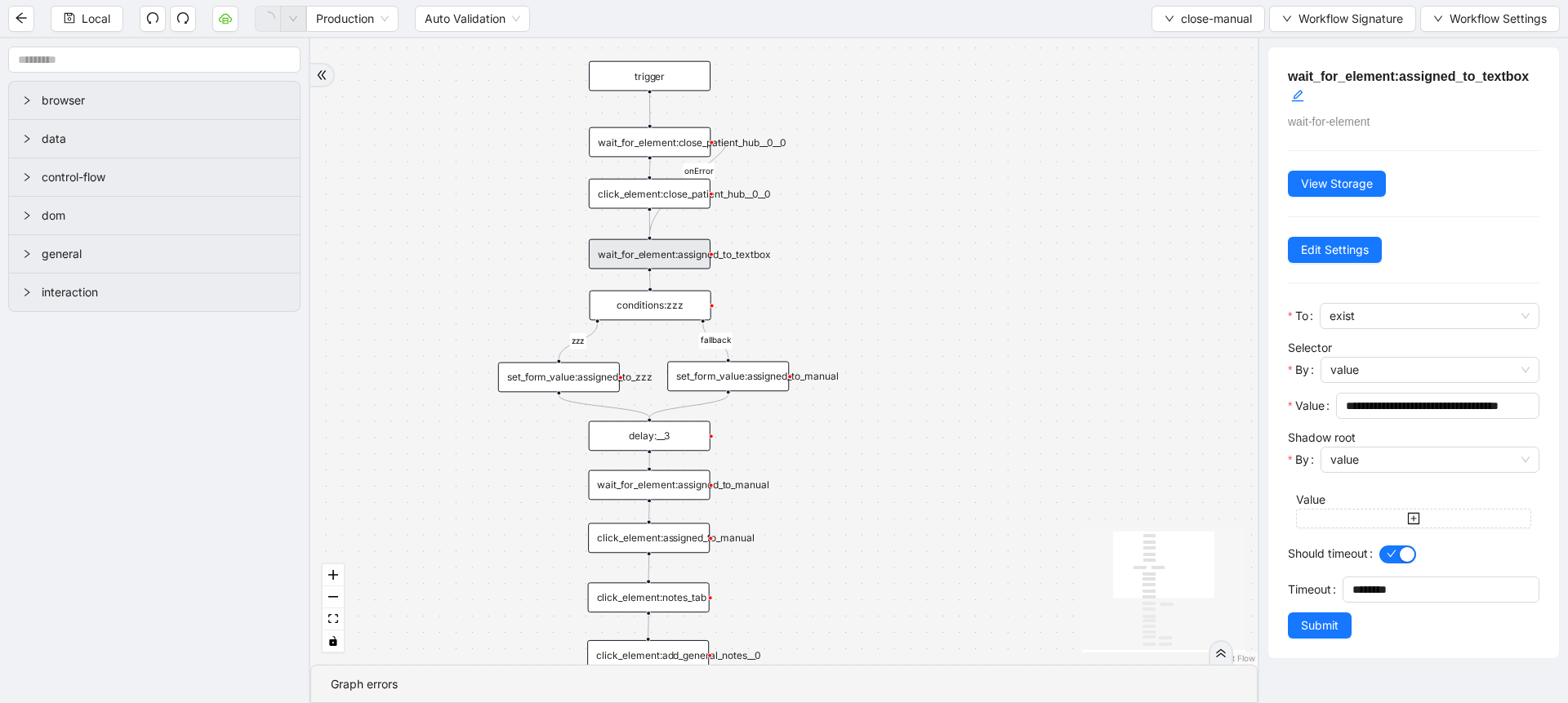
drag, startPoint x: 445, startPoint y: 487, endPoint x: 438, endPoint y: 560, distance: 73.3
click at [438, 560] on div "zzz fallback onError onError trigger click_element:assigned_to_manual wait_for_…" at bounding box center [784, 351] width 947 height 626
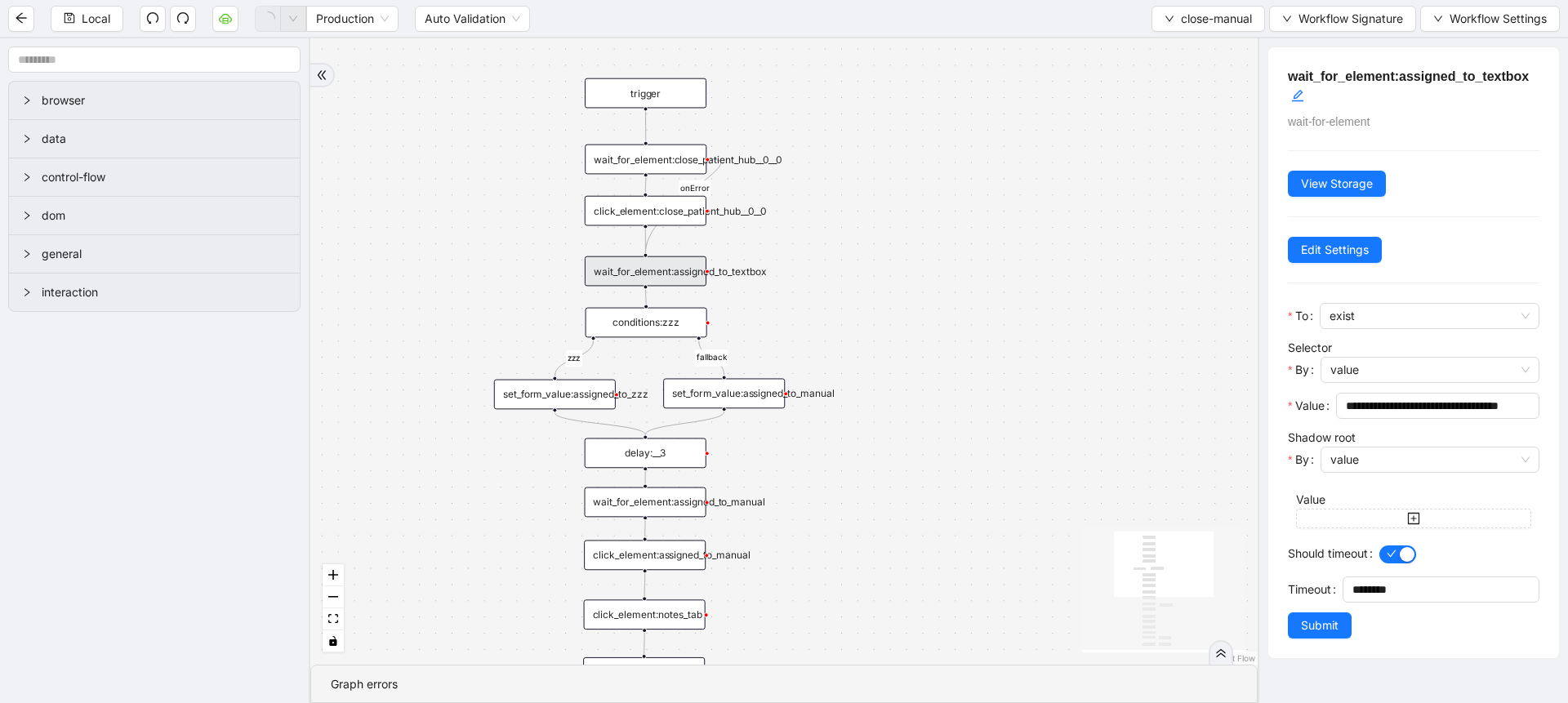
click at [665, 344] on div "zzz fallback onError onError trigger click_element:assigned_to_manual wait_for_…" at bounding box center [784, 351] width 947 height 626
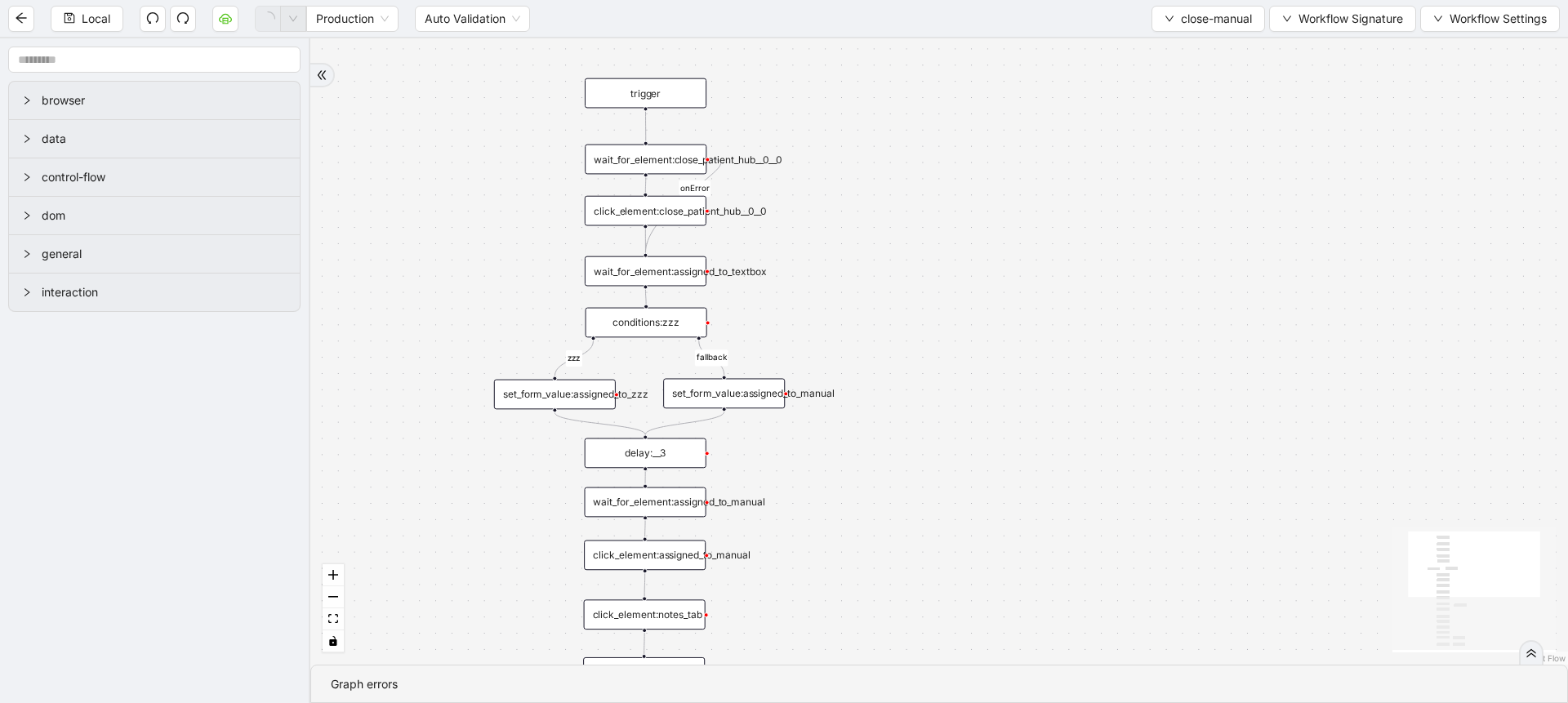
click at [645, 320] on div "conditions:zzz" at bounding box center [647, 323] width 122 height 30
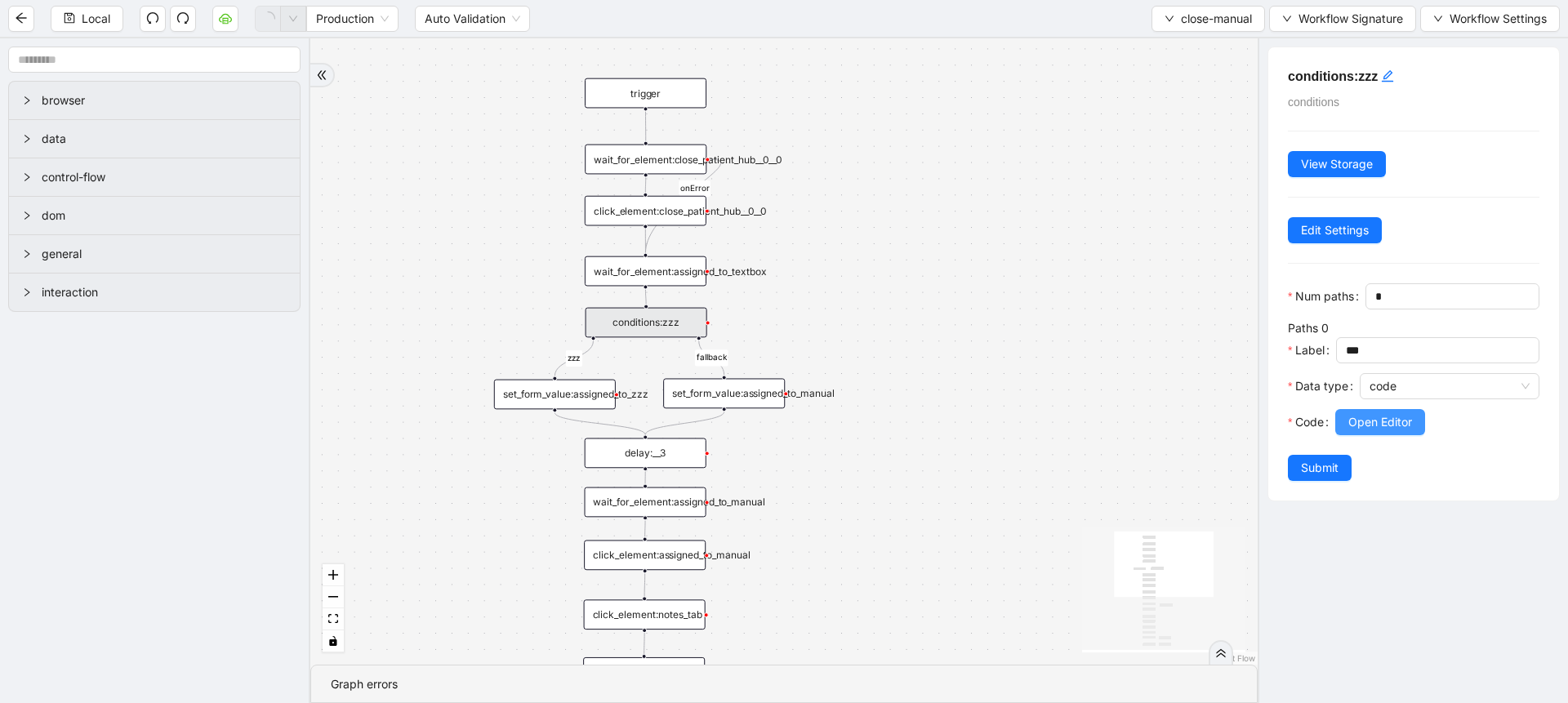
click at [1394, 431] on span "Open Editor" at bounding box center [1380, 422] width 64 height 18
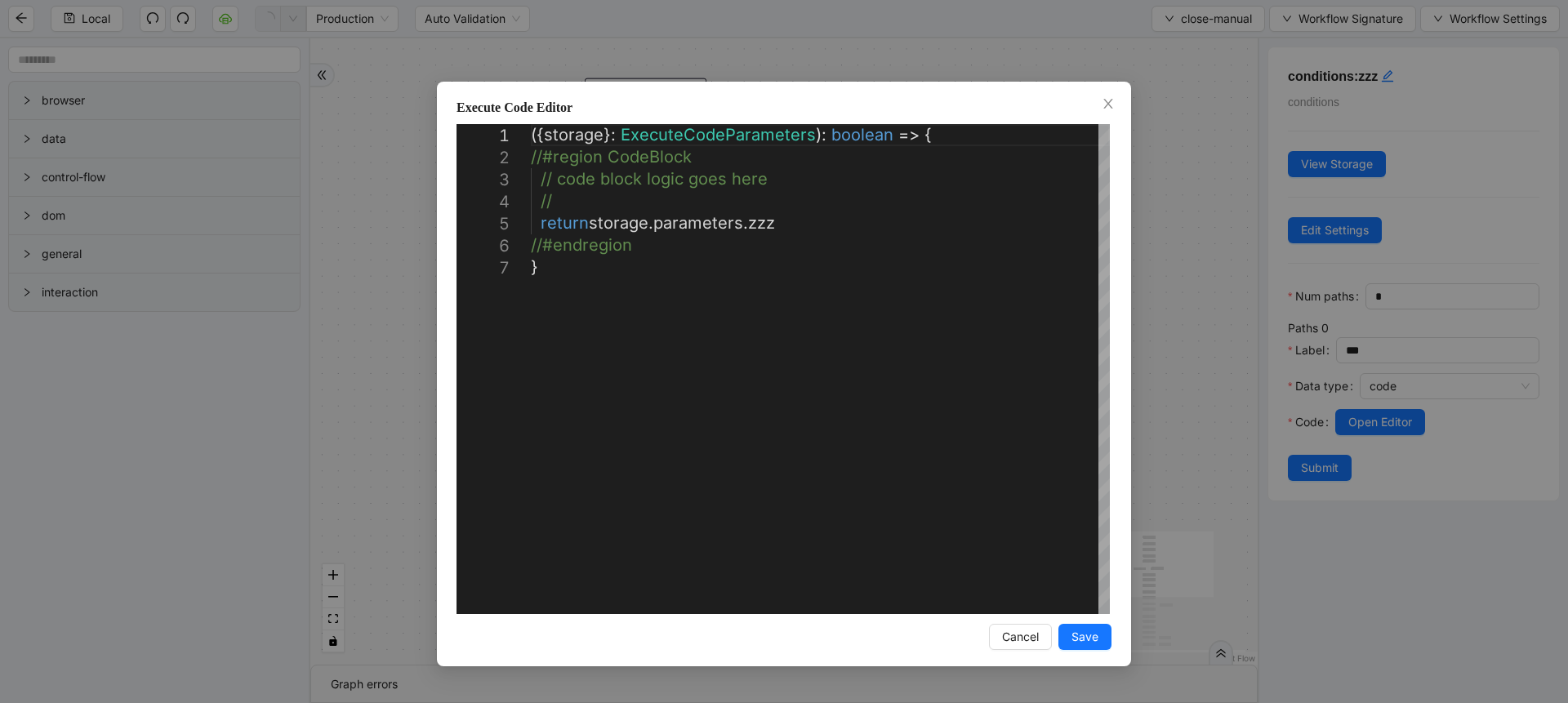
click at [1156, 324] on div "**********" at bounding box center [784, 352] width 1568 height 703
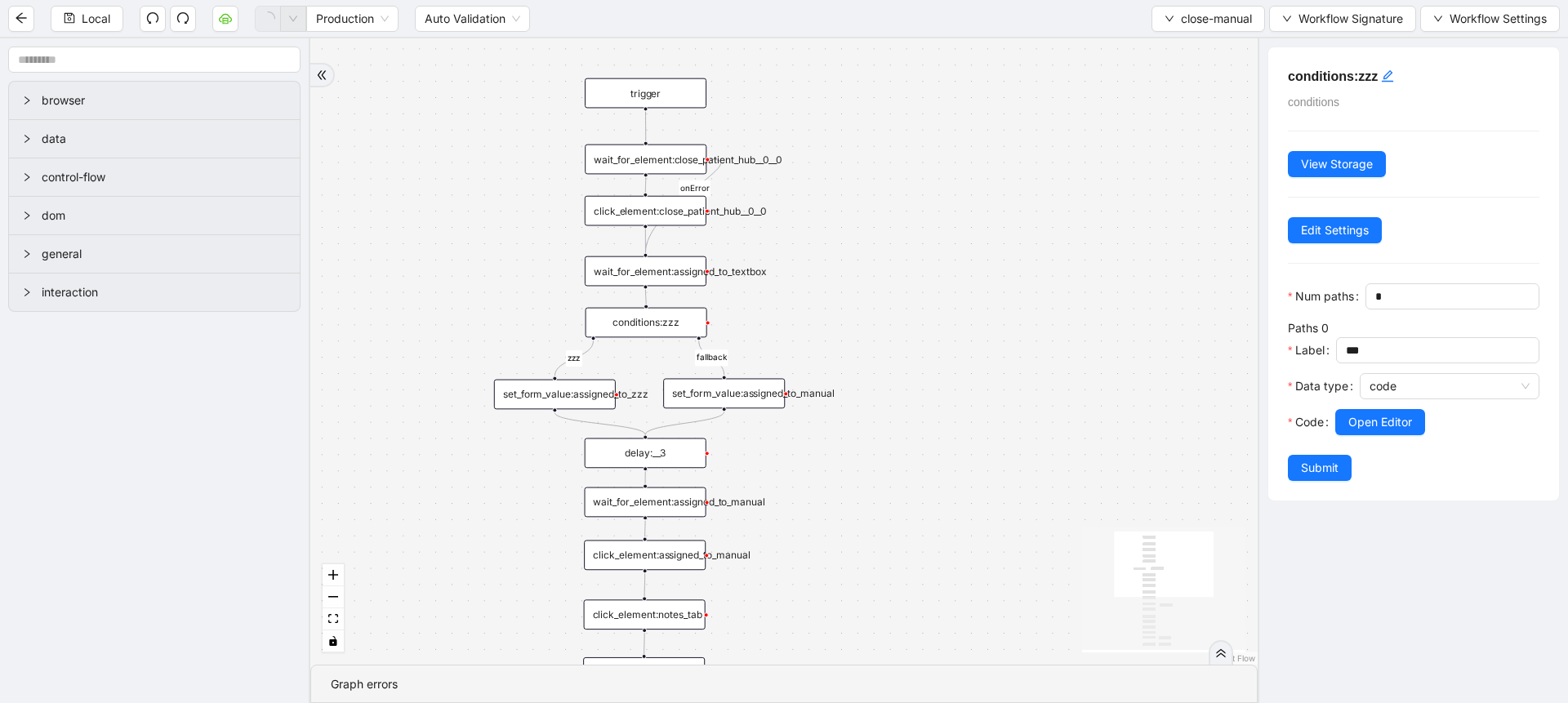
click at [557, 381] on div "set_form_value:assigned_to_zzz" at bounding box center [555, 395] width 122 height 30
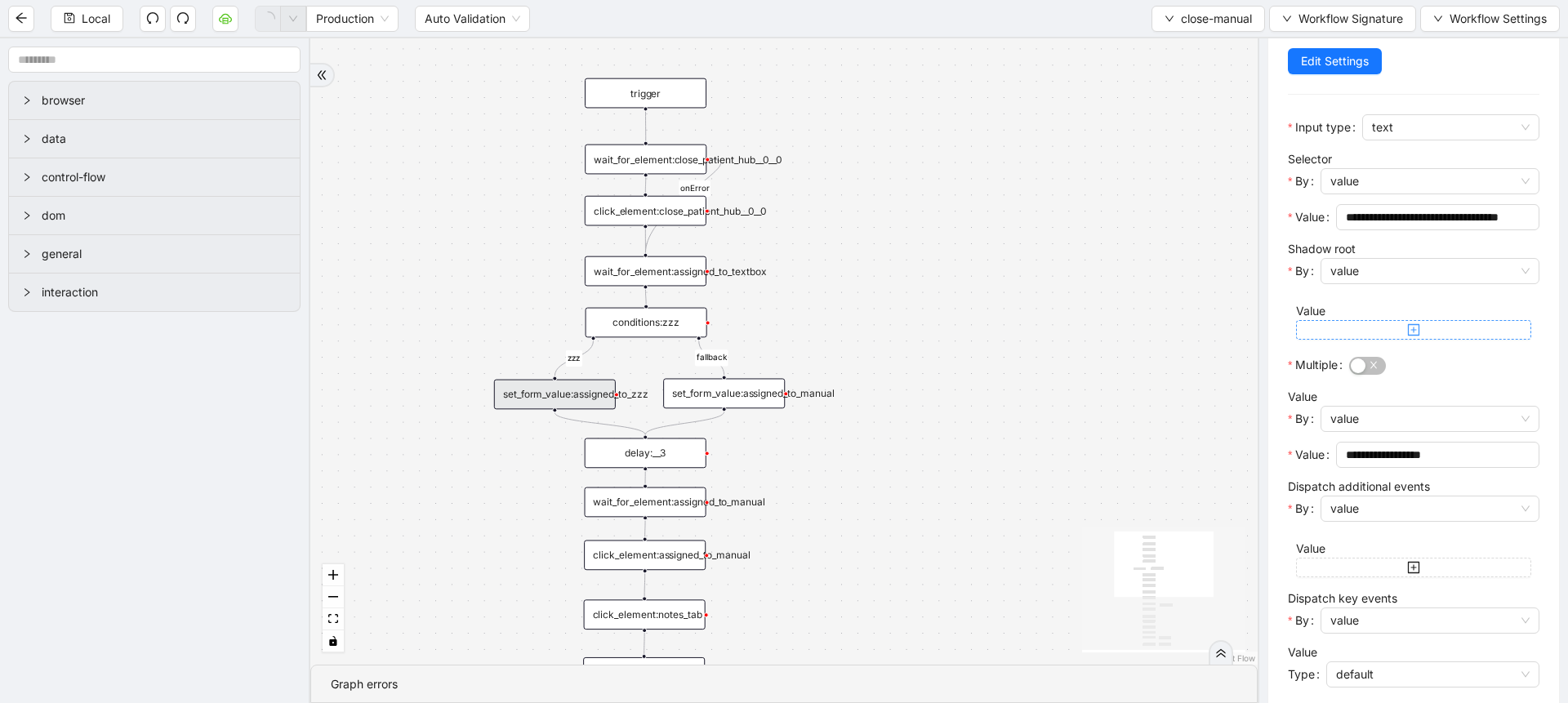
scroll to position [173, 0]
click at [723, 396] on div "set_form_value:assigned_to_manual" at bounding box center [724, 393] width 122 height 30
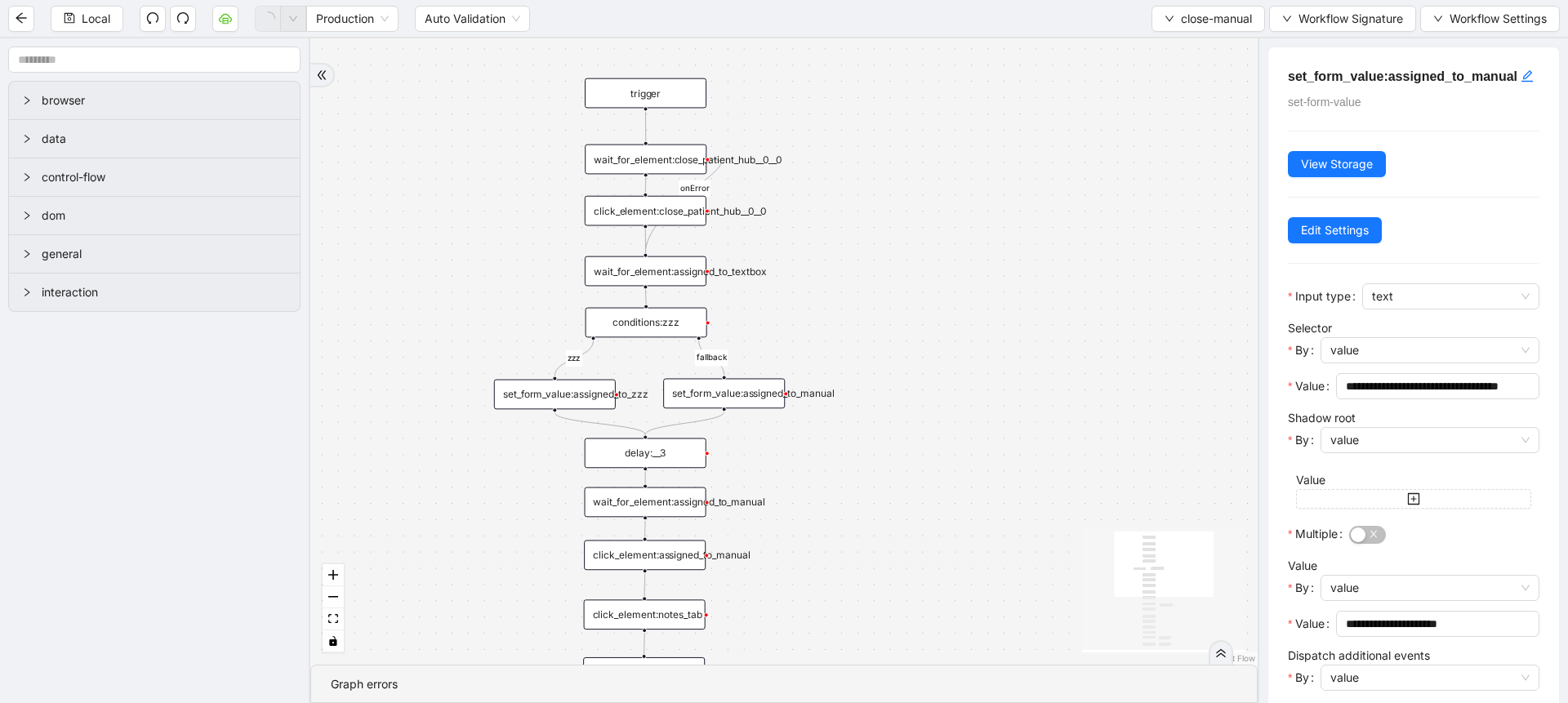
click at [577, 395] on div "set_form_value:assigned_to_zzz" at bounding box center [555, 395] width 122 height 30
click at [647, 311] on div "conditions:zzz" at bounding box center [647, 323] width 122 height 30
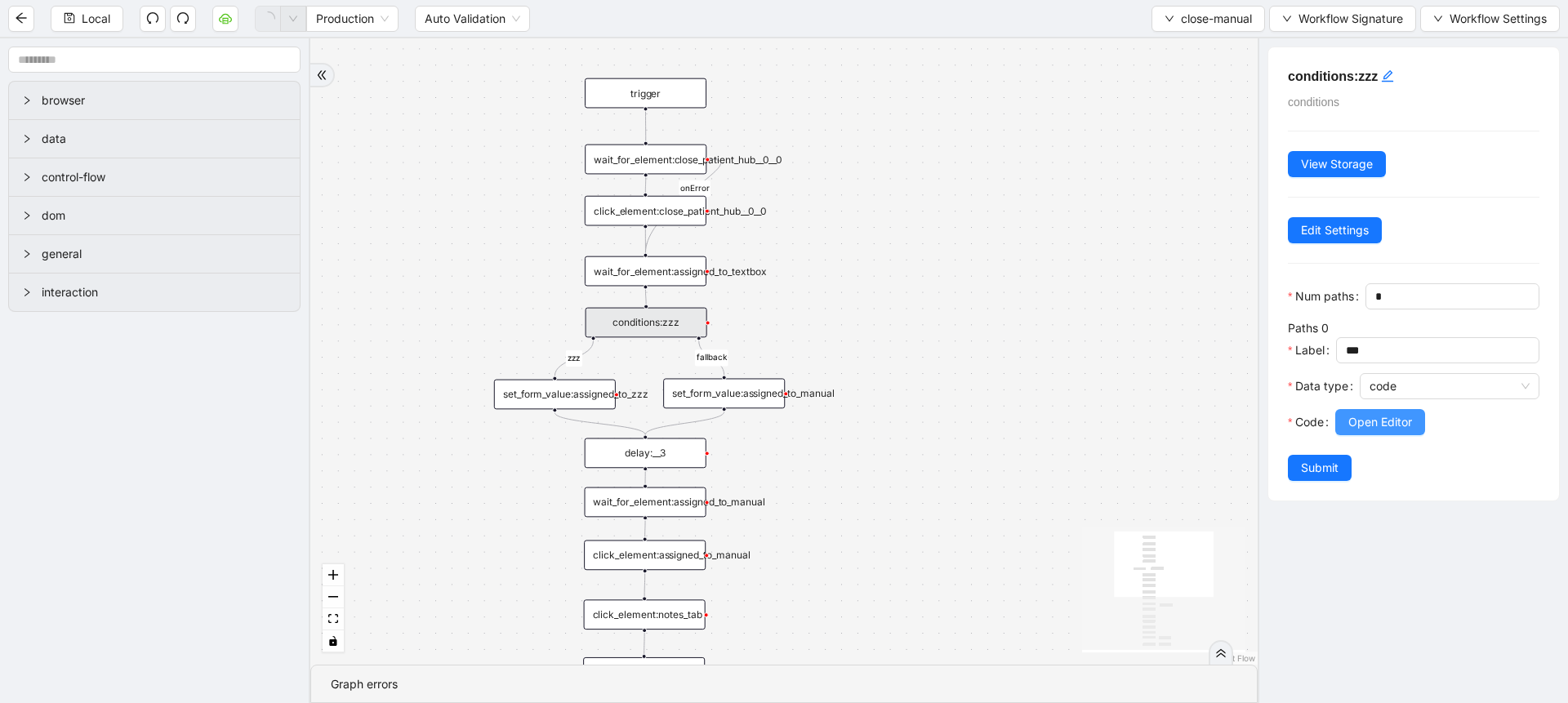
click at [1352, 435] on button "Open Editor" at bounding box center [1380, 422] width 90 height 26
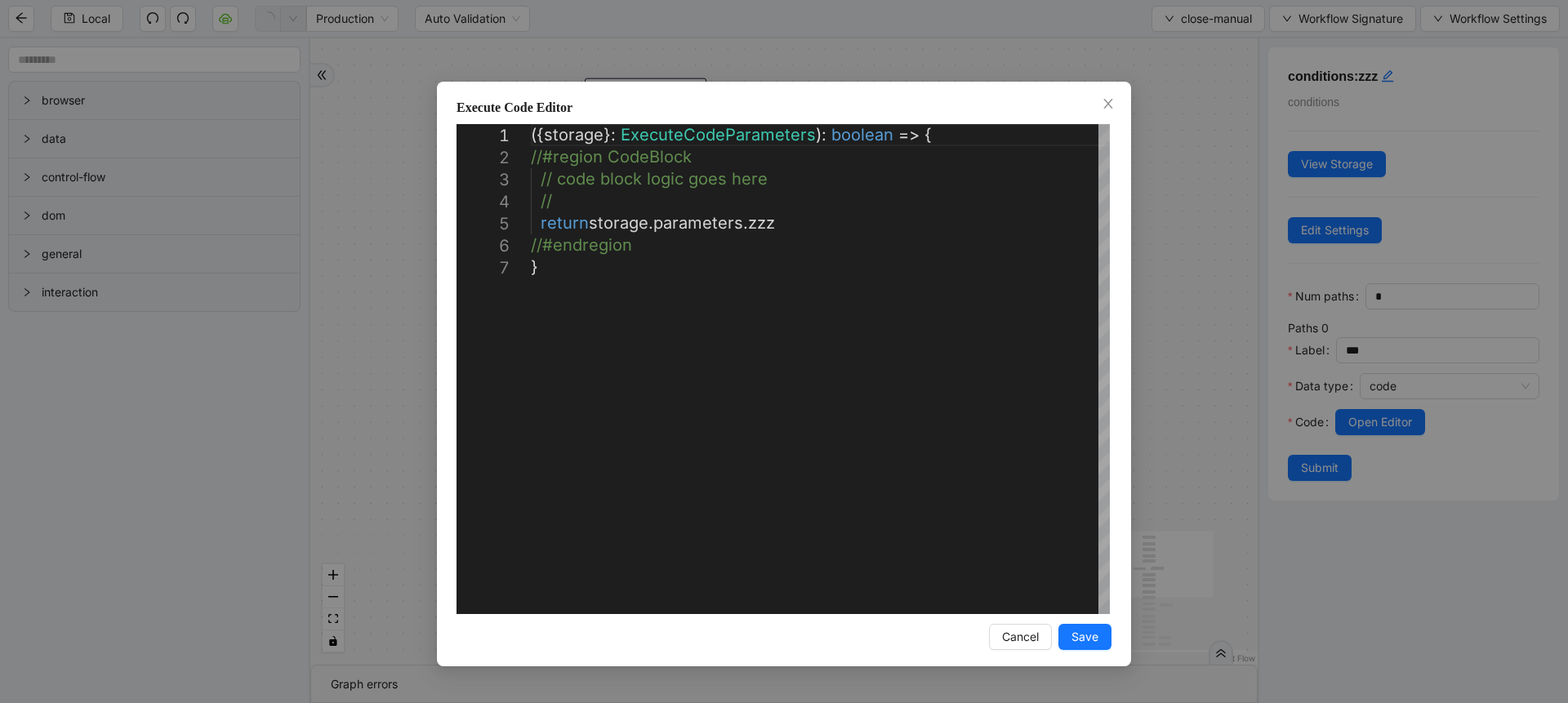
click at [1229, 344] on div "**********" at bounding box center [784, 352] width 1568 height 703
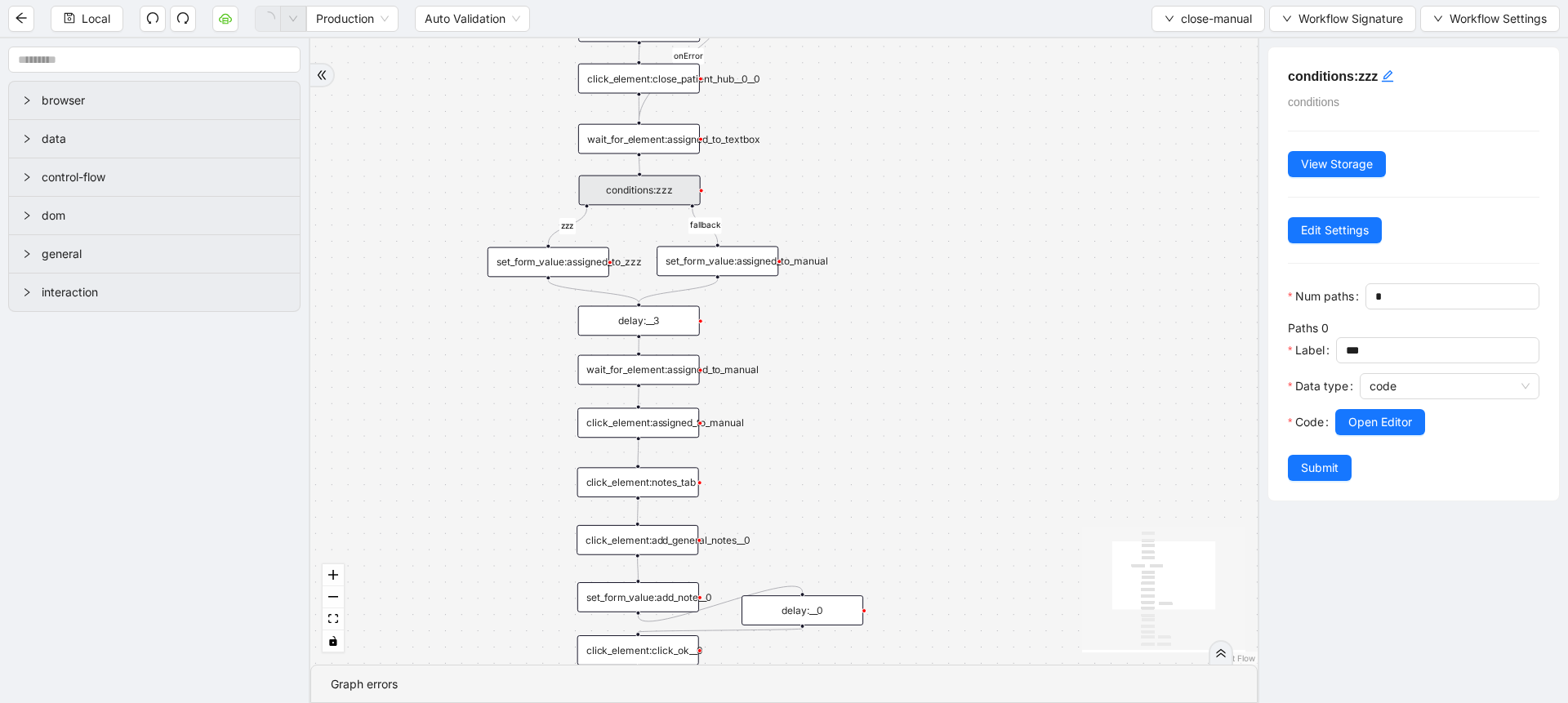
drag, startPoint x: 772, startPoint y: 455, endPoint x: 766, endPoint y: 262, distance: 193.1
click at [766, 262] on div "zzz fallback onError onError trigger click_element:assigned_to_manual wait_for_…" at bounding box center [784, 351] width 947 height 626
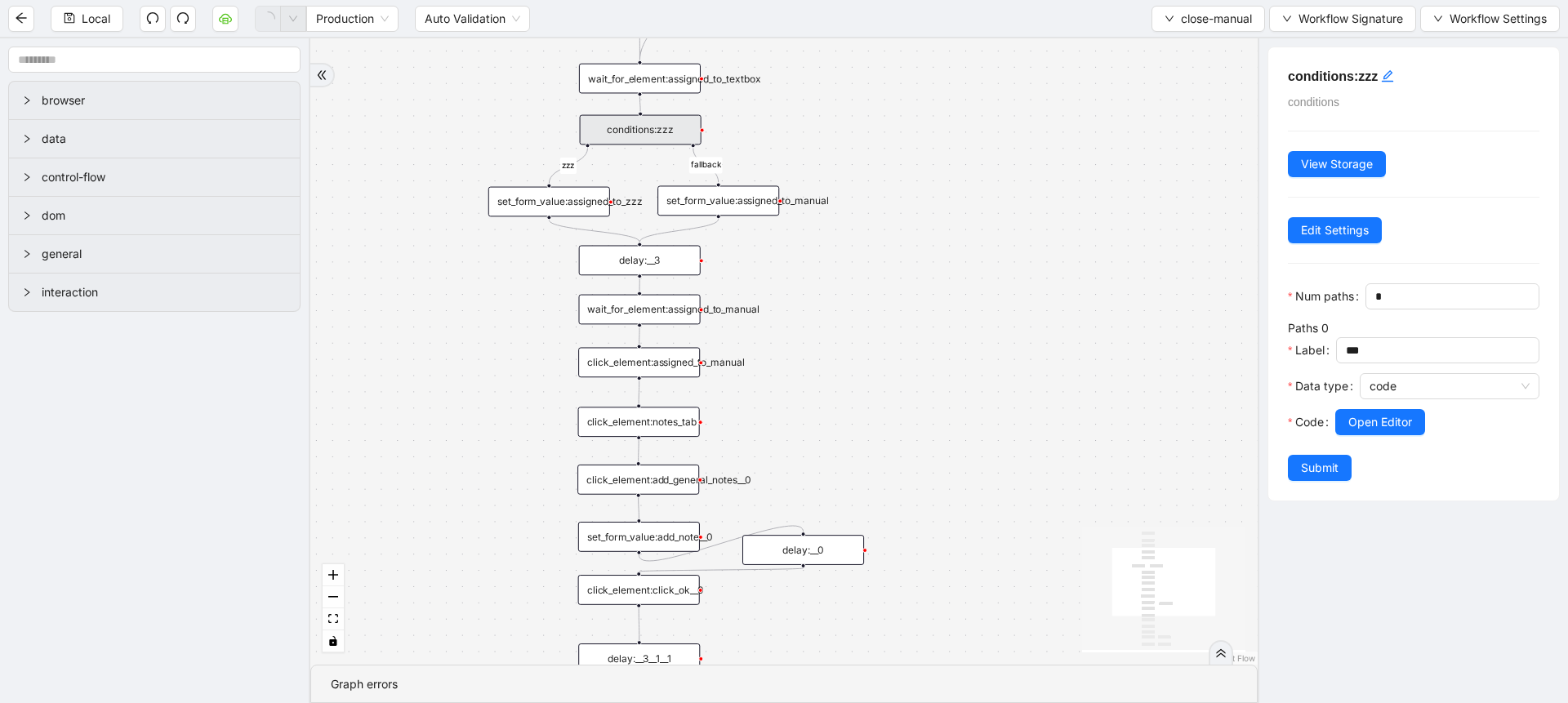
click at [668, 301] on div "wait_for_element:assigned_to_manual" at bounding box center [640, 310] width 122 height 30
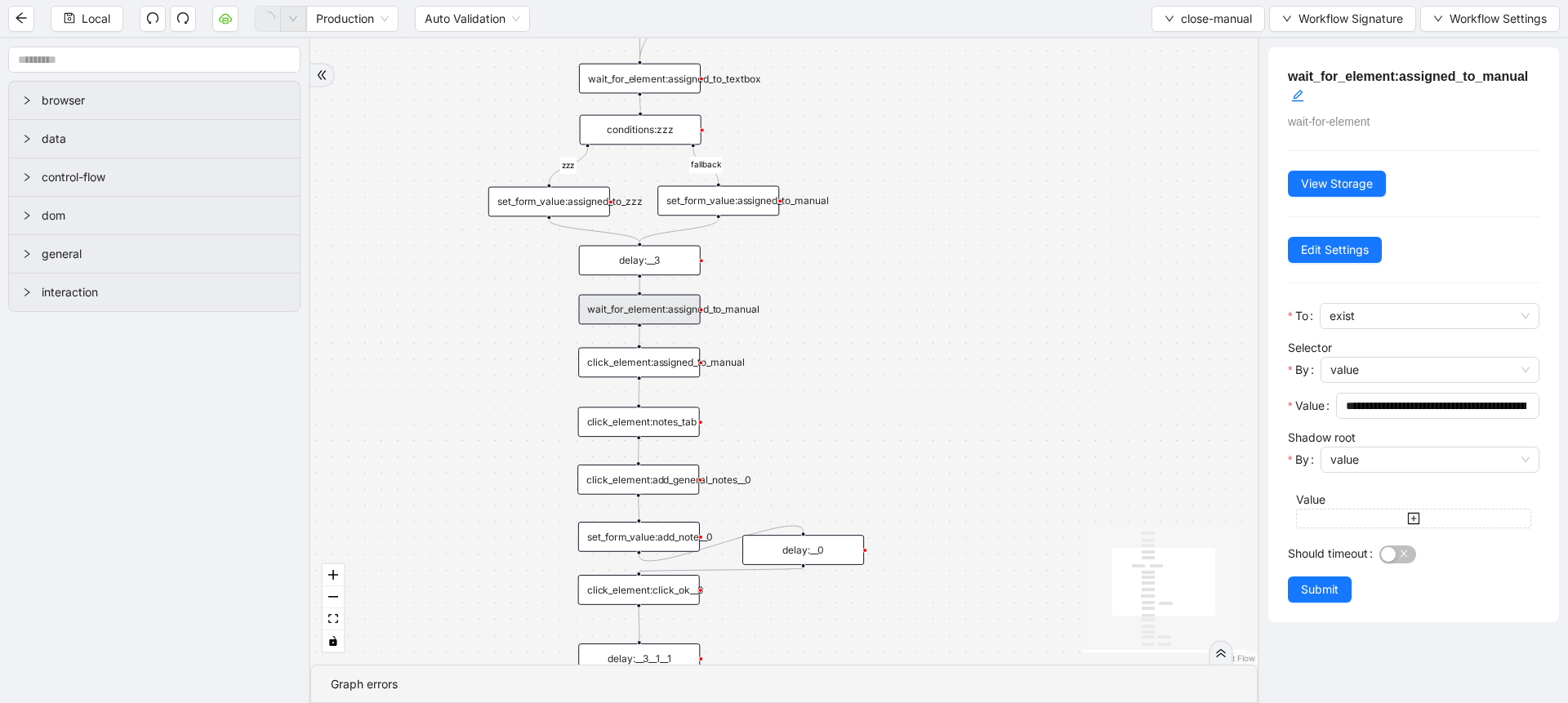
click at [1383, 544] on div at bounding box center [1458, 553] width 160 height 19
click at [1395, 556] on div "button" at bounding box center [1388, 554] width 15 height 15
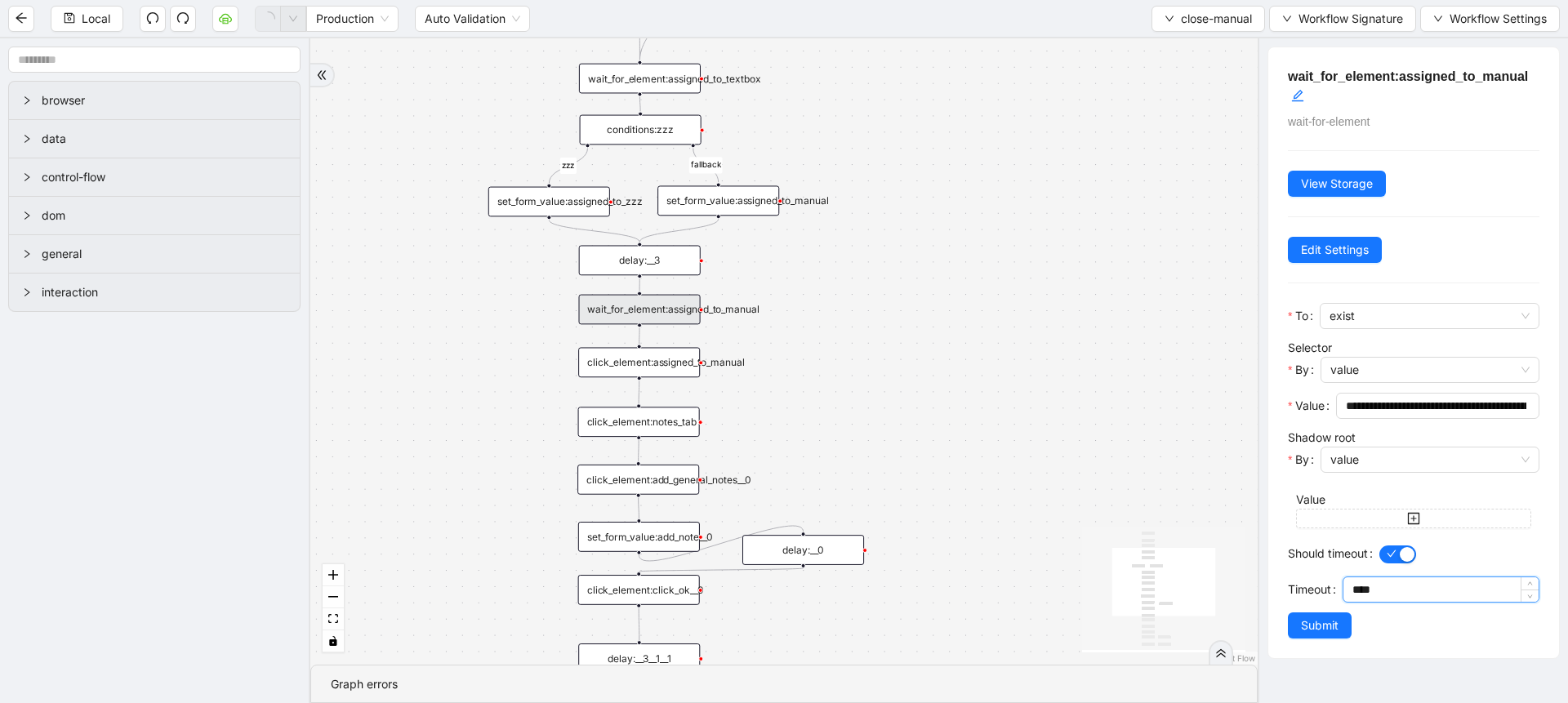
click at [1352, 601] on input "****" at bounding box center [1445, 590] width 186 height 25
type input "*******"
click at [1329, 634] on span "Submit" at bounding box center [1320, 625] width 38 height 18
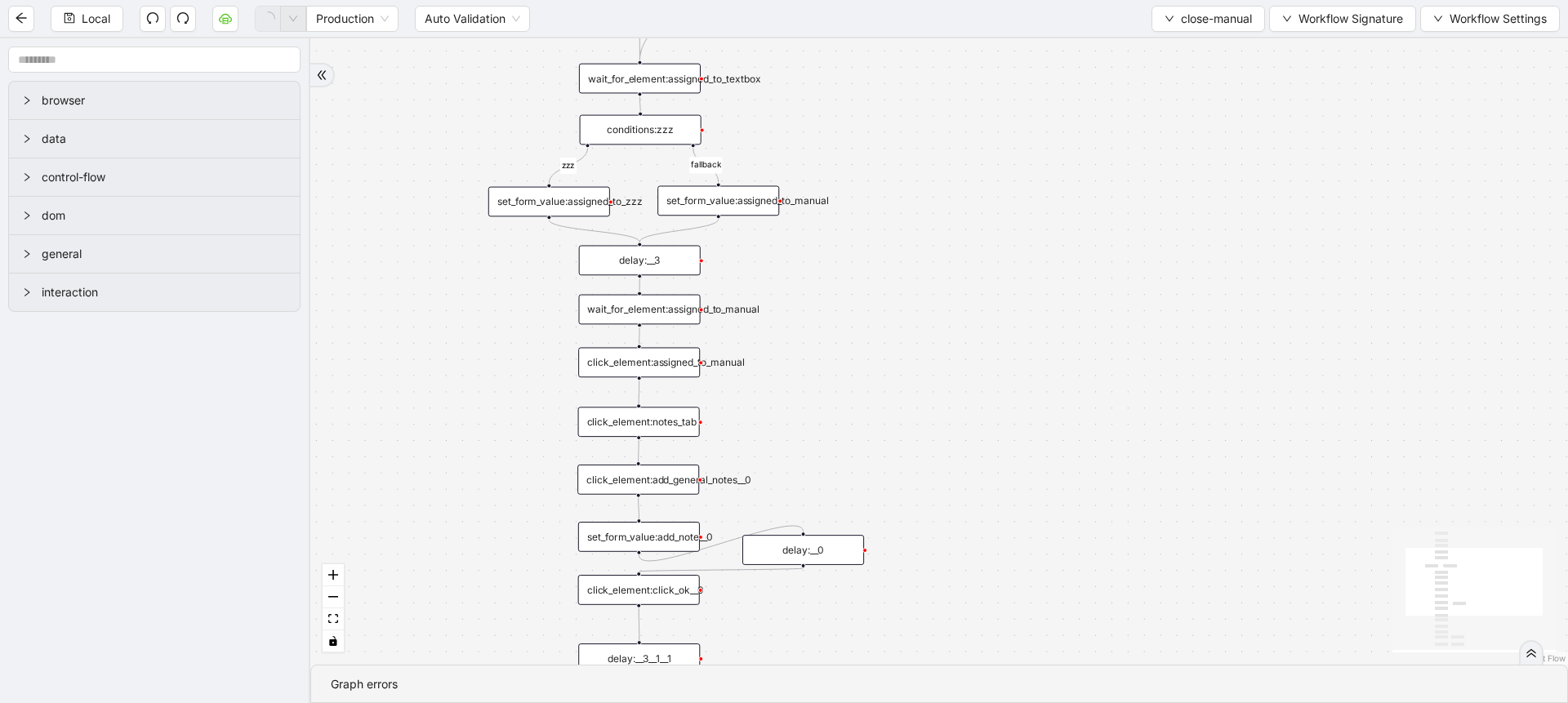
click at [634, 359] on div "click_element:assigned_to_manual" at bounding box center [640, 362] width 122 height 30
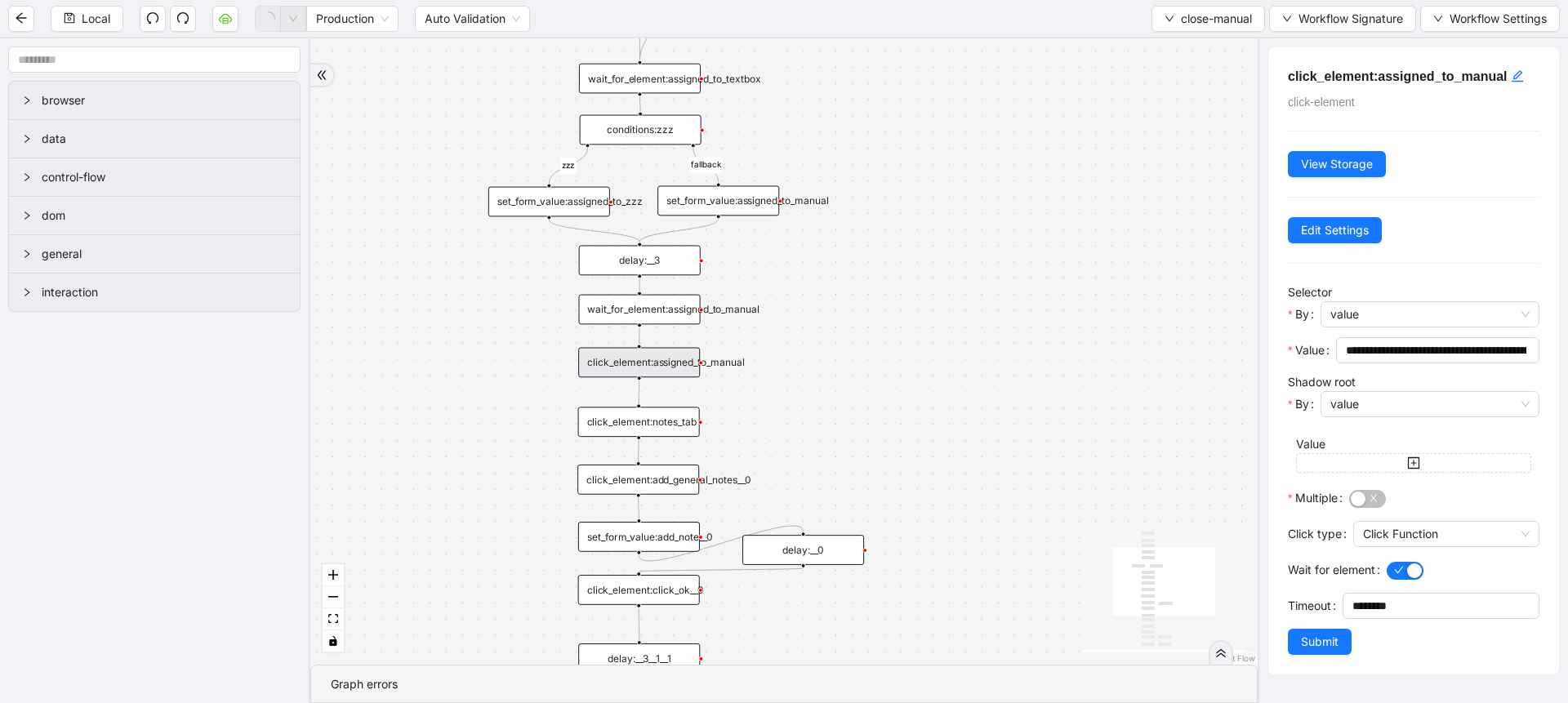
click at [648, 536] on div "set_form_value:add_note__0" at bounding box center [640, 537] width 122 height 30
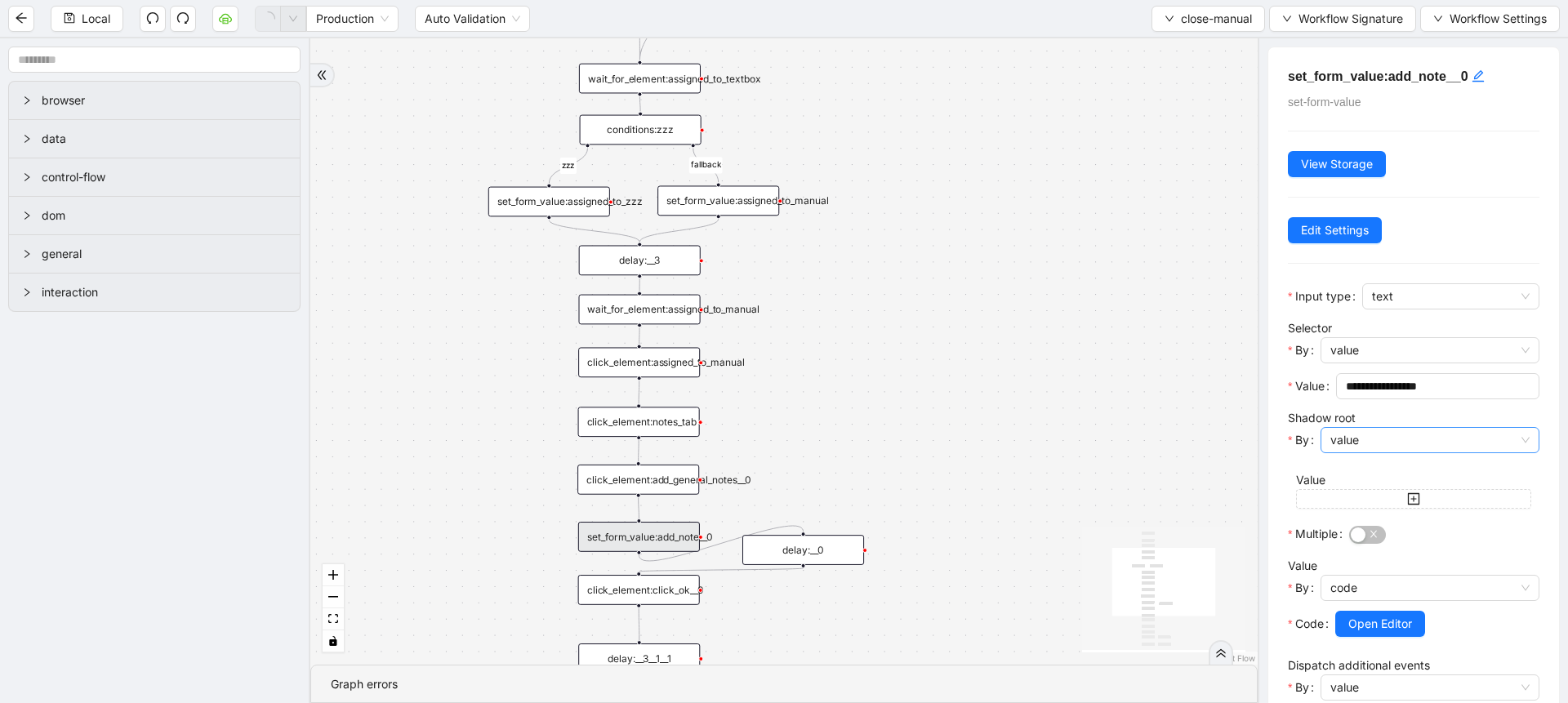
scroll to position [389, 0]
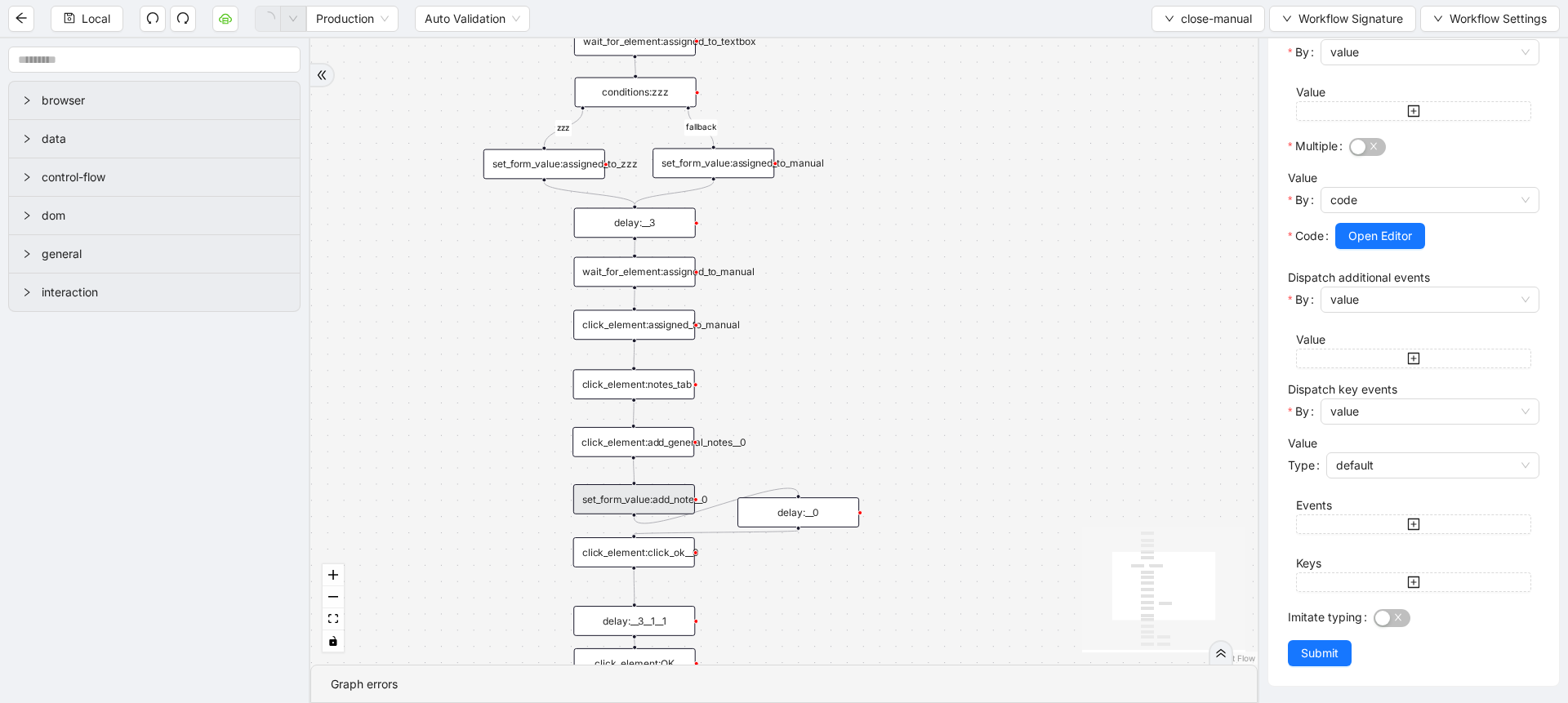
drag, startPoint x: 982, startPoint y: 443, endPoint x: 978, endPoint y: 405, distance: 38.2
click at [978, 405] on div "zzz fallback onError onError trigger click_element:assigned_to_manual wait_for_…" at bounding box center [784, 351] width 947 height 626
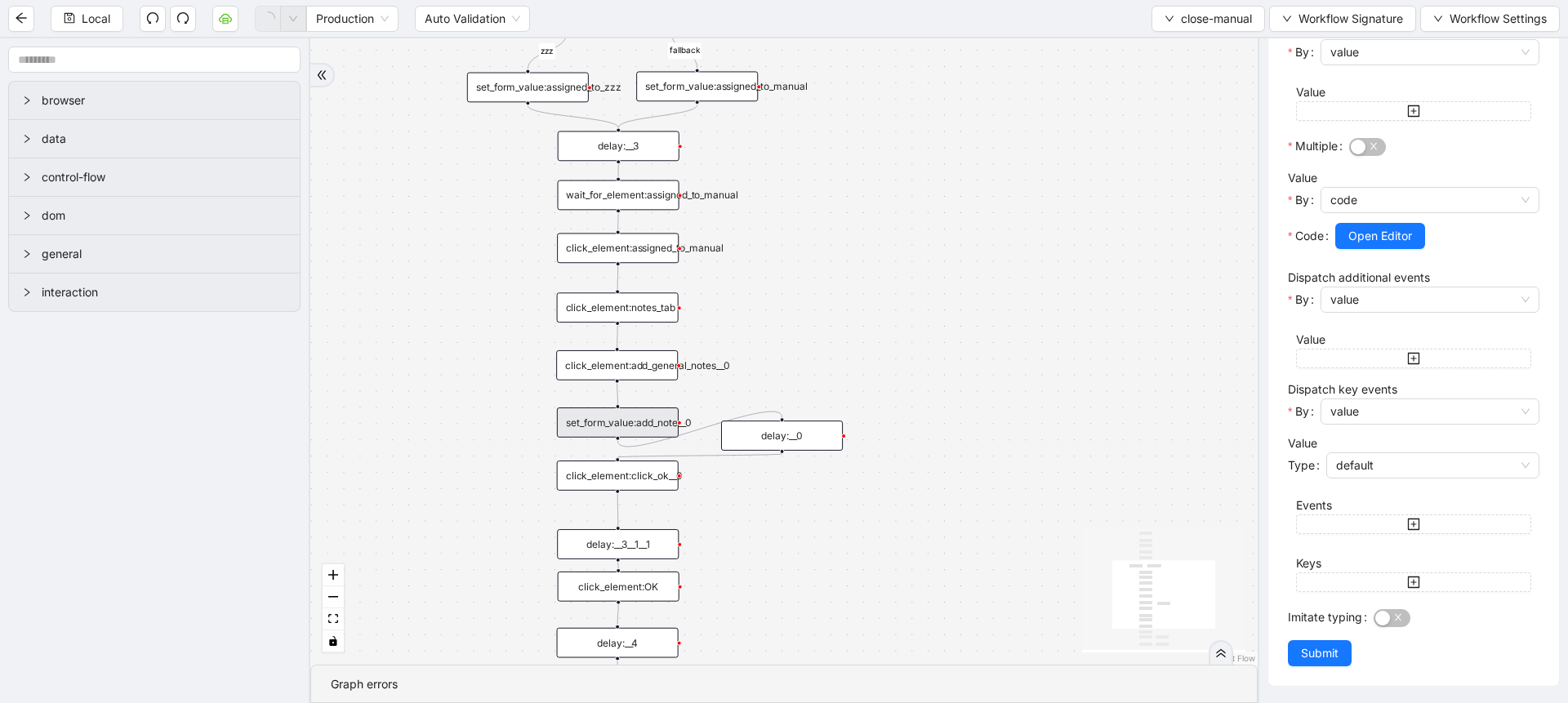
drag, startPoint x: 978, startPoint y: 405, endPoint x: 947, endPoint y: 336, distance: 75.6
click at [947, 336] on div "zzz fallback onError onError trigger click_element:assigned_to_manual wait_for_…" at bounding box center [784, 351] width 947 height 626
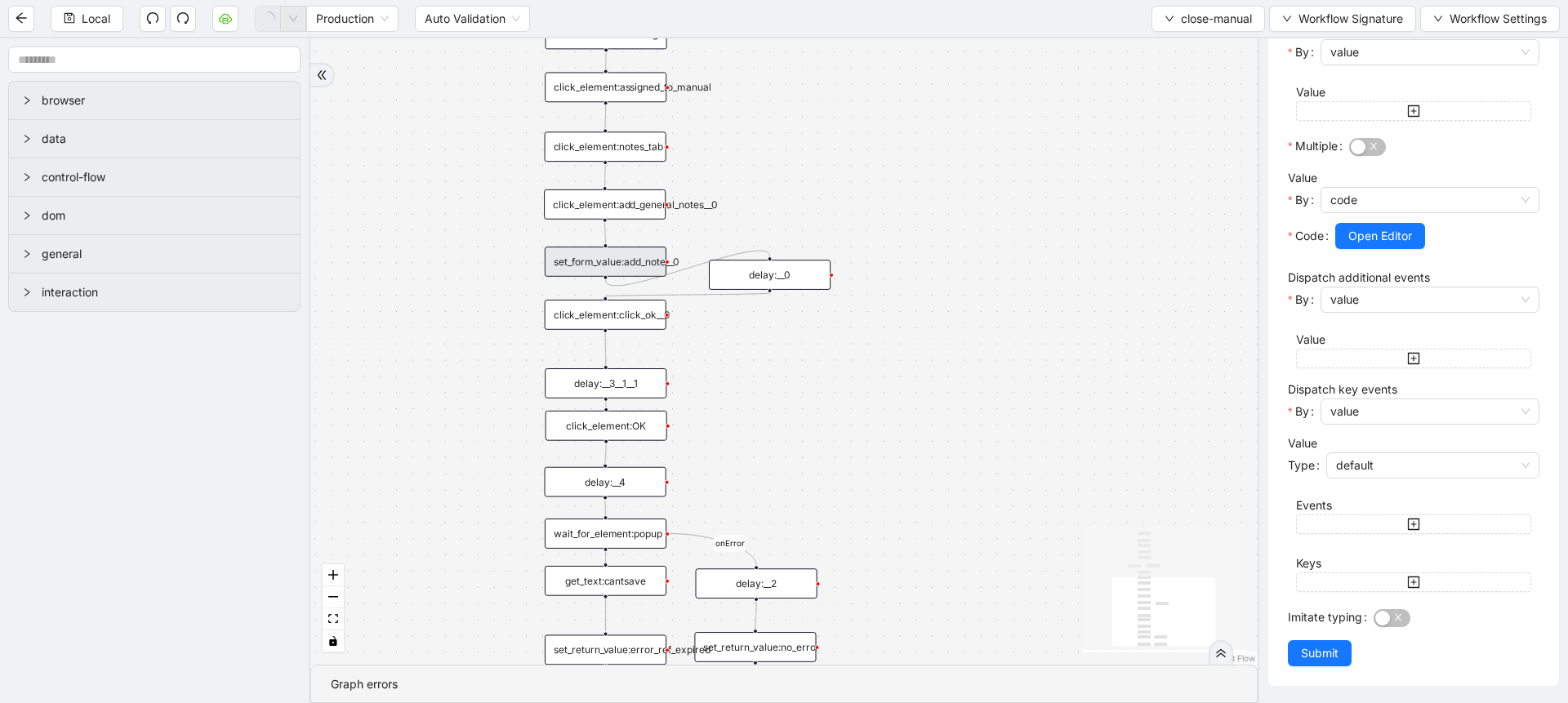
drag, startPoint x: 943, startPoint y: 453, endPoint x: 945, endPoint y: 286, distance: 167.0
click at [945, 286] on div "zzz fallback onError onError trigger click_element:assigned_to_manual wait_for_…" at bounding box center [784, 351] width 947 height 626
click at [592, 429] on div "click_element:OK" at bounding box center [607, 426] width 122 height 30
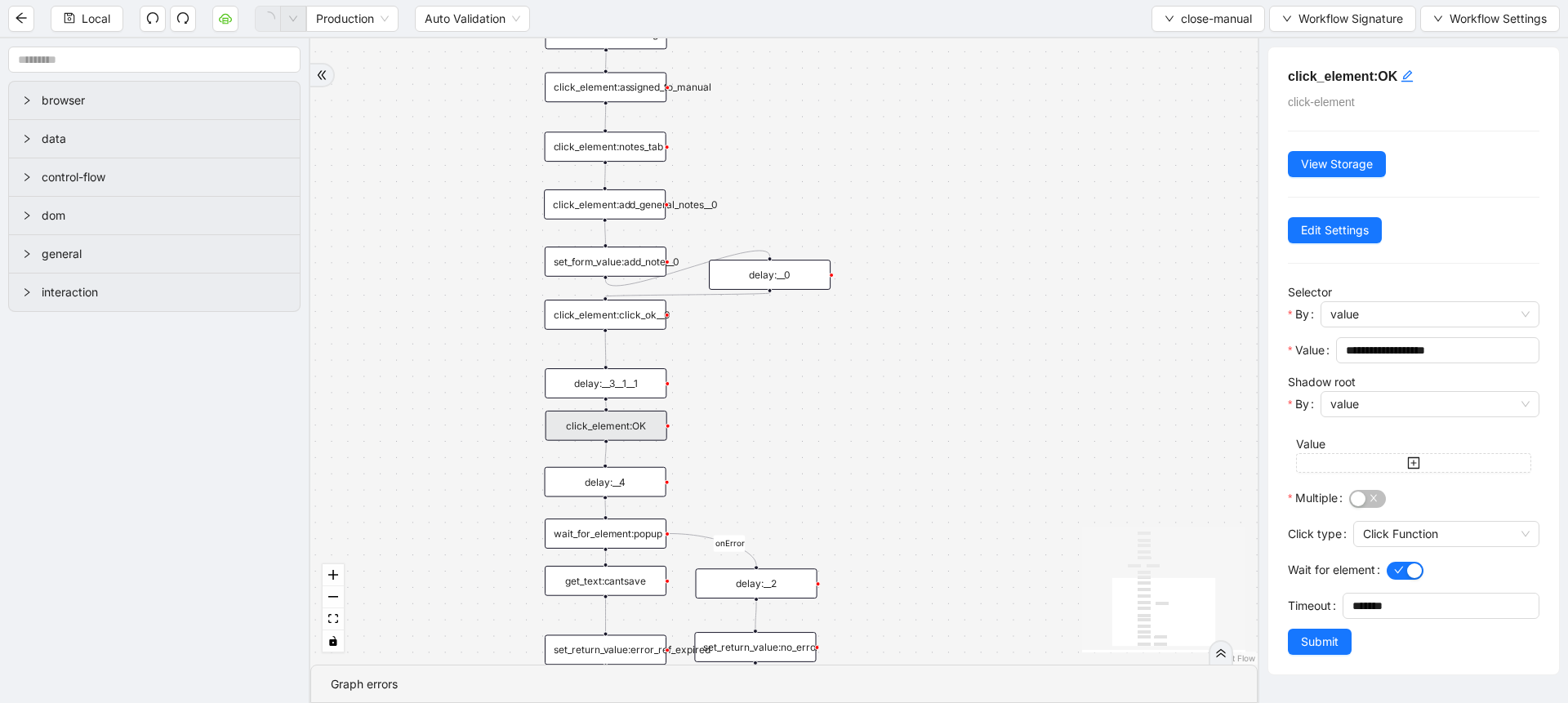
drag, startPoint x: 738, startPoint y: 455, endPoint x: 736, endPoint y: 338, distance: 117.0
click at [736, 338] on div "zzz fallback onError onError trigger click_element:assigned_to_manual wait_for_…" at bounding box center [784, 351] width 947 height 626
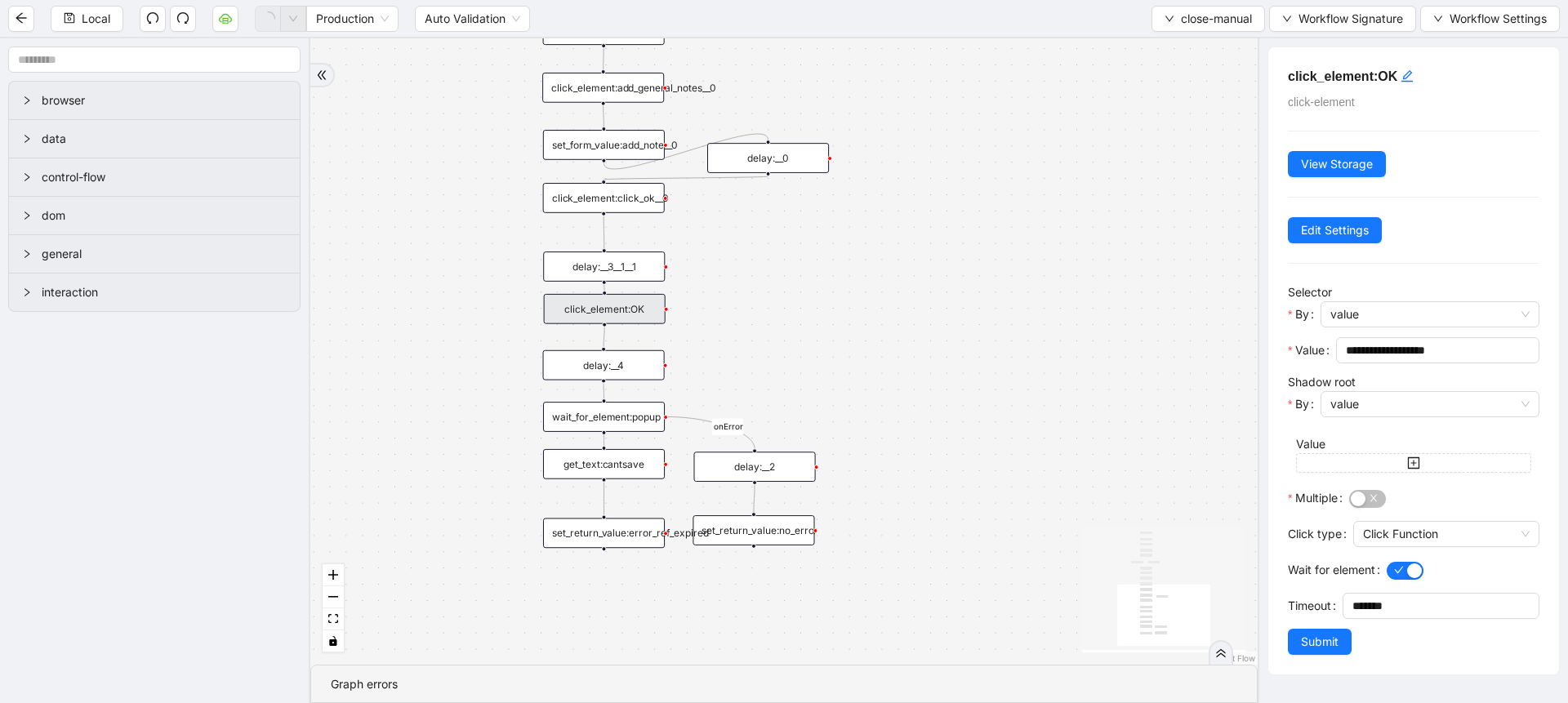
click at [600, 420] on div "wait_for_element:popup" at bounding box center [604, 417] width 122 height 30
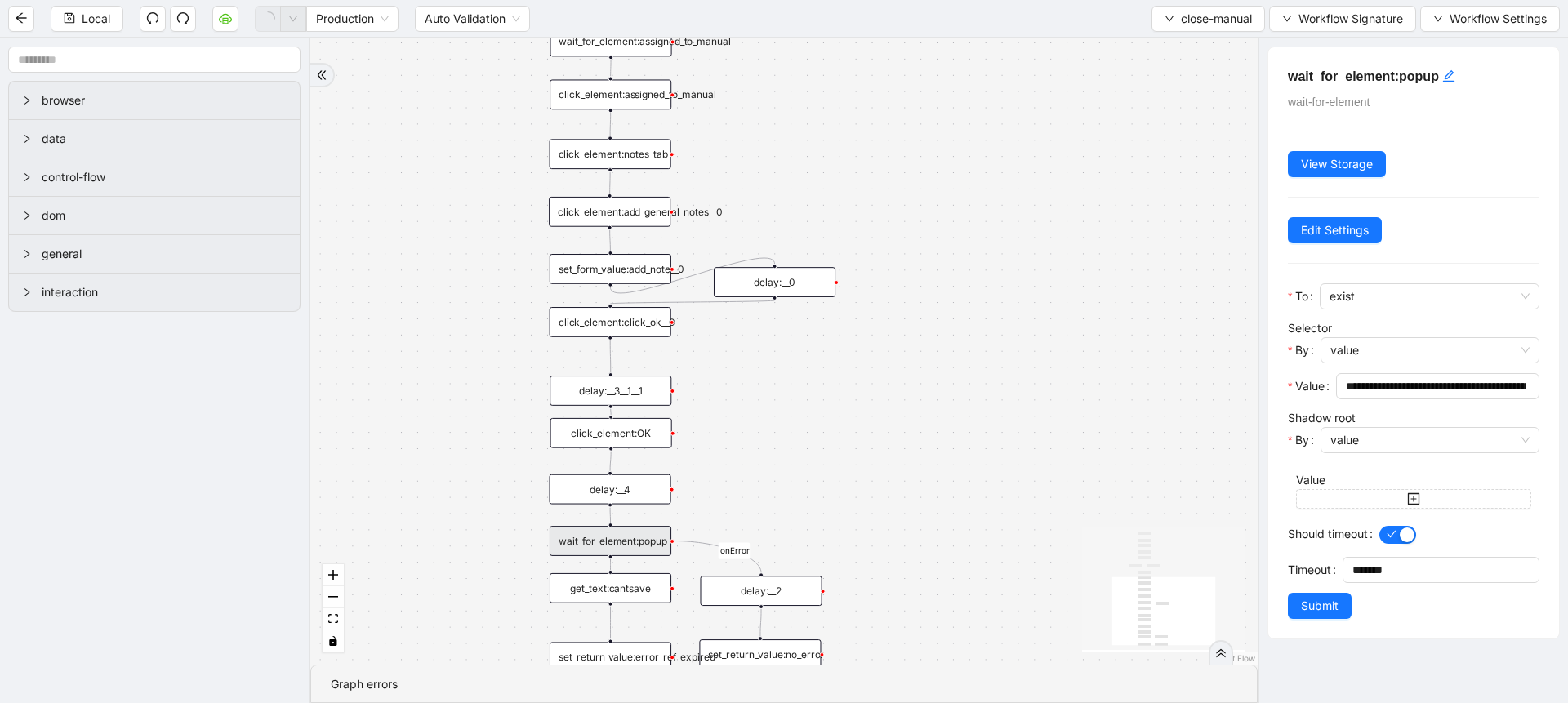
drag, startPoint x: 748, startPoint y: 321, endPoint x: 755, endPoint y: 457, distance: 136.2
click at [755, 457] on div "zzz fallback onError onError trigger click_element:assigned_to_manual wait_for_…" at bounding box center [784, 351] width 947 height 626
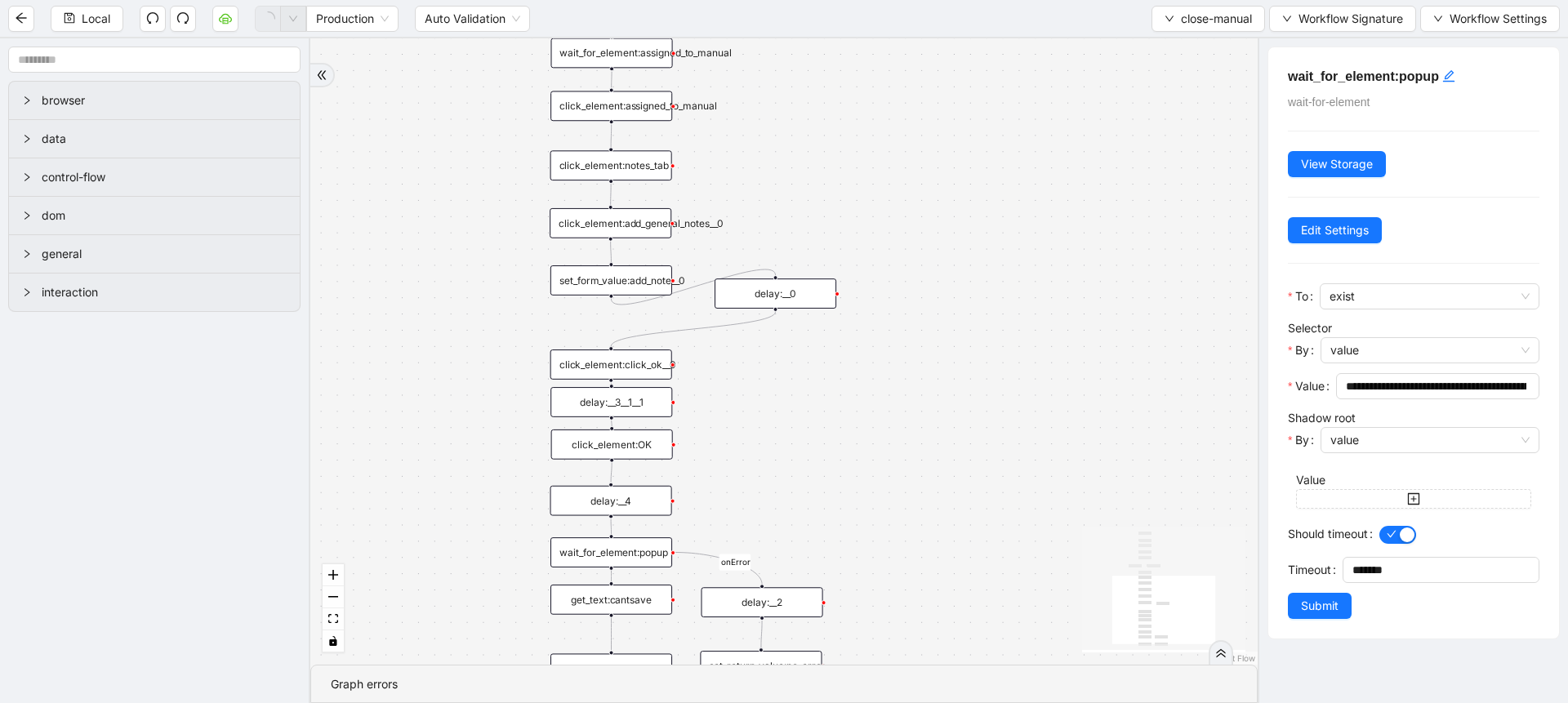
drag, startPoint x: 633, startPoint y: 341, endPoint x: 633, endPoint y: 373, distance: 32.0
click at [633, 373] on div "click_element:click_ok__0" at bounding box center [611, 365] width 122 height 30
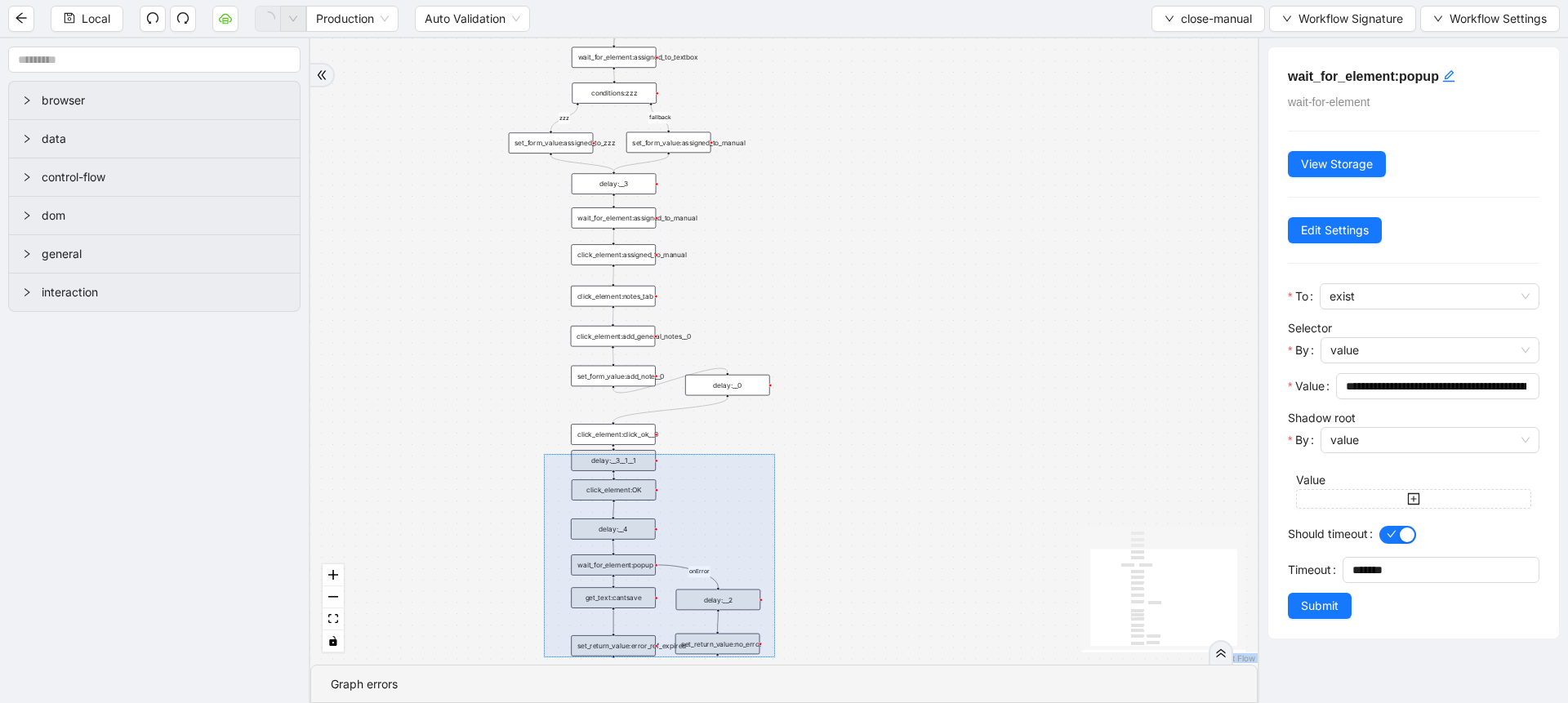
drag, startPoint x: 544, startPoint y: 454, endPoint x: 776, endPoint y: 657, distance: 308.3
click at [776, 657] on div "zzz fallback onError onError trigger click_element:assigned_to_manual wait_for_…" at bounding box center [784, 351] width 947 height 626
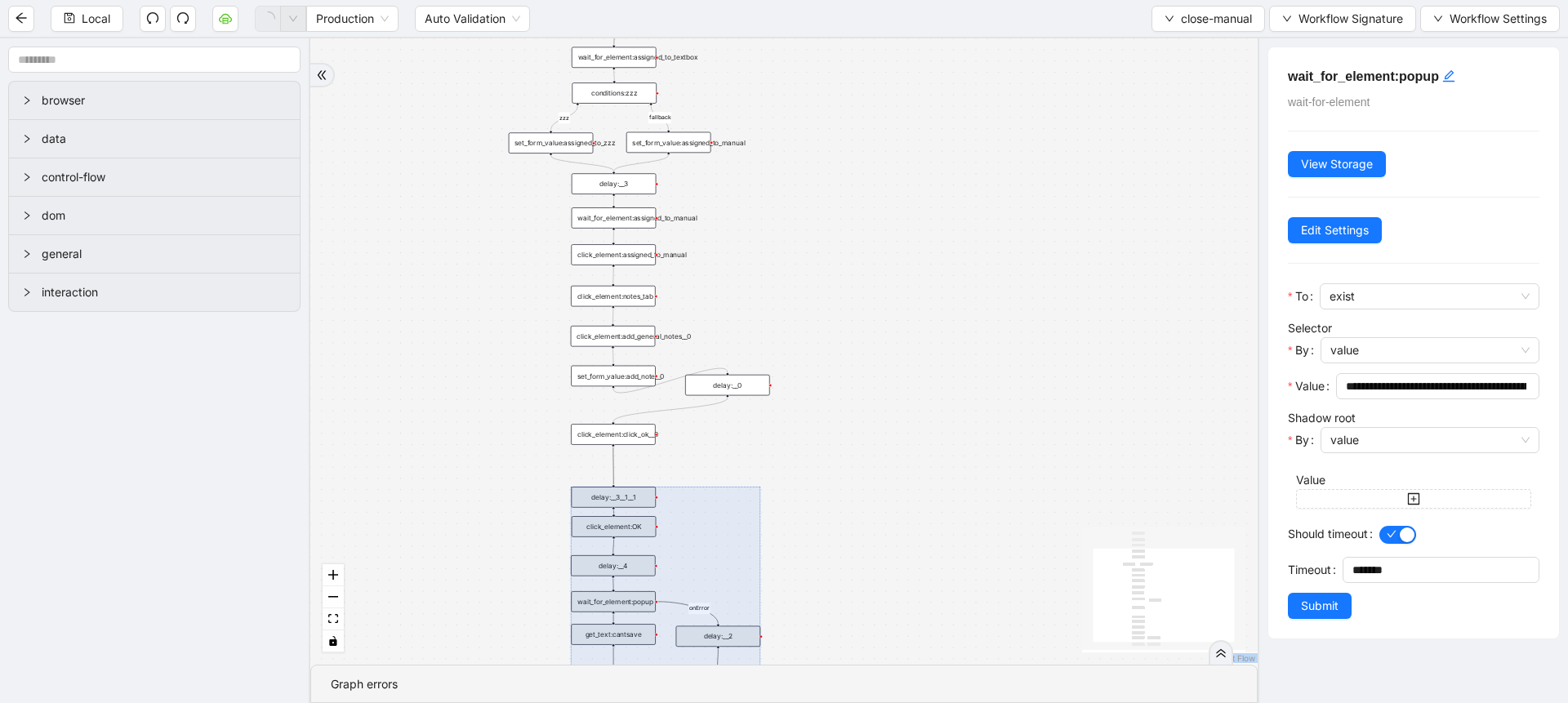
click at [827, 417] on div "zzz fallback onError onError trigger click_element:assigned_to_manual wait_for_…" at bounding box center [784, 351] width 947 height 626
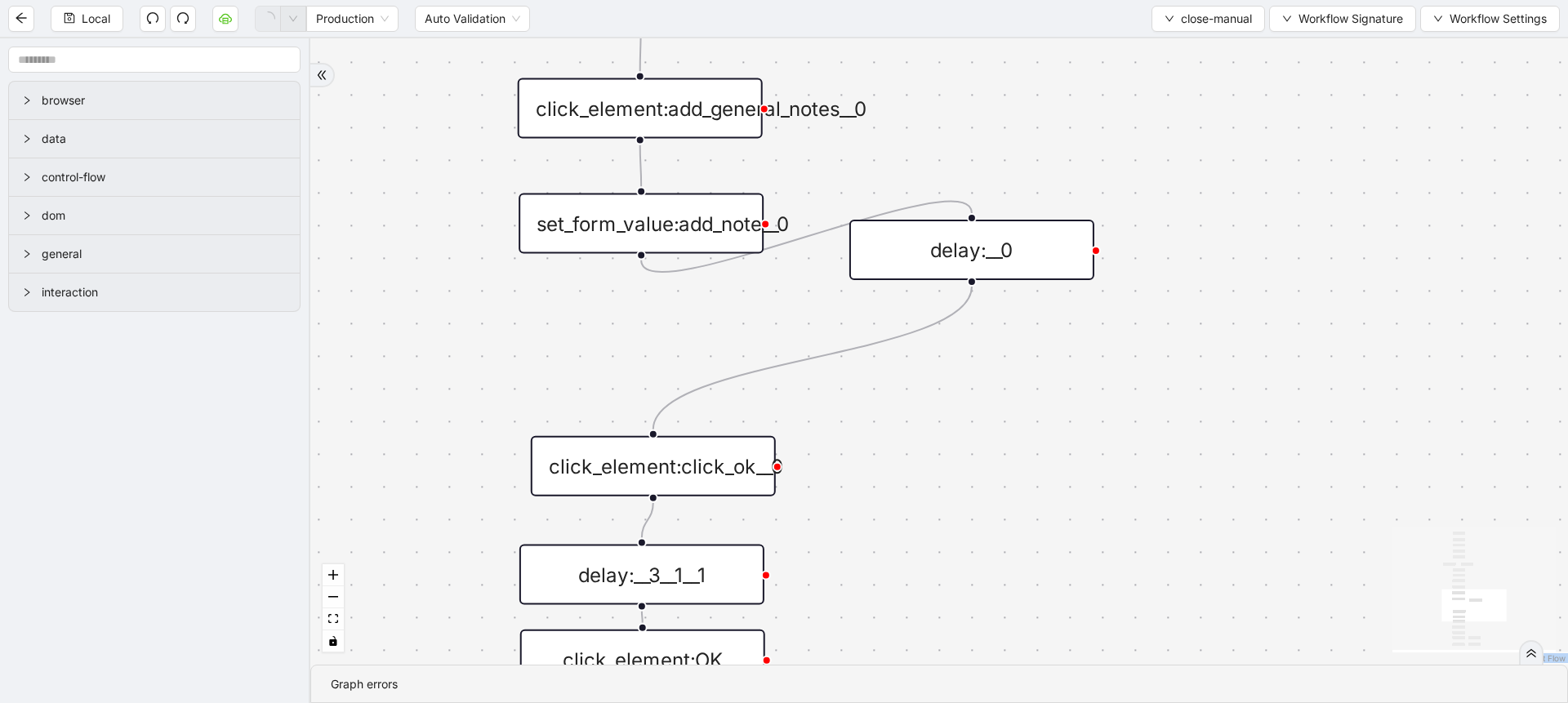
drag, startPoint x: 606, startPoint y: 404, endPoint x: 611, endPoint y: 470, distance: 66.2
click at [611, 470] on div "click_element:click_ok__0" at bounding box center [653, 466] width 245 height 60
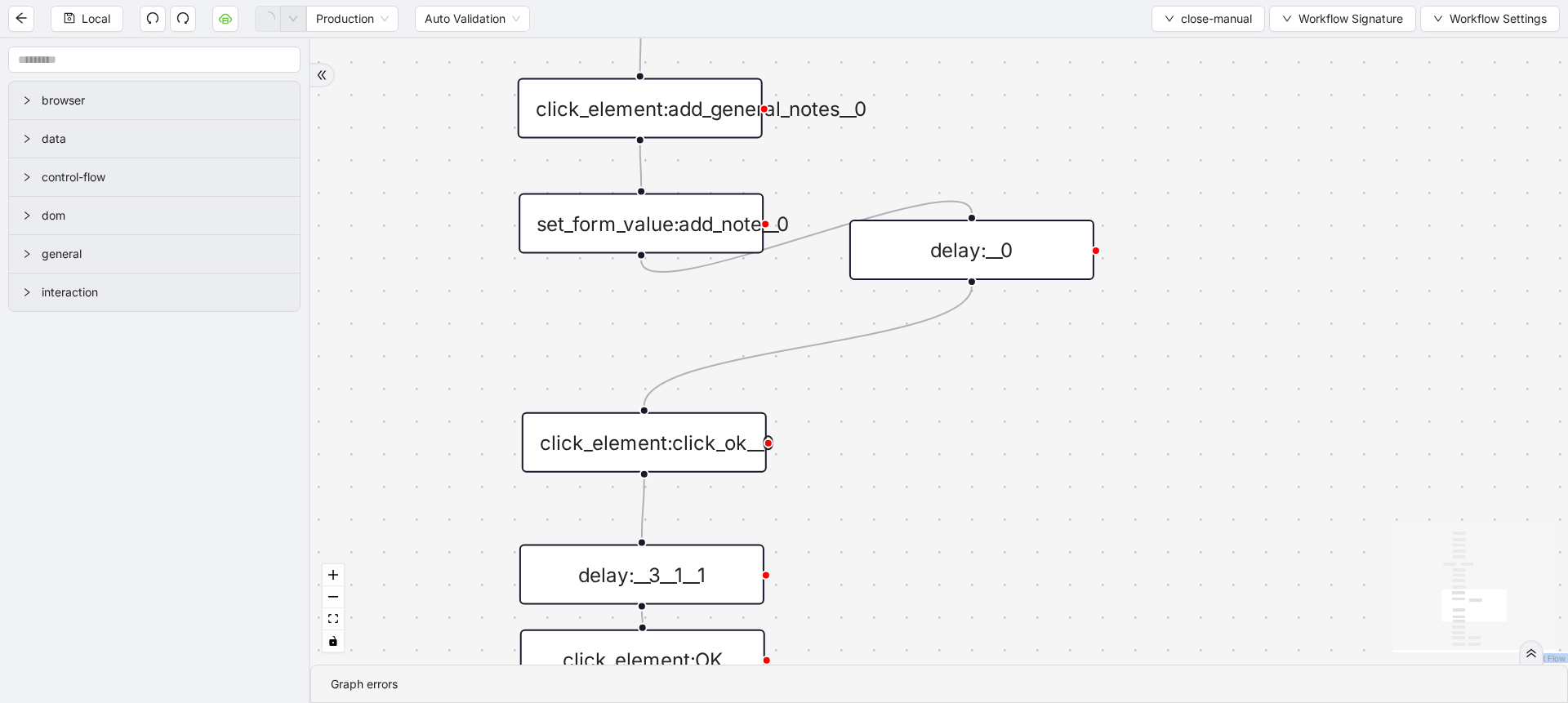
drag, startPoint x: 611, startPoint y: 470, endPoint x: 602, endPoint y: 447, distance: 24.7
click at [602, 447] on div "click_element:click_ok__0" at bounding box center [644, 442] width 245 height 60
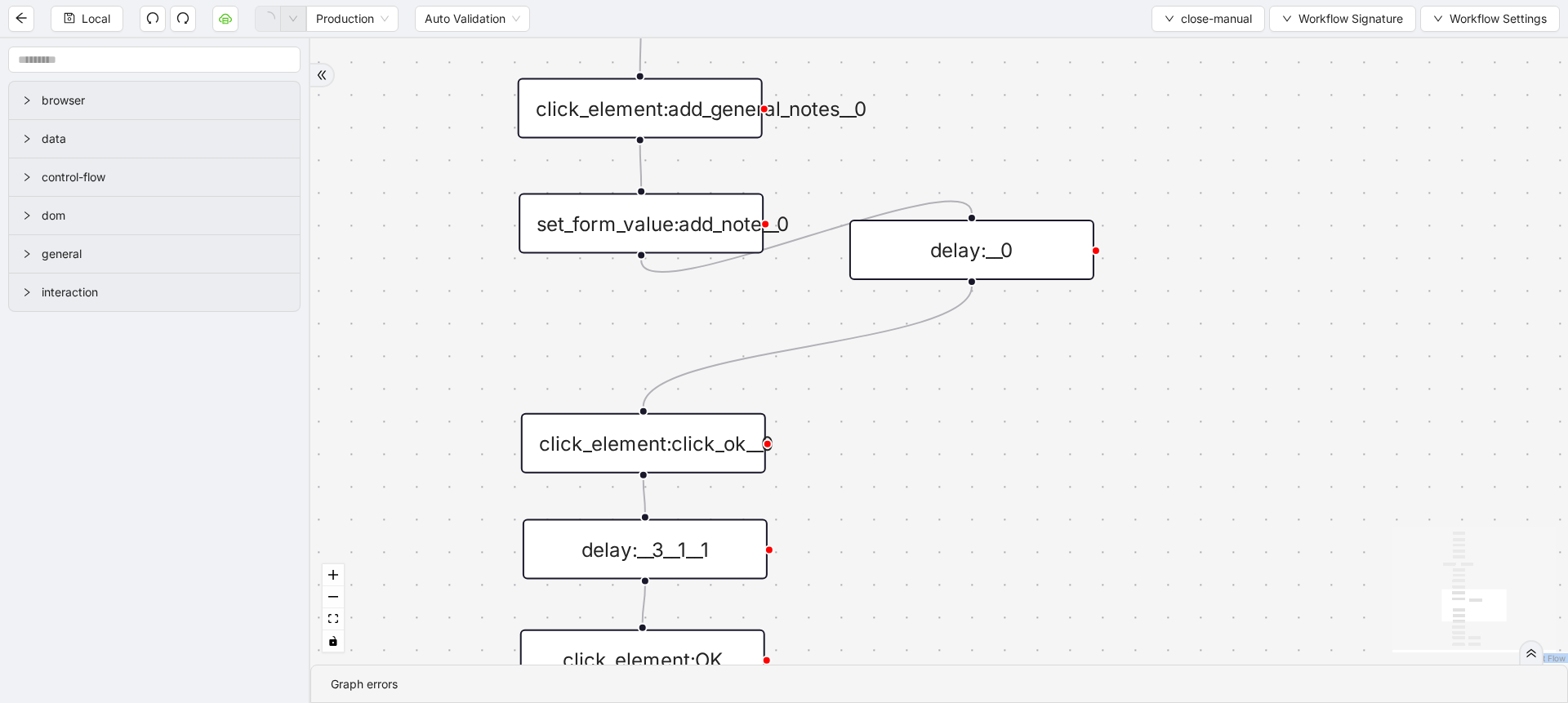
drag, startPoint x: 633, startPoint y: 589, endPoint x: 637, endPoint y: 563, distance: 26.3
click at [637, 563] on div "delay:__3__1__1" at bounding box center [645, 549] width 245 height 60
click at [951, 246] on div "delay:__0" at bounding box center [971, 250] width 245 height 60
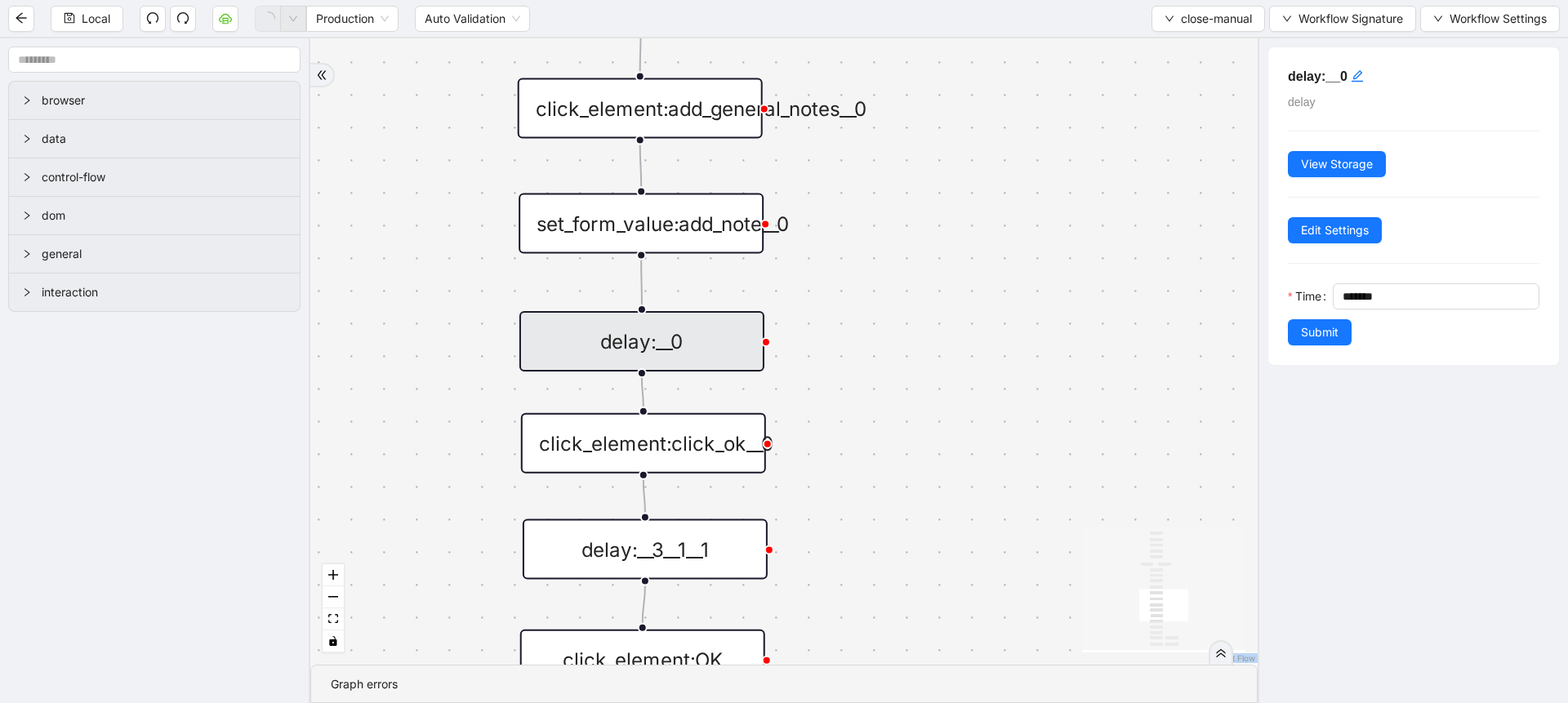
drag, startPoint x: 996, startPoint y: 262, endPoint x: 665, endPoint y: 353, distance: 343.3
click at [665, 353] on div "delay:__0" at bounding box center [641, 341] width 245 height 60
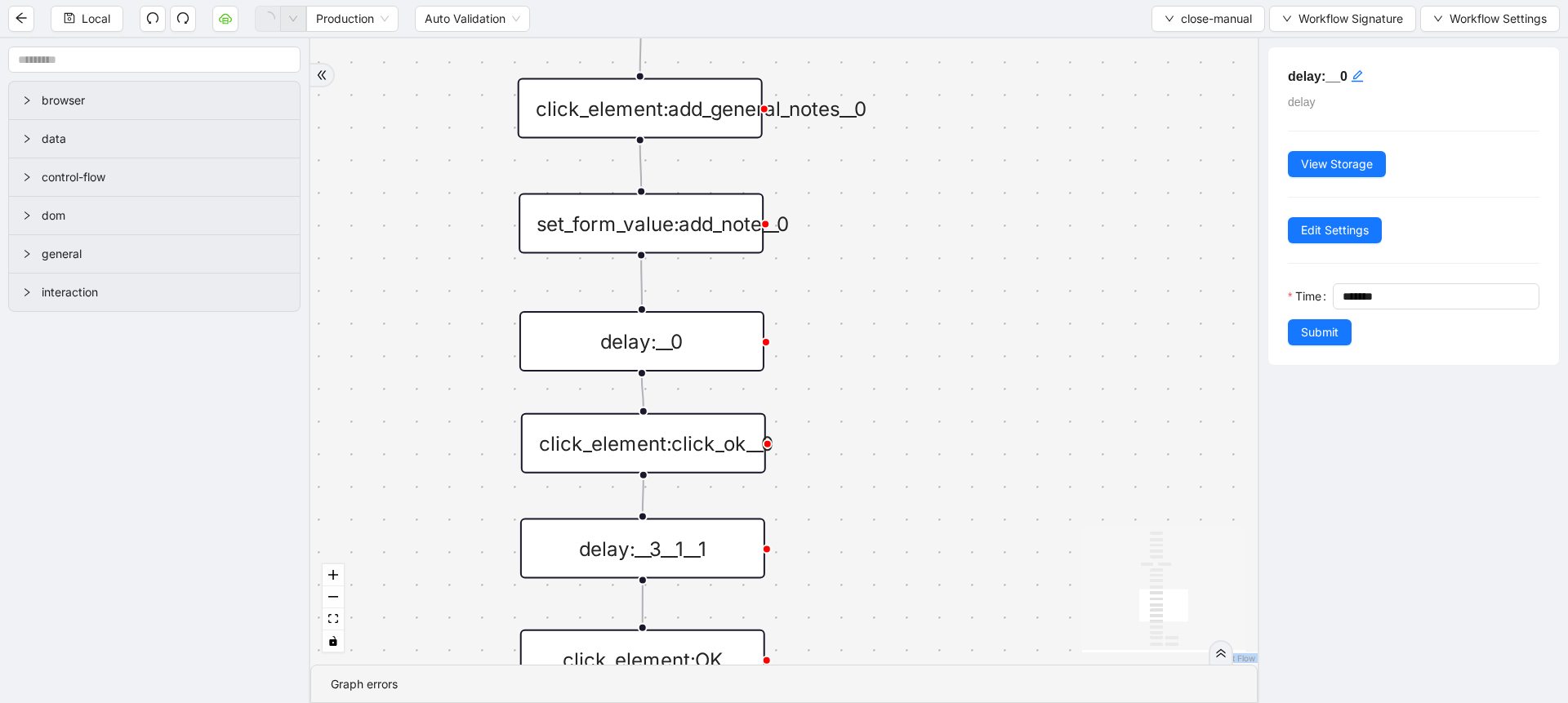
click at [655, 552] on div "delay:__3__1__1" at bounding box center [642, 548] width 245 height 60
click at [657, 457] on div "click_element:click_ok__0" at bounding box center [640, 442] width 245 height 60
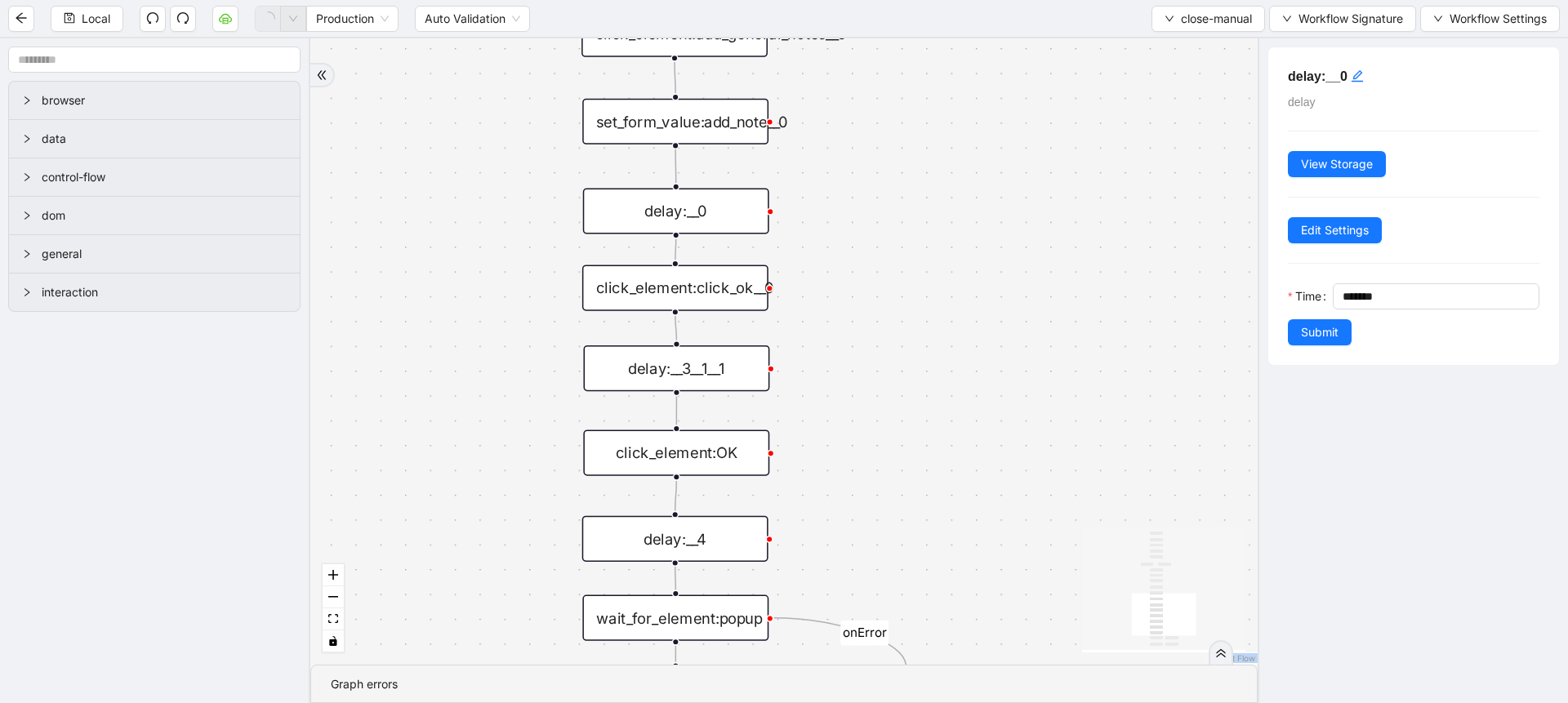
drag, startPoint x: 852, startPoint y: 492, endPoint x: 836, endPoint y: 327, distance: 165.8
click at [836, 327] on div "zzz fallback onError onError trigger click_element:assigned_to_manual wait_for_…" at bounding box center [784, 351] width 947 height 626
click at [693, 272] on div "click_element:click_ok__0" at bounding box center [675, 288] width 186 height 46
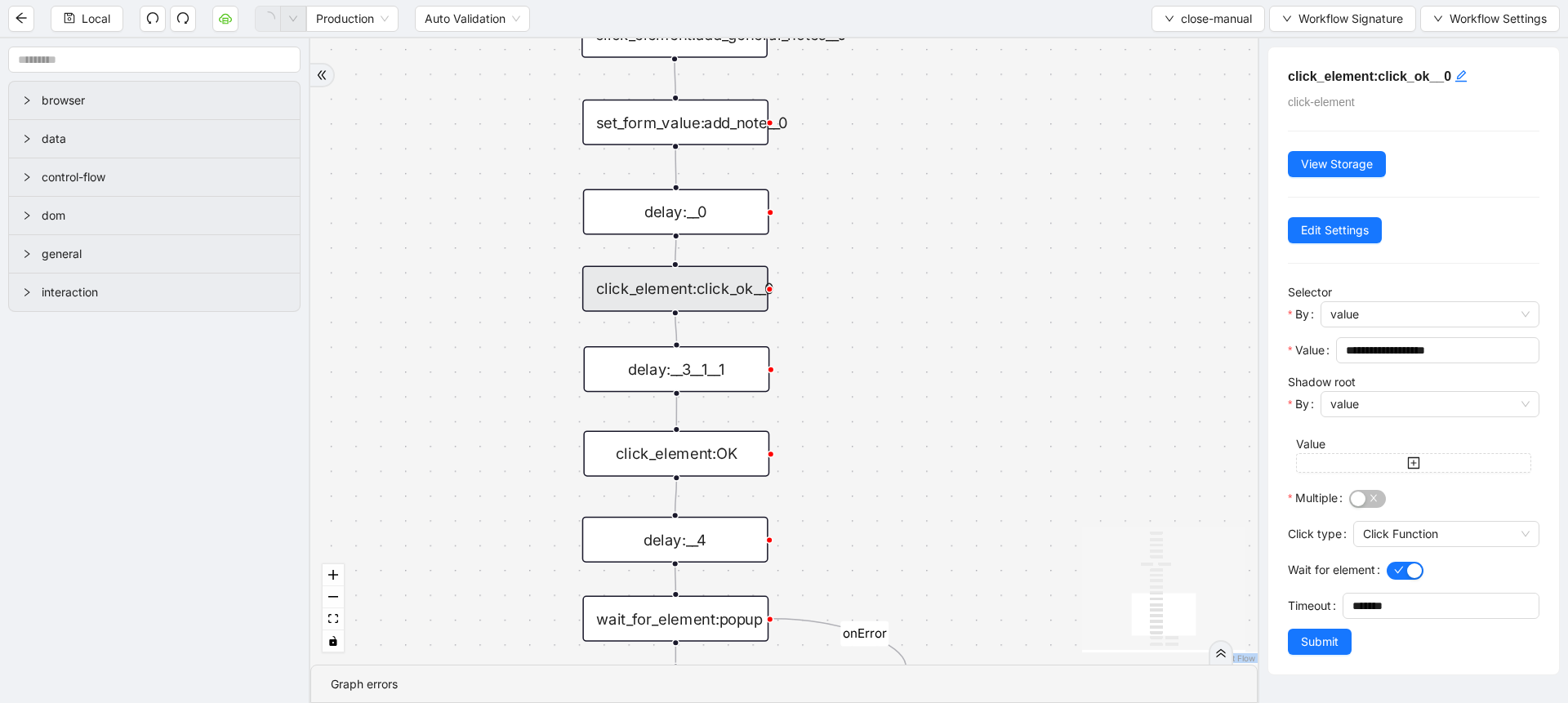
click at [693, 272] on div "click_element:click_ok__0" at bounding box center [675, 288] width 186 height 46
click at [693, 366] on div "delay:__3__1__1" at bounding box center [676, 369] width 186 height 46
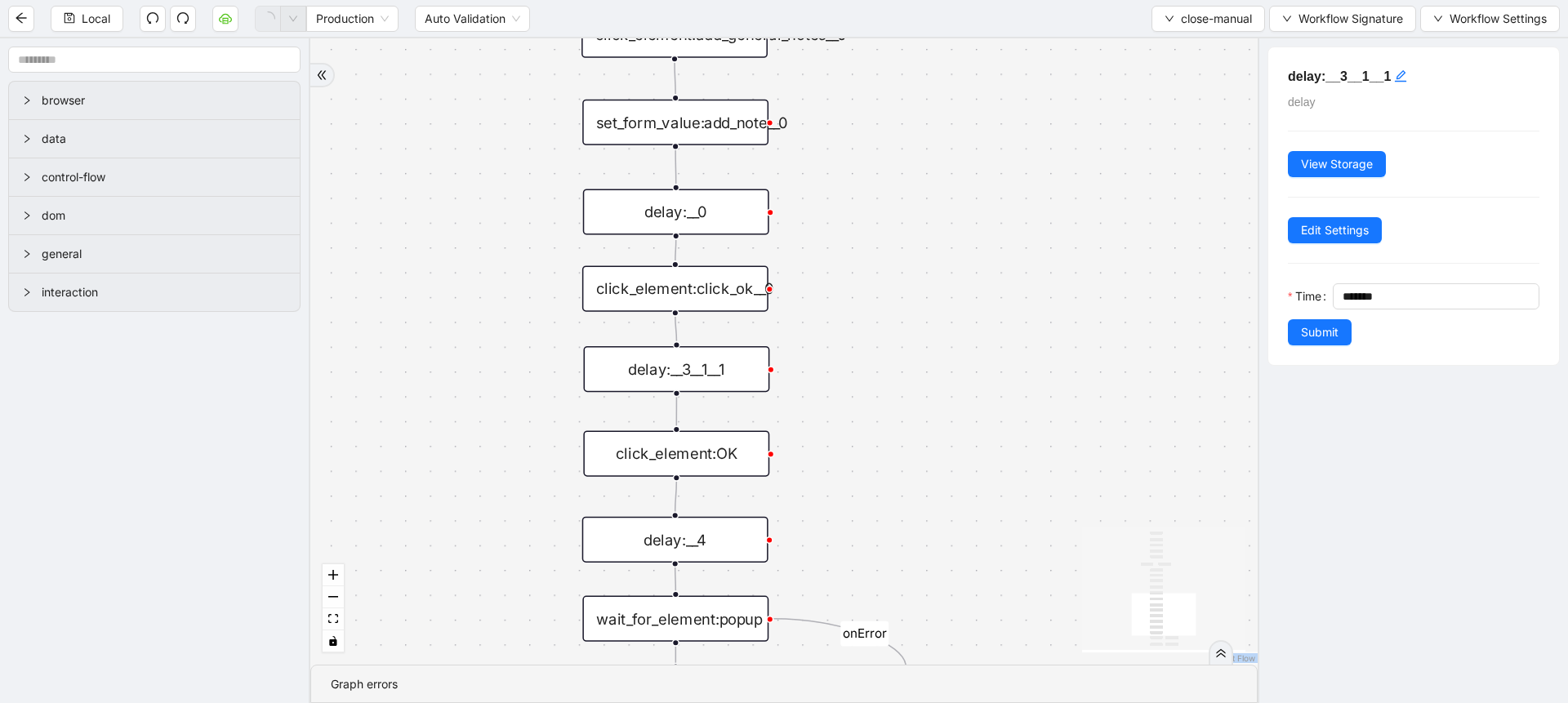
click at [718, 446] on div "click_element:OK" at bounding box center [676, 453] width 186 height 46
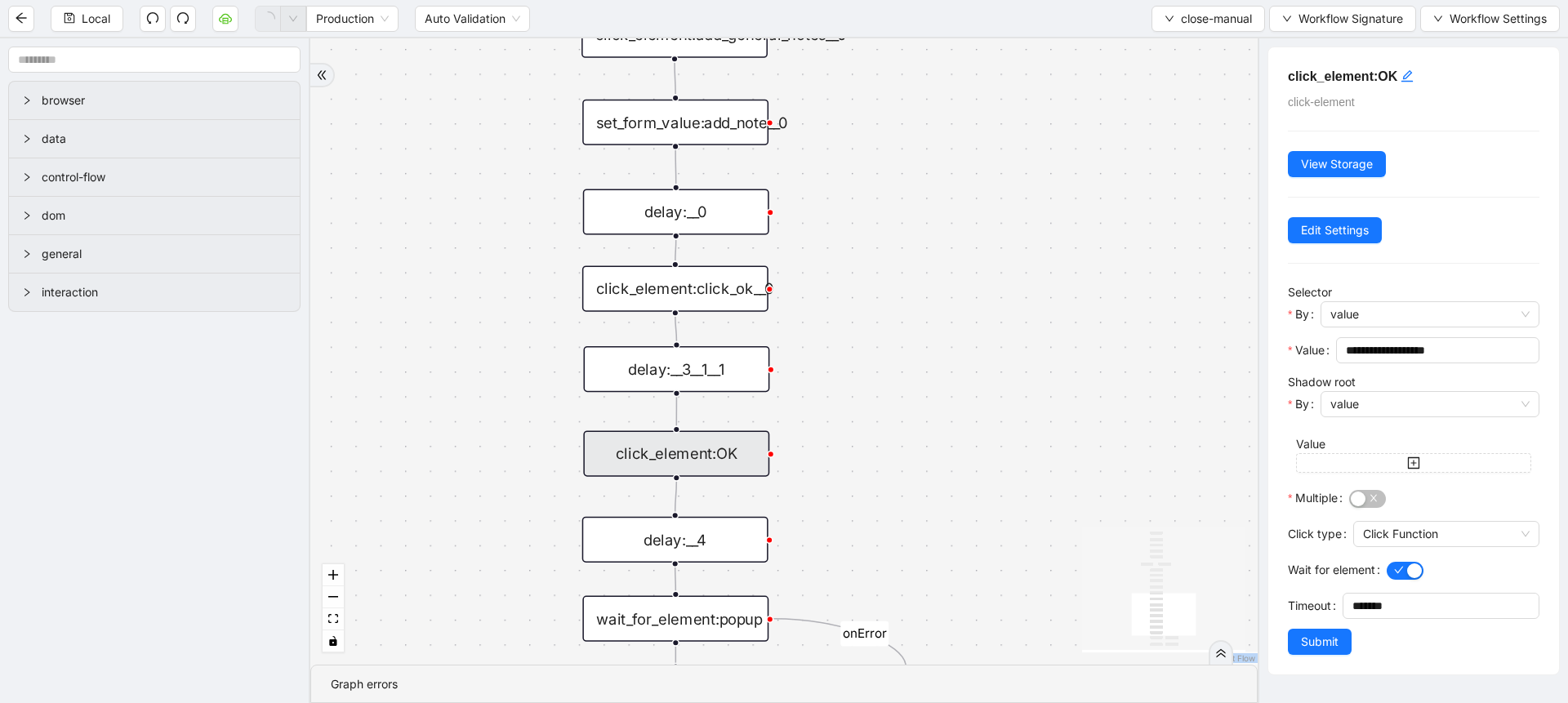
scroll to position [16, 0]
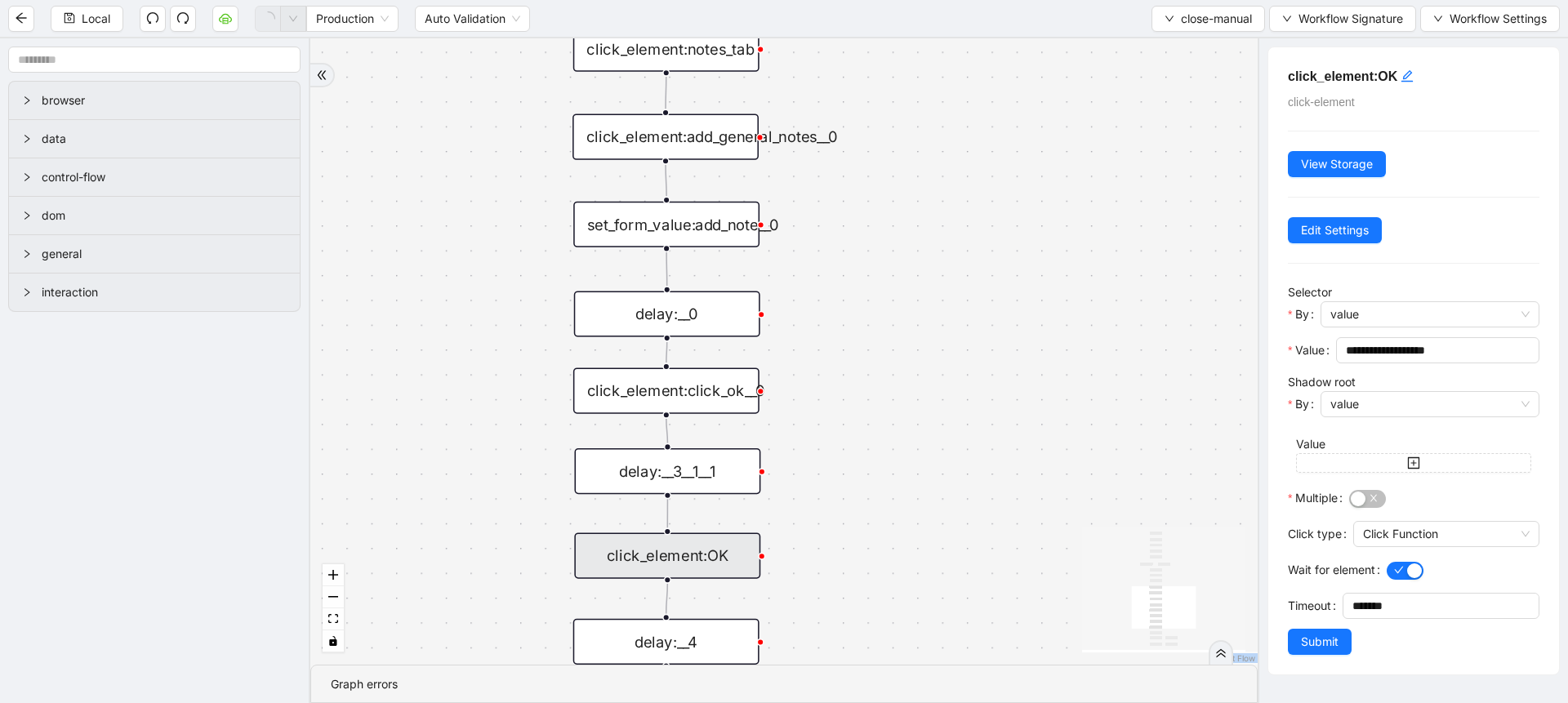
drag, startPoint x: 1004, startPoint y: 401, endPoint x: 996, endPoint y: 503, distance: 102.3
click at [996, 503] on div "zzz fallback onError onError trigger click_element:assigned_to_manual wait_for_…" at bounding box center [784, 351] width 947 height 626
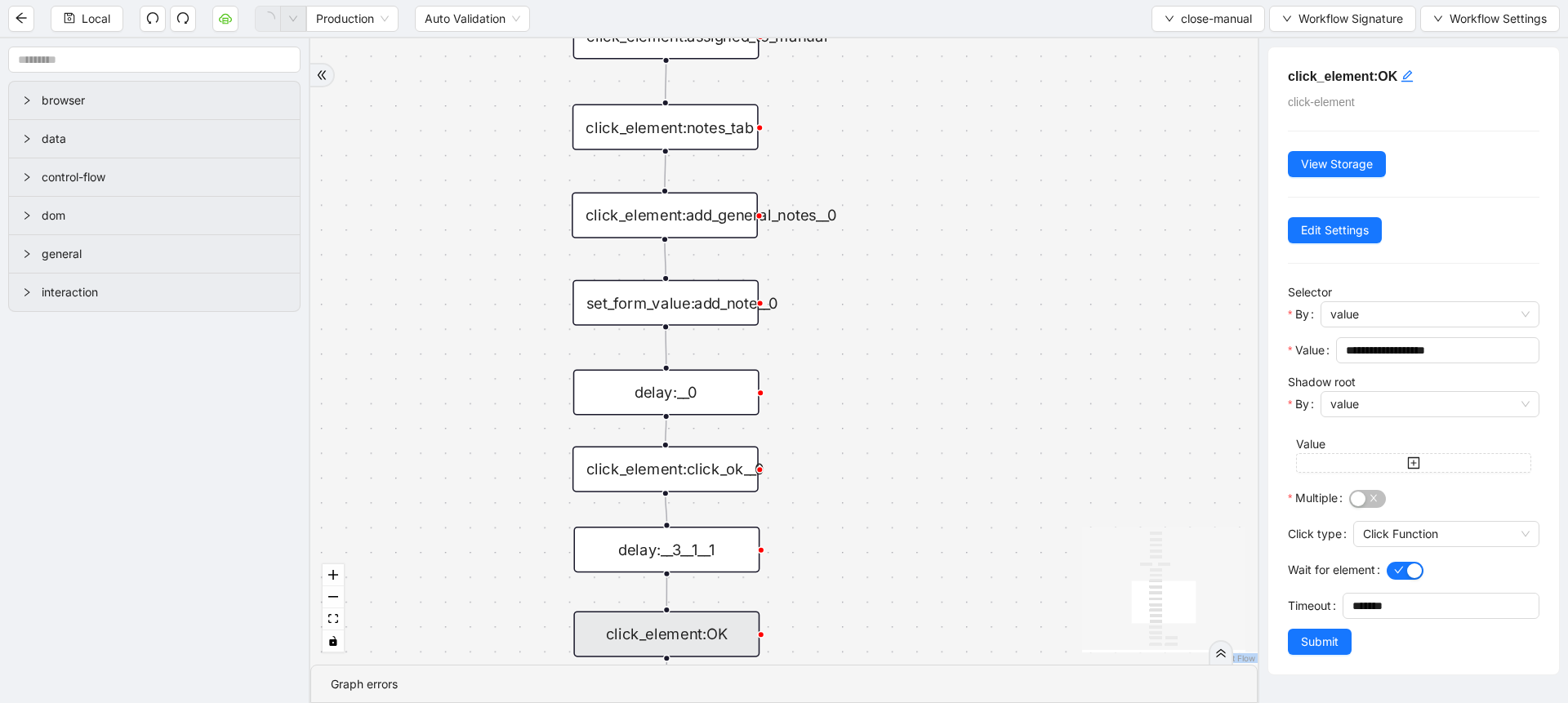
drag, startPoint x: 996, startPoint y: 503, endPoint x: 991, endPoint y: 600, distance: 97.1
click at [991, 600] on div "zzz fallback onError onError trigger click_element:assigned_to_manual wait_for_…" at bounding box center [784, 351] width 947 height 626
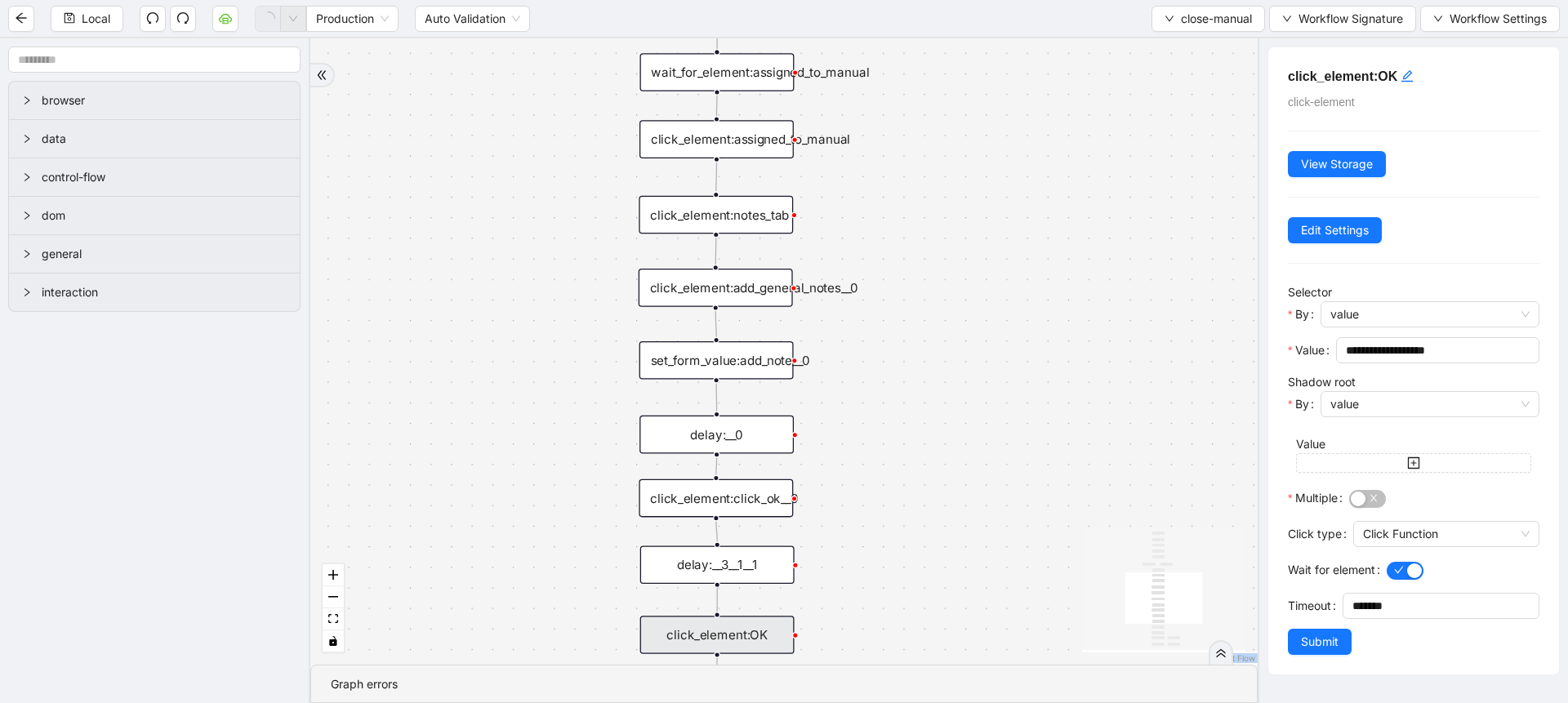
drag, startPoint x: 961, startPoint y: 431, endPoint x: 958, endPoint y: 422, distance: 9.5
click at [958, 422] on div "zzz fallback onError onError trigger click_element:assigned_to_manual wait_for_…" at bounding box center [784, 351] width 947 height 626
click at [715, 56] on div "wait_for_element:assigned_to_manual" at bounding box center [717, 72] width 155 height 38
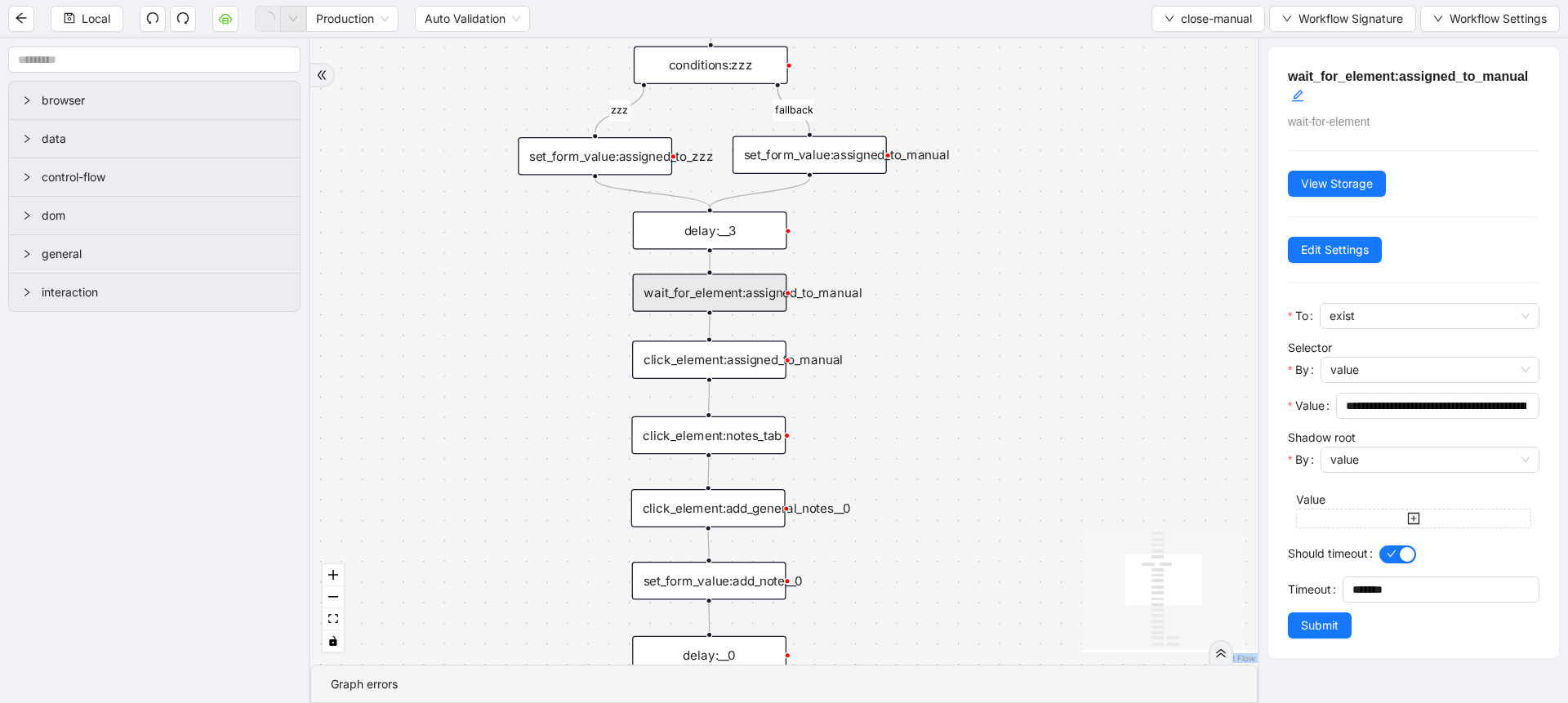
drag, startPoint x: 877, startPoint y: 230, endPoint x: 869, endPoint y: 472, distance: 242.1
click at [869, 472] on div "zzz fallback onError onError trigger click_element:assigned_to_manual wait_for_…" at bounding box center [784, 351] width 947 height 626
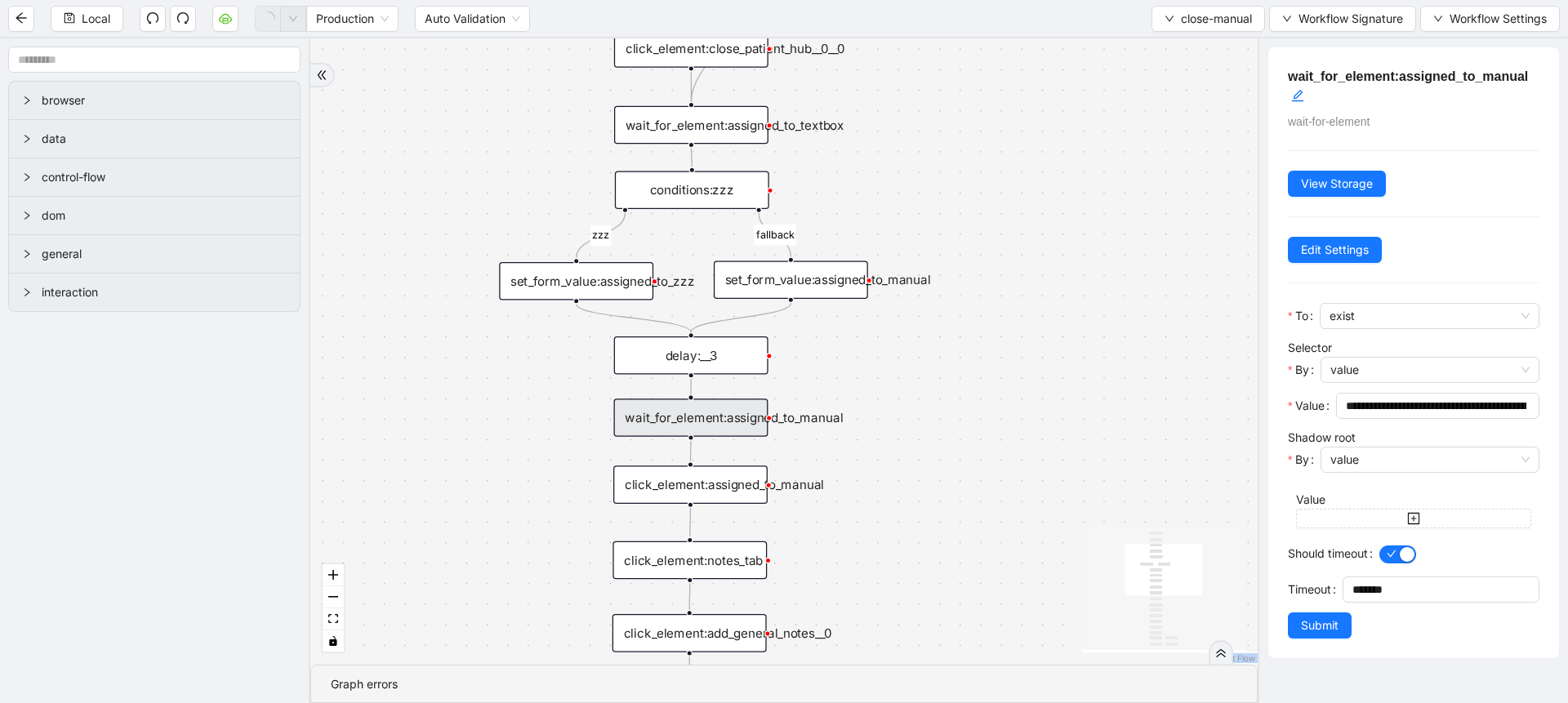
drag, startPoint x: 935, startPoint y: 340, endPoint x: 913, endPoint y: 480, distance: 141.7
click at [913, 480] on div "zzz fallback onError onError trigger click_element:assigned_to_manual wait_for_…" at bounding box center [784, 351] width 947 height 626
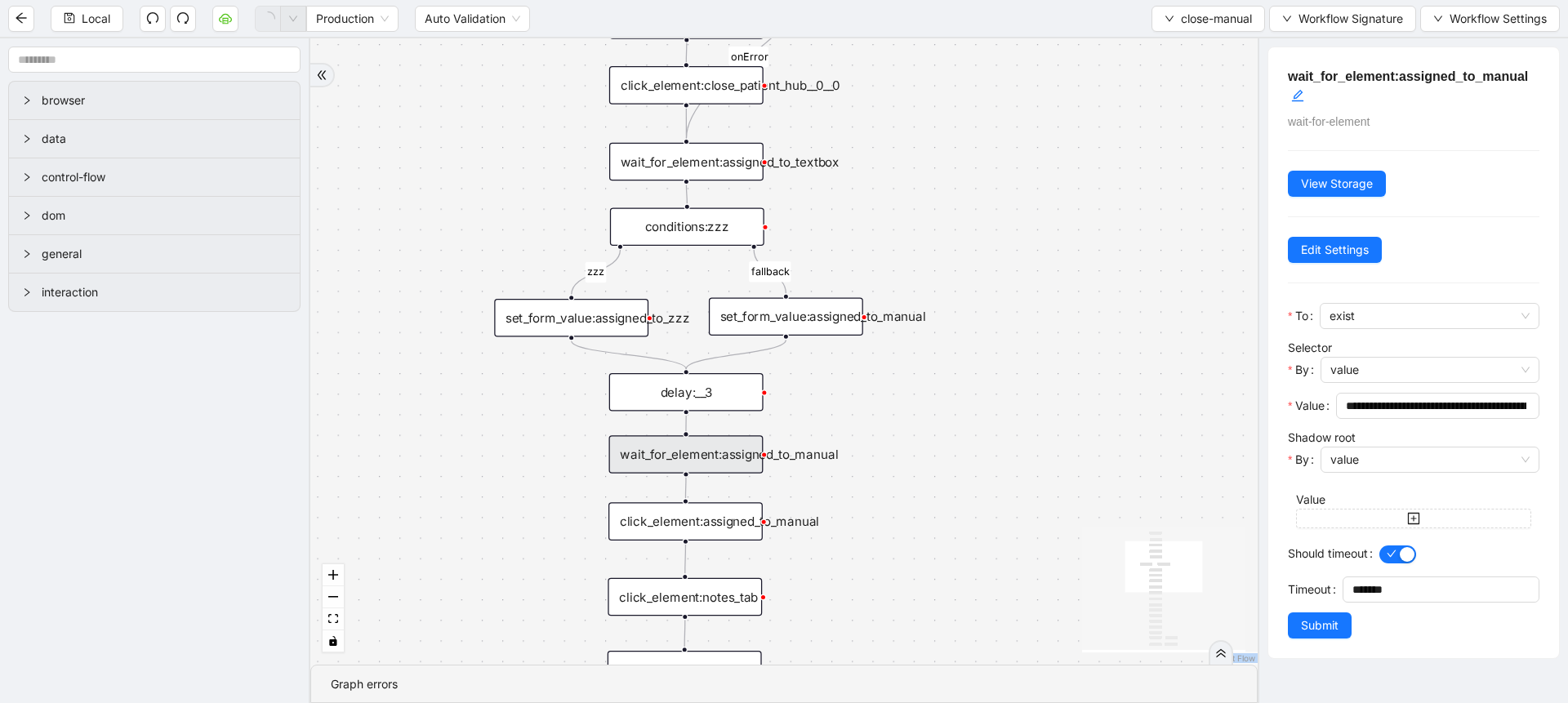
click at [726, 184] on div "zzz fallback onError onError trigger click_element:assigned_to_manual wait_for_…" at bounding box center [784, 351] width 947 height 626
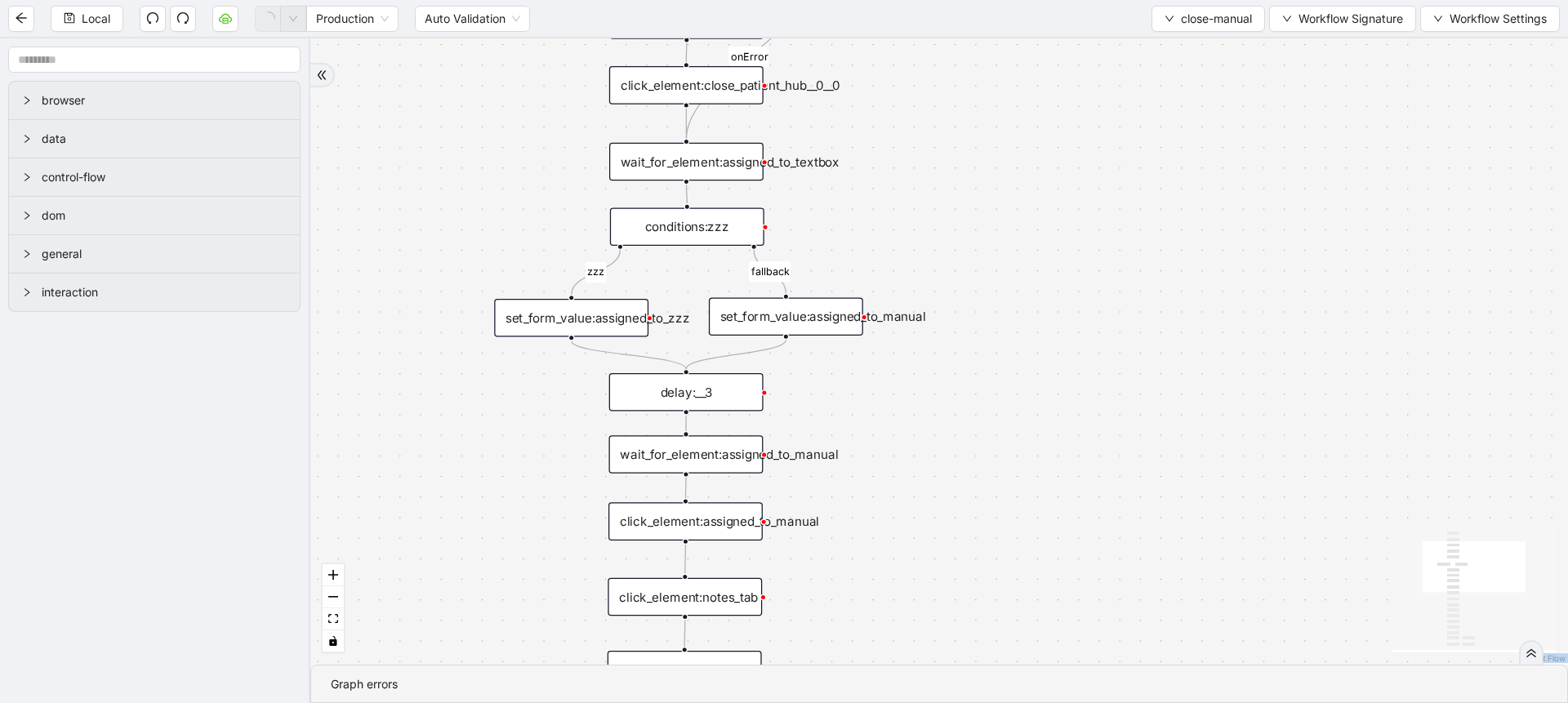
click at [716, 165] on div "wait_for_element:assigned_to_textbox" at bounding box center [686, 162] width 155 height 38
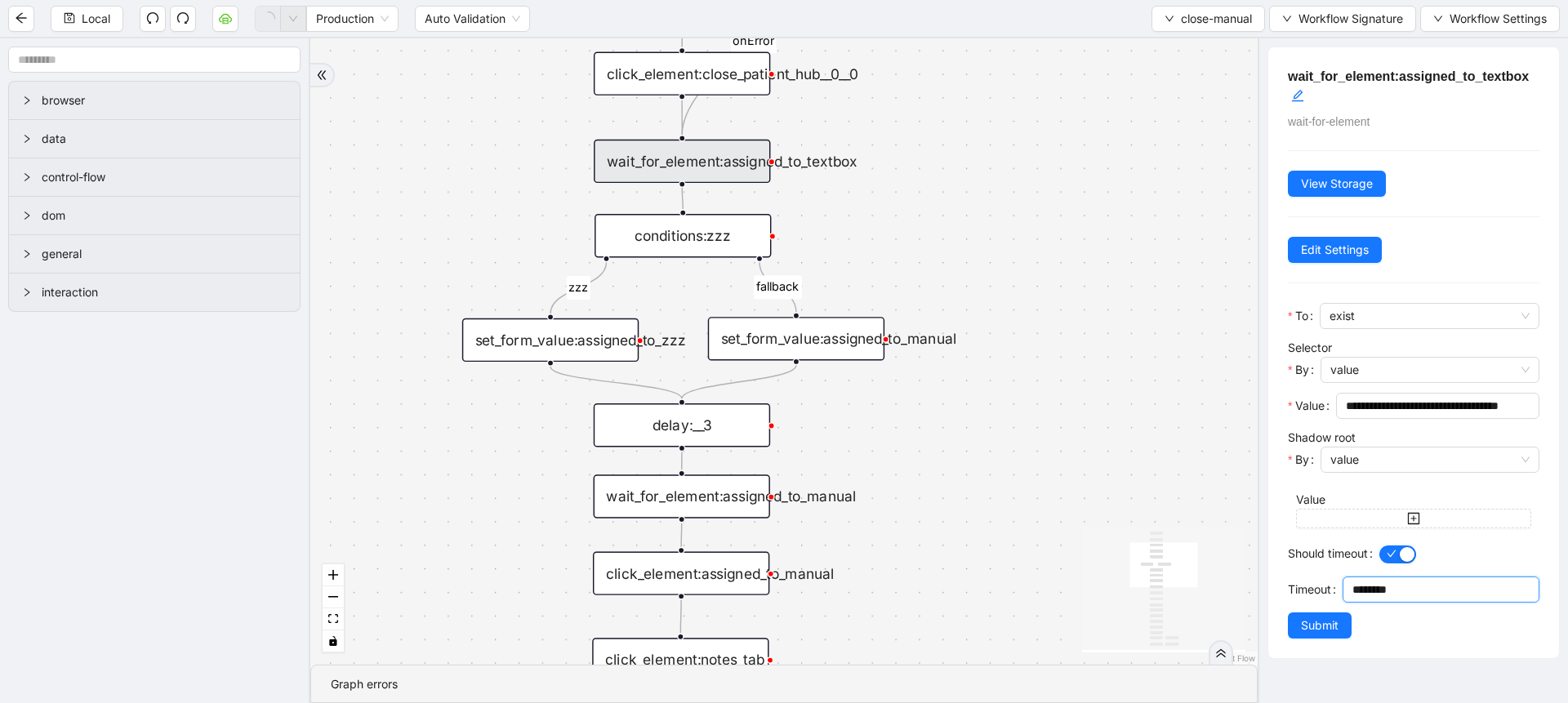
drag, startPoint x: 1312, startPoint y: 619, endPoint x: 1292, endPoint y: 618, distance: 20.0
click at [1343, 602] on div "********" at bounding box center [1441, 590] width 197 height 26
type input "*******"
click at [1307, 634] on span "Submit" at bounding box center [1320, 625] width 38 height 18
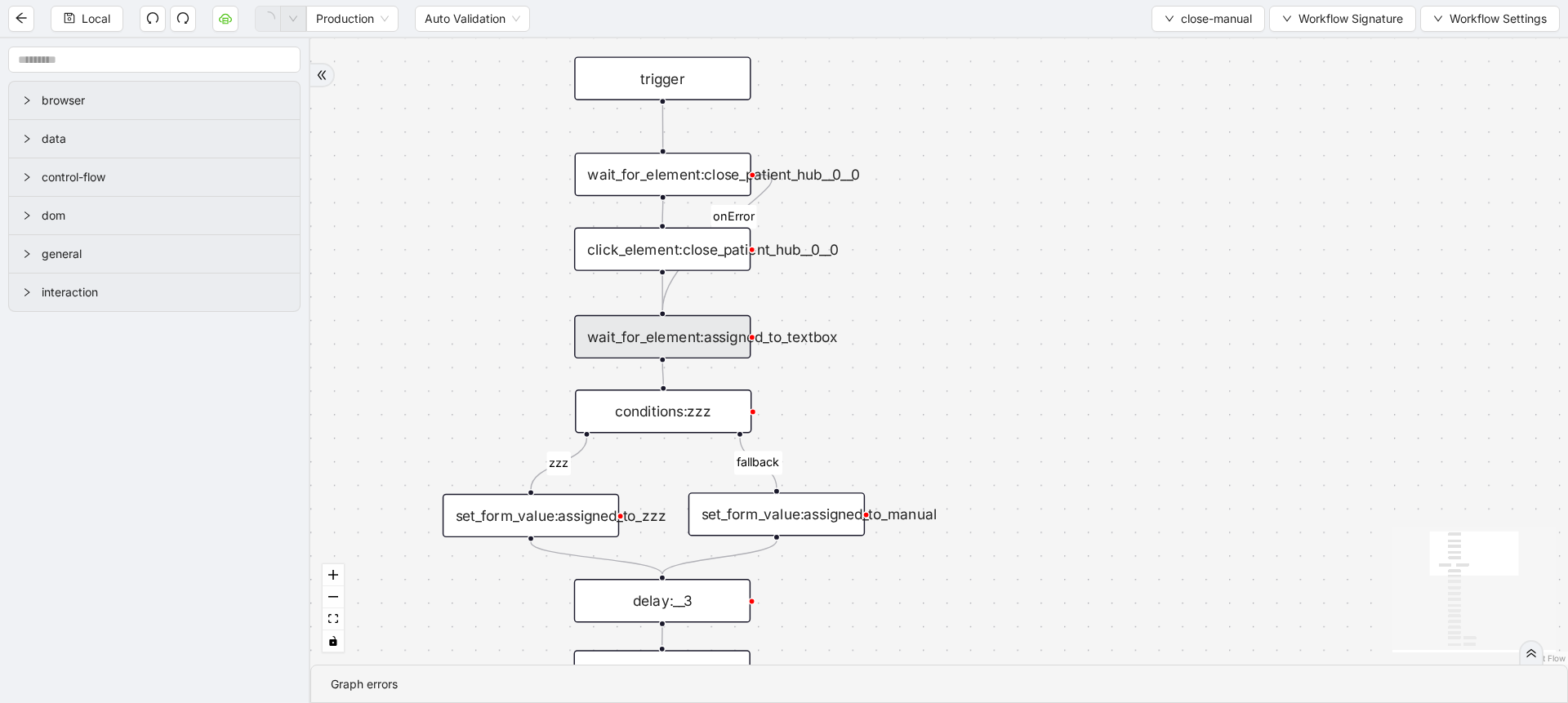
drag, startPoint x: 1051, startPoint y: 143, endPoint x: 1032, endPoint y: 319, distance: 177.0
click at [1032, 319] on div "zzz fallback onError onError trigger click_element:assigned_to_manual wait_for_…" at bounding box center [939, 351] width 1258 height 626
click at [711, 162] on div "wait_for_element:close_patient_hub__0__0" at bounding box center [663, 174] width 177 height 43
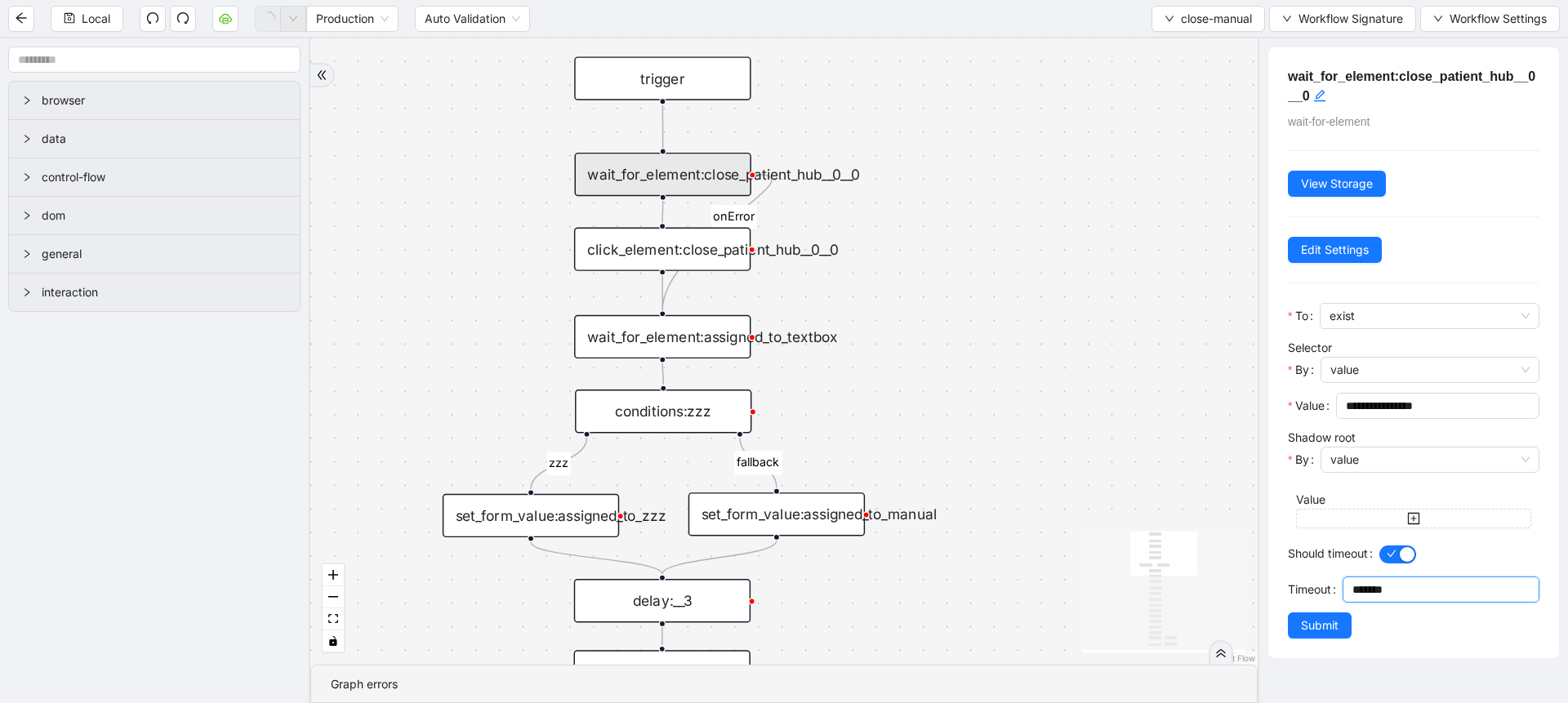
drag, startPoint x: 1304, startPoint y: 610, endPoint x: 1277, endPoint y: 612, distance: 27.1
click at [1277, 612] on div "**********" at bounding box center [1413, 352] width 291 height 610
type input "*******"
click at [1302, 634] on span "Submit" at bounding box center [1320, 625] width 38 height 18
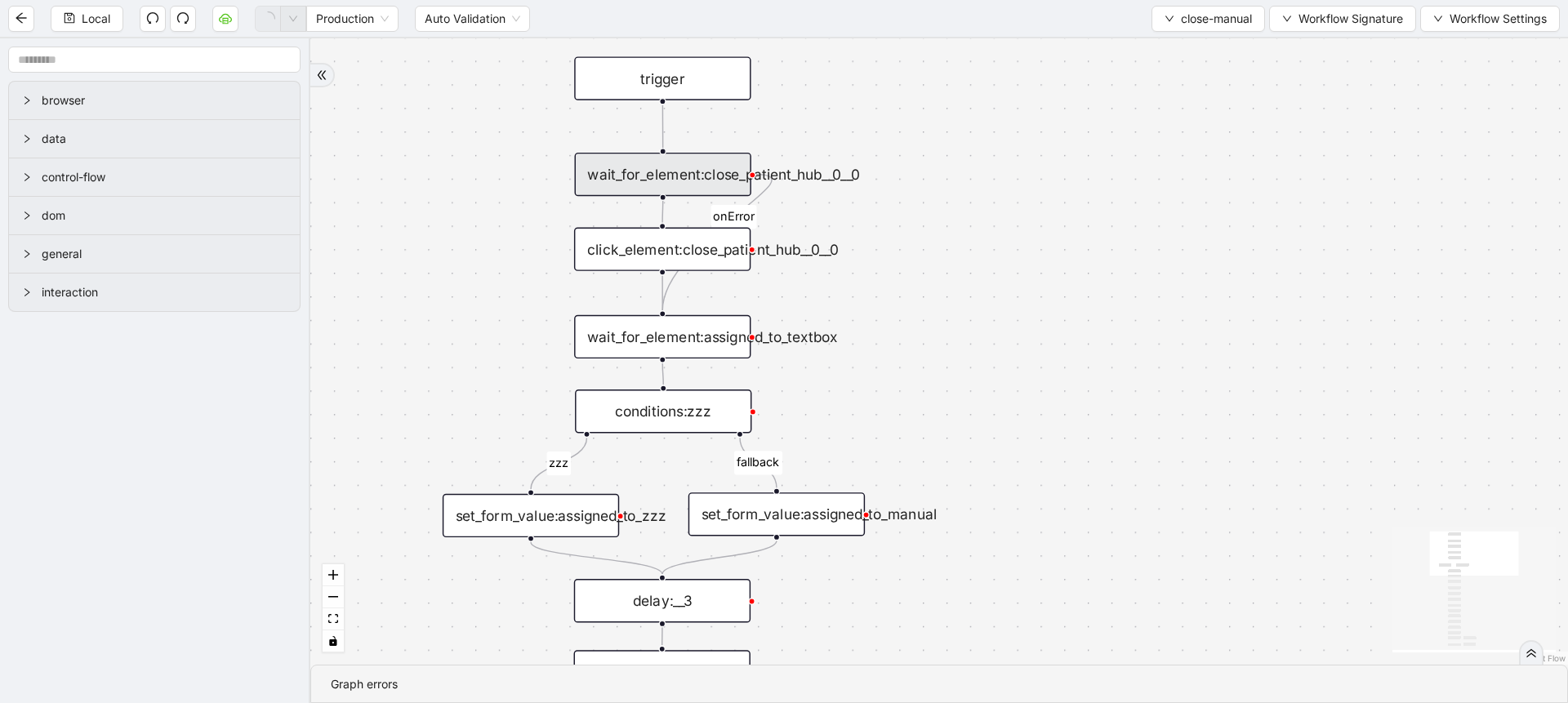
click at [87, 40] on aside "browser data control-flow dom general interaction" at bounding box center [155, 370] width 310 height 664
click at [81, 26] on span "Local" at bounding box center [95, 19] width 28 height 18
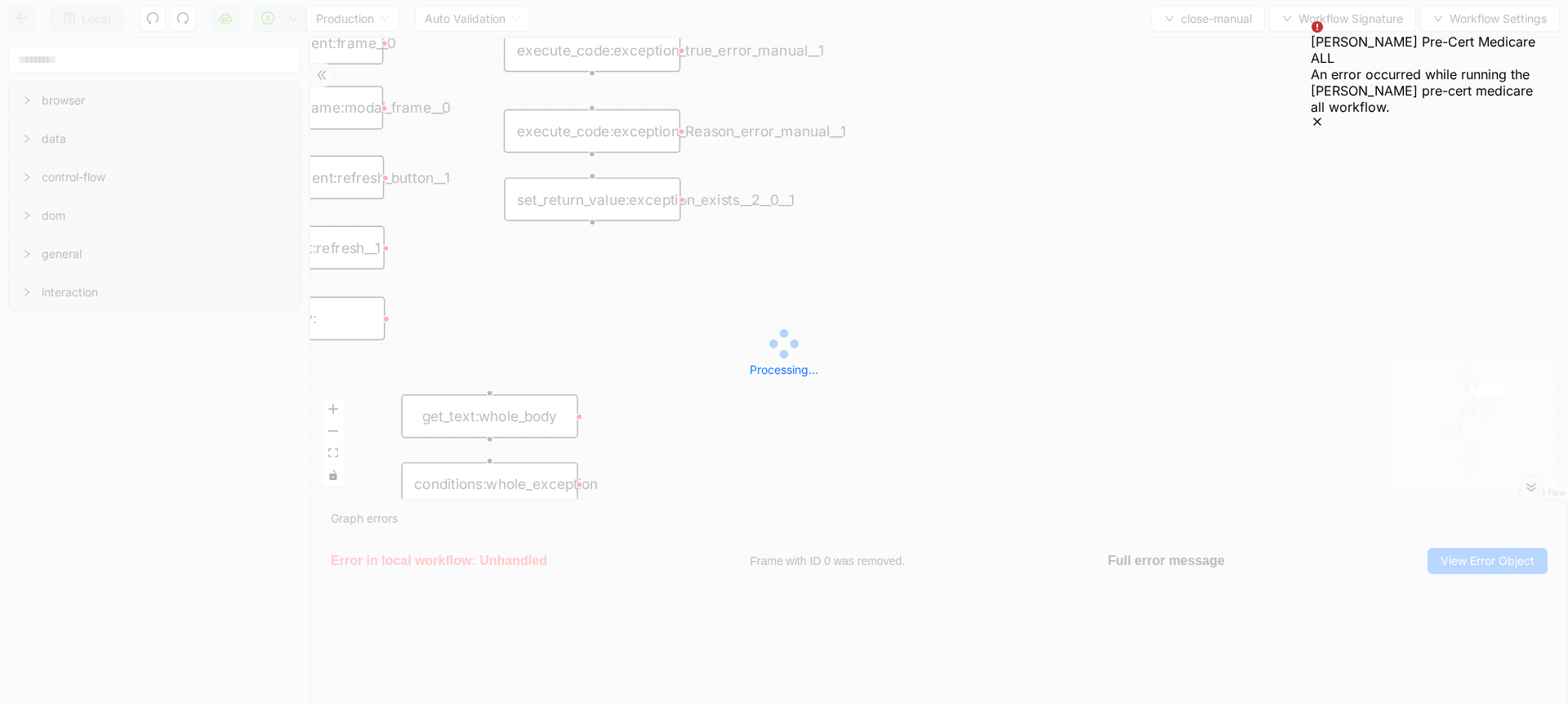
click at [1321, 118] on icon "Notifications (F8)" at bounding box center [1316, 121] width 6 height 6
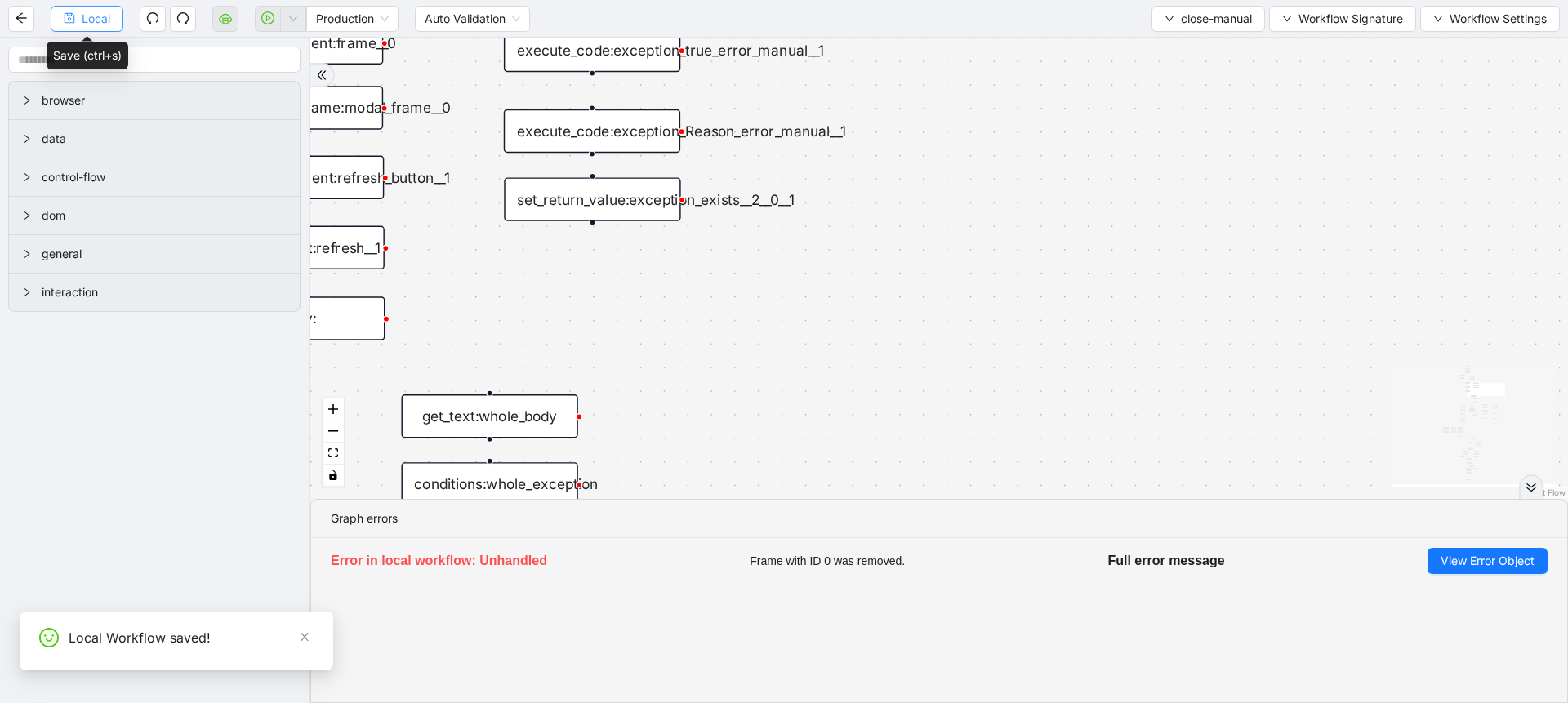
click at [100, 24] on span "Local" at bounding box center [95, 19] width 28 height 18
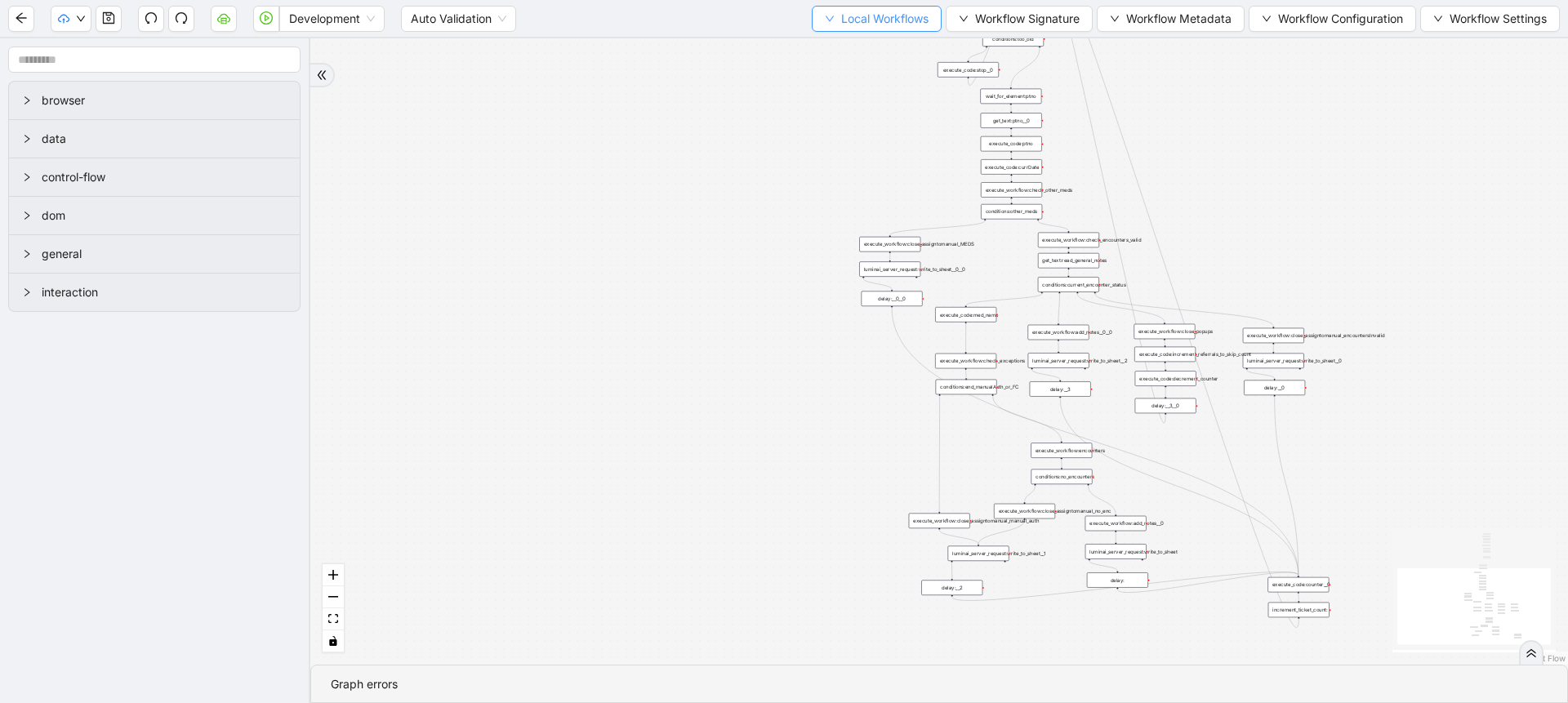
click at [863, 15] on span "Local Workflows" at bounding box center [884, 19] width 87 height 18
click at [857, 42] on span "Select" at bounding box center [869, 50] width 106 height 18
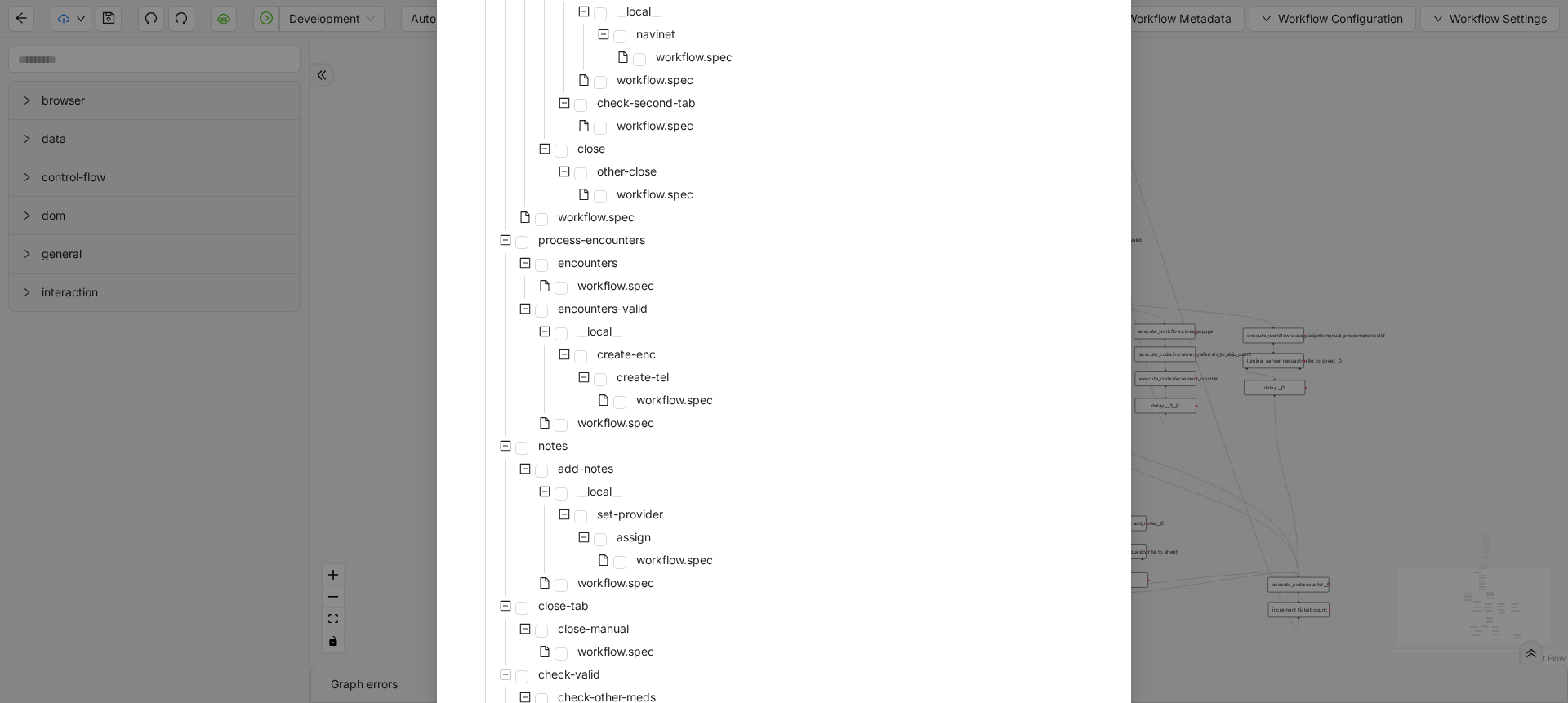
scroll to position [773, 0]
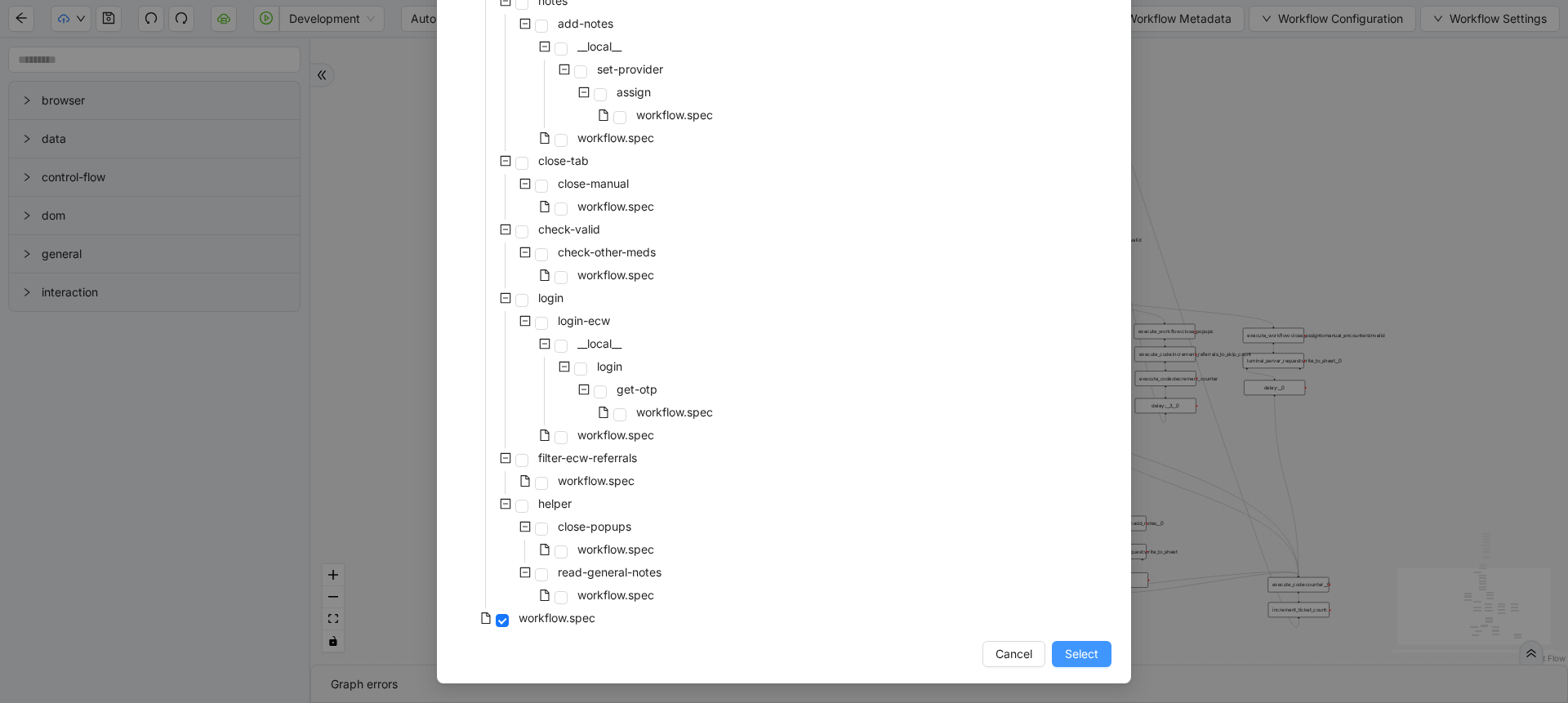
click at [1072, 662] on span "Select" at bounding box center [1081, 654] width 34 height 18
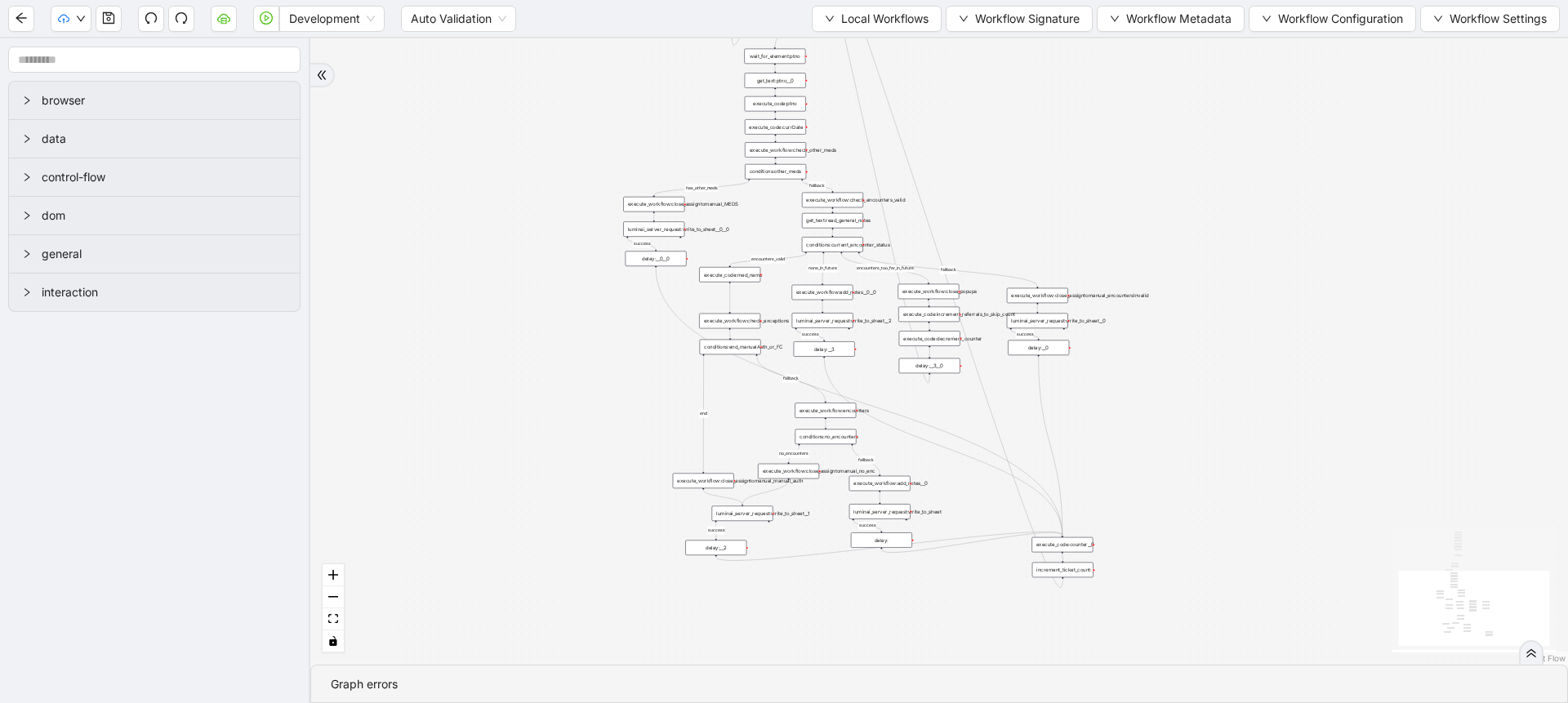
drag, startPoint x: 860, startPoint y: 483, endPoint x: 623, endPoint y: 442, distance: 240.5
click at [623, 442] on div "fallback success success fallback no_encounters end success success success old…" at bounding box center [939, 351] width 1258 height 626
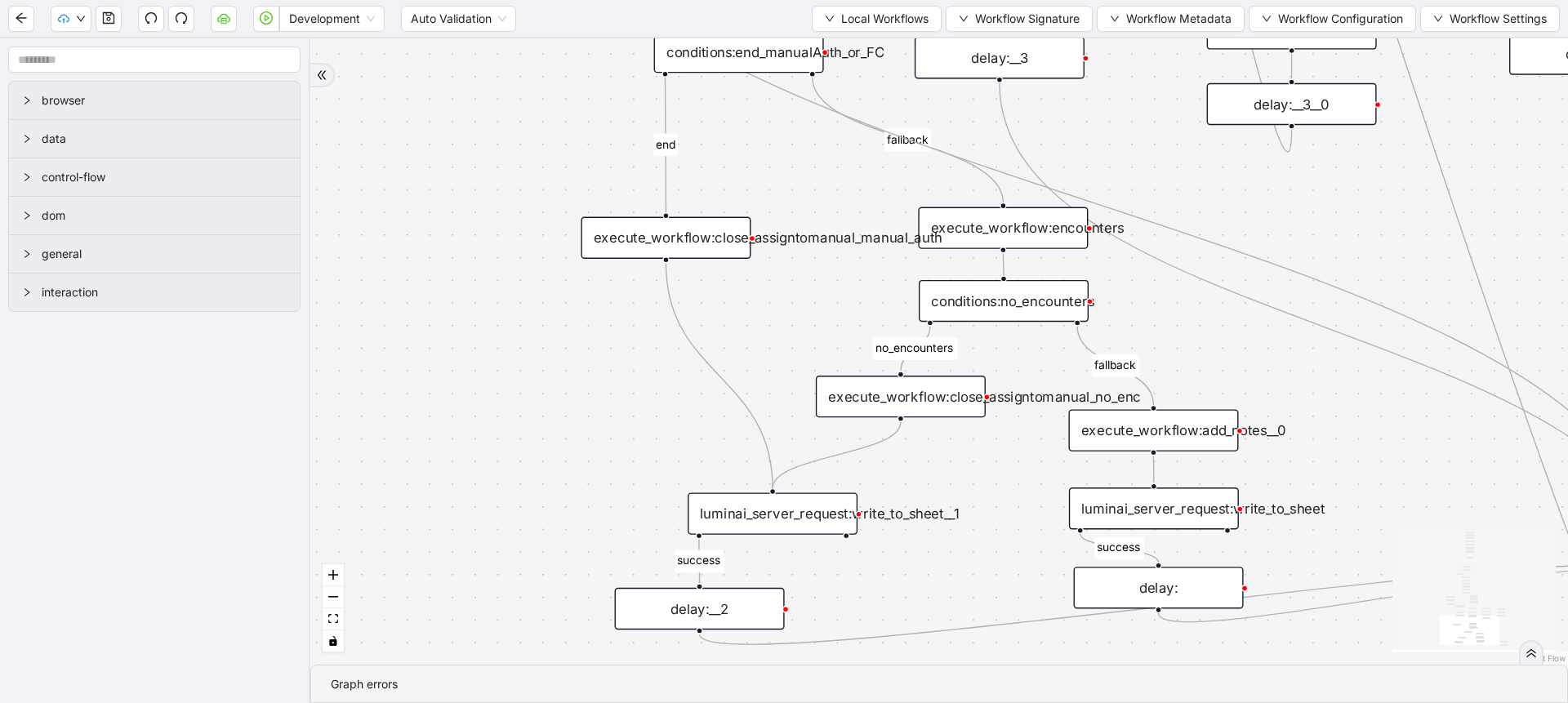
drag, startPoint x: 698, startPoint y: 420, endPoint x: 700, endPoint y: 235, distance: 185.0
click at [700, 235] on div "execute_workflow:close_assigntomanual_manual_auth" at bounding box center [665, 238] width 170 height 42
drag, startPoint x: 757, startPoint y: 524, endPoint x: 652, endPoint y: 504, distance: 106.9
click at [652, 504] on div "luminai_server_request:write_to_sheet__1" at bounding box center [667, 494] width 170 height 42
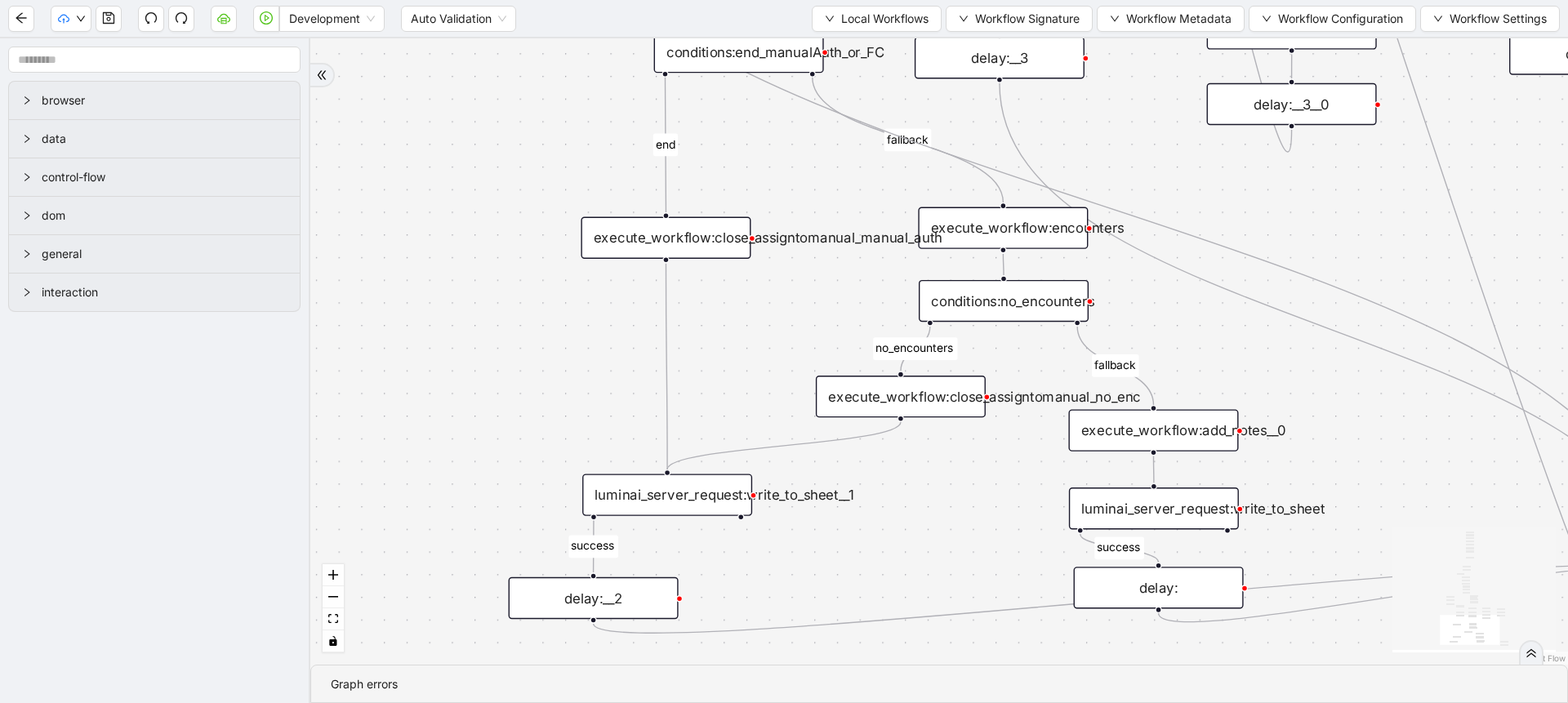
drag, startPoint x: 679, startPoint y: 609, endPoint x: 573, endPoint y: 599, distance: 106.5
click at [573, 599] on div "delay:__2" at bounding box center [594, 598] width 170 height 42
drag, startPoint x: 908, startPoint y: 400, endPoint x: 939, endPoint y: 408, distance: 32.0
click at [939, 408] on div "execute_workflow:close_assigntomanual_no_enc" at bounding box center [932, 404] width 170 height 42
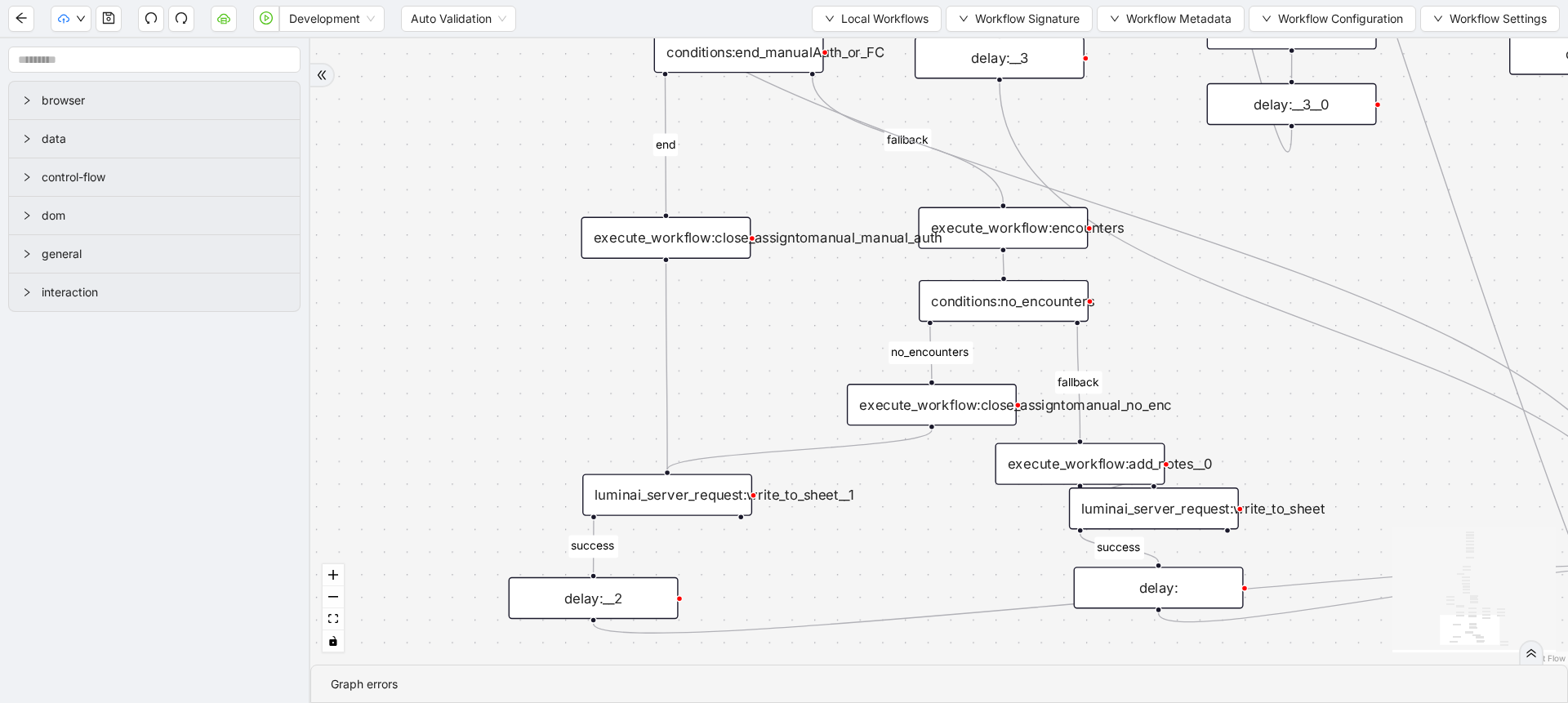
drag, startPoint x: 1118, startPoint y: 433, endPoint x: 1045, endPoint y: 466, distance: 80.1
click at [1045, 466] on div "execute_workflow:add_notes__0" at bounding box center [1079, 463] width 170 height 42
drag, startPoint x: 1096, startPoint y: 524, endPoint x: 1022, endPoint y: 558, distance: 81.4
click at [1022, 558] on div "luminai_server_request:write_to_sheet" at bounding box center [1080, 543] width 170 height 42
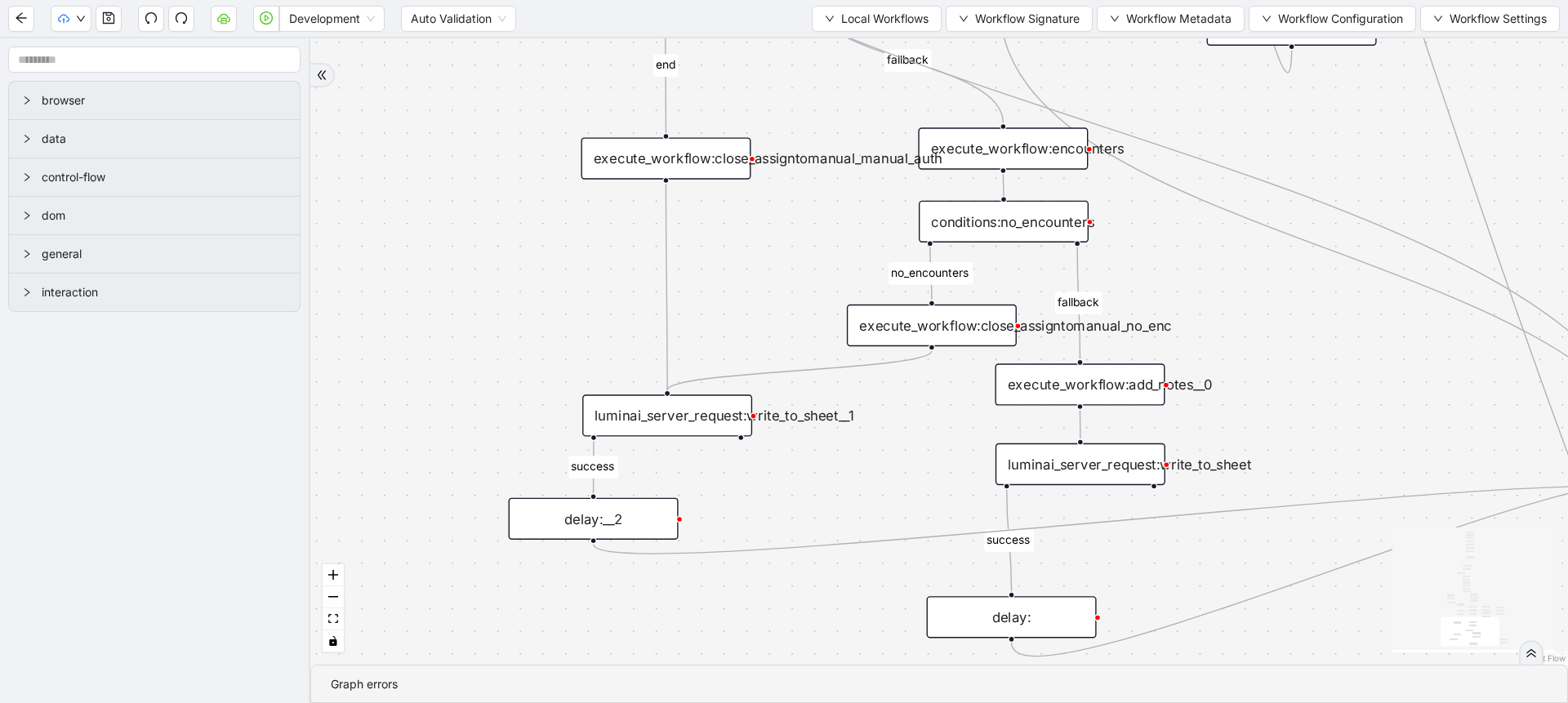
drag, startPoint x: 1125, startPoint y: 600, endPoint x: 978, endPoint y: 631, distance: 150.2
click at [978, 631] on div "delay:" at bounding box center [1011, 616] width 170 height 42
click at [111, 26] on button "button" at bounding box center [109, 19] width 27 height 26
click at [659, 507] on div "fallback success success fallback no_encounters end success success success old…" at bounding box center [939, 351] width 1258 height 626
click at [1013, 621] on div "fallback success success fallback no_encounters end success success success old…" at bounding box center [939, 351] width 1258 height 626
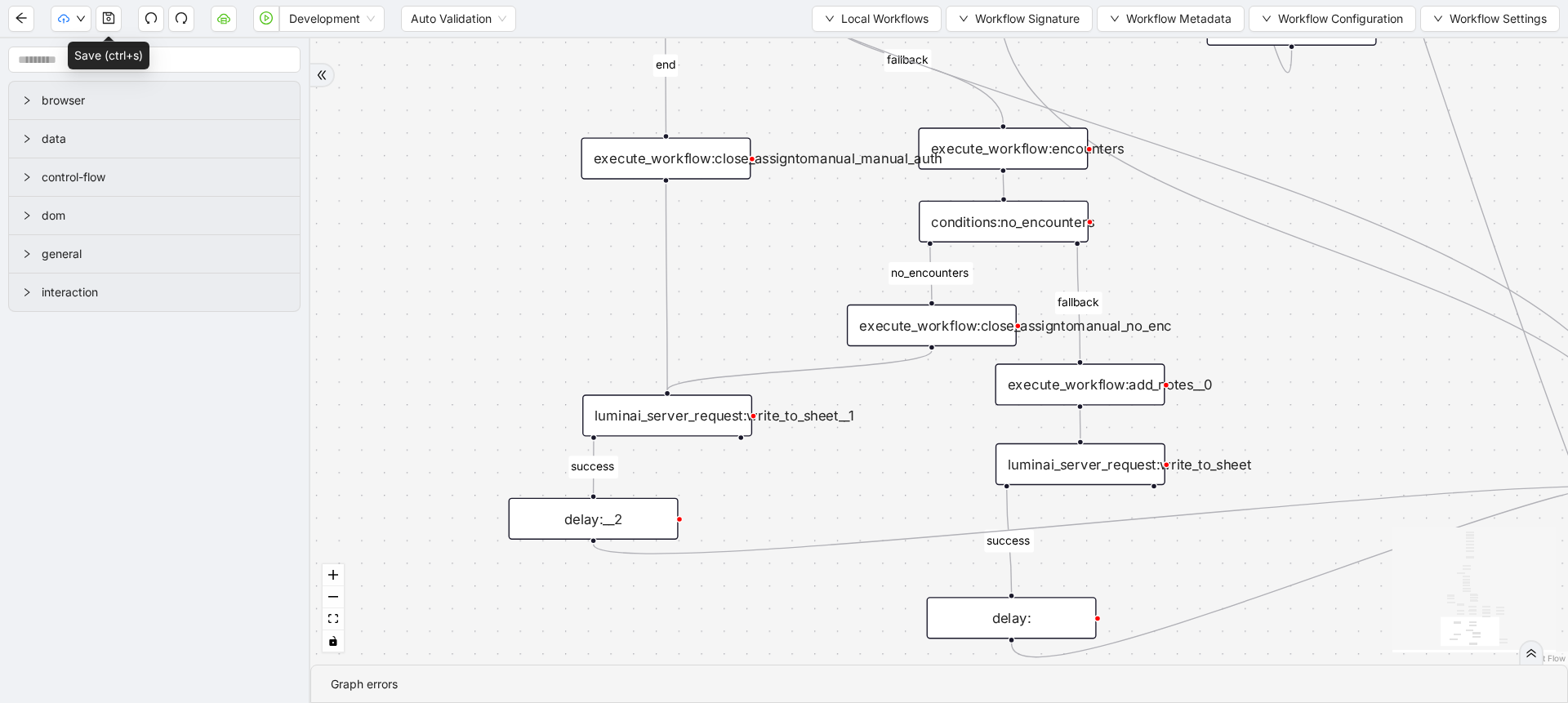
click at [1011, 620] on div "fallback success success fallback no_encounters end success success success old…" at bounding box center [939, 351] width 1258 height 626
click at [890, 589] on div "fallback success success fallback no_encounters end success success success old…" at bounding box center [939, 351] width 1258 height 626
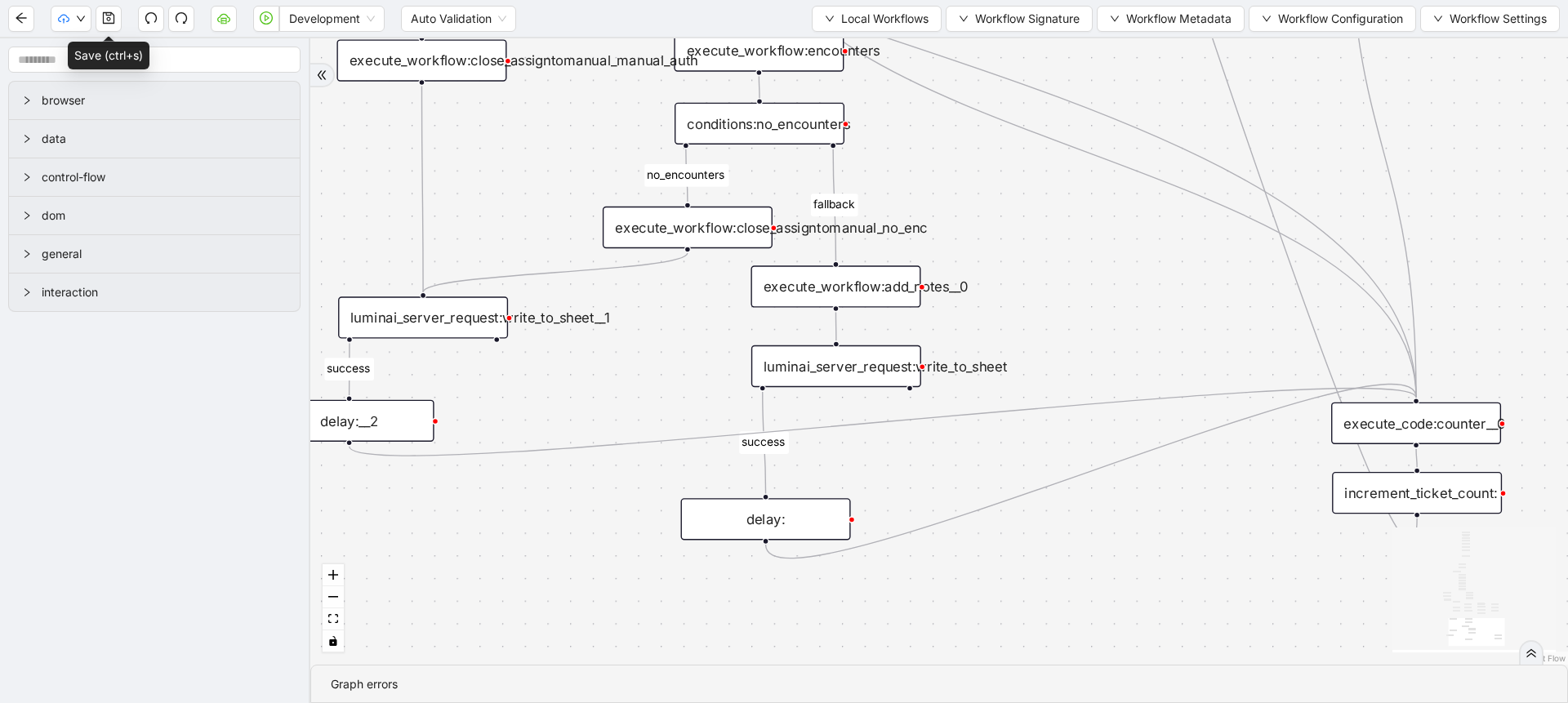
click at [771, 503] on div "delay:" at bounding box center [766, 518] width 170 height 42
click at [788, 510] on div "delay:" at bounding box center [762, 519] width 170 height 42
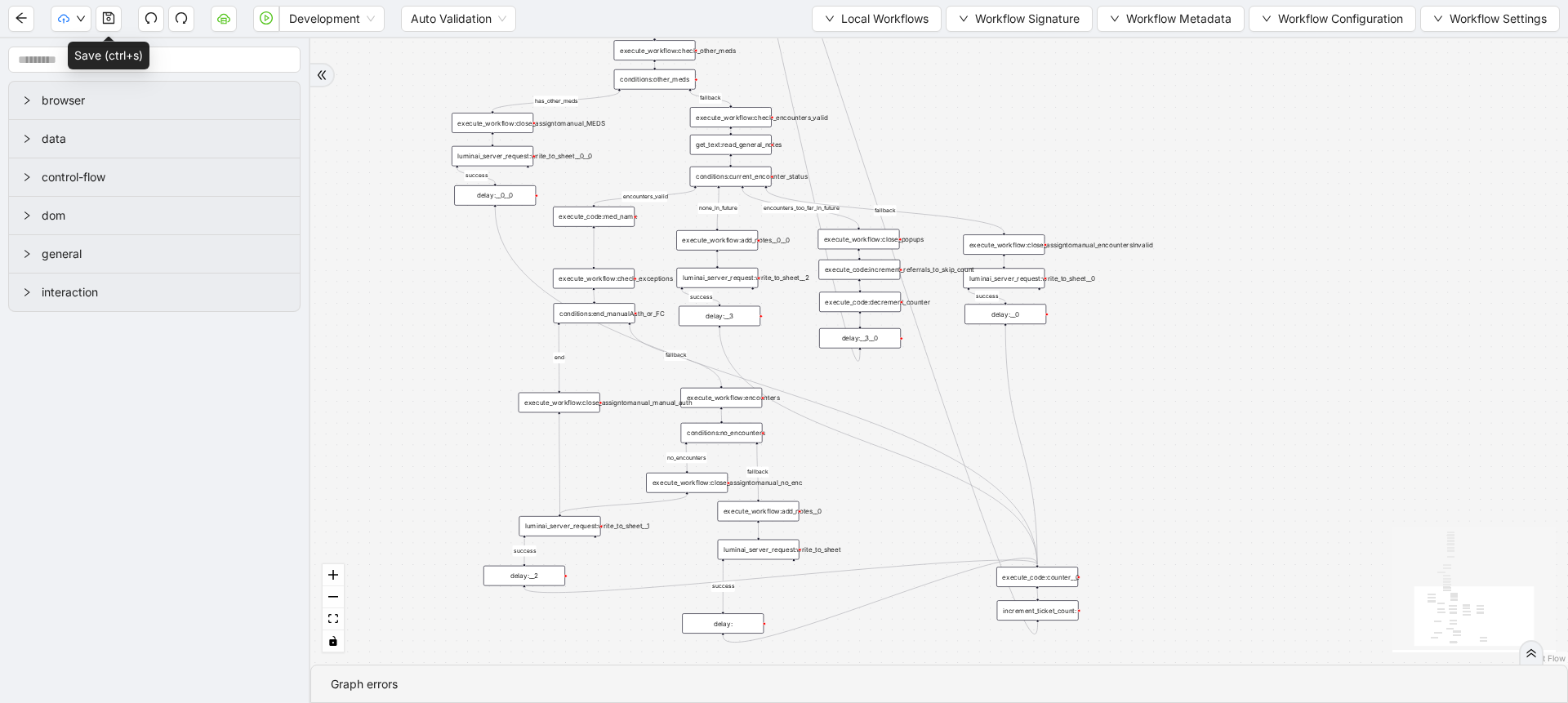
drag, startPoint x: 1038, startPoint y: 297, endPoint x: 878, endPoint y: 486, distance: 247.6
click at [878, 486] on div "fallback success success fallback no_encounters end success success success old…" at bounding box center [939, 351] width 1258 height 626
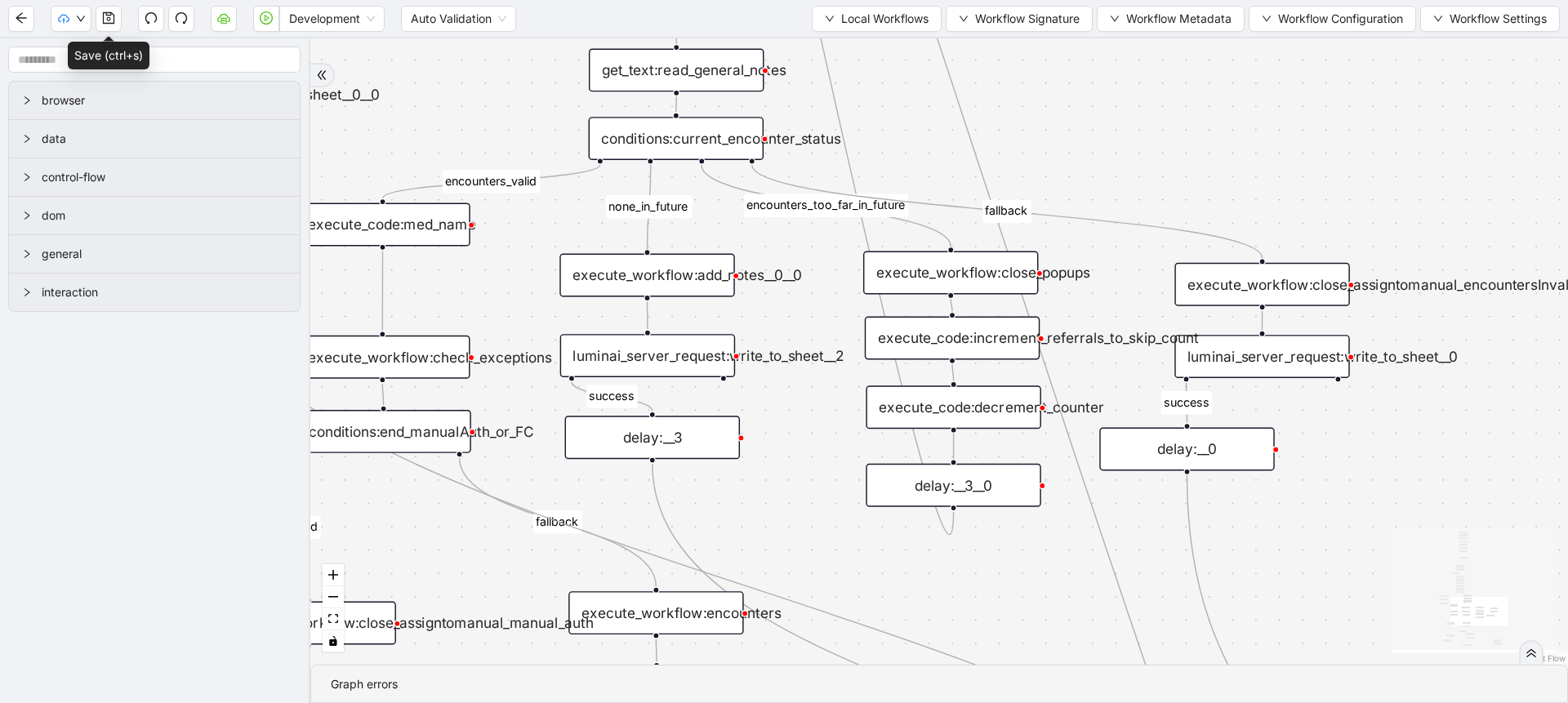
drag, startPoint x: 1299, startPoint y: 449, endPoint x: 1221, endPoint y: 465, distance: 79.6
click at [1221, 465] on div "delay:__0" at bounding box center [1186, 448] width 175 height 43
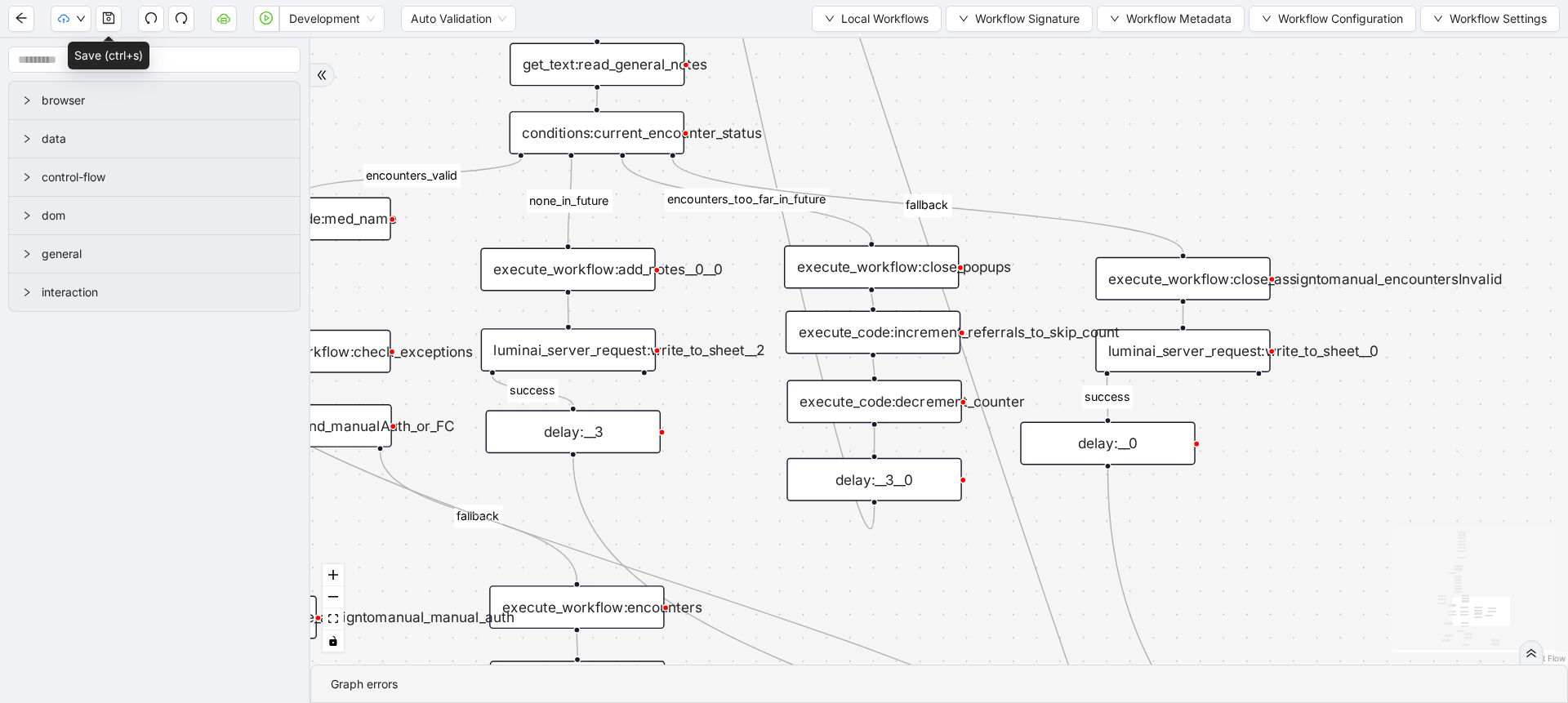
drag, startPoint x: 1308, startPoint y: 494, endPoint x: 1206, endPoint y: 488, distance: 102.2
click at [1206, 488] on div "fallback success success fallback no_encounters end success success success old…" at bounding box center [939, 351] width 1258 height 626
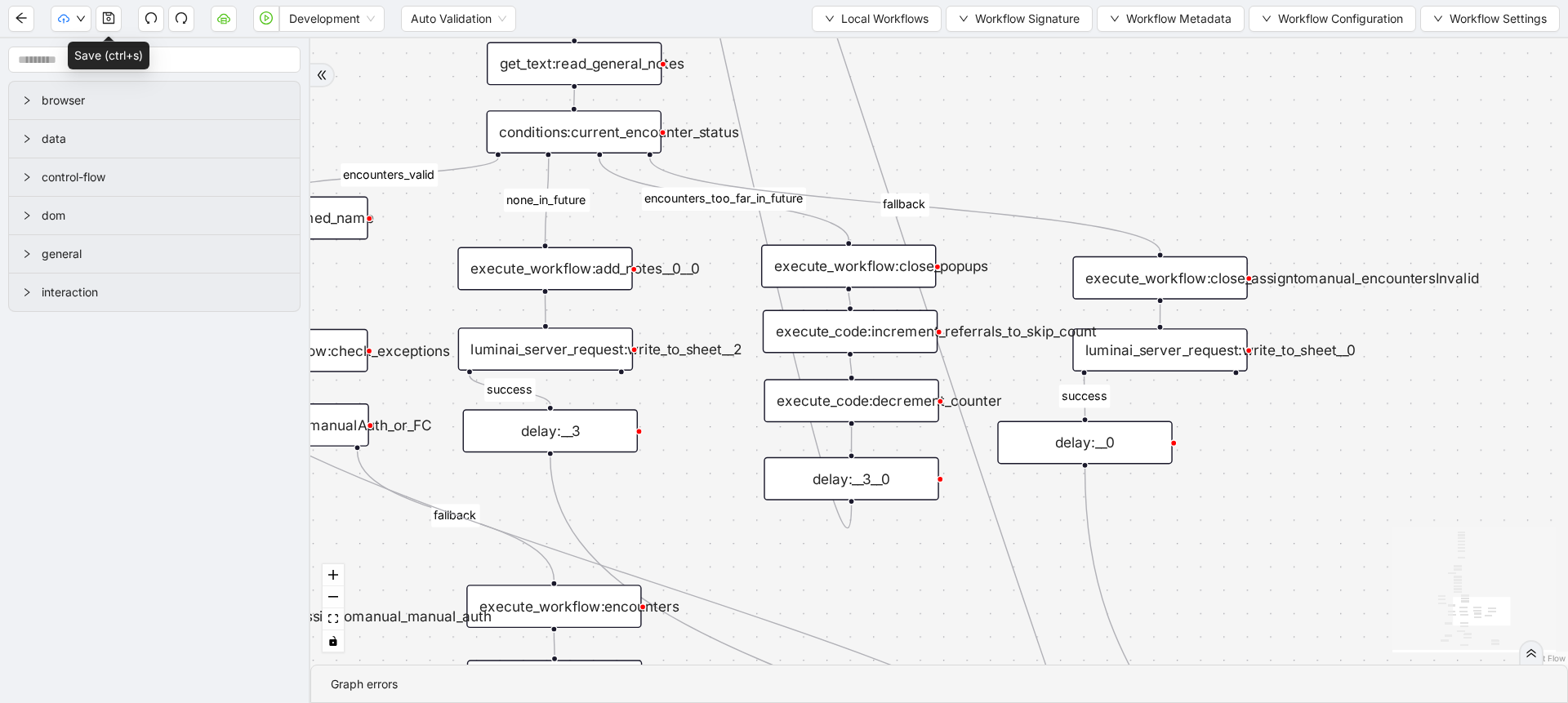
click at [1165, 269] on div "execute_workflow:close_assigntomanual_encountersInvalid" at bounding box center [1160, 277] width 175 height 43
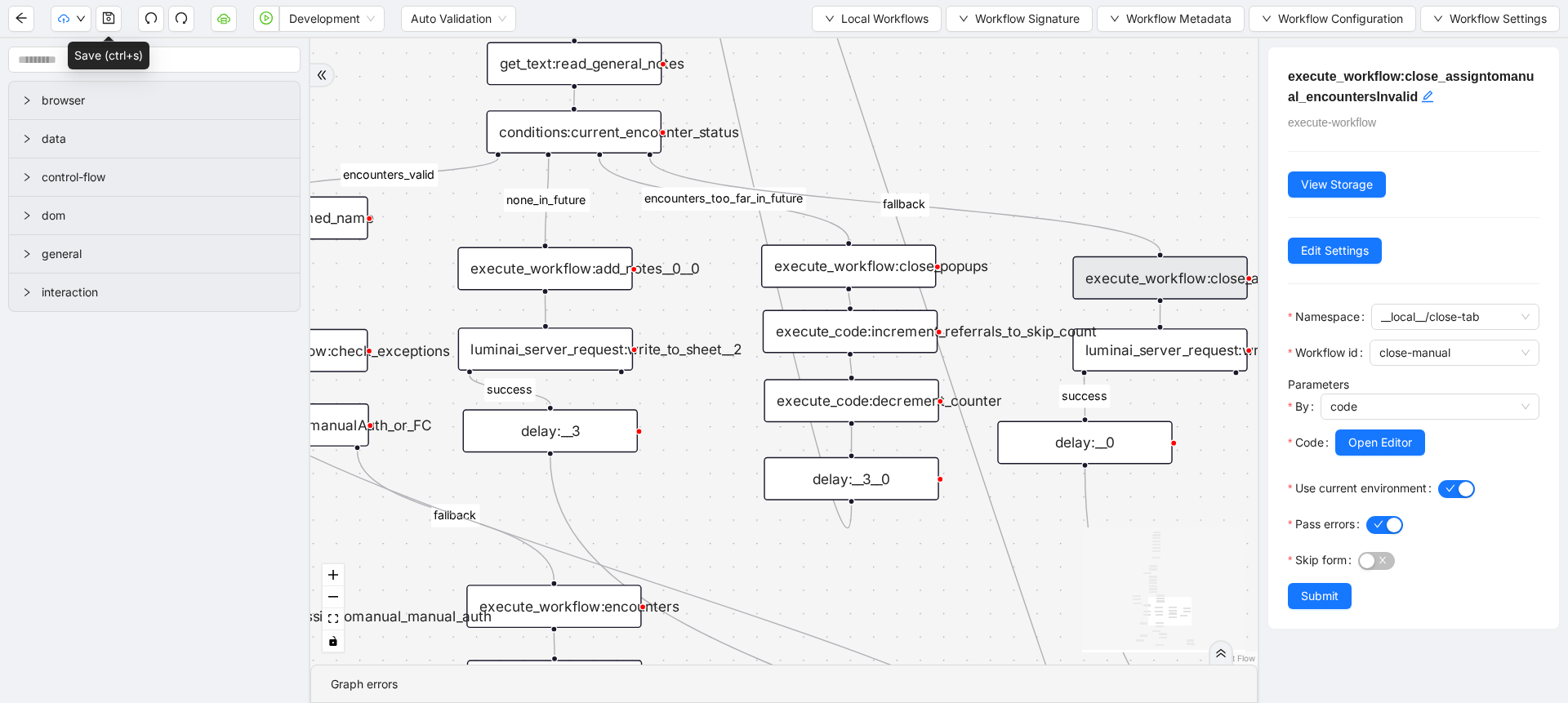
drag, startPoint x: 1193, startPoint y: 544, endPoint x: 1178, endPoint y: 409, distance: 135.8
click at [1178, 409] on div "fallback success success fallback no_encounters end success success success old…" at bounding box center [784, 351] width 947 height 626
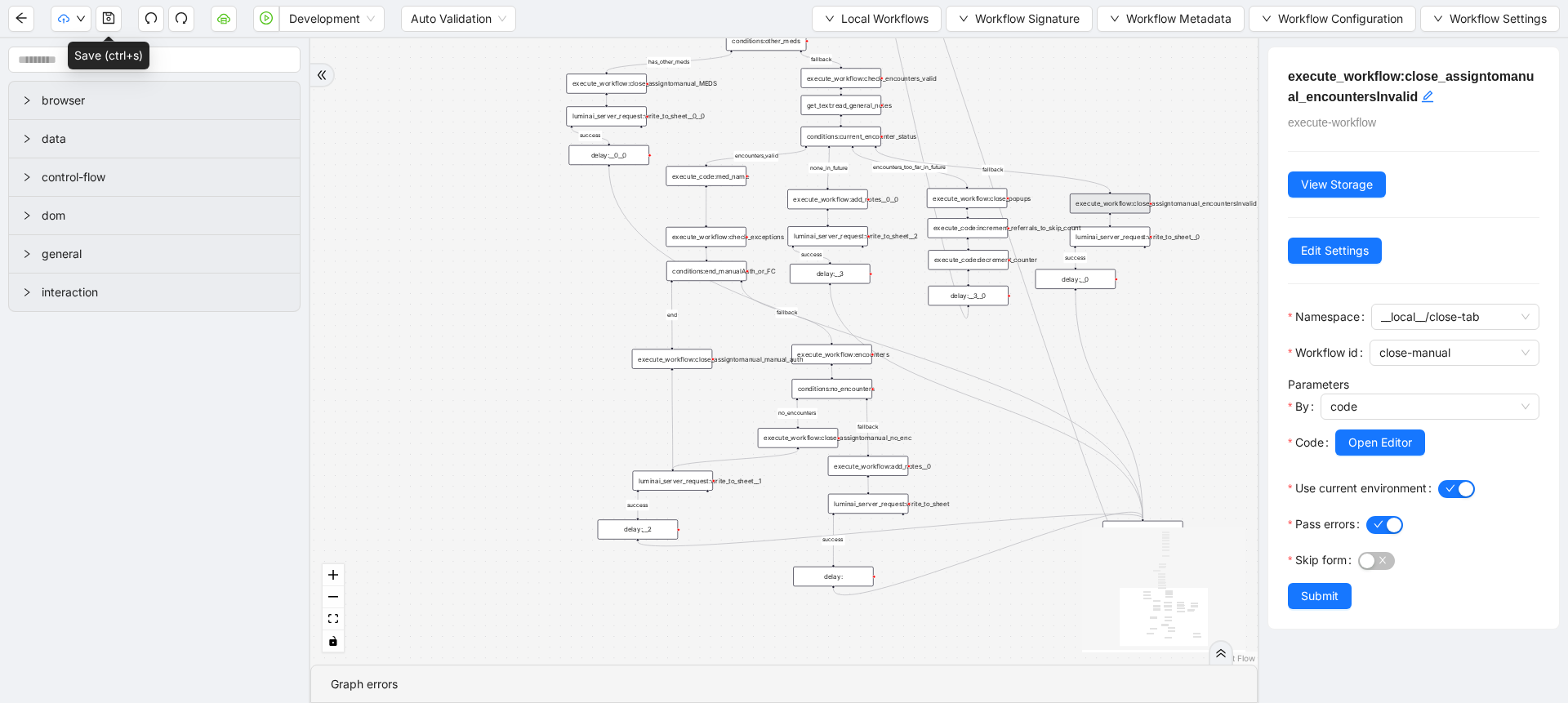
drag, startPoint x: 1190, startPoint y: 494, endPoint x: 1106, endPoint y: 286, distance: 224.3
click at [1106, 286] on div "fallback success success fallback no_encounters end success success success old…" at bounding box center [784, 351] width 947 height 626
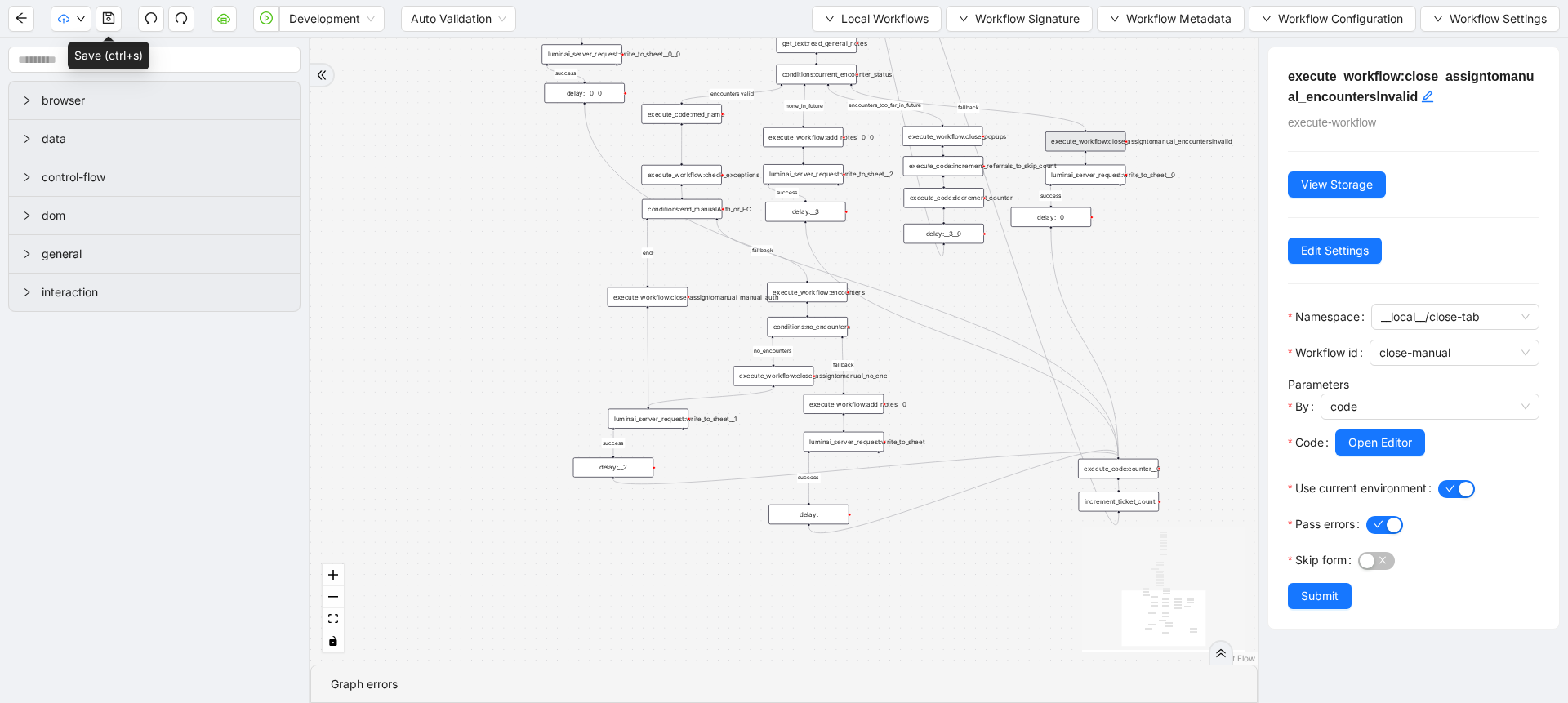
drag, startPoint x: 1139, startPoint y: 406, endPoint x: 1104, endPoint y: 308, distance: 104.1
click at [1104, 308] on div "fallback success success fallback no_encounters end success success success old…" at bounding box center [784, 351] width 947 height 626
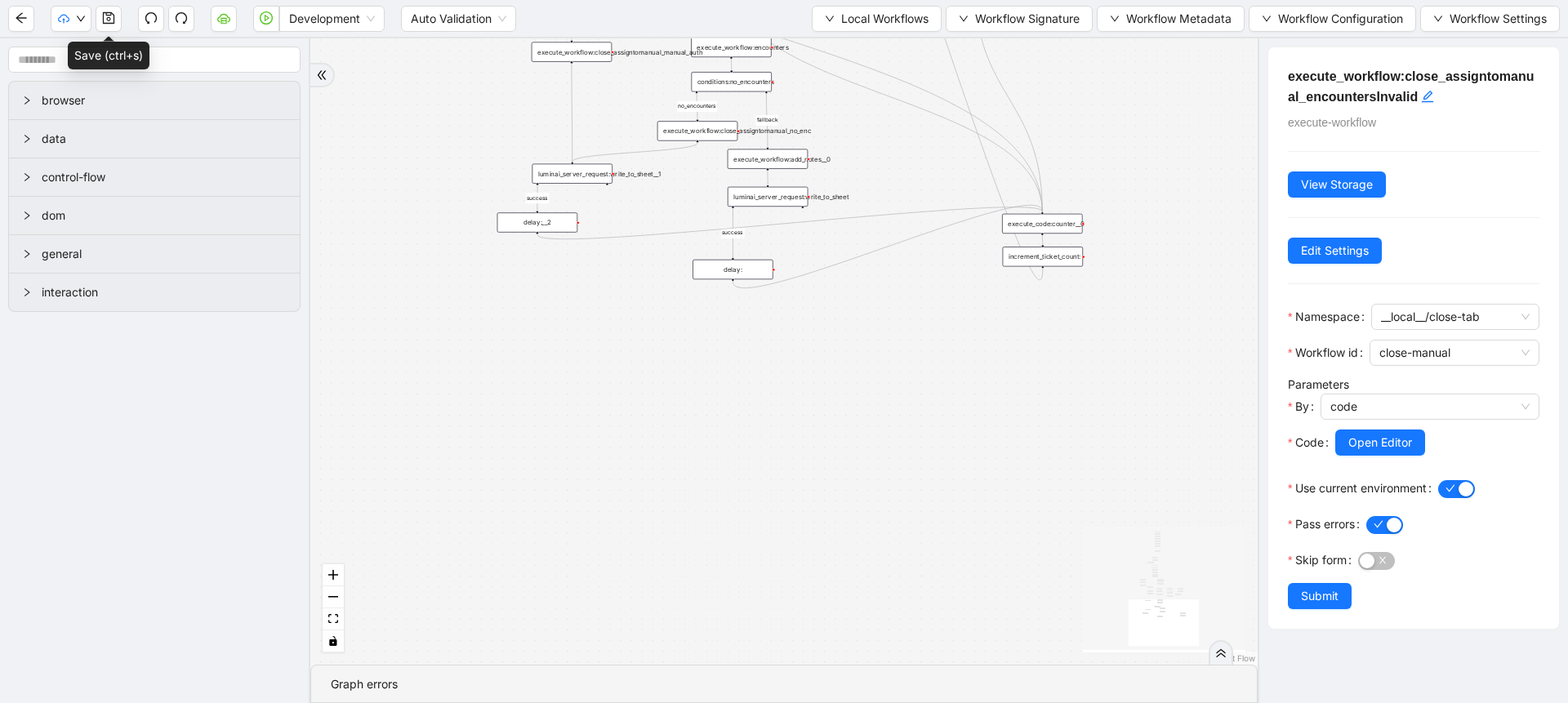
drag, startPoint x: 1104, startPoint y: 308, endPoint x: 1063, endPoint y: 162, distance: 151.6
click at [1063, 162] on div "fallback success success fallback no_encounters end success success success old…" at bounding box center [784, 351] width 947 height 626
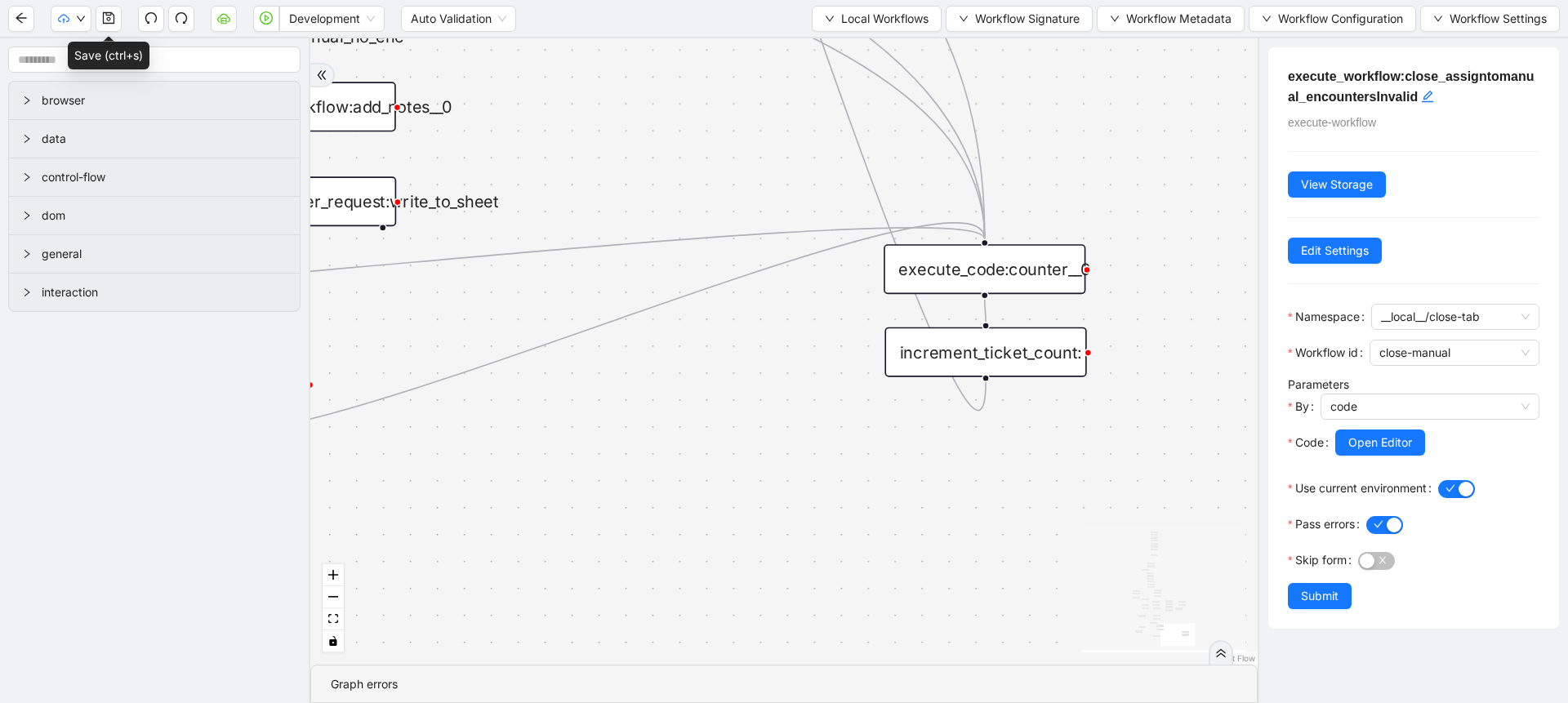
click at [1024, 260] on div "execute_code:counter__0" at bounding box center [984, 268] width 201 height 49
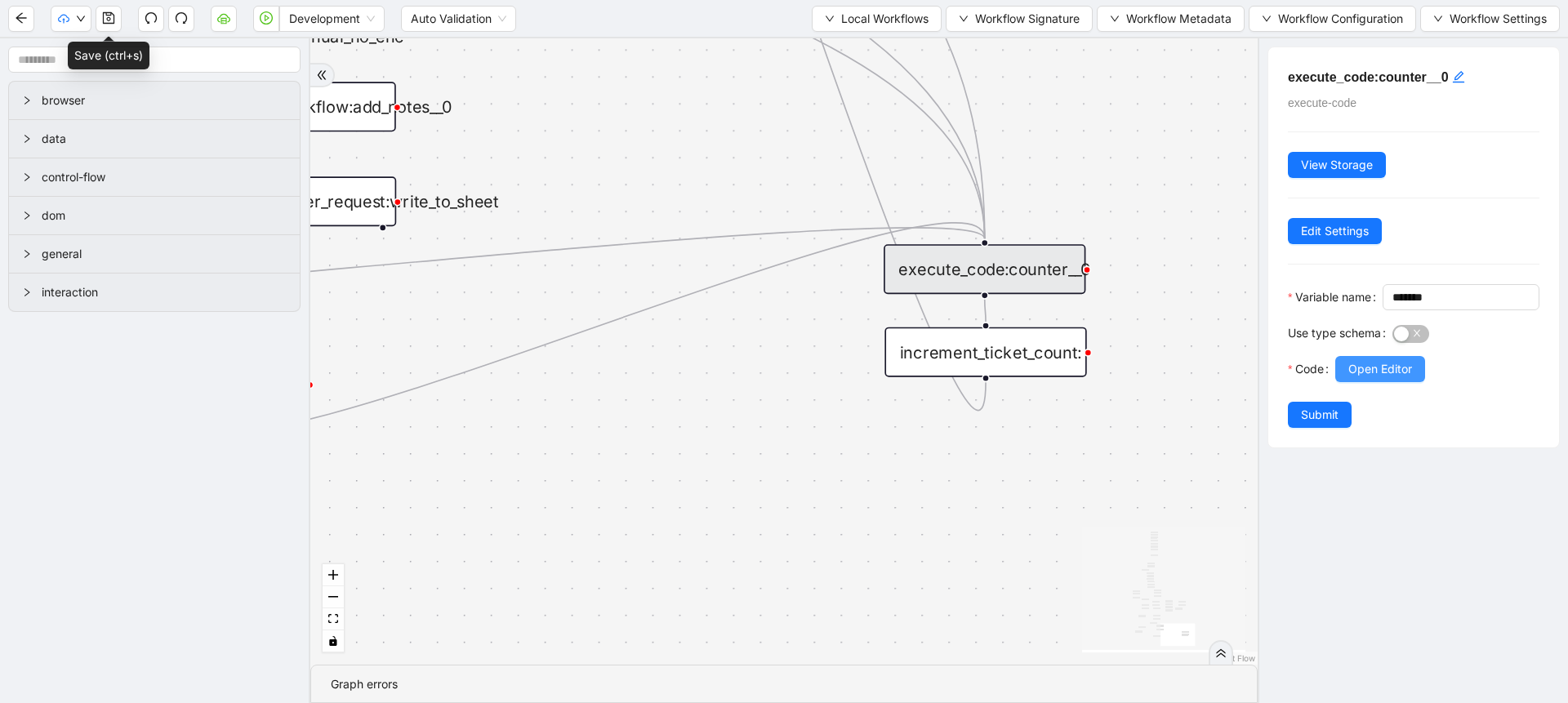
click at [1350, 378] on span "Open Editor" at bounding box center [1380, 369] width 64 height 18
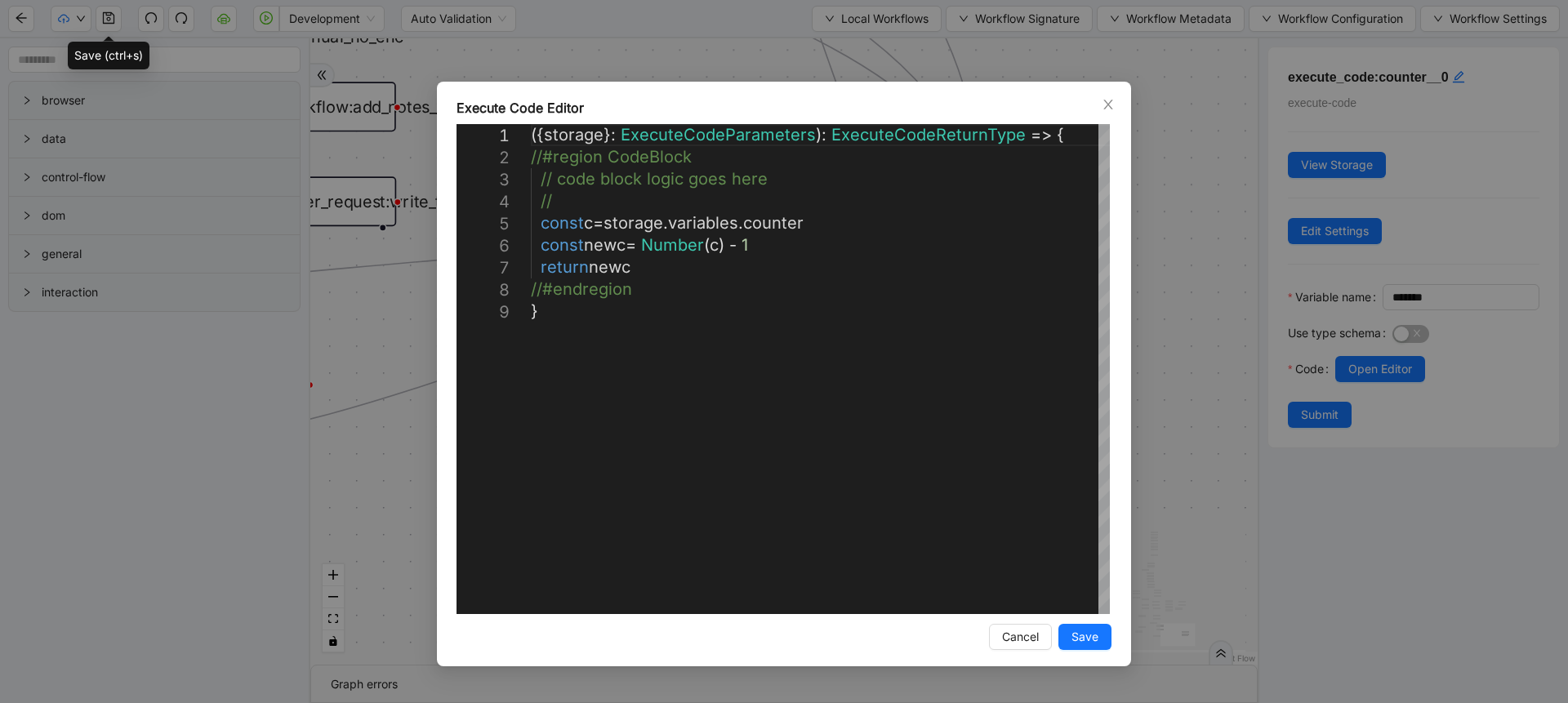
click at [1225, 314] on div "**********" at bounding box center [784, 352] width 1568 height 703
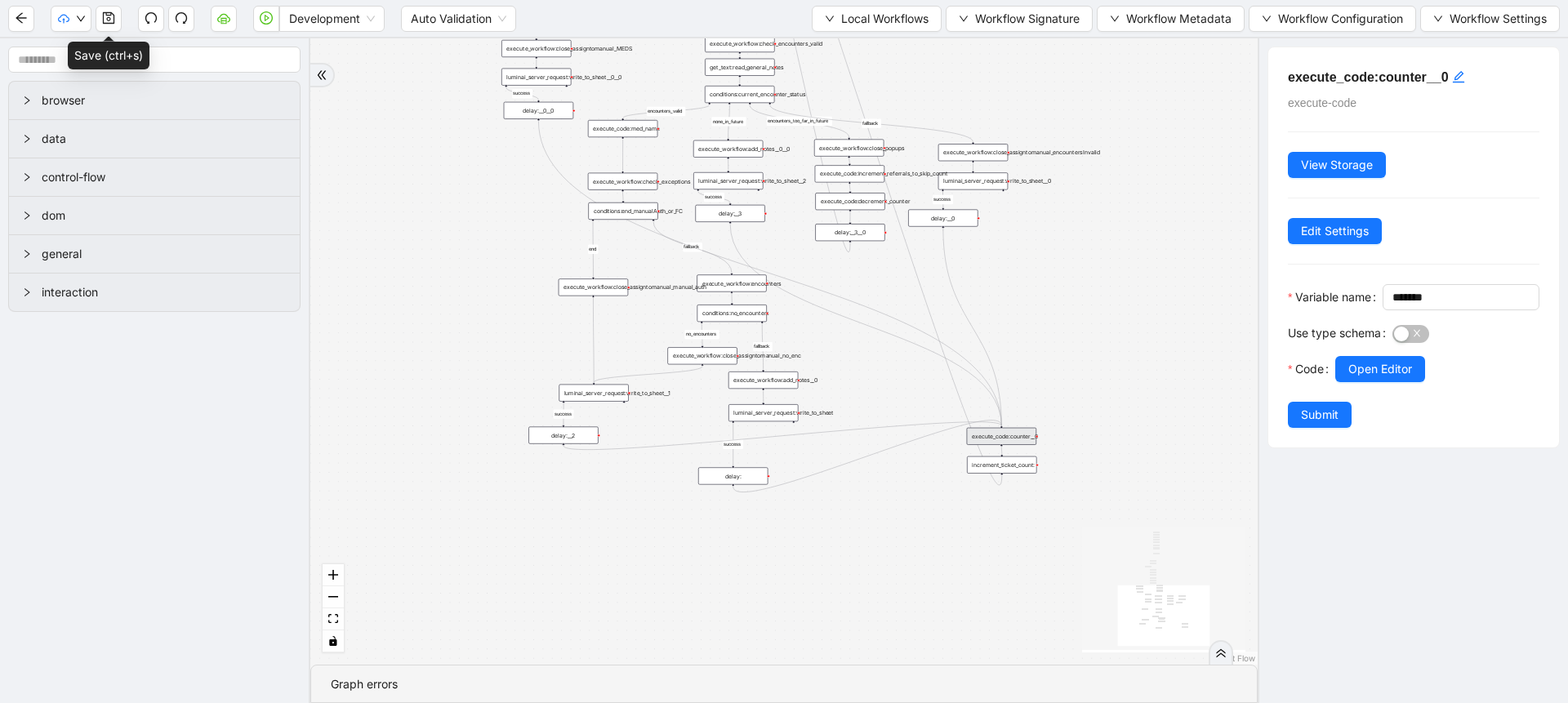
drag, startPoint x: 685, startPoint y: 296, endPoint x: 649, endPoint y: 405, distance: 114.8
click at [649, 405] on div "fallback success success fallback no_encounters end success success success old…" at bounding box center [784, 351] width 947 height 626
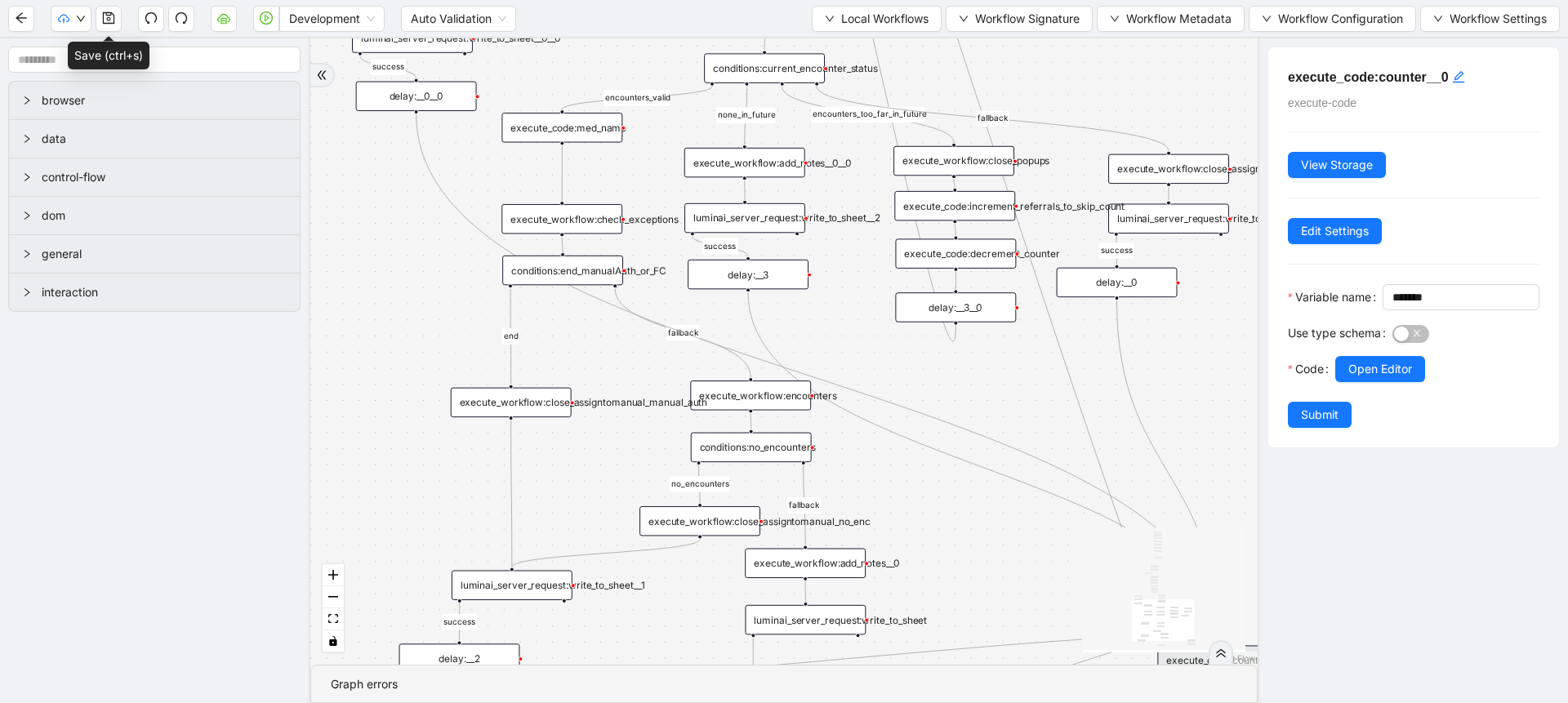
drag, startPoint x: 633, startPoint y: 334, endPoint x: 579, endPoint y: 475, distance: 151.0
click at [579, 475] on div "fallback success success fallback no_encounters end success success success old…" at bounding box center [784, 351] width 947 height 626
click at [527, 396] on div "execute_workflow:close_assigntomanual_manual_auth" at bounding box center [510, 394] width 121 height 29
drag, startPoint x: 519, startPoint y: 587, endPoint x: 518, endPoint y: 578, distance: 9.1
click at [518, 578] on div "luminai_server_request:write_to_sheet__1" at bounding box center [511, 568] width 121 height 29
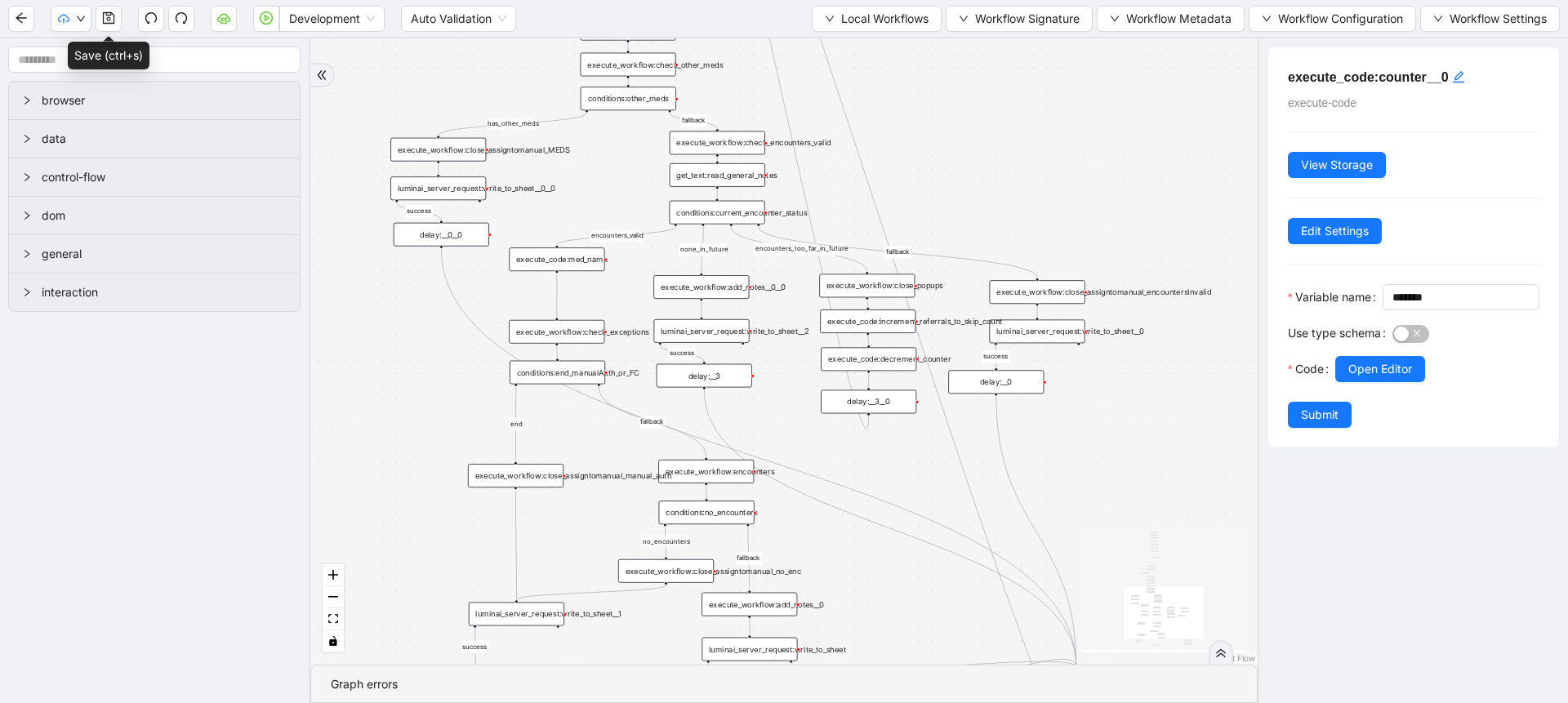
drag, startPoint x: 460, startPoint y: 390, endPoint x: 446, endPoint y: 419, distance: 32.2
click at [446, 419] on div "fallback success success fallback no_encounters end success success success old…" at bounding box center [784, 351] width 947 height 626
drag, startPoint x: 458, startPoint y: 233, endPoint x: 413, endPoint y: 254, distance: 49.7
click at [413, 254] on div "delay:__0__0" at bounding box center [398, 255] width 95 height 24
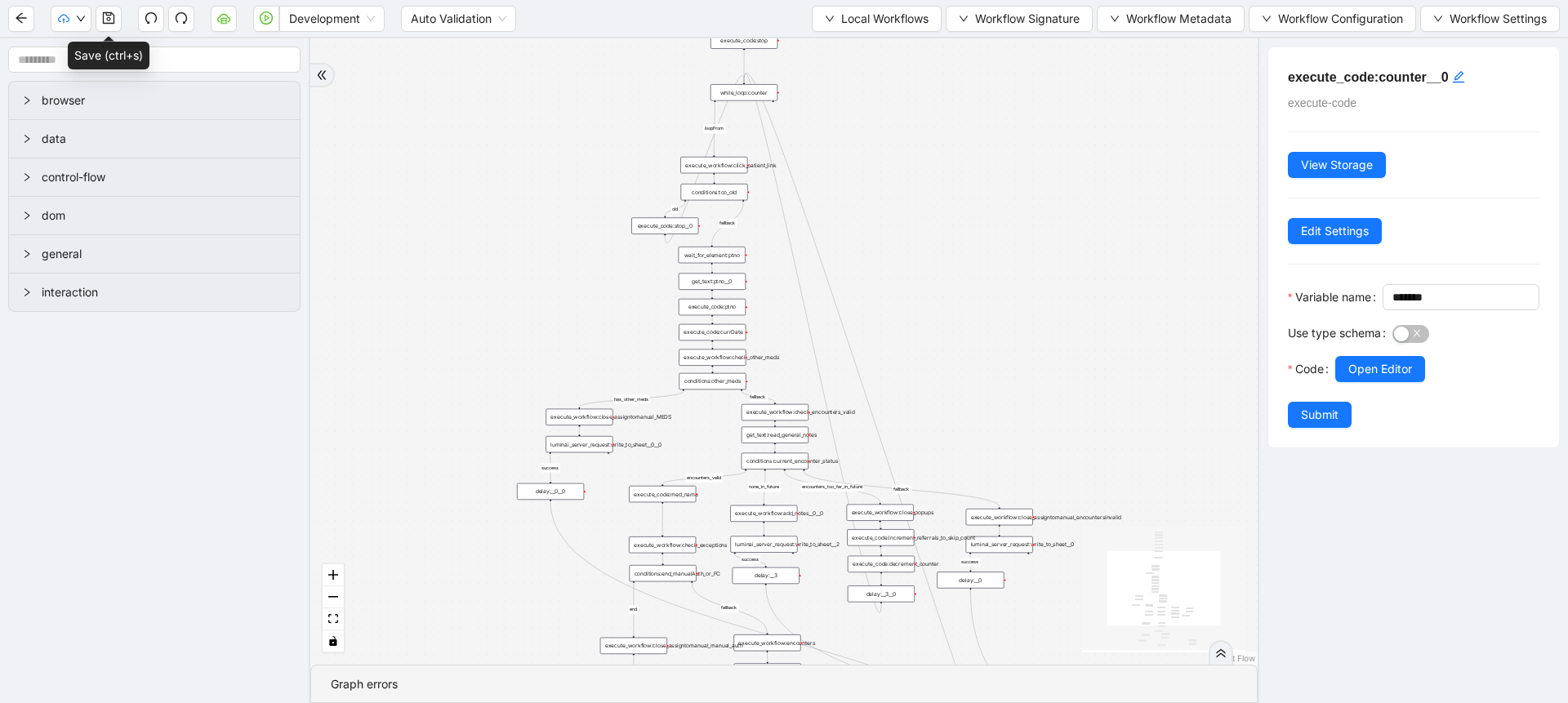
drag, startPoint x: 935, startPoint y: 173, endPoint x: 928, endPoint y: 439, distance: 266.1
click at [928, 439] on div "fallback success success fallback no_encounters end success success success old…" at bounding box center [784, 351] width 947 height 626
drag, startPoint x: 654, startPoint y: 228, endPoint x: 581, endPoint y: 224, distance: 73.1
click at [581, 224] on div "execute_code:stop__0" at bounding box center [591, 228] width 67 height 16
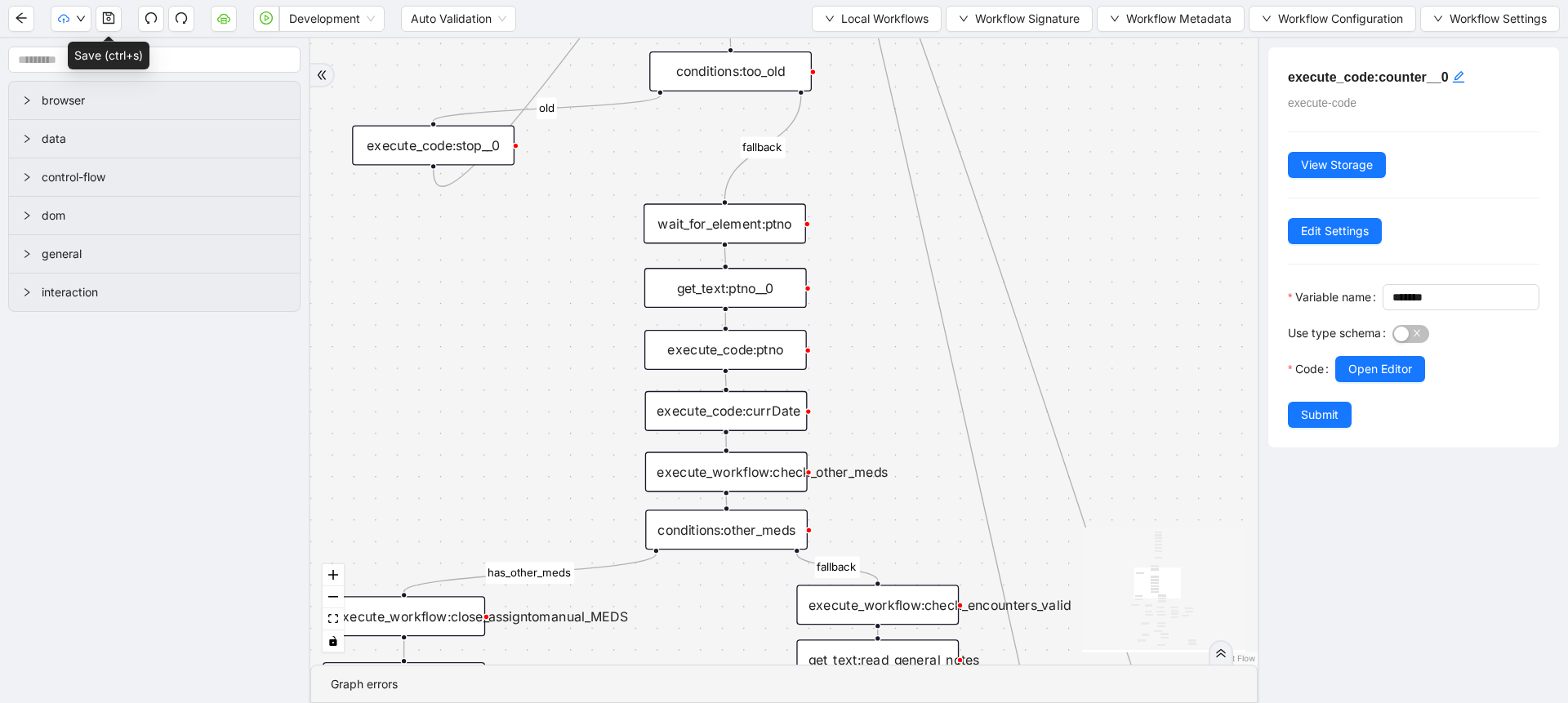
drag, startPoint x: 569, startPoint y: 334, endPoint x: 519, endPoint y: 221, distance: 123.6
click at [519, 221] on div "fallback success success fallback no_encounters end success success success old…" at bounding box center [784, 351] width 947 height 626
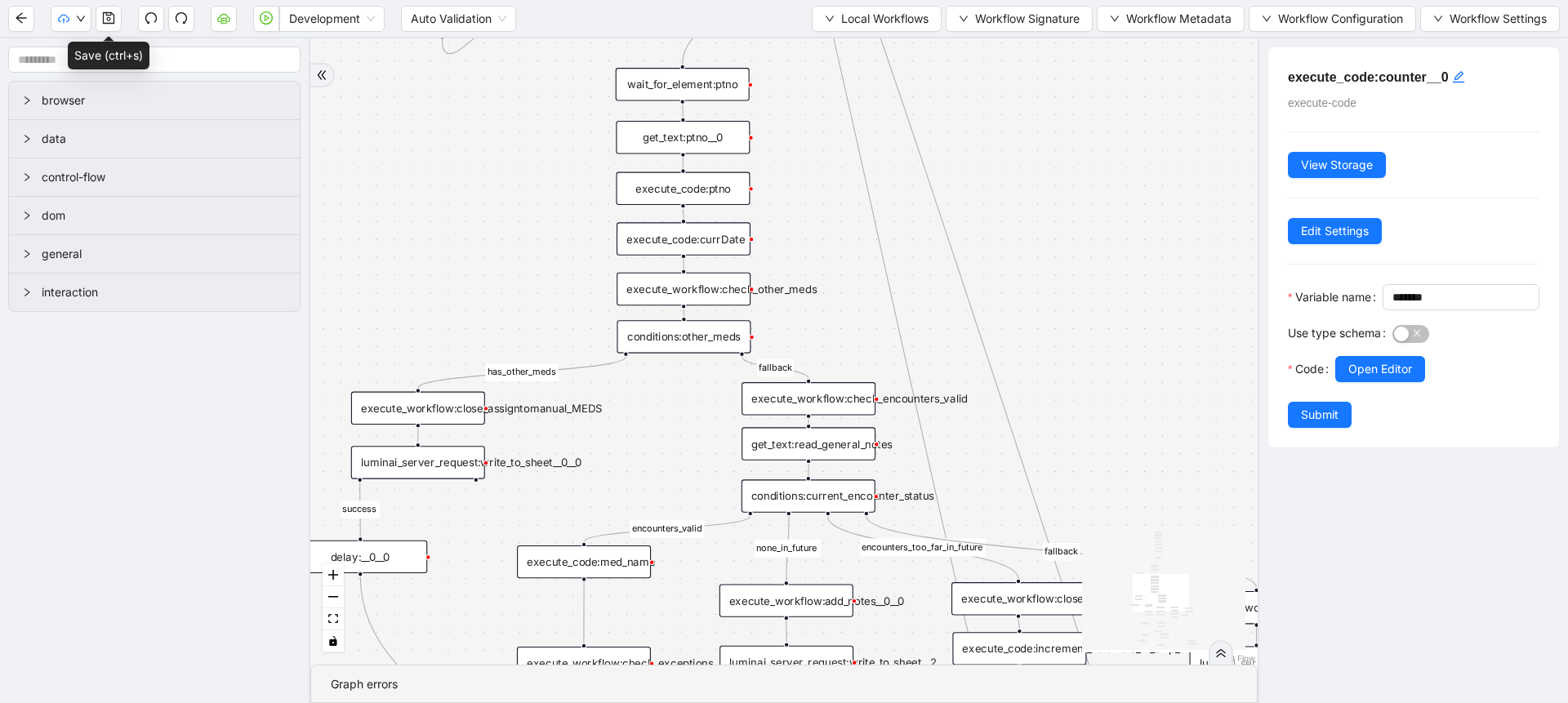
drag, startPoint x: 519, startPoint y: 221, endPoint x: 514, endPoint y: 82, distance: 139.1
click at [514, 82] on div "fallback success success fallback no_encounters end success success success old…" at bounding box center [784, 351] width 947 height 626
click at [686, 332] on div "conditions:other_meds" at bounding box center [684, 336] width 134 height 33
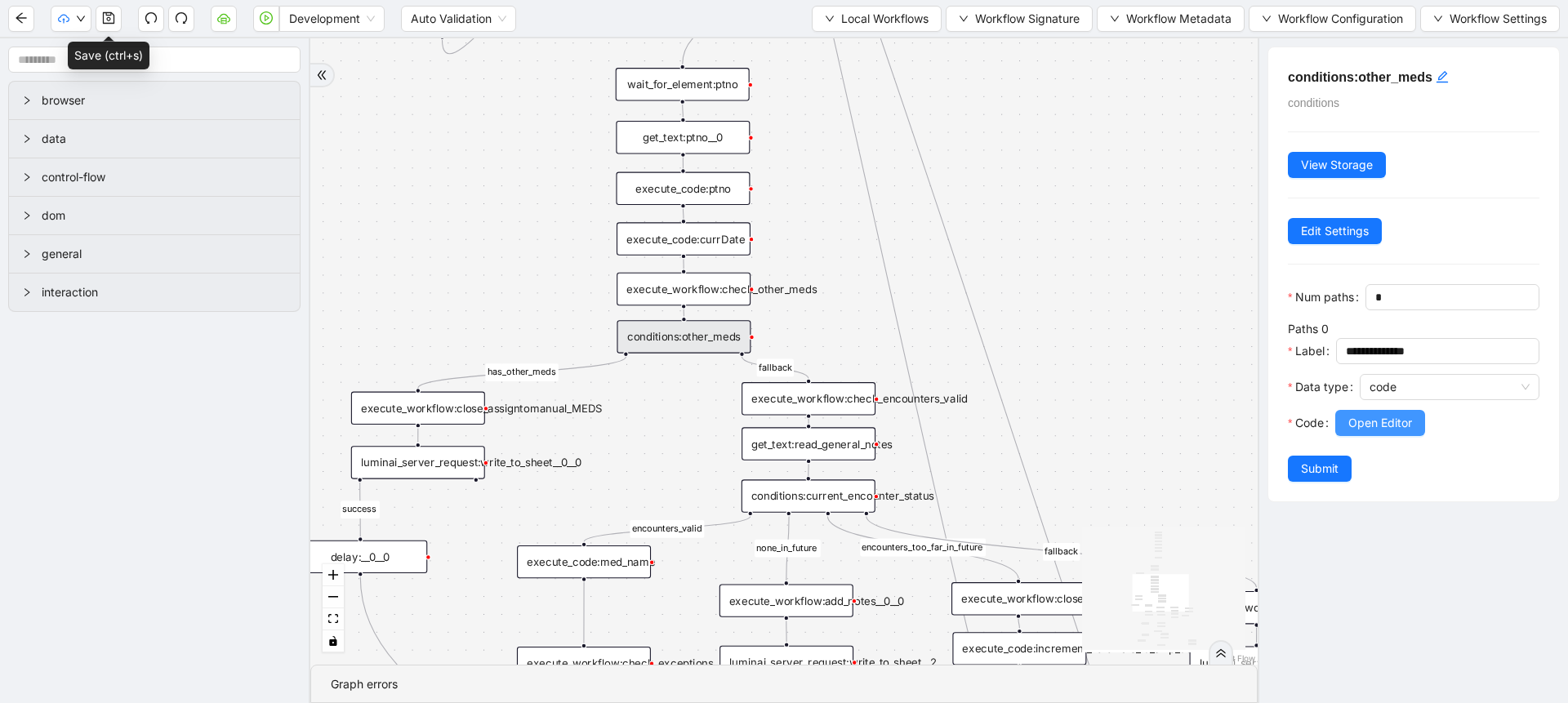
click at [1370, 432] on span "Open Editor" at bounding box center [1380, 423] width 64 height 18
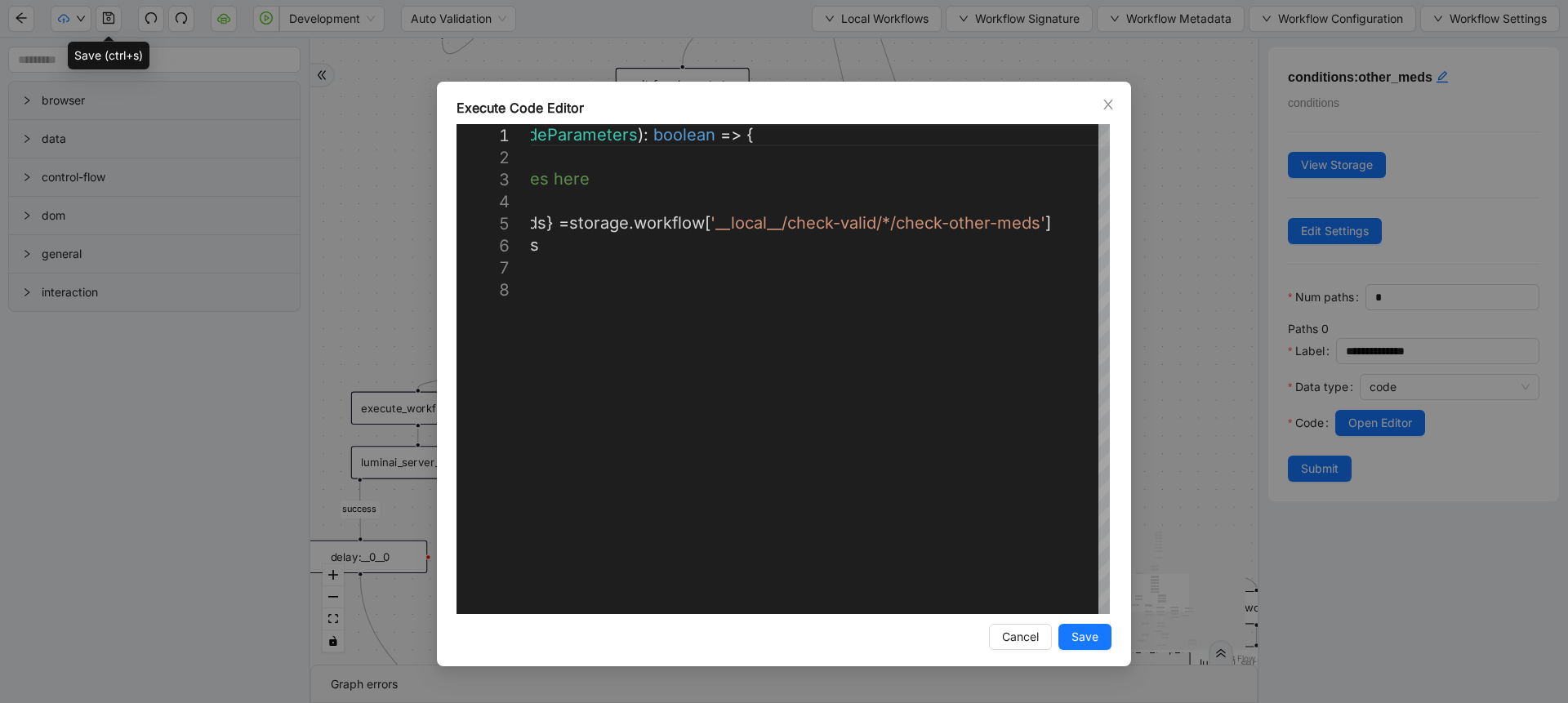
click at [1172, 355] on div "**********" at bounding box center [784, 352] width 1568 height 703
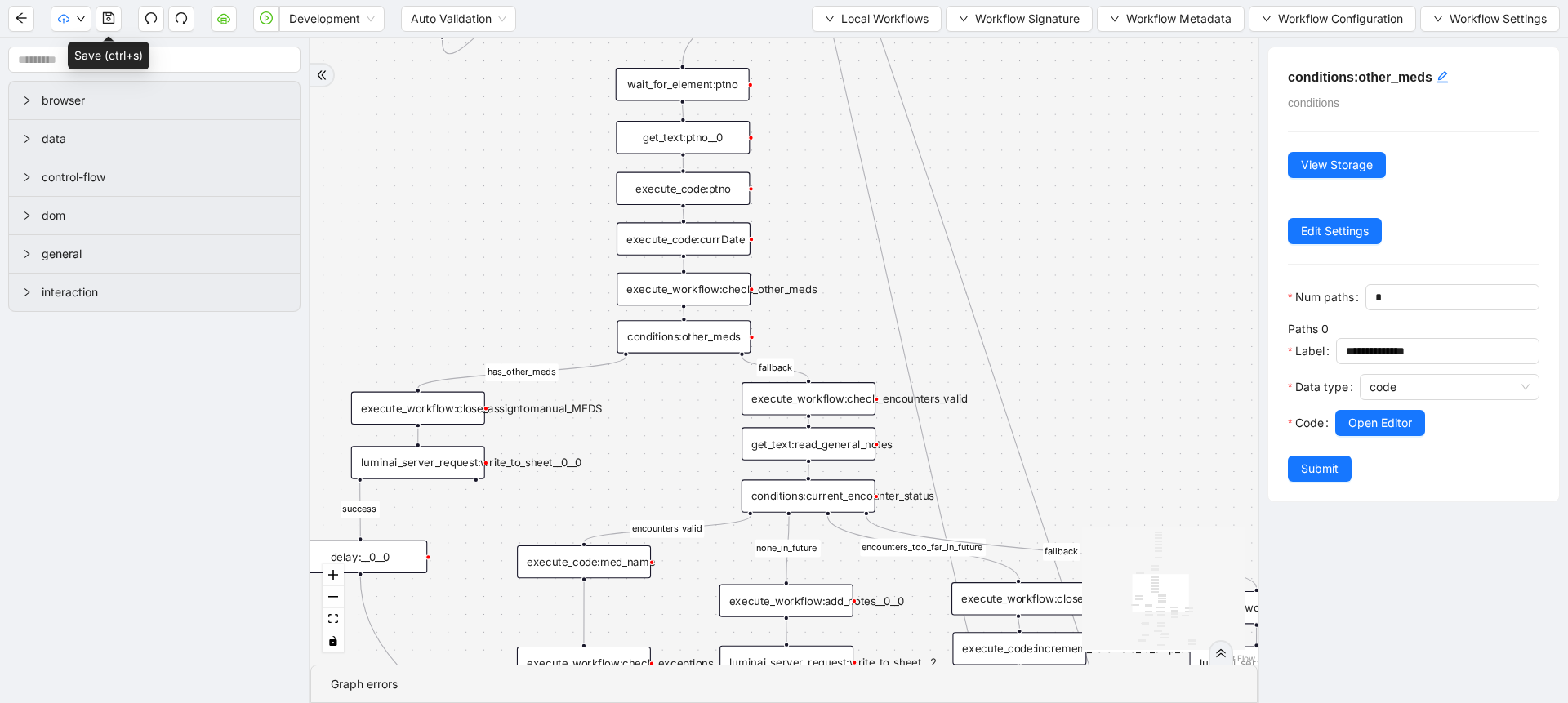
click at [722, 294] on div "execute_workflow:check_other_meds" at bounding box center [684, 289] width 134 height 33
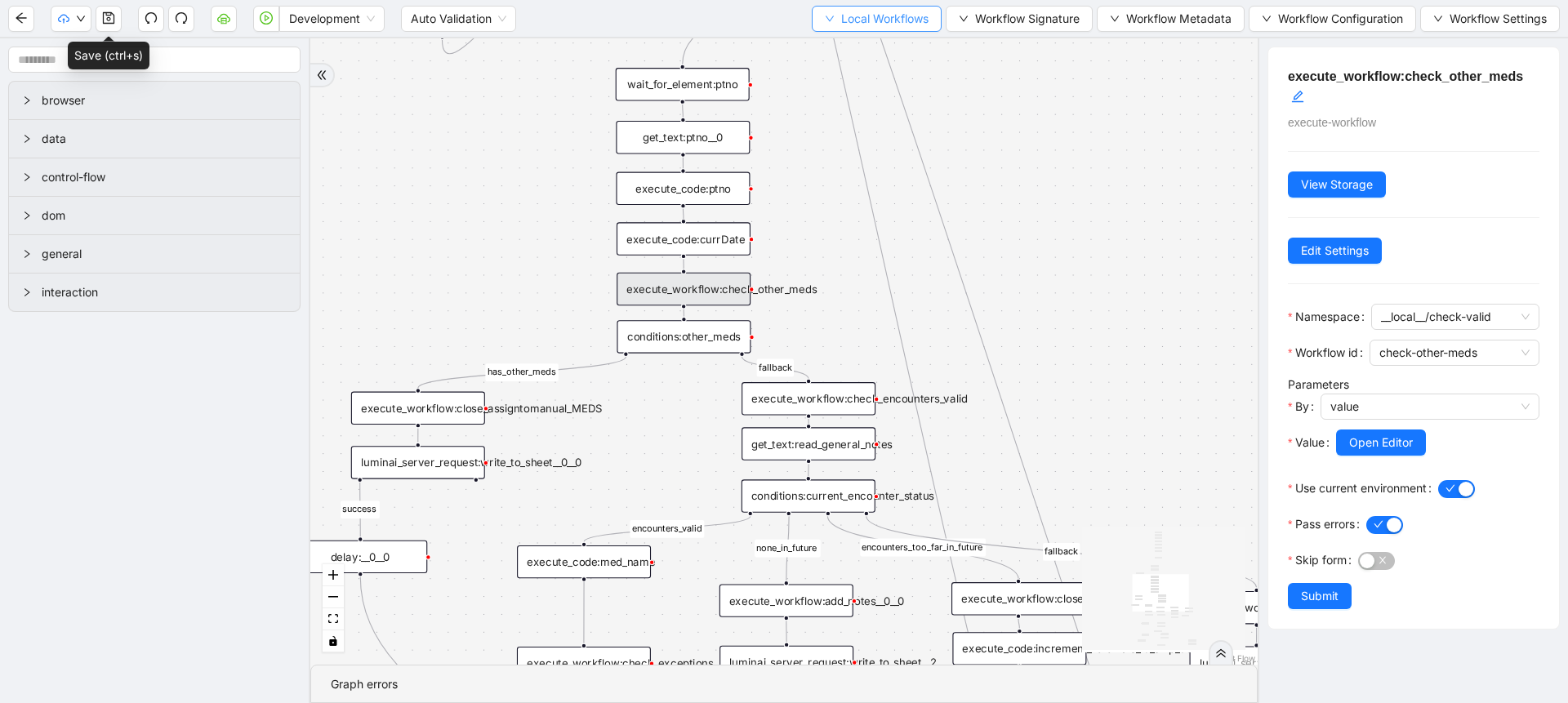
click at [876, 28] on button "Local Workflows" at bounding box center [876, 19] width 130 height 26
click at [860, 55] on span "Select" at bounding box center [869, 50] width 106 height 18
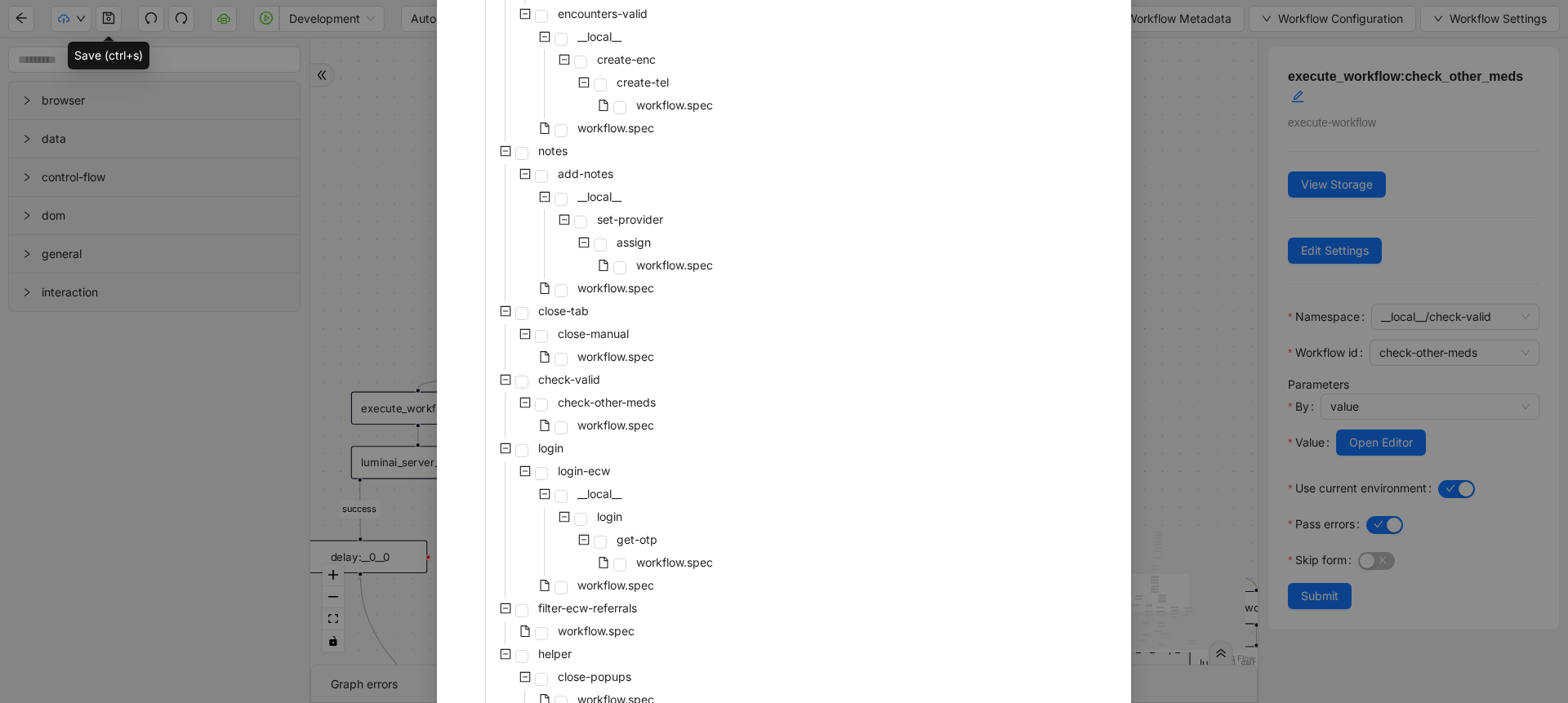
scroll to position [627, 0]
click at [610, 422] on span "workflow.spec" at bounding box center [616, 421] width 77 height 14
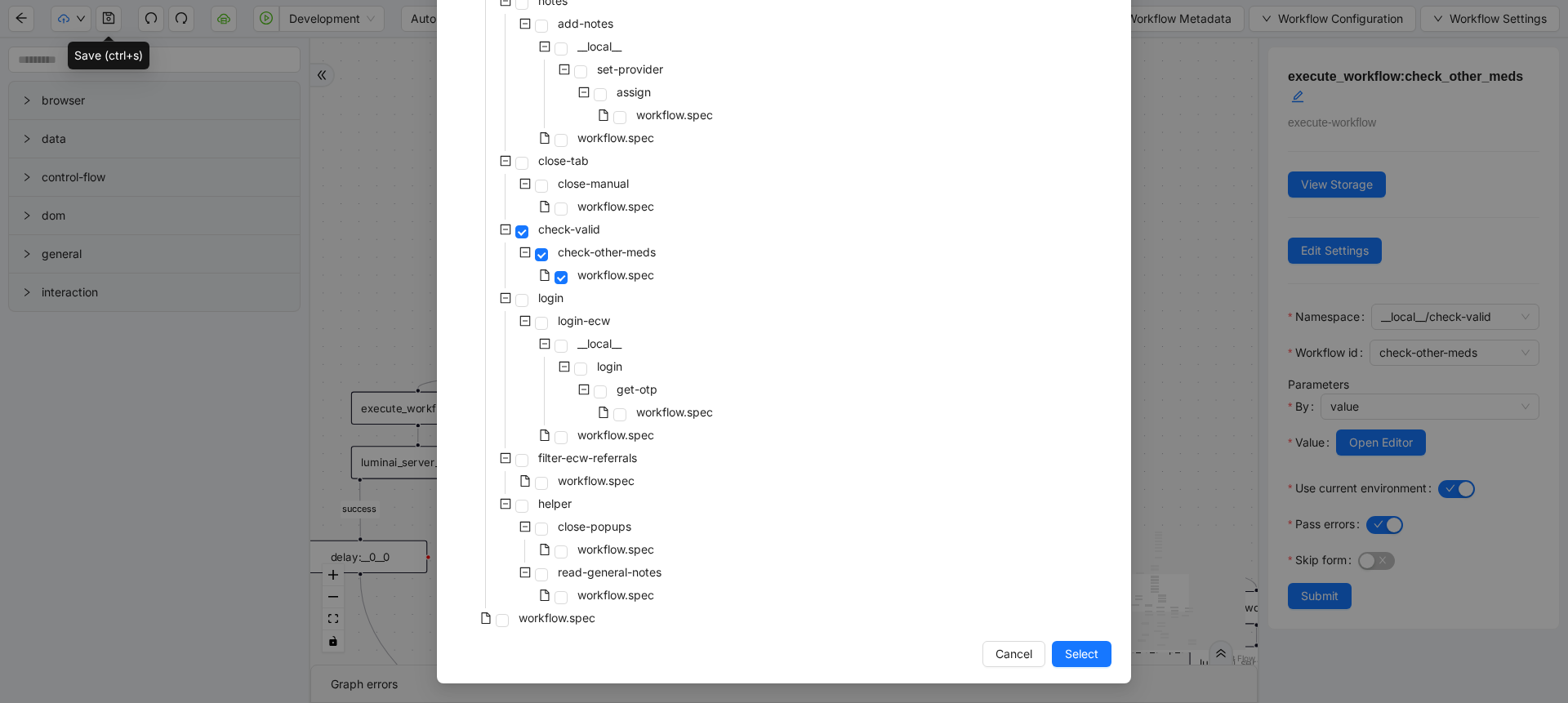
click at [1064, 654] on span "Select" at bounding box center [1081, 654] width 34 height 18
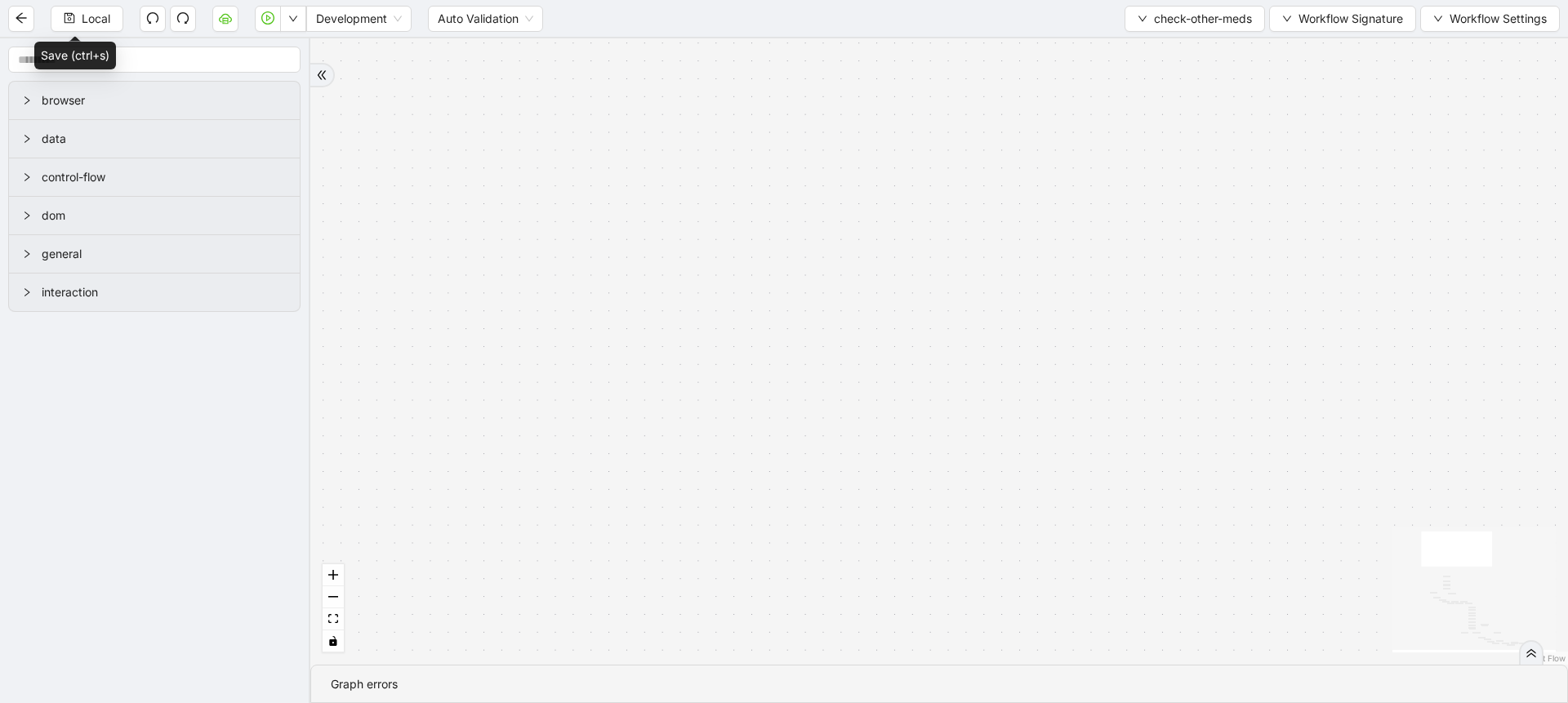
click at [321, 619] on div "has_other_meds has_other_meds [MEDICAL_DATA] gelsyn [MEDICAL_DATA] [MEDICAL_DAT…" at bounding box center [939, 351] width 1258 height 626
click at [329, 620] on icon "fit view" at bounding box center [333, 618] width 10 height 9
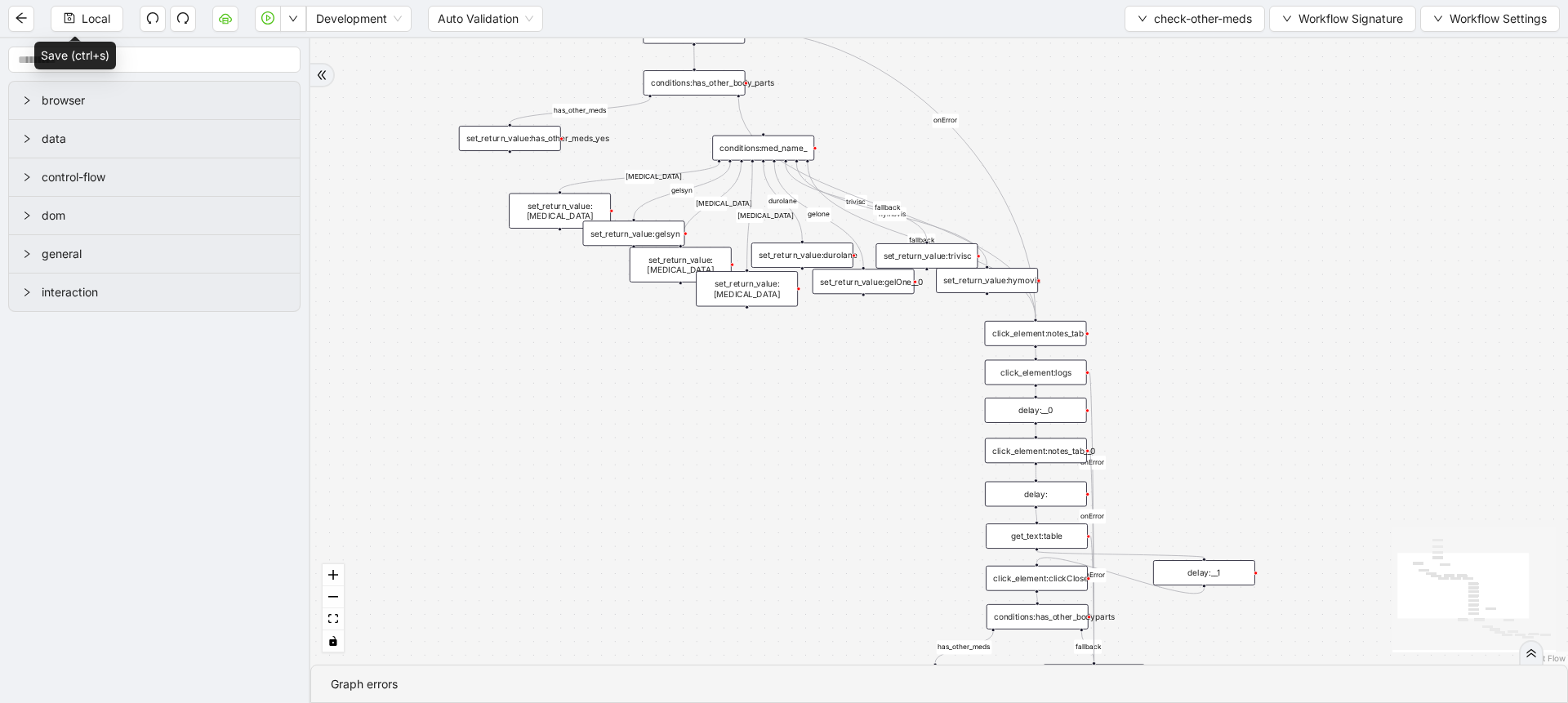
drag, startPoint x: 546, startPoint y: 412, endPoint x: 378, endPoint y: 558, distance: 222.6
click at [378, 558] on div "has_other_meds has_other_meds [MEDICAL_DATA] gelsyn [MEDICAL_DATA] [MEDICAL_DAT…" at bounding box center [939, 351] width 1258 height 626
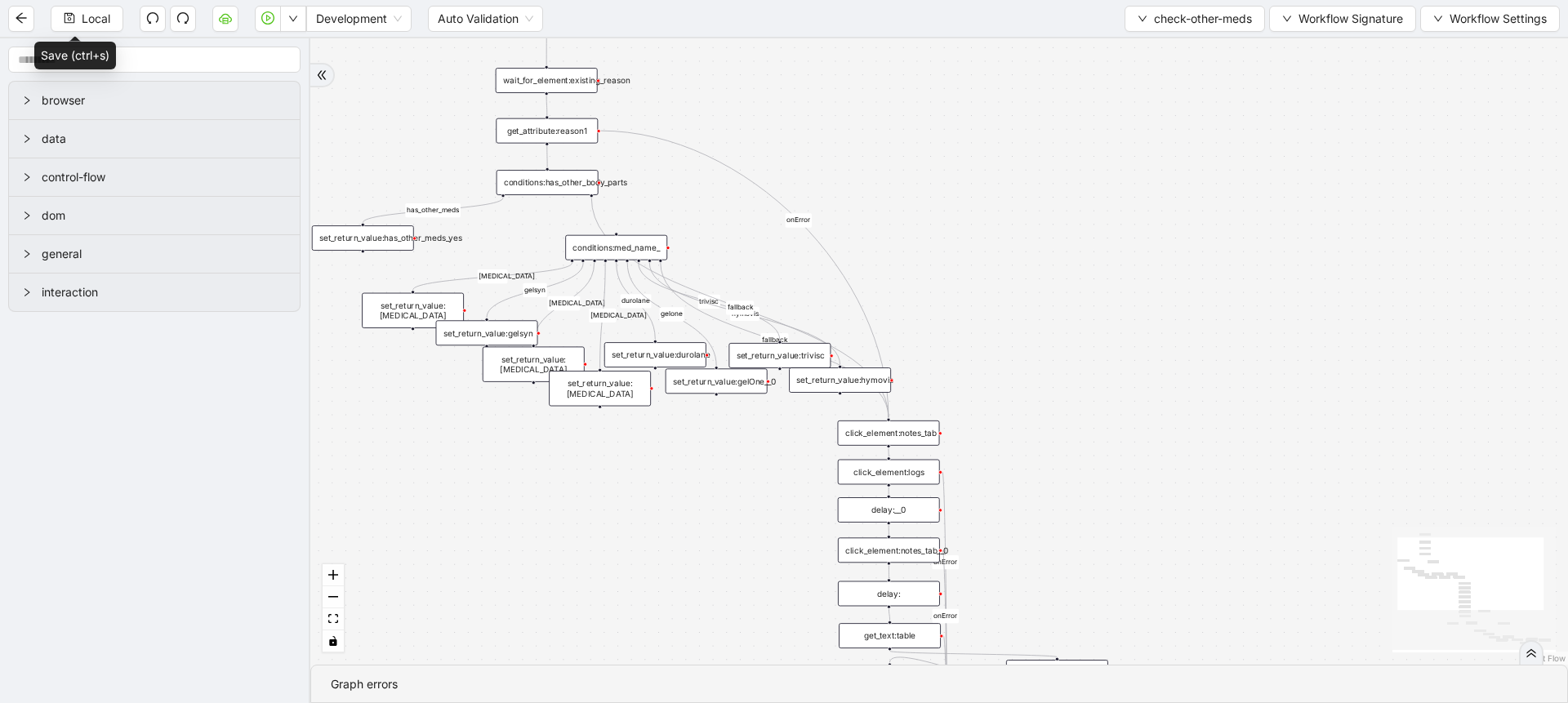
drag, startPoint x: 510, startPoint y: 488, endPoint x: 446, endPoint y: 511, distance: 68.0
click at [446, 511] on div "has_other_meds has_other_meds [MEDICAL_DATA] gelsyn [MEDICAL_DATA] [MEDICAL_DAT…" at bounding box center [939, 351] width 1258 height 626
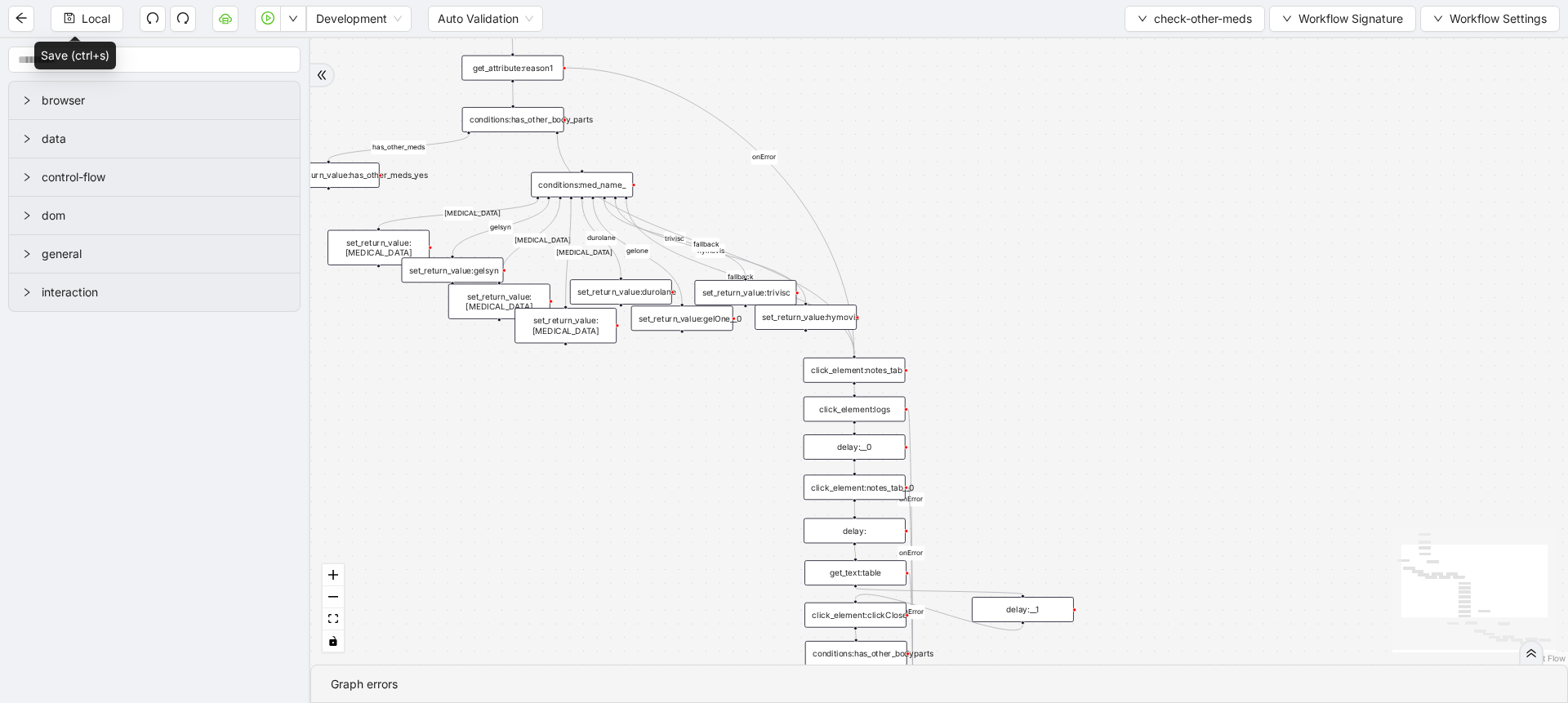
drag, startPoint x: 599, startPoint y: 550, endPoint x: 511, endPoint y: 442, distance: 139.3
click at [511, 442] on div "has_other_meds has_other_meds [MEDICAL_DATA] gelsyn [MEDICAL_DATA] [MEDICAL_DAT…" at bounding box center [939, 351] width 1258 height 626
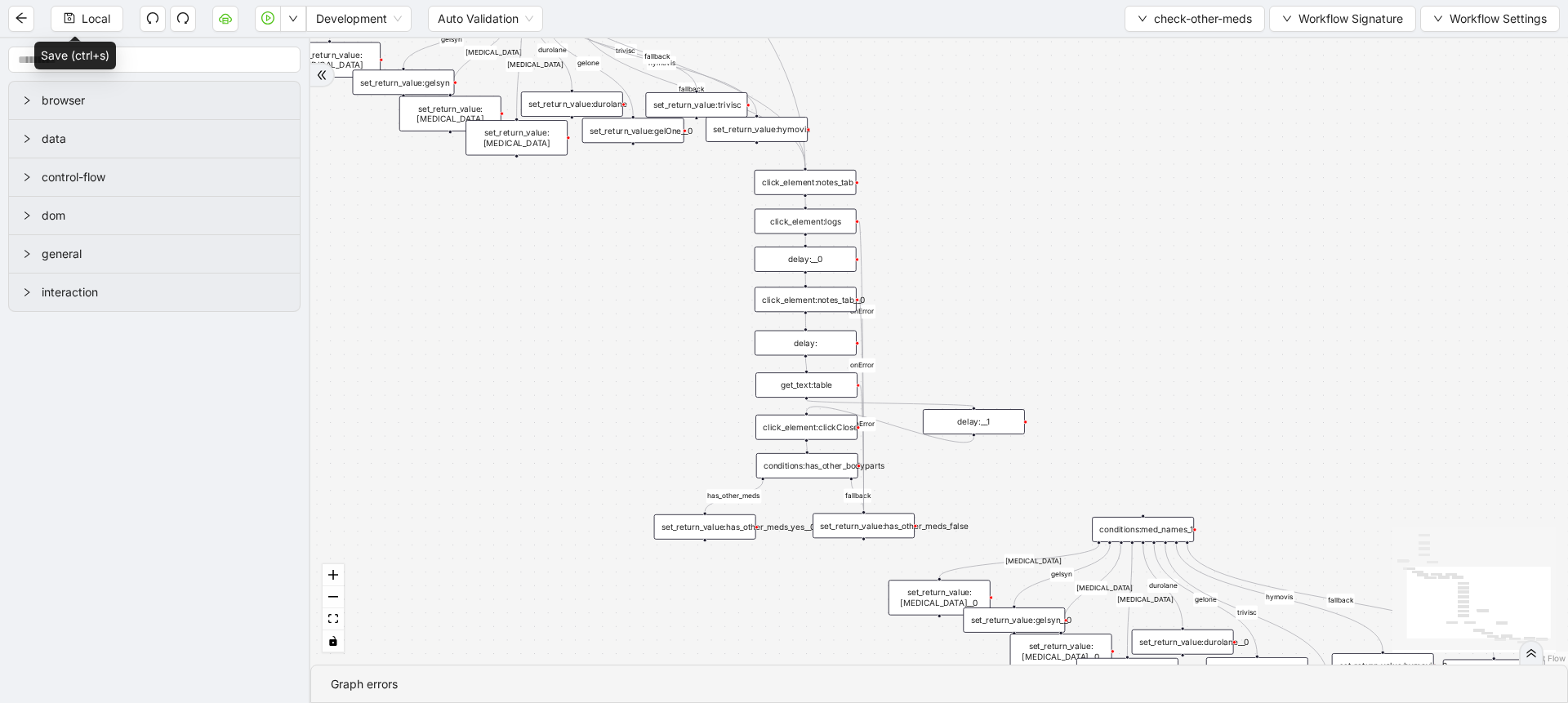
drag, startPoint x: 528, startPoint y: 531, endPoint x: 534, endPoint y: 367, distance: 164.1
click at [534, 367] on div "has_other_meds has_other_meds [MEDICAL_DATA] gelsyn [MEDICAL_DATA] [MEDICAL_DAT…" at bounding box center [939, 351] width 1258 height 626
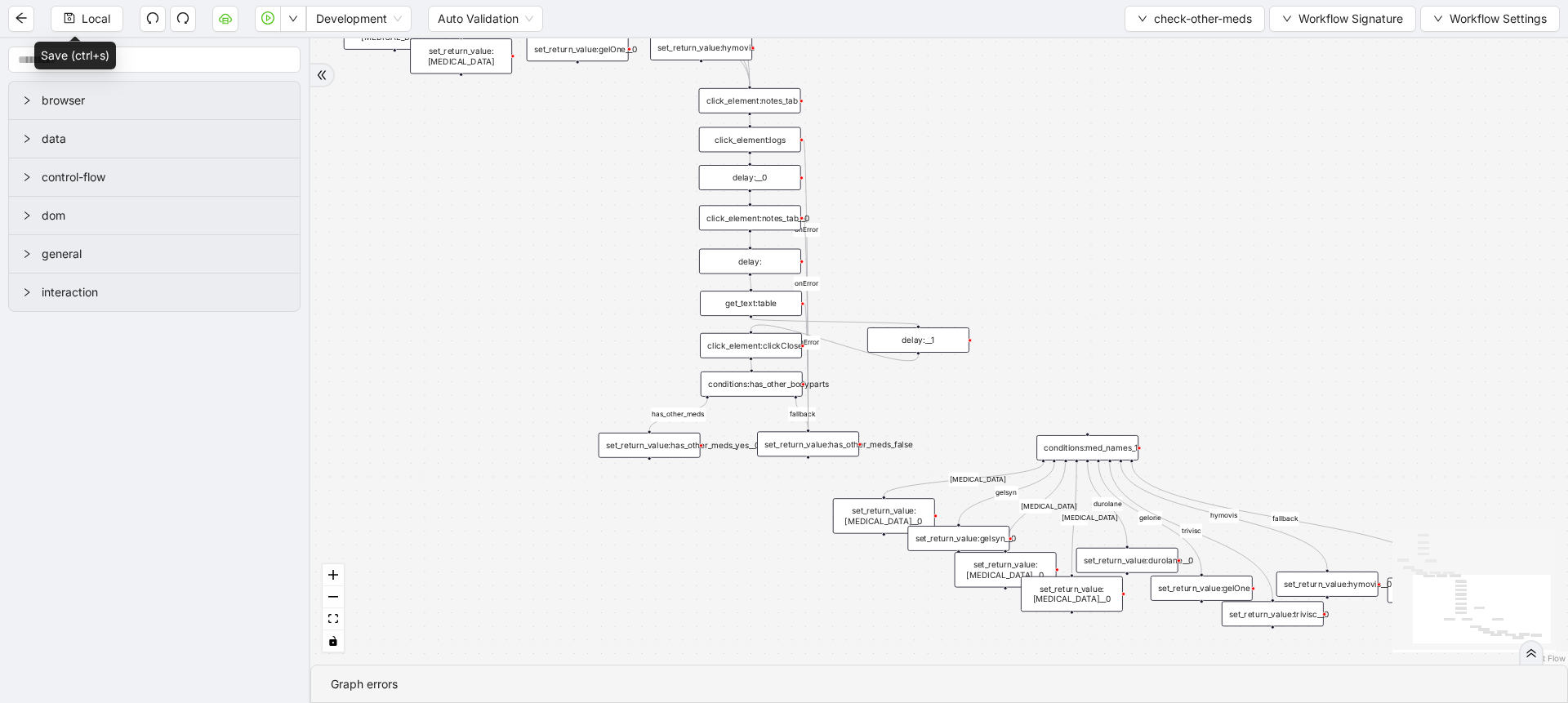
drag, startPoint x: 534, startPoint y: 367, endPoint x: 466, endPoint y: 295, distance: 99.0
click at [466, 295] on div "has_other_meds has_other_meds [MEDICAL_DATA] gelsyn [MEDICAL_DATA] [MEDICAL_DAT…" at bounding box center [939, 351] width 1258 height 626
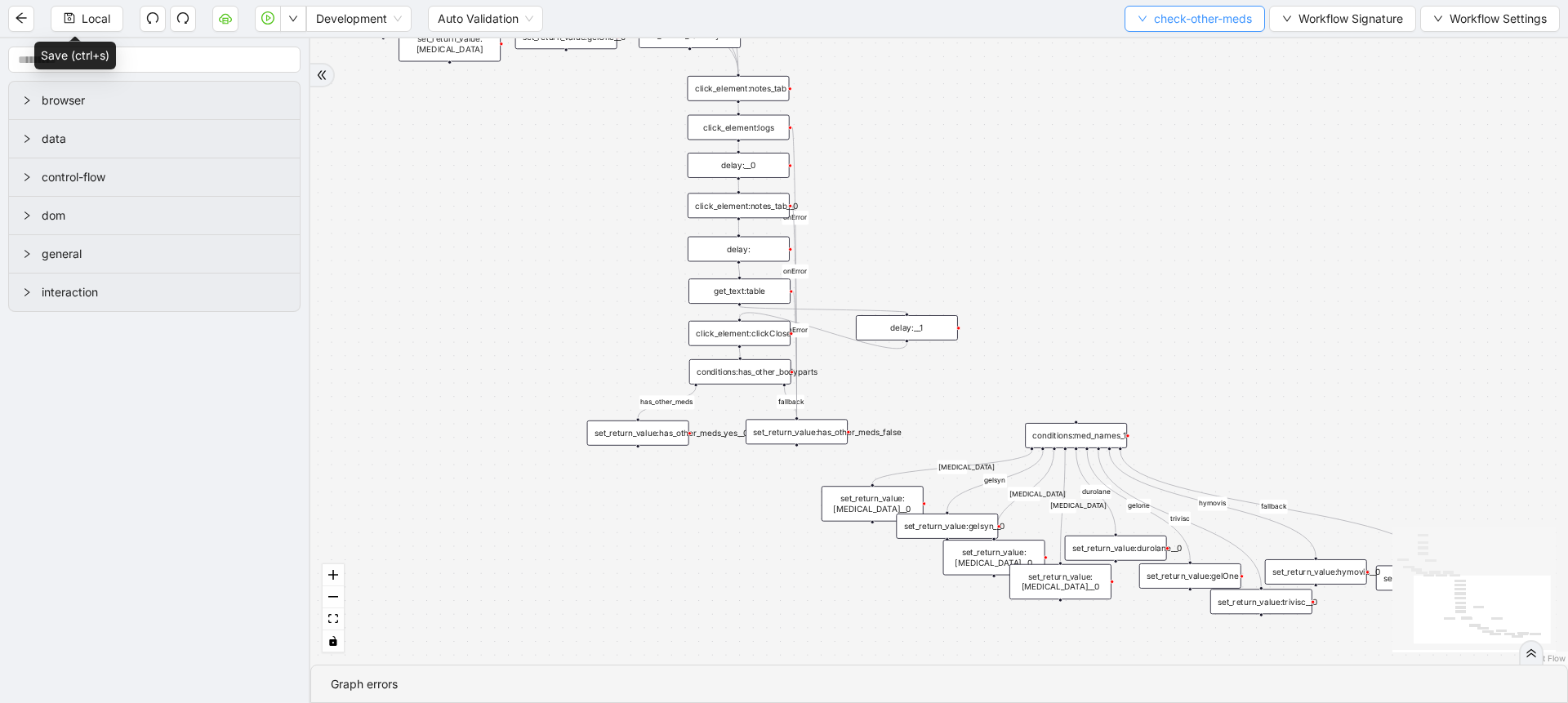
click at [1154, 16] on span "check-other-meds" at bounding box center [1202, 19] width 98 height 18
click at [1155, 57] on span "Select" at bounding box center [1190, 50] width 117 height 18
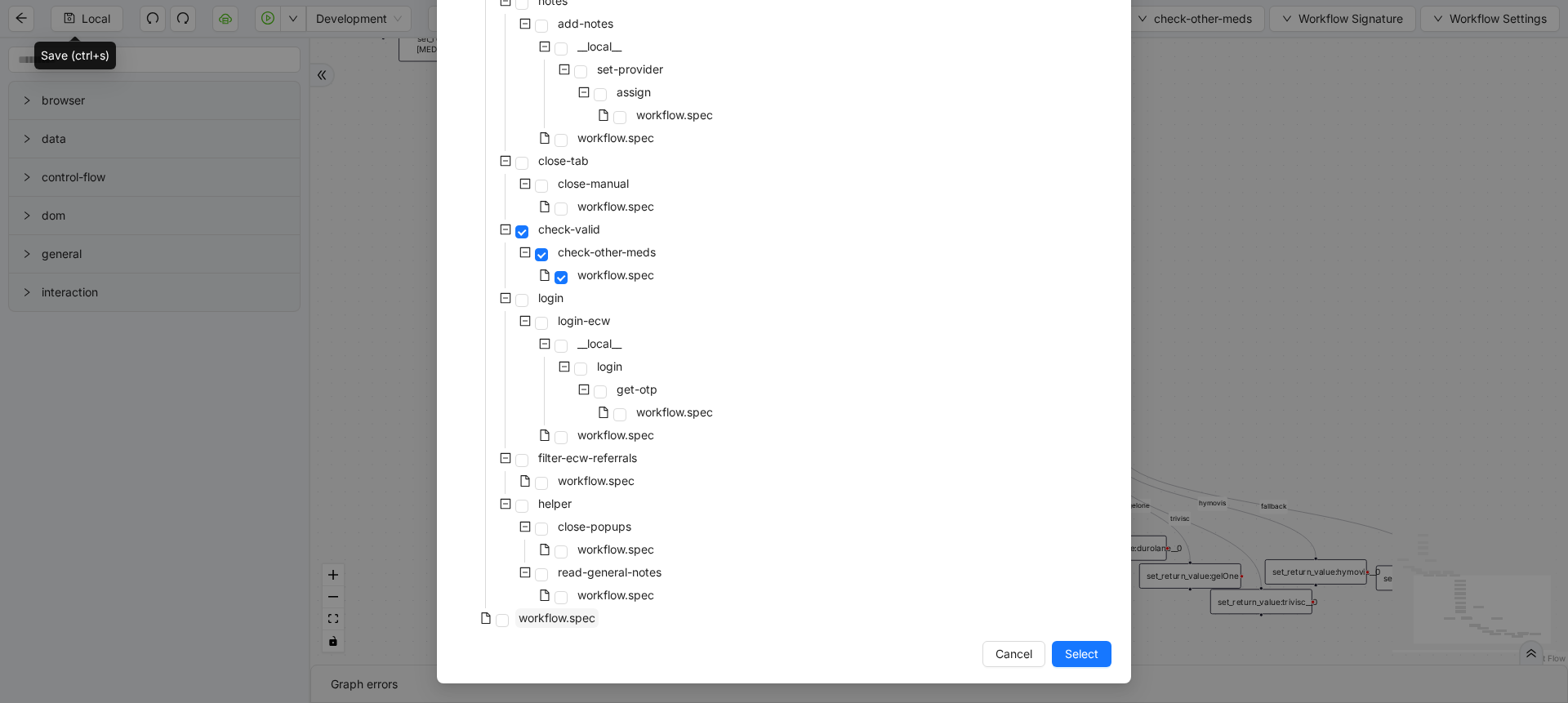
click at [564, 614] on span "workflow.spec" at bounding box center [557, 617] width 77 height 14
click at [1087, 662] on span "Select" at bounding box center [1081, 654] width 34 height 18
click at [1087, 662] on div "has_other_meds has_other_meds [MEDICAL_DATA] gelsyn [MEDICAL_DATA] [MEDICAL_DAT…" at bounding box center [939, 351] width 1258 height 626
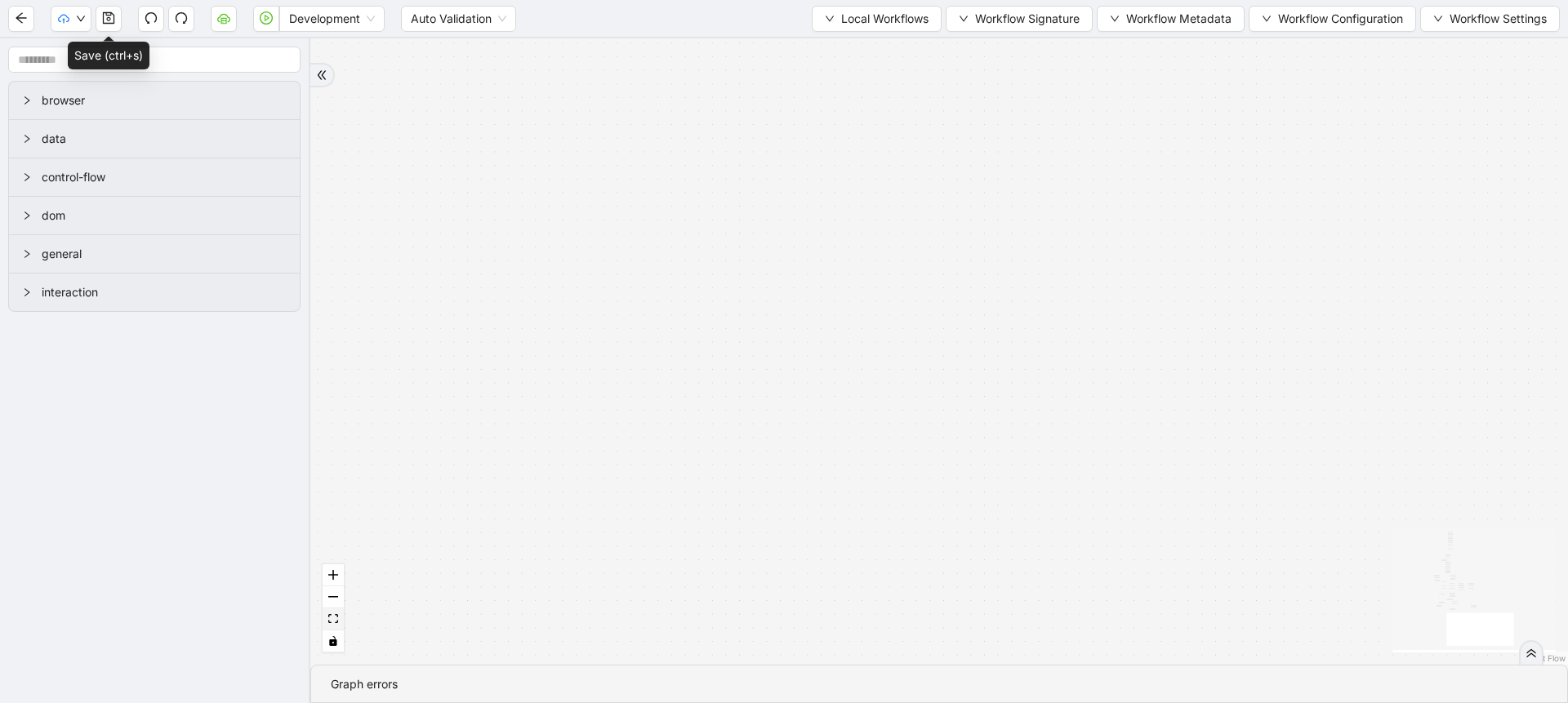
click at [330, 623] on icon "fit view" at bounding box center [333, 618] width 10 height 9
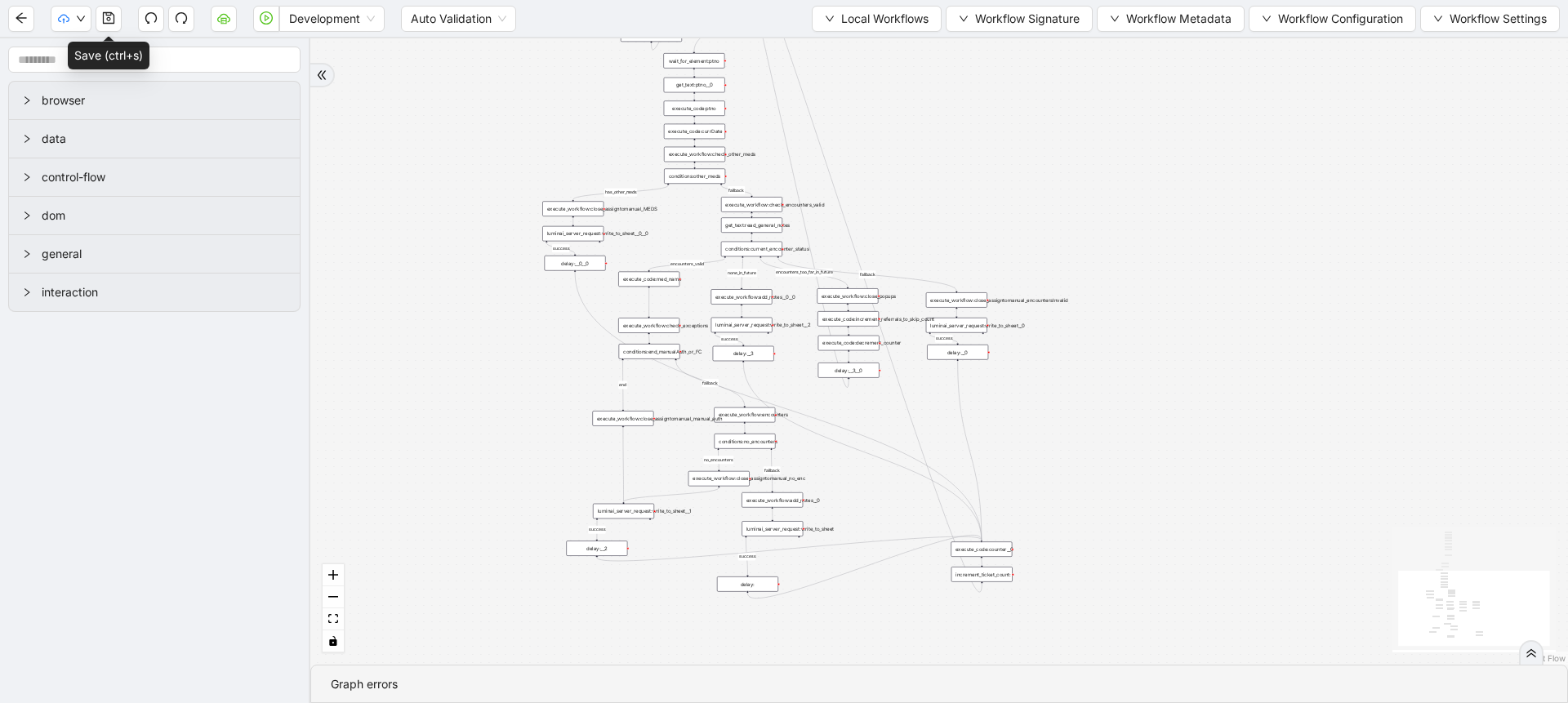
drag, startPoint x: 550, startPoint y: 430, endPoint x: 389, endPoint y: 231, distance: 256.0
click at [389, 231] on div "fallback success success fallback no_encounters end success success success old…" at bounding box center [939, 351] width 1258 height 626
drag, startPoint x: 462, startPoint y: 464, endPoint x: 292, endPoint y: 399, distance: 182.0
click at [292, 399] on section "browser data control-flow dom general interaction fallback success success fall…" at bounding box center [784, 370] width 1568 height 664
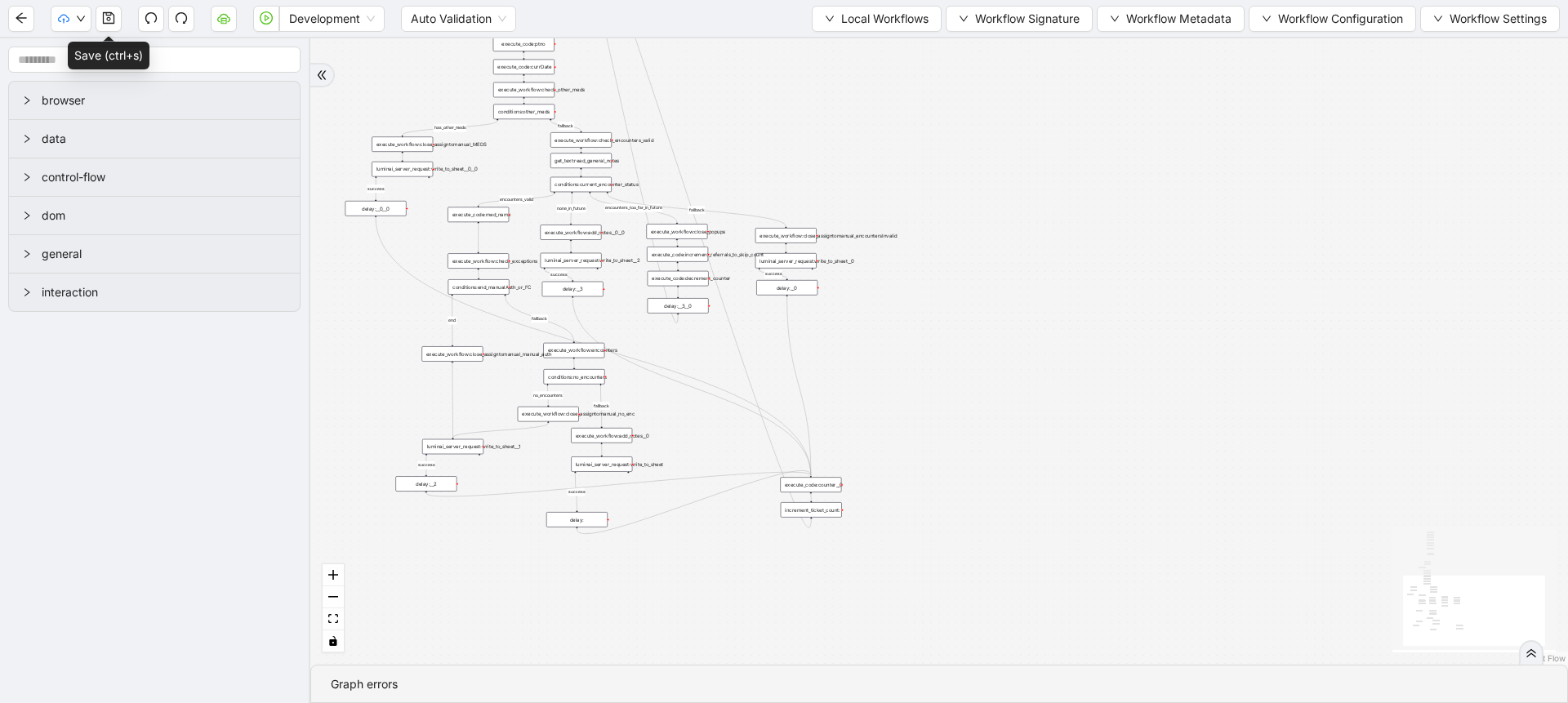
drag, startPoint x: 420, startPoint y: 202, endPoint x: 392, endPoint y: 212, distance: 29.7
click at [392, 212] on div "delay:__0__0" at bounding box center [375, 208] width 61 height 16
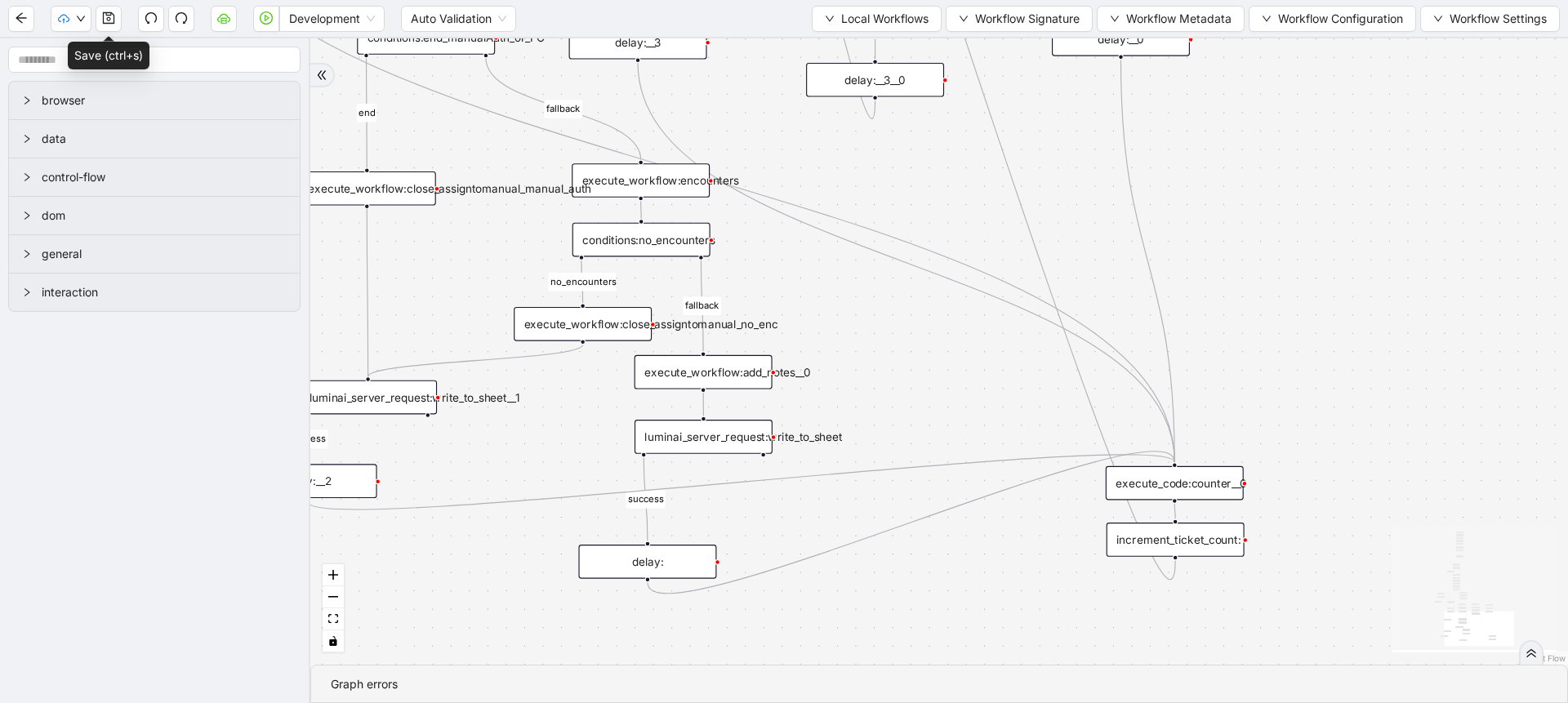
drag, startPoint x: 829, startPoint y: 393, endPoint x: 849, endPoint y: 315, distance: 80.5
click at [849, 315] on div "fallback success success fallback no_encounters end success success success old…" at bounding box center [939, 351] width 1258 height 626
click at [635, 304] on div "execute_workflow:close_assigntomanual_no_enc" at bounding box center [585, 318] width 138 height 34
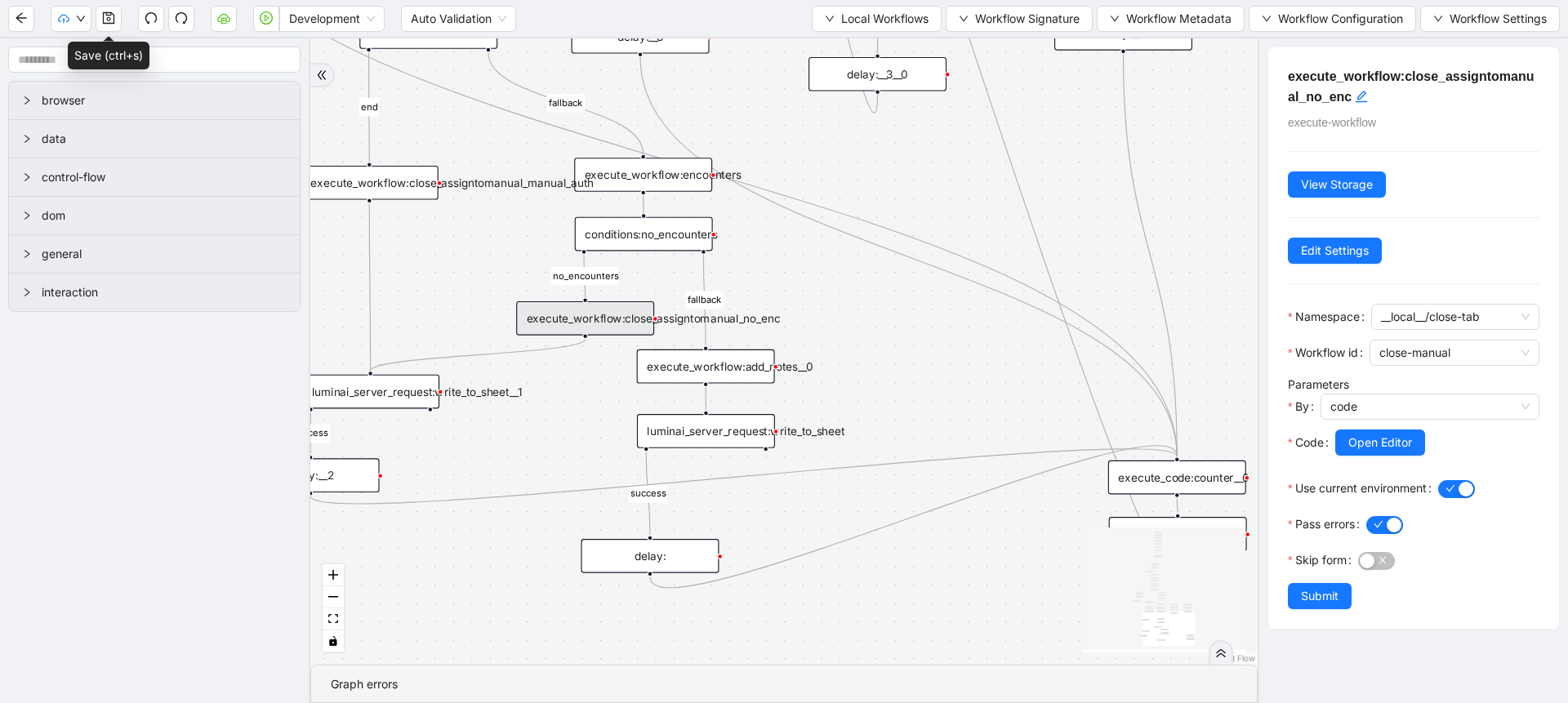
click at [1096, 291] on div "fallback success success fallback no_encounters end success success success old…" at bounding box center [784, 351] width 947 height 626
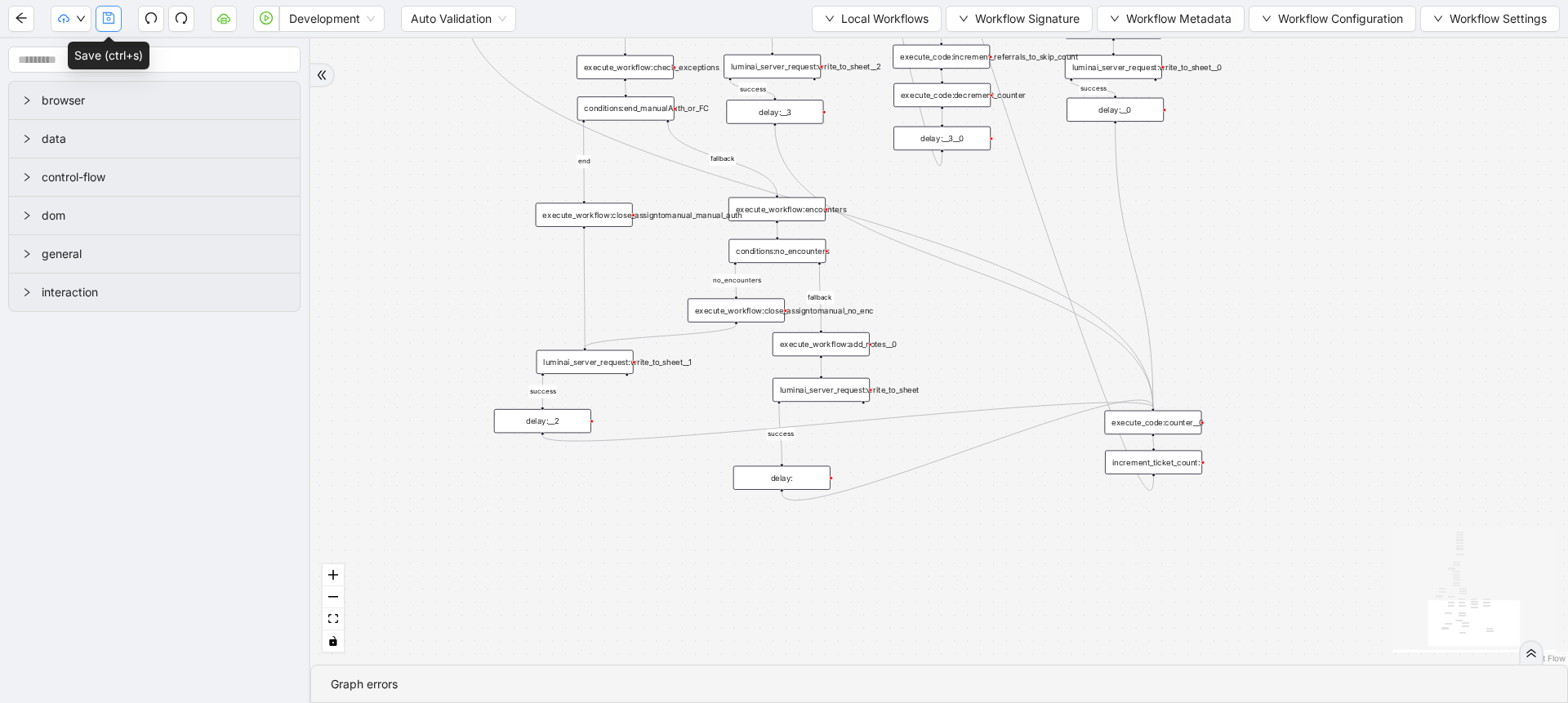
click at [110, 21] on icon "save" at bounding box center [109, 18] width 13 height 13
click at [396, 223] on div "fallback success success fallback no_encounters end success success success old…" at bounding box center [939, 351] width 1258 height 626
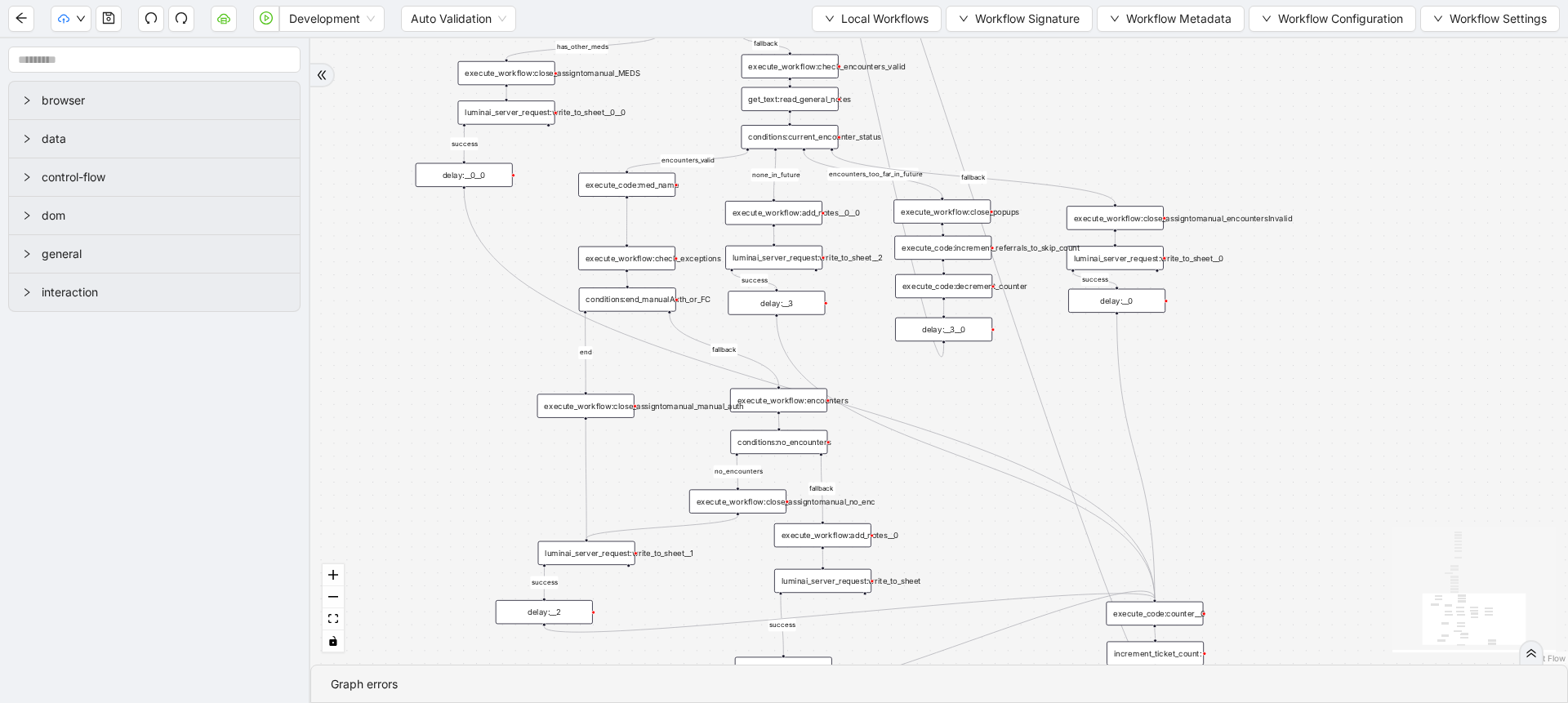
drag, startPoint x: 396, startPoint y: 223, endPoint x: 398, endPoint y: 445, distance: 222.0
click at [398, 445] on div "fallback success success fallback no_encounters end success success success old…" at bounding box center [939, 351] width 1258 height 626
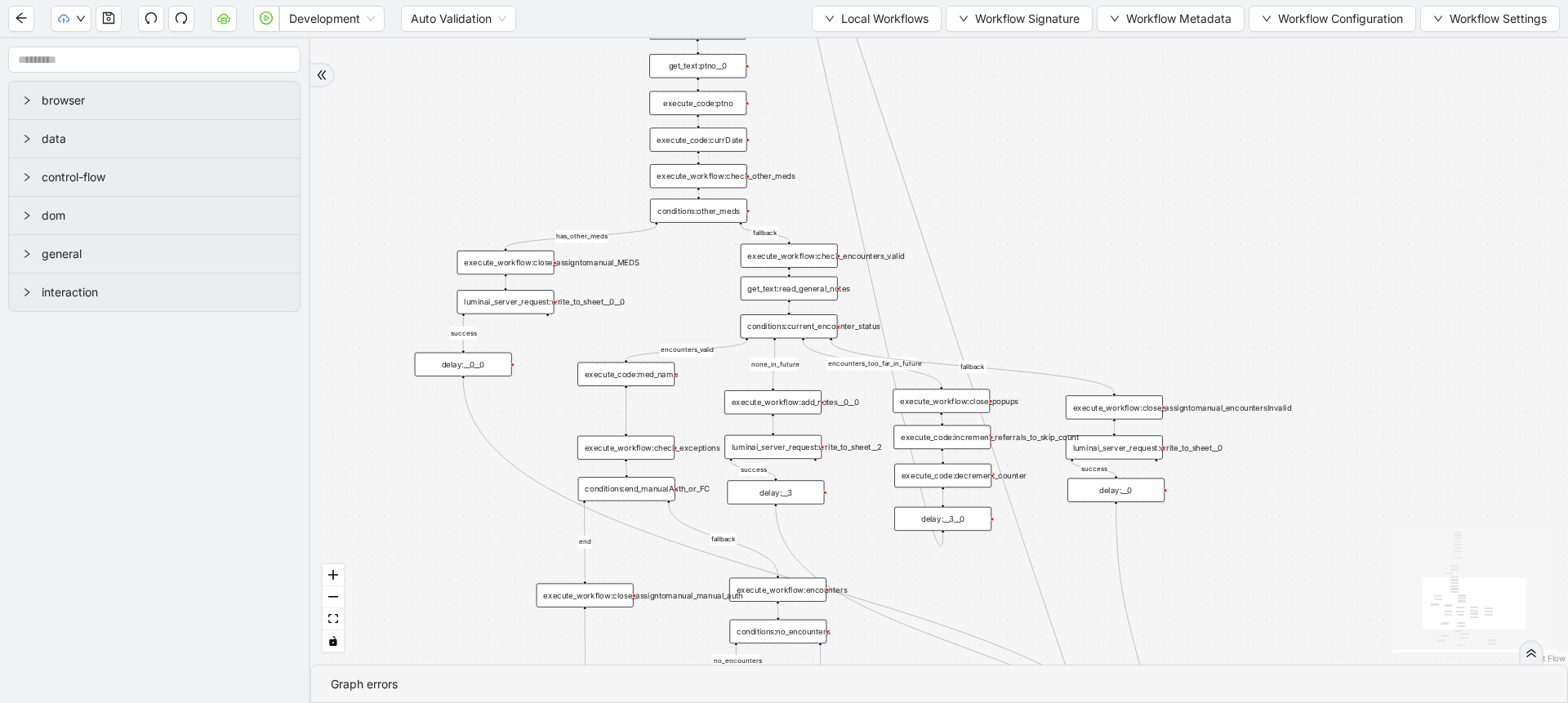
drag, startPoint x: 403, startPoint y: 287, endPoint x: 401, endPoint y: 446, distance: 159.0
click at [401, 446] on div "fallback success success fallback no_encounters end success success success old…" at bounding box center [939, 351] width 1258 height 626
click at [307, 26] on span "Development" at bounding box center [331, 19] width 86 height 25
click at [336, 71] on div "Production" at bounding box center [332, 78] width 80 height 18
click at [106, 28] on button "button" at bounding box center [109, 19] width 27 height 26
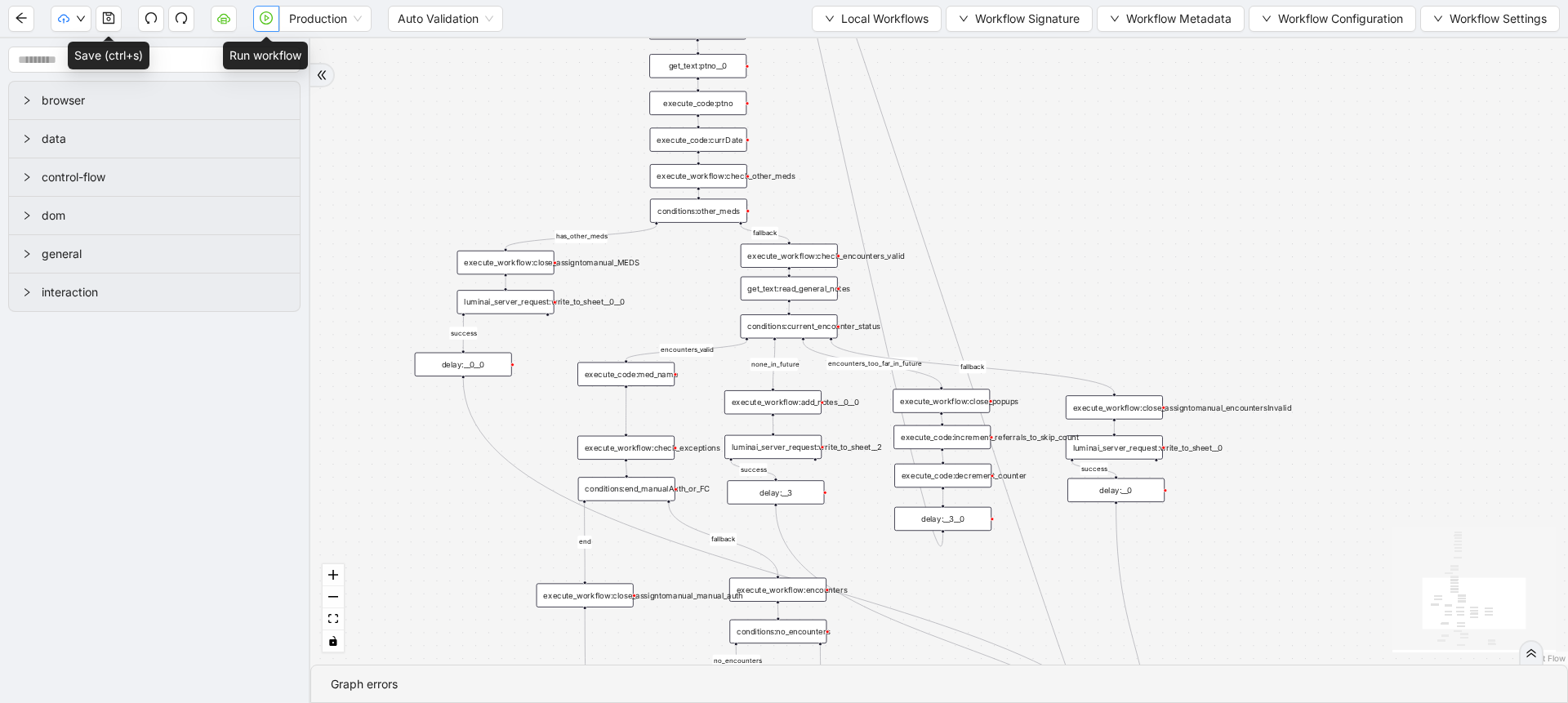
click at [269, 20] on icon "play-circle" at bounding box center [266, 18] width 13 height 13
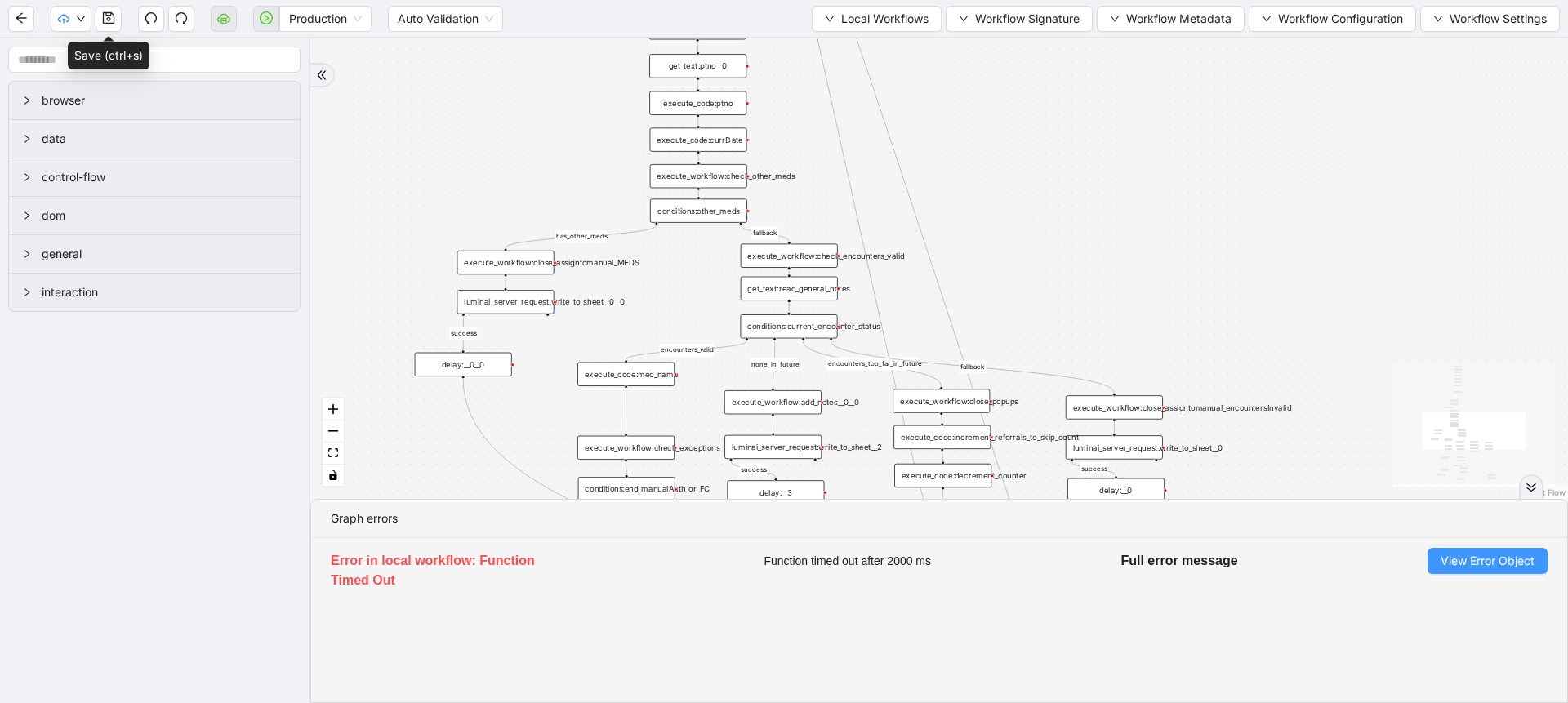
click at [1453, 565] on span "View Error Object" at bounding box center [1488, 561] width 94 height 18
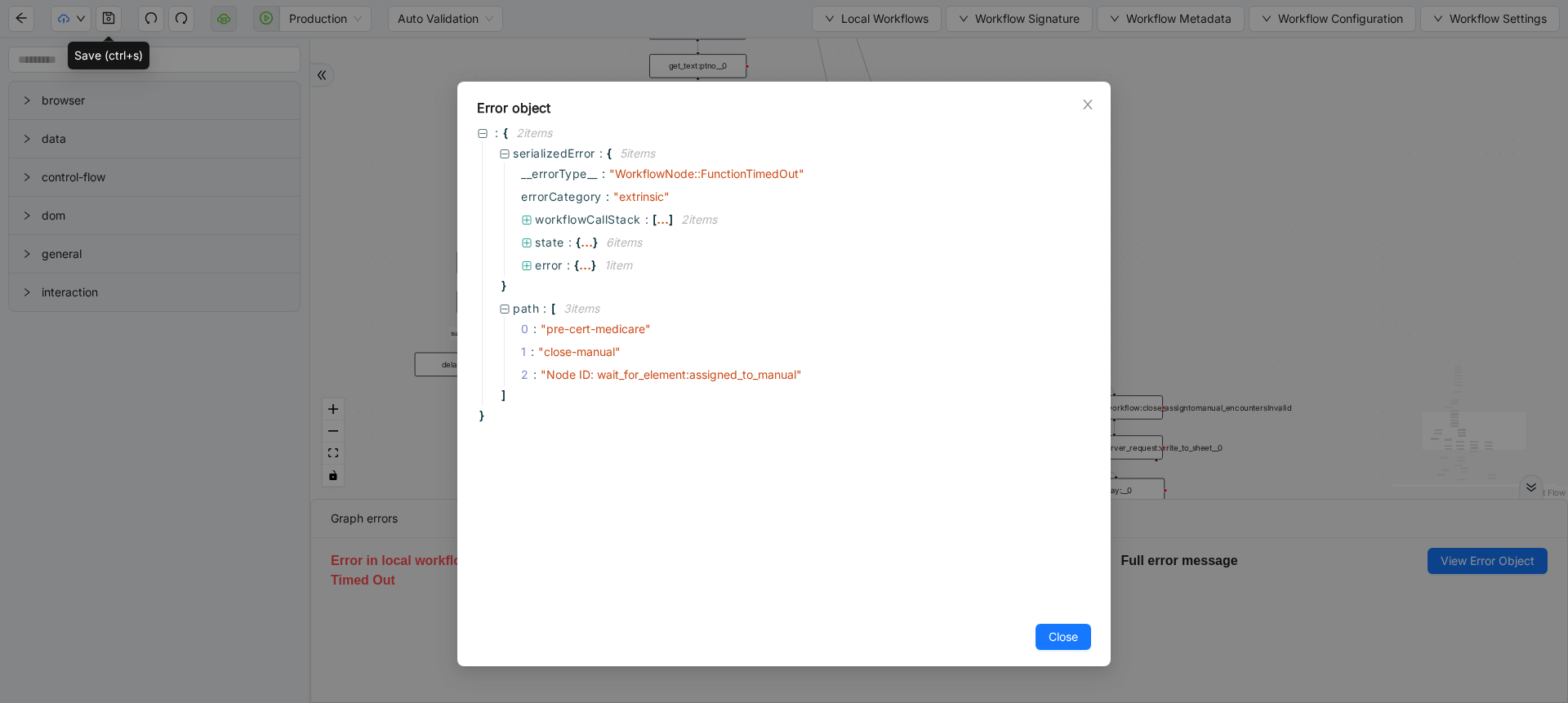
click at [428, 170] on div "Error object : { 2 item s serializedError : { 5 item s __errorType__ : " Workfl…" at bounding box center [784, 352] width 1568 height 703
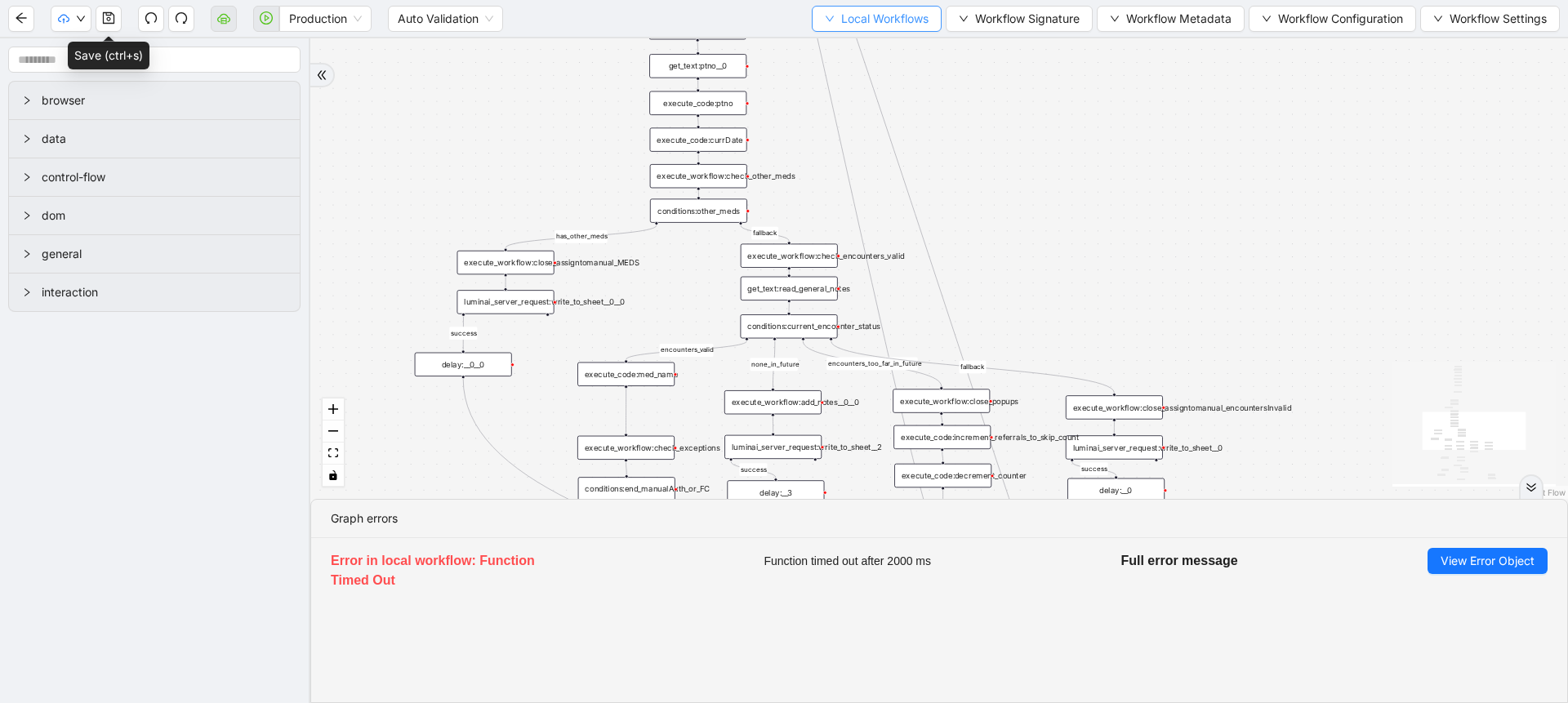
click at [845, 19] on span "Local Workflows" at bounding box center [884, 19] width 87 height 18
click at [841, 38] on li "Select" at bounding box center [868, 51] width 125 height 26
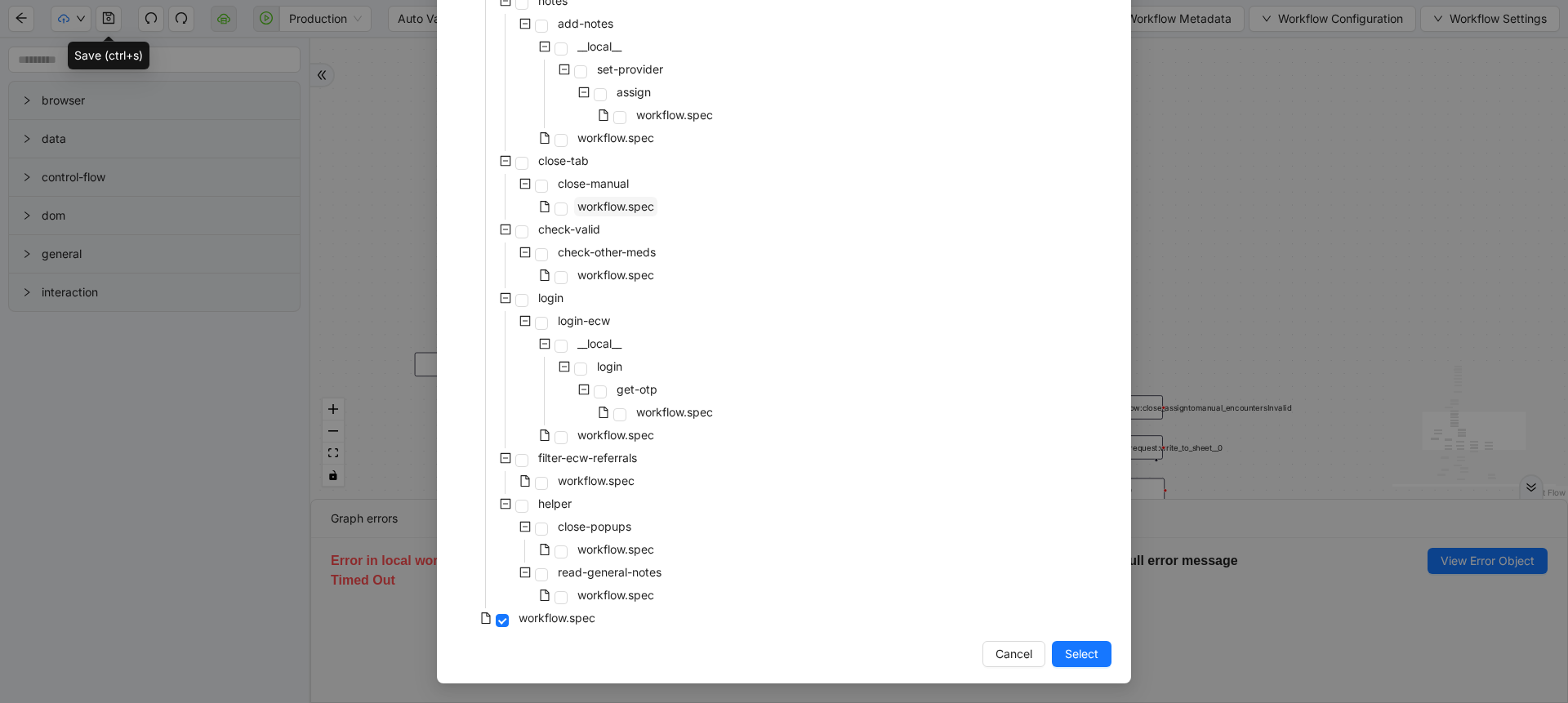
click at [612, 202] on span "workflow.spec" at bounding box center [616, 207] width 77 height 14
click at [1079, 663] on button "Select" at bounding box center [1081, 654] width 59 height 26
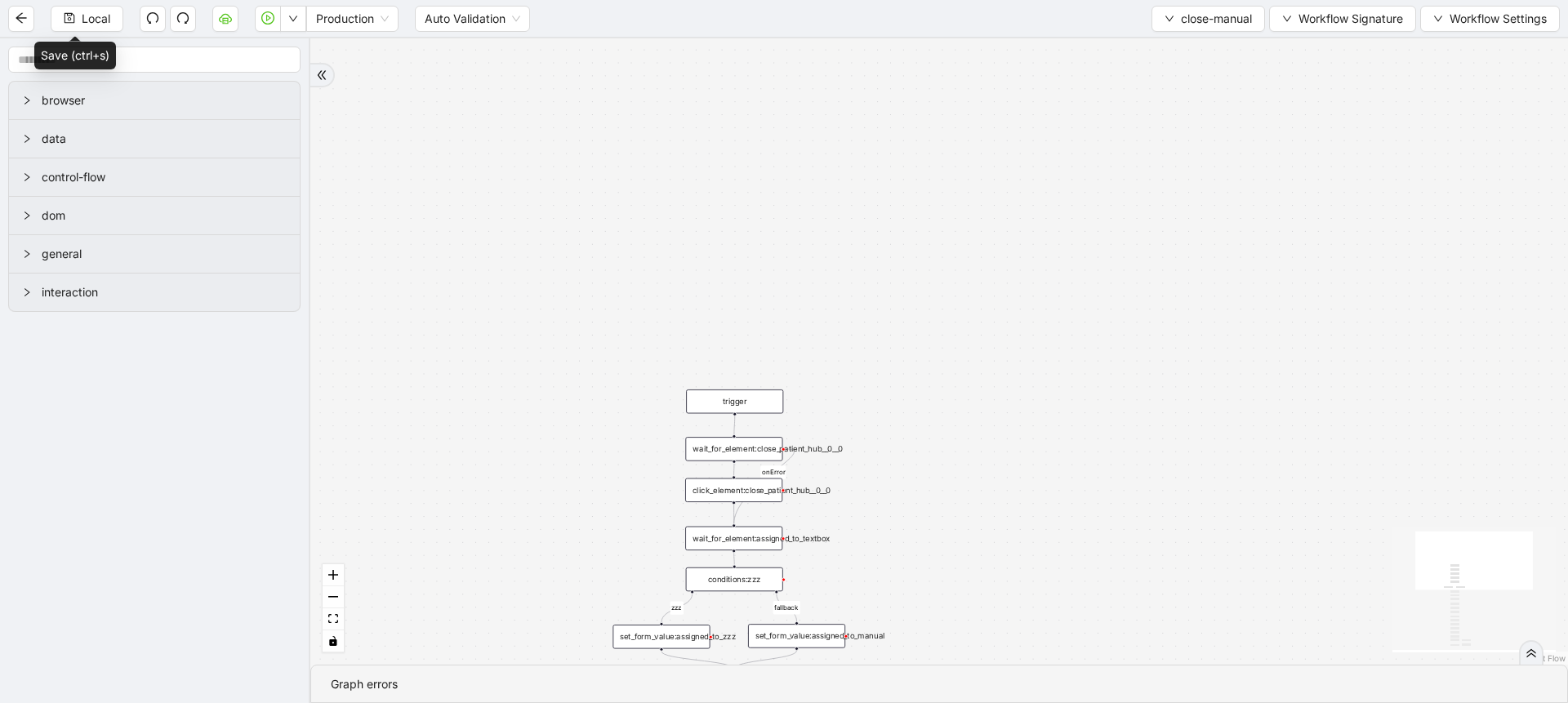
drag, startPoint x: 536, startPoint y: 49, endPoint x: 740, endPoint y: 397, distance: 403.4
click at [740, 397] on div "trigger" at bounding box center [735, 401] width 97 height 24
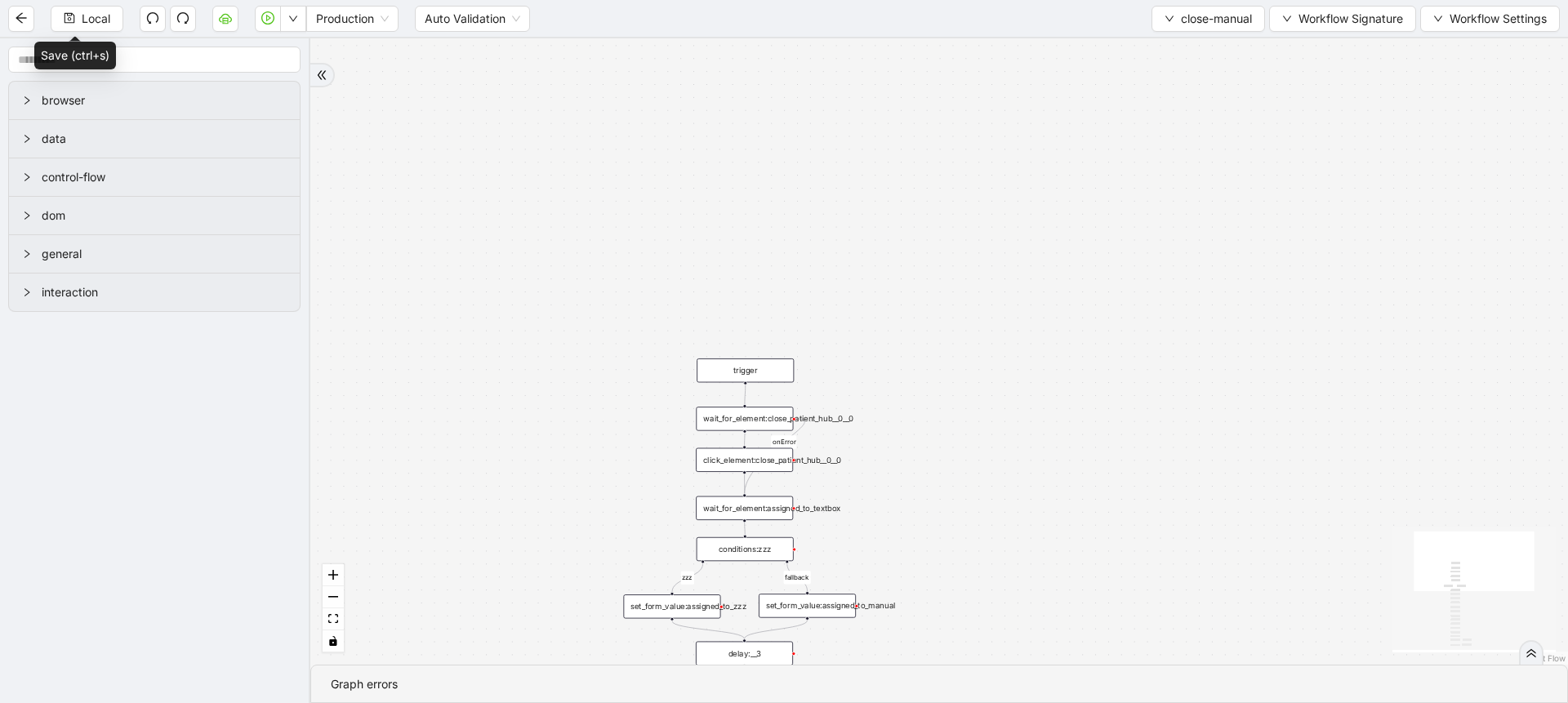
drag, startPoint x: 896, startPoint y: 533, endPoint x: 920, endPoint y: 172, distance: 361.8
click at [920, 172] on div "zzz fallback onError onError trigger click_element:assigned_to_manual wait_for_…" at bounding box center [939, 351] width 1258 height 626
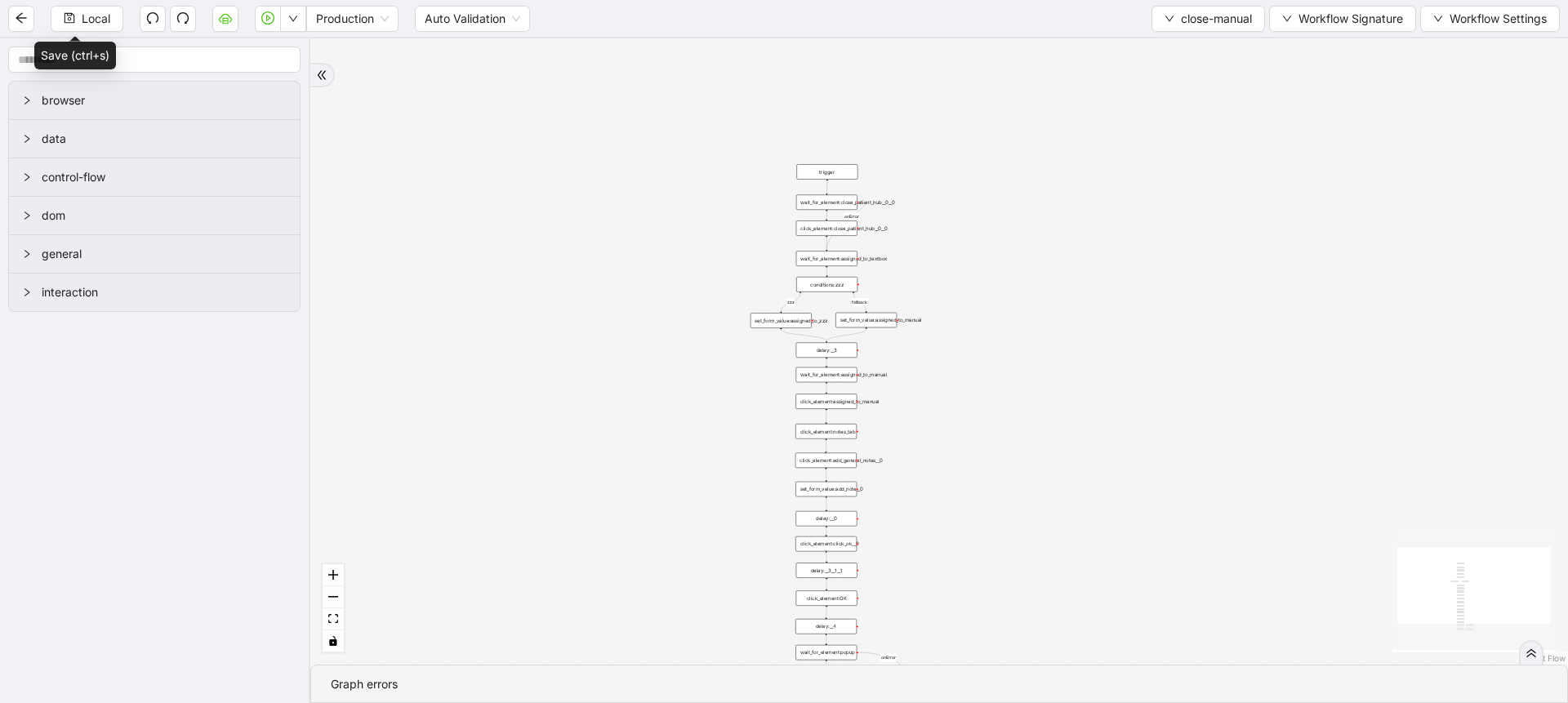
drag, startPoint x: 931, startPoint y: 449, endPoint x: 932, endPoint y: 276, distance: 173.0
click at [932, 276] on div "zzz fallback onError onError trigger click_element:assigned_to_manual wait_for_…" at bounding box center [939, 351] width 1258 height 626
drag, startPoint x: 940, startPoint y: 495, endPoint x: 931, endPoint y: 324, distance: 171.2
click at [931, 324] on div "zzz fallback onError onError trigger click_element:assigned_to_manual wait_for_…" at bounding box center [939, 351] width 1258 height 626
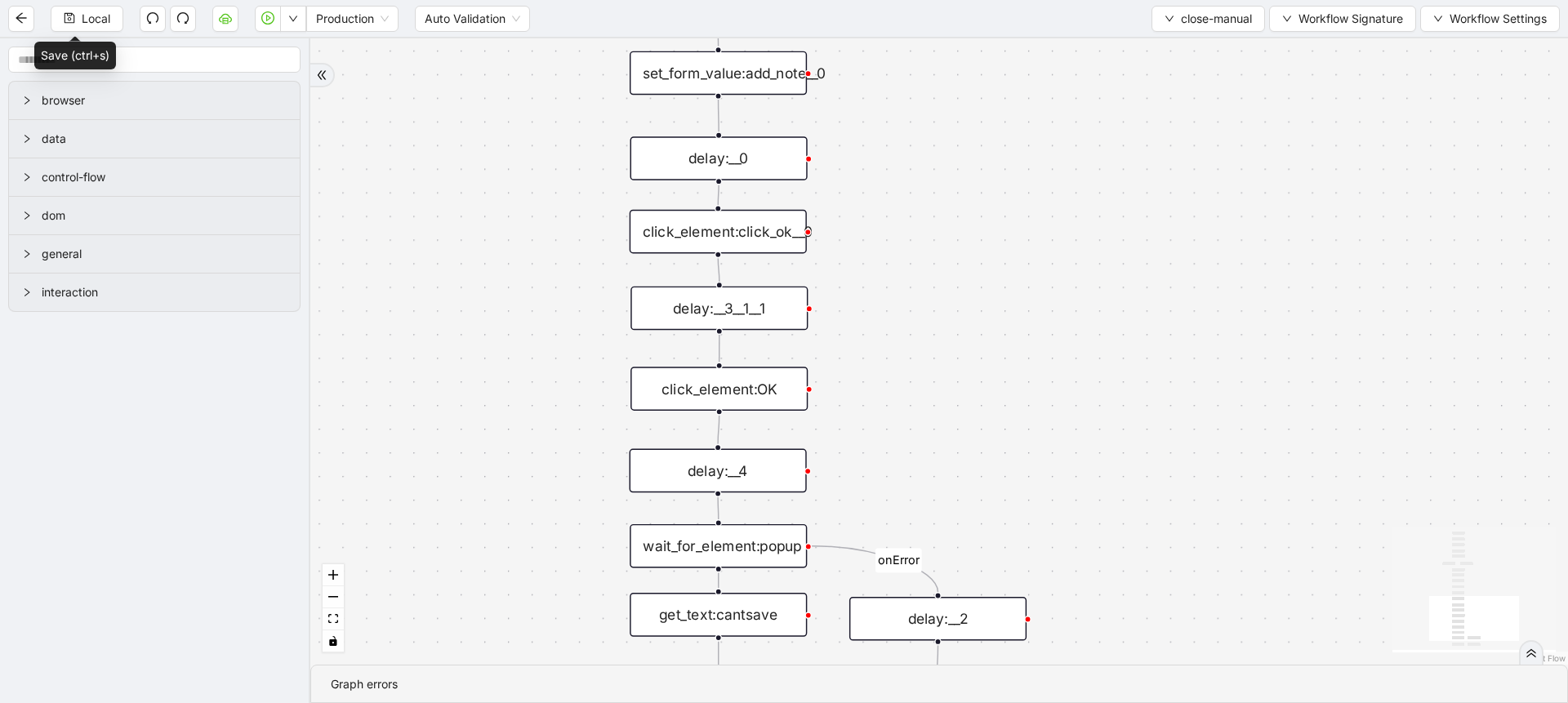
click at [1530, 639] on icon "React Flow mini map" at bounding box center [1473, 588] width 163 height 123
click at [1530, 644] on div at bounding box center [1531, 653] width 25 height 25
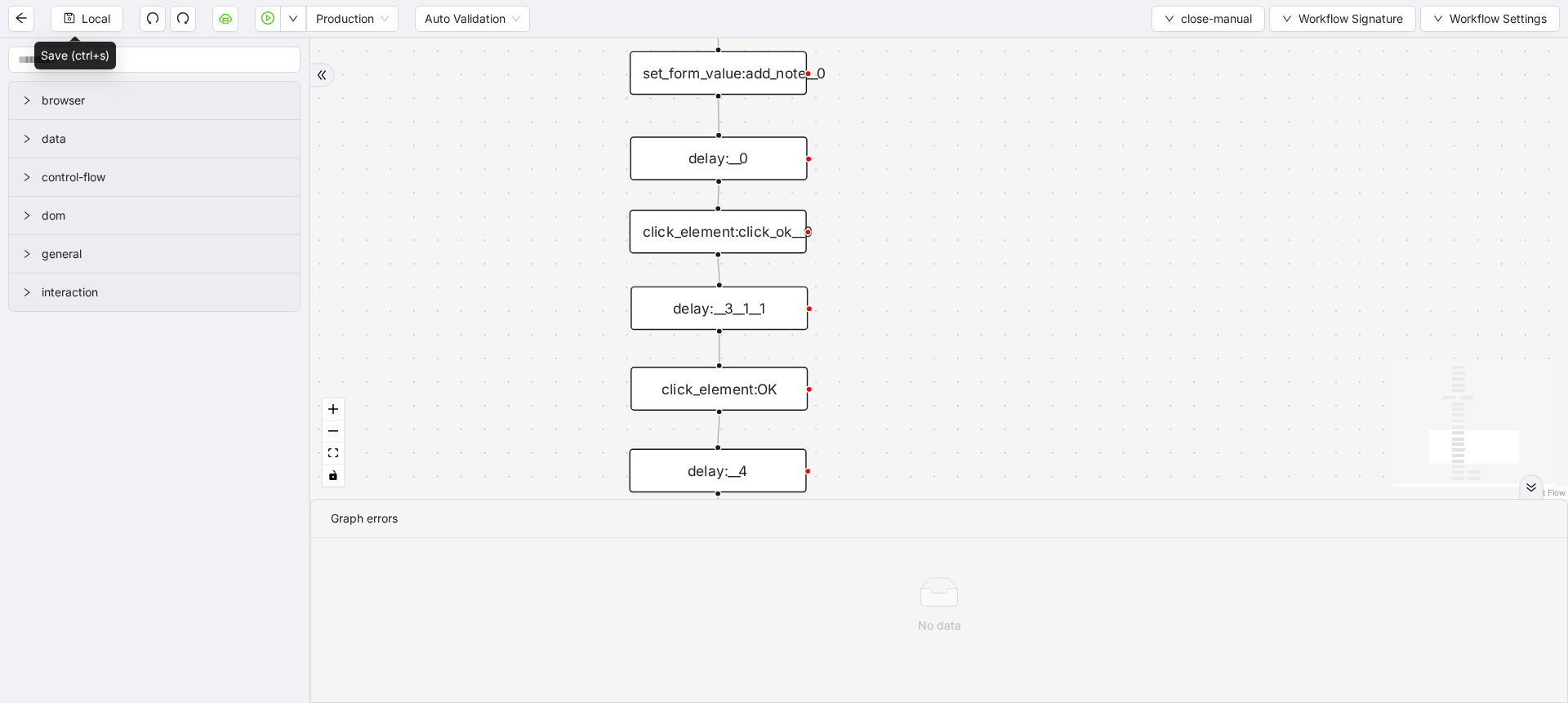
click at [991, 182] on div "zzz fallback onError onError trigger click_element:assigned_to_manual wait_for_…" at bounding box center [939, 268] width 1258 height 460
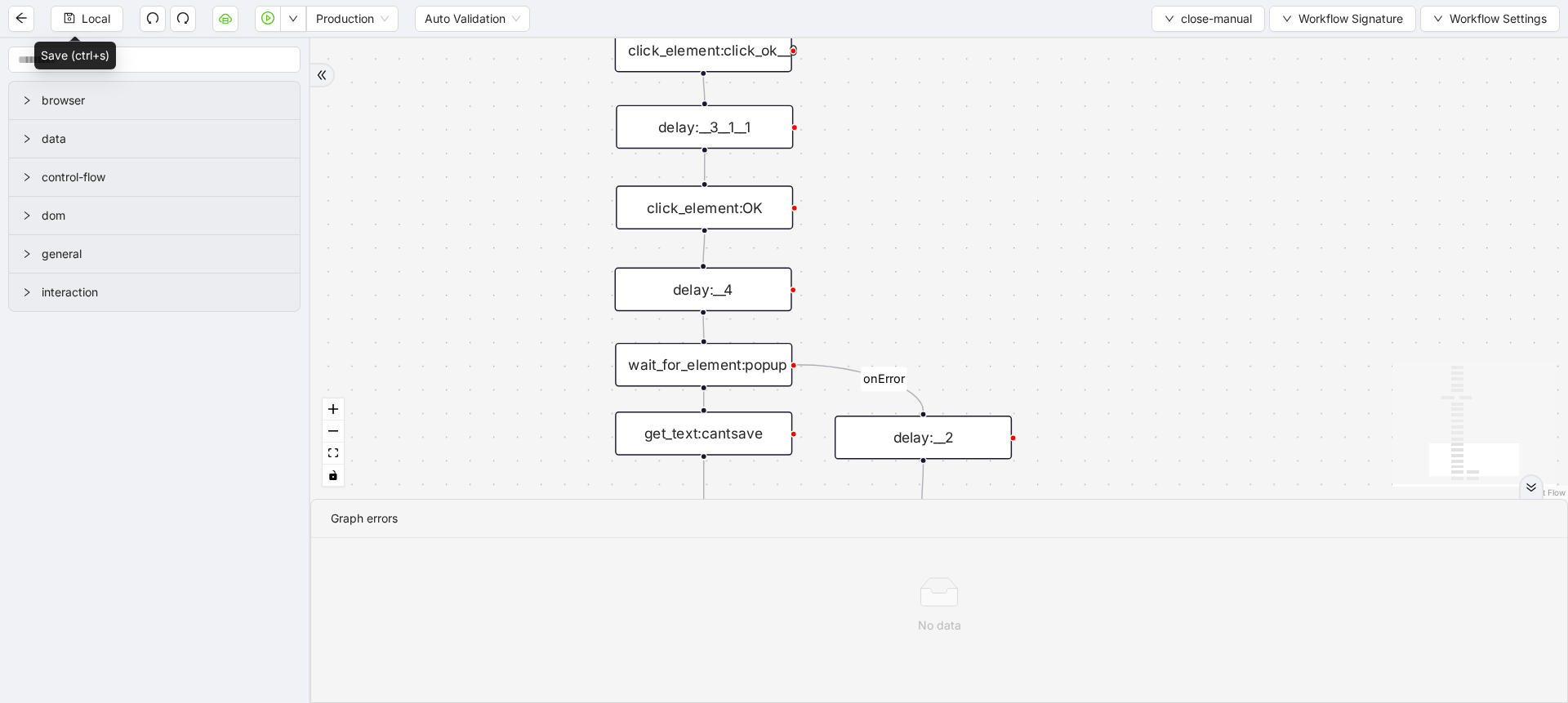
drag, startPoint x: 991, startPoint y: 182, endPoint x: 977, endPoint y: 1, distance: 181.5
click at [977, 1] on section "Local Production Auto Validation close-manual Workflow Signature Workflow Setti…" at bounding box center [784, 352] width 1568 height 703
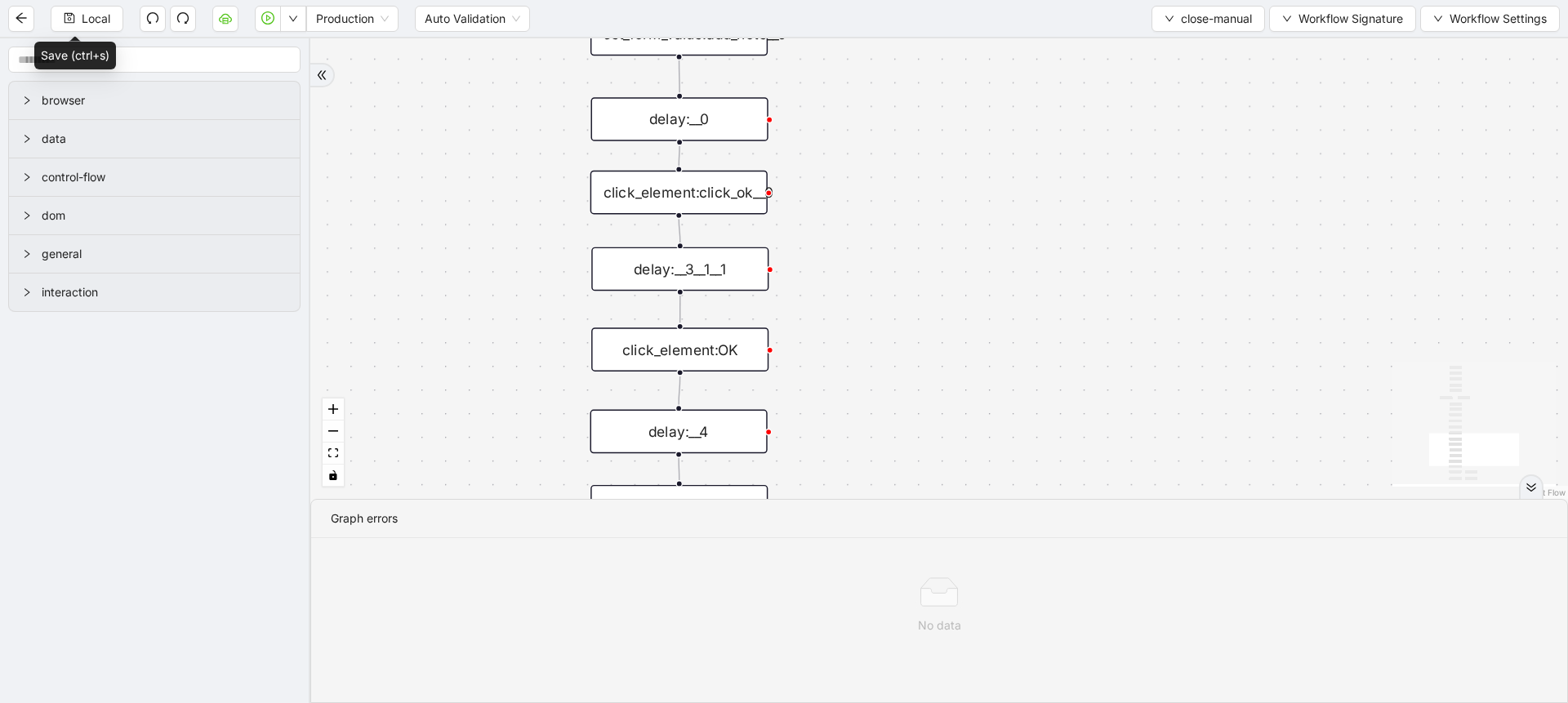
drag, startPoint x: 973, startPoint y: 247, endPoint x: 950, endPoint y: 395, distance: 149.8
click at [950, 395] on div "zzz fallback onError onError trigger click_element:assigned_to_manual wait_for_…" at bounding box center [939, 268] width 1258 height 460
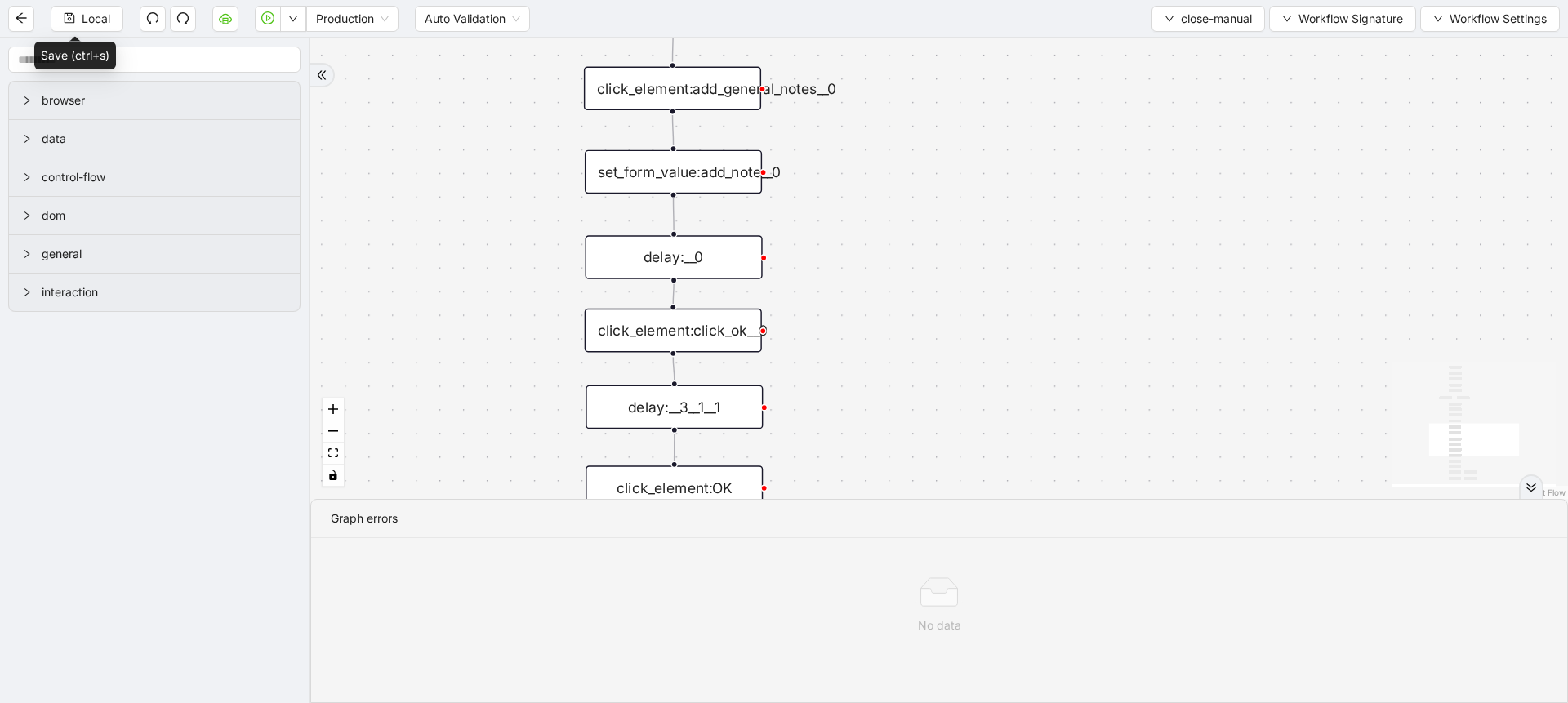
drag, startPoint x: 943, startPoint y: 204, endPoint x: 935, endPoint y: 340, distance: 136.2
click at [935, 340] on div "zzz fallback onError onError trigger click_element:assigned_to_manual wait_for_…" at bounding box center [939, 268] width 1258 height 460
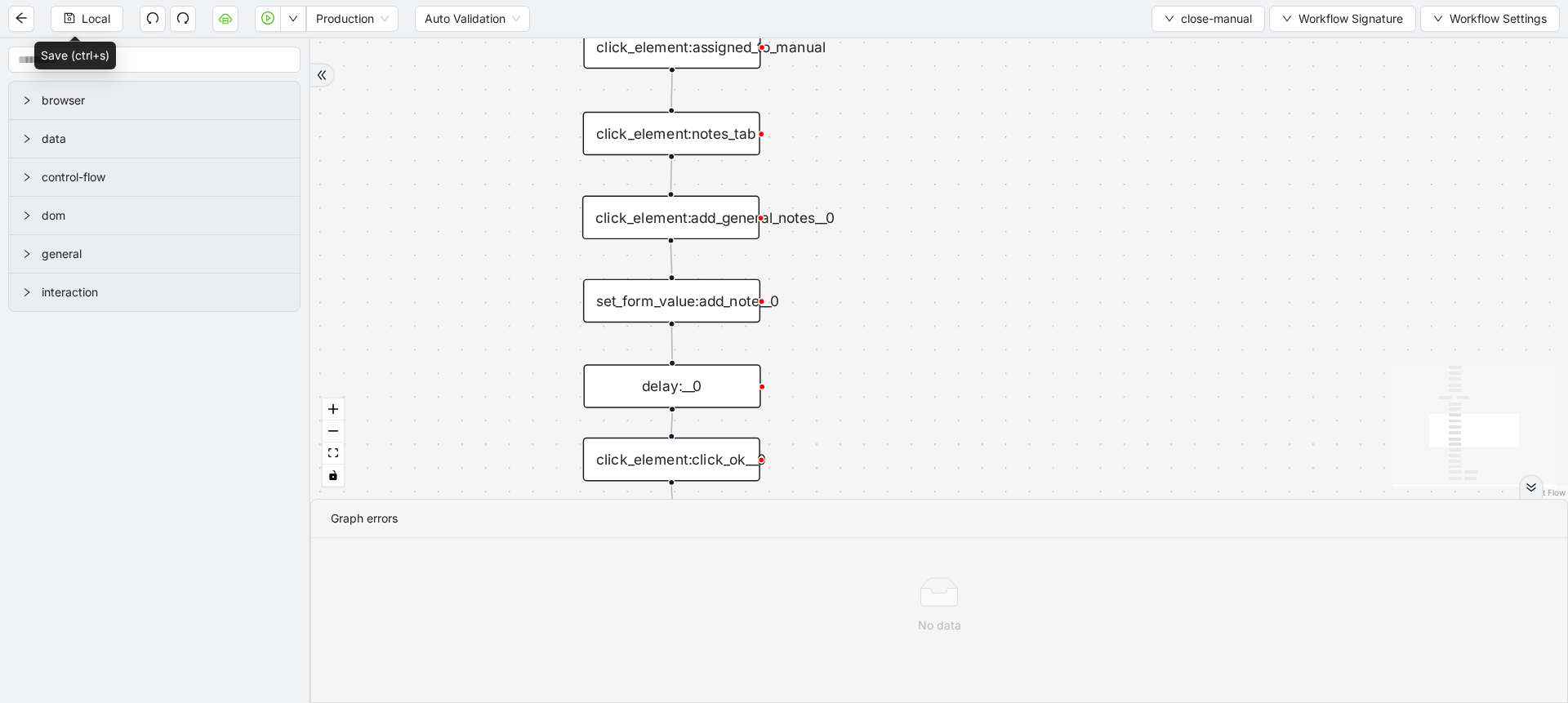
drag, startPoint x: 935, startPoint y: 340, endPoint x: 931, endPoint y: 508, distance: 168.0
click at [931, 508] on section "zzz fallback onError onError trigger click_element:assigned_to_manual wait_for_…" at bounding box center [939, 370] width 1258 height 664
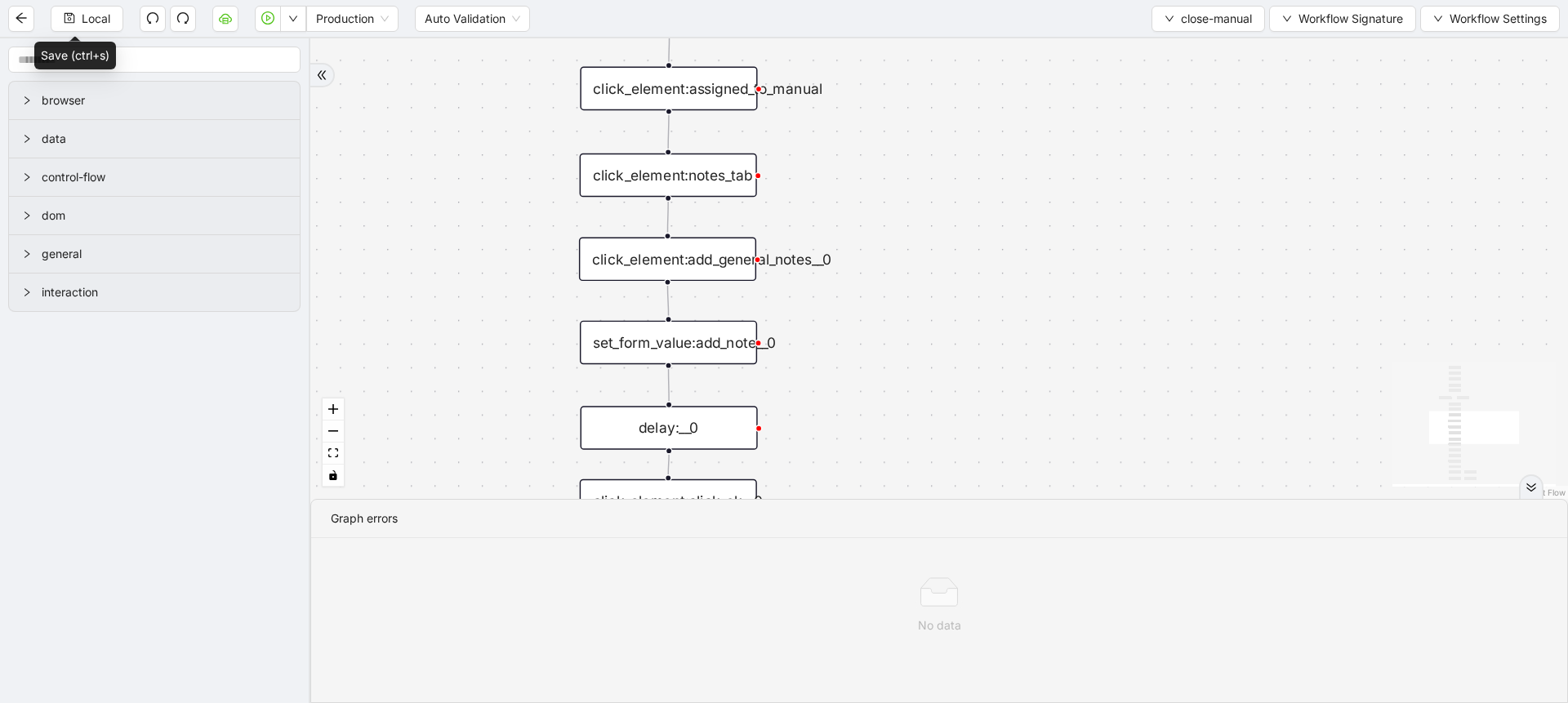
click at [751, 96] on div "click_element:assigned_to_manual" at bounding box center [668, 89] width 178 height 44
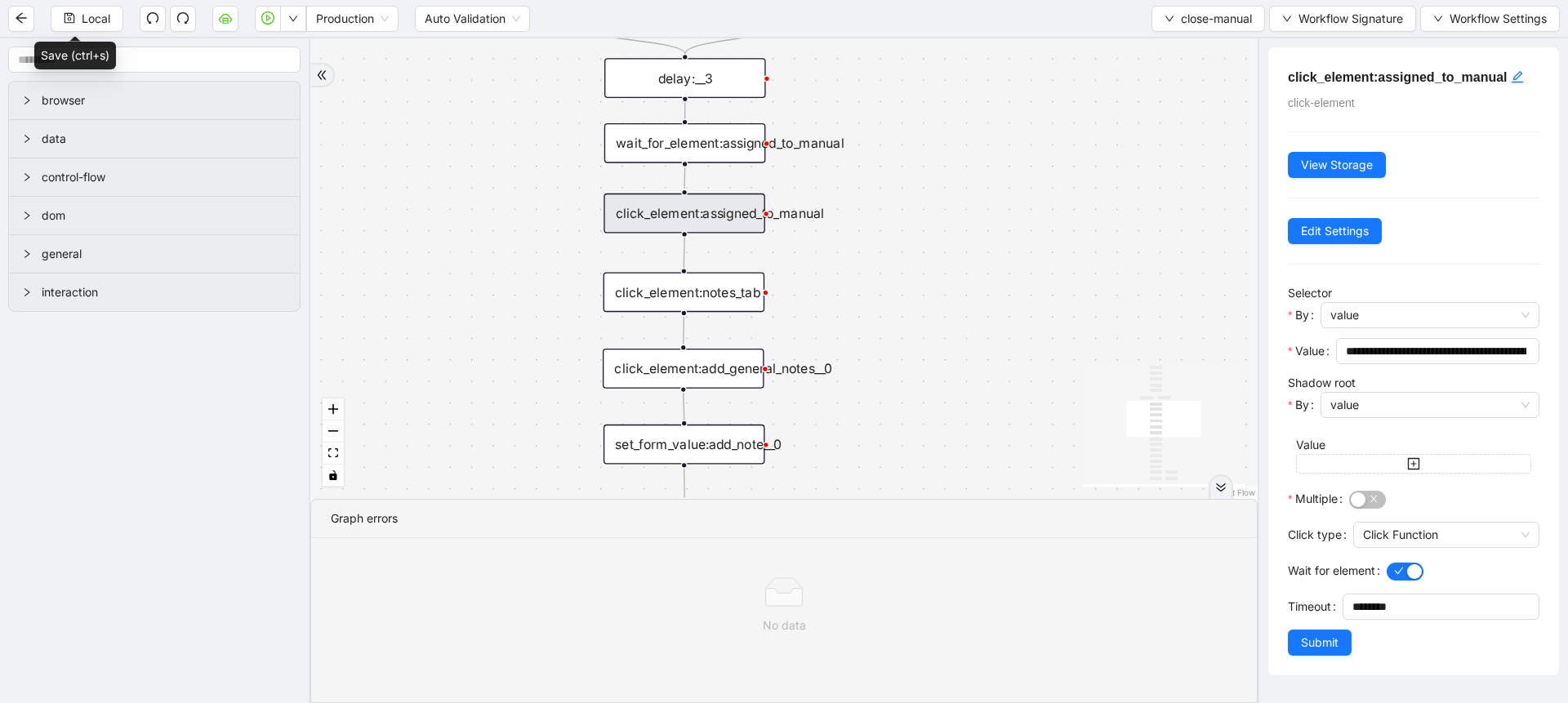
drag, startPoint x: 907, startPoint y: 166, endPoint x: 915, endPoint y: 290, distance: 124.3
click at [915, 290] on div "zzz fallback onError onError trigger click_element:assigned_to_manual wait_for_…" at bounding box center [784, 268] width 947 height 460
click at [747, 146] on div "wait_for_element:assigned_to_manual" at bounding box center [685, 143] width 162 height 40
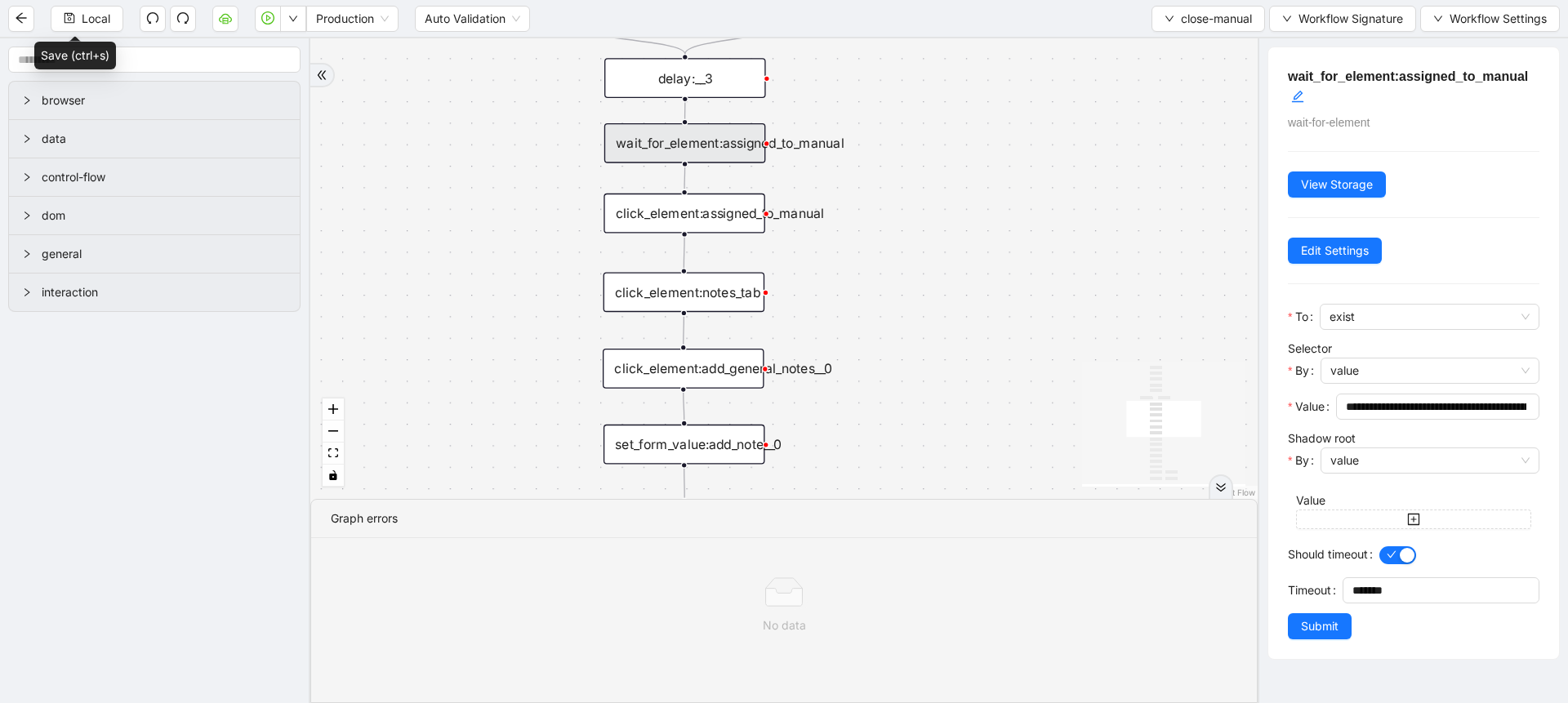
click at [919, 406] on div "zzz fallback onError onError trigger click_element:assigned_to_manual wait_for_…" at bounding box center [784, 268] width 947 height 460
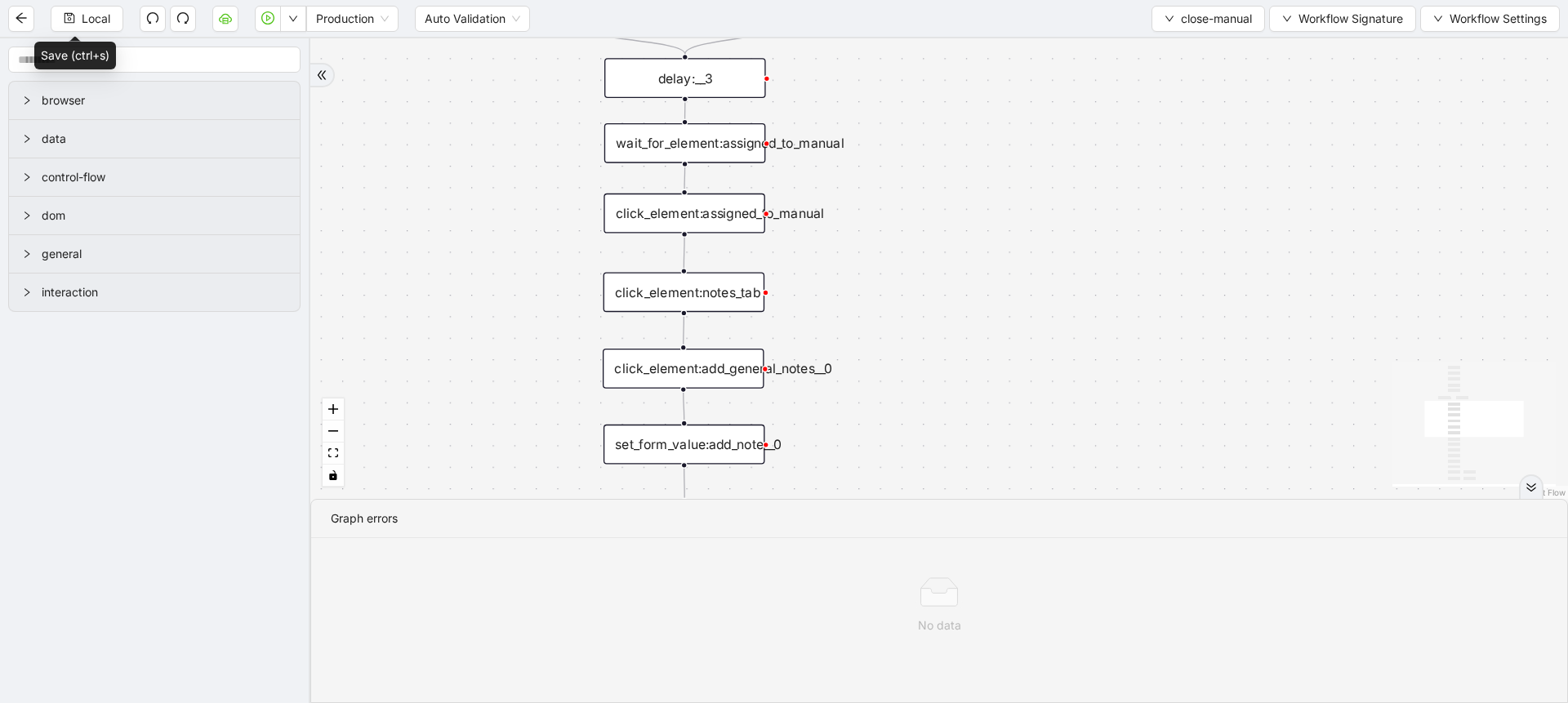
click at [739, 157] on div "wait_for_element:assigned_to_manual" at bounding box center [685, 143] width 162 height 40
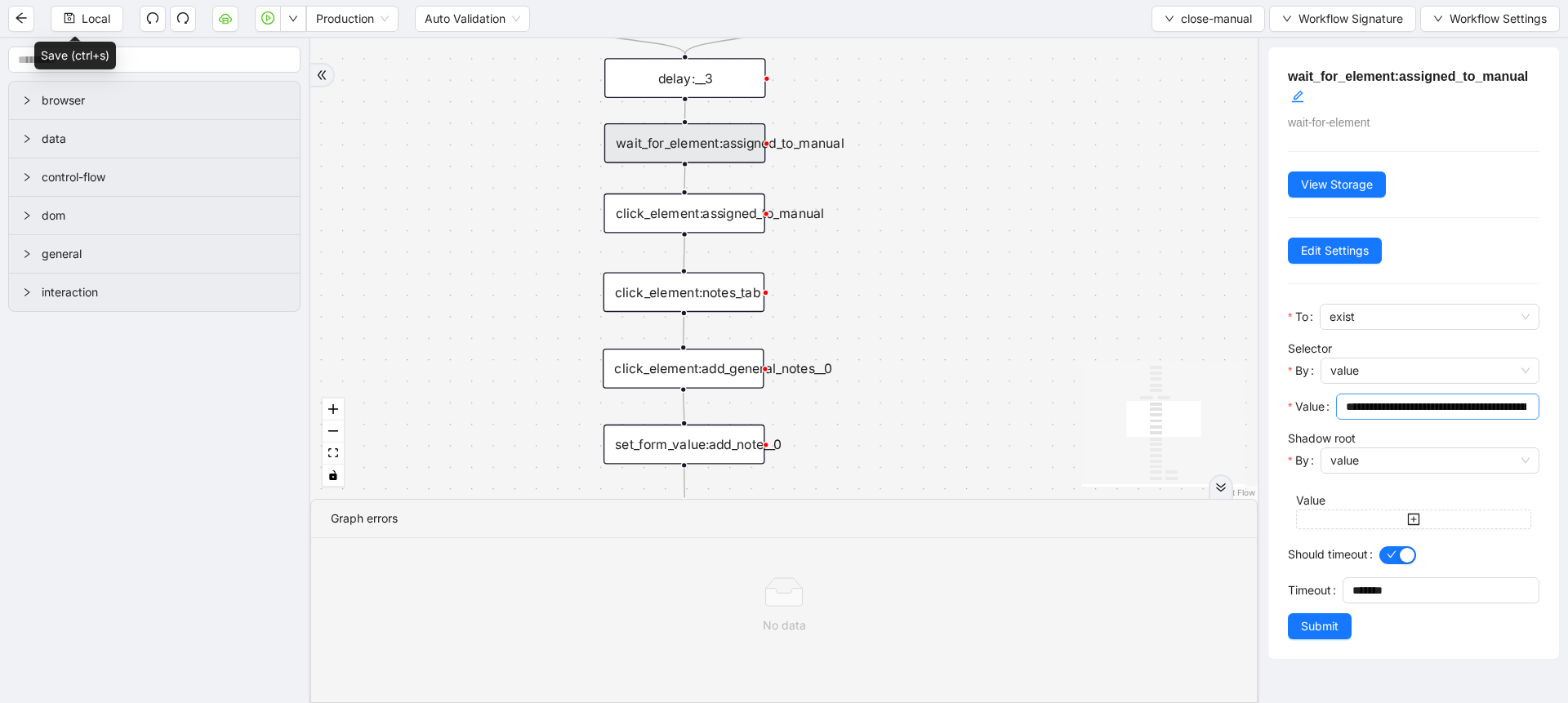
click at [1420, 416] on span "**********" at bounding box center [1437, 407] width 203 height 26
click at [1425, 413] on input "**********" at bounding box center [1429, 406] width 169 height 18
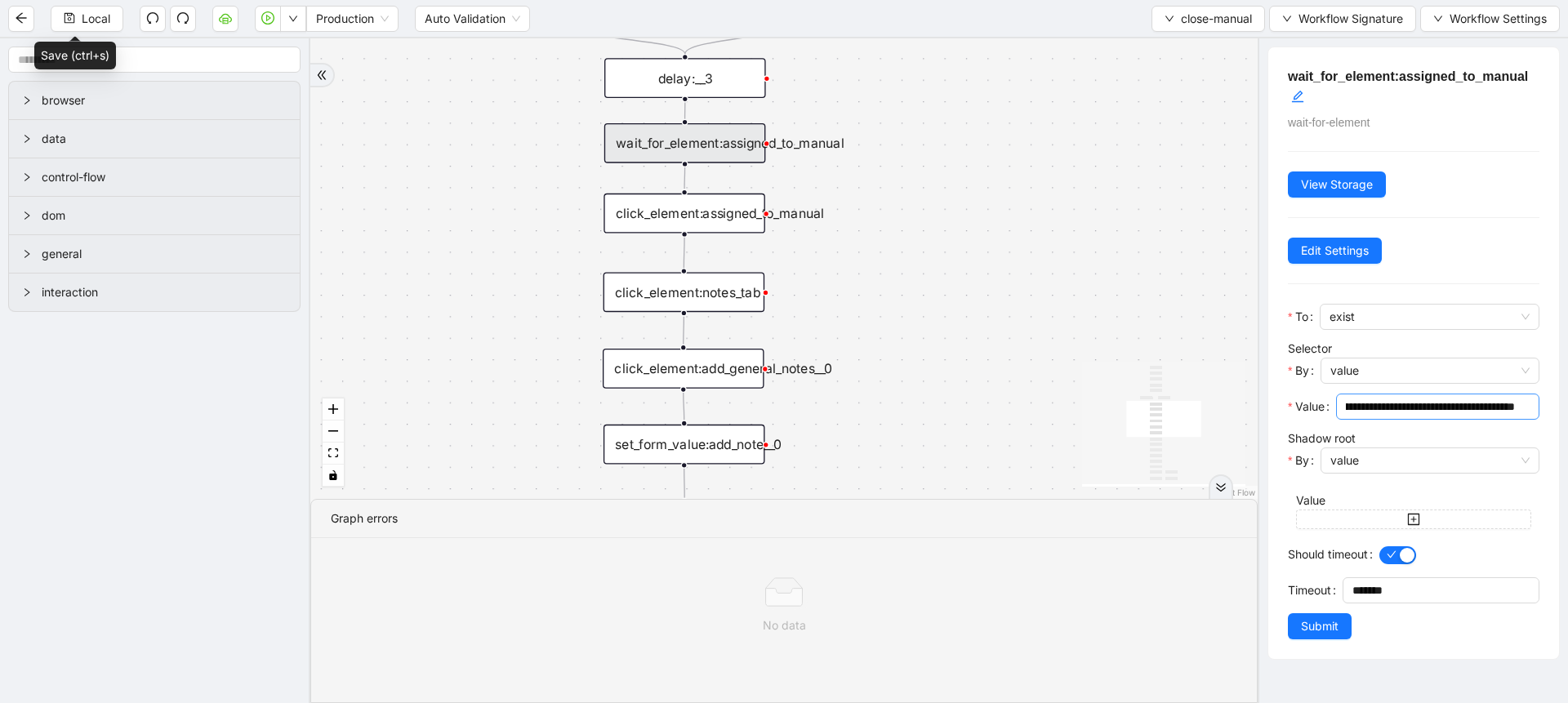
scroll to position [0, 0]
click at [1191, 235] on div "zzz fallback onError onError trigger click_element:assigned_to_manual wait_for_…" at bounding box center [784, 268] width 947 height 460
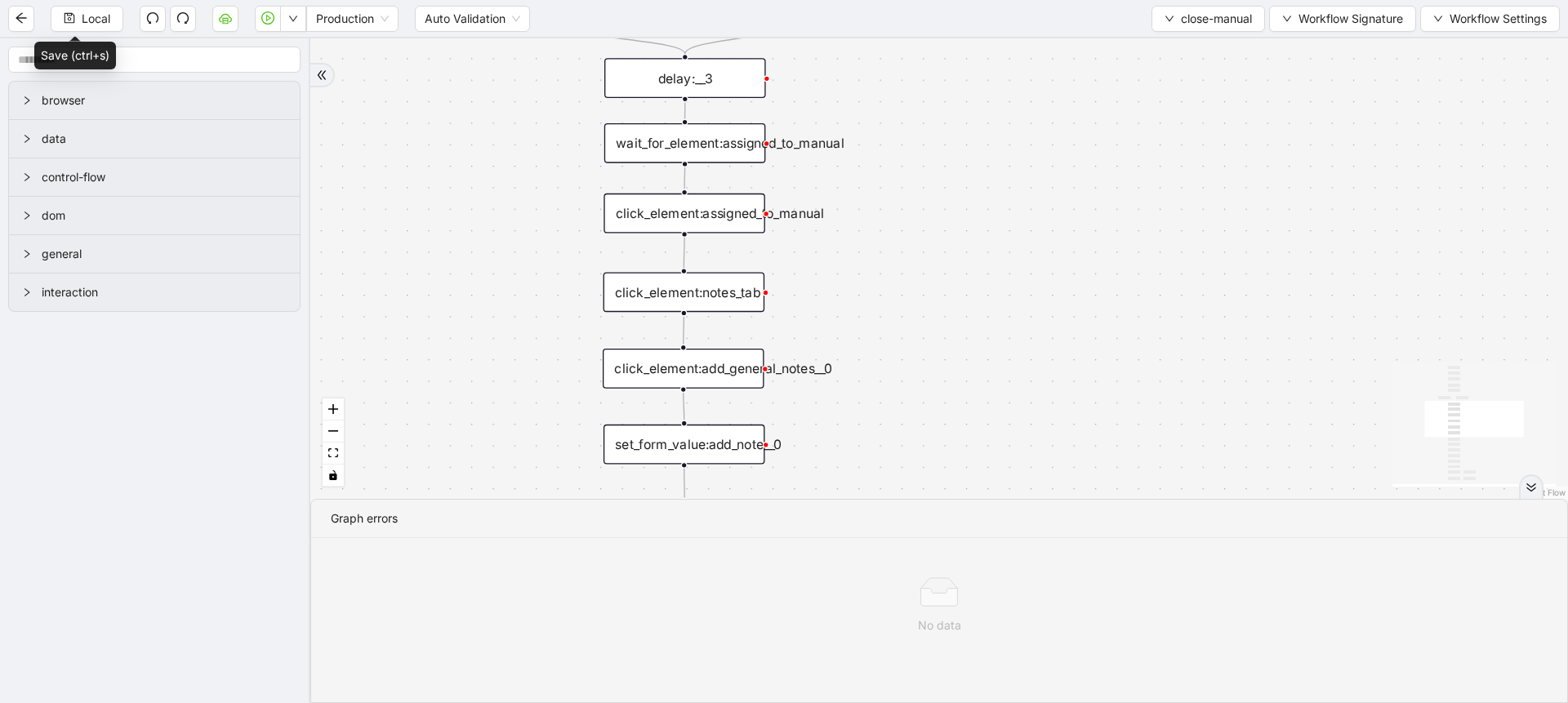
click at [697, 219] on div "click_element:assigned_to_manual" at bounding box center [684, 213] width 162 height 40
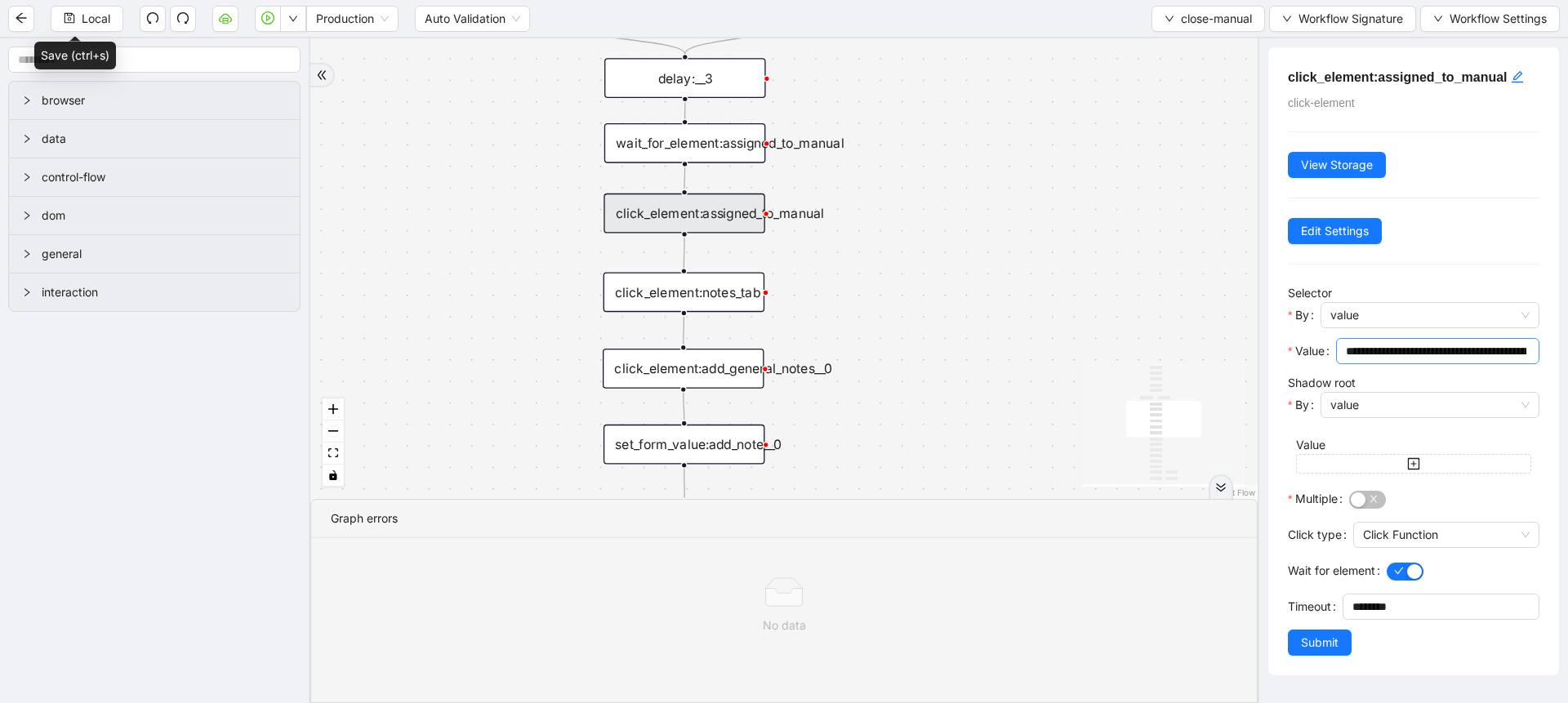
click at [1382, 352] on input "**********" at bounding box center [1435, 351] width 180 height 18
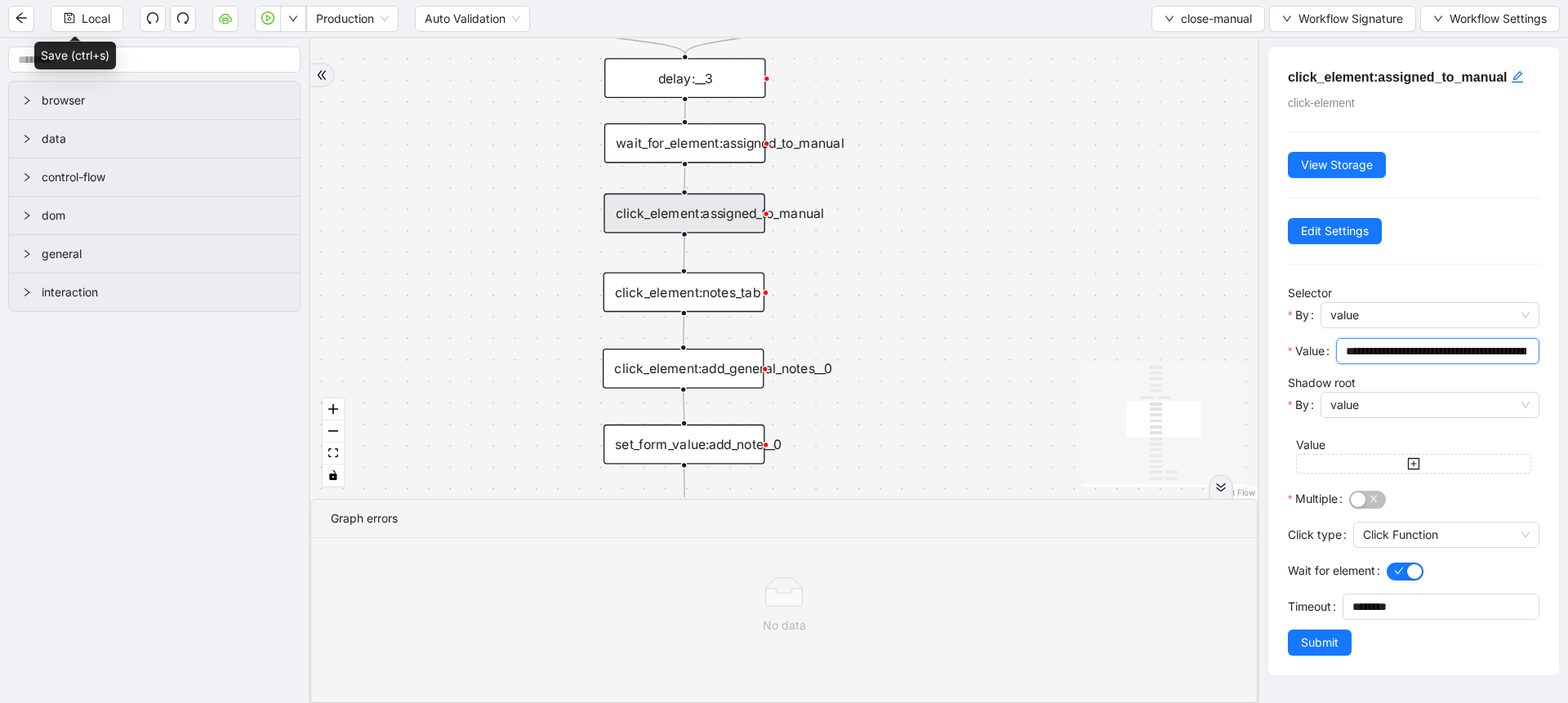
click at [1382, 352] on input "**********" at bounding box center [1435, 351] width 180 height 18
click at [1420, 359] on input "**********" at bounding box center [1435, 351] width 180 height 18
click at [1420, 359] on input "**********" at bounding box center [1429, 351] width 169 height 18
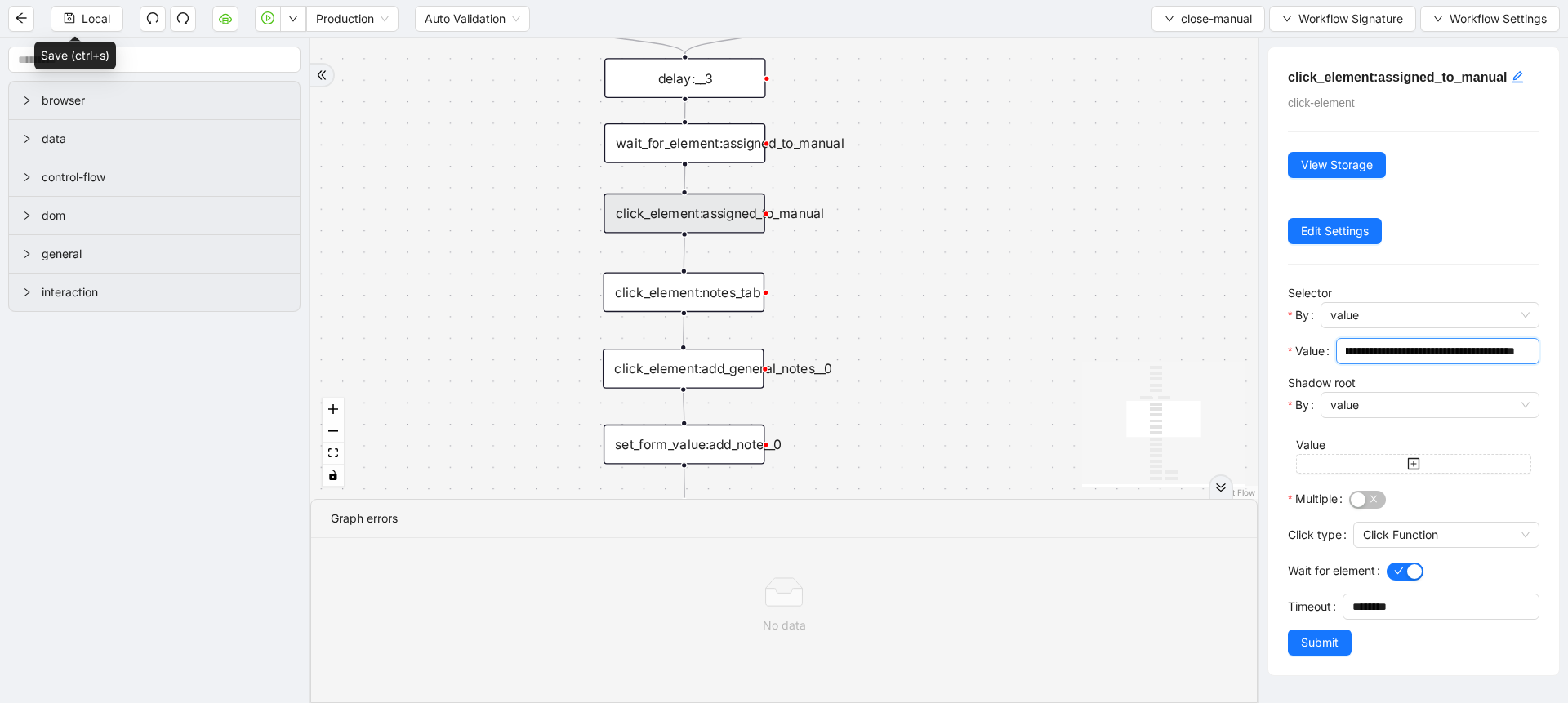
click at [1420, 359] on input "**********" at bounding box center [1429, 351] width 169 height 18
click at [740, 139] on div "wait_for_element:assigned_to_manual" at bounding box center [685, 143] width 162 height 40
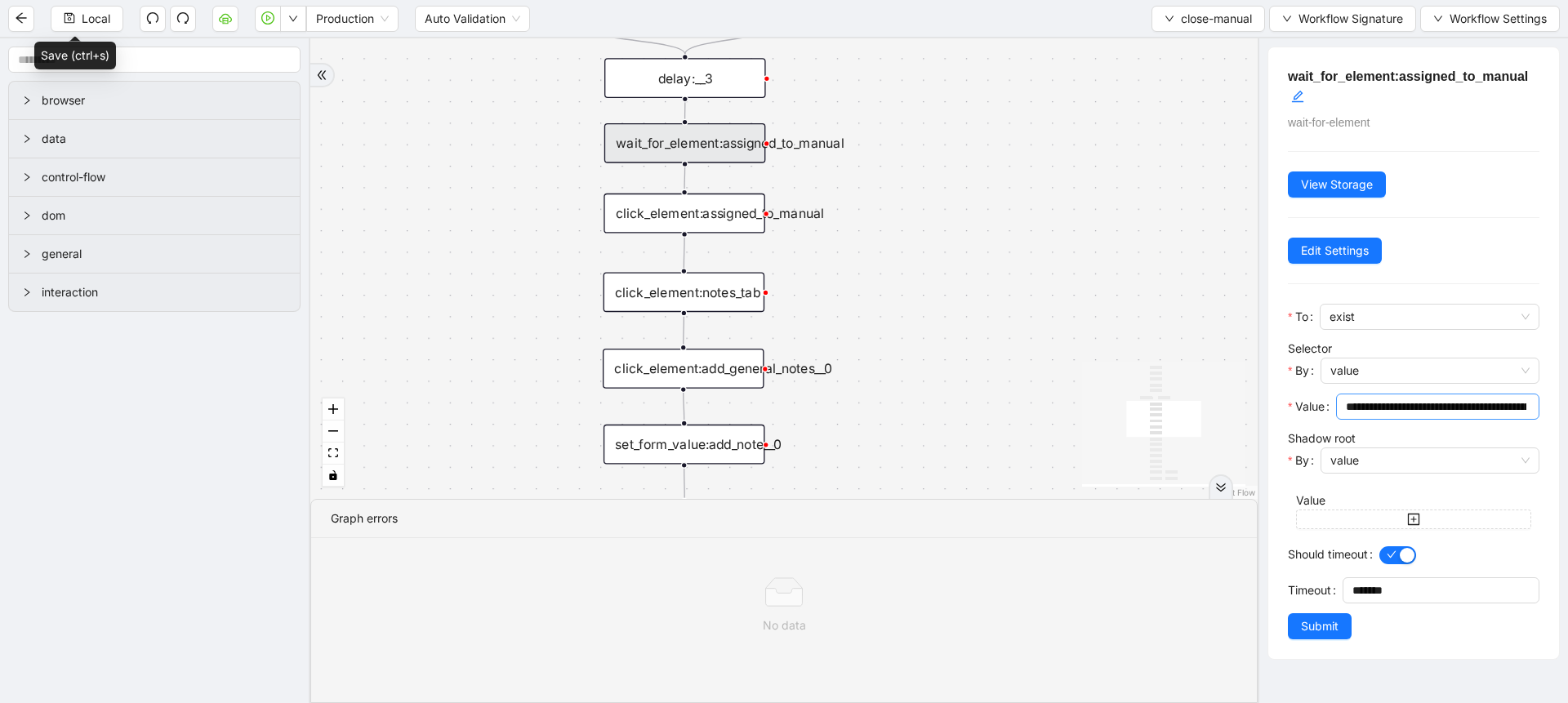
click at [1429, 416] on span "**********" at bounding box center [1437, 407] width 203 height 26
drag, startPoint x: 1429, startPoint y: 416, endPoint x: 1438, endPoint y: 412, distance: 9.8
click at [1438, 412] on span "**********" at bounding box center [1437, 407] width 203 height 26
click at [1438, 412] on input "**********" at bounding box center [1429, 406] width 169 height 18
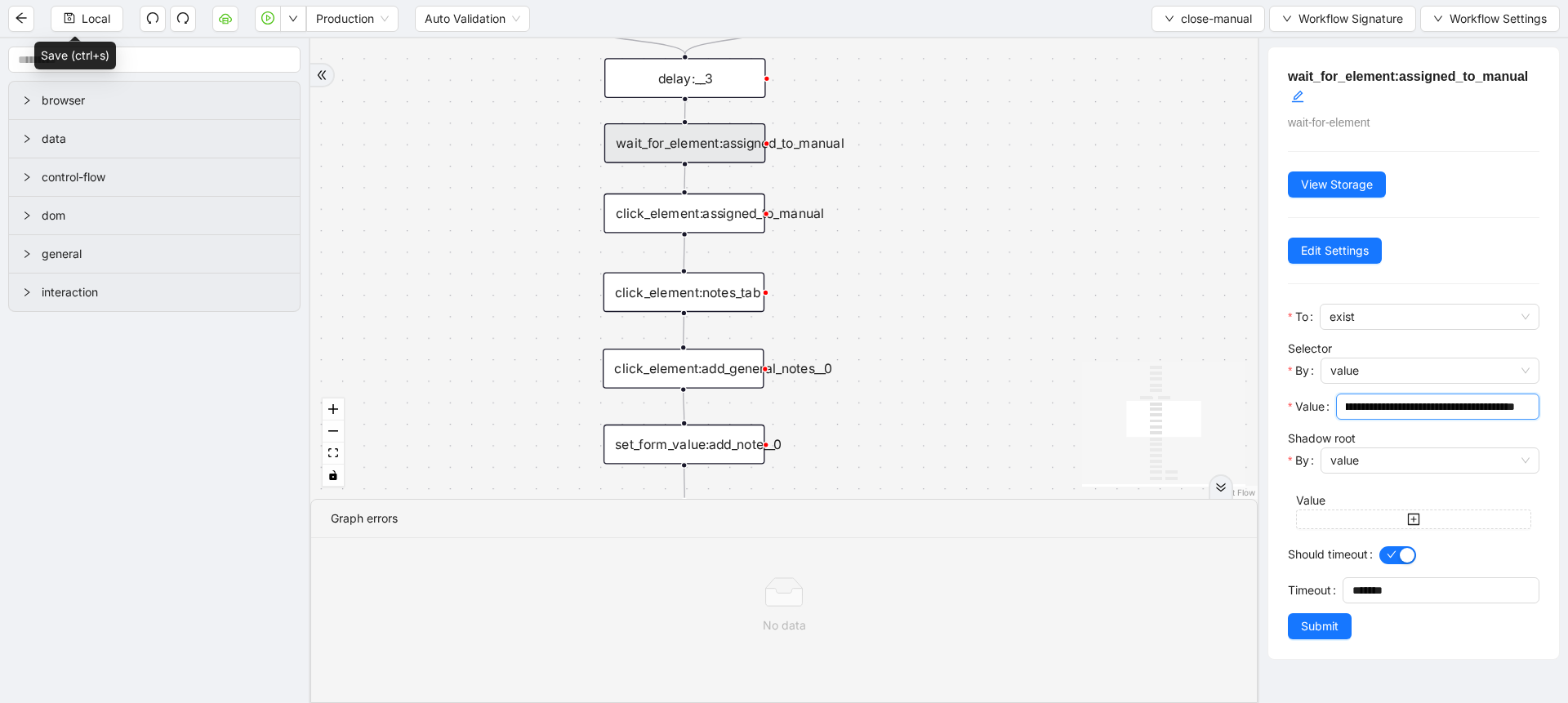
click at [1438, 412] on input "**********" at bounding box center [1429, 406] width 169 height 18
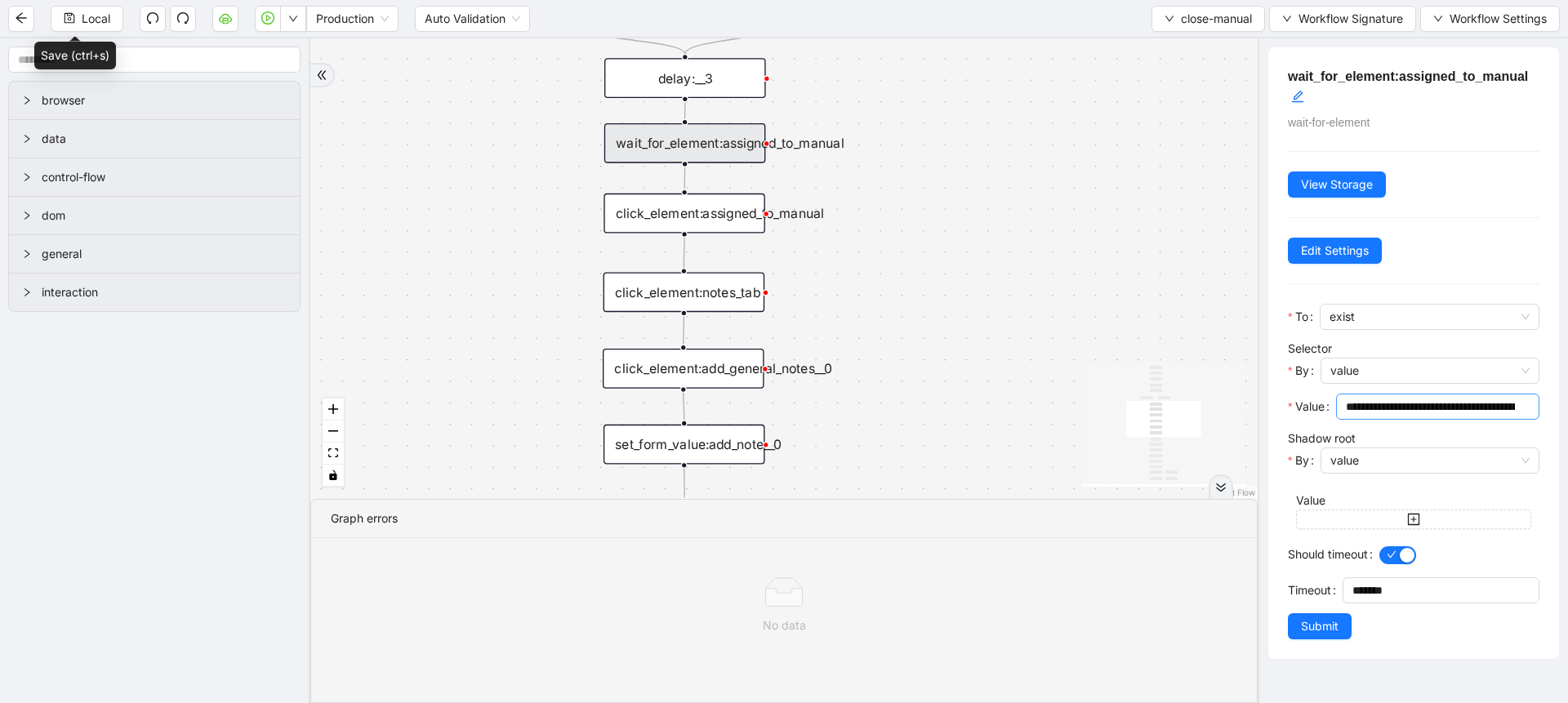
click at [1466, 416] on span "**********" at bounding box center [1437, 407] width 203 height 26
click at [1440, 407] on input "**********" at bounding box center [1429, 406] width 169 height 18
paste input "**********"
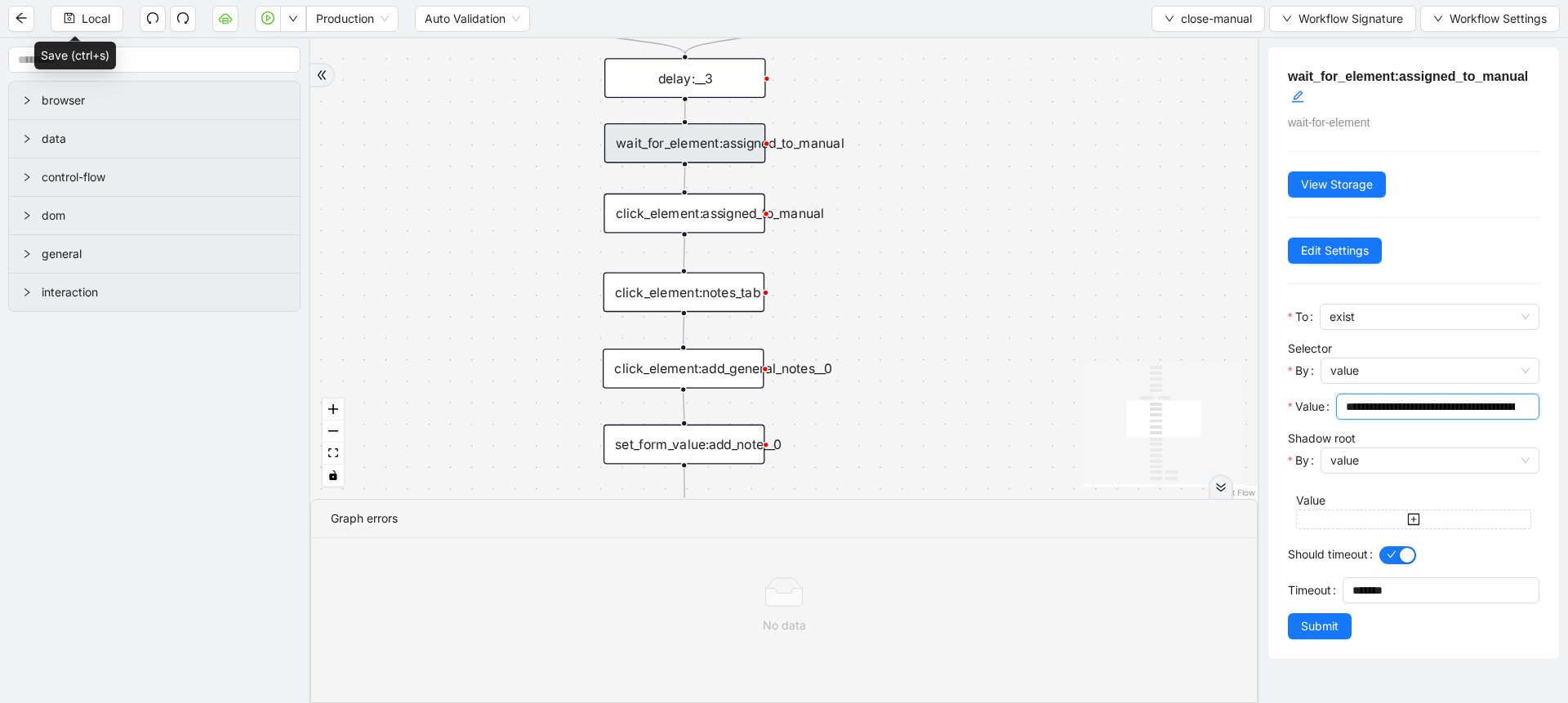
scroll to position [0, 173]
type input "**********"
click at [1329, 613] on button "Submit" at bounding box center [1320, 626] width 64 height 26
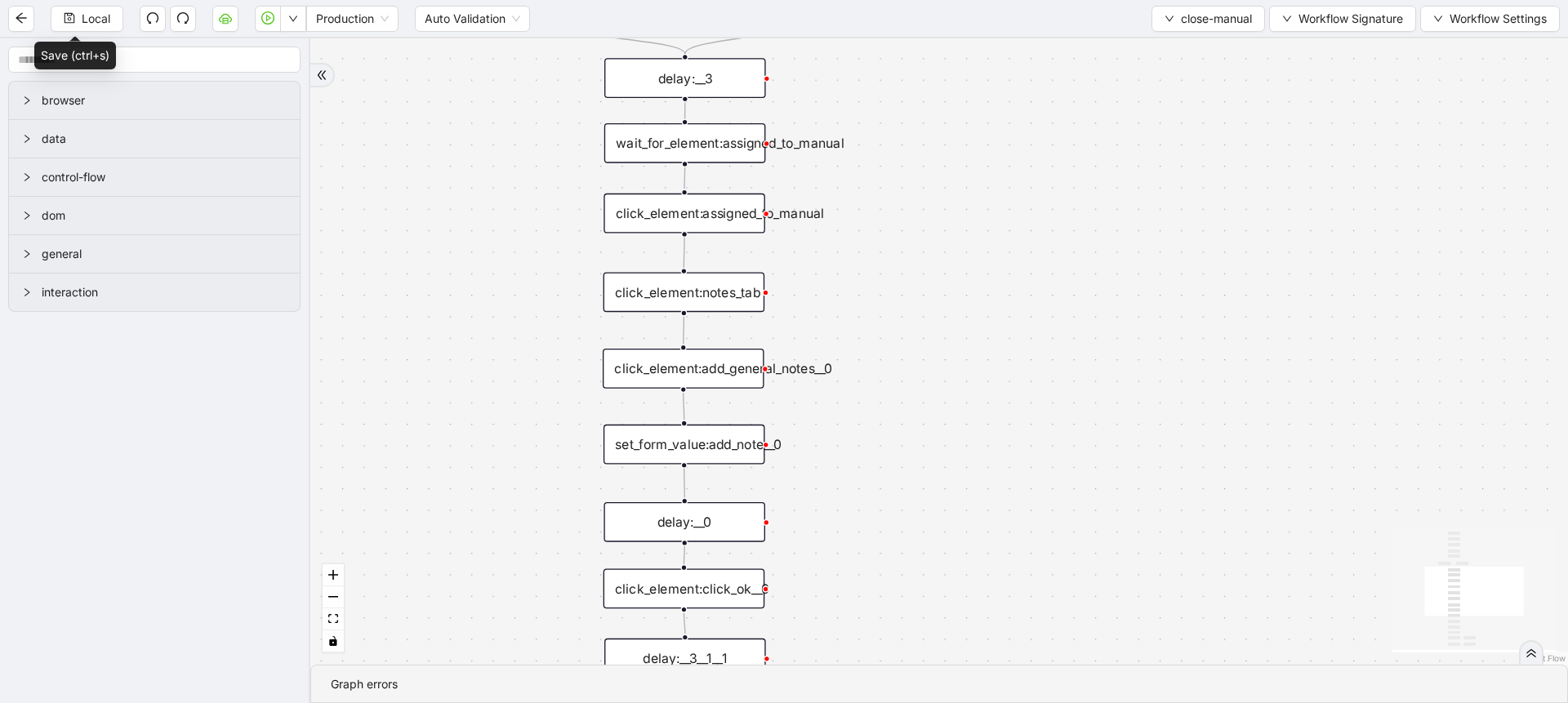
click at [654, 204] on div "click_element:assigned_to_manual" at bounding box center [684, 213] width 162 height 40
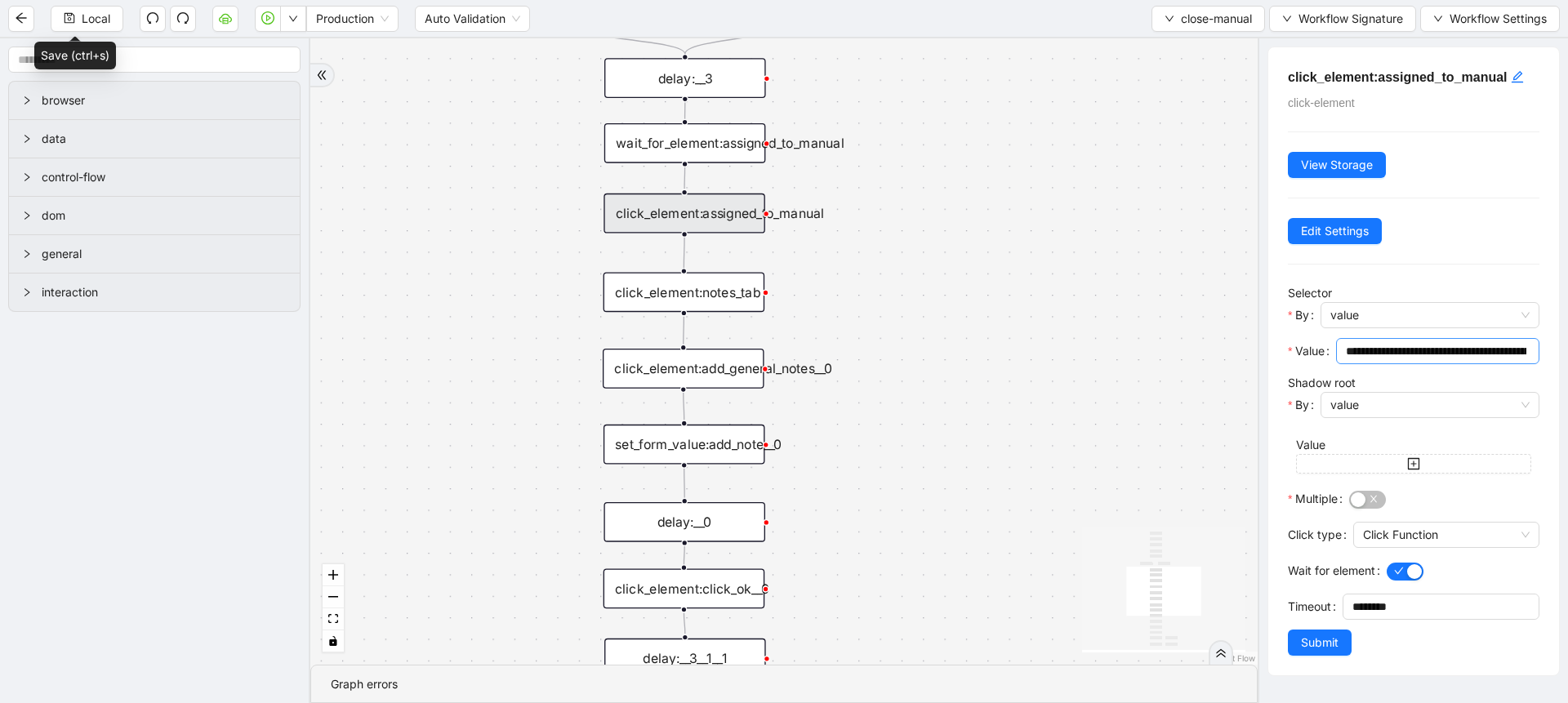
click at [1408, 356] on input "**********" at bounding box center [1435, 351] width 180 height 18
paste input "**********"
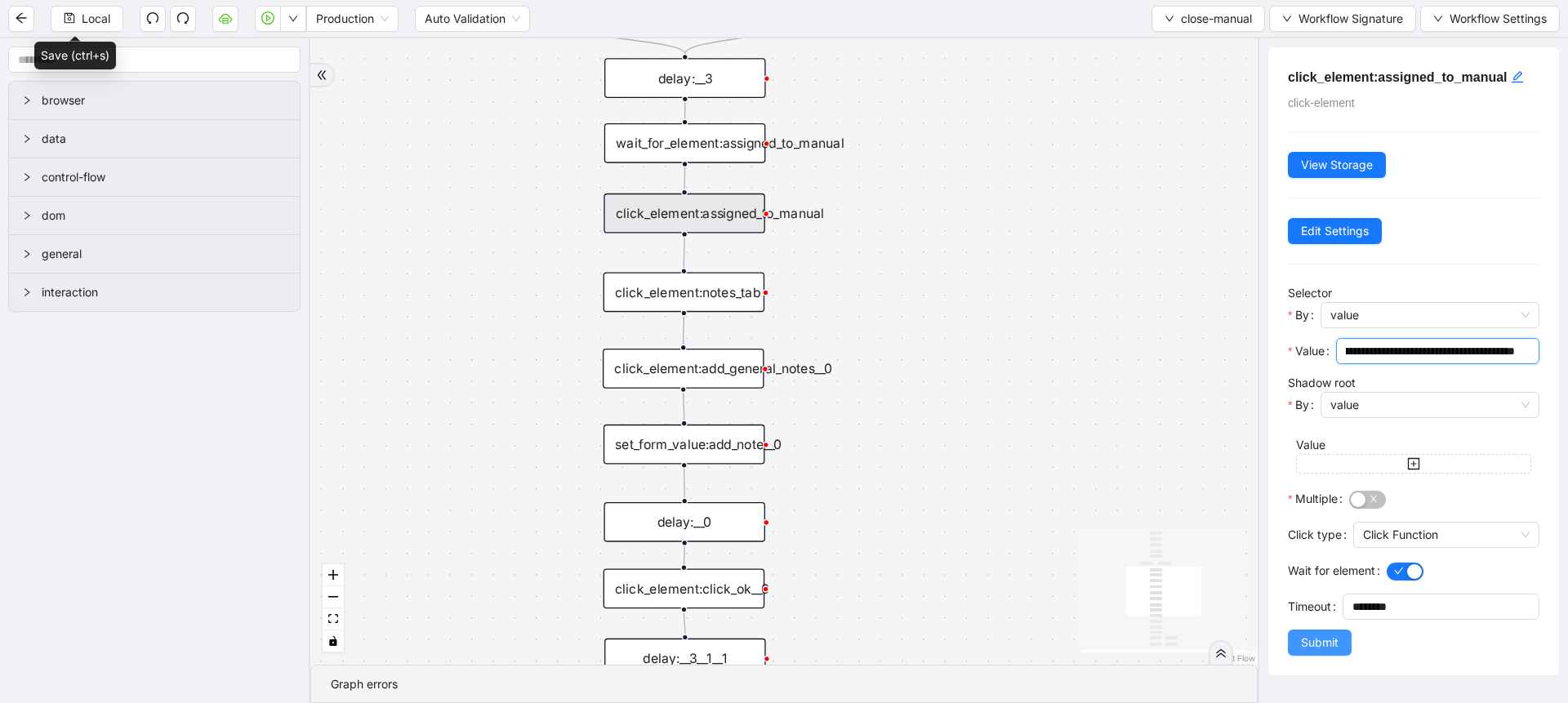
type input "**********"
click at [1309, 644] on span "Submit" at bounding box center [1320, 642] width 38 height 18
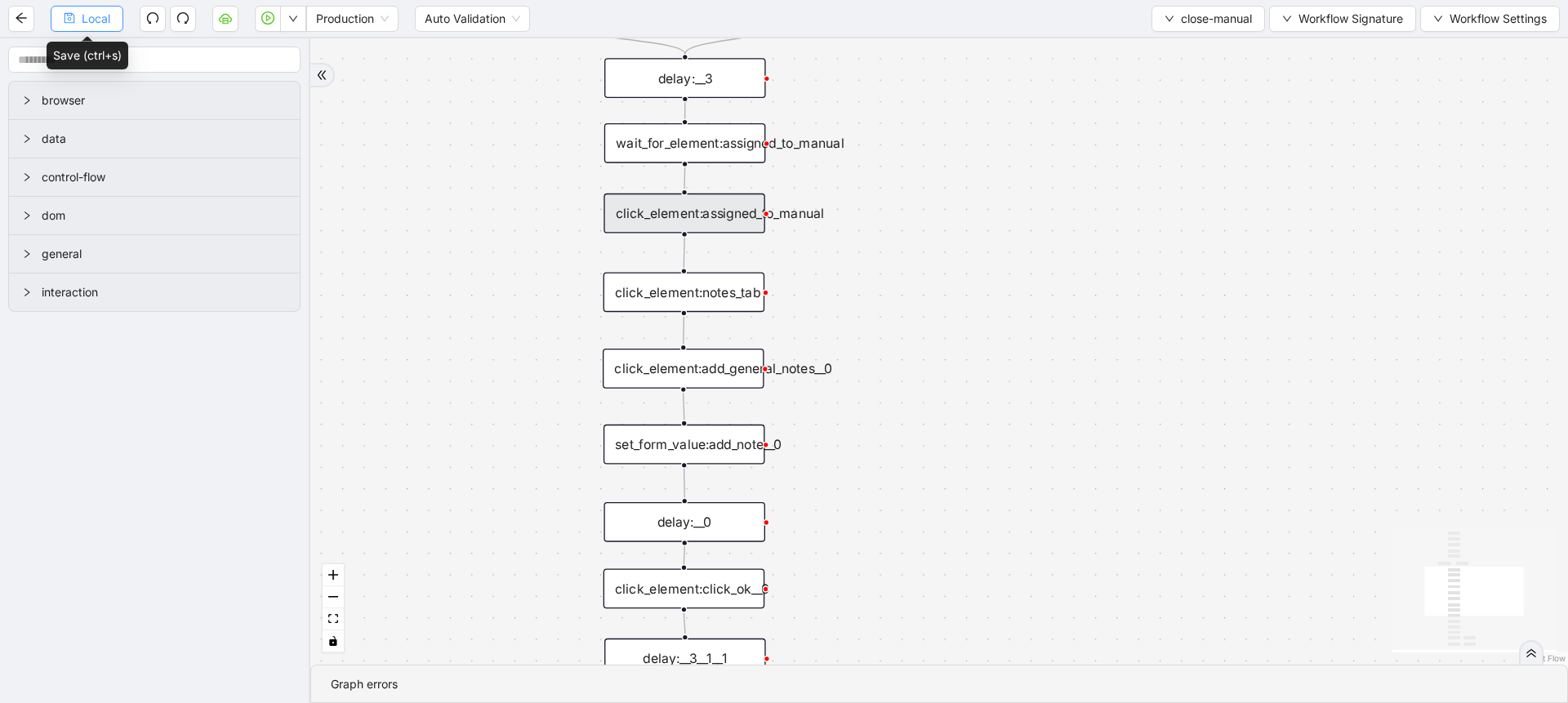
click at [72, 5] on button "Local" at bounding box center [87, 19] width 72 height 26
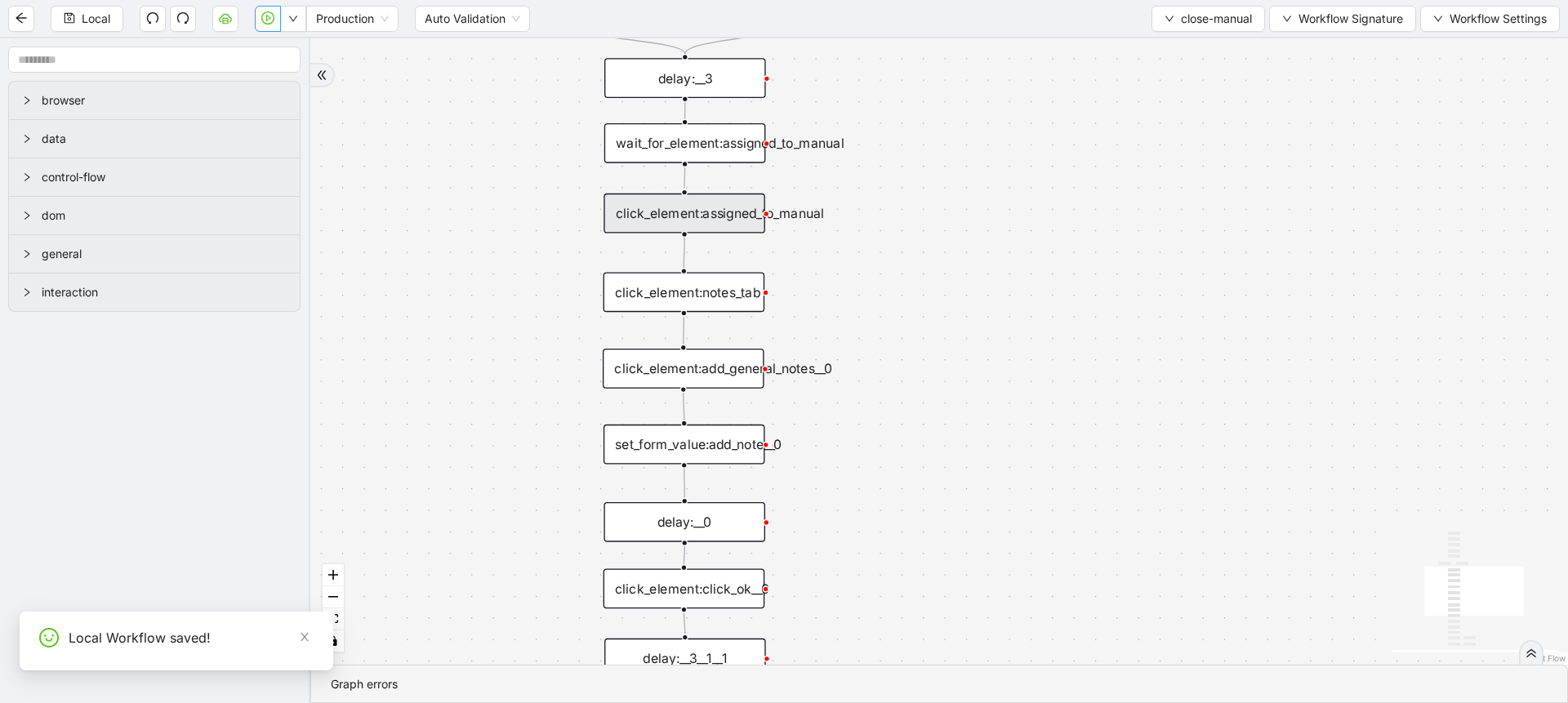
click at [268, 12] on icon "play-circle" at bounding box center [268, 18] width 13 height 13
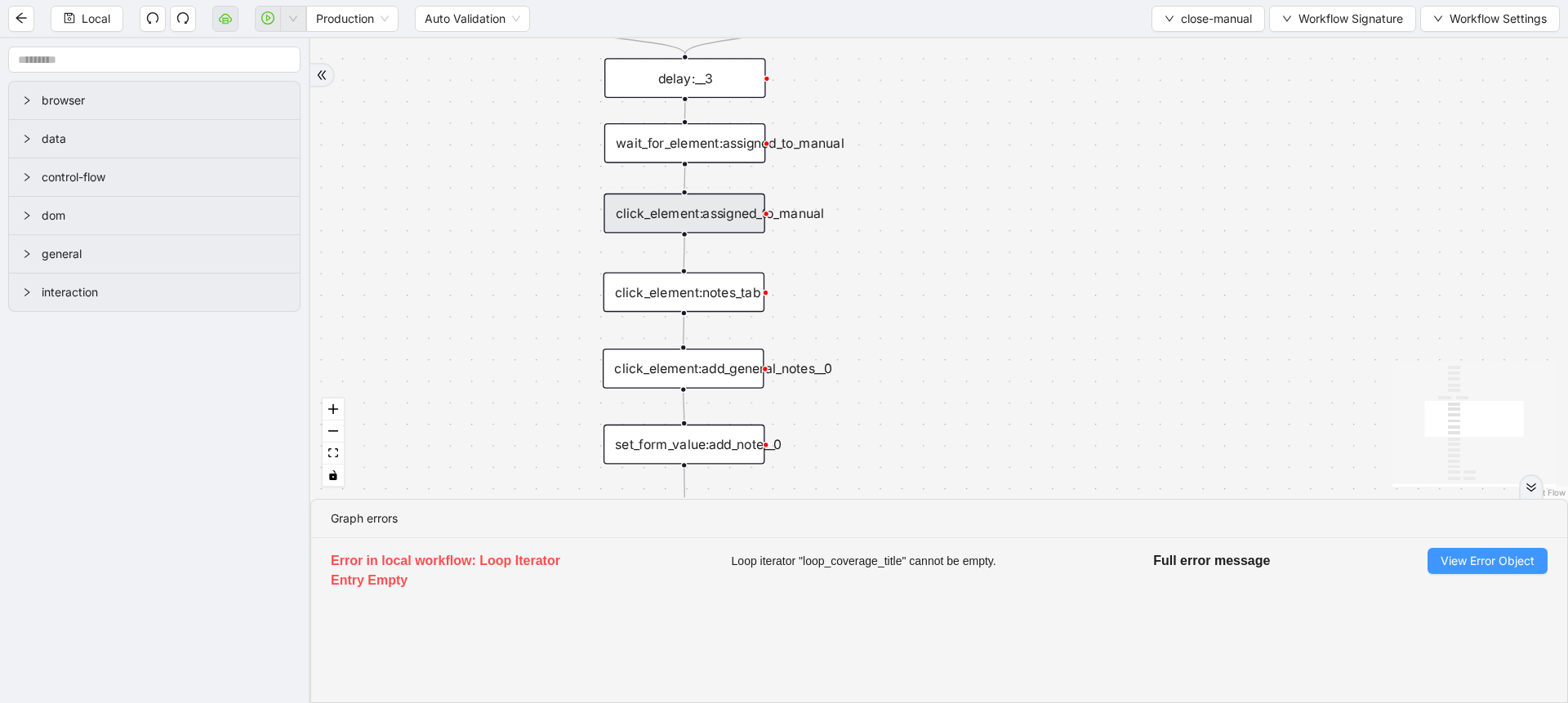
click at [1466, 556] on span "View Error Object" at bounding box center [1488, 561] width 94 height 18
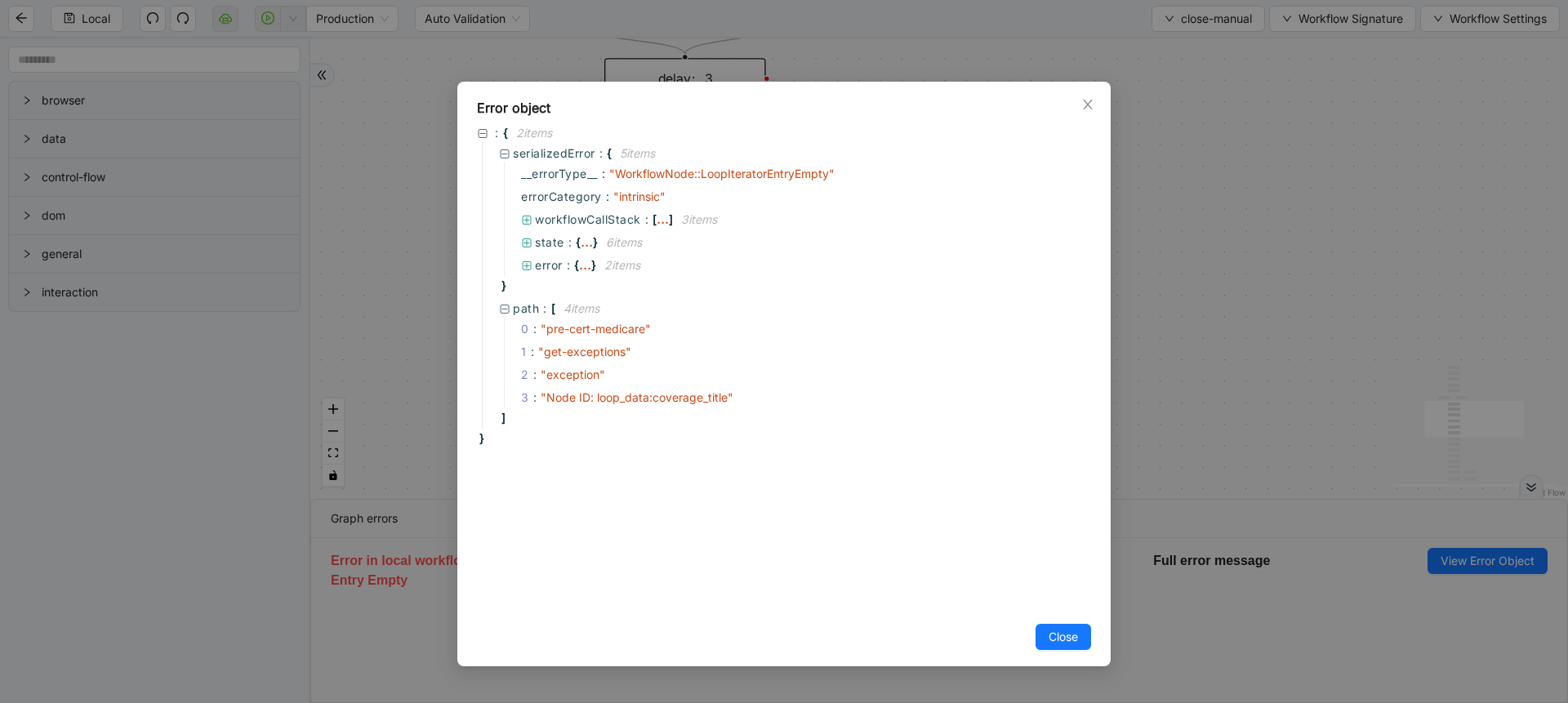
click at [875, 30] on div "Error object : { 2 item s serializedError : { 5 item s __errorType__ : " Workfl…" at bounding box center [784, 352] width 1568 height 703
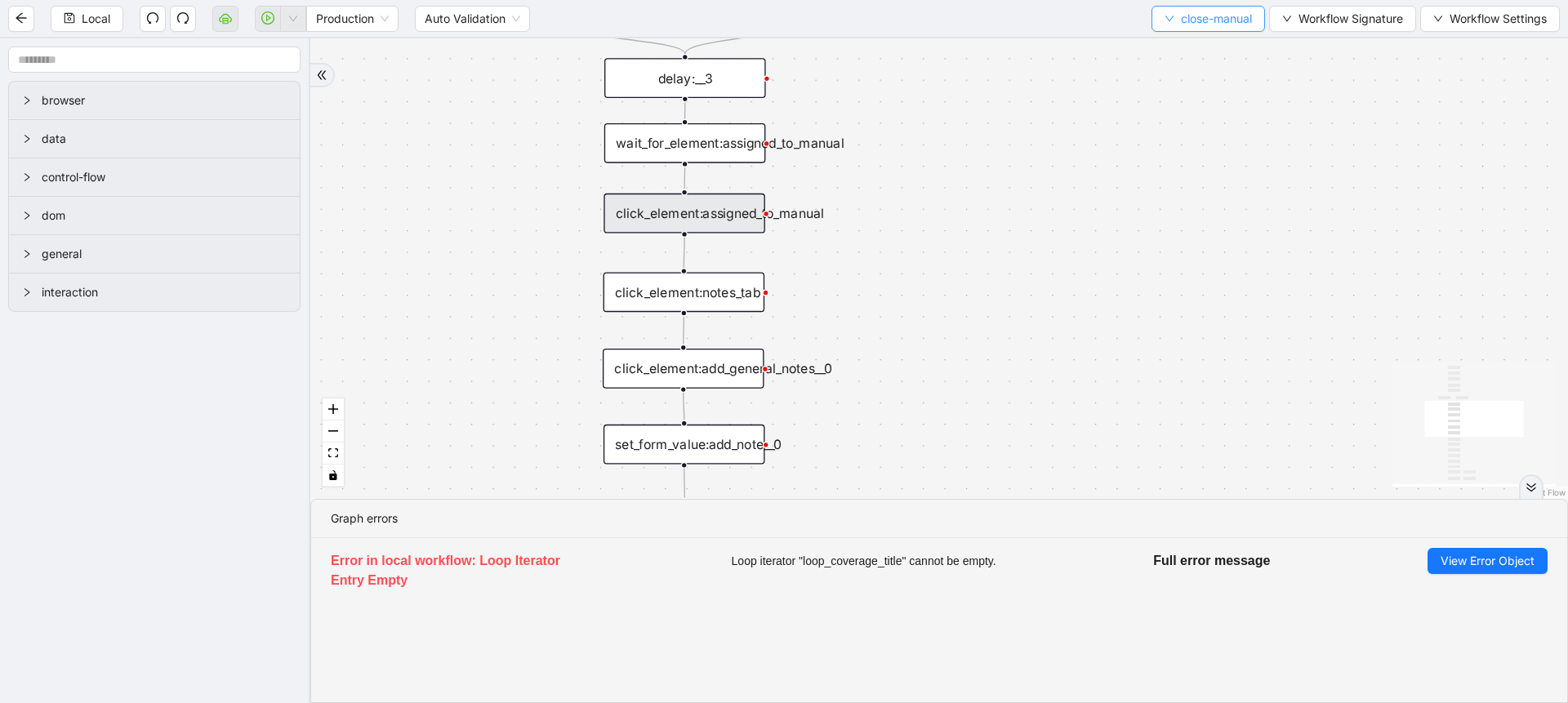
click at [1170, 28] on button "close-manual" at bounding box center [1208, 19] width 113 height 26
click at [1146, 42] on ul "Select Create Remove" at bounding box center [1203, 77] width 116 height 85
click at [1170, 52] on span "Select" at bounding box center [1204, 50] width 90 height 18
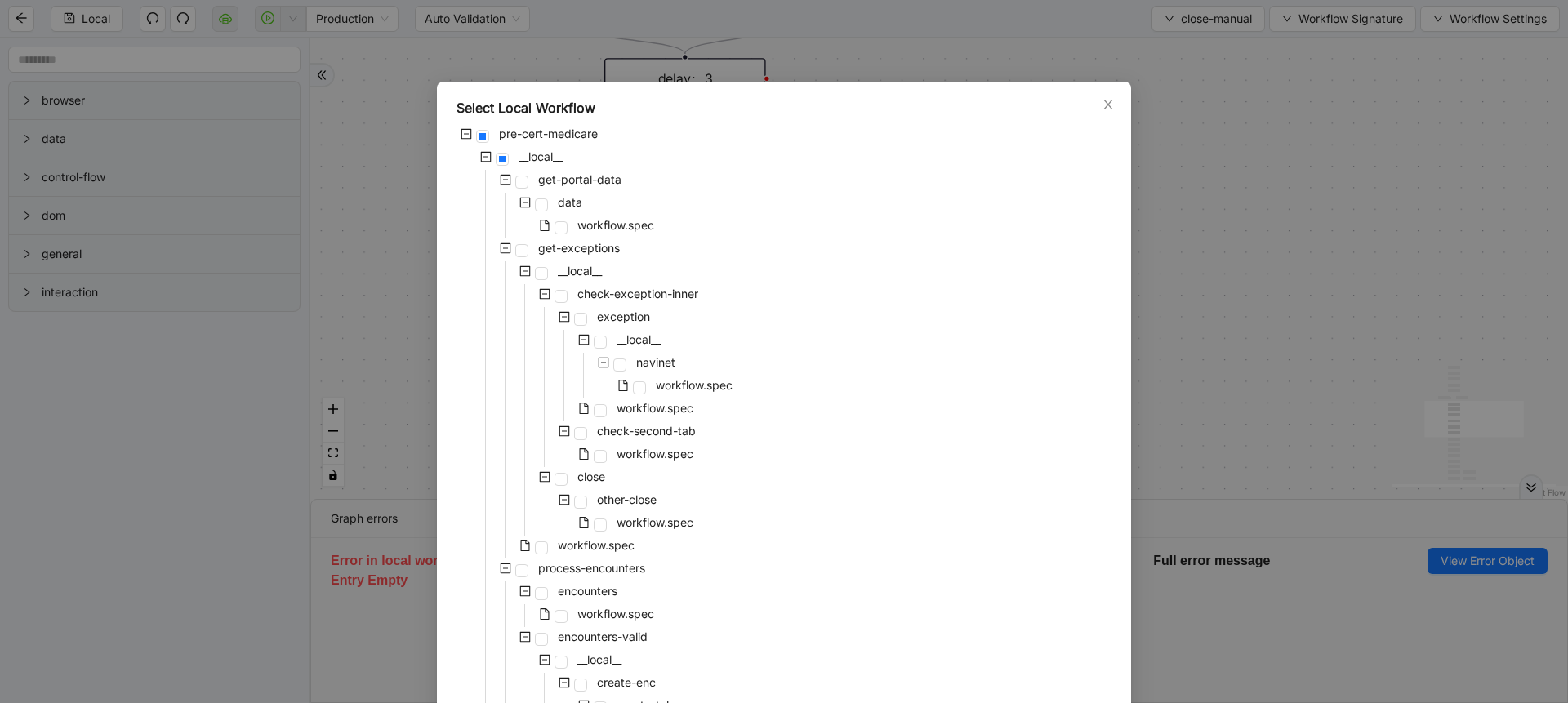
click at [604, 406] on div "workflow.spec" at bounding box center [577, 410] width 240 height 23
click at [617, 409] on span "workflow.spec" at bounding box center [655, 408] width 77 height 14
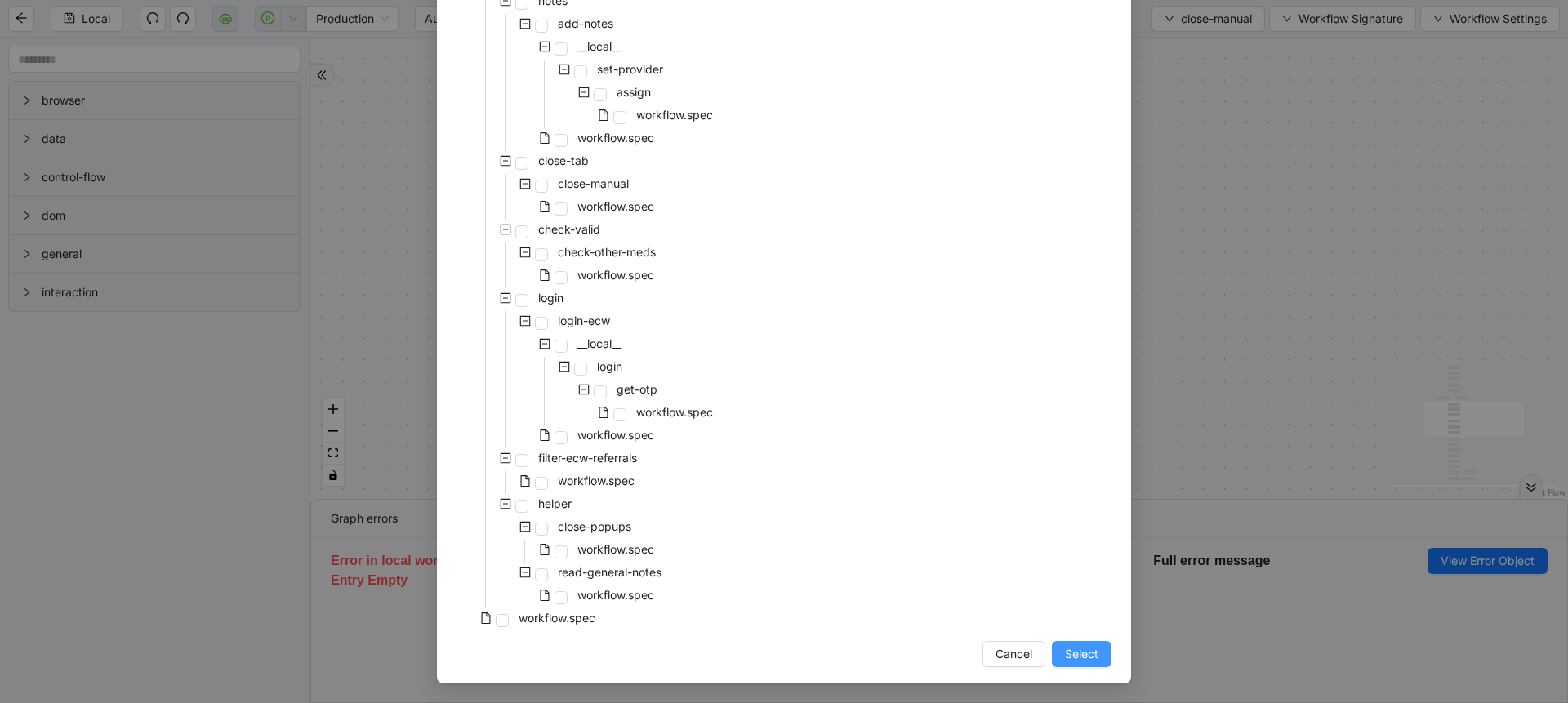
click at [1075, 665] on button "Select" at bounding box center [1081, 654] width 59 height 26
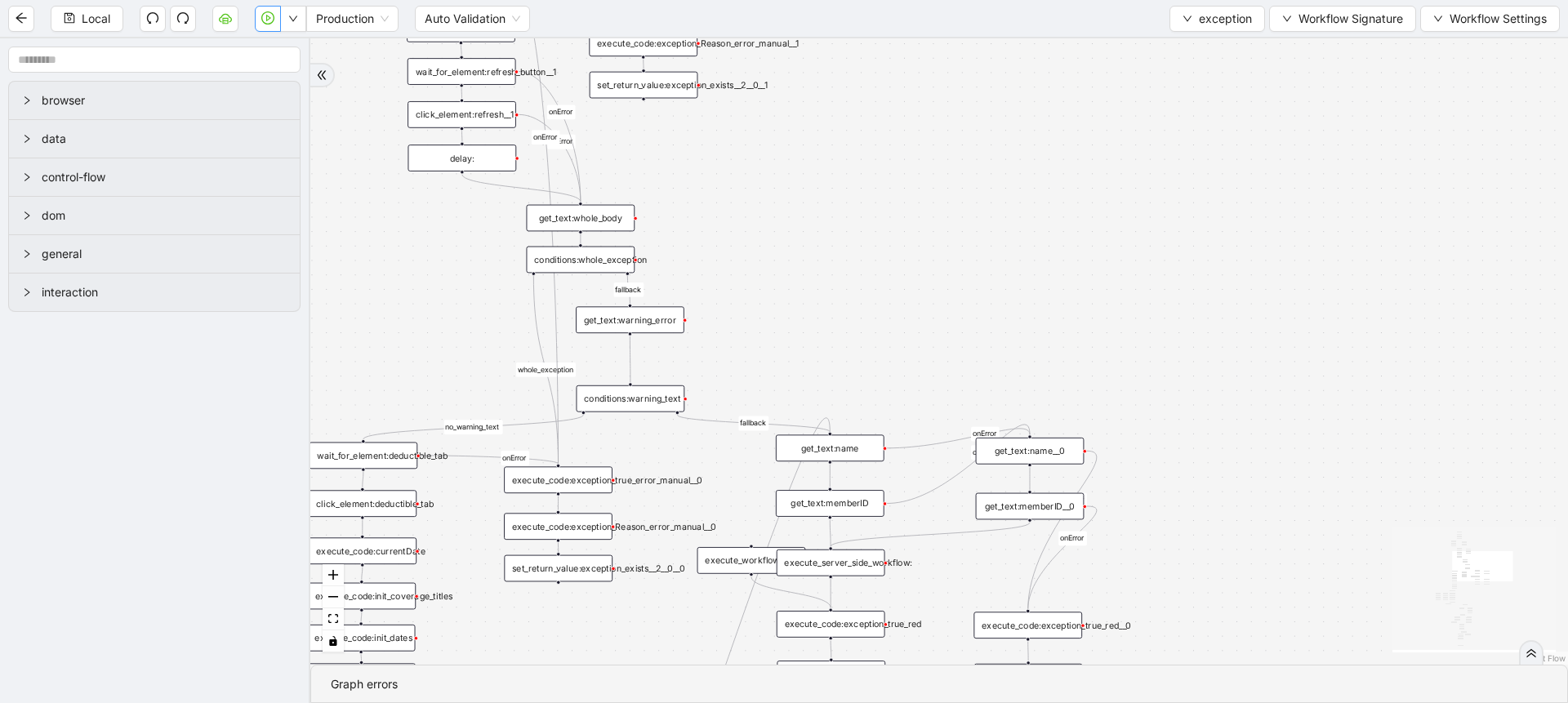
drag, startPoint x: 416, startPoint y: 170, endPoint x: 397, endPoint y: 358, distance: 189.0
click at [397, 358] on div "no_warning_text fallback fallback table_exists benefitValid fallback fallback c…" at bounding box center [939, 351] width 1258 height 626
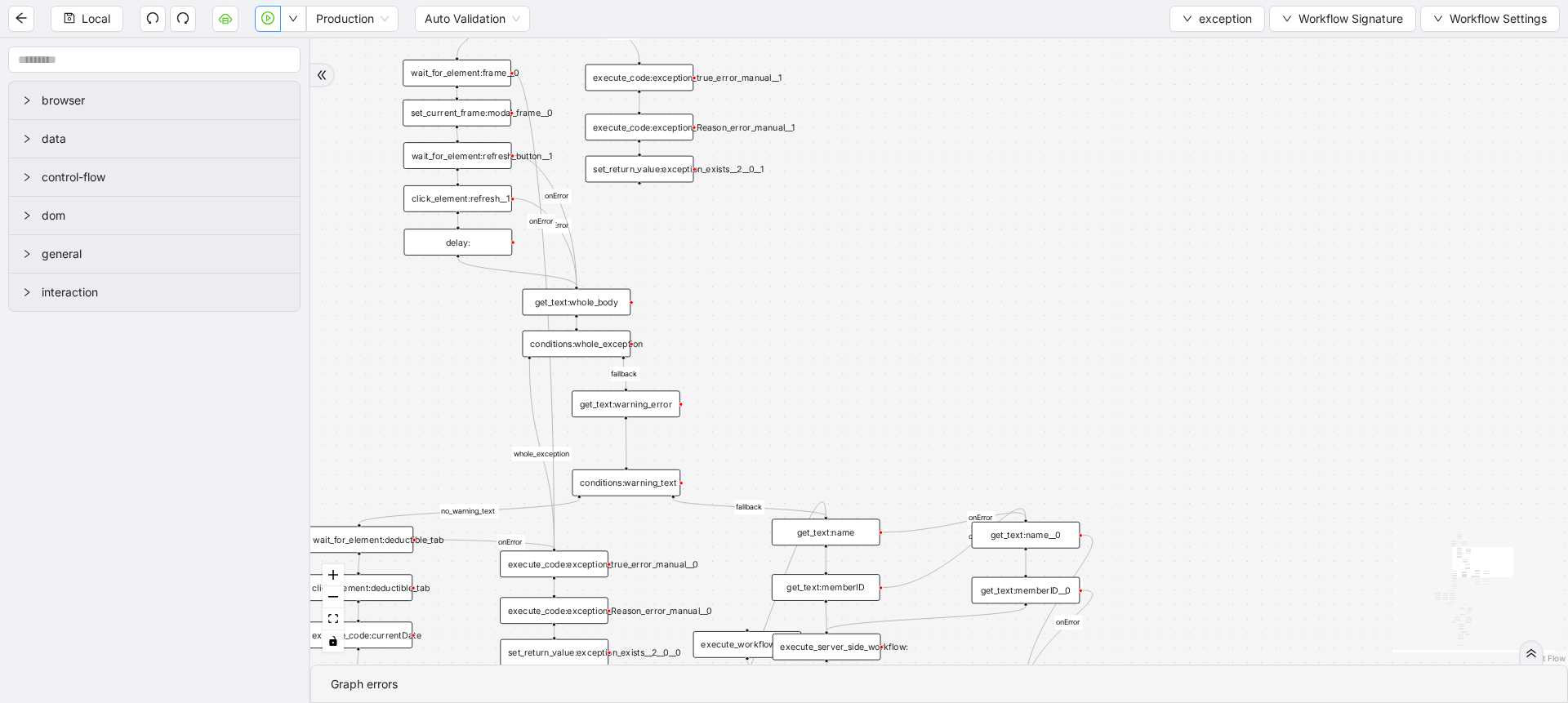
drag, startPoint x: 435, startPoint y: 290, endPoint x: 421, endPoint y: 405, distance: 115.8
click at [421, 405] on div "no_warning_text fallback fallback table_exists benefitValid fallback fallback c…" at bounding box center [939, 351] width 1258 height 626
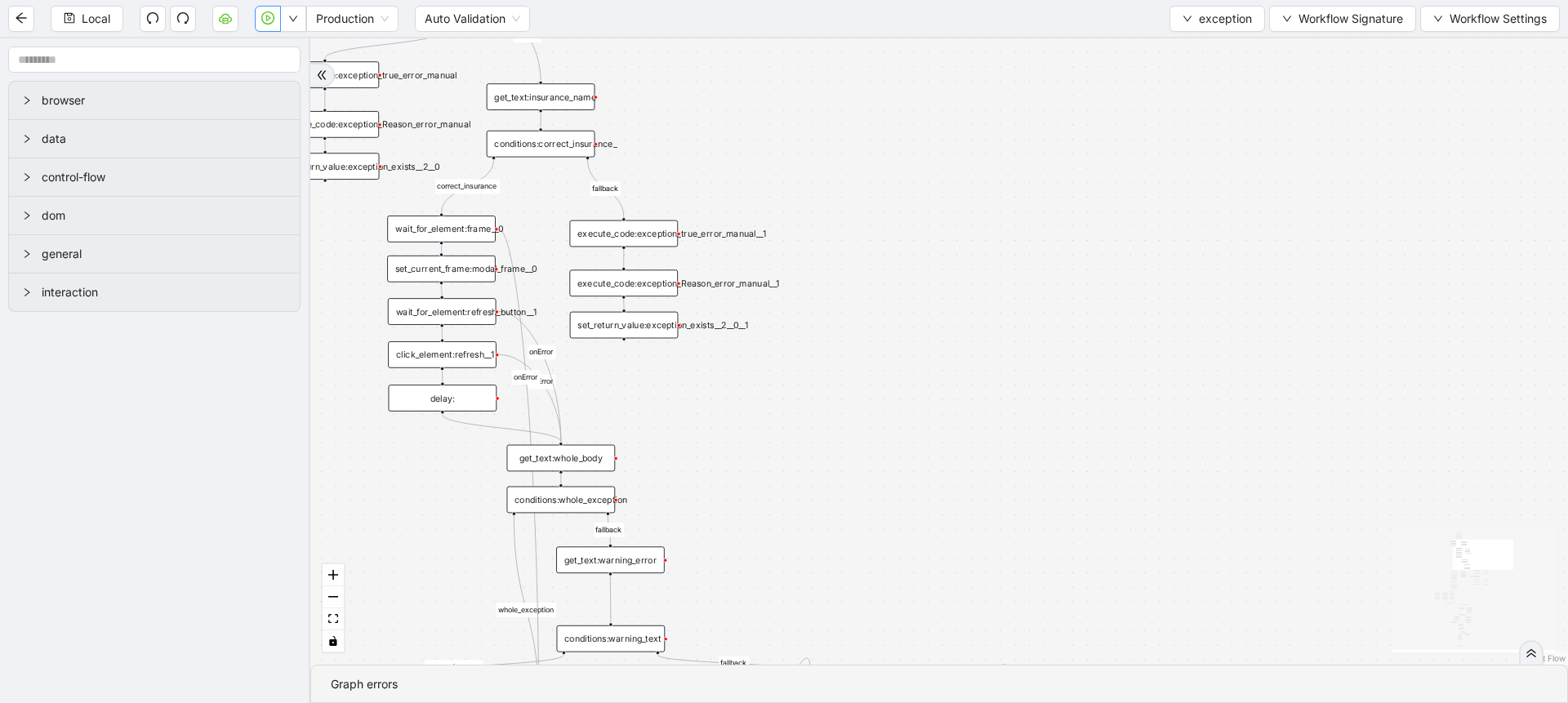
drag, startPoint x: 421, startPoint y: 405, endPoint x: 422, endPoint y: 549, distance: 144.0
click at [422, 549] on div "no_warning_text fallback fallback table_exists benefitValid fallback fallback c…" at bounding box center [939, 351] width 1258 height 626
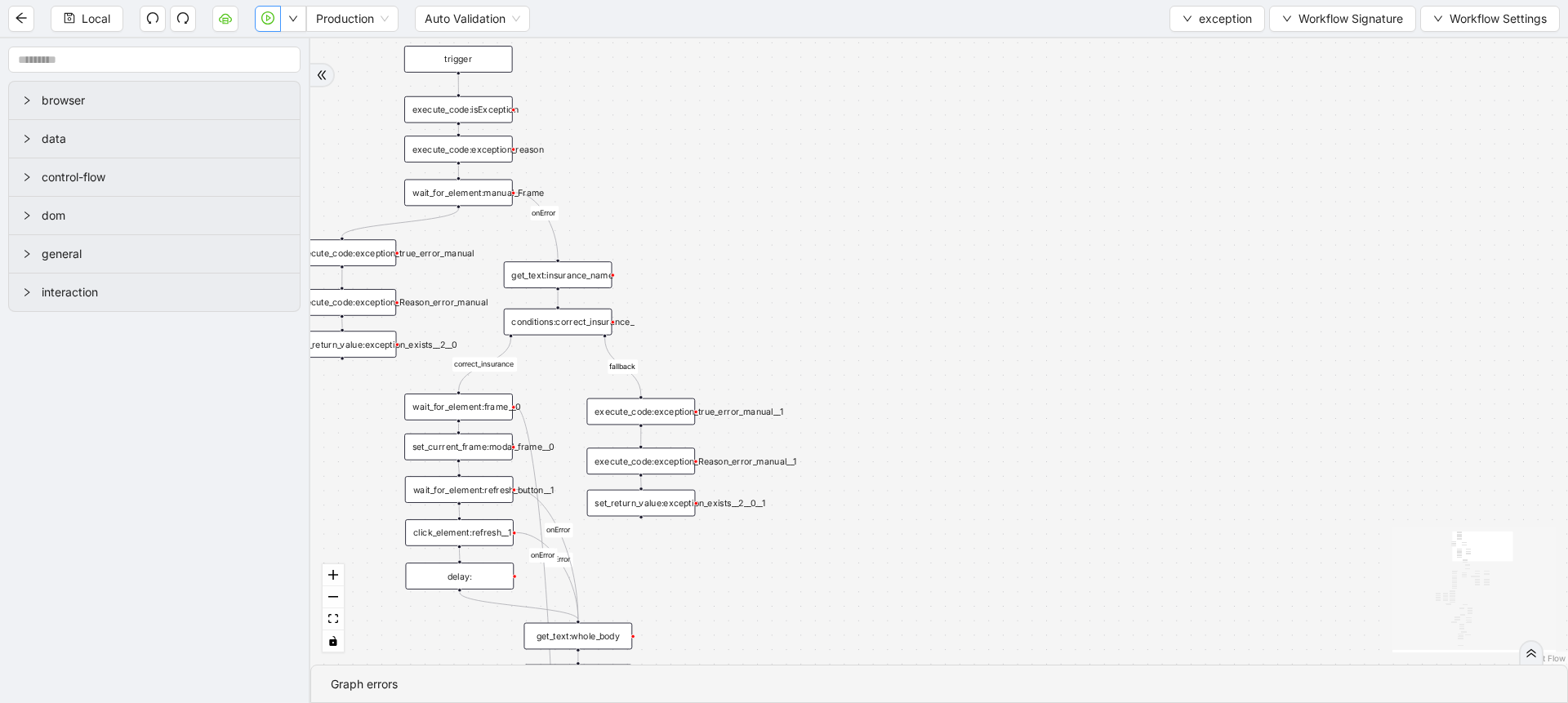
drag, startPoint x: 454, startPoint y: 536, endPoint x: 464, endPoint y: 669, distance: 133.4
click at [464, 669] on section "no_warning_text fallback fallback table_exists benefitValid fallback fallback c…" at bounding box center [939, 370] width 1258 height 664
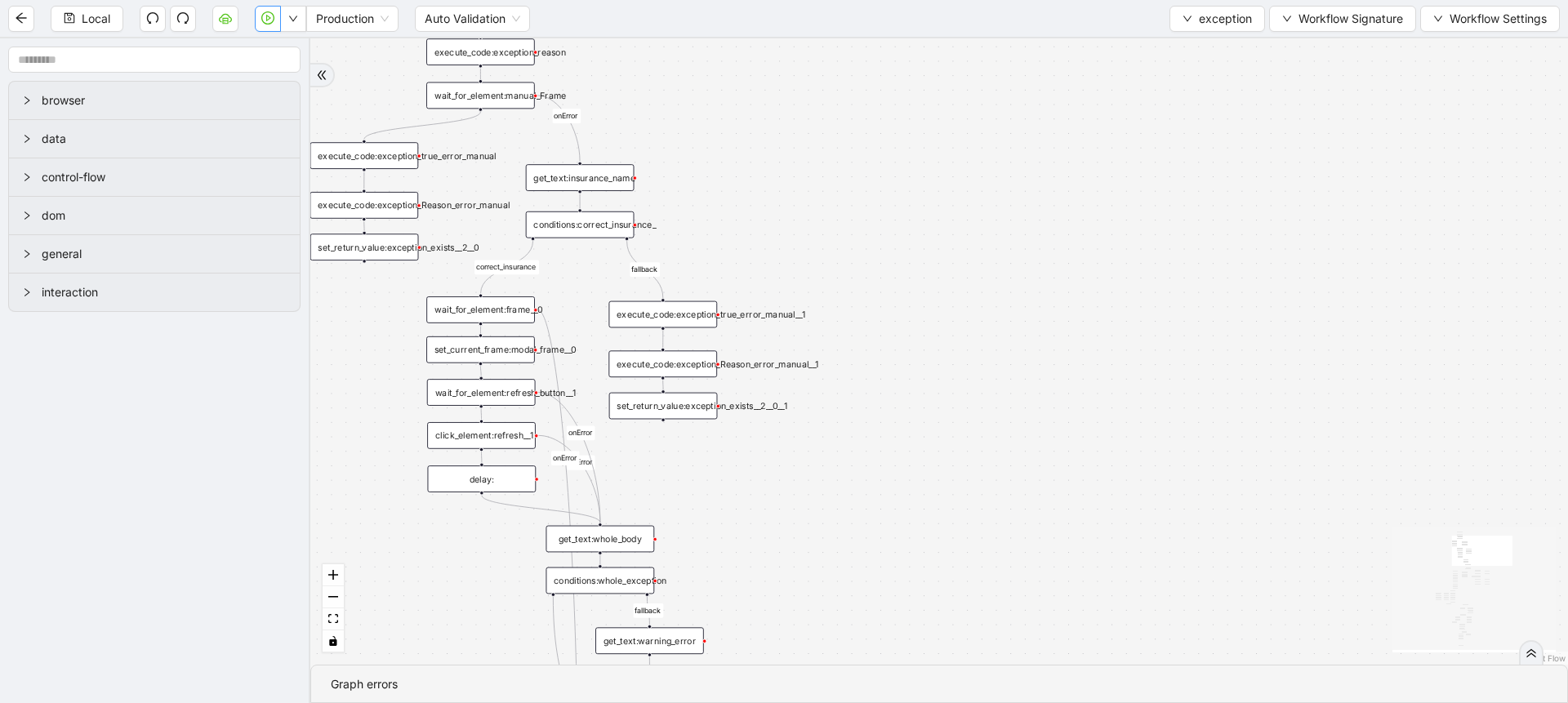
drag, startPoint x: 708, startPoint y: 184, endPoint x: 730, endPoint y: 87, distance: 99.5
click at [730, 87] on div "no_warning_text fallback fallback table_exists benefitValid fallback fallback c…" at bounding box center [939, 351] width 1258 height 626
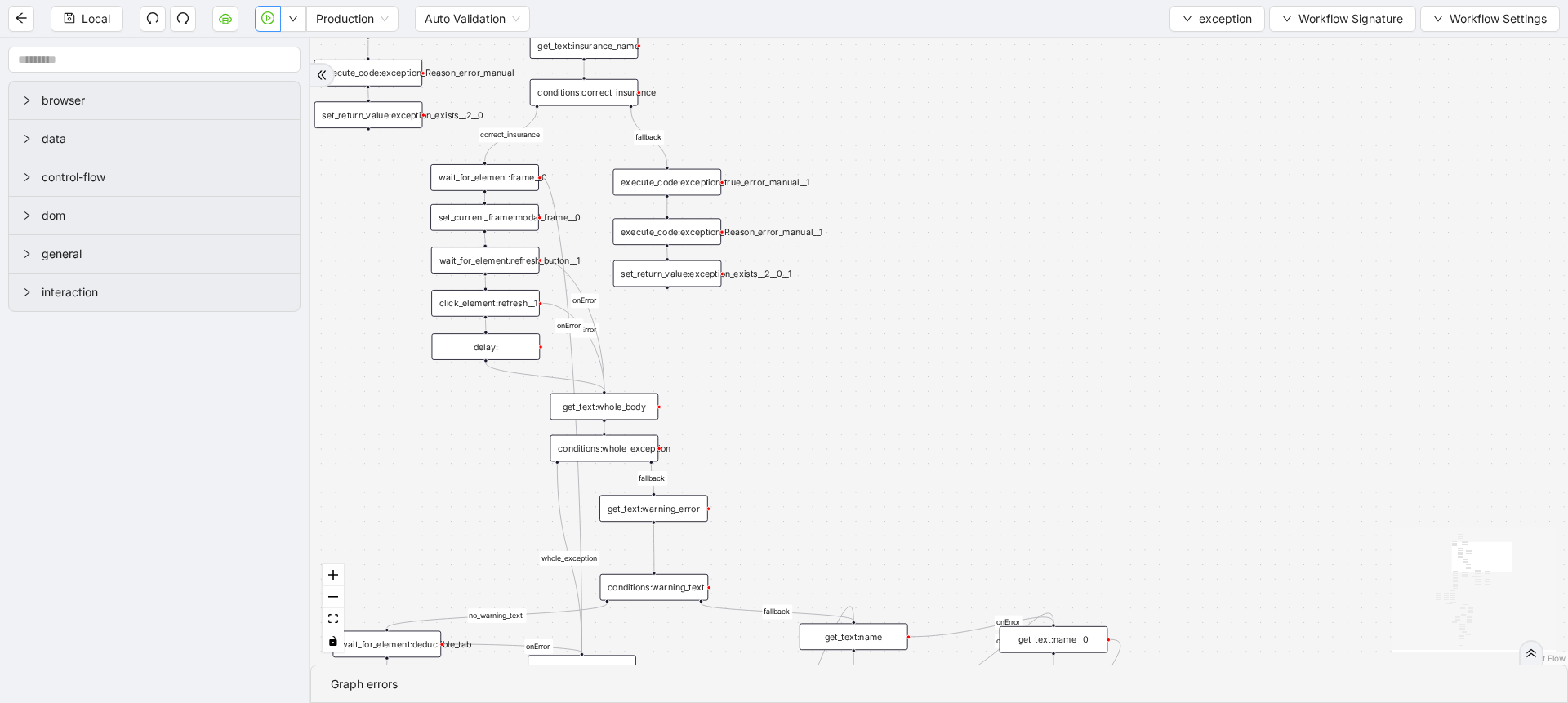
drag, startPoint x: 843, startPoint y: 362, endPoint x: 844, endPoint y: 148, distance: 214.0
click at [844, 148] on div "no_warning_text fallback fallback table_exists benefitValid fallback fallback c…" at bounding box center [939, 351] width 1258 height 626
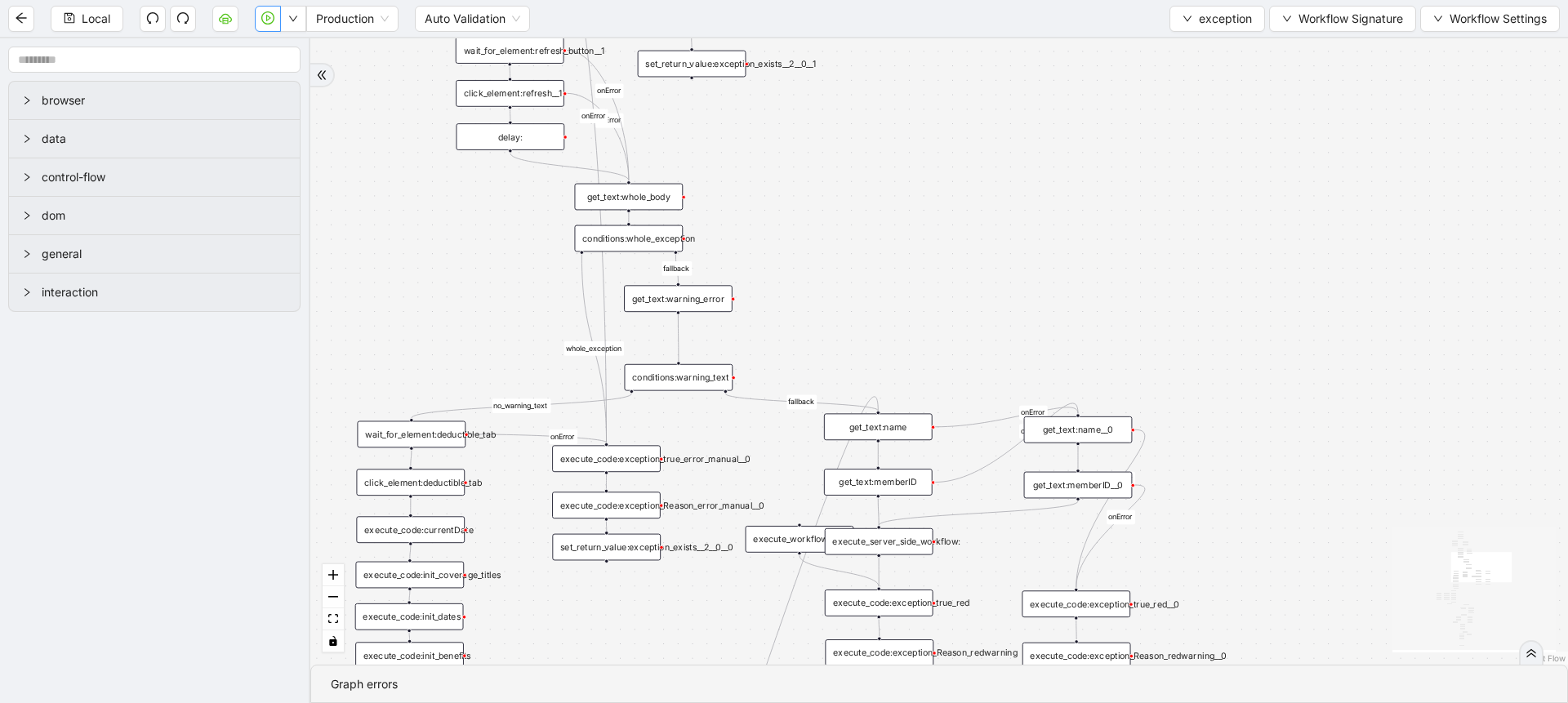
drag, startPoint x: 844, startPoint y: 148, endPoint x: 871, endPoint y: 20, distance: 130.8
click at [871, 20] on section "Local Production Auto Validation exception Workflow Signature Workflow Settings…" at bounding box center [784, 352] width 1568 height 703
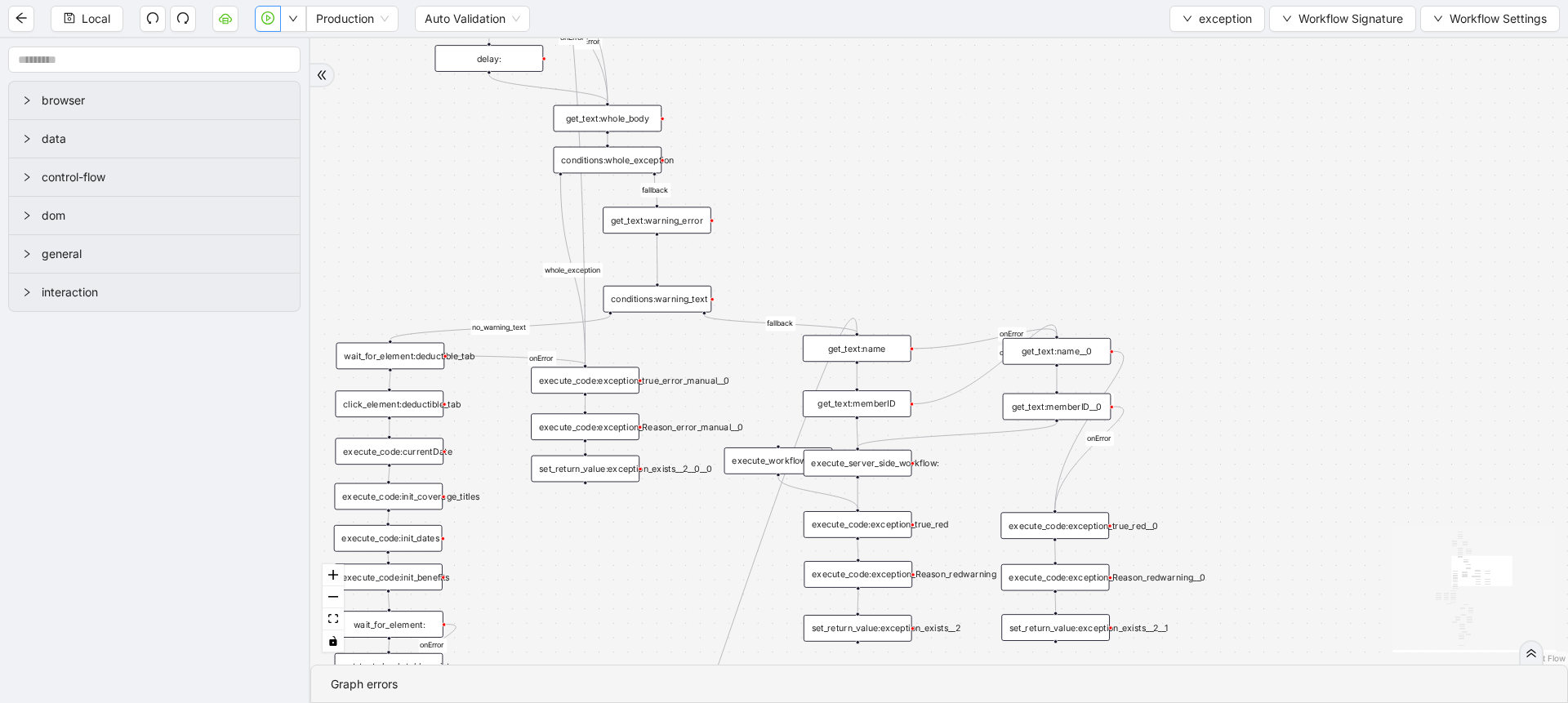
drag, startPoint x: 881, startPoint y: 258, endPoint x: 854, endPoint y: 173, distance: 89.2
click at [854, 173] on div "no_warning_text fallback fallback table_exists benefitValid fallback fallback c…" at bounding box center [939, 351] width 1258 height 626
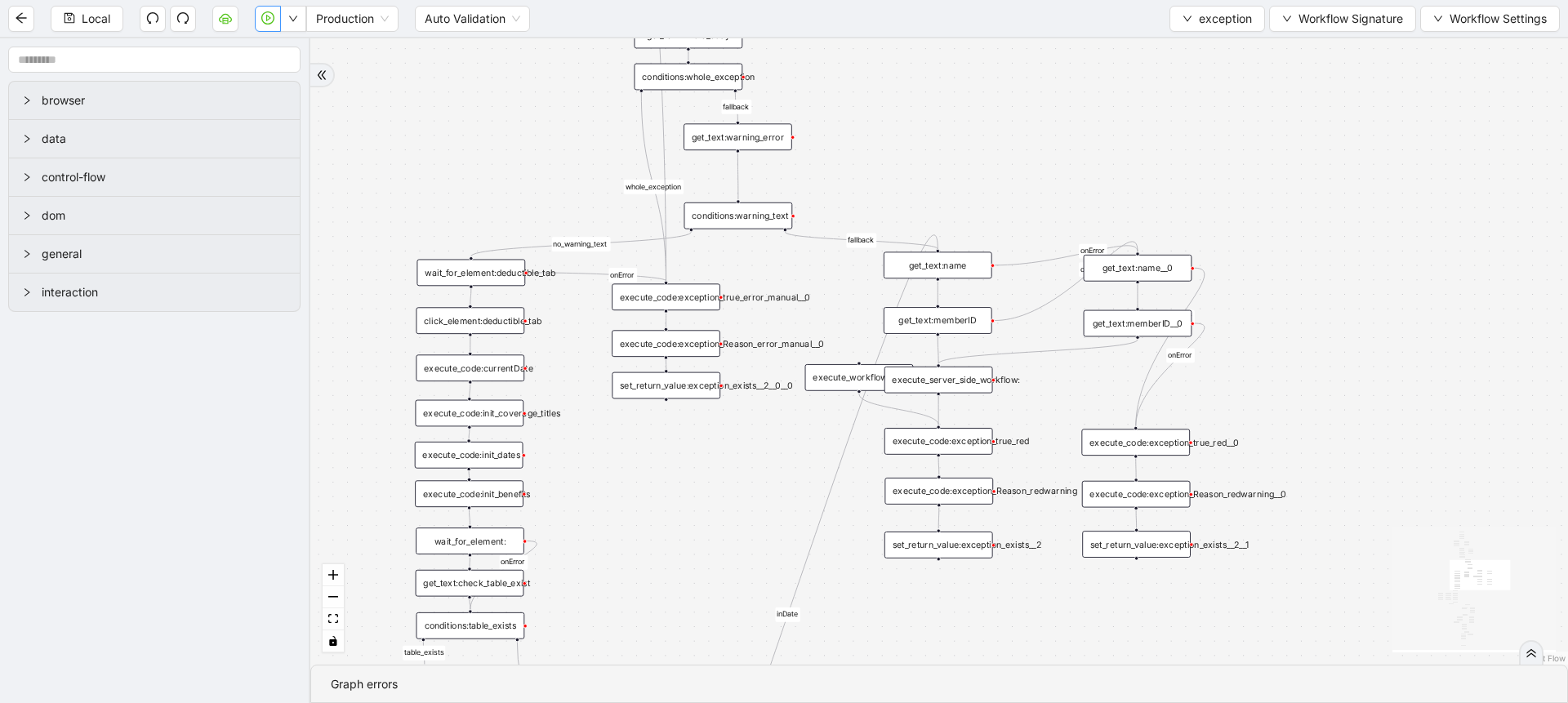
drag, startPoint x: 854, startPoint y: 173, endPoint x: 940, endPoint y: 96, distance: 115.4
click at [940, 96] on div "no_warning_text fallback fallback table_exists benefitValid fallback fallback c…" at bounding box center [939, 351] width 1258 height 626
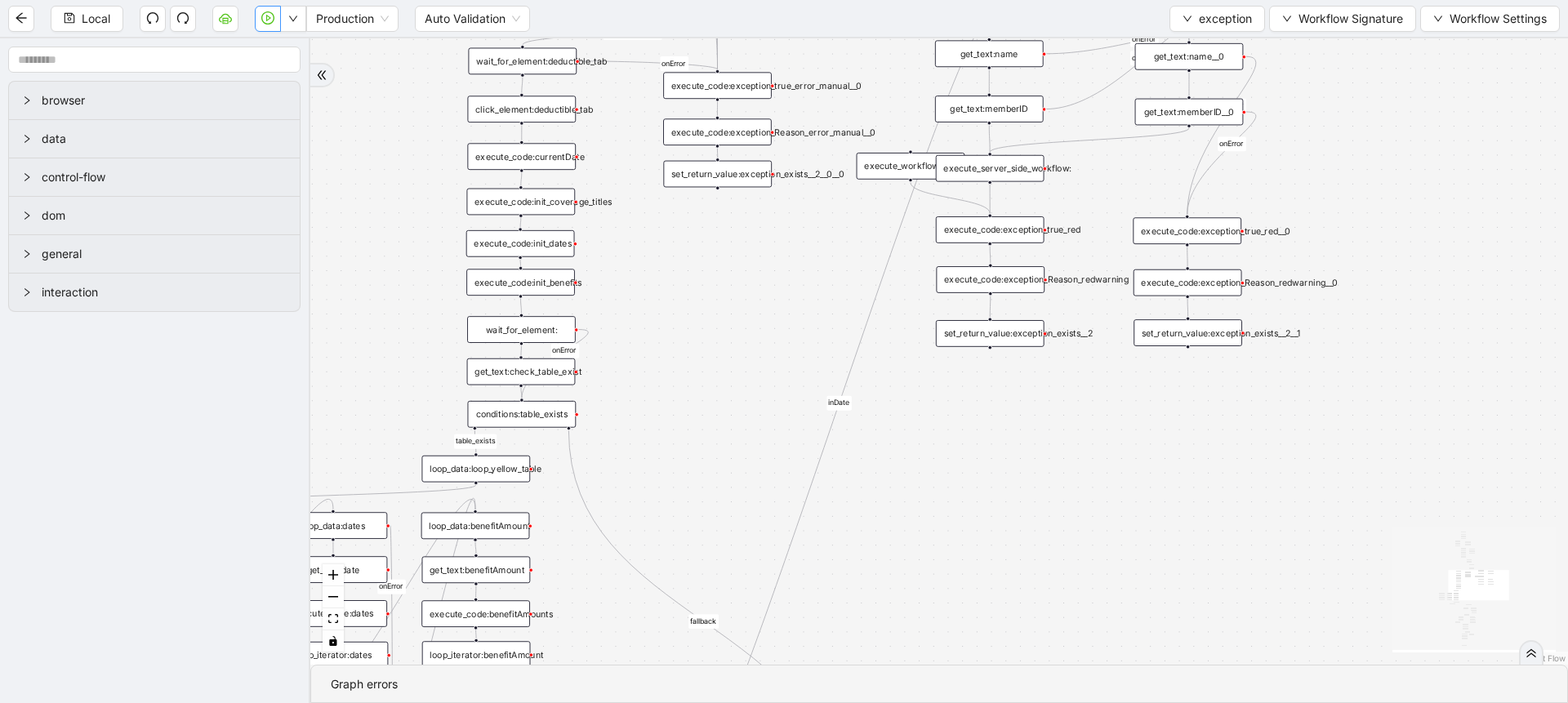
drag, startPoint x: 644, startPoint y: 595, endPoint x: 722, endPoint y: 329, distance: 277.2
click at [722, 329] on div "no_warning_text fallback fallback table_exists benefitValid fallback fallback c…" at bounding box center [939, 351] width 1258 height 626
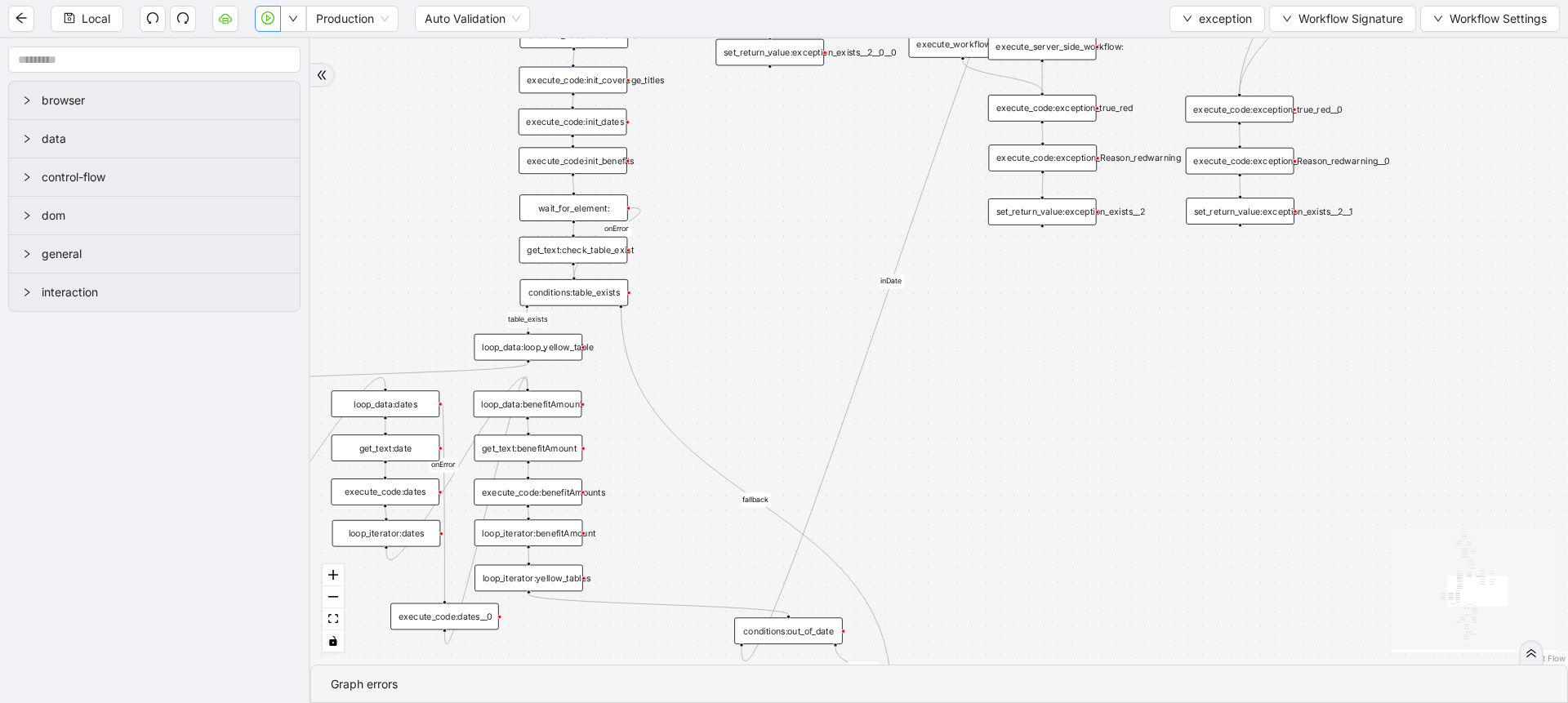
drag, startPoint x: 709, startPoint y: 437, endPoint x: 762, endPoint y: 304, distance: 143.2
click at [762, 304] on div "no_warning_text fallback fallback table_exists benefitValid fallback fallback c…" at bounding box center [939, 351] width 1258 height 626
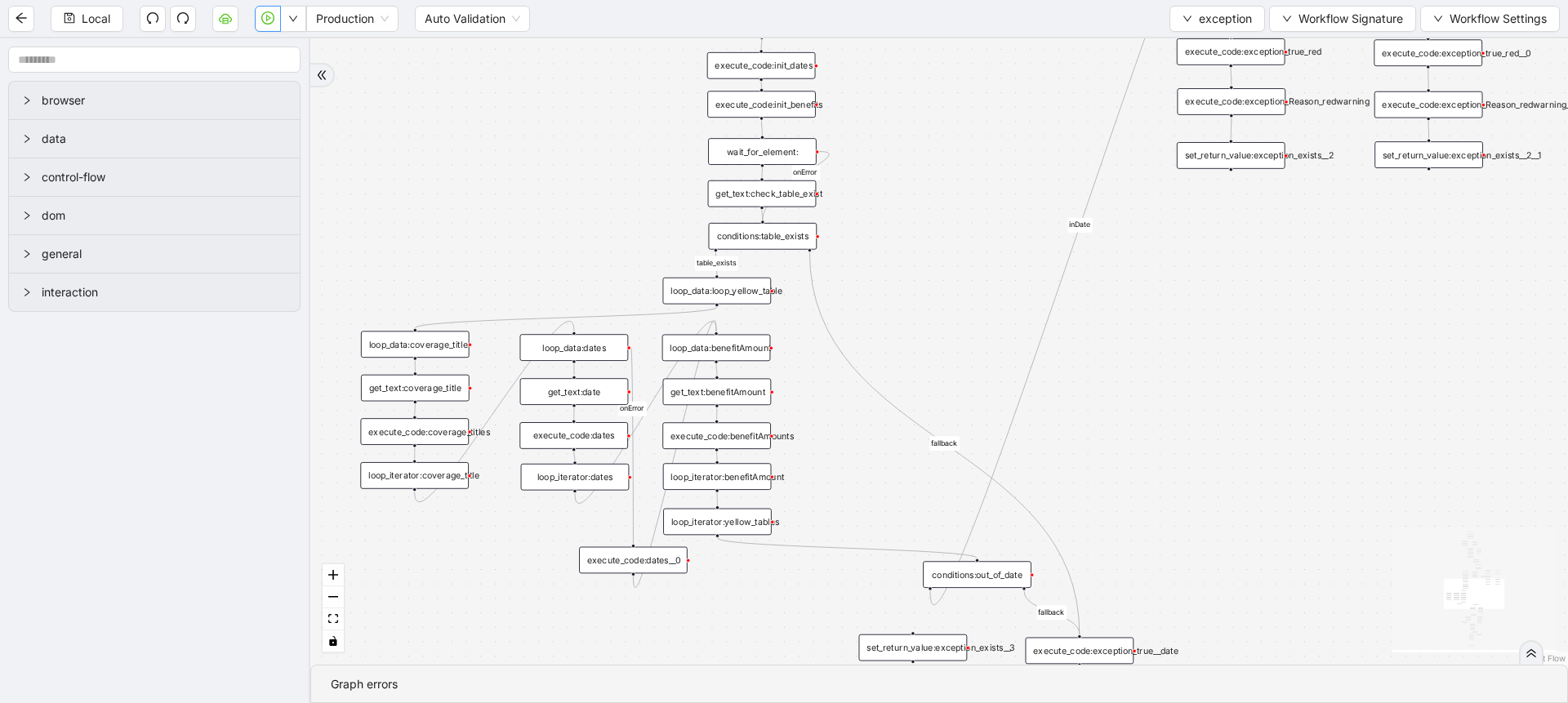
drag, startPoint x: 762, startPoint y: 304, endPoint x: 924, endPoint y: 315, distance: 162.4
click at [924, 315] on div "no_warning_text fallback fallback table_exists benefitValid fallback fallback c…" at bounding box center [939, 351] width 1258 height 626
click at [746, 289] on div "loop_data:loop_yellow_table" at bounding box center [716, 291] width 109 height 27
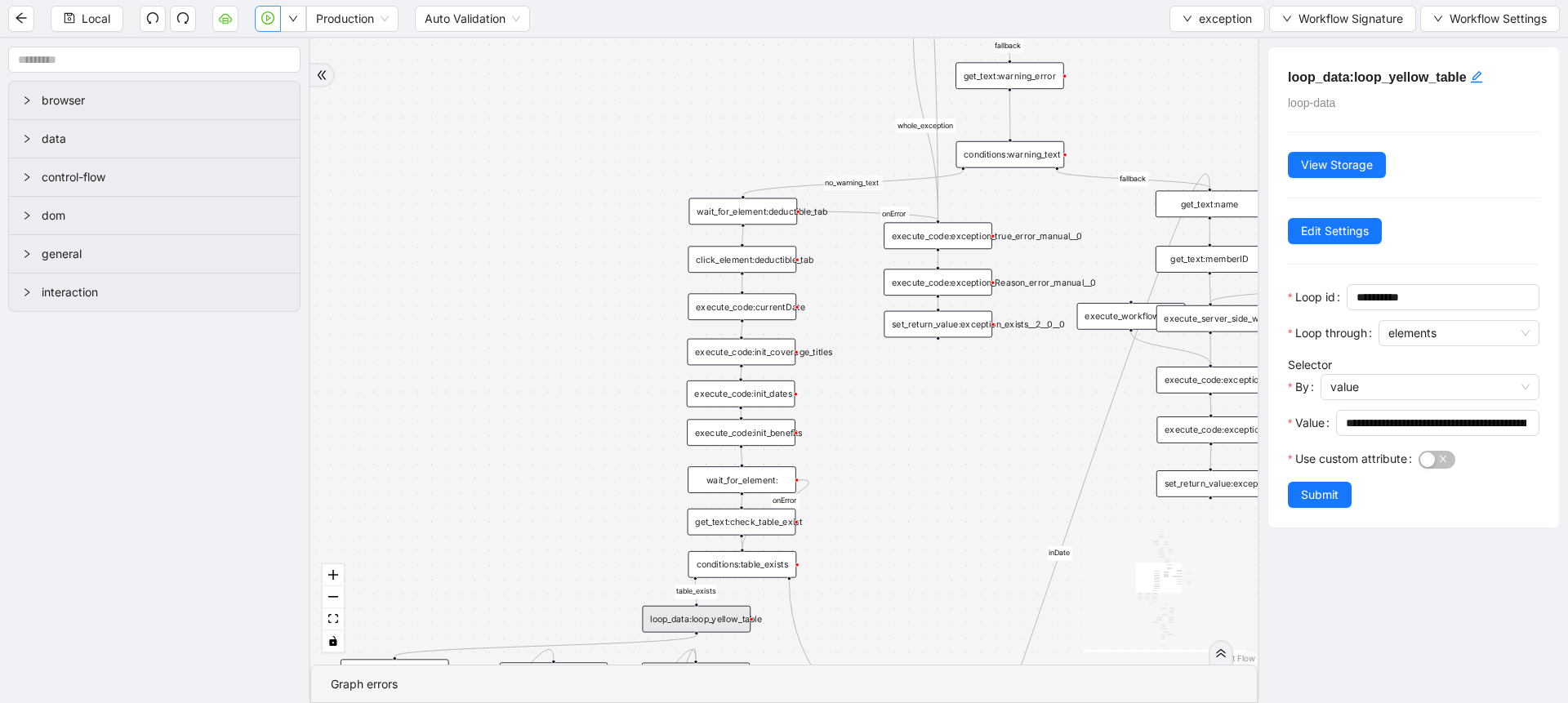
drag, startPoint x: 972, startPoint y: 253, endPoint x: 951, endPoint y: 580, distance: 327.7
click at [951, 580] on div "no_warning_text fallback fallback table_exists benefitValid fallback fallback c…" at bounding box center [784, 351] width 947 height 626
click at [752, 211] on div "wait_for_element:deductible_tab" at bounding box center [742, 212] width 109 height 27
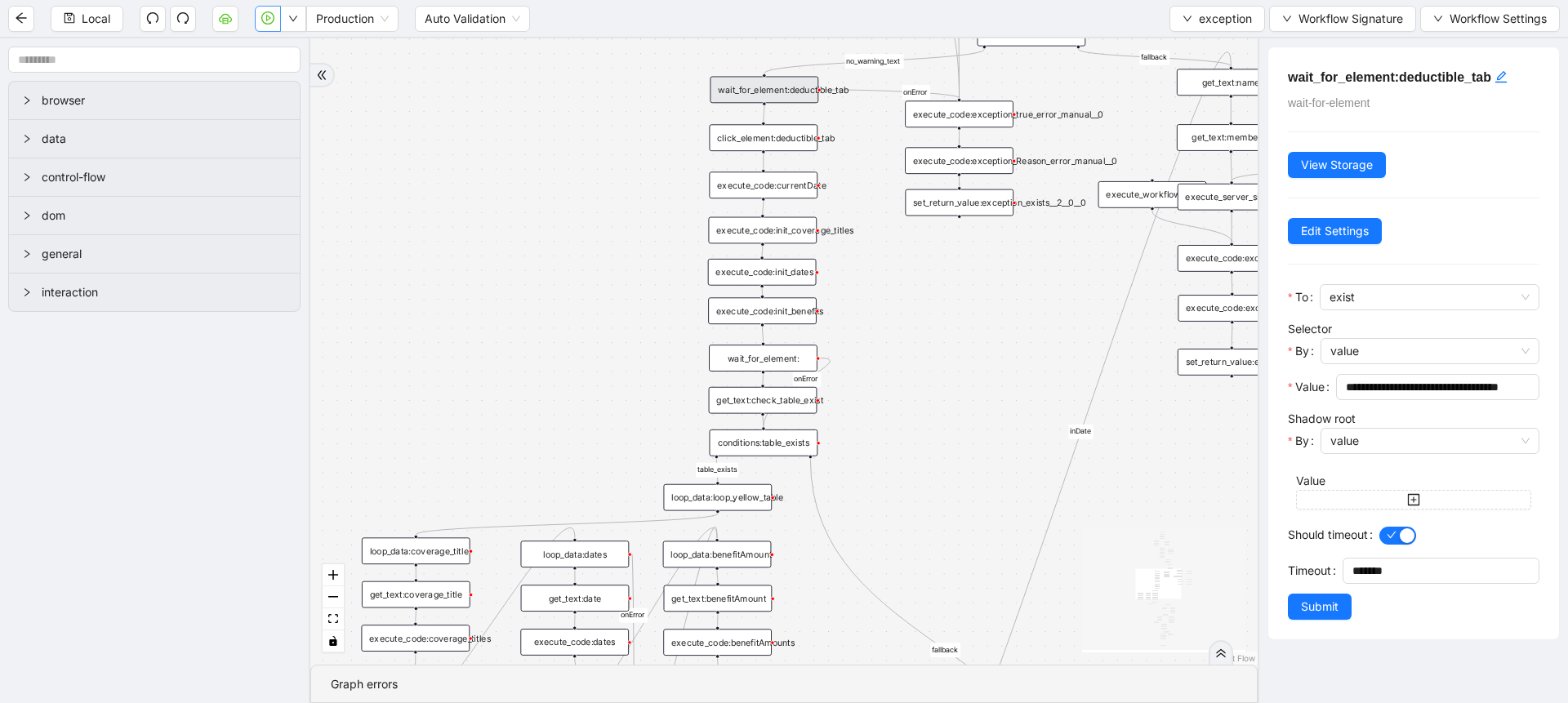
drag, startPoint x: 906, startPoint y: 472, endPoint x: 928, endPoint y: 352, distance: 122.0
click at [928, 352] on div "no_warning_text fallback fallback table_exists benefitValid fallback fallback c…" at bounding box center [784, 351] width 947 height 626
click at [778, 405] on div "get_text:check_table_exist" at bounding box center [762, 400] width 109 height 27
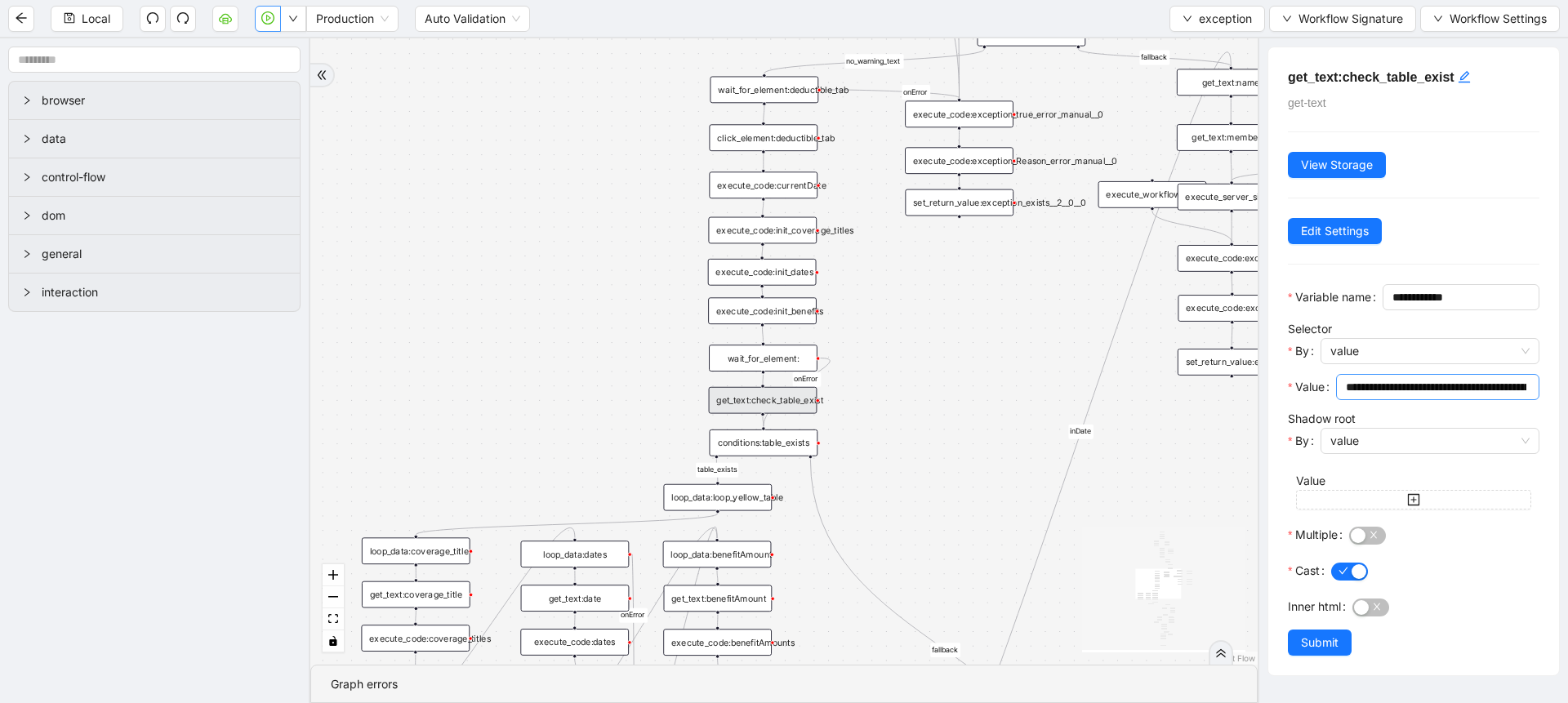
click at [1402, 400] on span "**********" at bounding box center [1437, 387] width 203 height 26
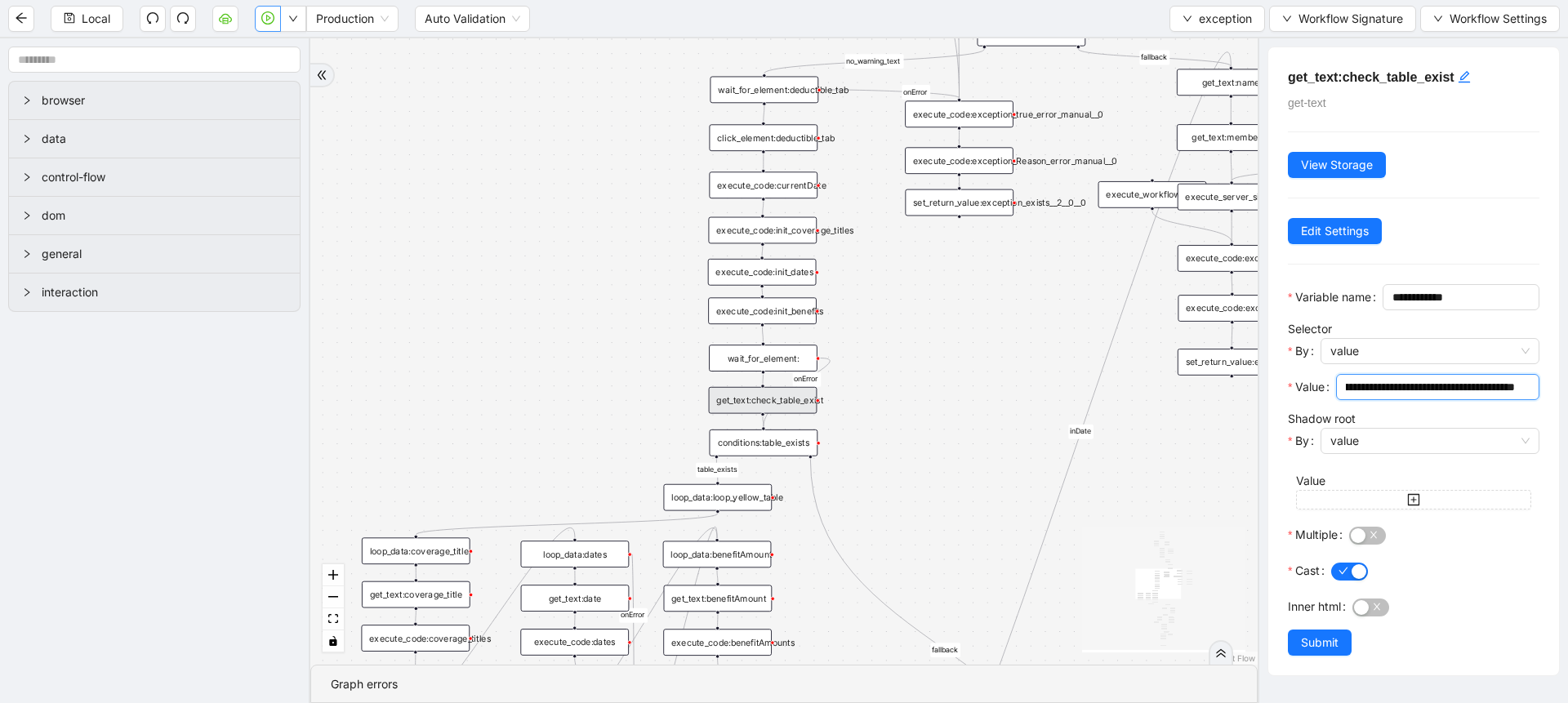
click at [1411, 396] on input "**********" at bounding box center [1429, 387] width 169 height 18
click at [774, 362] on div "wait_for_element:" at bounding box center [762, 358] width 109 height 27
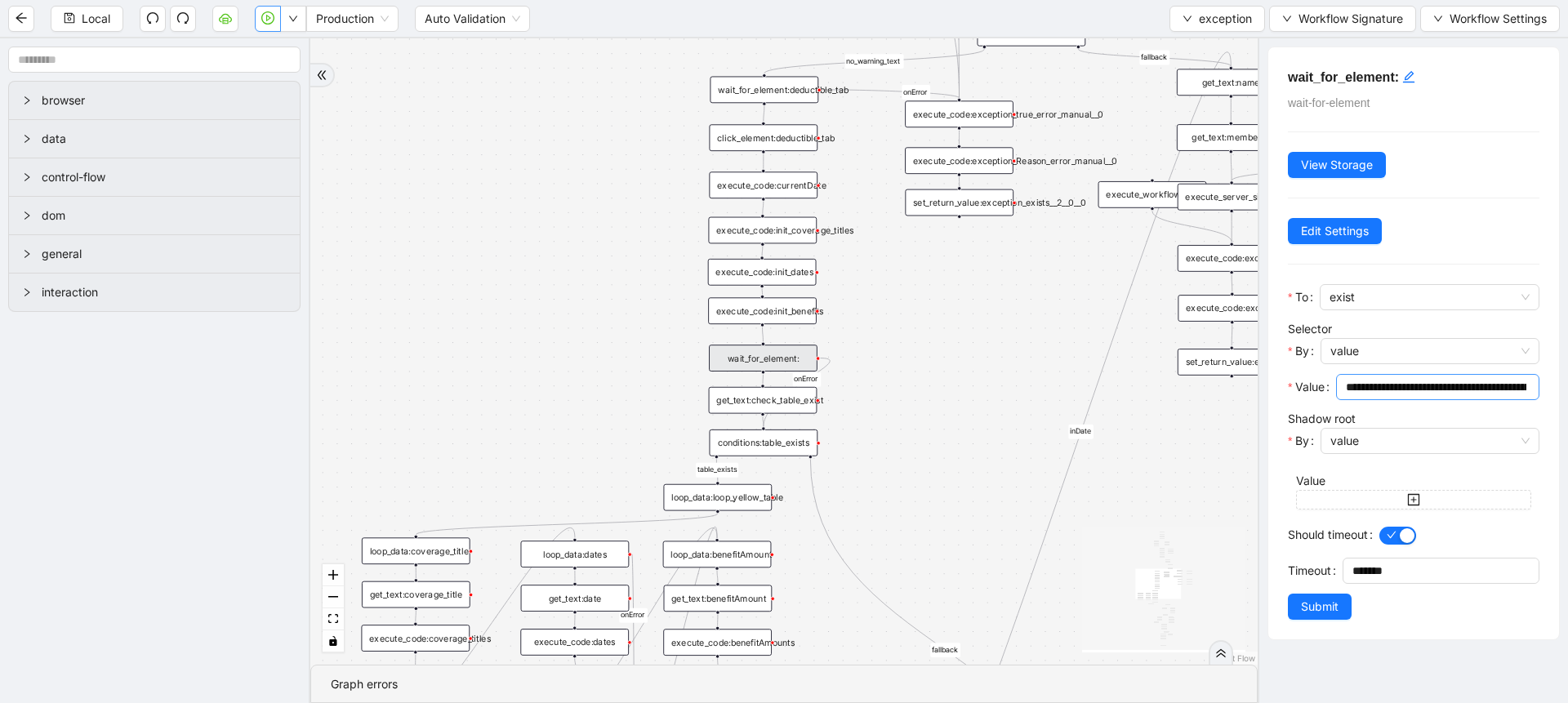
click at [1357, 378] on input "**********" at bounding box center [1435, 387] width 180 height 18
click at [772, 416] on icon "Edge from wait_for_element: to conditions:table_exists" at bounding box center [796, 393] width 66 height 69
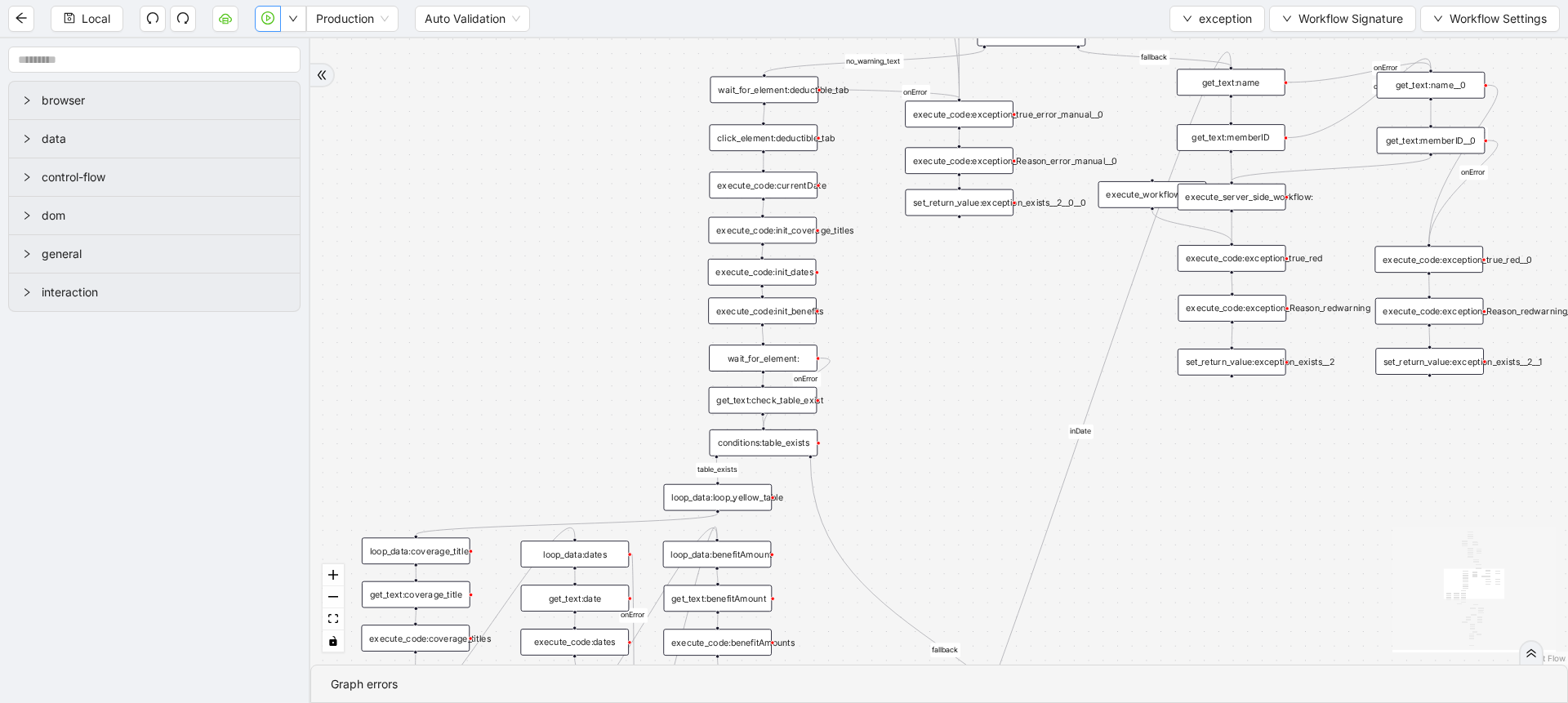
click at [790, 409] on div "get_text:check_table_exist" at bounding box center [762, 400] width 109 height 27
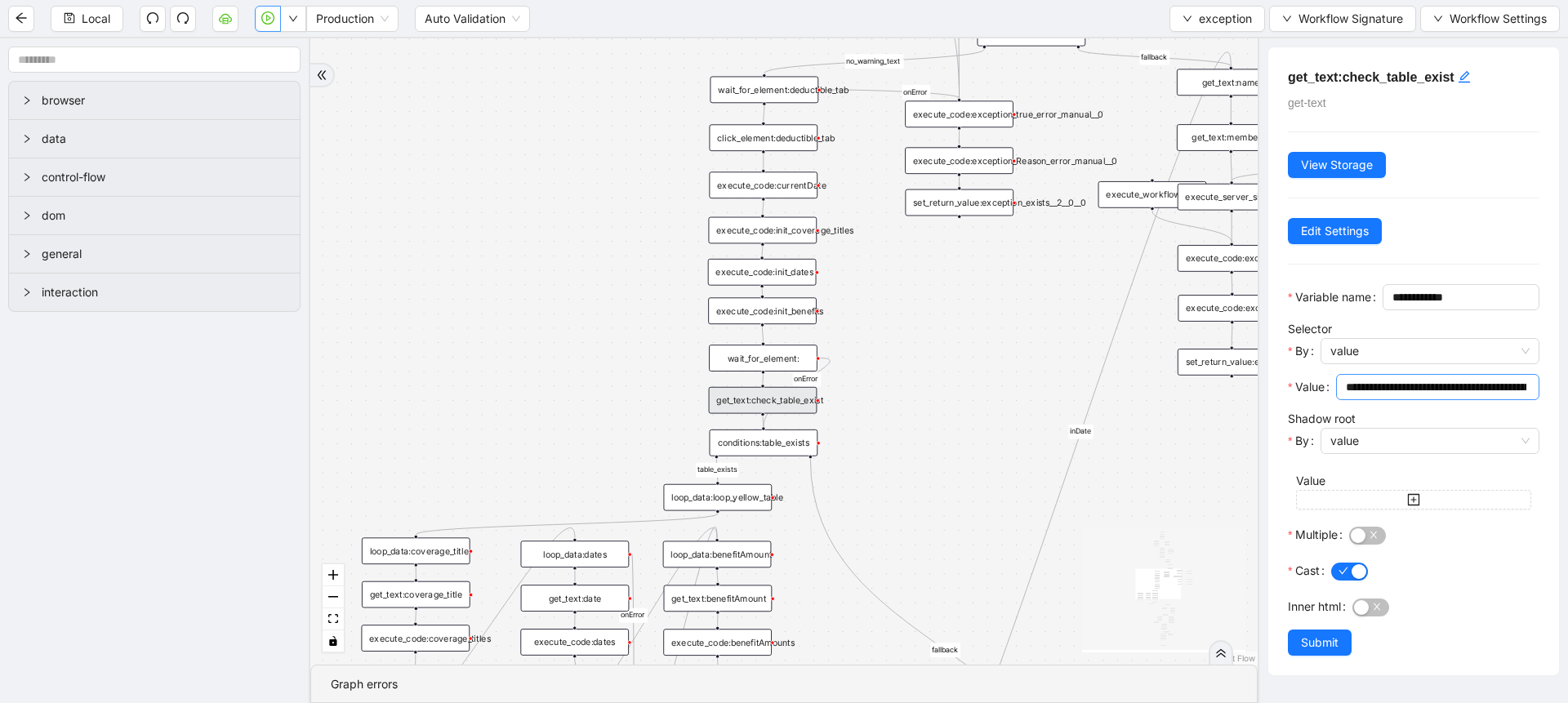
click at [1409, 400] on span "**********" at bounding box center [1437, 387] width 203 height 26
click at [1426, 396] on input "**********" at bounding box center [1429, 387] width 169 height 18
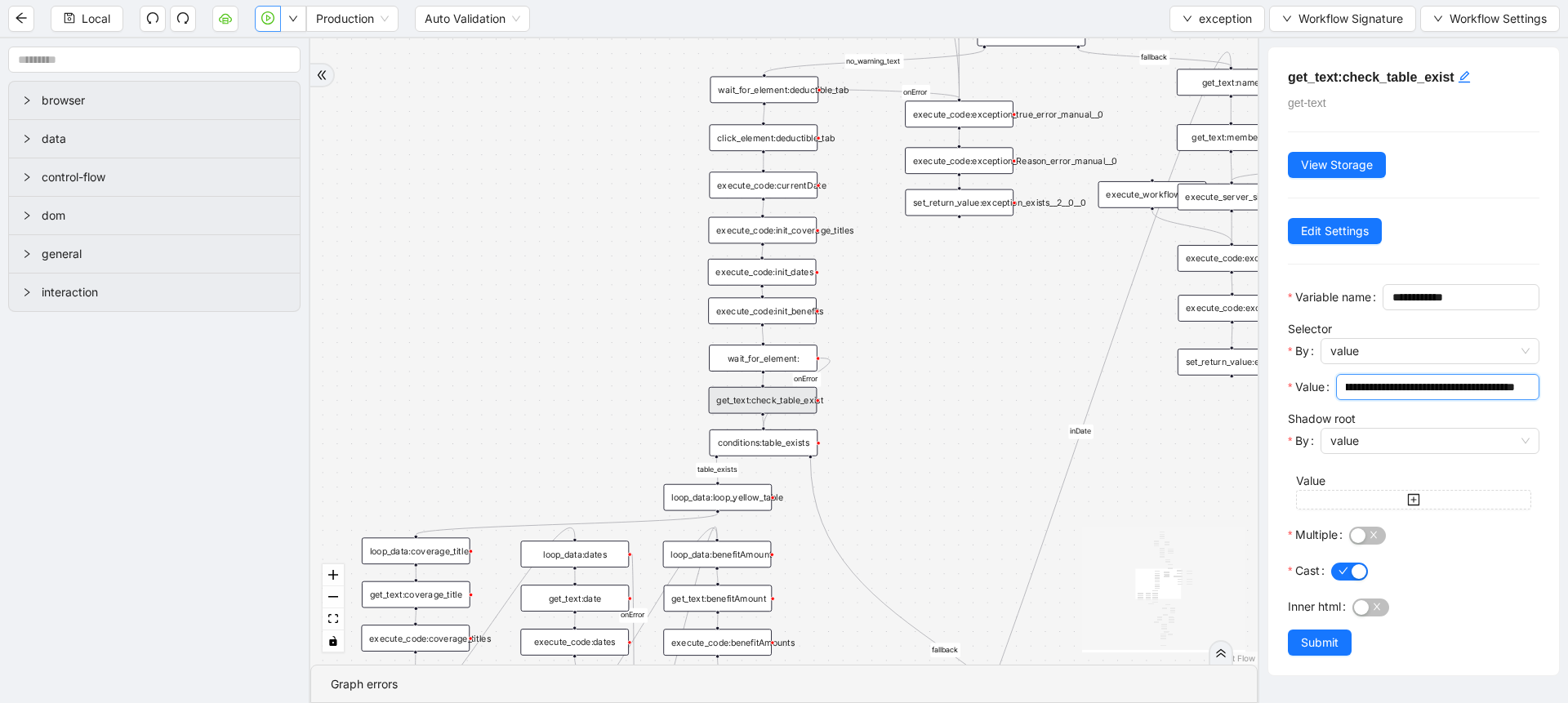
click at [1426, 396] on input "**********" at bounding box center [1429, 387] width 169 height 18
click at [773, 442] on div "conditions:table_exists" at bounding box center [763, 442] width 109 height 27
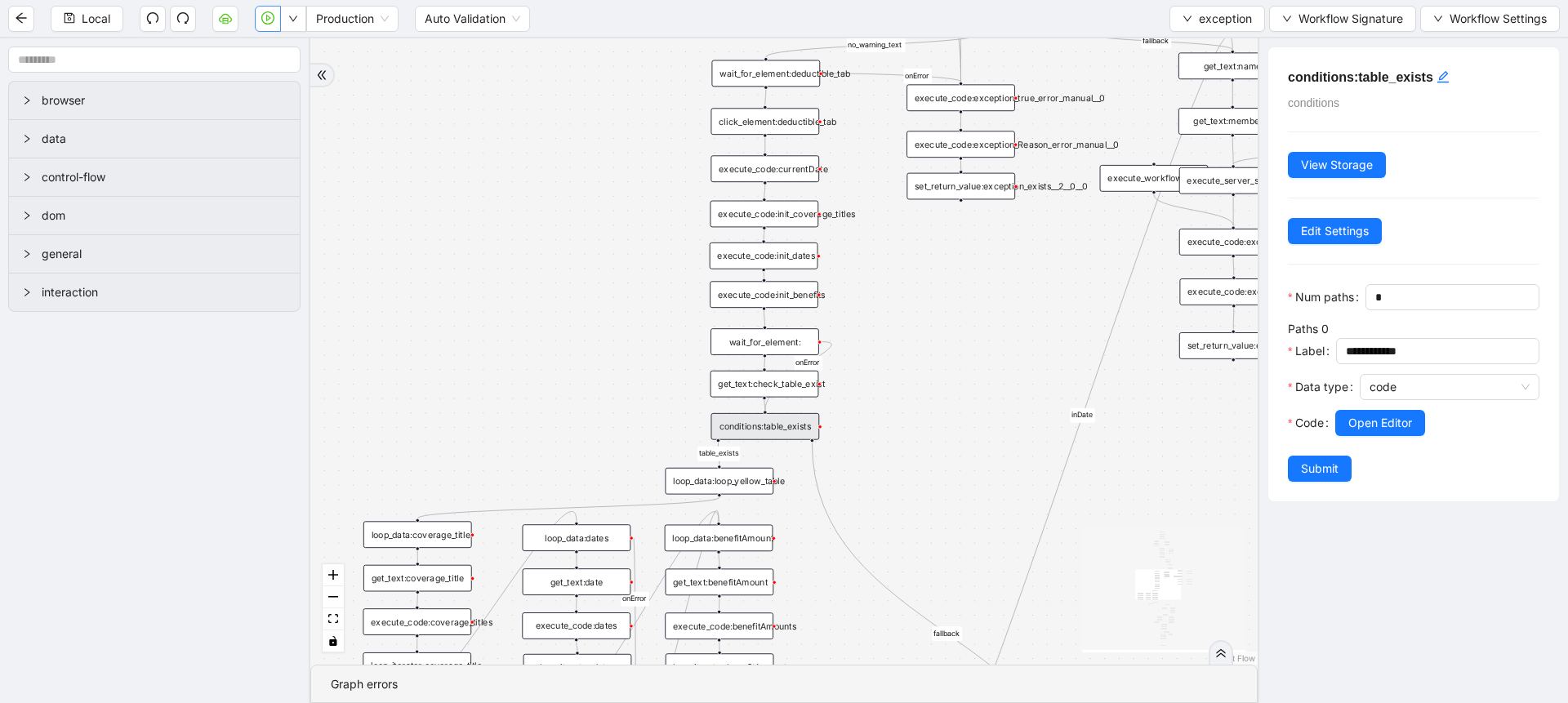
drag, startPoint x: 892, startPoint y: 487, endPoint x: 898, endPoint y: 434, distance: 53.3
click at [898, 434] on div "no_warning_text fallback fallback table_exists benefitValid fallback fallback c…" at bounding box center [784, 351] width 947 height 626
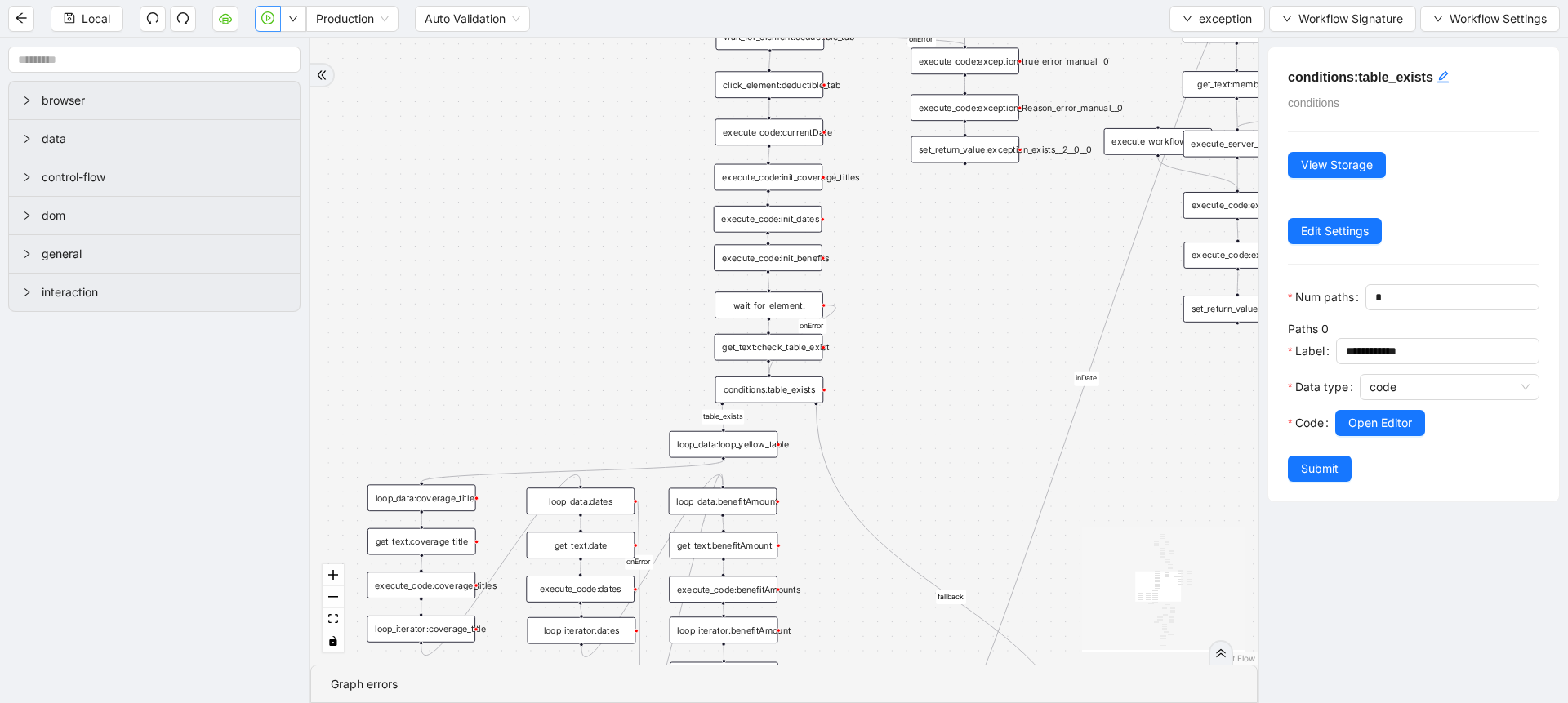
click at [761, 449] on div "loop_data:loop_yellow_table" at bounding box center [723, 444] width 109 height 27
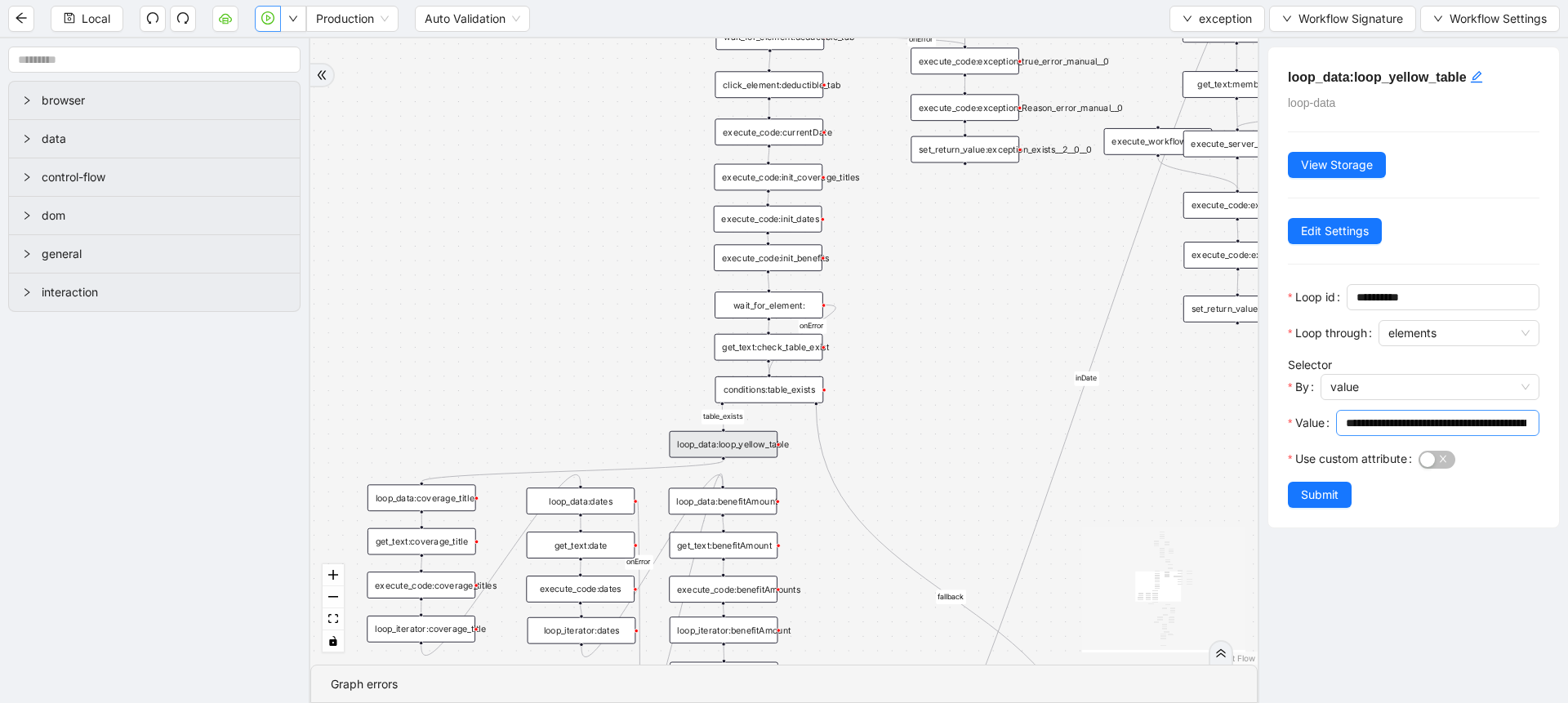
click at [1380, 421] on input "**********" at bounding box center [1435, 423] width 180 height 18
click at [427, 510] on div "loop_data:coverage_title" at bounding box center [421, 497] width 109 height 27
click at [1459, 429] on input "**********" at bounding box center [1435, 423] width 180 height 18
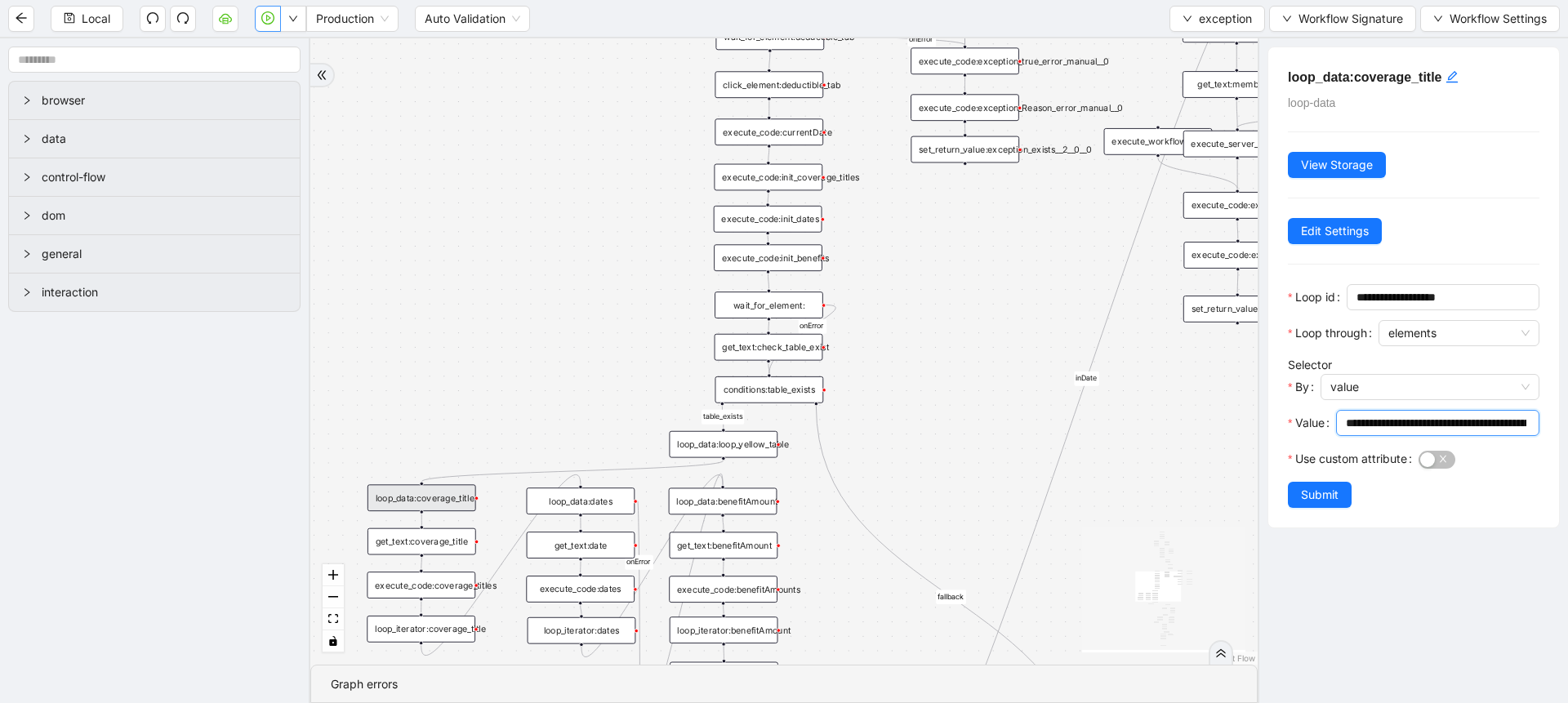
click at [1459, 429] on input "**********" at bounding box center [1435, 423] width 180 height 18
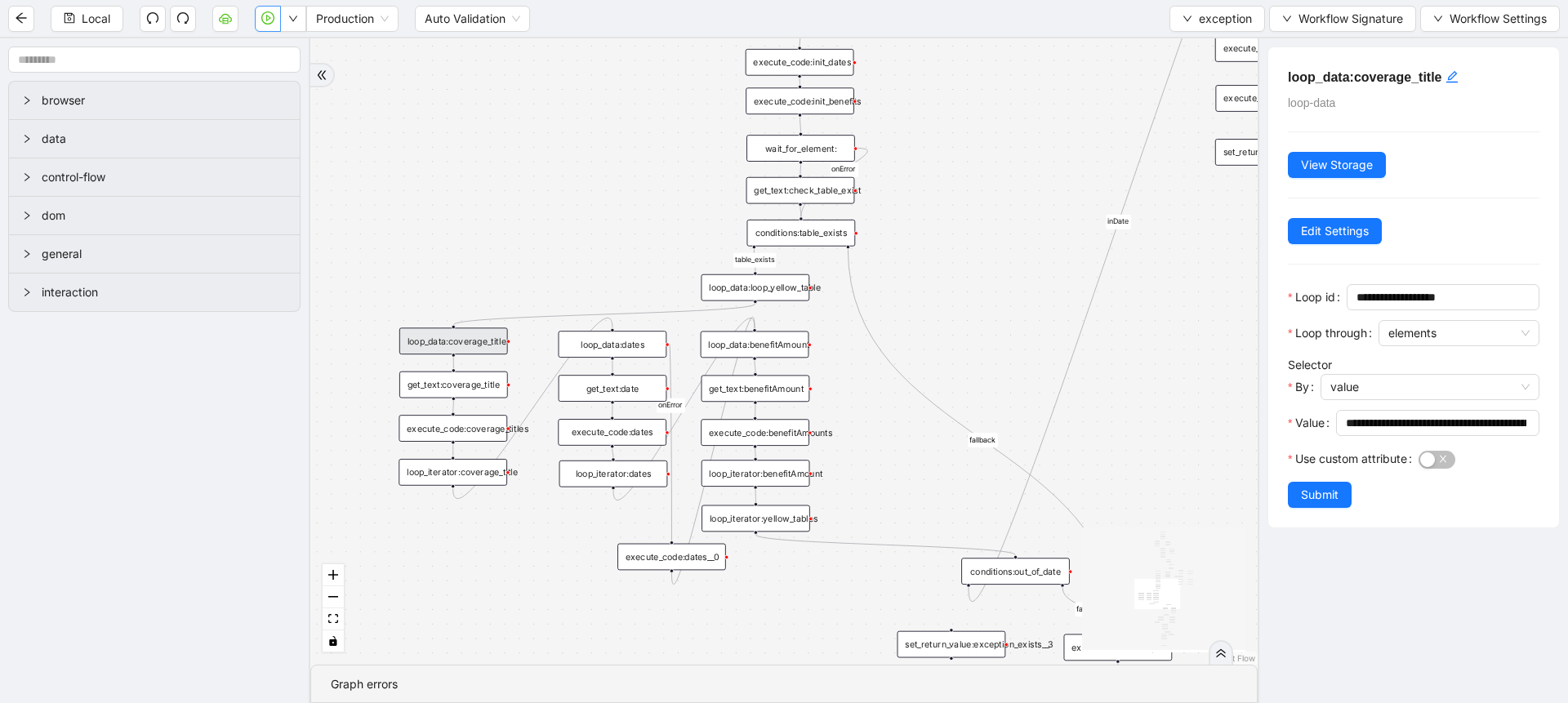
drag, startPoint x: 496, startPoint y: 402, endPoint x: 528, endPoint y: 235, distance: 170.0
click at [528, 235] on div "no_warning_text fallback fallback table_exists benefitValid fallback fallback c…" at bounding box center [784, 351] width 947 height 626
click at [600, 332] on div "loop_data:dates" at bounding box center [613, 334] width 109 height 27
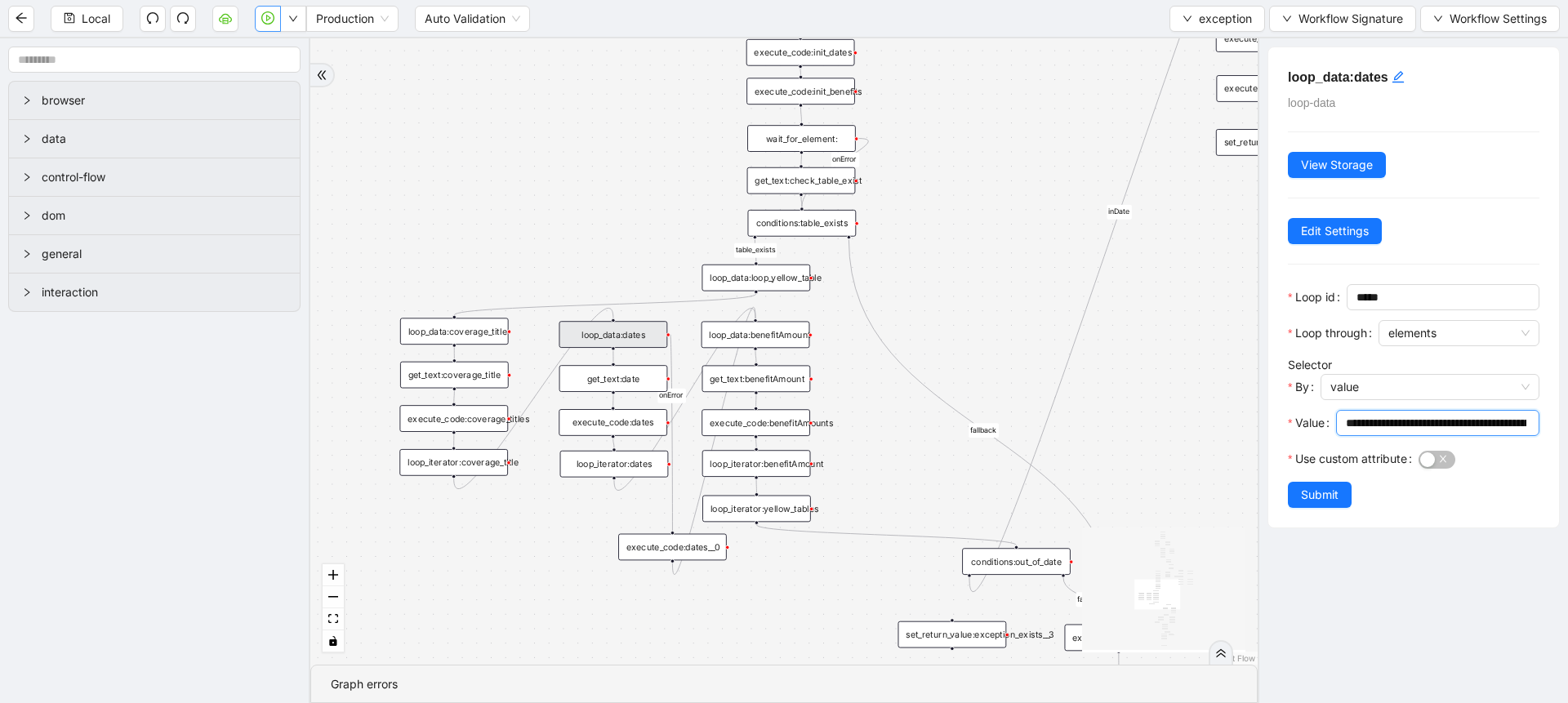
click at [1404, 429] on input "**********" at bounding box center [1435, 423] width 180 height 18
click at [810, 218] on div "conditions:table_exists" at bounding box center [802, 223] width 109 height 27
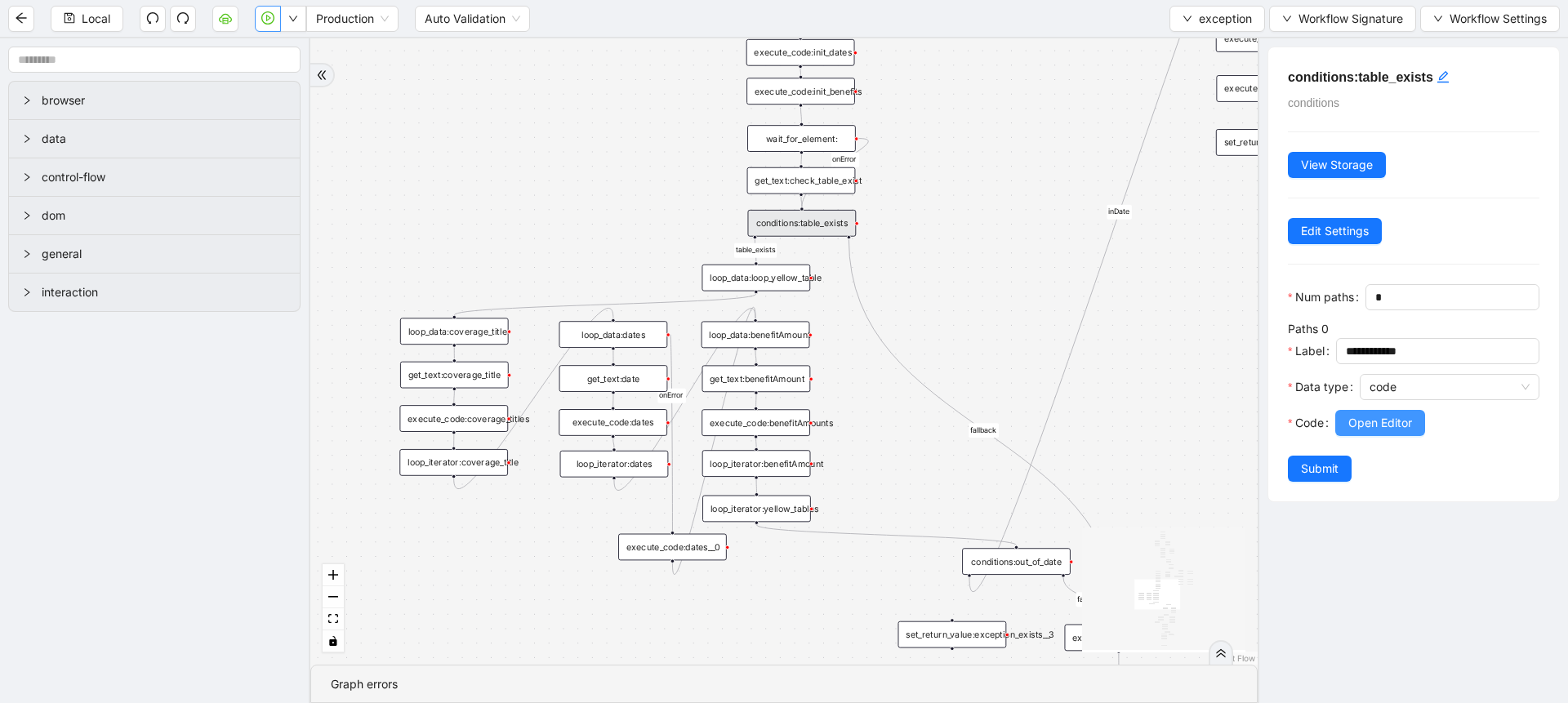
click at [1411, 432] on span "Open Editor" at bounding box center [1380, 423] width 64 height 18
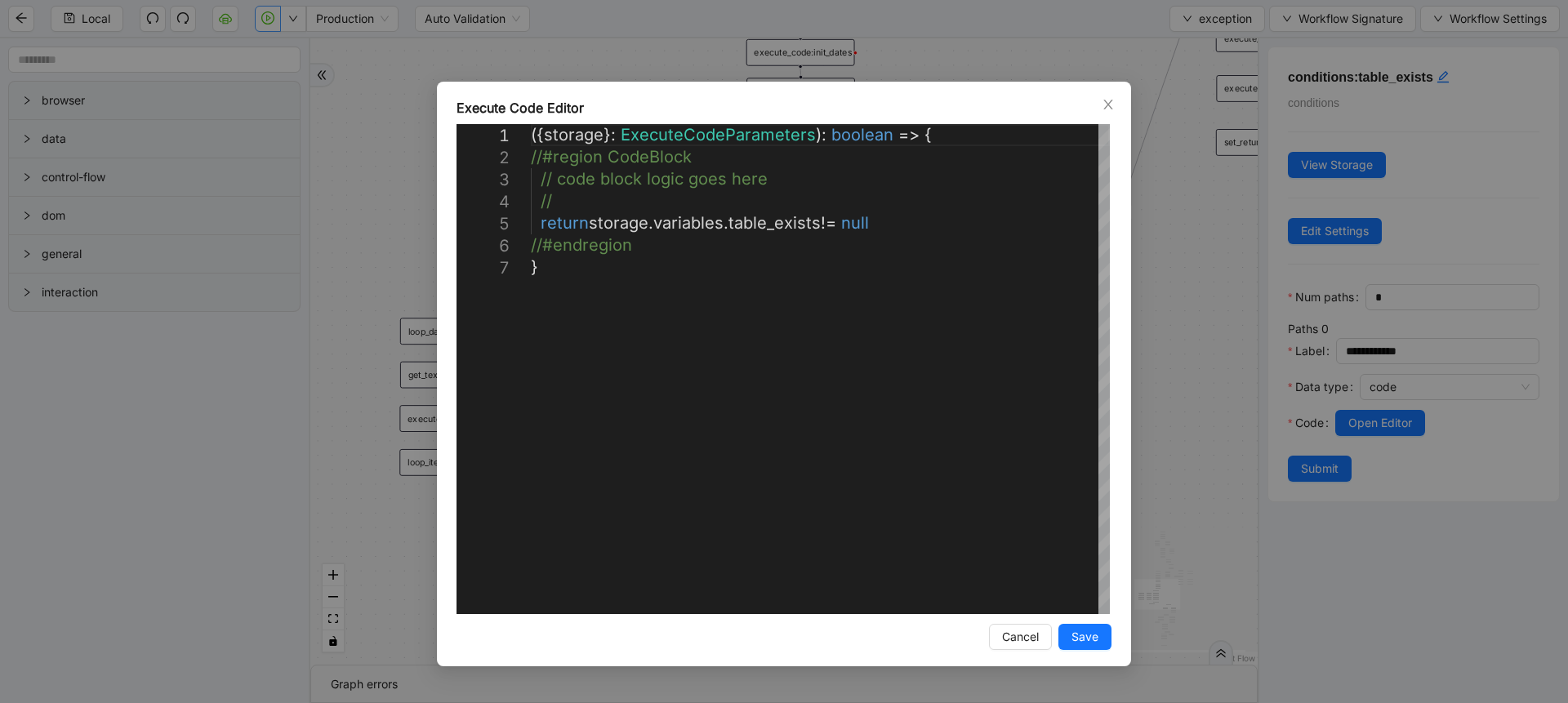
click at [1157, 260] on div "**********" at bounding box center [784, 352] width 1568 height 703
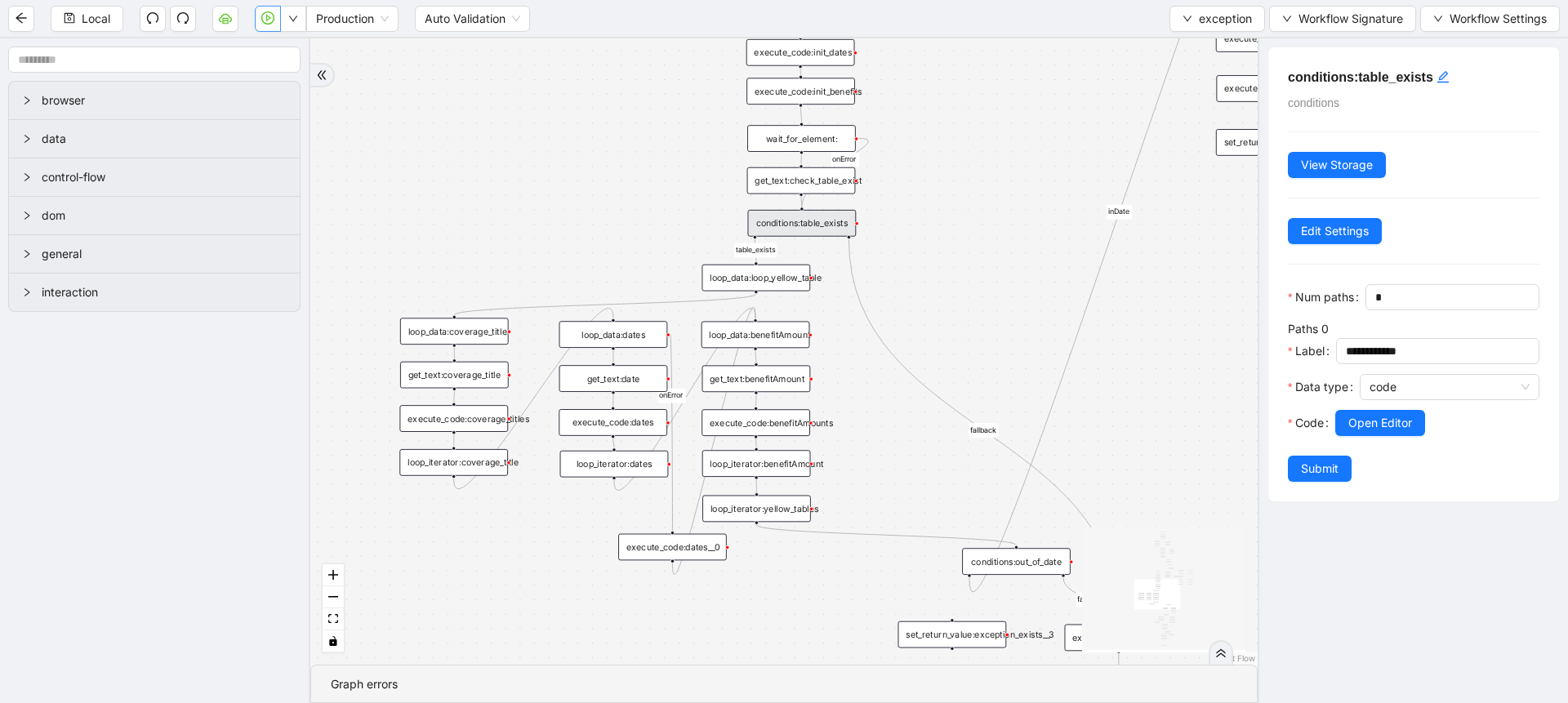
click at [818, 213] on div "conditions:table_exists" at bounding box center [802, 223] width 109 height 27
click at [1390, 432] on span "Open Editor" at bounding box center [1380, 423] width 64 height 18
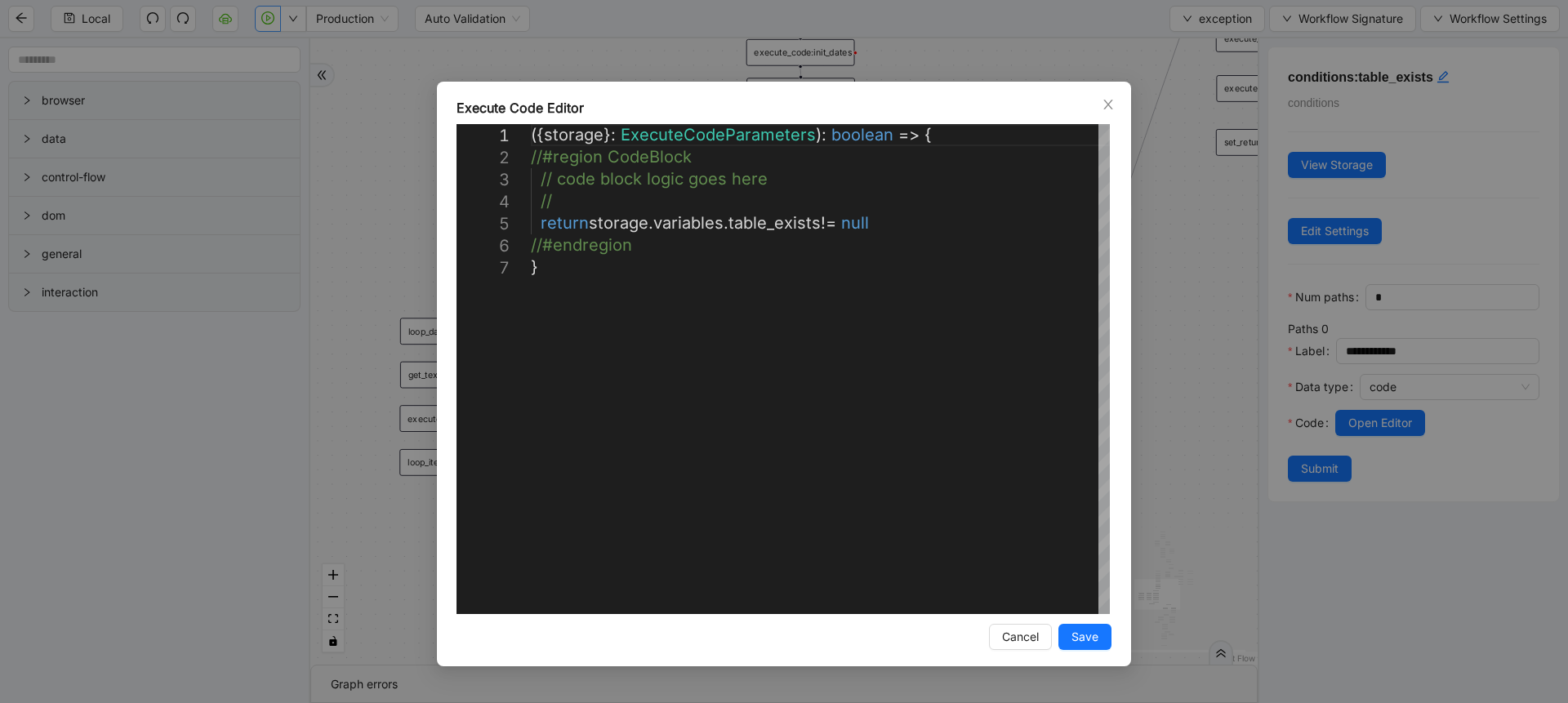
click at [1148, 283] on div "**********" at bounding box center [784, 352] width 1568 height 703
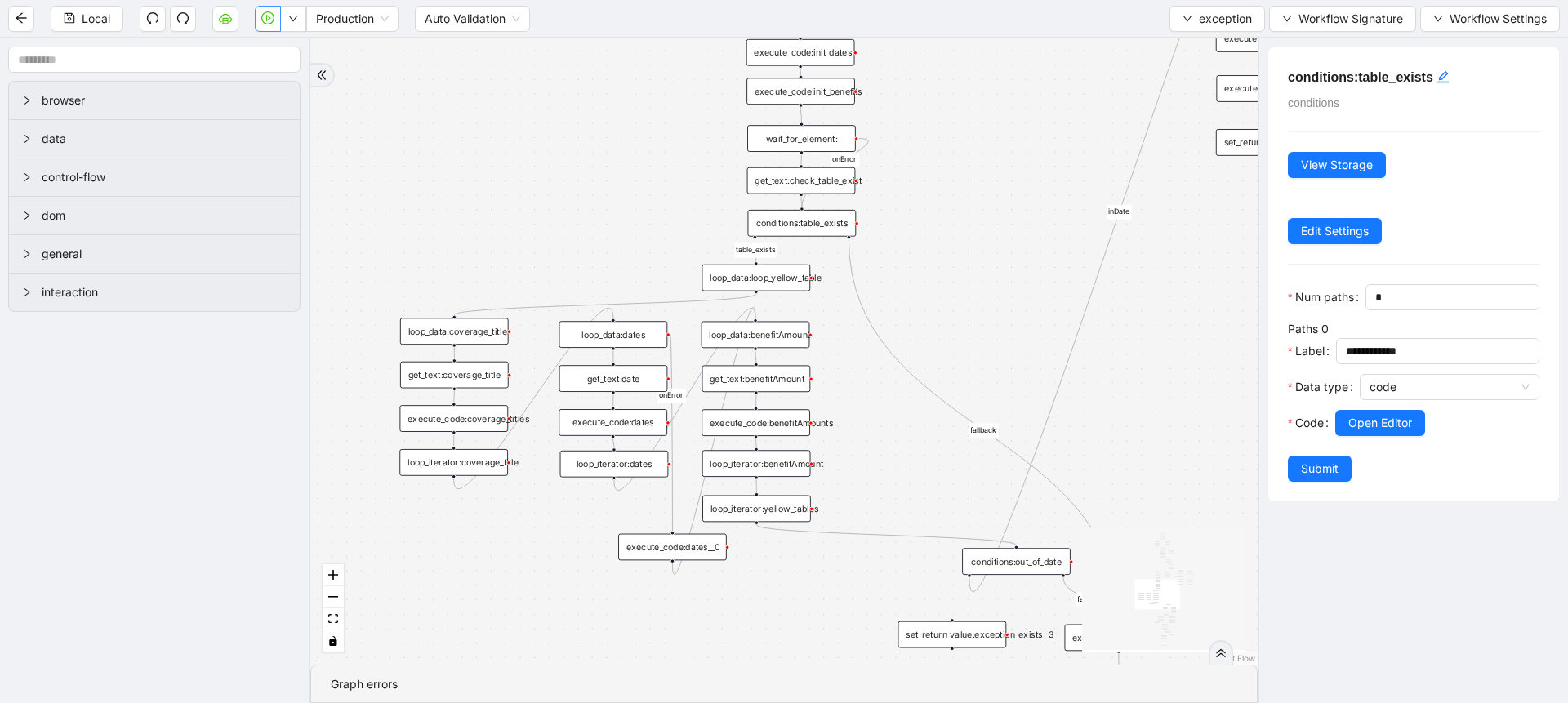
click at [813, 179] on div "get_text:check_table_exist" at bounding box center [801, 181] width 109 height 27
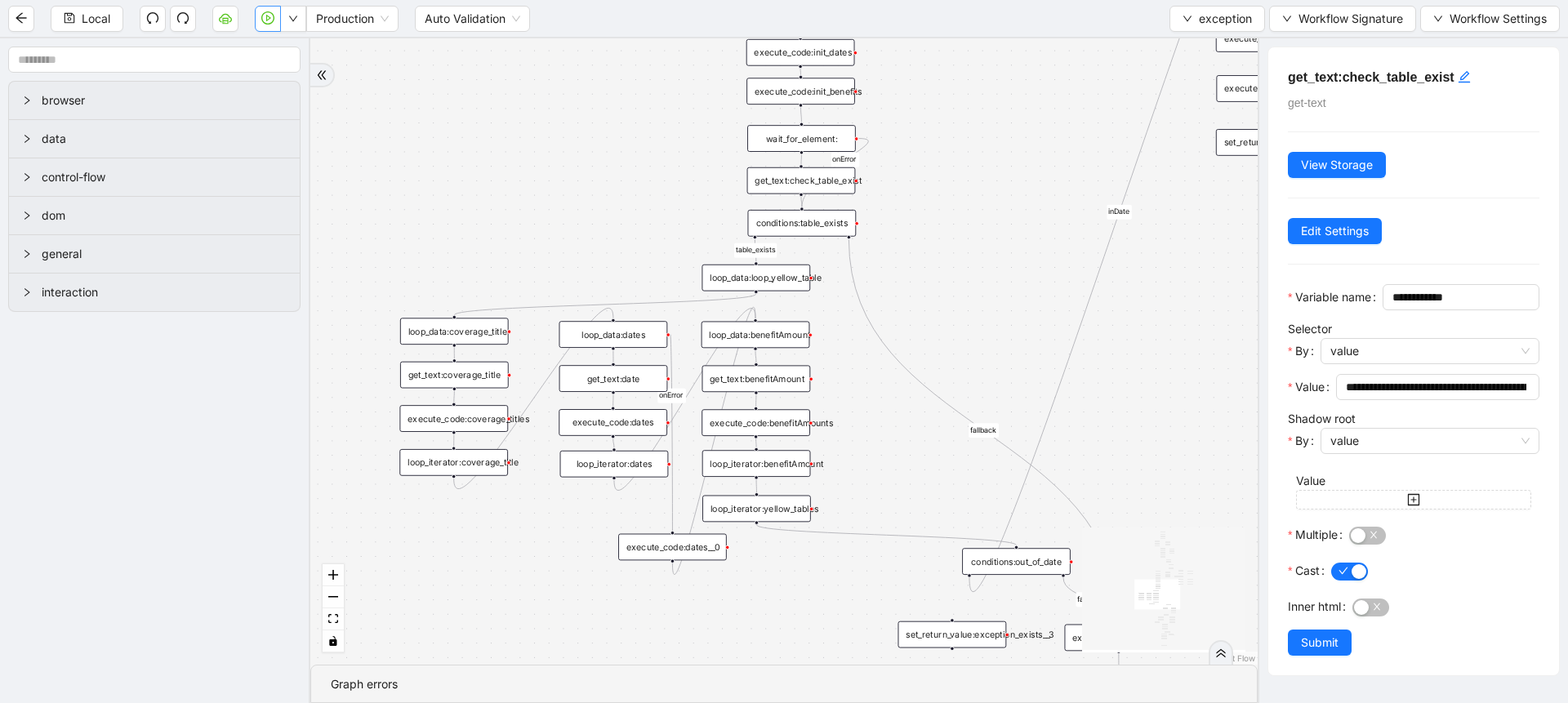
click at [799, 146] on div "wait_for_element:" at bounding box center [801, 138] width 109 height 27
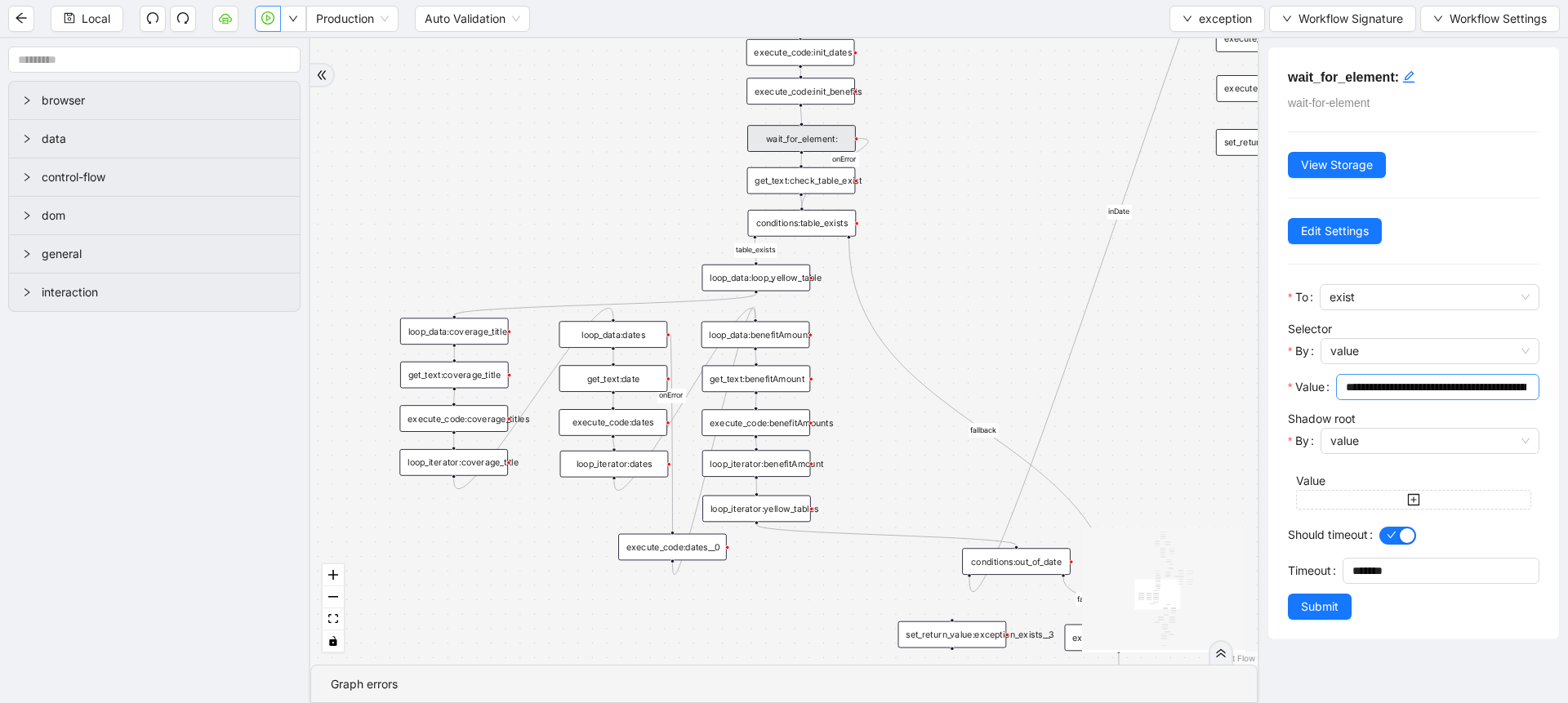
click at [1411, 385] on input "**********" at bounding box center [1435, 387] width 180 height 18
click at [803, 187] on div "get_text:check_table_exist" at bounding box center [803, 178] width 109 height 27
click at [812, 136] on div "wait_for_element:" at bounding box center [801, 130] width 109 height 27
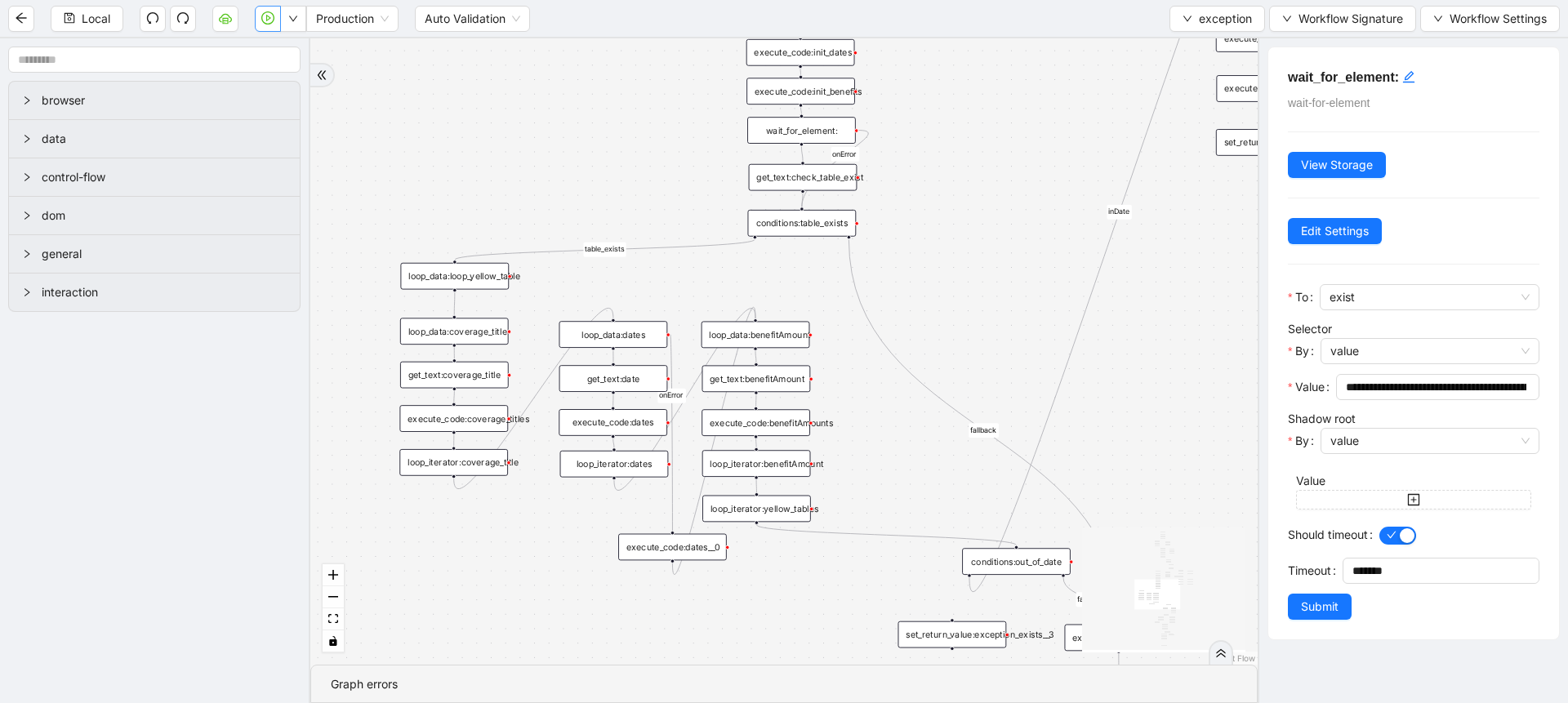
drag, startPoint x: 781, startPoint y: 273, endPoint x: 481, endPoint y: 271, distance: 300.0
click at [481, 271] on div "loop_data:loop_yellow_table" at bounding box center [454, 276] width 109 height 27
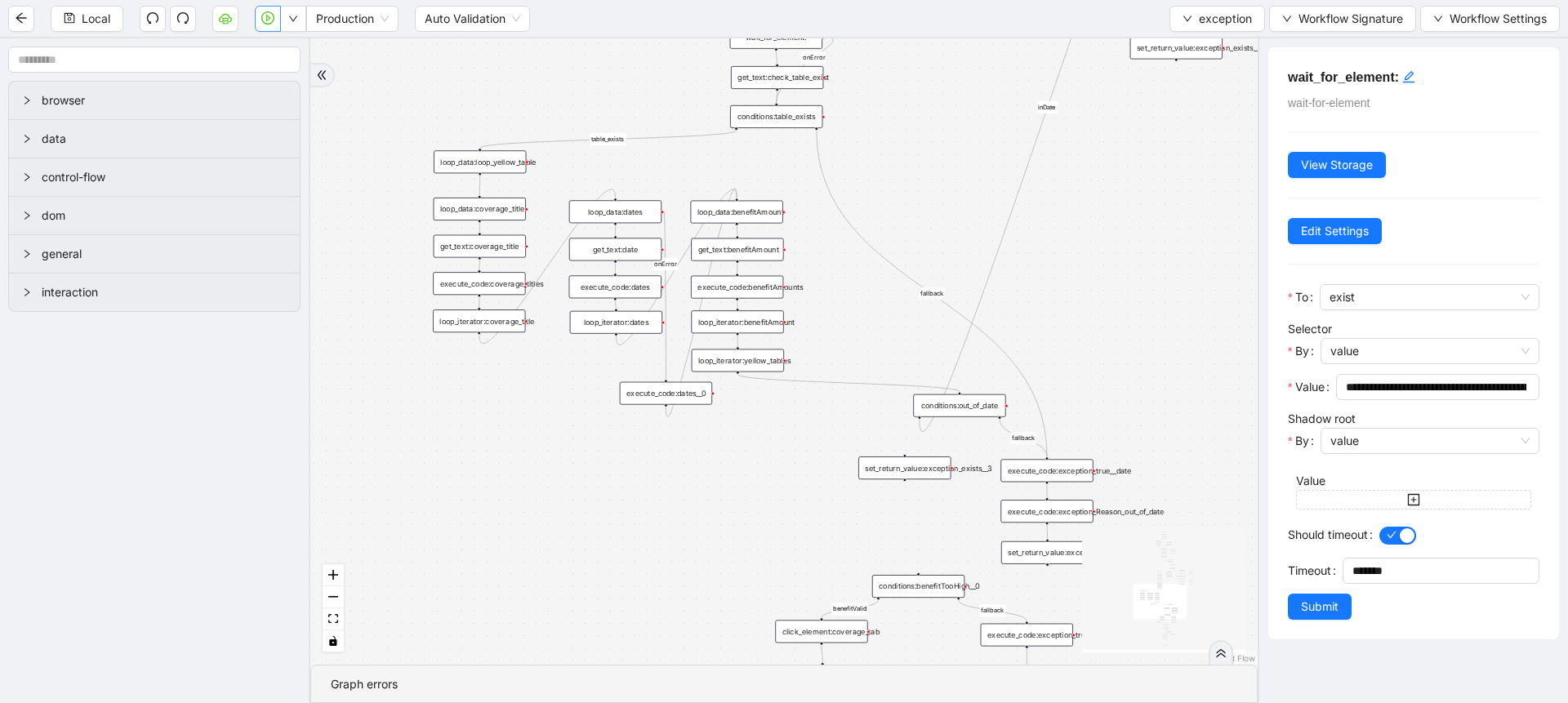
drag, startPoint x: 805, startPoint y: 595, endPoint x: 769, endPoint y: 365, distance: 232.8
click at [769, 365] on div "no_warning_text fallback fallback table_exists benefitValid fallback fallback c…" at bounding box center [784, 351] width 947 height 626
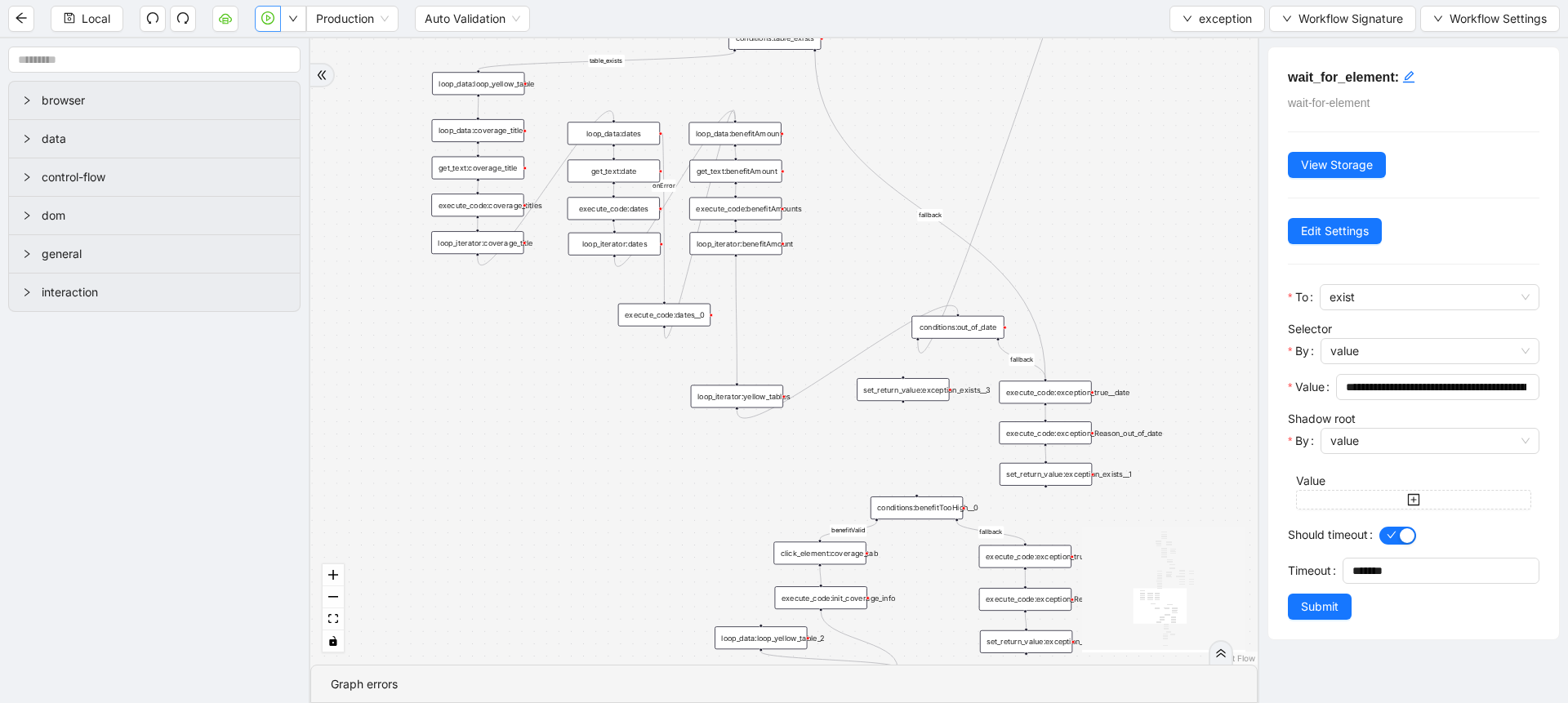
drag, startPoint x: 741, startPoint y: 283, endPoint x: 742, endPoint y: 397, distance: 114.0
click at [742, 397] on div "loop_iterator:yellow_tables" at bounding box center [737, 396] width 92 height 23
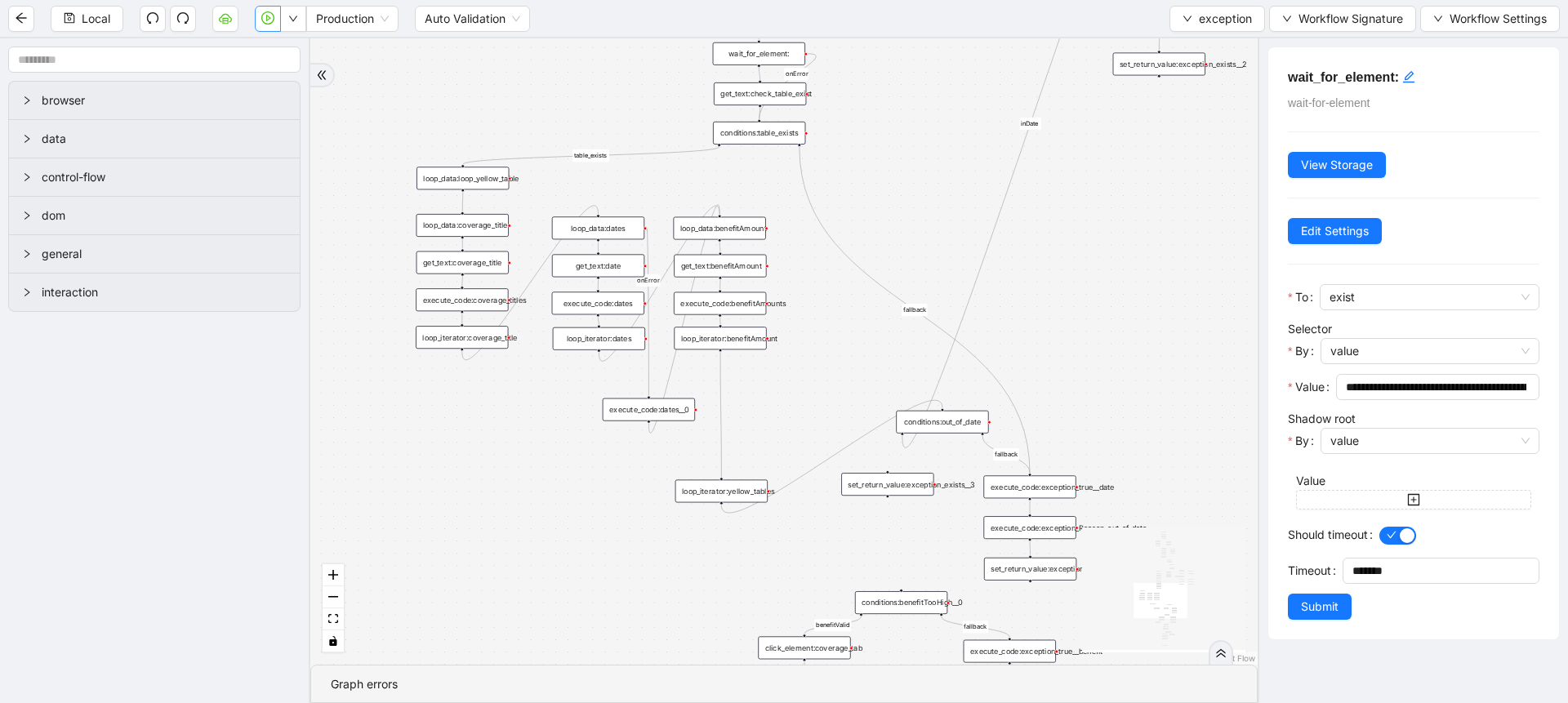
drag, startPoint x: 814, startPoint y: 292, endPoint x: 785, endPoint y: 473, distance: 183.3
click at [785, 473] on div "no_warning_text fallback fallback table_exists benefitValid fallback fallback c…" at bounding box center [784, 351] width 947 height 626
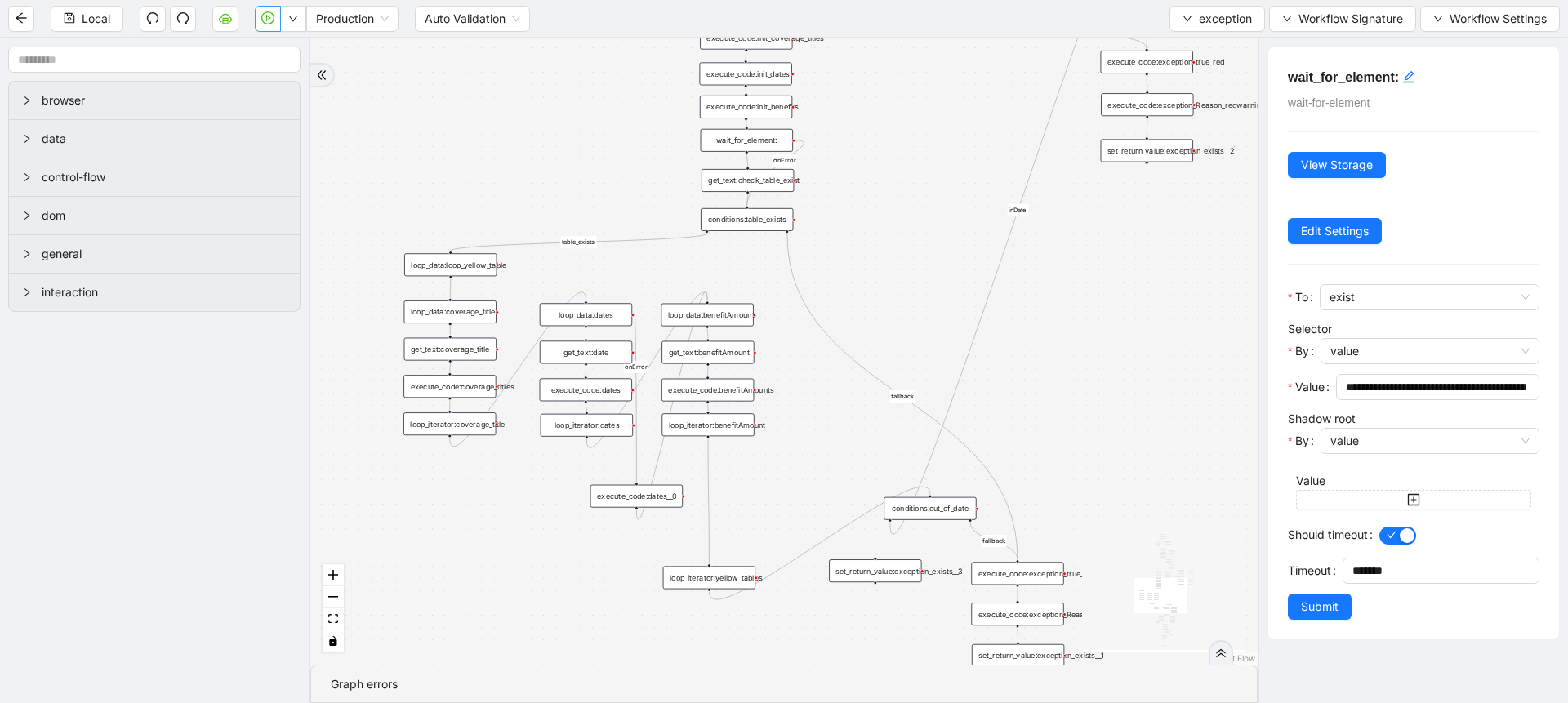
click at [768, 223] on div "conditions:table_exists" at bounding box center [746, 220] width 92 height 23
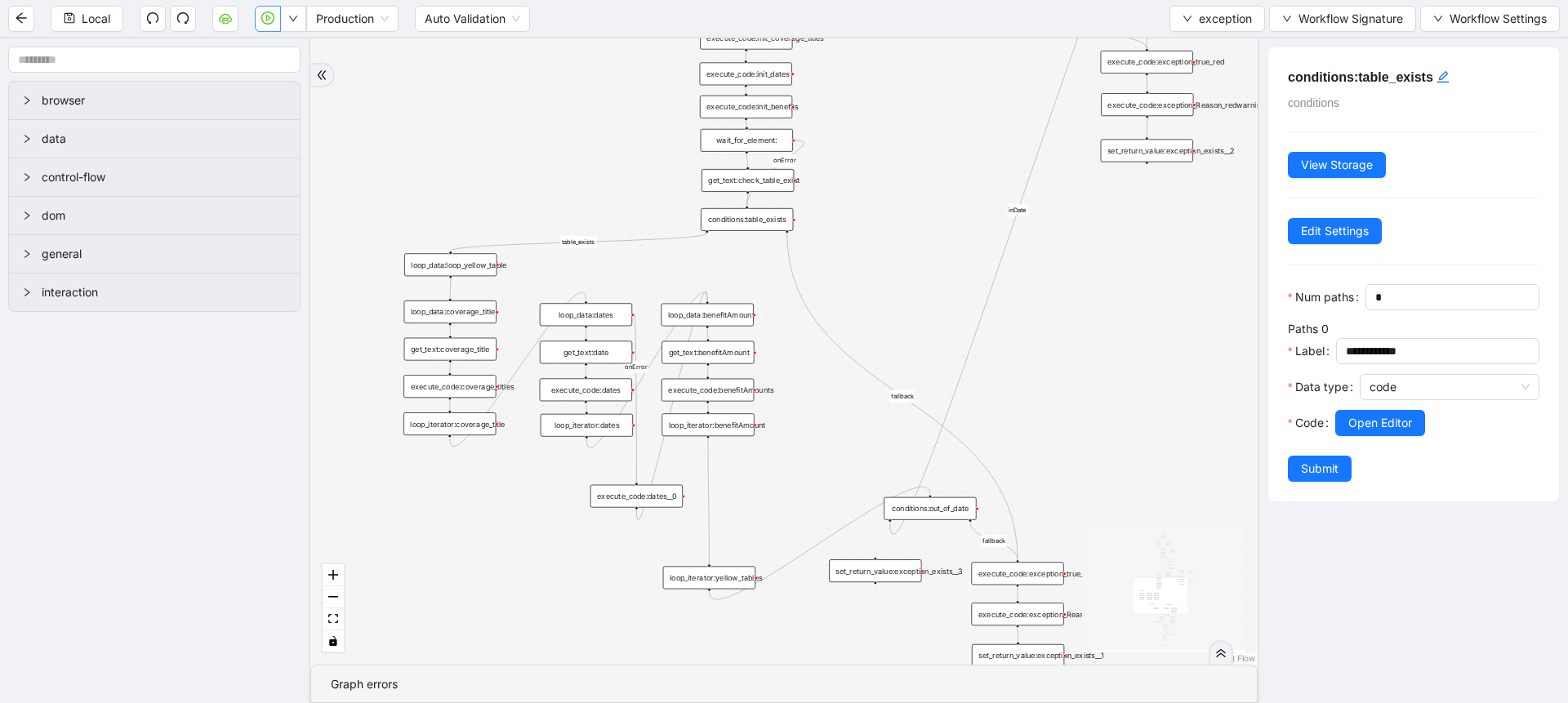
click at [770, 176] on div "get_text:check_table_exist" at bounding box center [747, 180] width 92 height 23
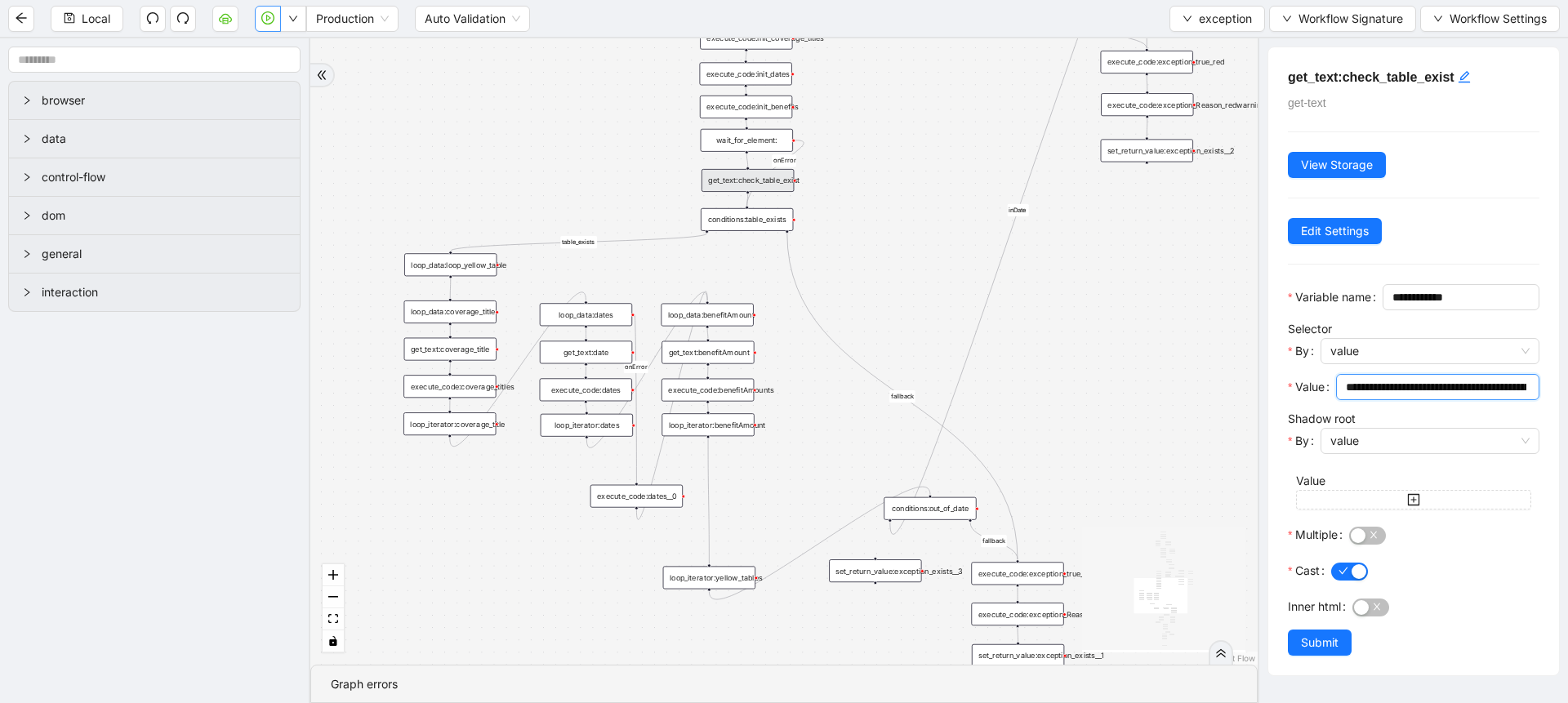
click at [1390, 396] on input "**********" at bounding box center [1435, 387] width 180 height 18
